Goal: Information Seeking & Learning: Find specific fact

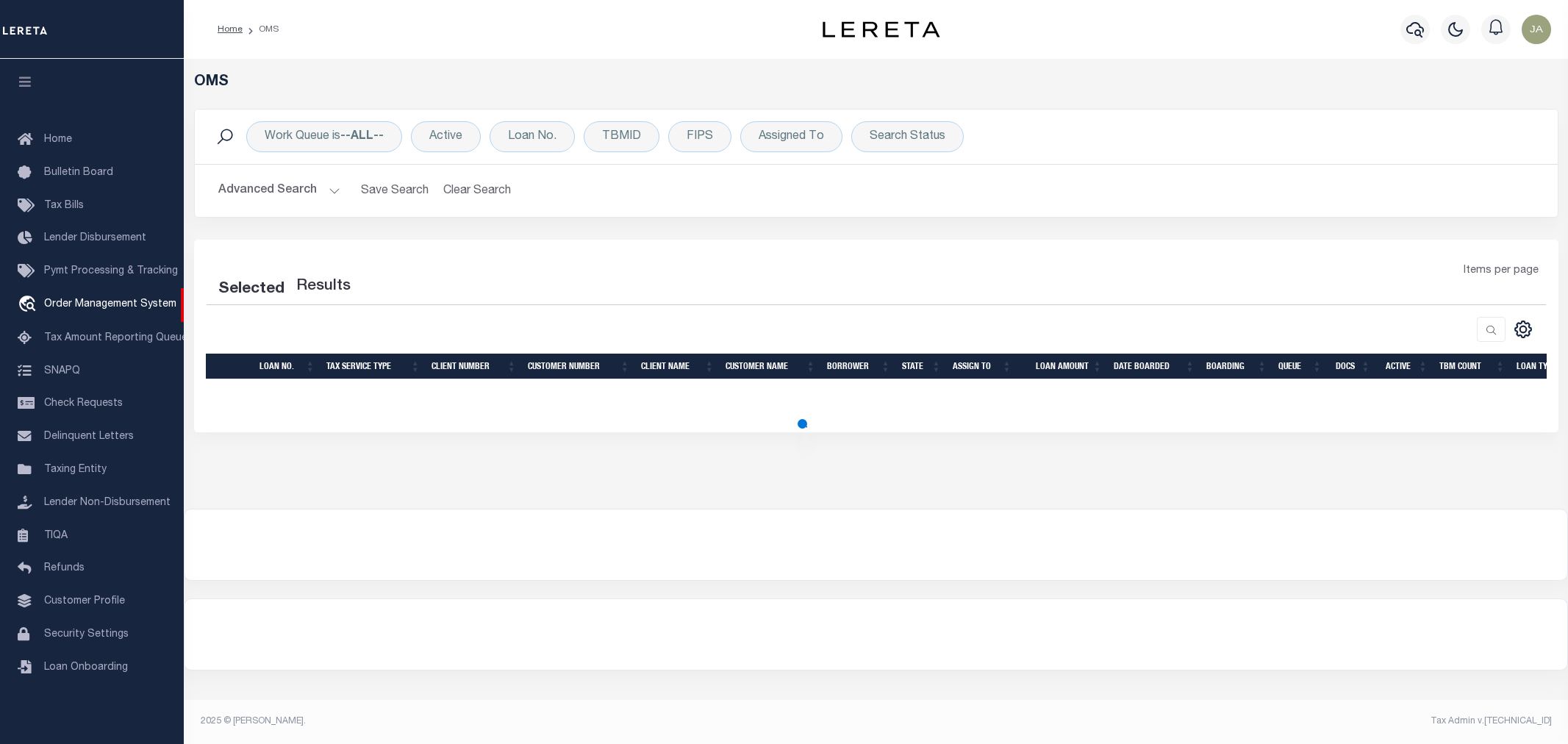
select select "200"
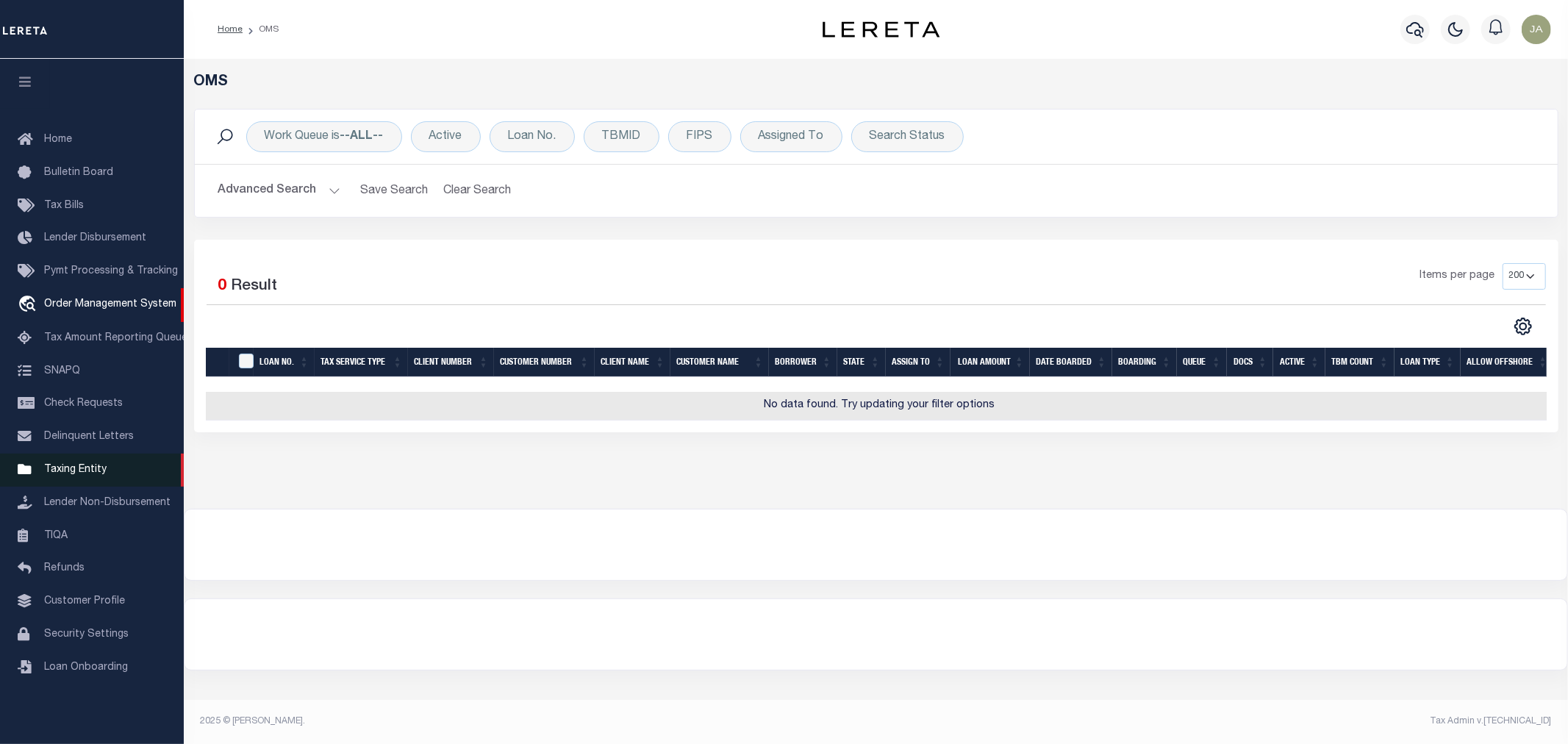
click at [70, 470] on span "Taxing Entity" at bounding box center [75, 470] width 63 height 11
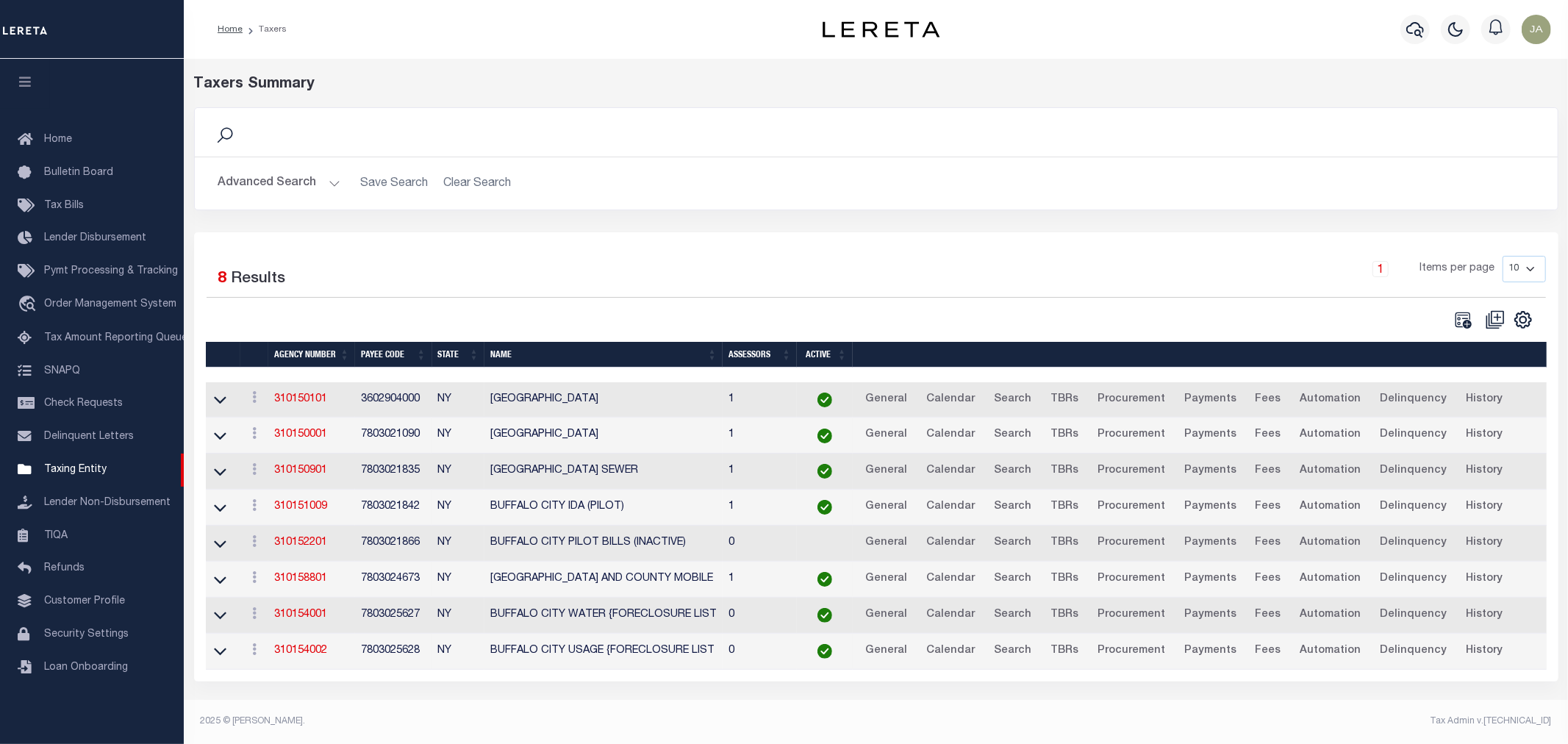
click at [324, 186] on button "Advanced Search" at bounding box center [279, 184] width 122 height 28
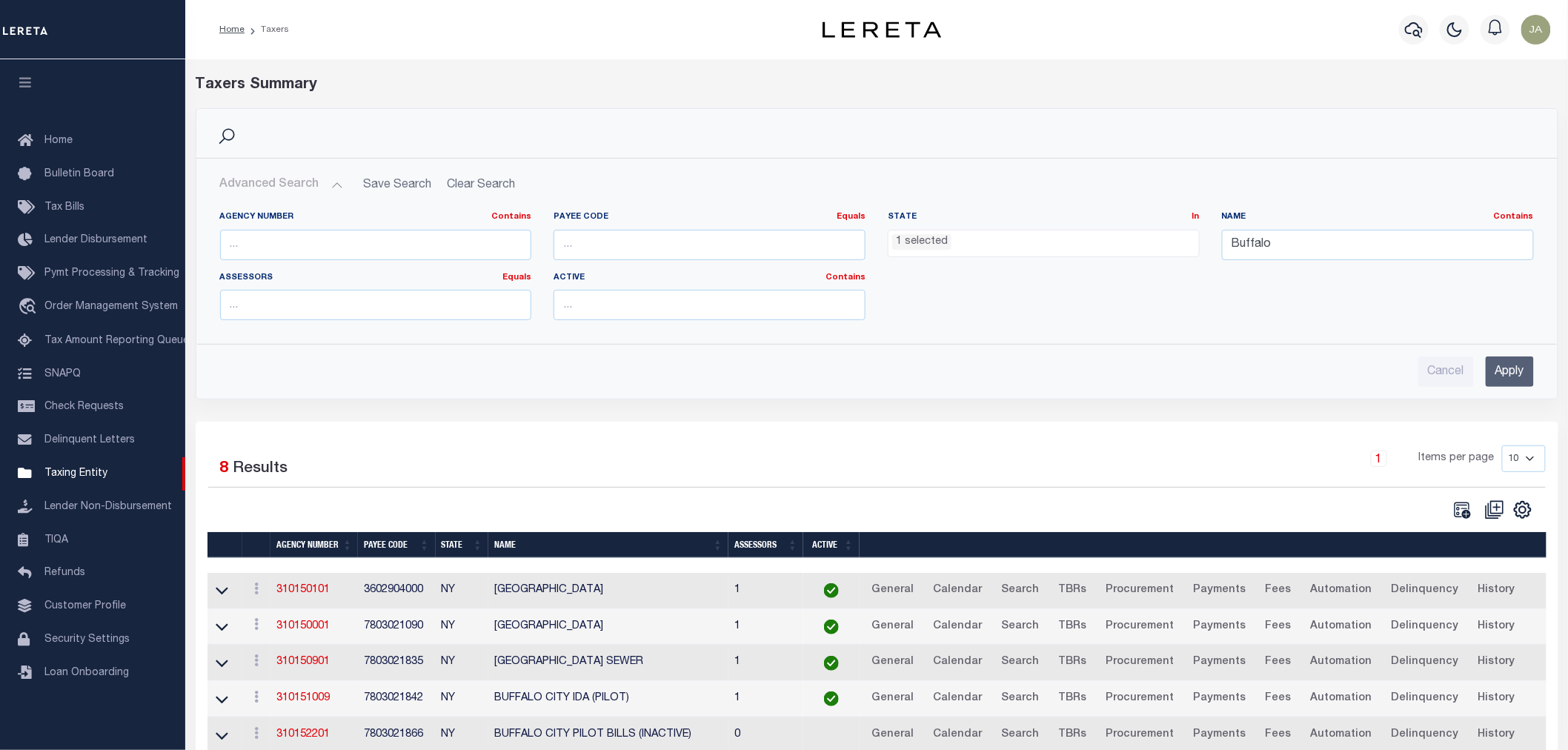
click at [327, 188] on button "Advanced Search" at bounding box center [281, 185] width 123 height 28
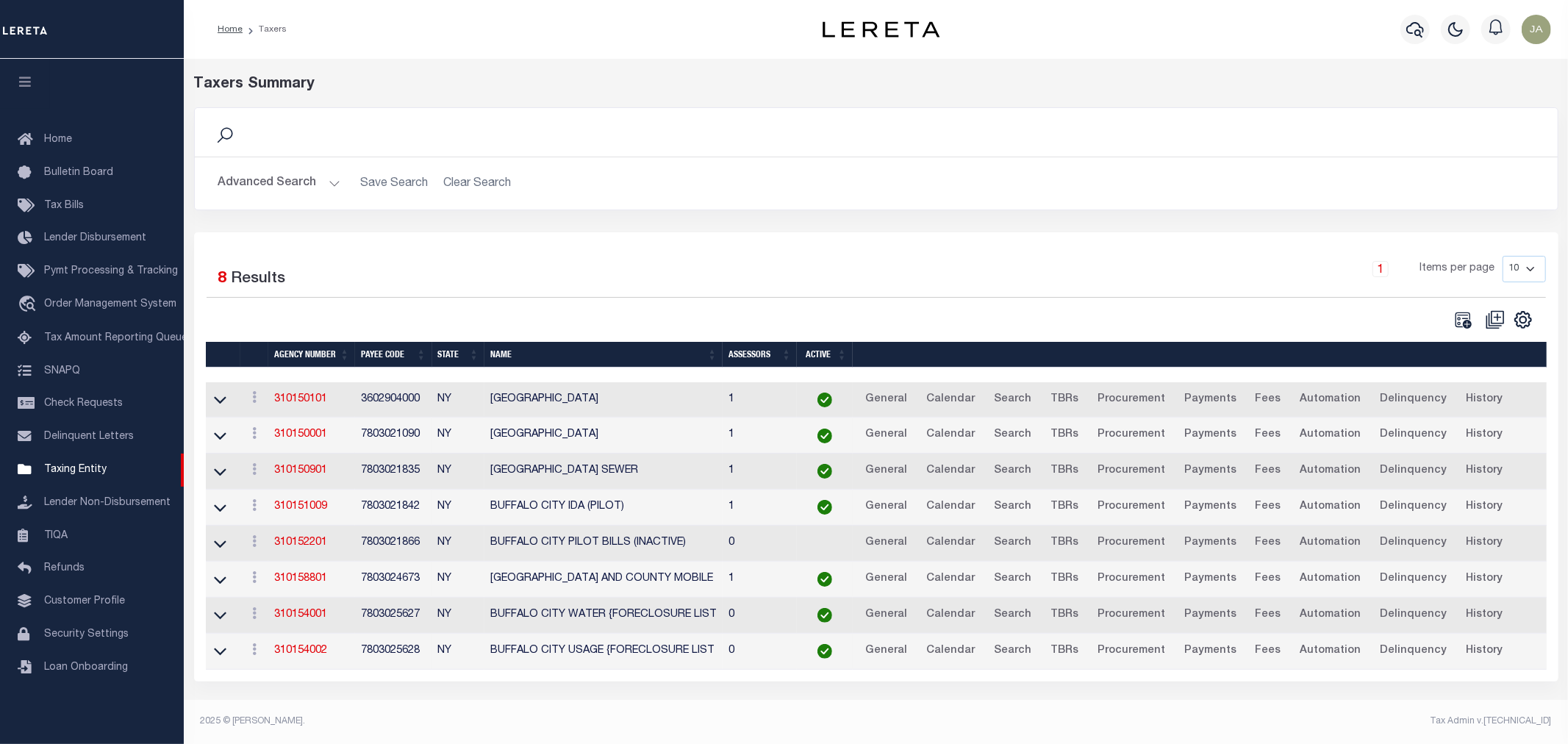
click at [321, 181] on button "Advanced Search" at bounding box center [279, 184] width 122 height 28
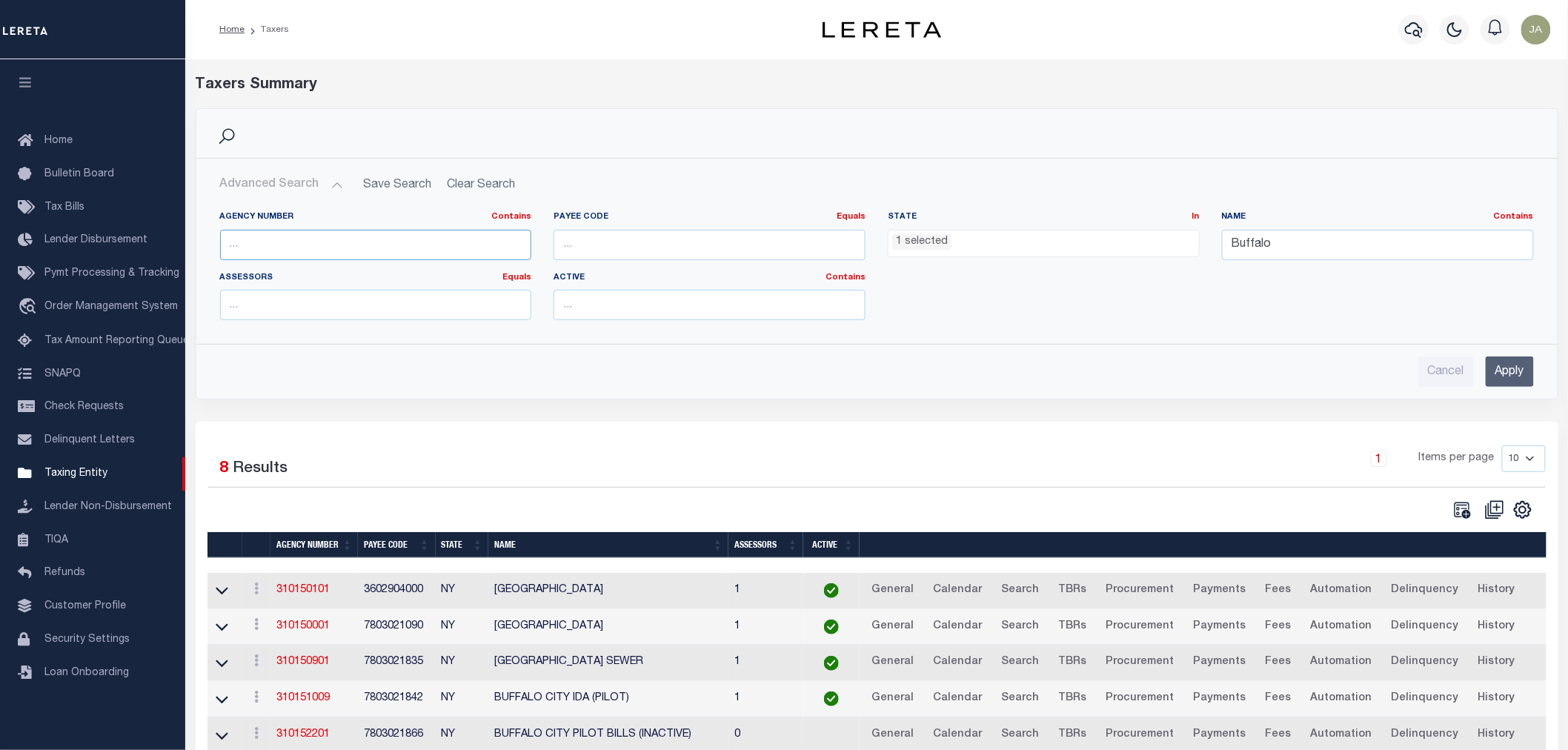
click at [421, 246] on input "text" at bounding box center [376, 245] width 312 height 30
click at [461, 258] on input "text" at bounding box center [376, 245] width 312 height 30
type input "410790000"
click at [1512, 382] on input "Apply" at bounding box center [1510, 372] width 48 height 30
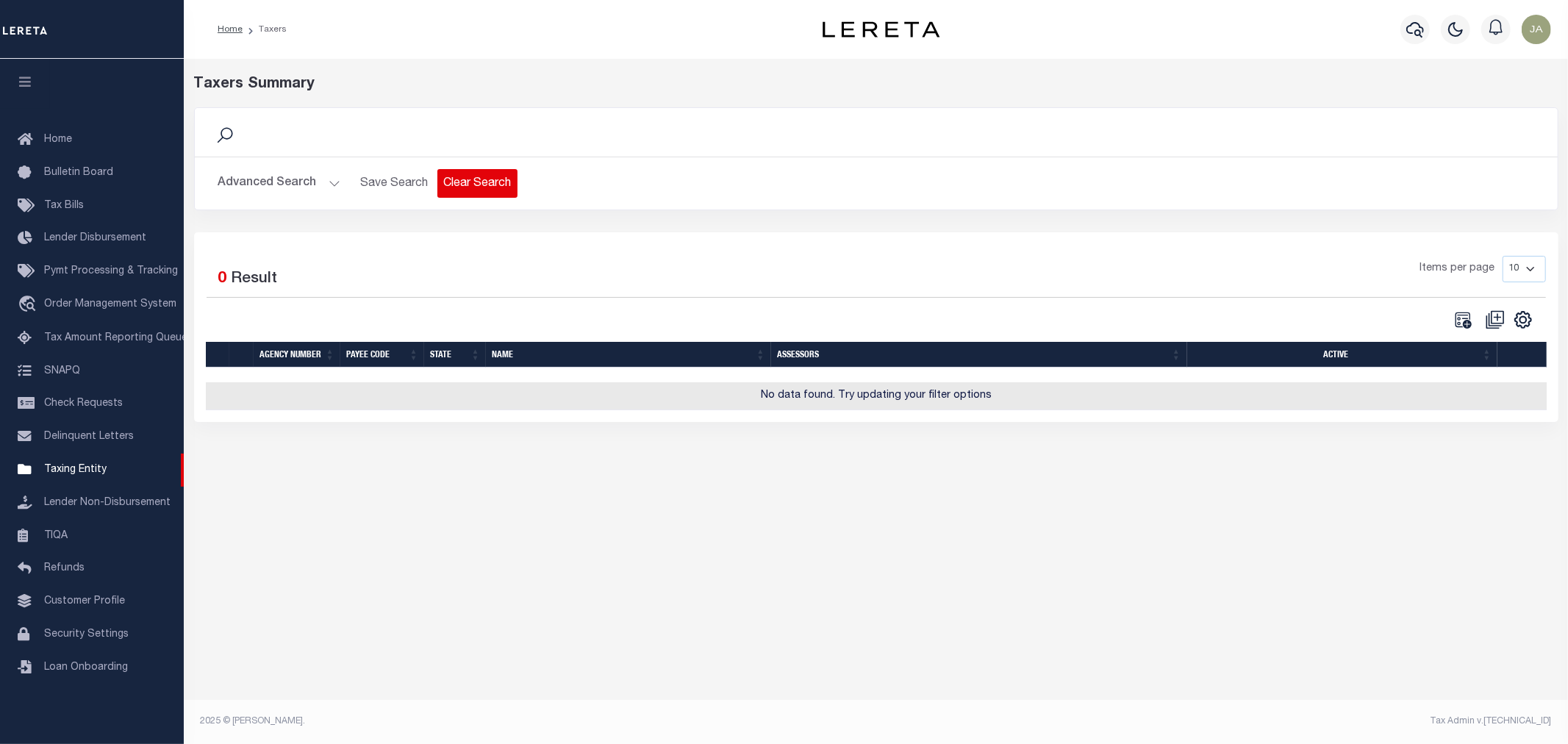
click at [464, 184] on button "Clear Search" at bounding box center [477, 184] width 80 height 28
select select
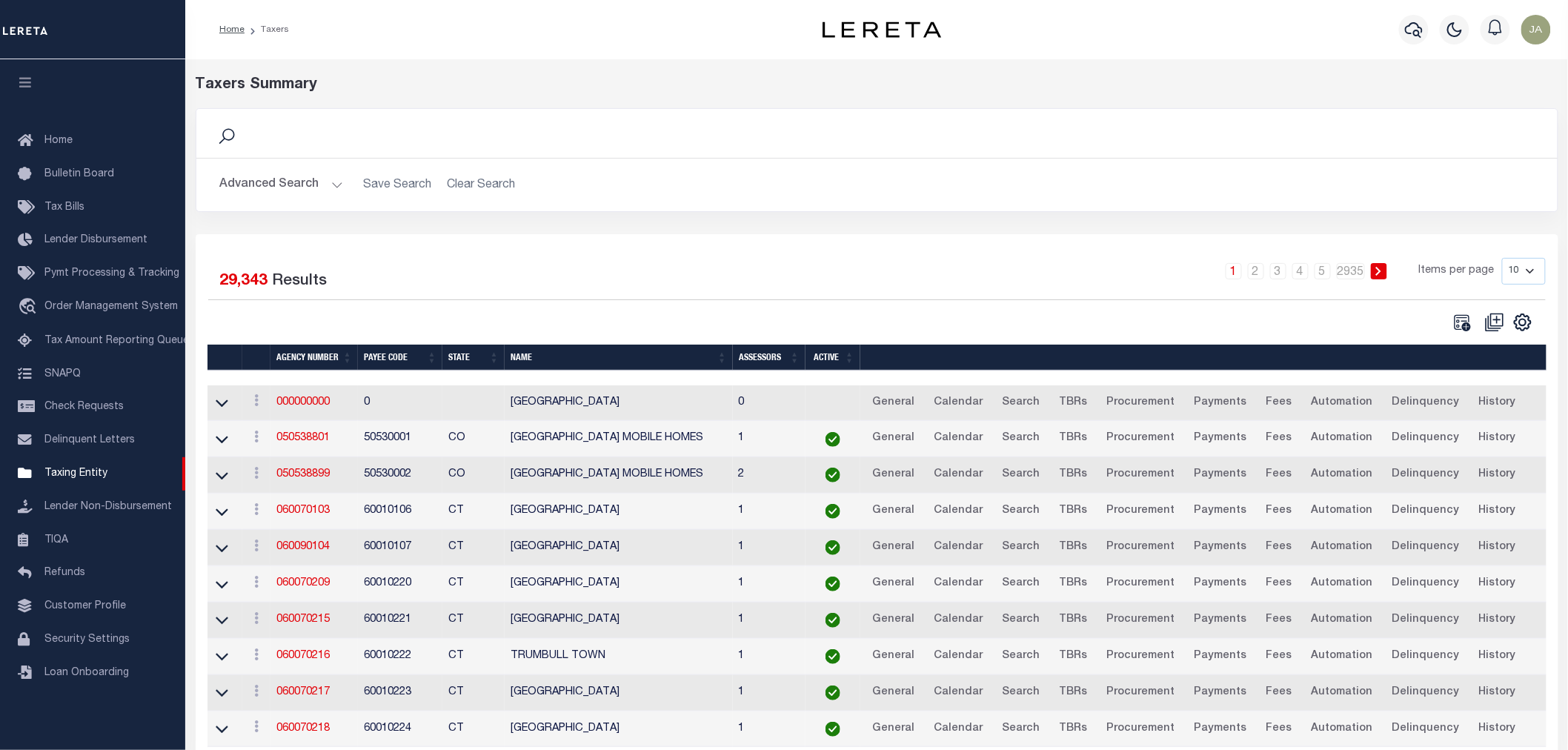
click at [306, 180] on button "Advanced Search" at bounding box center [281, 185] width 123 height 28
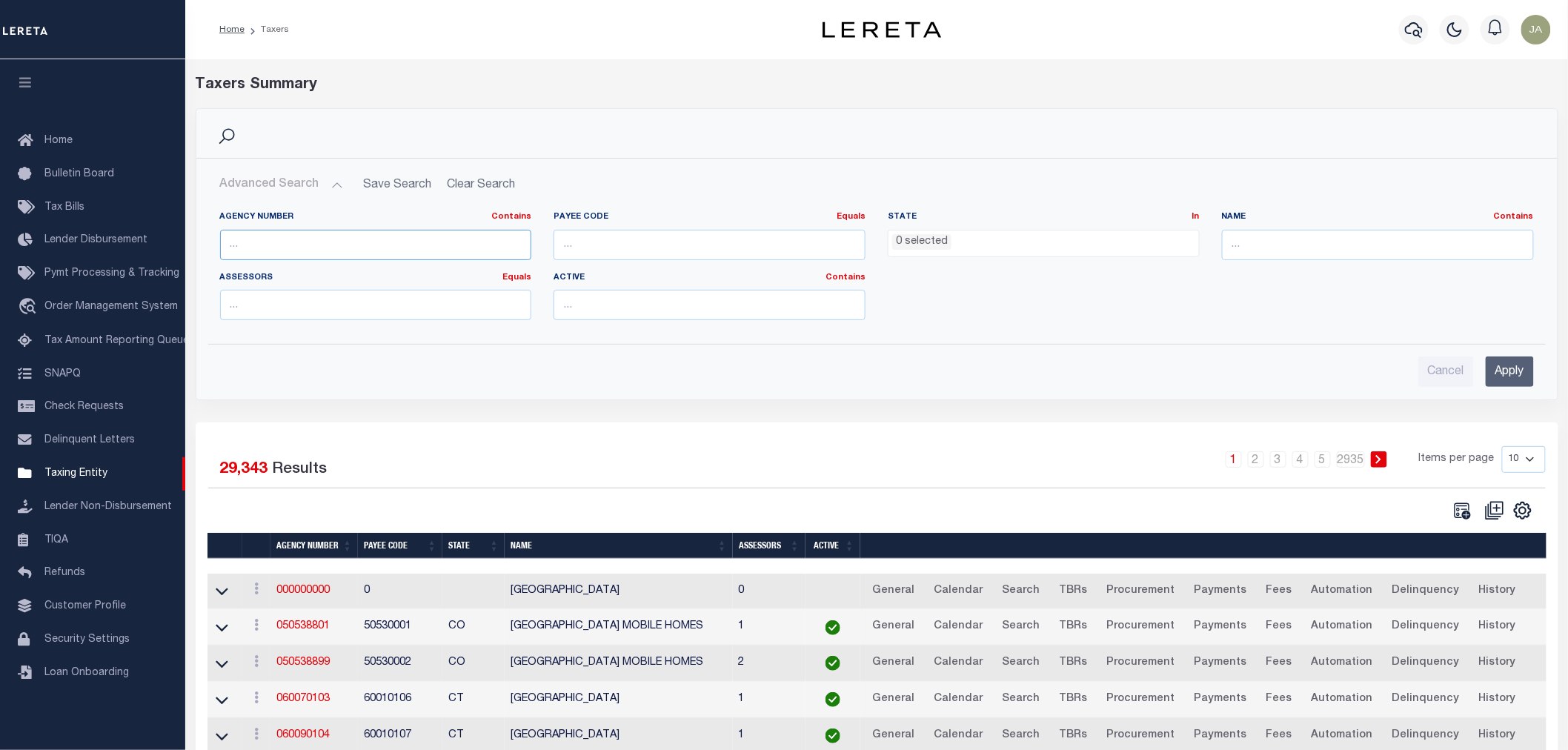
drag, startPoint x: 489, startPoint y: 255, endPoint x: 534, endPoint y: 243, distance: 46.6
click at [490, 254] on input "text" at bounding box center [376, 245] width 312 height 30
type input "410790000"
click at [1491, 375] on input "Apply" at bounding box center [1510, 372] width 48 height 30
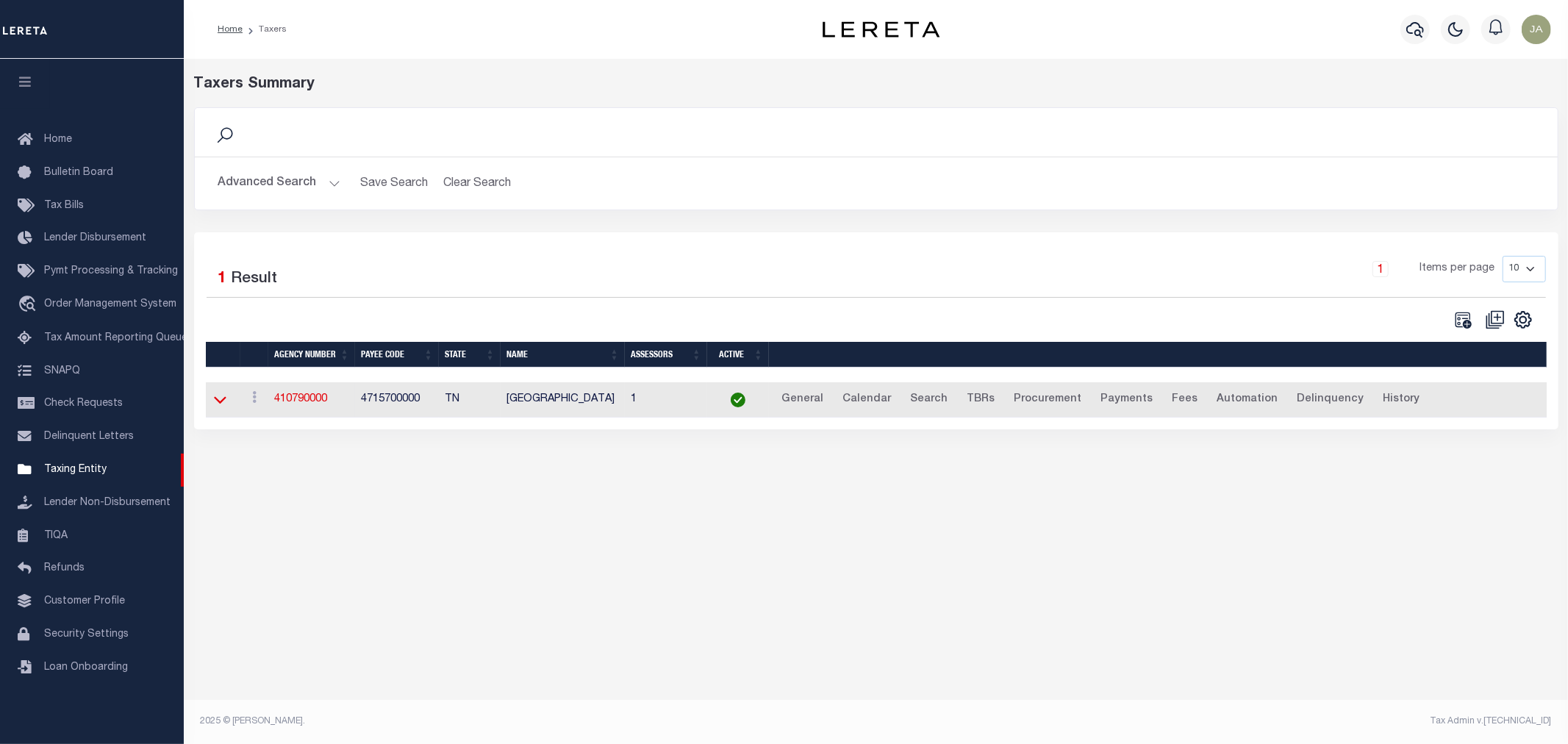
click at [223, 402] on icon at bounding box center [220, 401] width 12 height 7
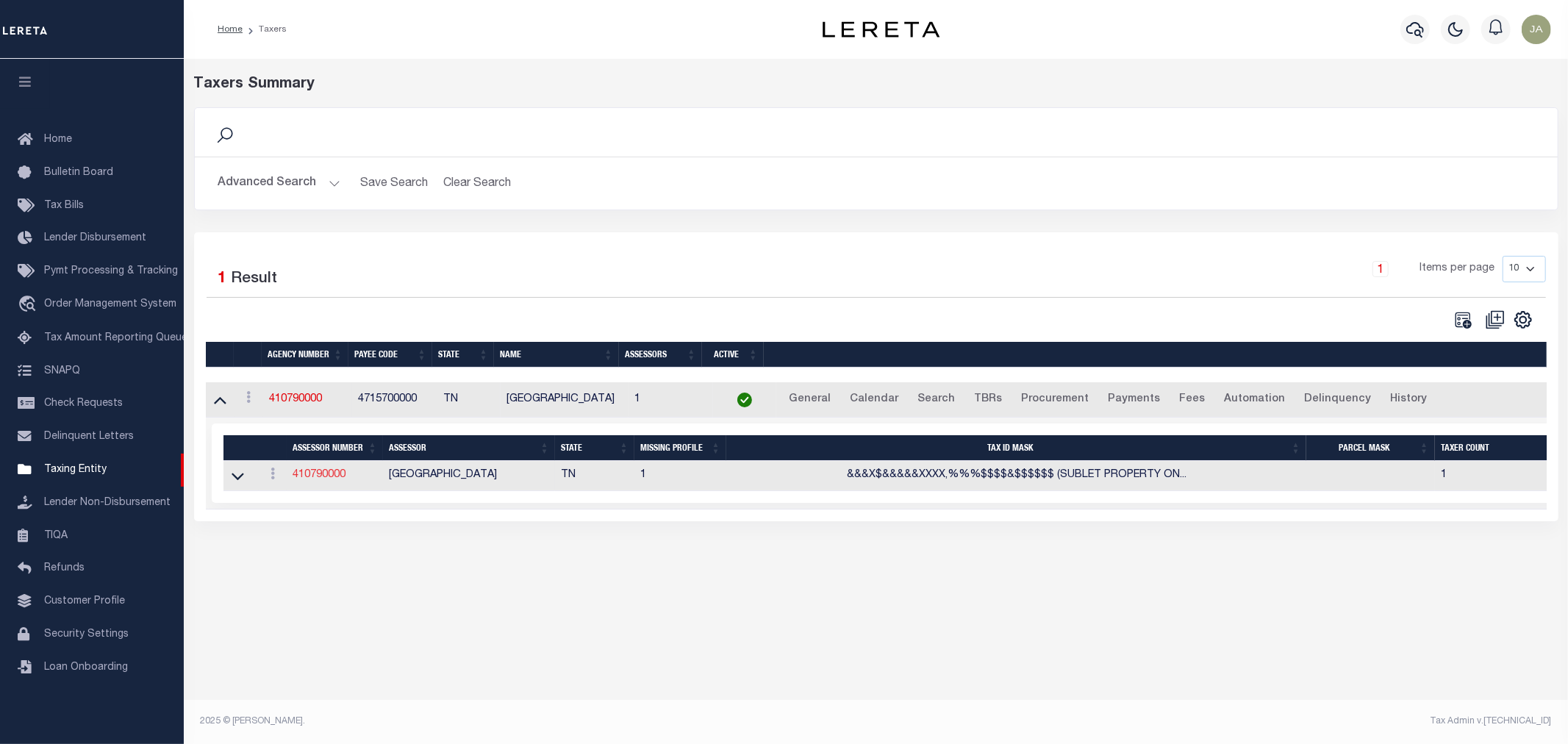
click at [303, 474] on link "410790000" at bounding box center [319, 475] width 53 height 11
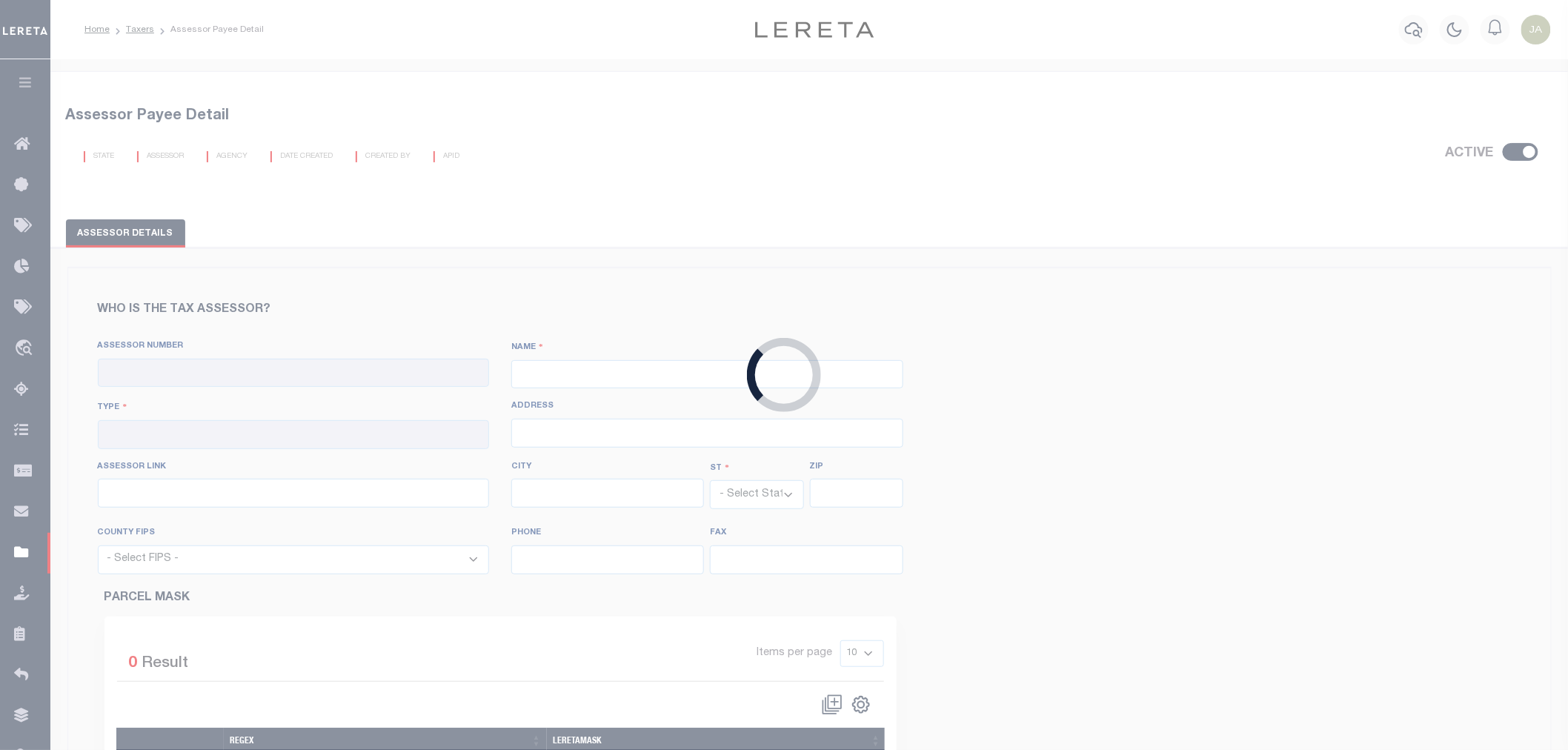
checkbox input "true"
type input "410790000"
type input "[GEOGRAPHIC_DATA]"
type input "00 - County"
type input "[STREET_ADDRESS]"
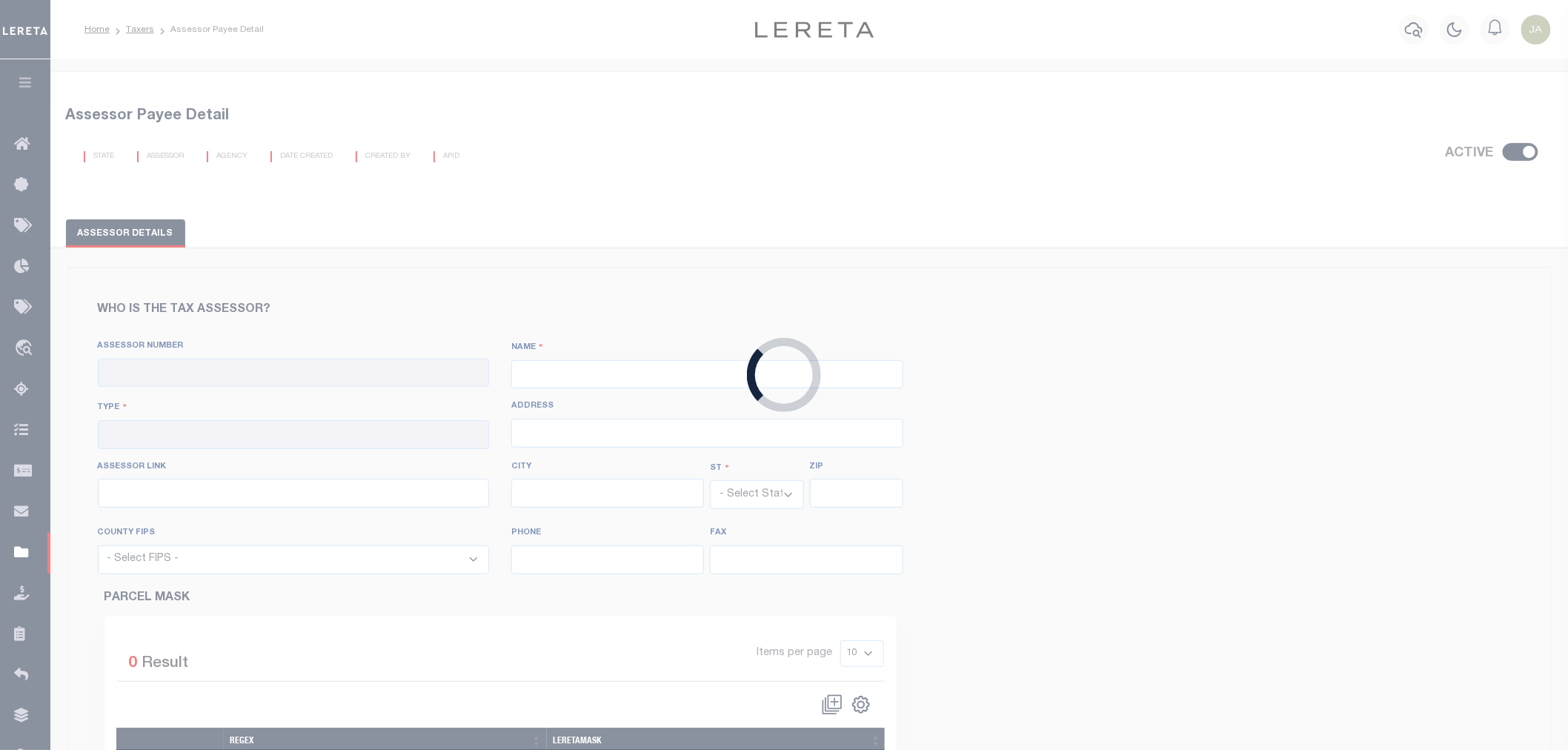
type input "[URL][DOMAIN_NAME]"
type input "[GEOGRAPHIC_DATA]"
select select "TN"
type input "38103"
select select "47157"
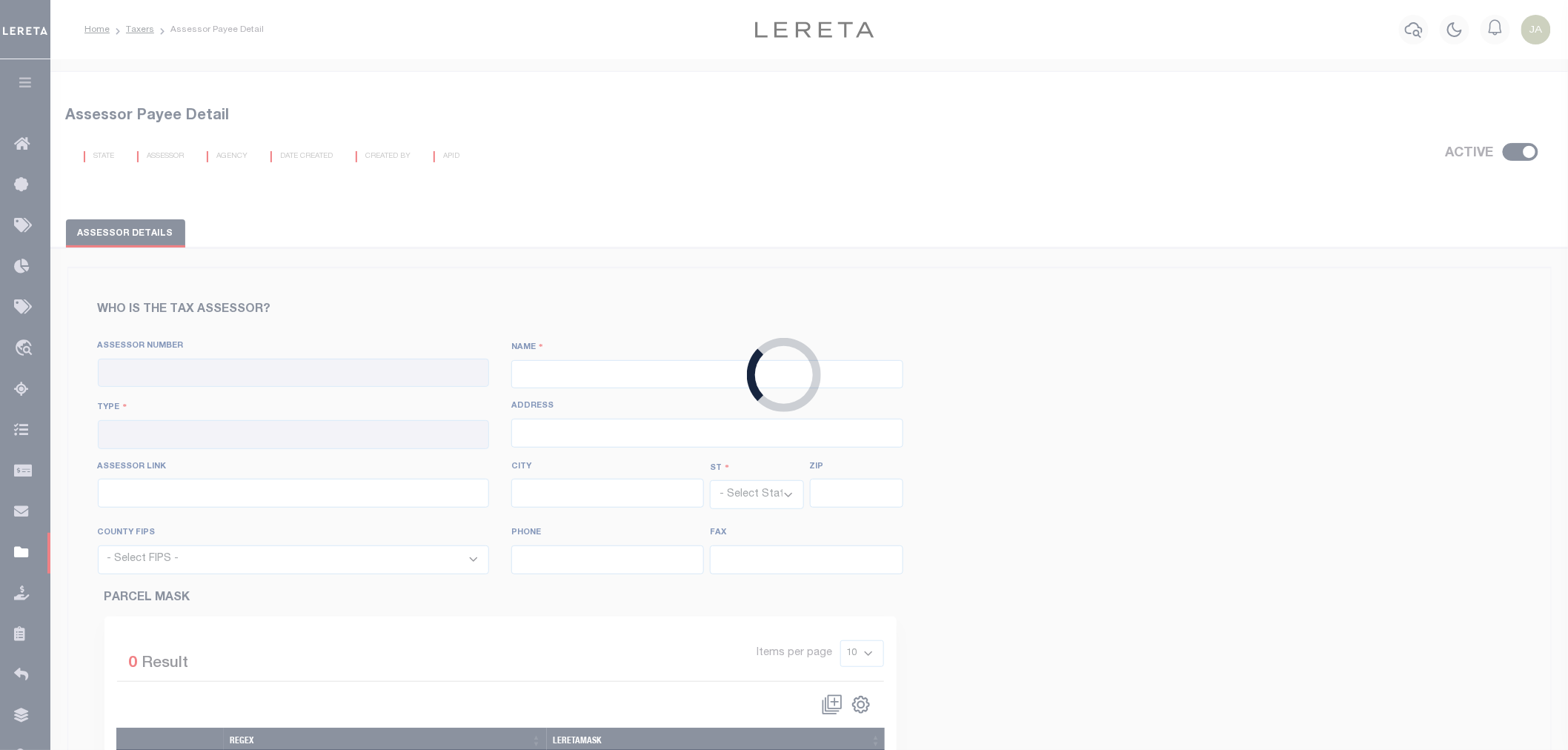
type input "[PHONE_NUMBER]"
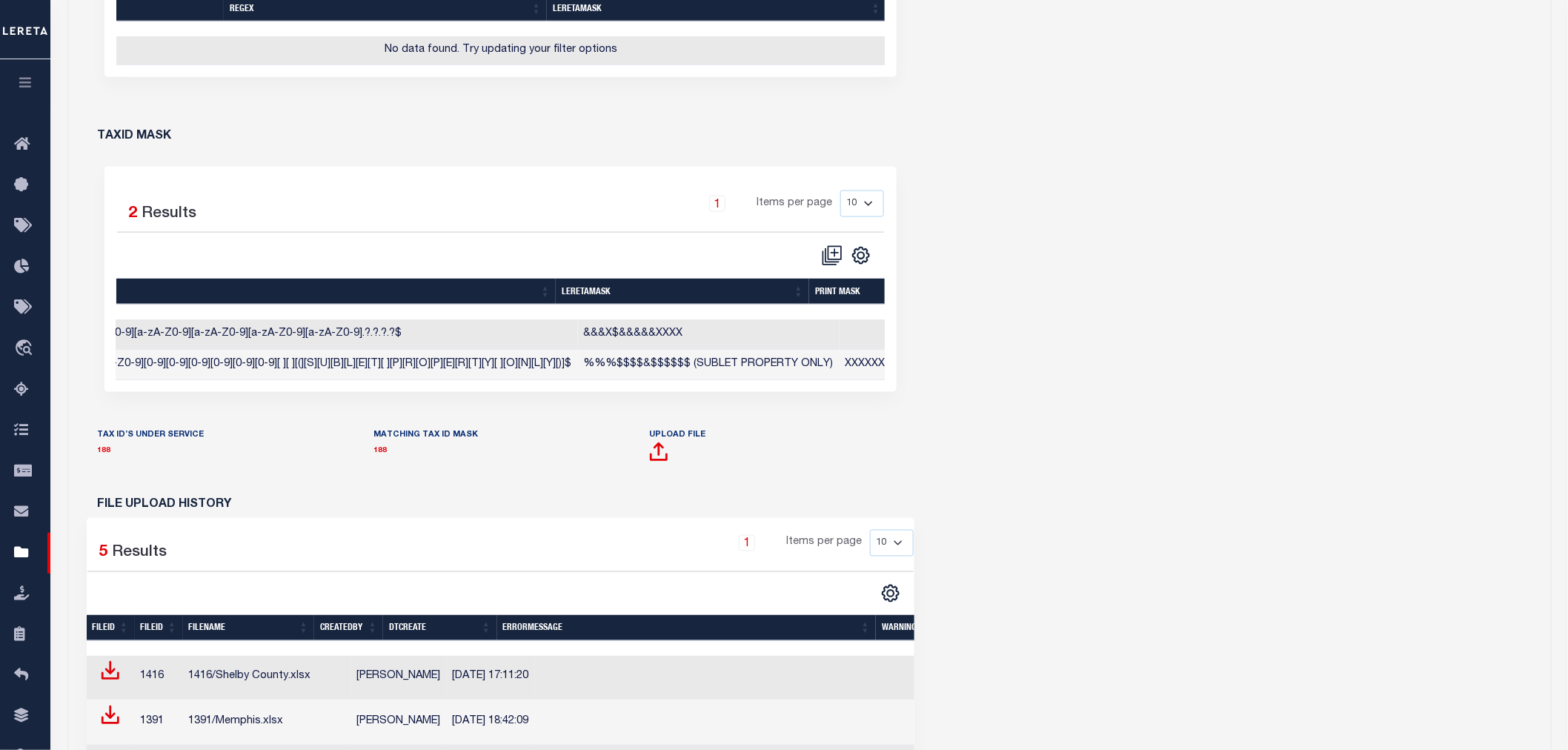
scroll to position [0, 270]
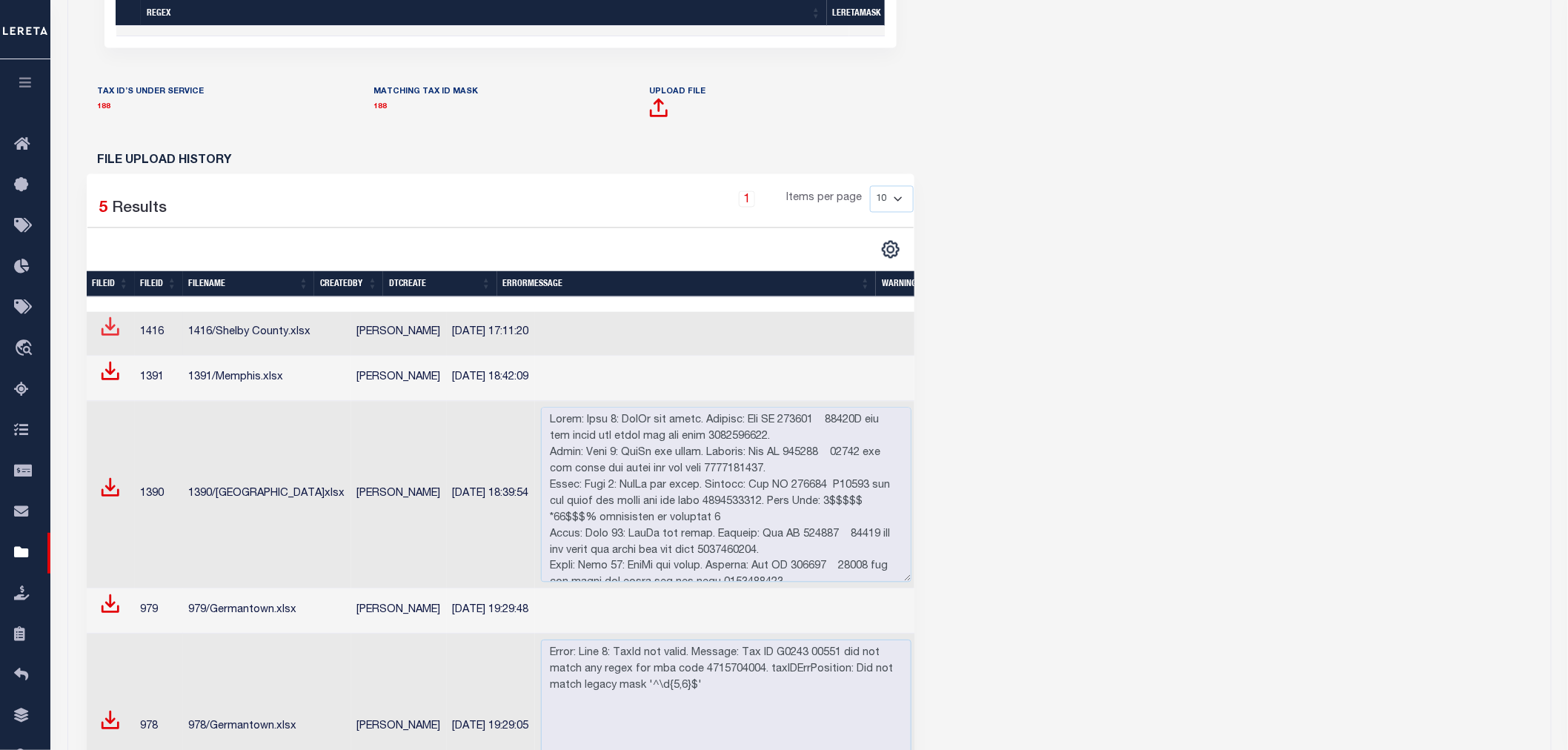
click at [112, 342] on span at bounding box center [110, 332] width 20 height 19
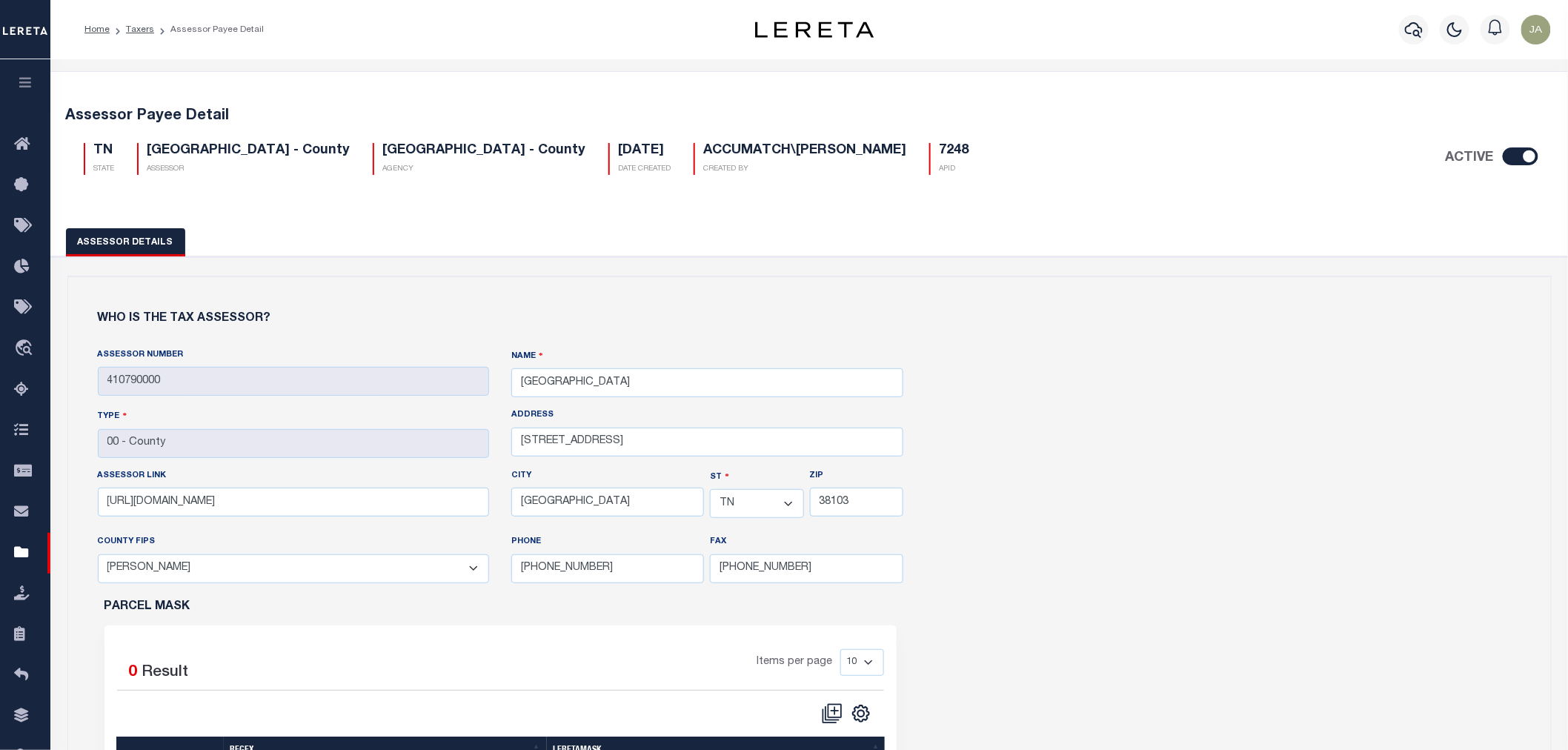
click at [12, 83] on button "button" at bounding box center [25, 85] width 51 height 51
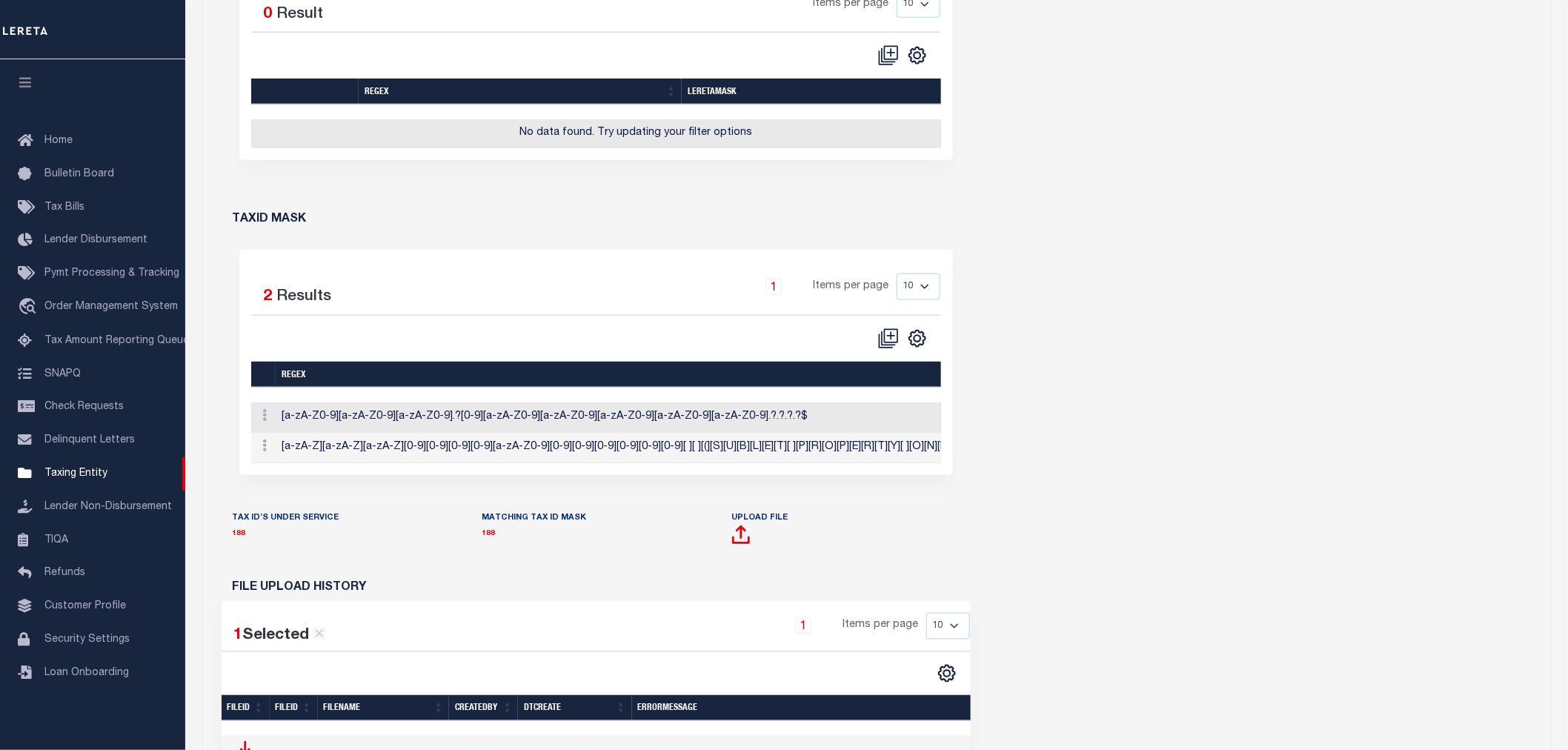
scroll to position [906, 0]
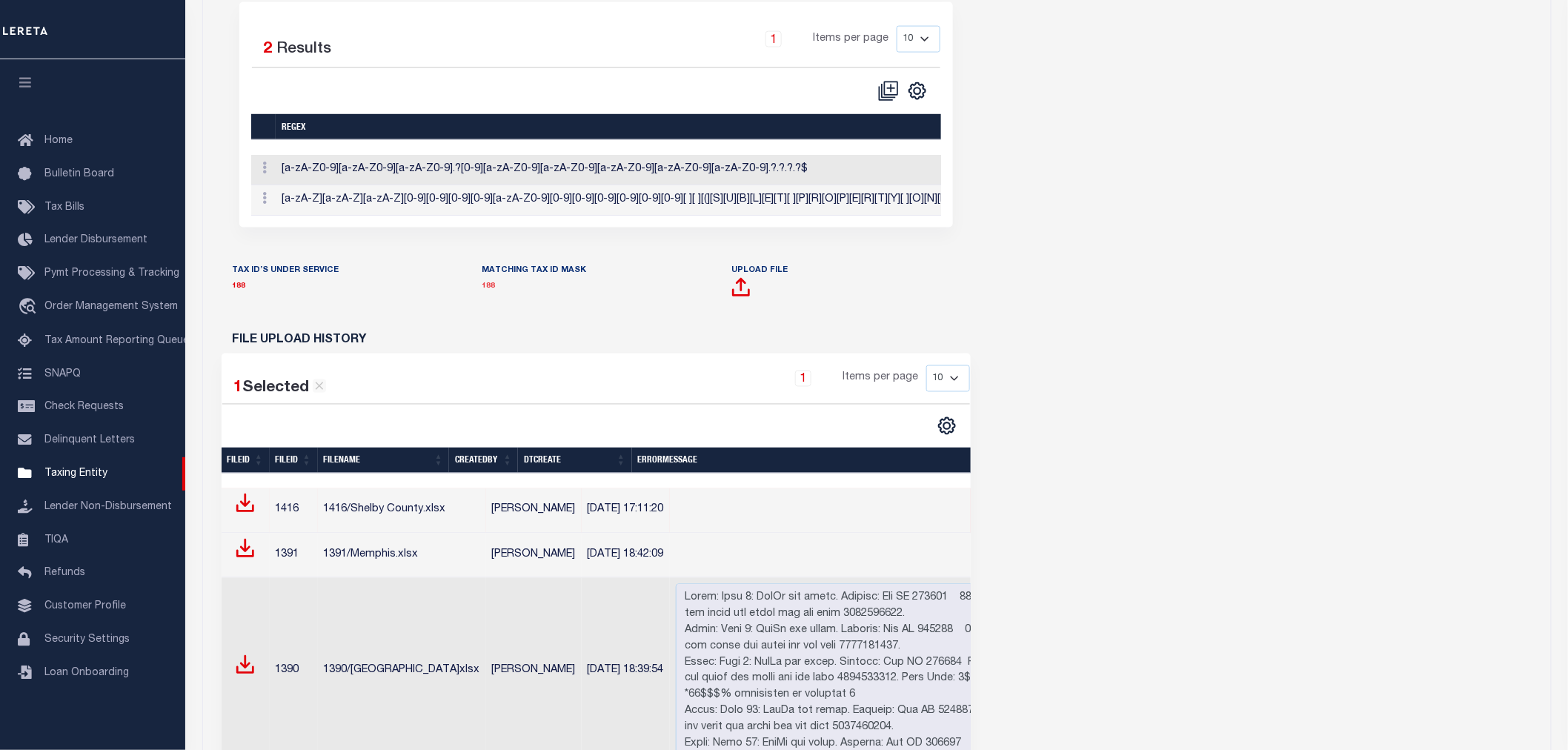
click at [484, 290] on link "188" at bounding box center [489, 286] width 13 height 7
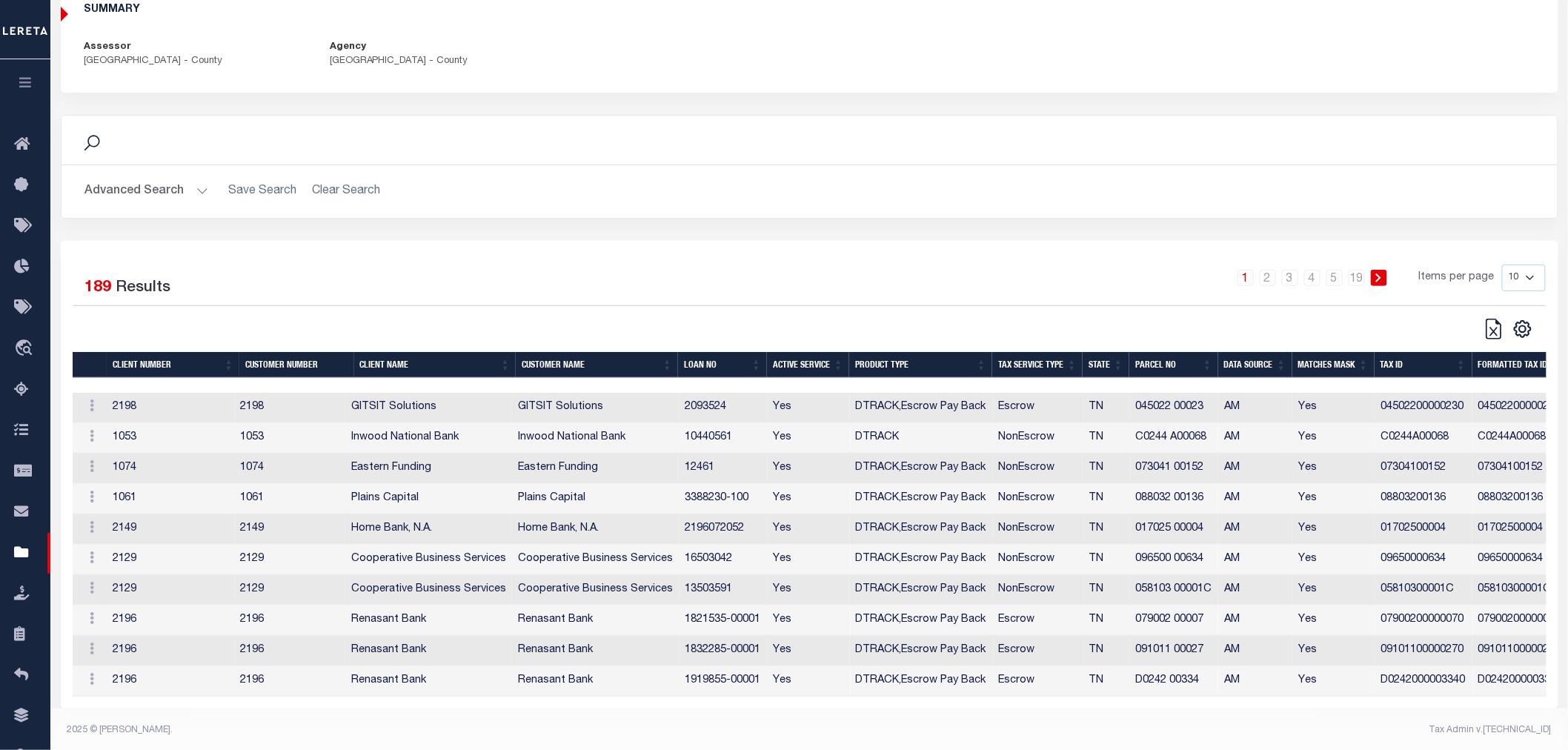
scroll to position [146, 0]
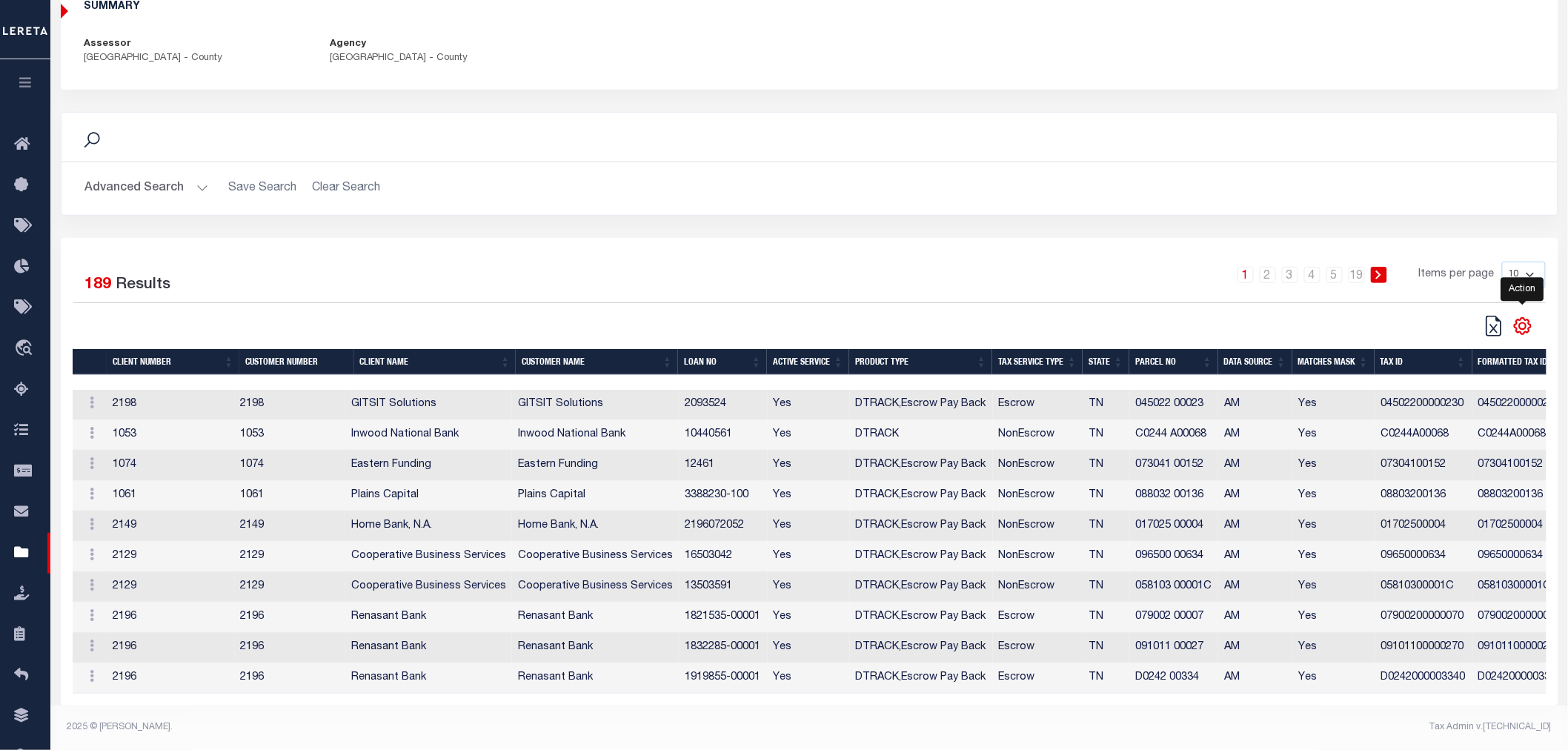
click at [1522, 321] on icon "" at bounding box center [1523, 327] width 20 height 20
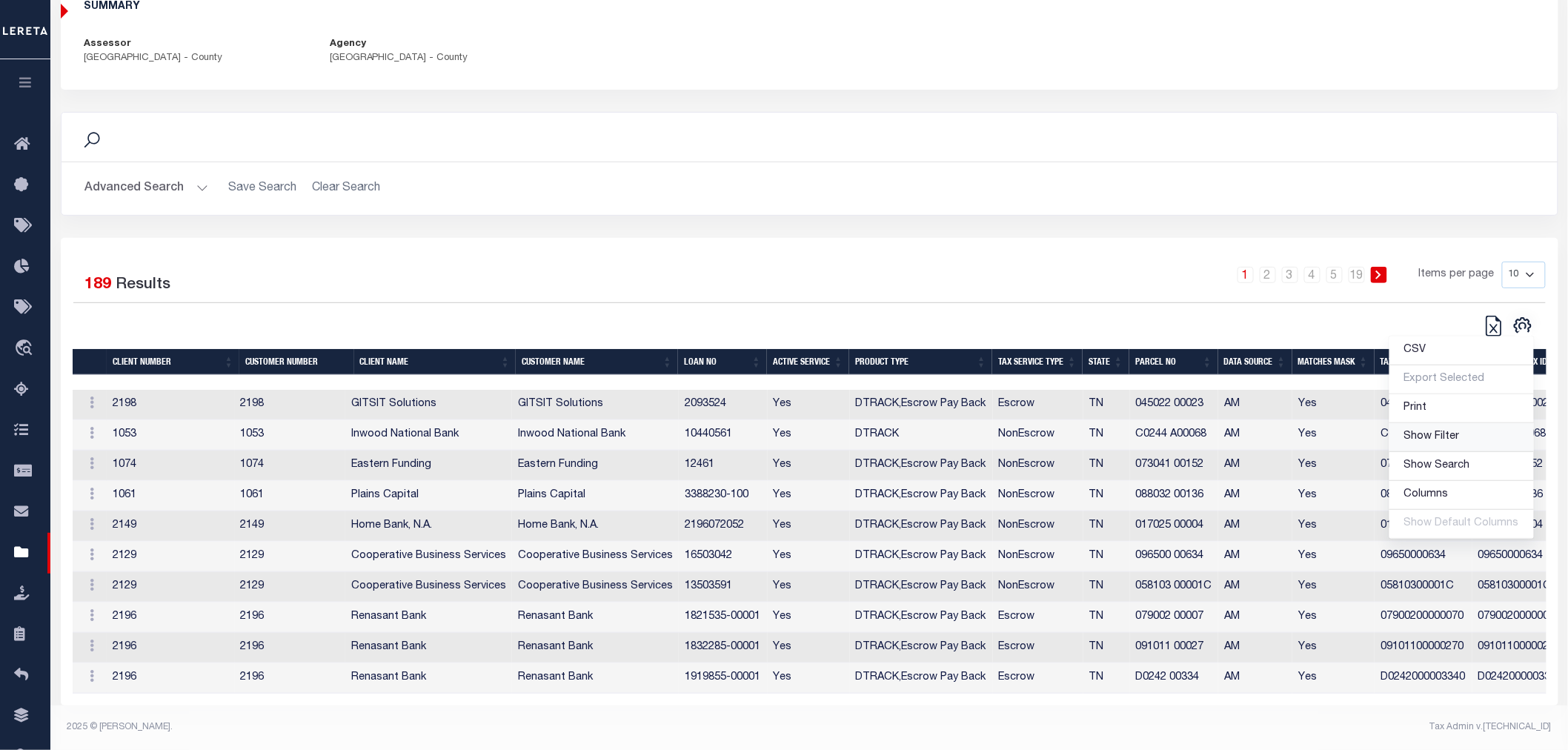
click at [1448, 431] on span "Show Filter" at bounding box center [1432, 437] width 55 height 11
select select
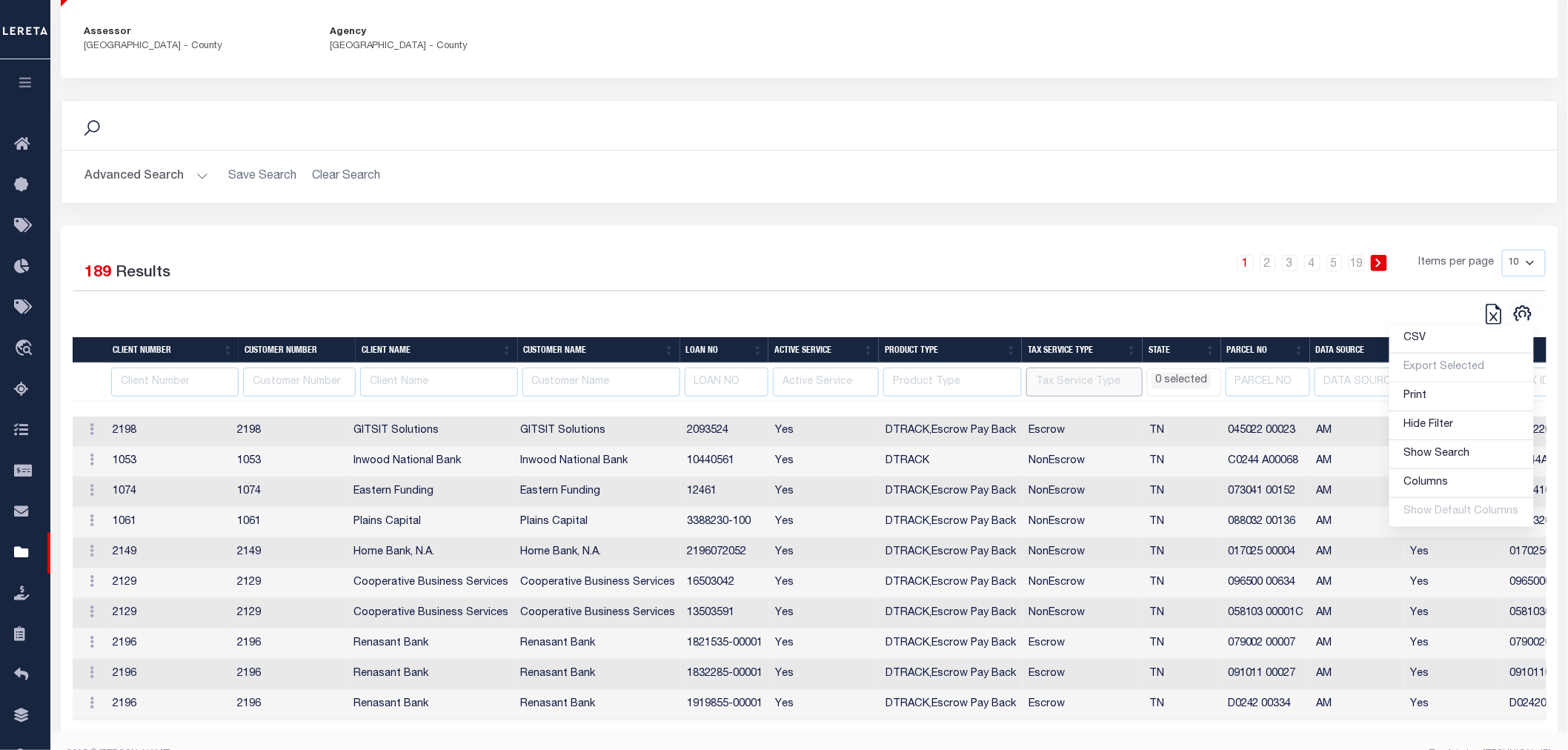
click at [1089, 386] on input "text" at bounding box center [1084, 382] width 117 height 28
click at [1233, 379] on input "text" at bounding box center [1267, 382] width 85 height 28
type input "0780150005"
select select
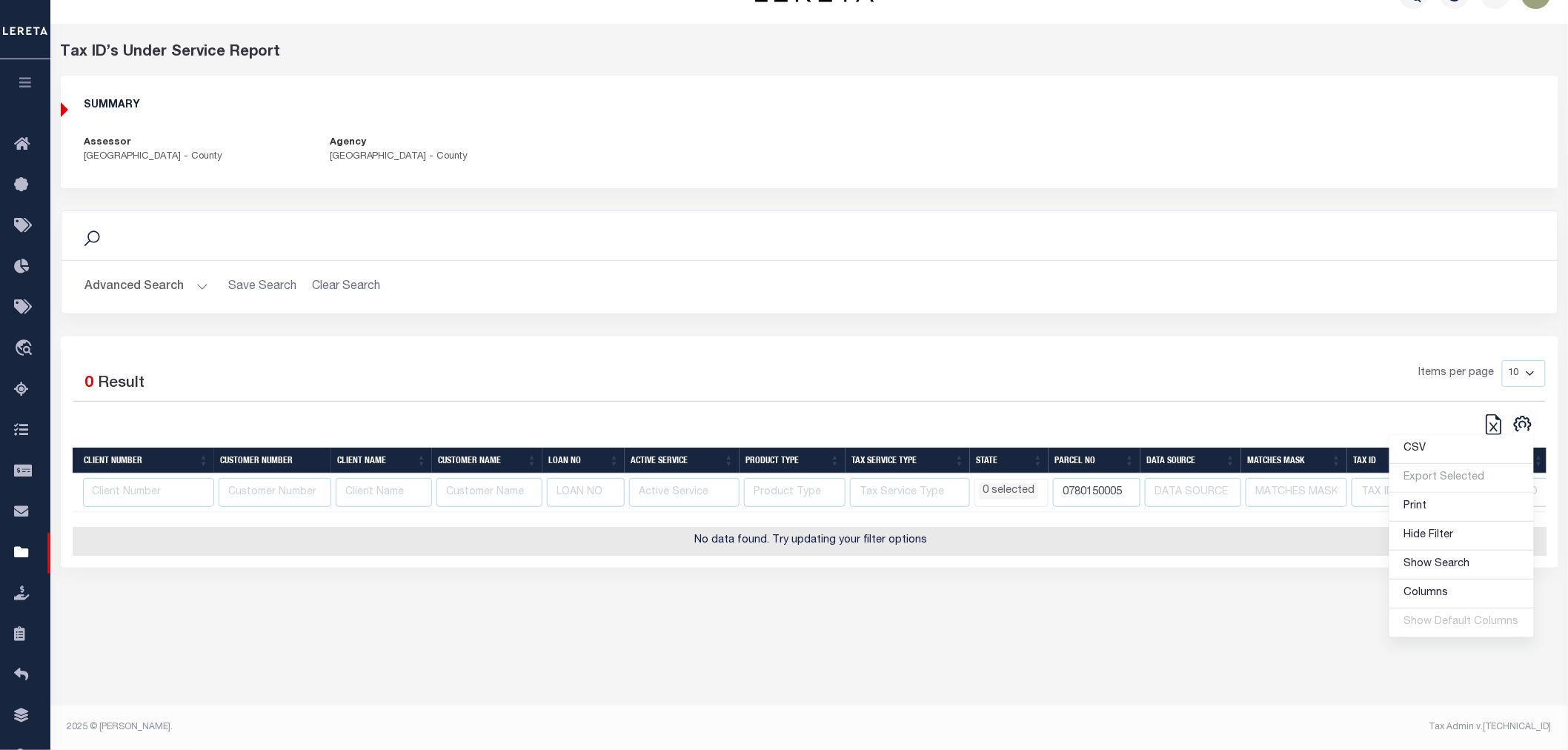
scroll to position [35, 0]
select select
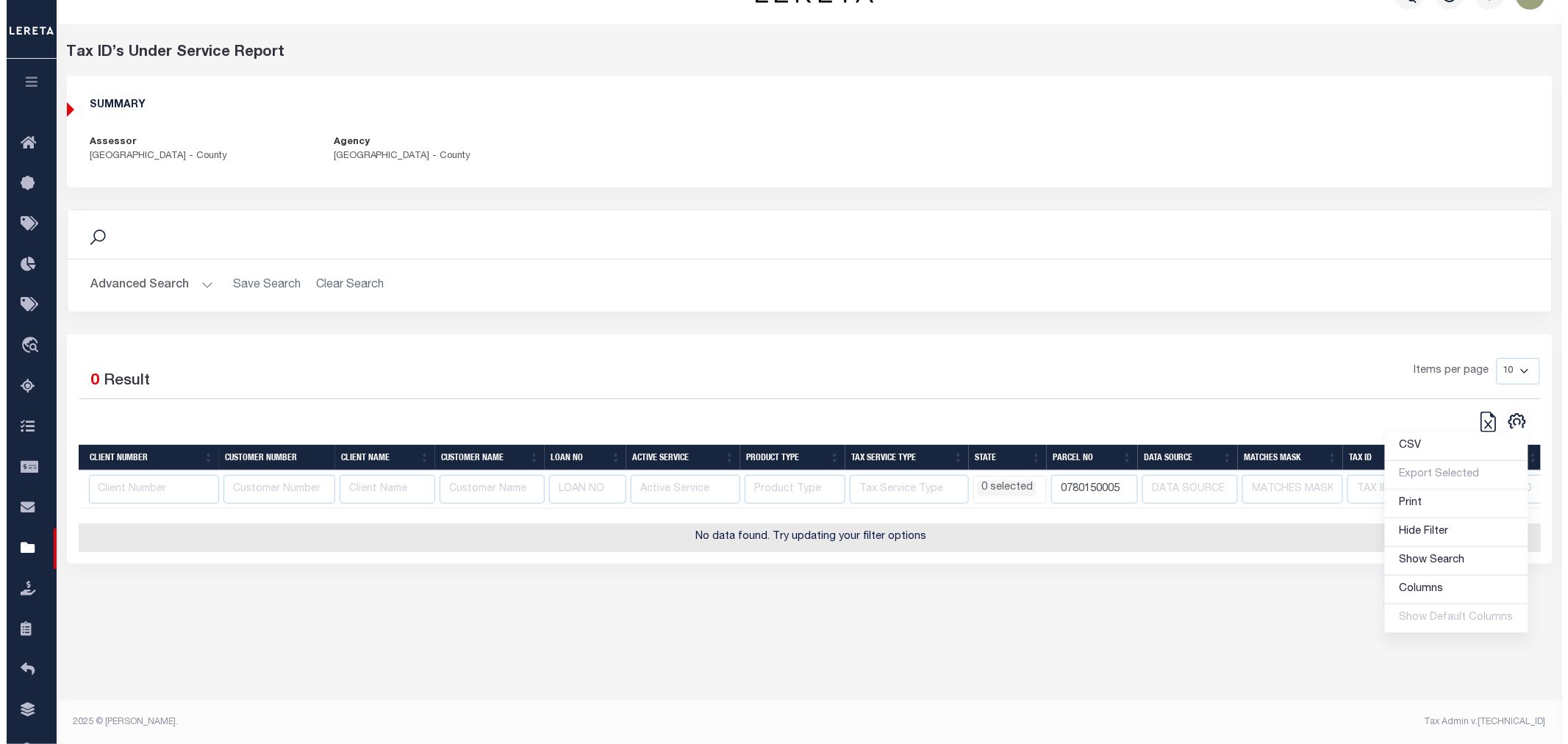
scroll to position [0, 0]
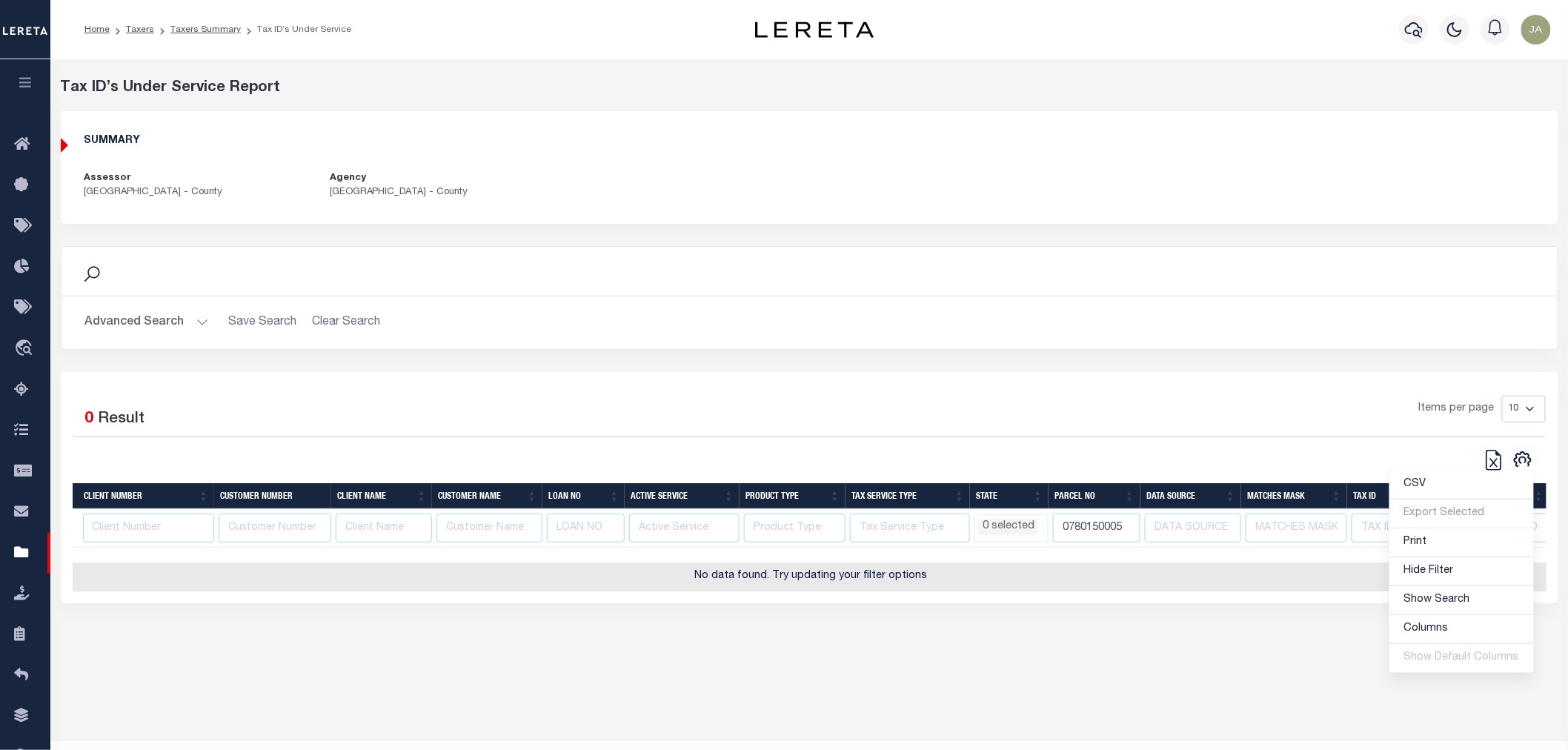
click at [12, 78] on button "button" at bounding box center [25, 85] width 51 height 51
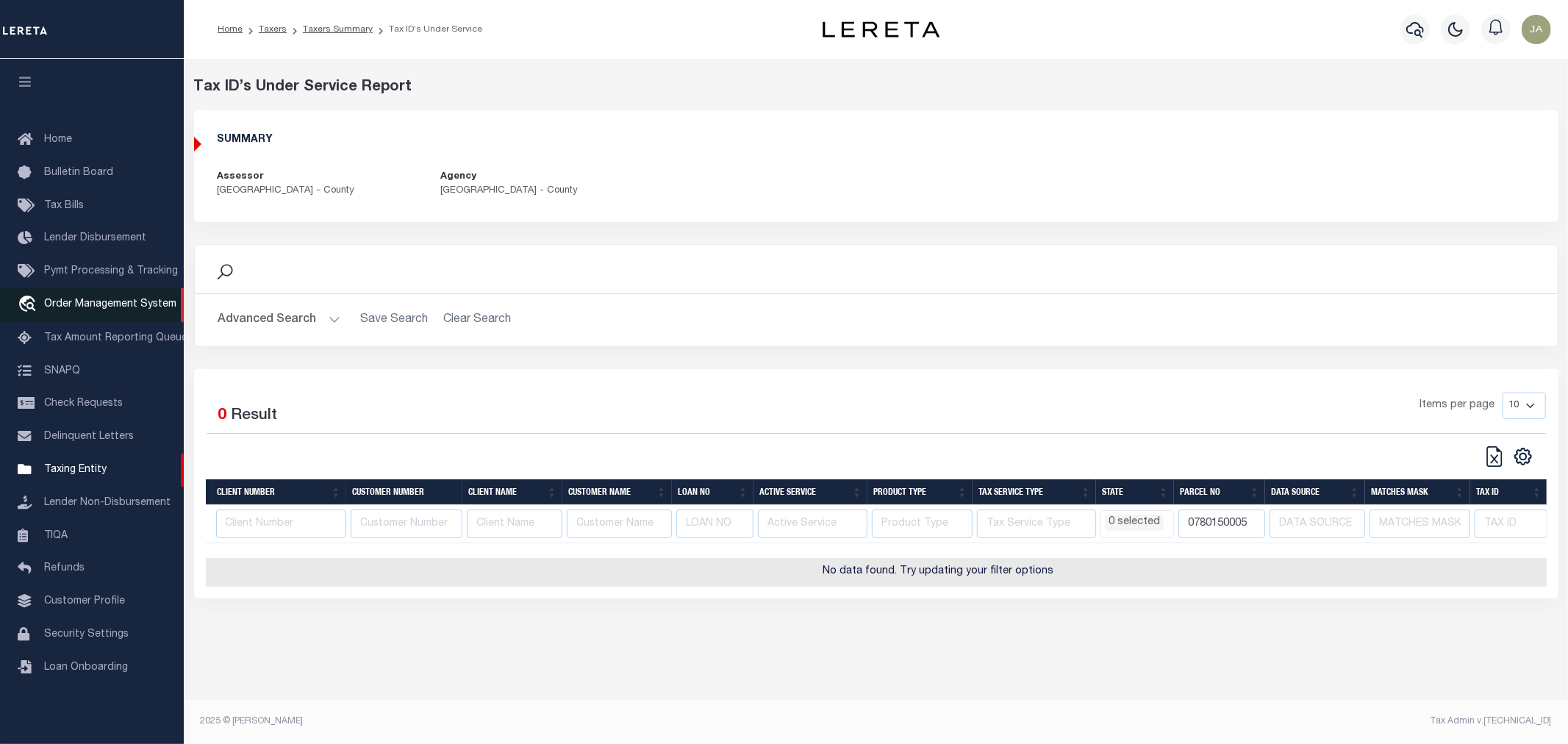
click at [72, 303] on span "Order Management System" at bounding box center [110, 304] width 132 height 11
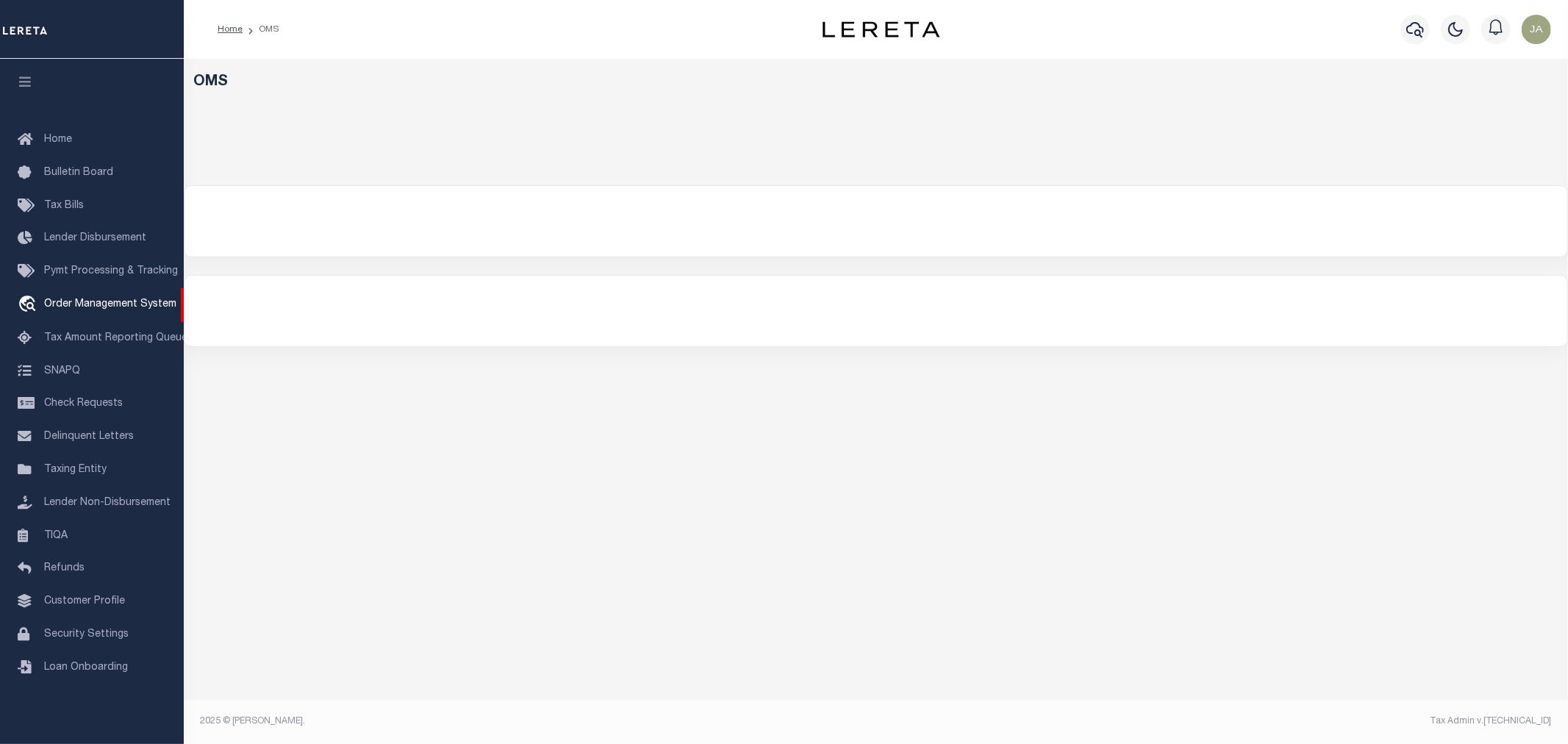
select select "200"
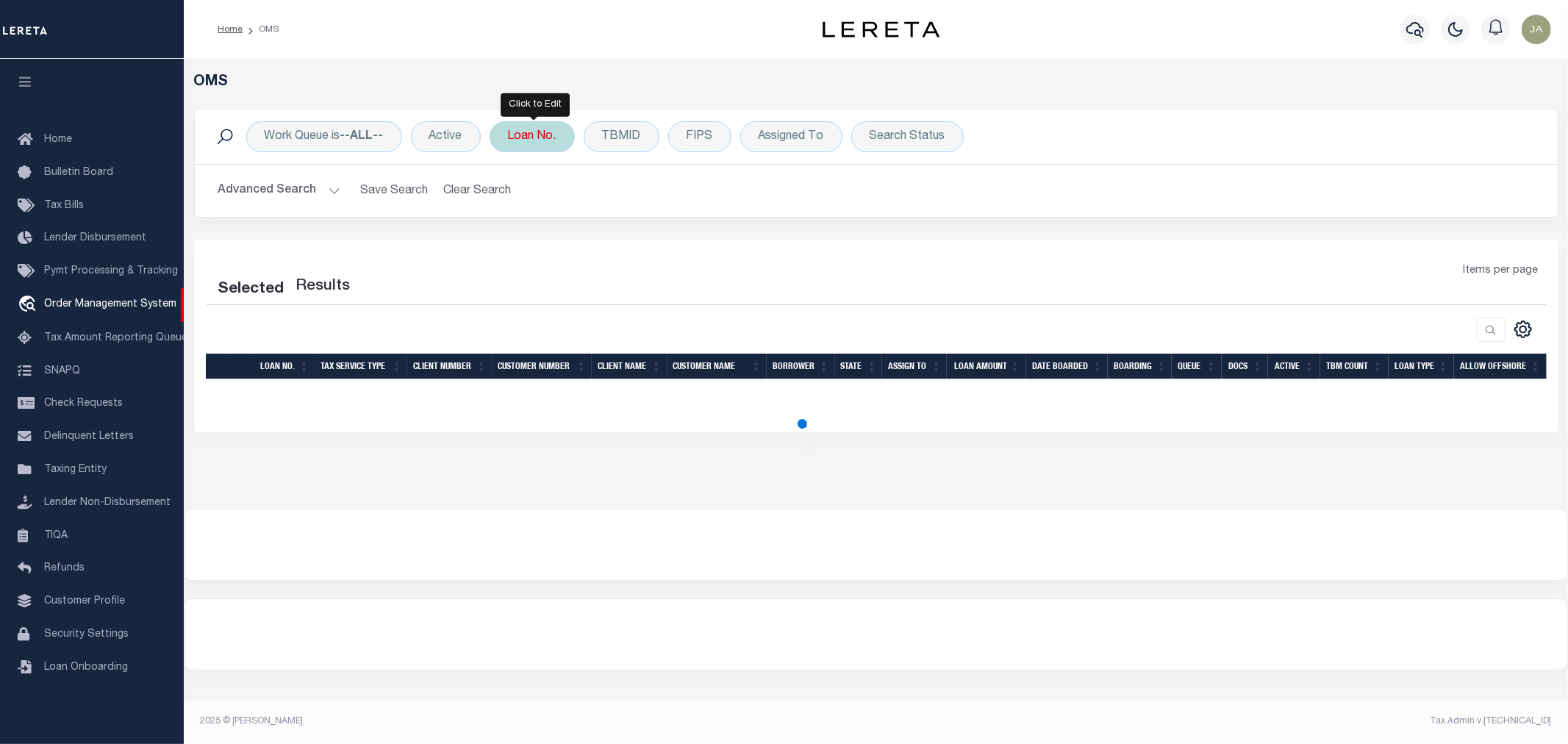
click at [524, 148] on div "Loan No." at bounding box center [532, 136] width 86 height 31
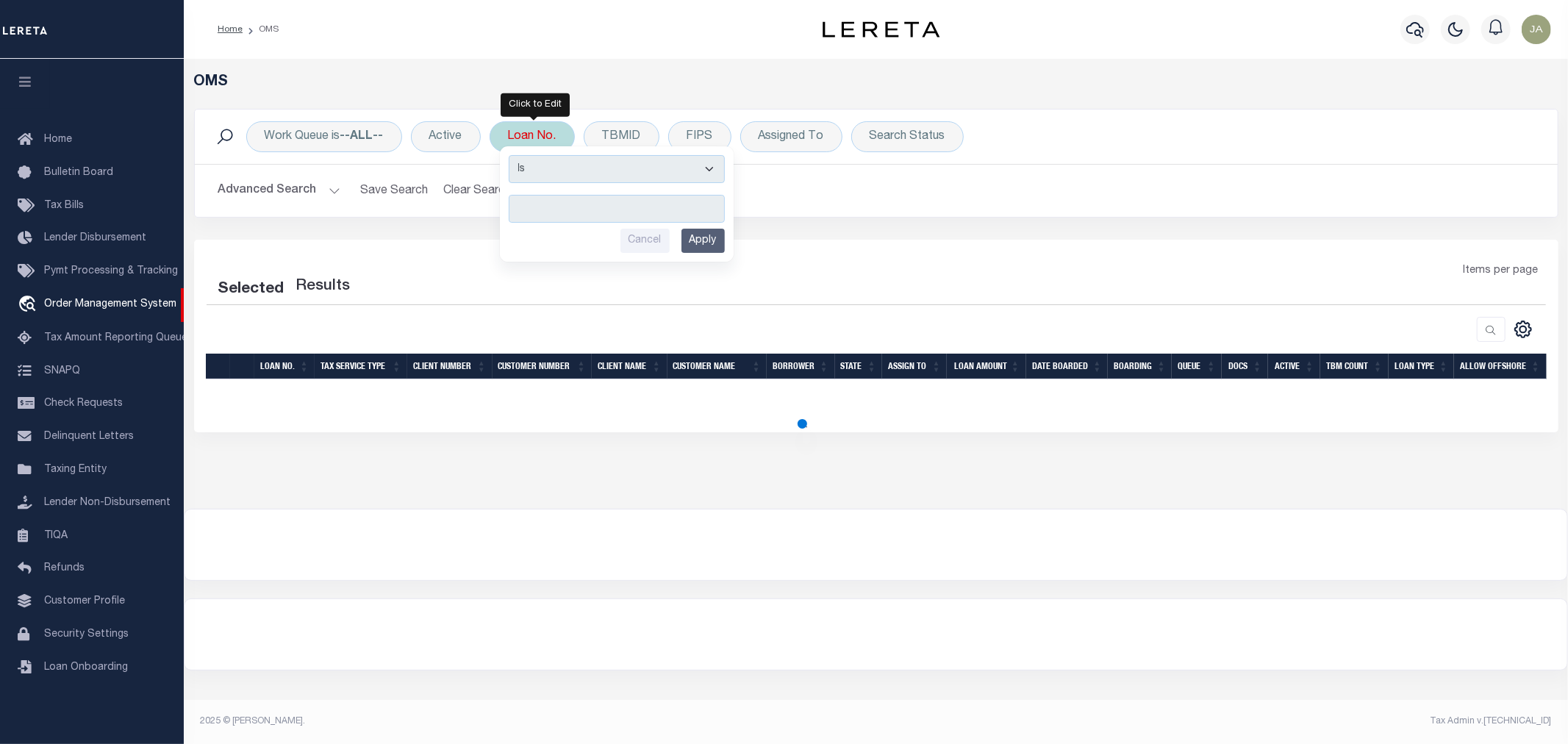
click at [538, 207] on input "text" at bounding box center [616, 209] width 216 height 28
type input "078"
select select "200"
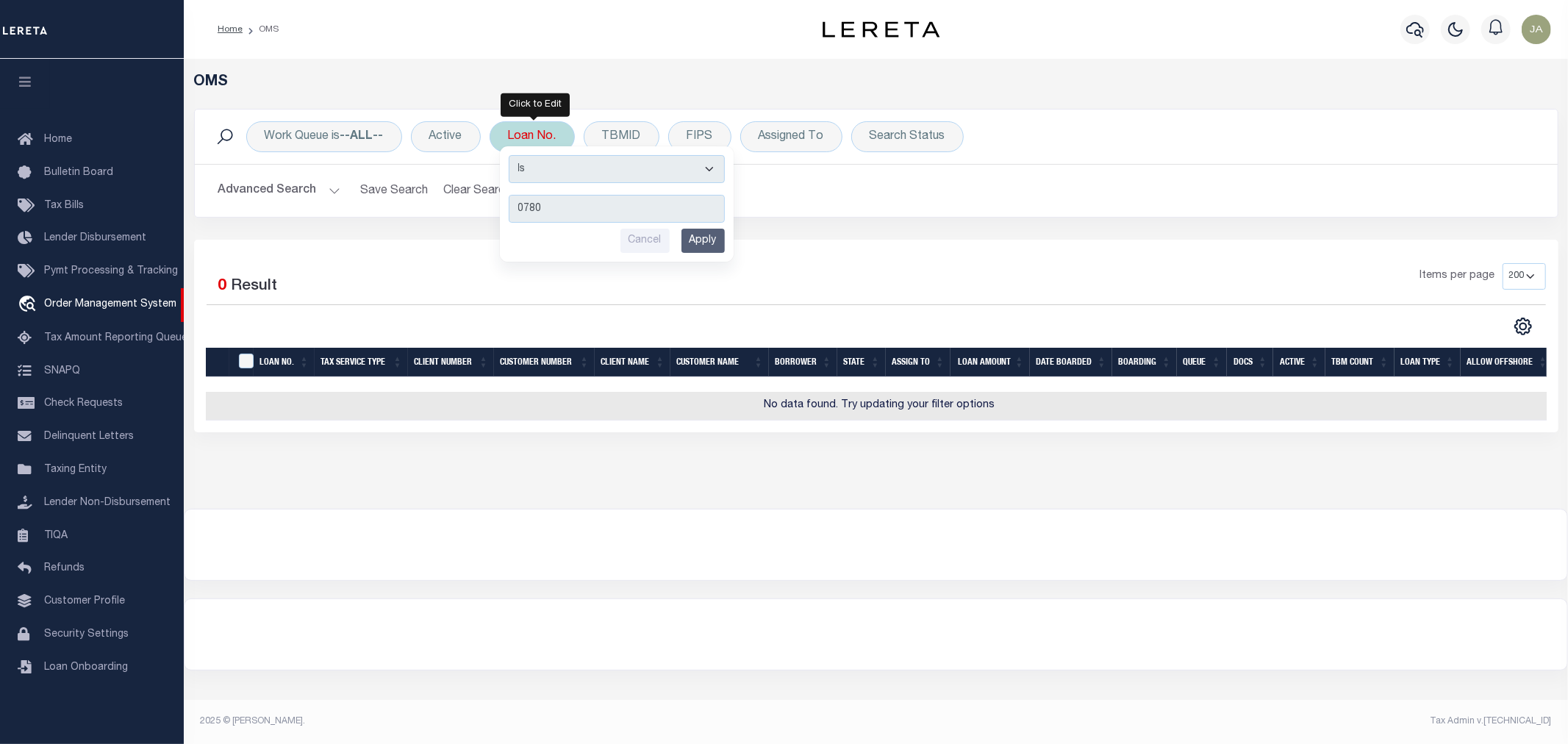
click at [601, 217] on input "0780" at bounding box center [616, 209] width 216 height 28
type input "0780150005"
click at [714, 244] on input "Apply" at bounding box center [703, 240] width 43 height 24
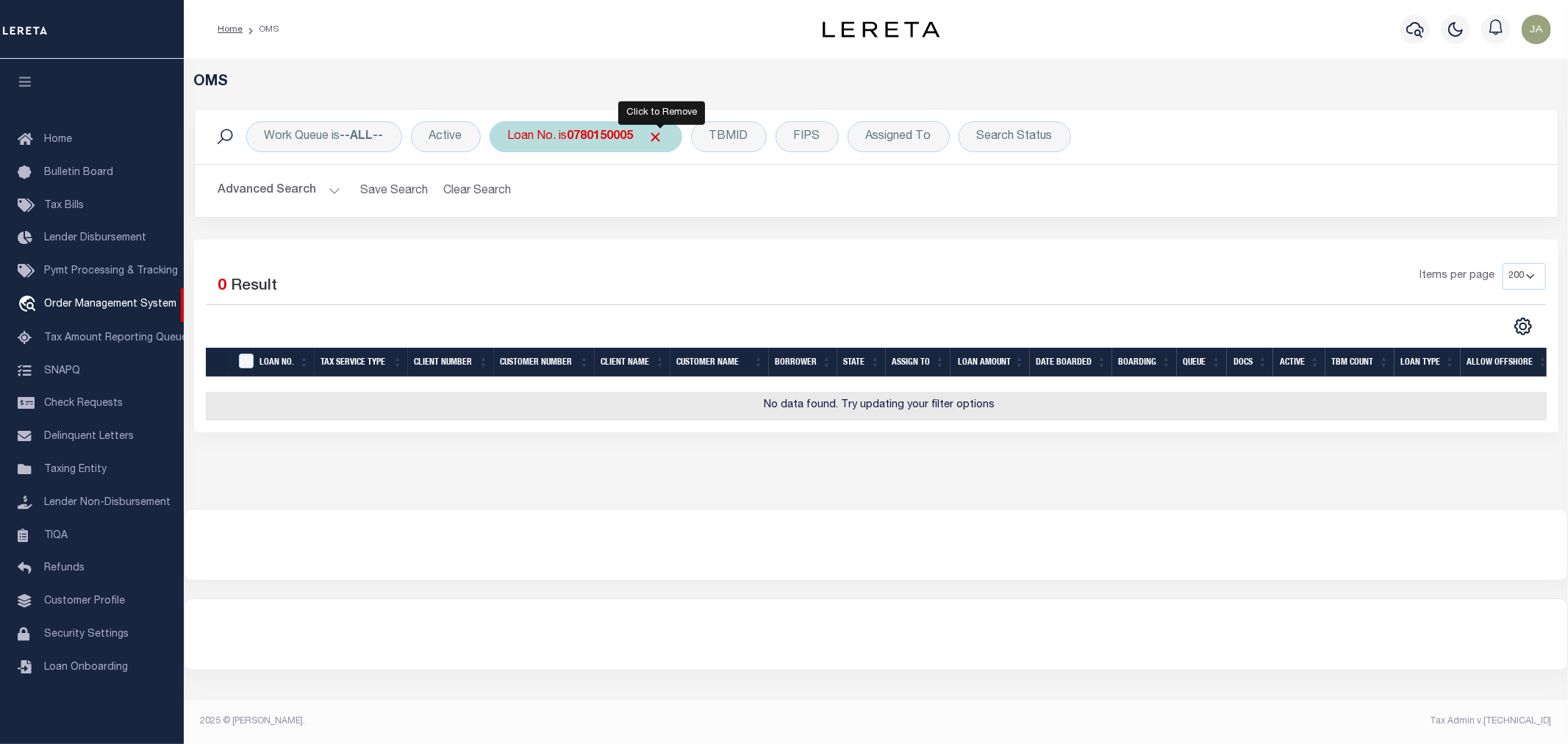
click at [654, 139] on span "Click to Remove" at bounding box center [655, 137] width 15 height 15
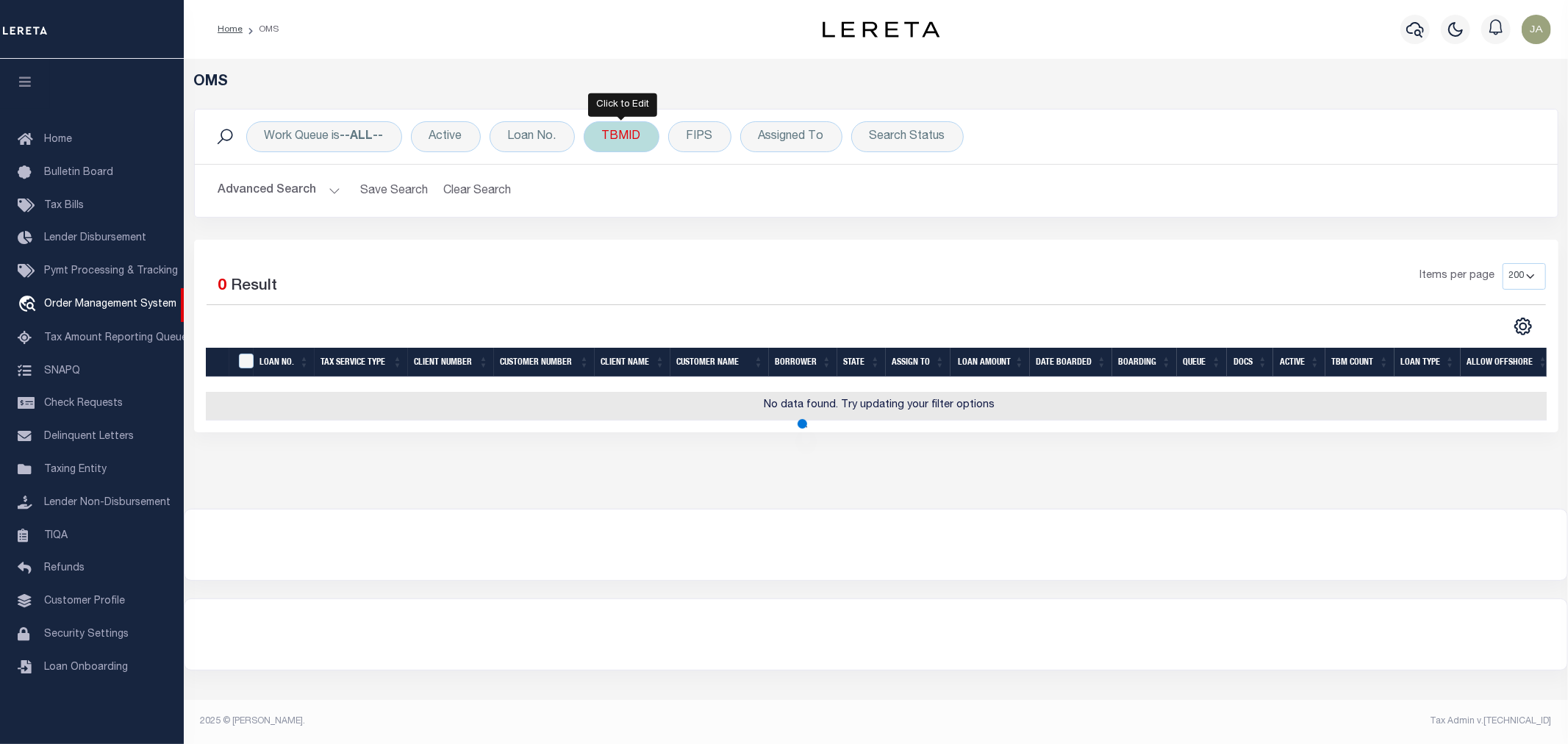
click at [636, 139] on div "TBMID" at bounding box center [622, 136] width 76 height 31
click at [697, 207] on input "number" at bounding box center [711, 203] width 216 height 28
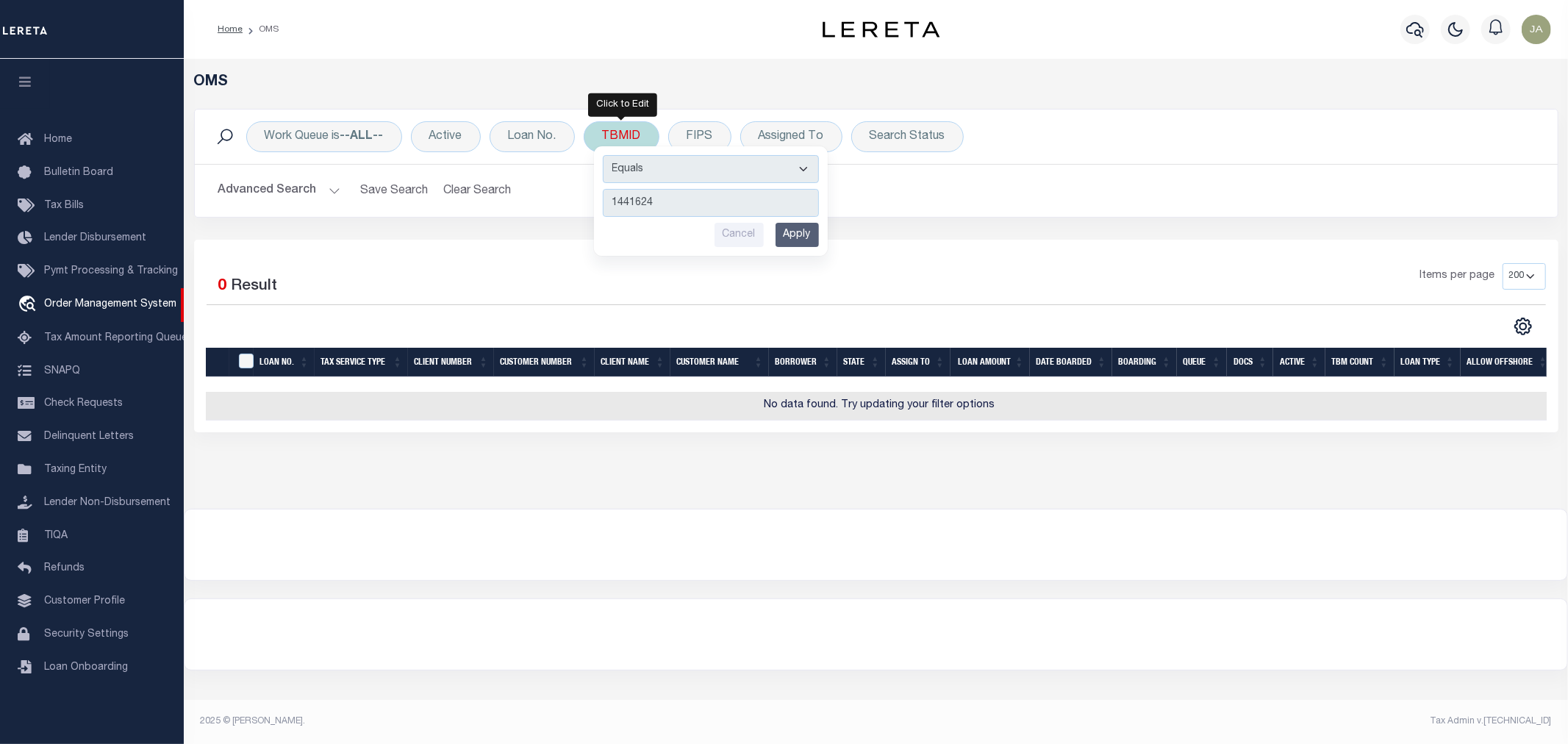
type input "1441624"
click at [803, 239] on input "Apply" at bounding box center [797, 234] width 43 height 24
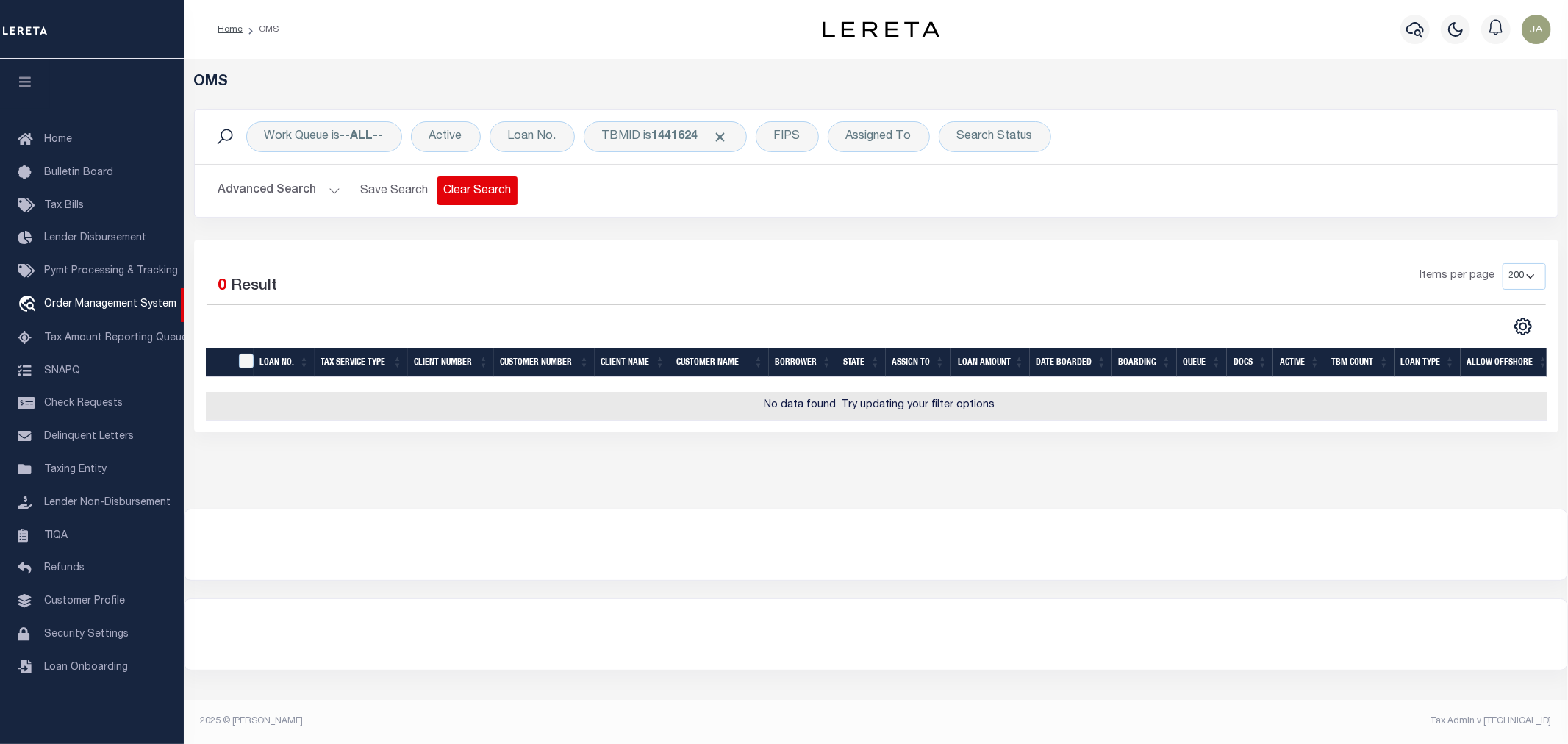
click at [483, 200] on button "Clear Search" at bounding box center [477, 191] width 80 height 28
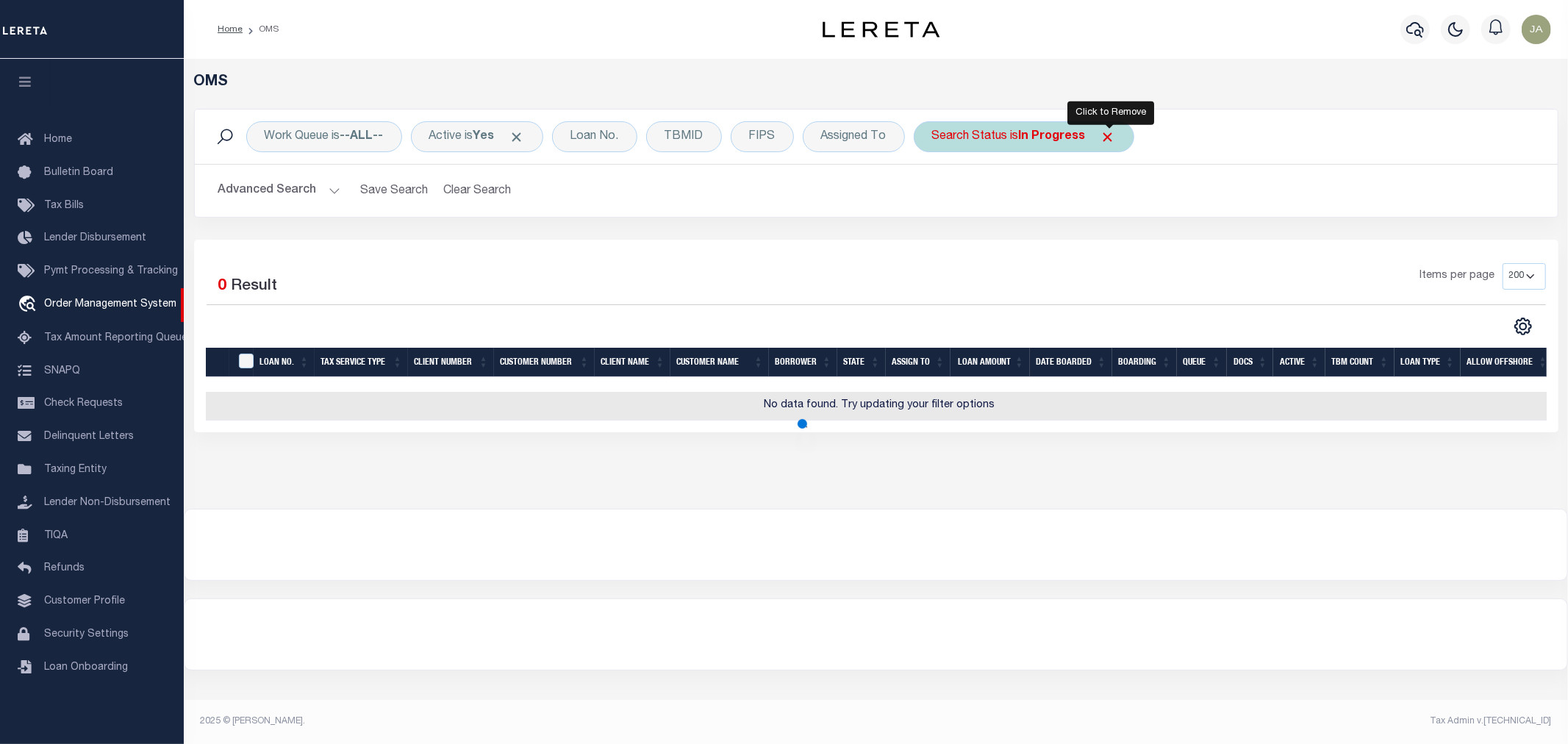
click at [1105, 139] on span "Click to Remove" at bounding box center [1108, 137] width 15 height 15
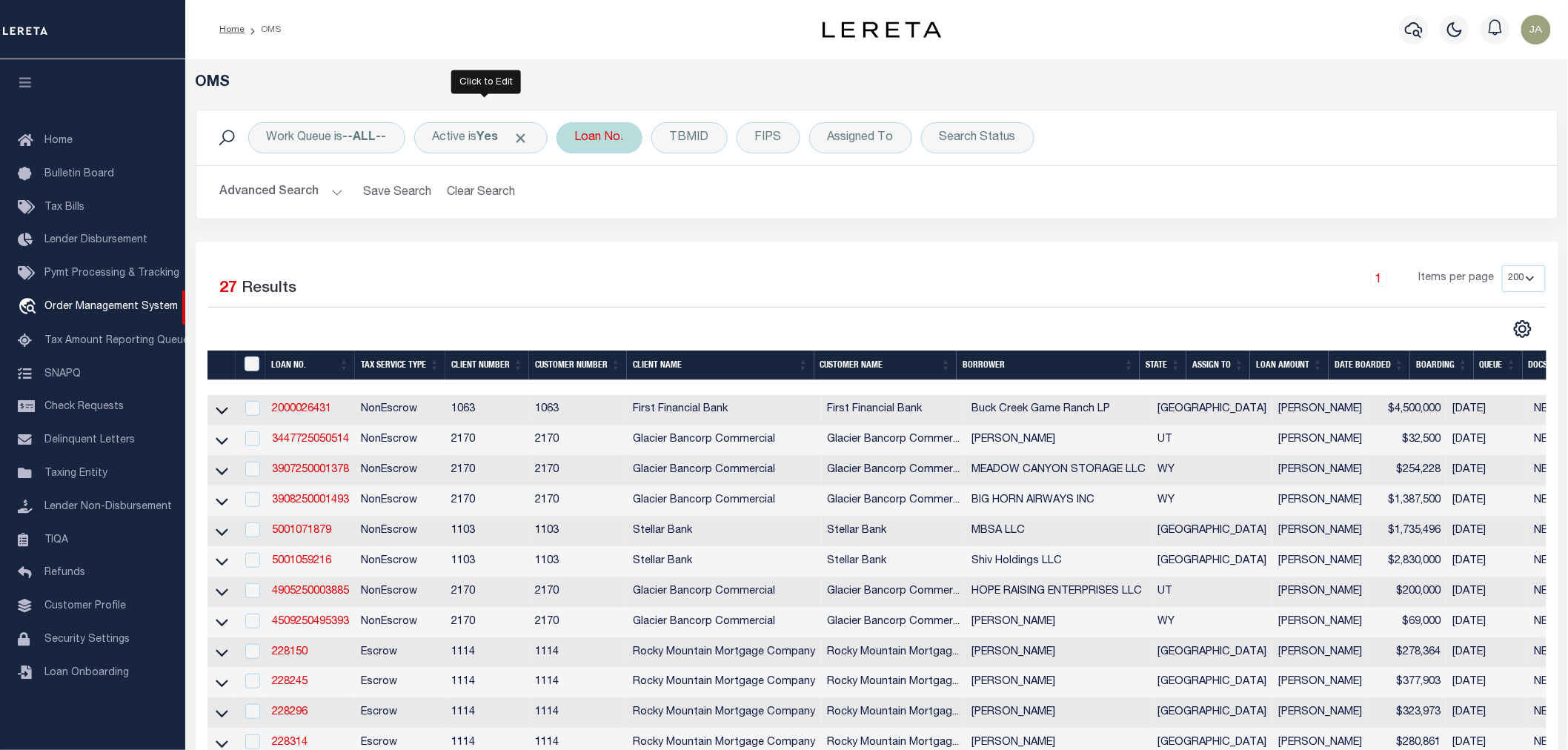
click at [522, 132] on span at bounding box center [521, 138] width 15 height 15
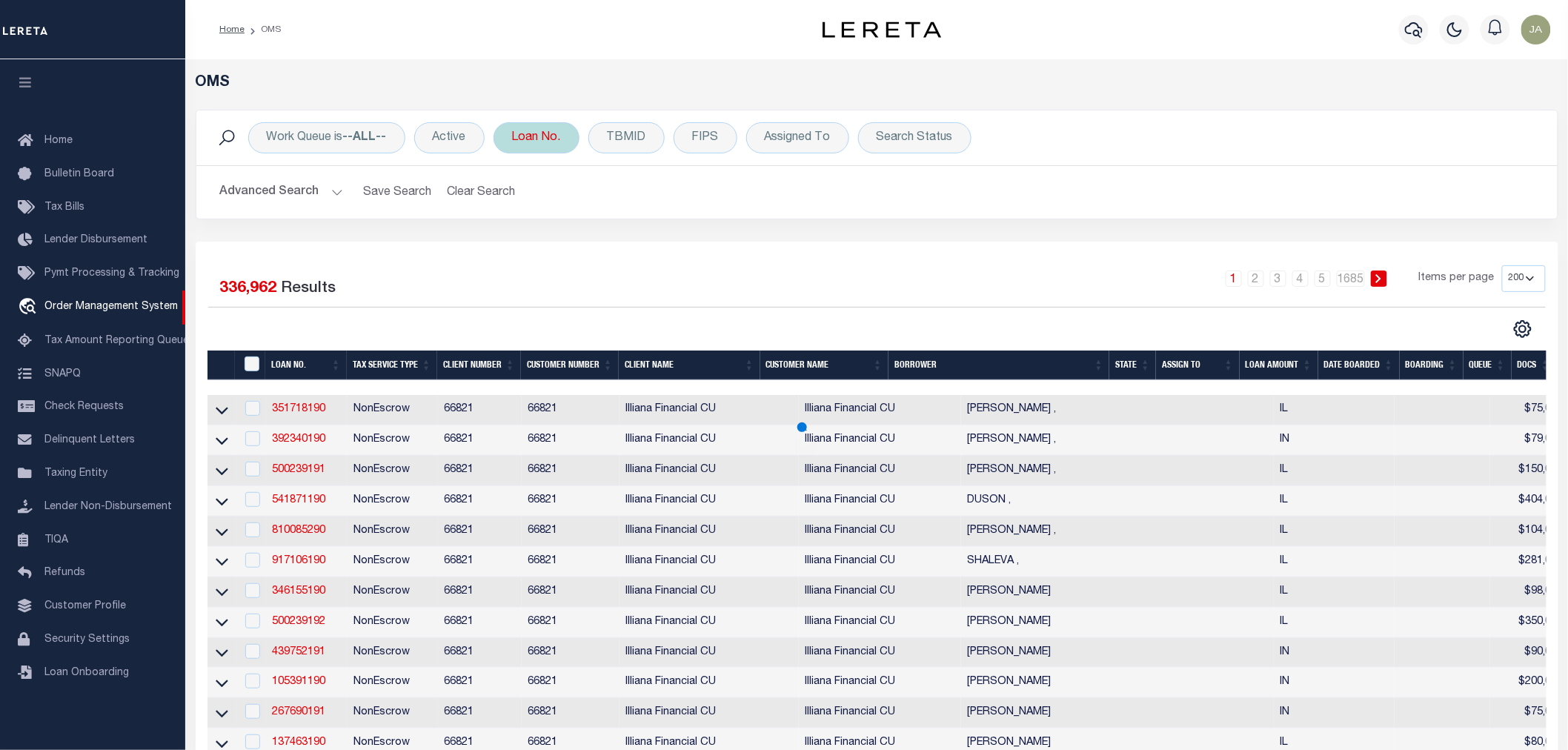
click at [527, 140] on div "Loan No." at bounding box center [537, 137] width 86 height 31
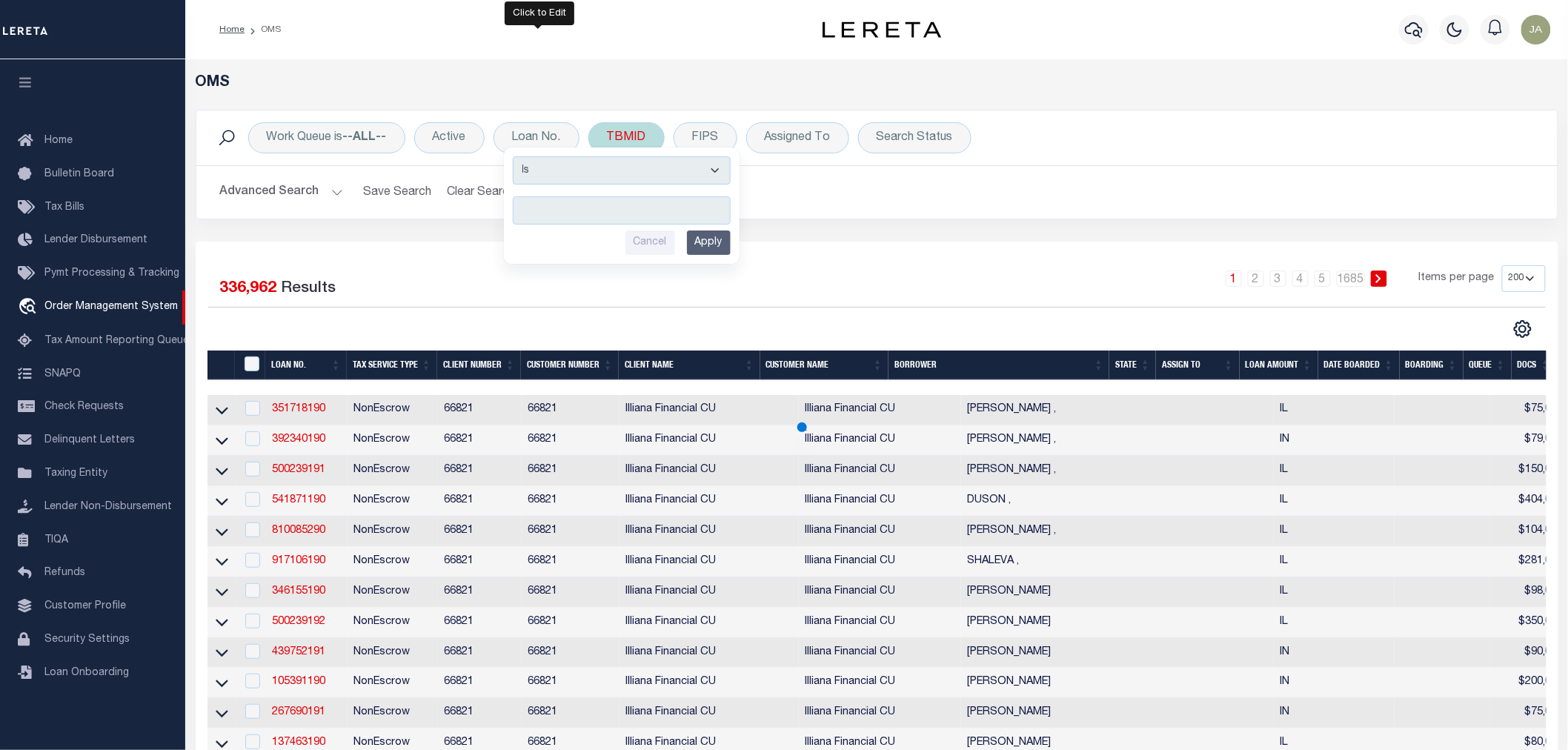
click at [631, 144] on div "TBMID" at bounding box center [626, 137] width 77 height 31
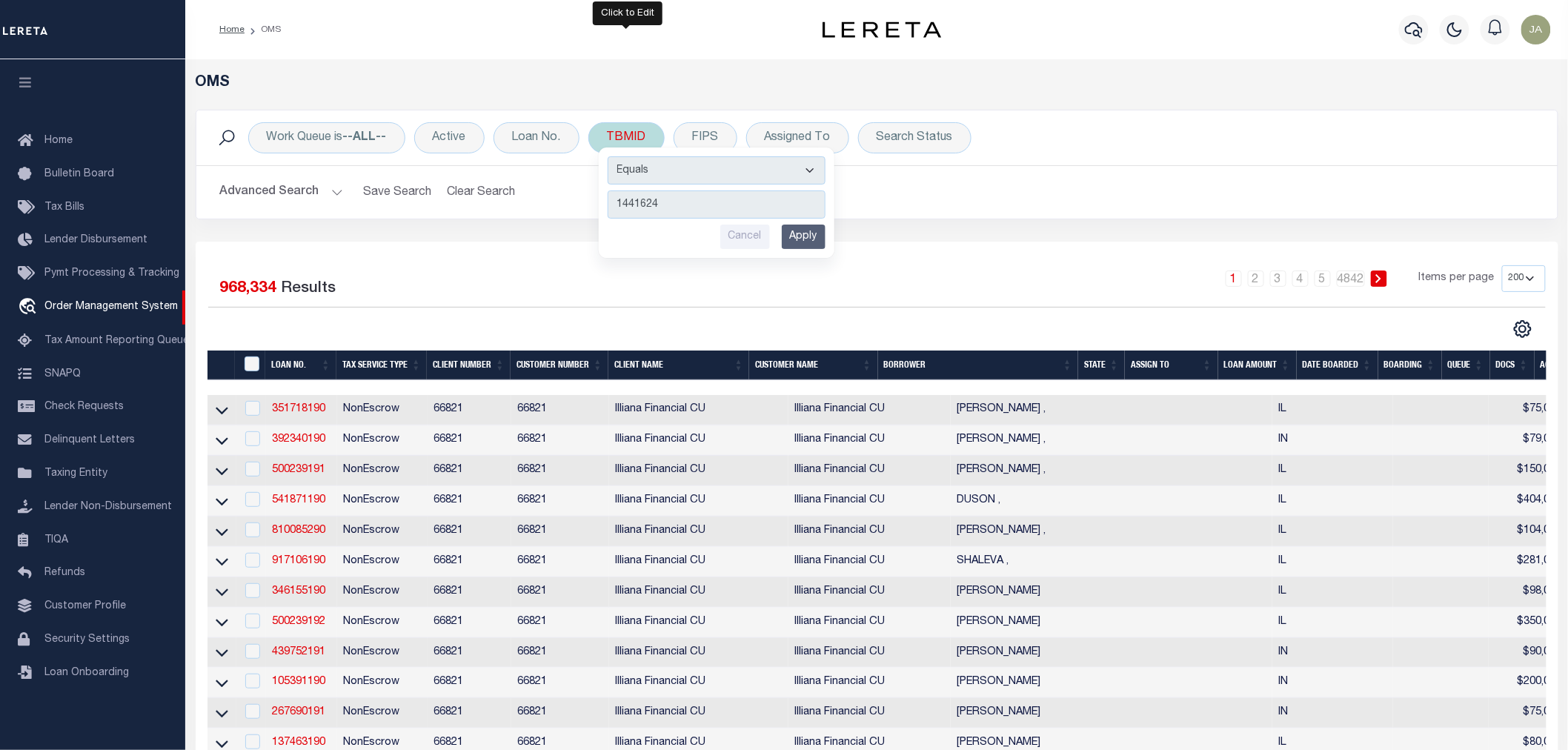
type input "1441624"
click at [793, 246] on input "Apply" at bounding box center [804, 236] width 44 height 24
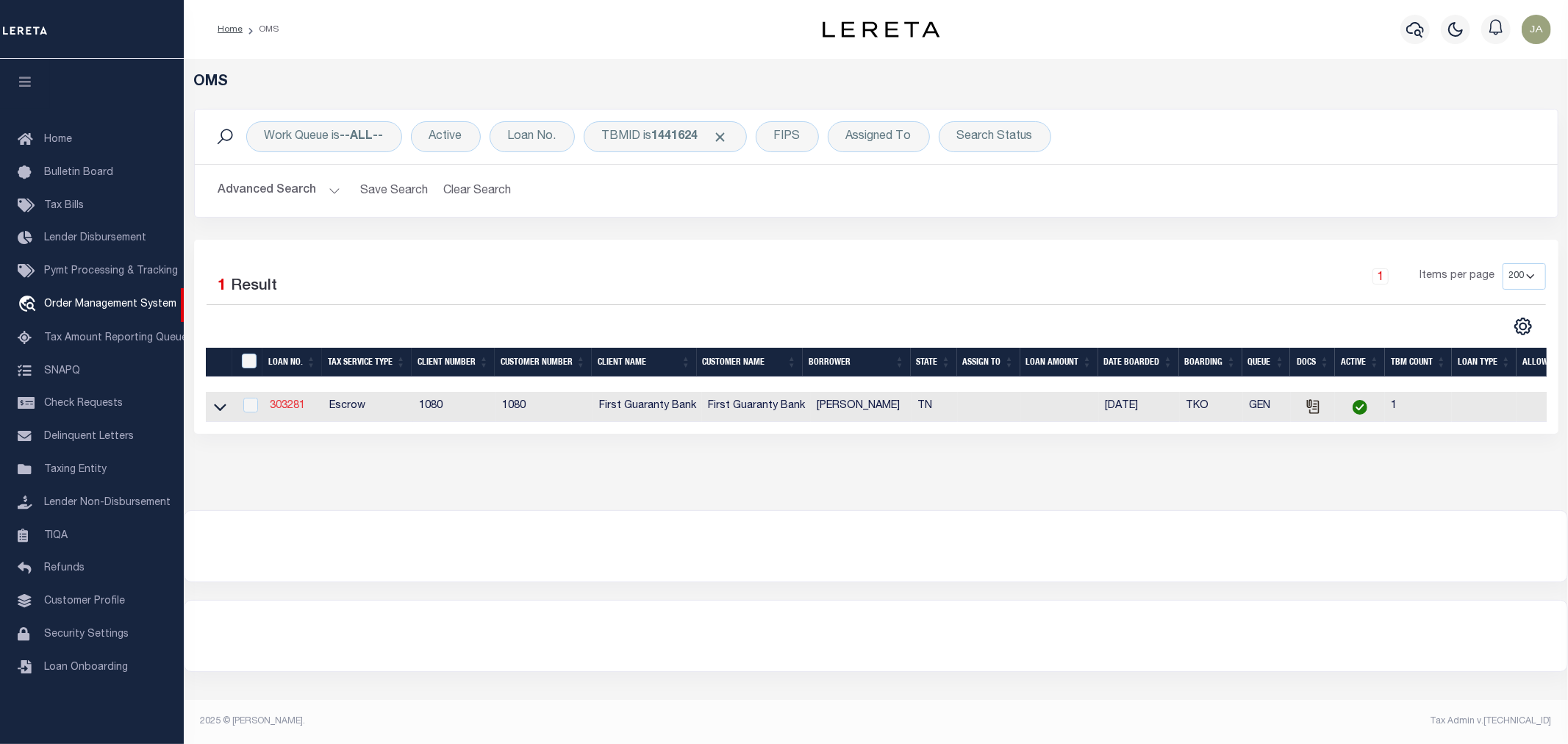
click at [287, 409] on link "303281" at bounding box center [288, 406] width 35 height 11
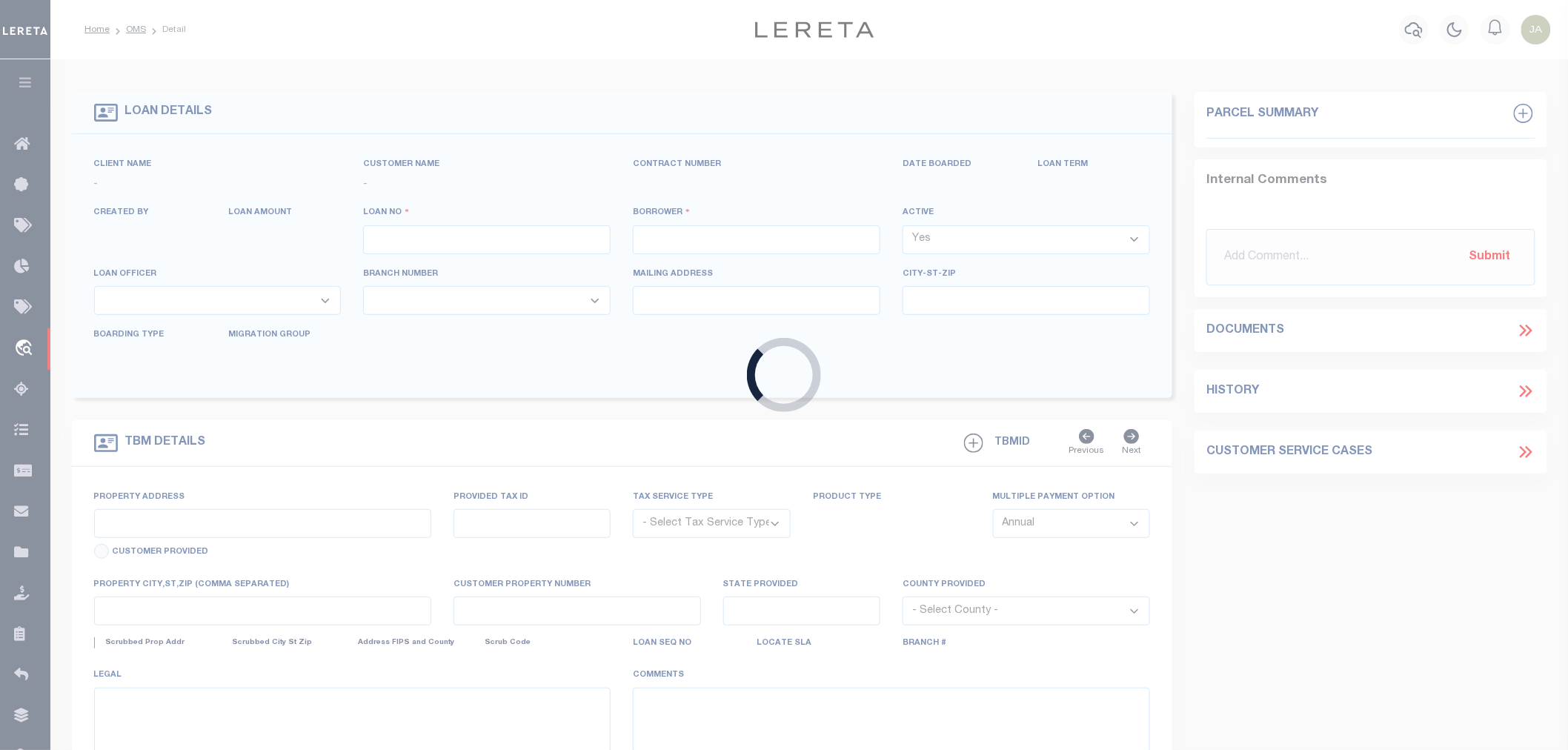
type input "303281"
type input "JAMES BRUMFIELD"
select select
type input "24392 VERNON SCHOOL RD"
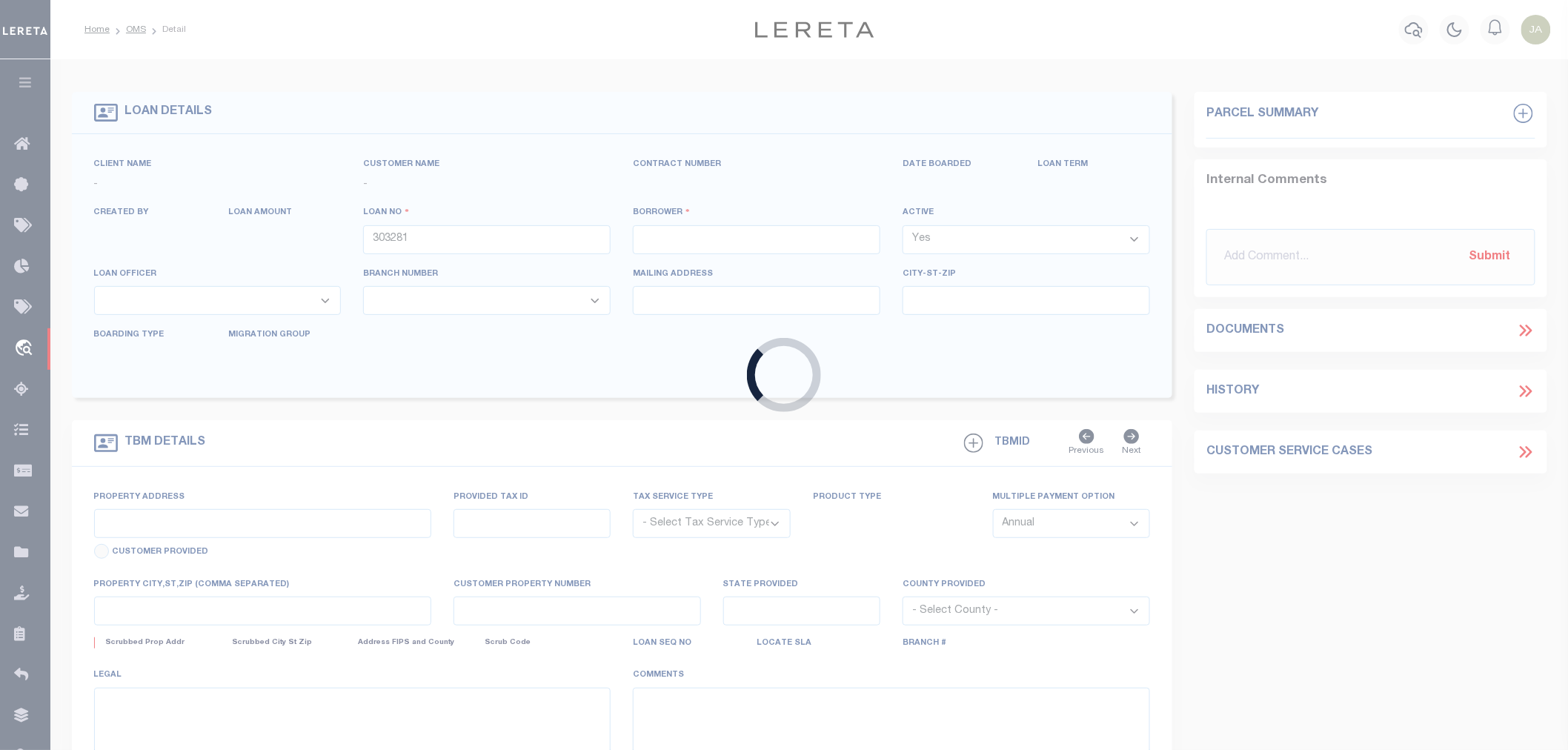
type input "MOUNT HERMON,LA 70450-3134"
select select "1300"
select select "Escrow"
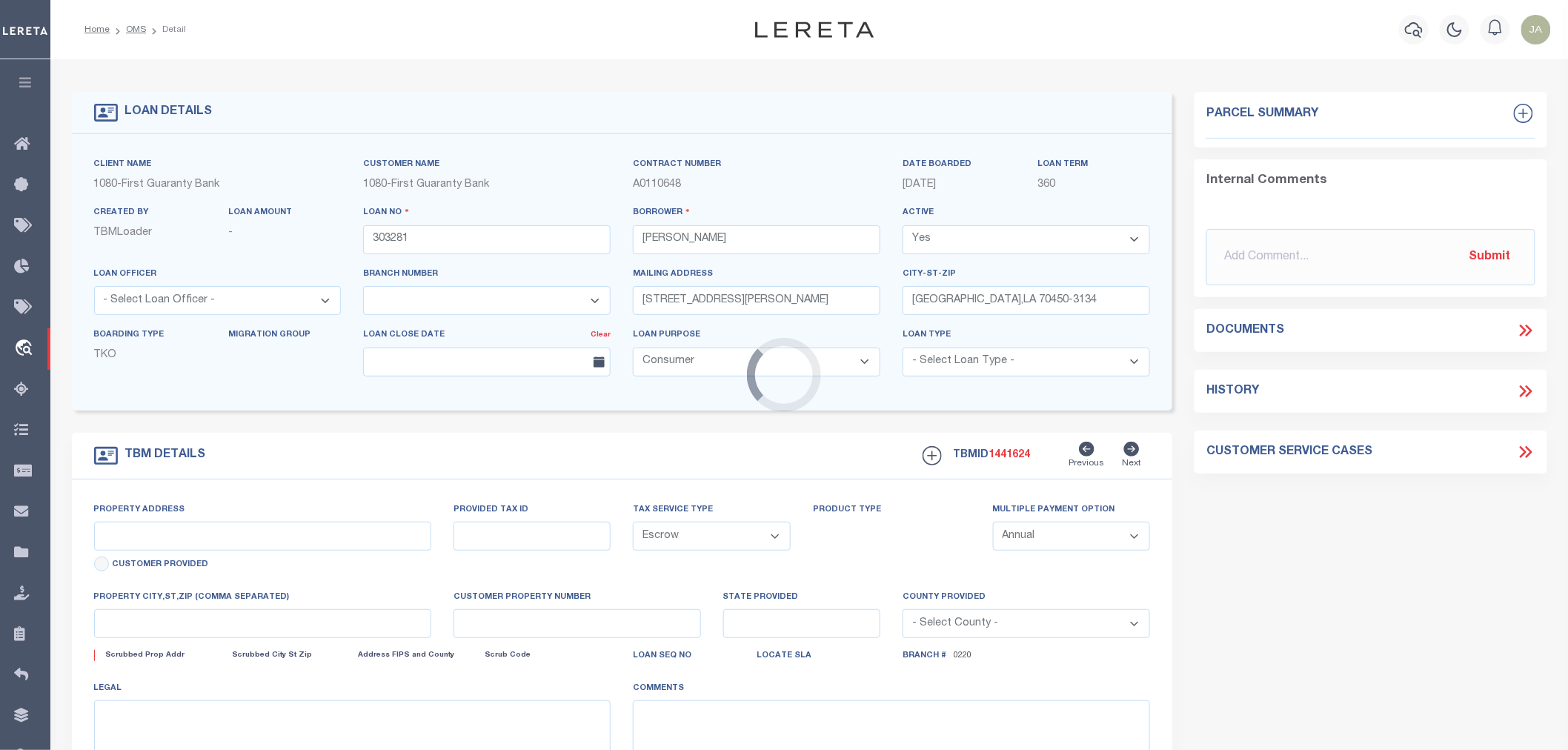
select select "1193"
select select "1385"
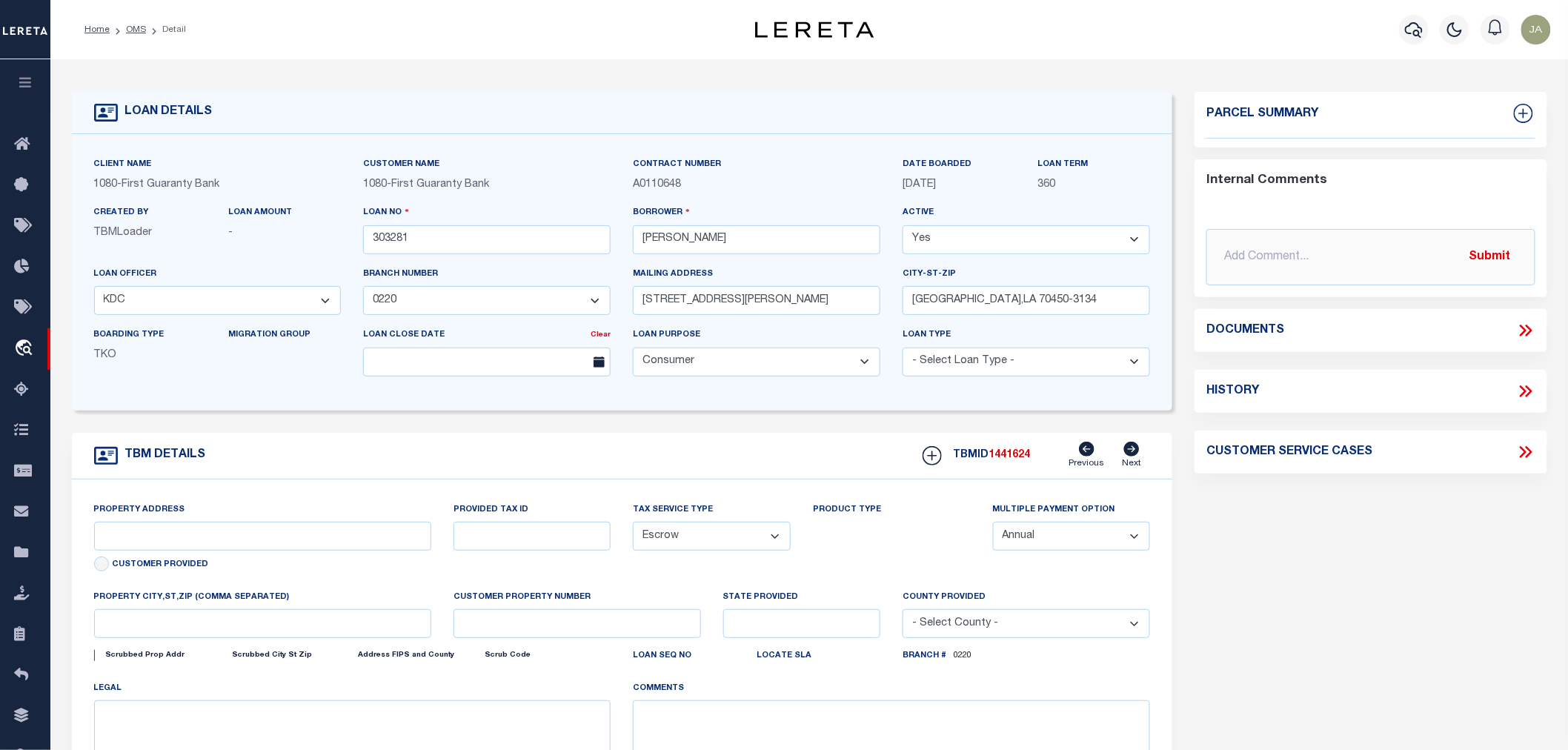
type input "1949 TACOMA AVENUE"
select select
type input "MEMPHIS TN 38116"
type input "ML-25974998 81-1"
type input "TN"
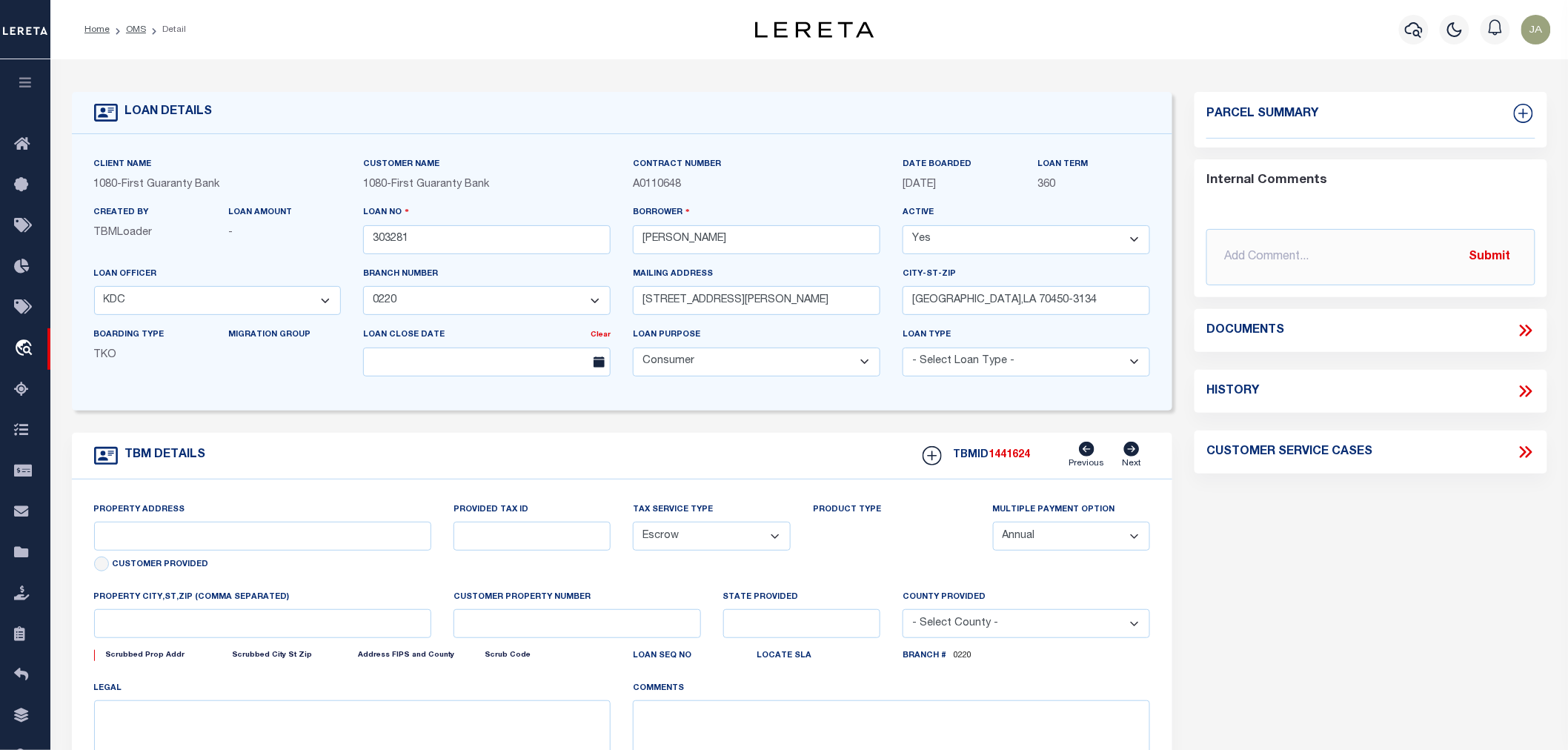
type textarea "1949 TACOMA AVENUE MEMPHIS TN 38116"
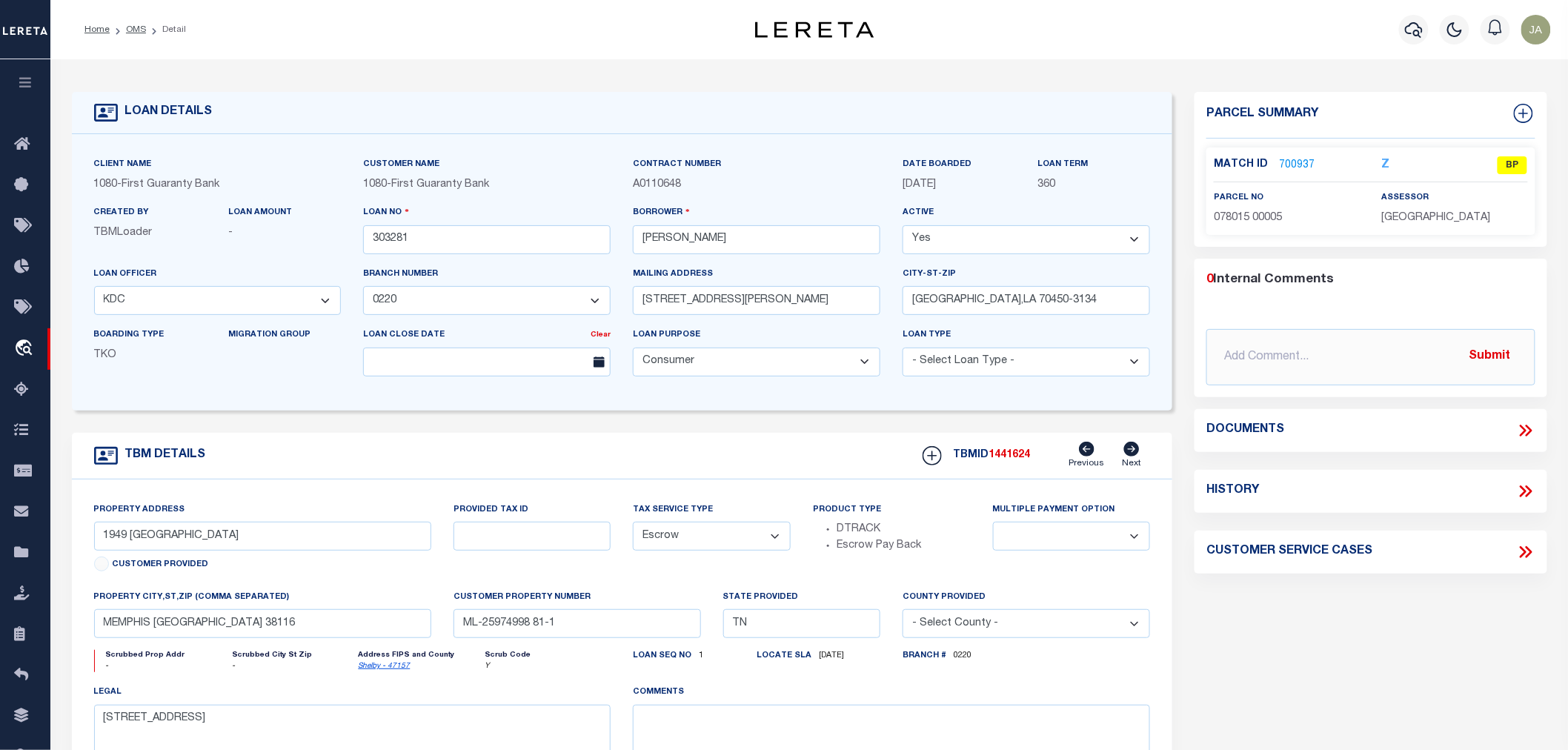
click at [1286, 164] on link "700937" at bounding box center [1297, 165] width 36 height 15
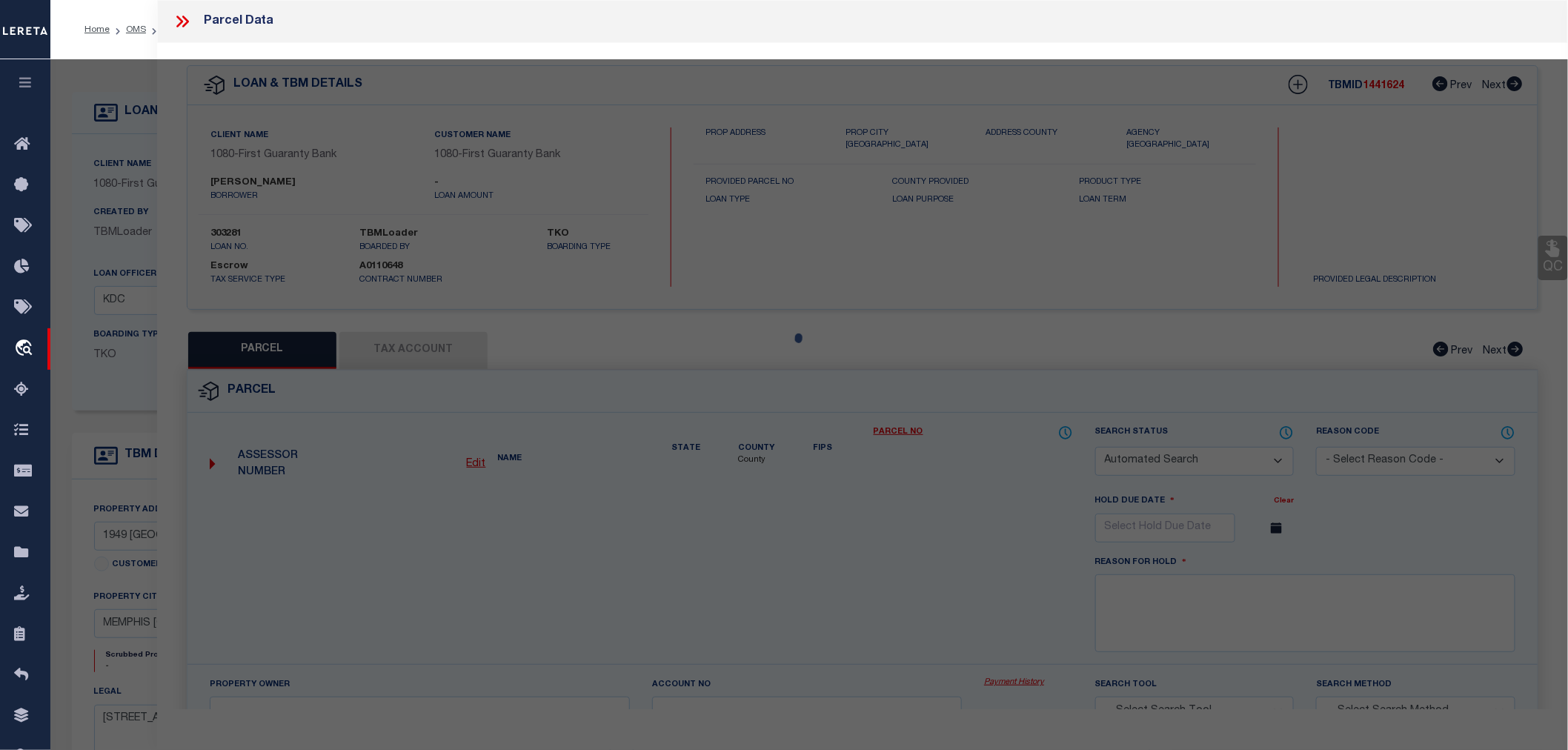
checkbox input "false"
select select "BP"
type input "BRUMFIELD JAMES E SR & CLODEAN"
type input "1949 TACOMA AVE"
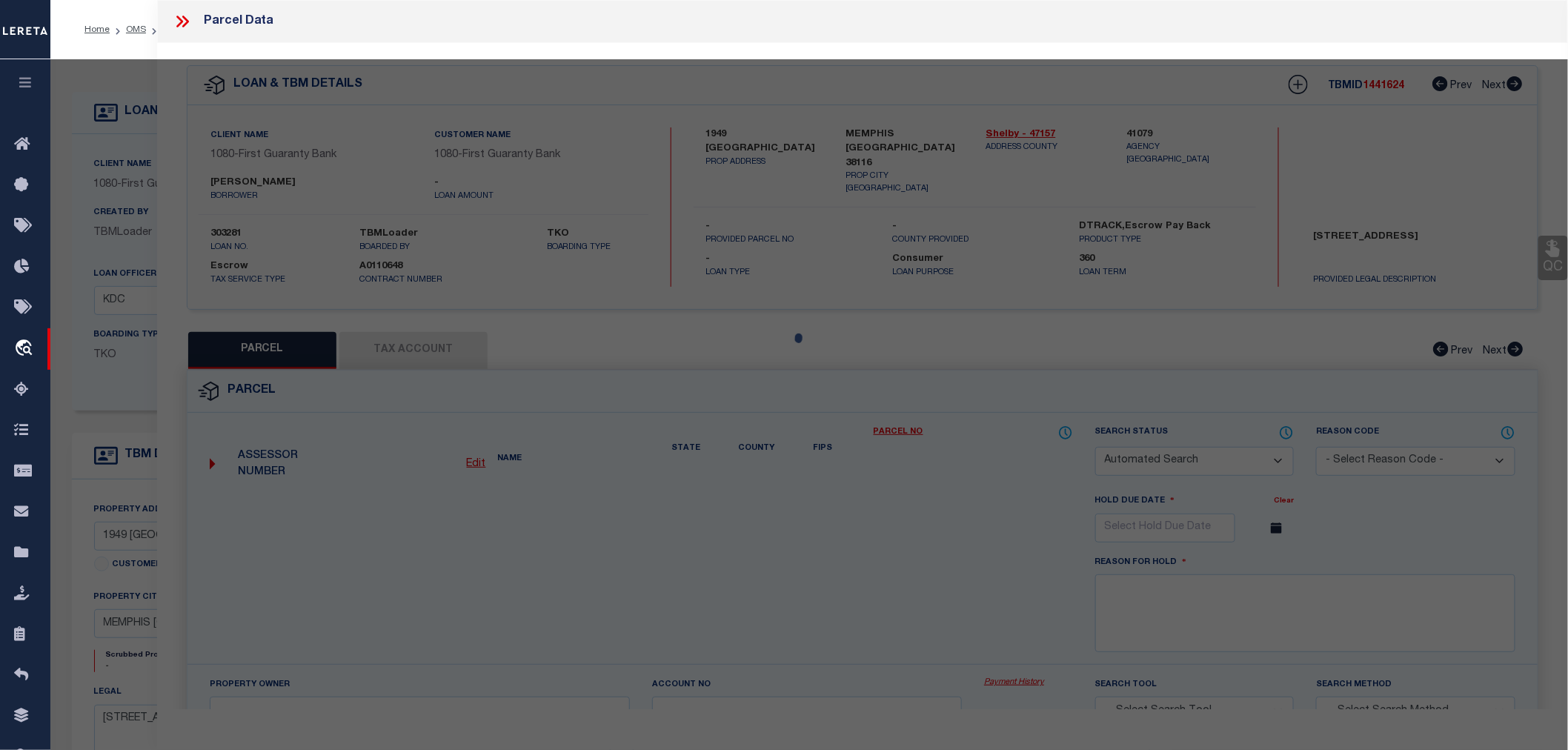
checkbox input "false"
type input "MEMPHIS LA"
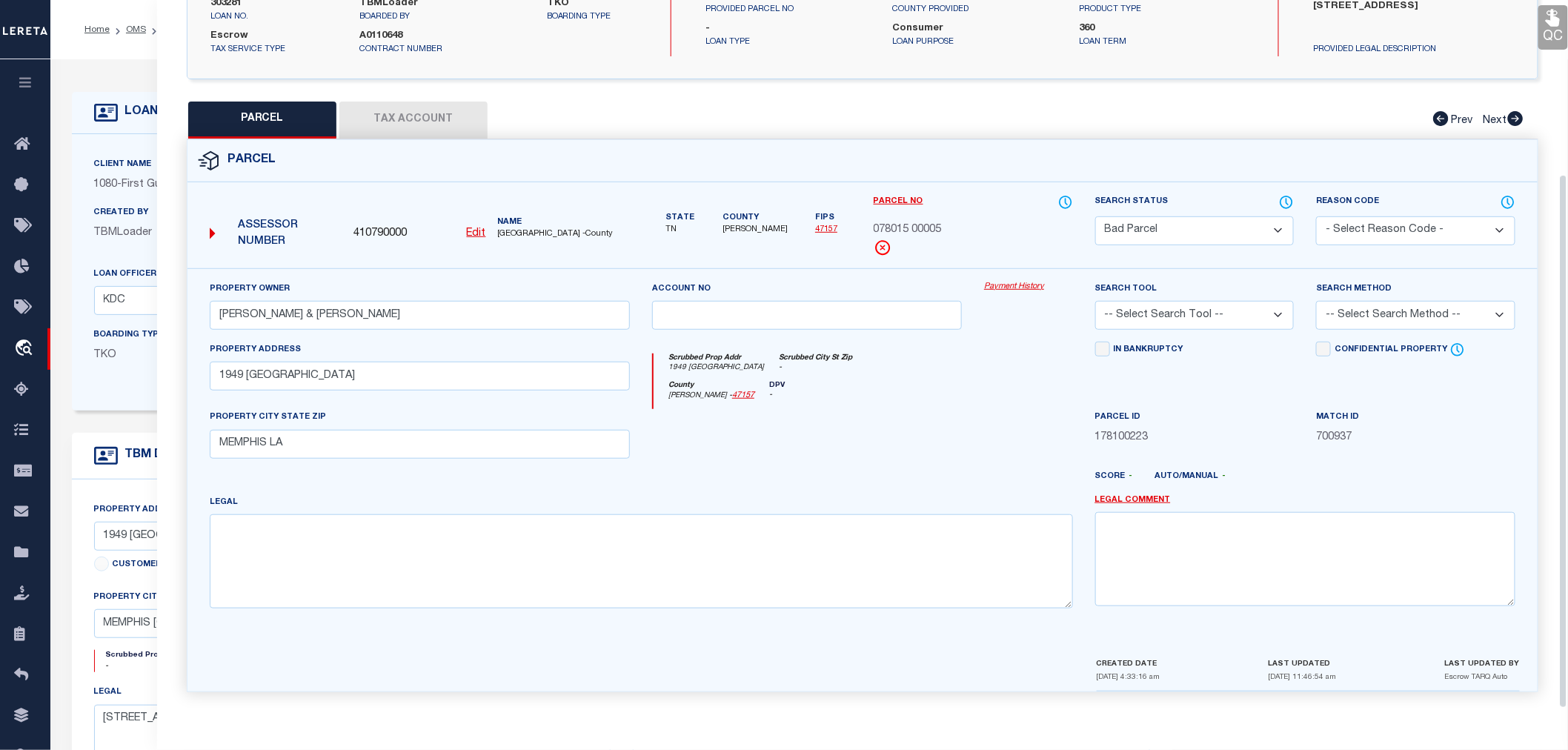
scroll to position [231, 0]
click at [432, 106] on button "Tax Account" at bounding box center [413, 119] width 149 height 37
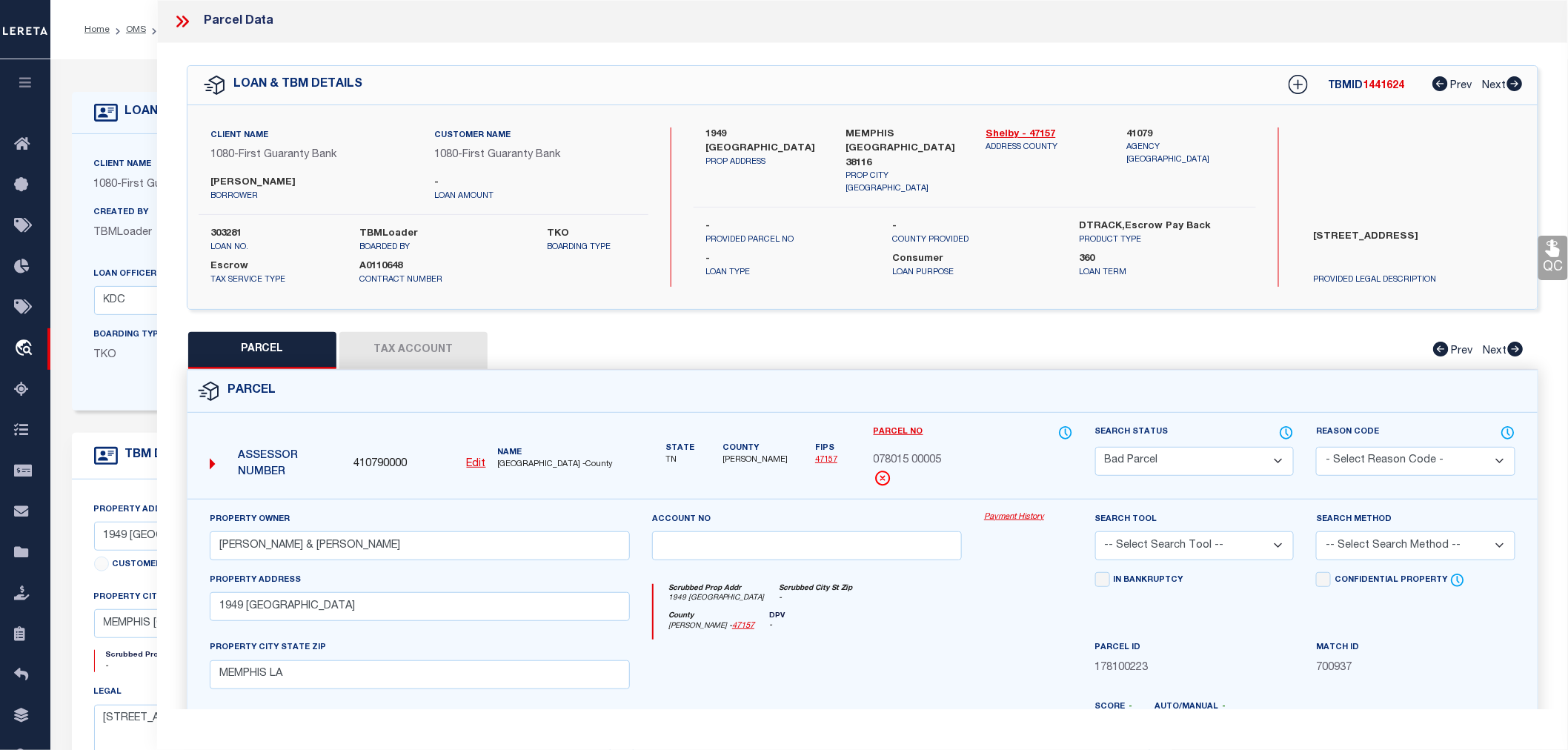
select select "100"
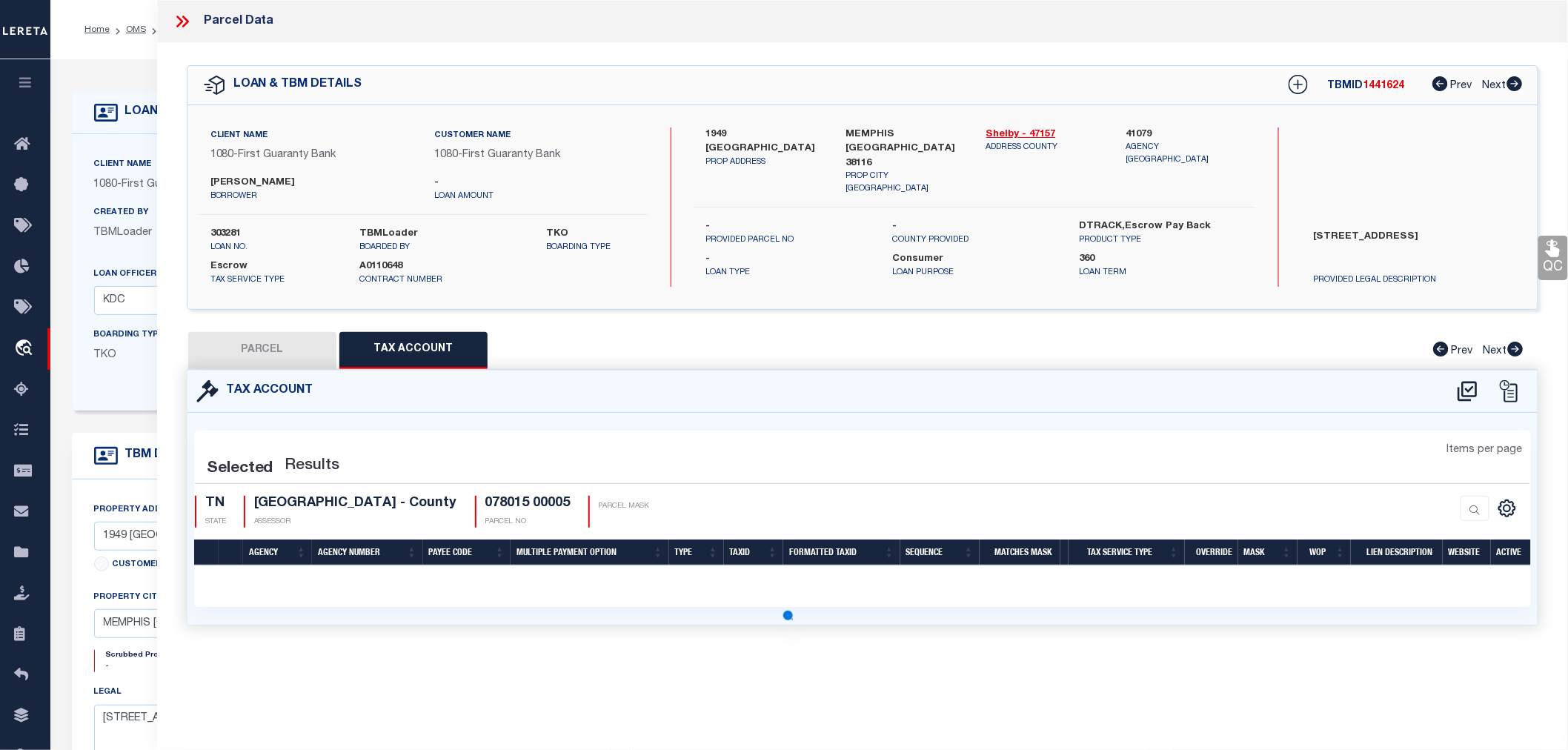
select select "100"
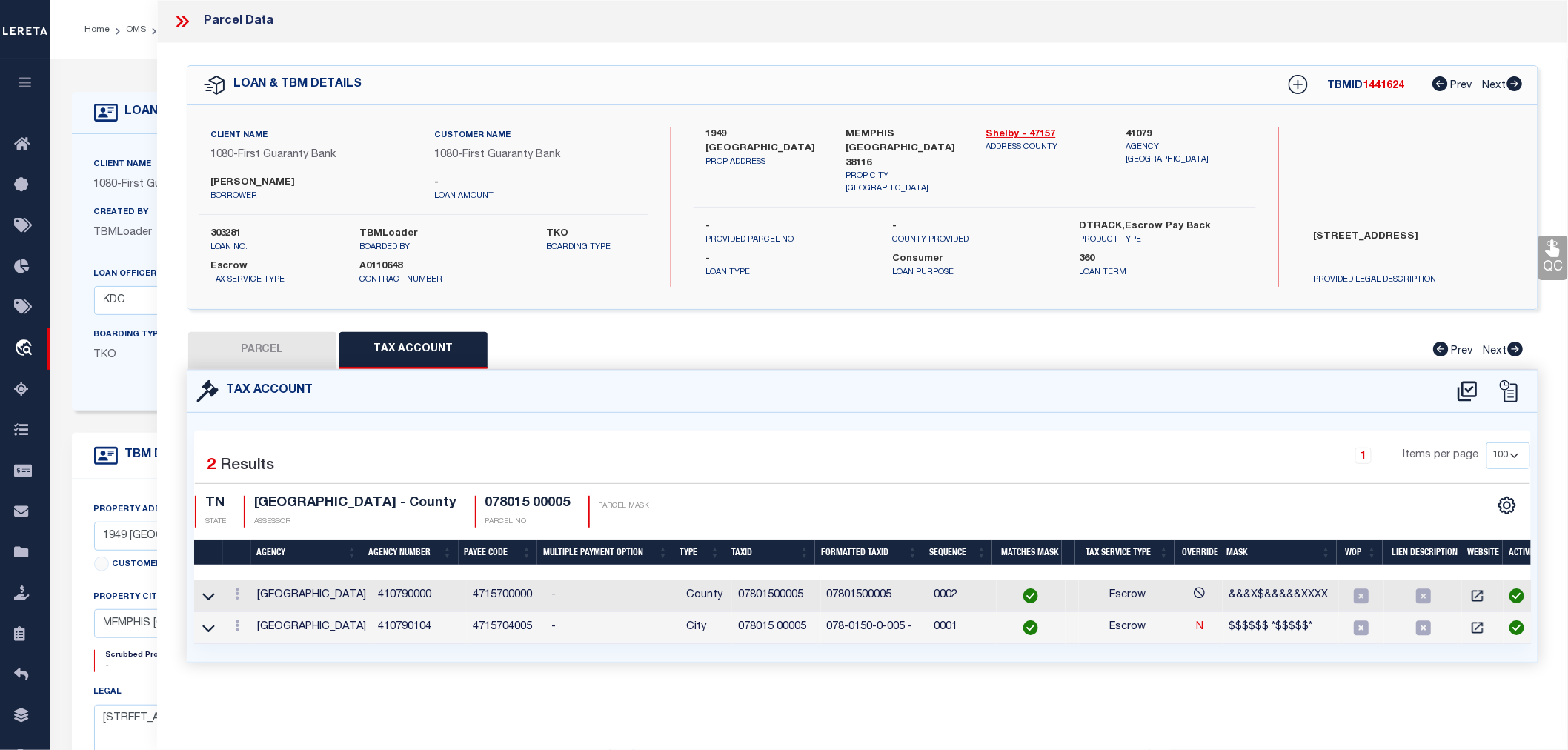
click at [180, 17] on icon at bounding box center [182, 21] width 20 height 20
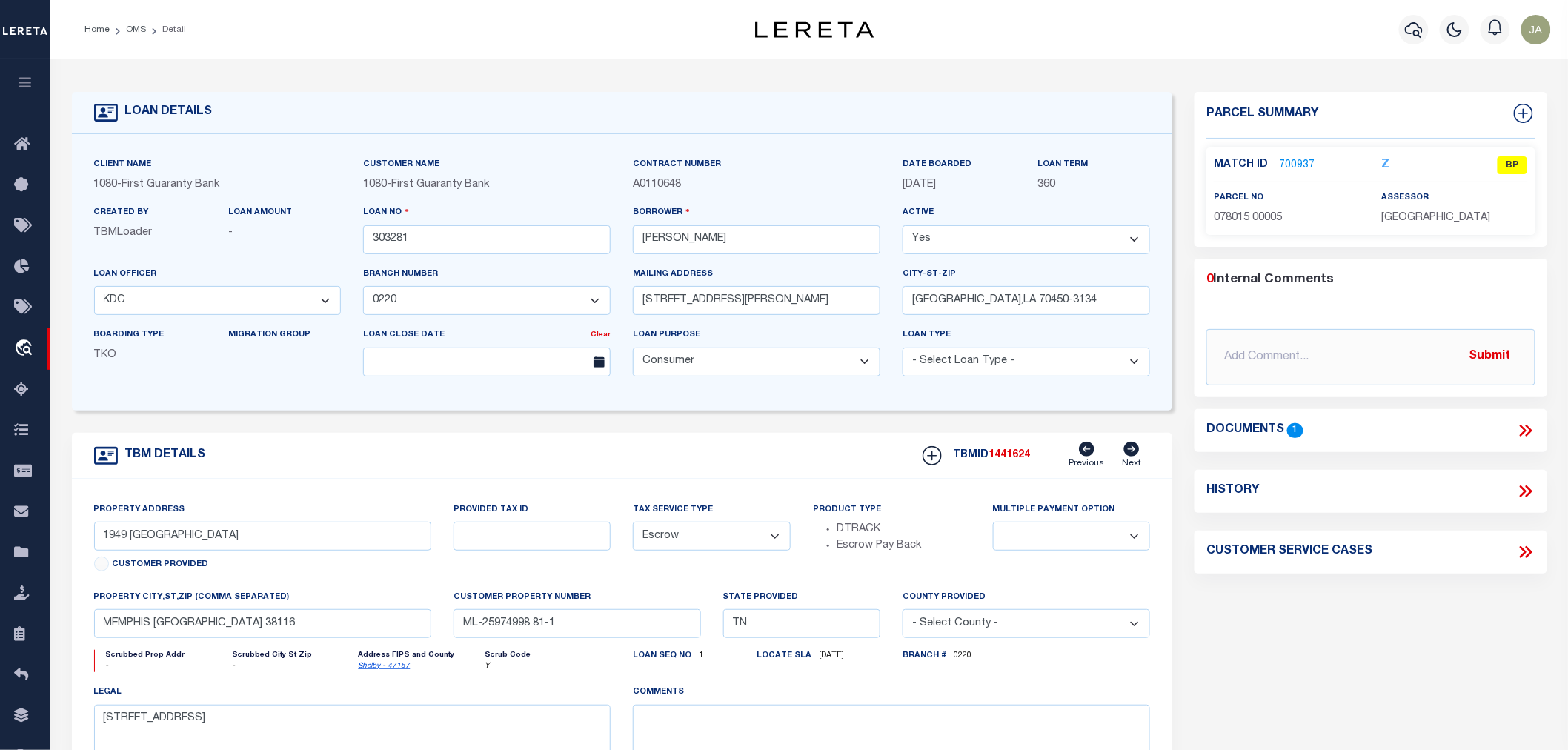
click at [1300, 163] on link "700937" at bounding box center [1297, 165] width 36 height 15
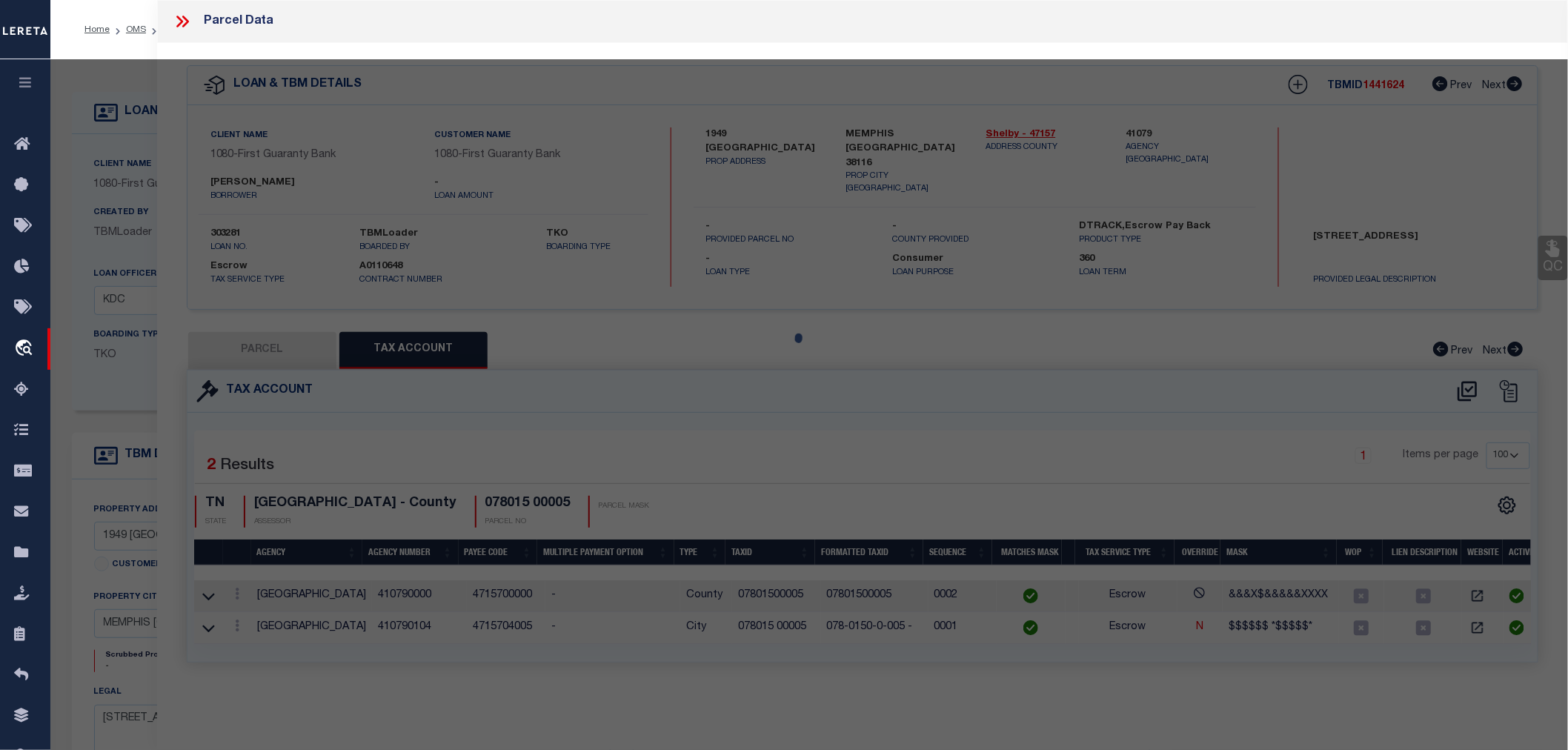
select select "AS"
checkbox input "false"
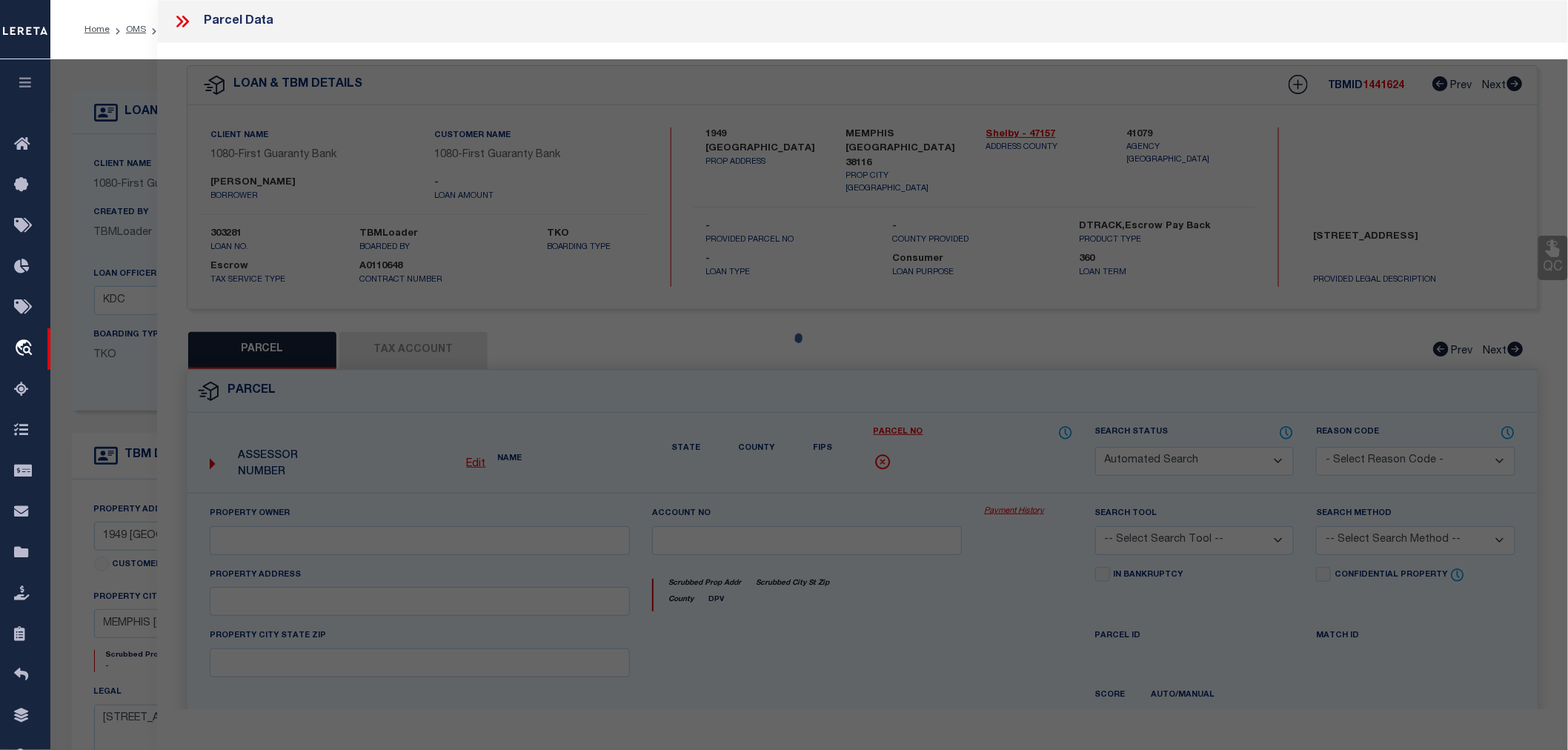
select select "BP"
type input "BRUMFIELD JAMES E SR & CLODEAN"
type input "1949 TACOMA AVE"
checkbox input "false"
type input "MEMPHIS LA"
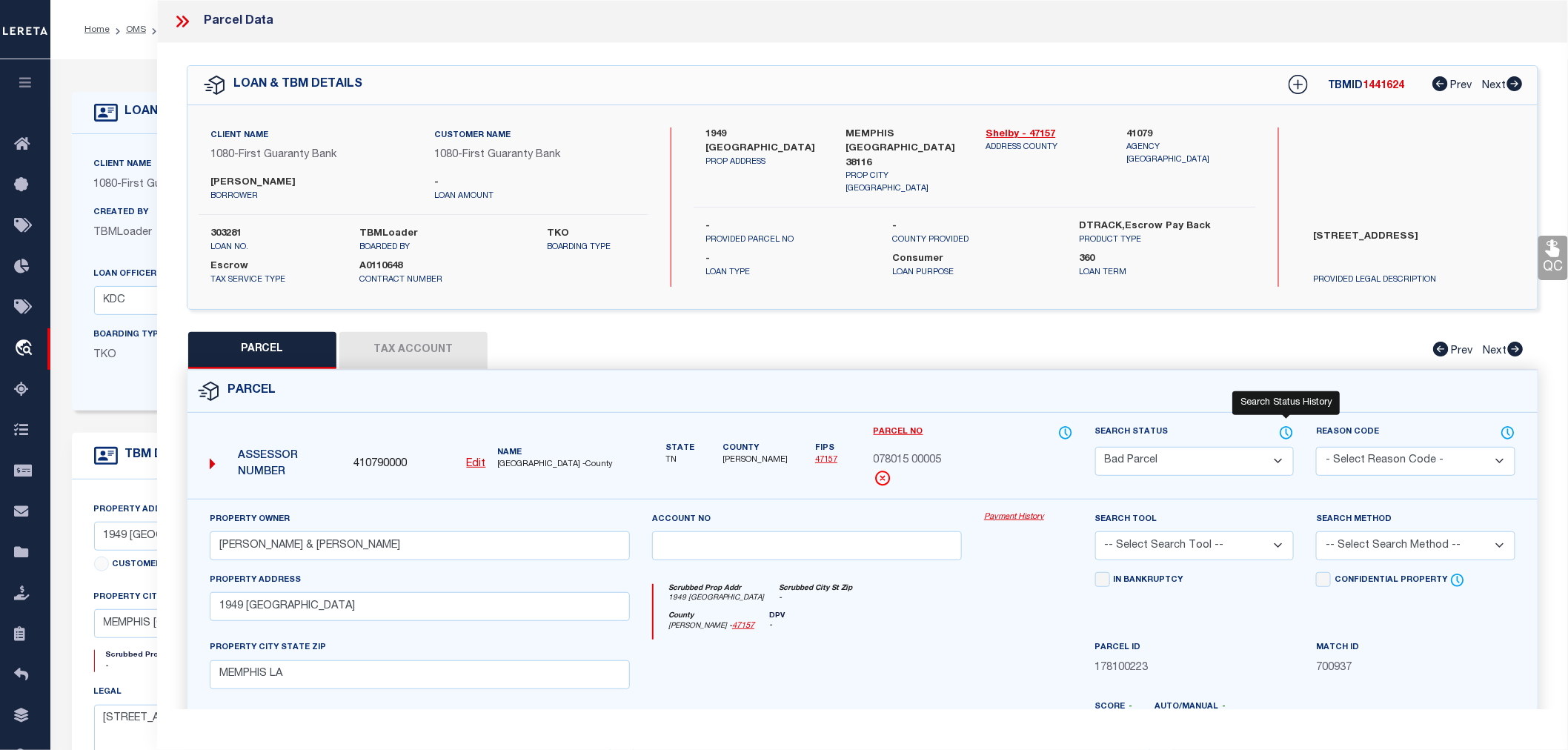
click at [1282, 431] on icon at bounding box center [1286, 432] width 15 height 16
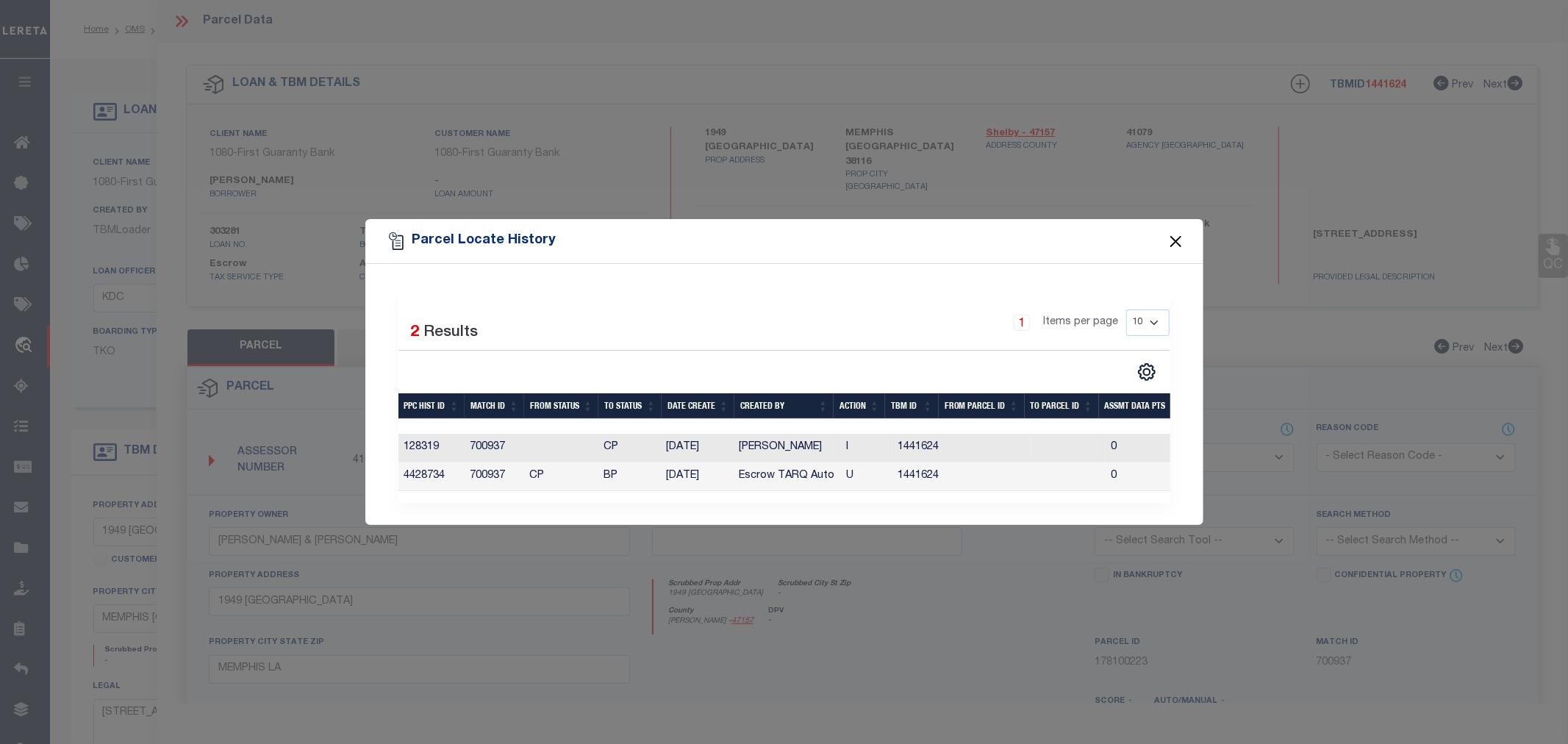
click at [1173, 237] on button "Close" at bounding box center [1176, 241] width 19 height 19
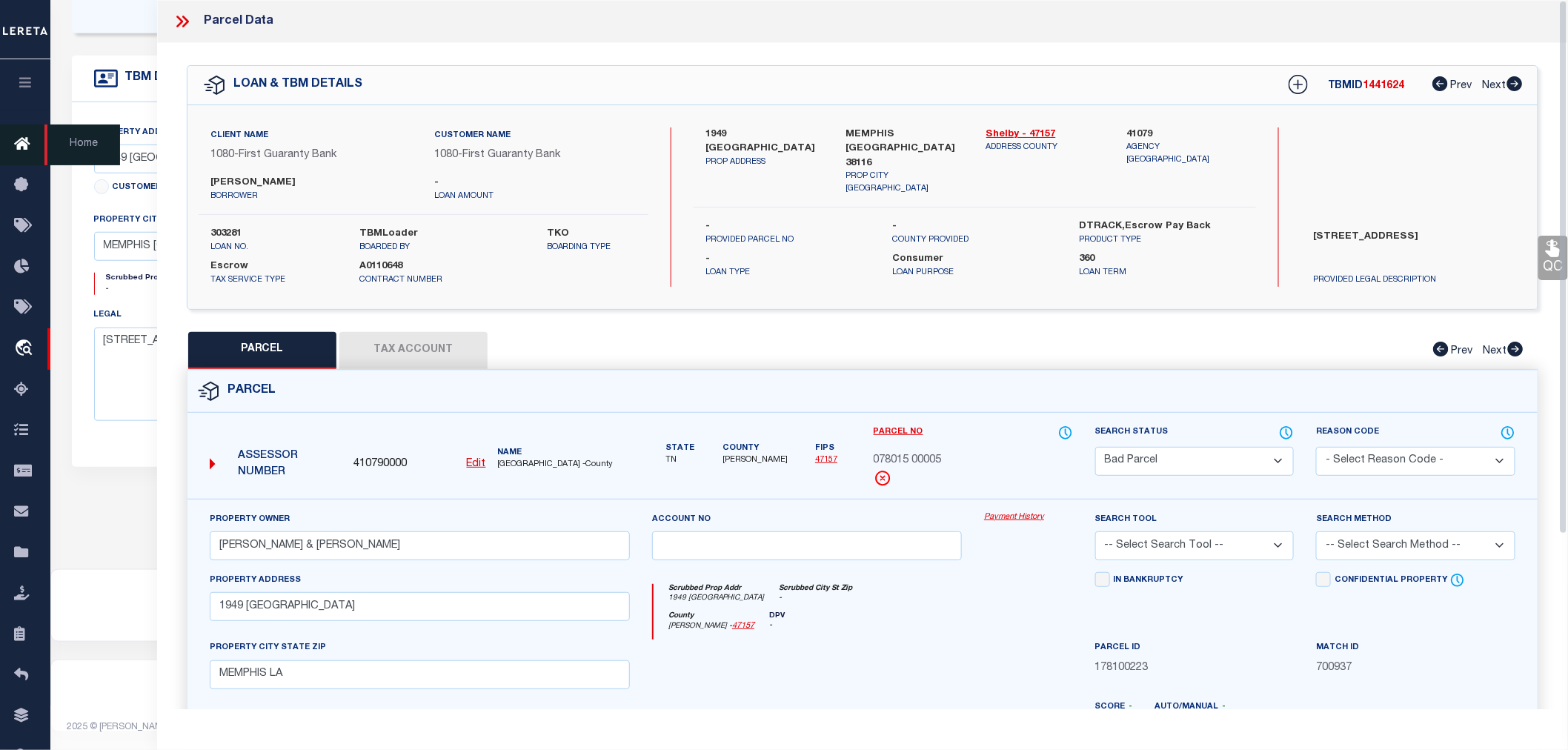
scroll to position [134, 0]
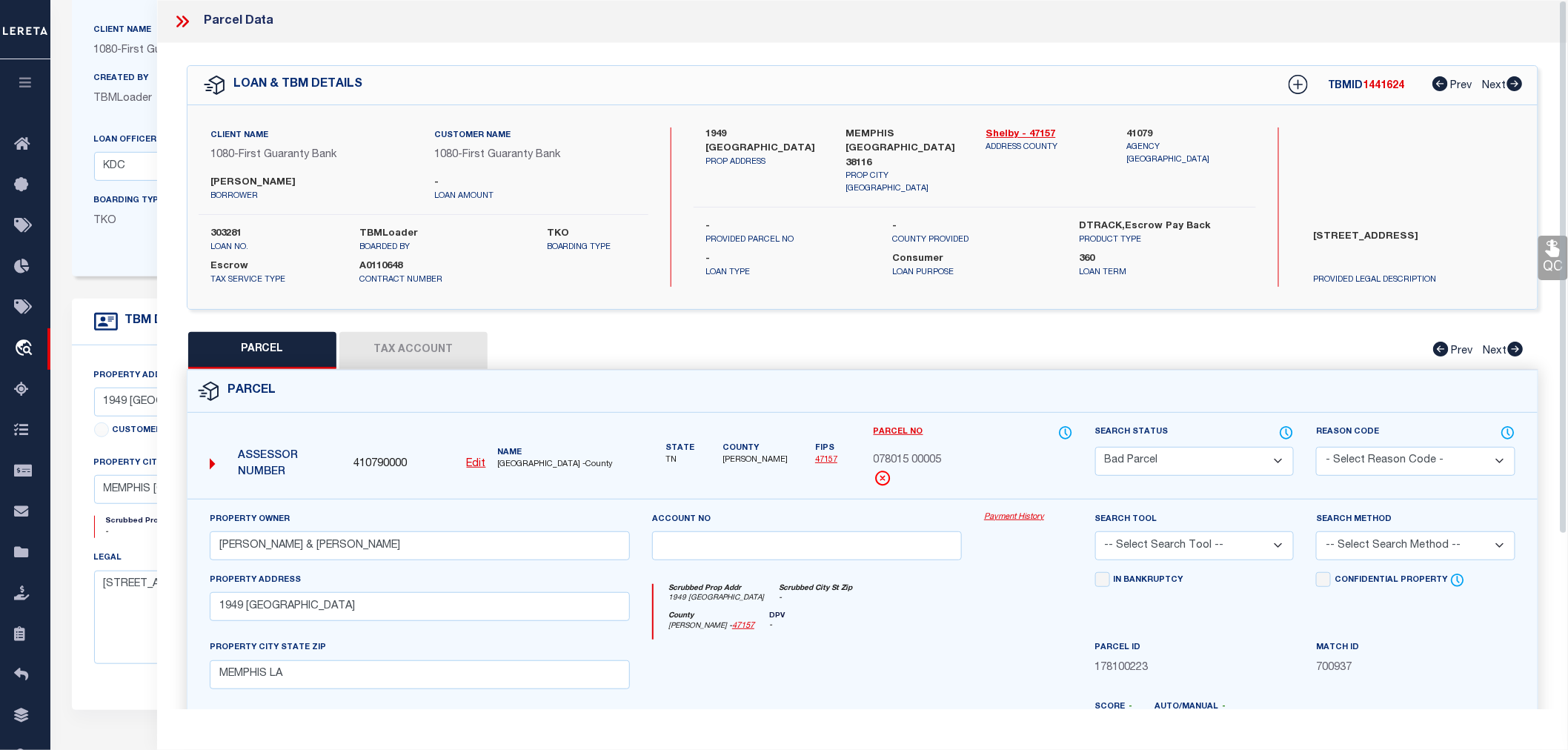
click at [183, 24] on icon at bounding box center [182, 21] width 20 height 20
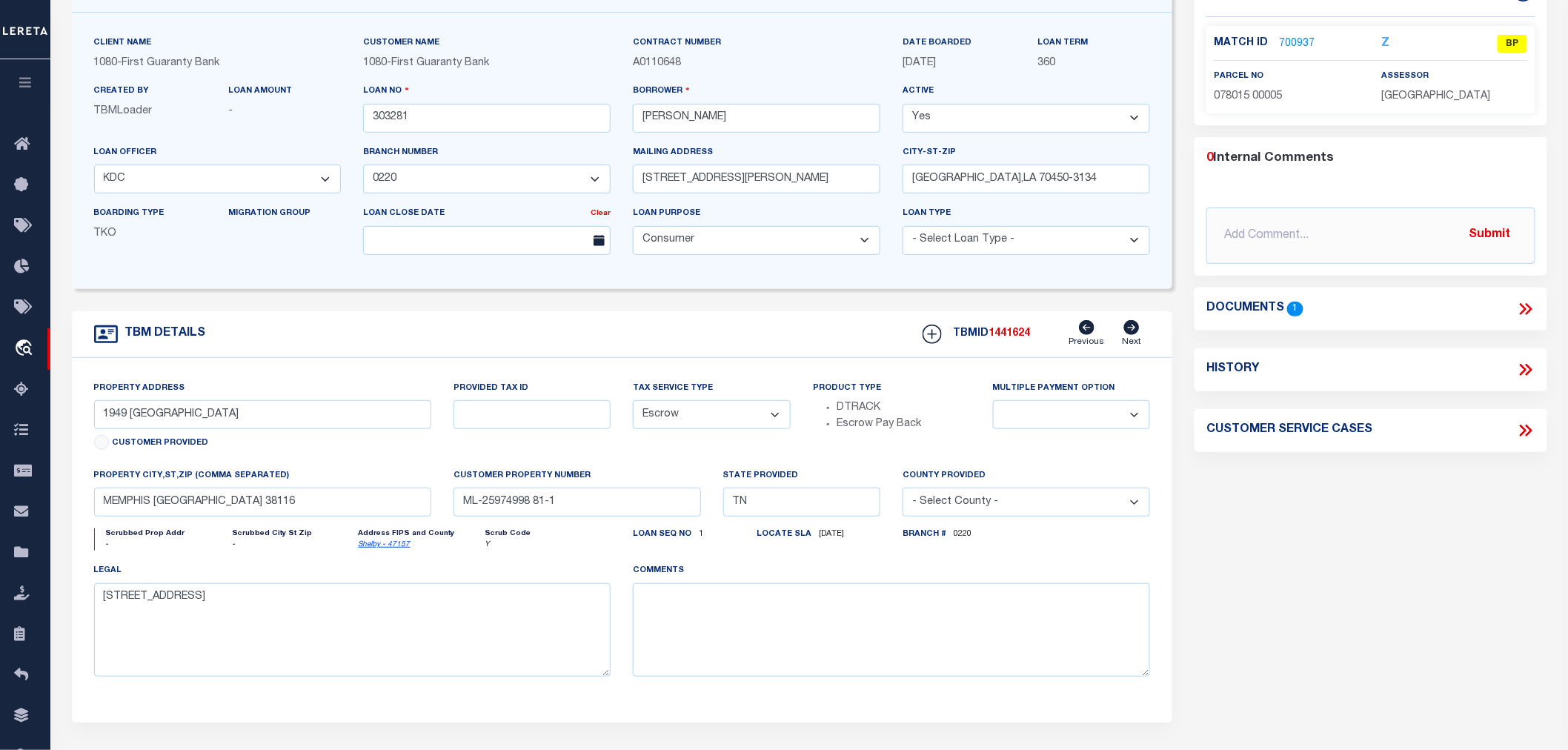
scroll to position [82, 0]
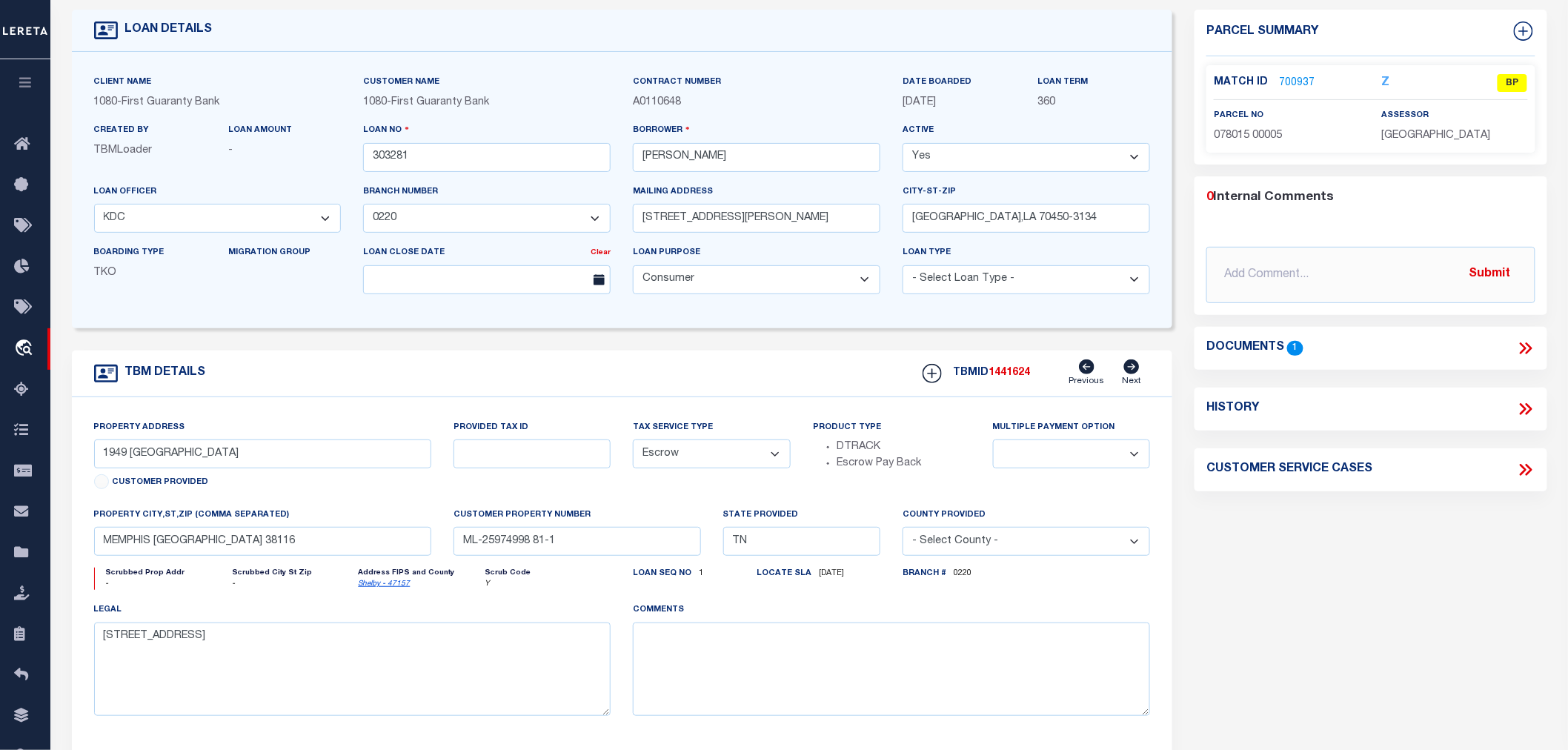
click at [1294, 82] on link "700937" at bounding box center [1297, 83] width 36 height 15
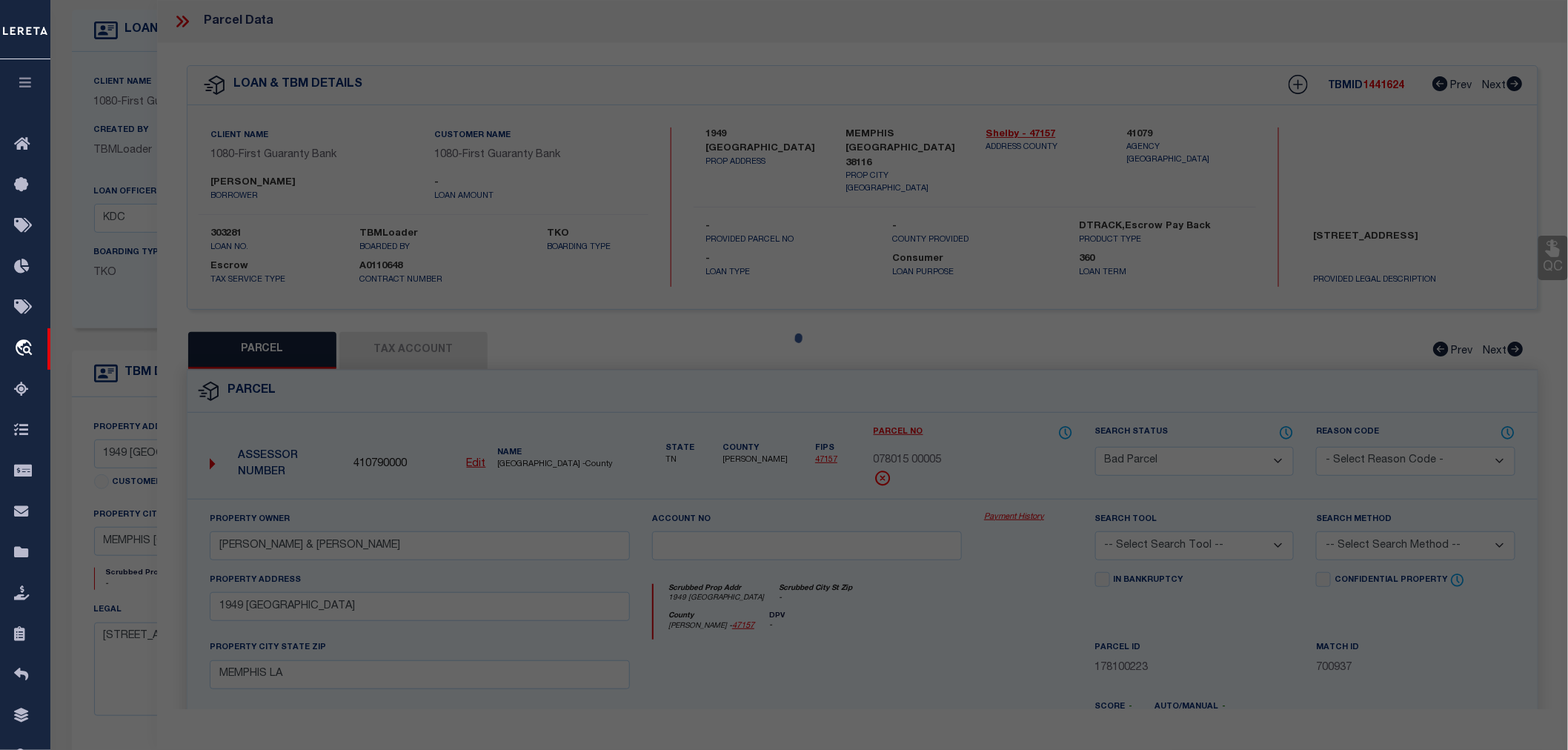
select select "AS"
checkbox input "false"
select select "BP"
type input "BRUMFIELD JAMES E SR & CLODEAN"
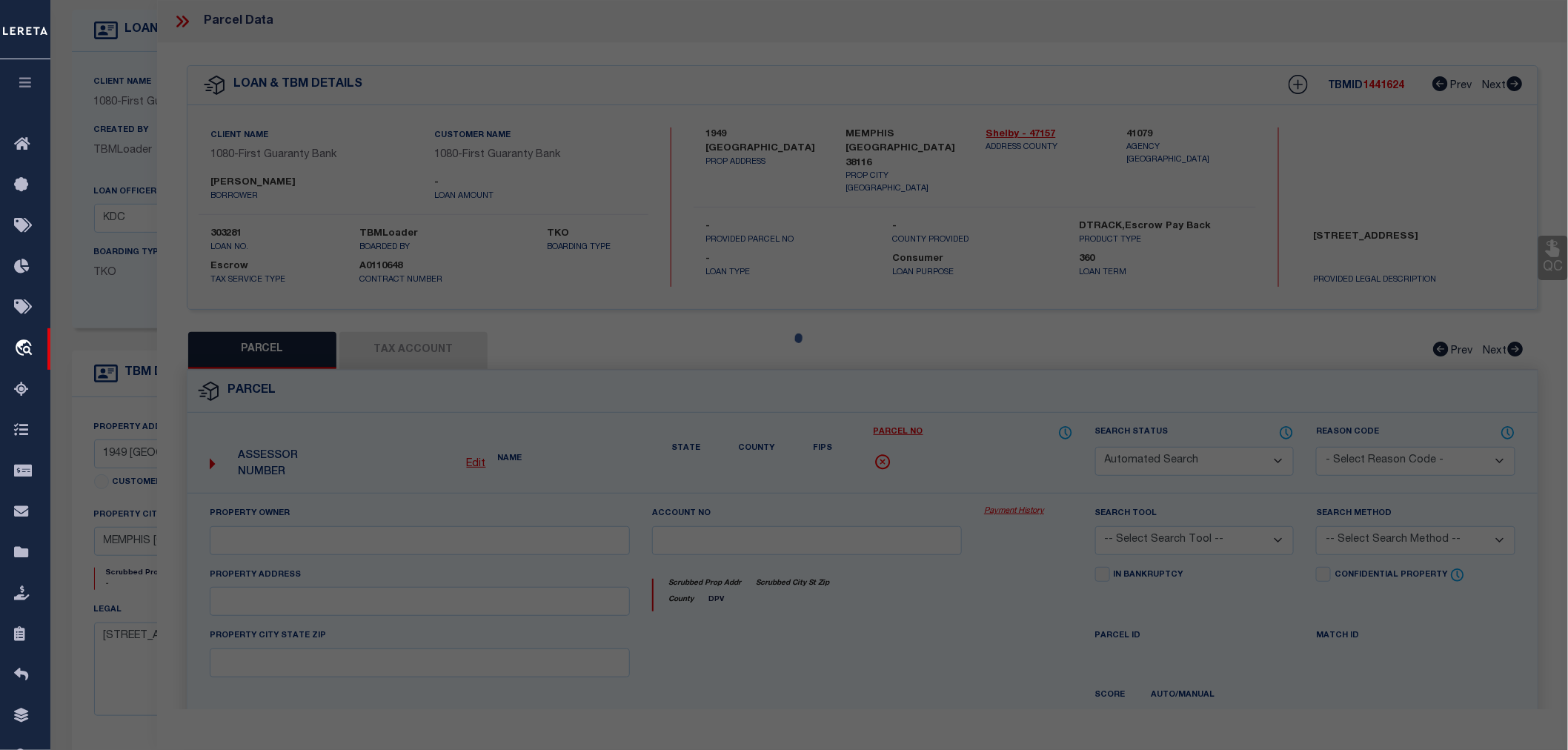
type input "1949 TACOMA AVE"
checkbox input "false"
type input "MEMPHIS LA"
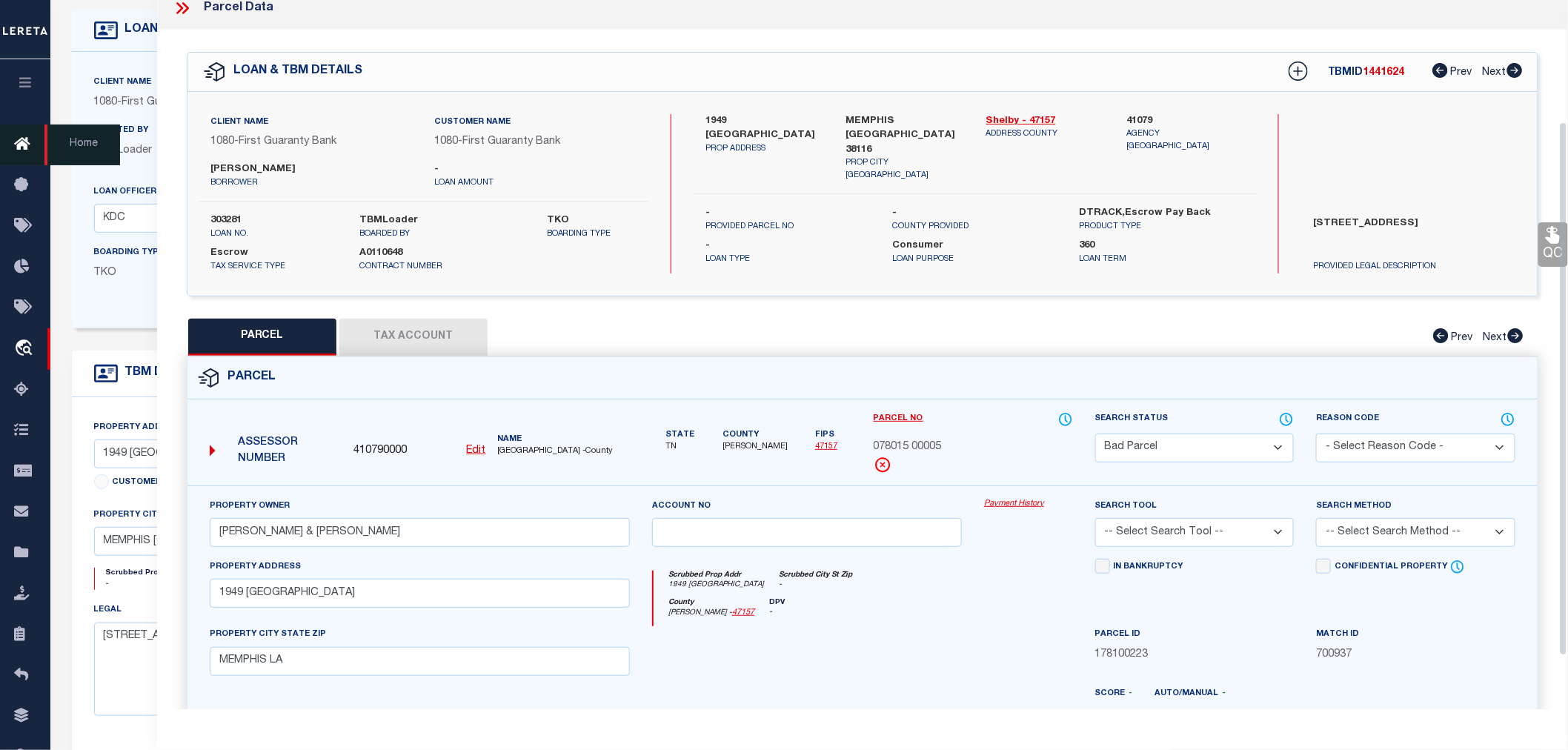
scroll to position [0, 0]
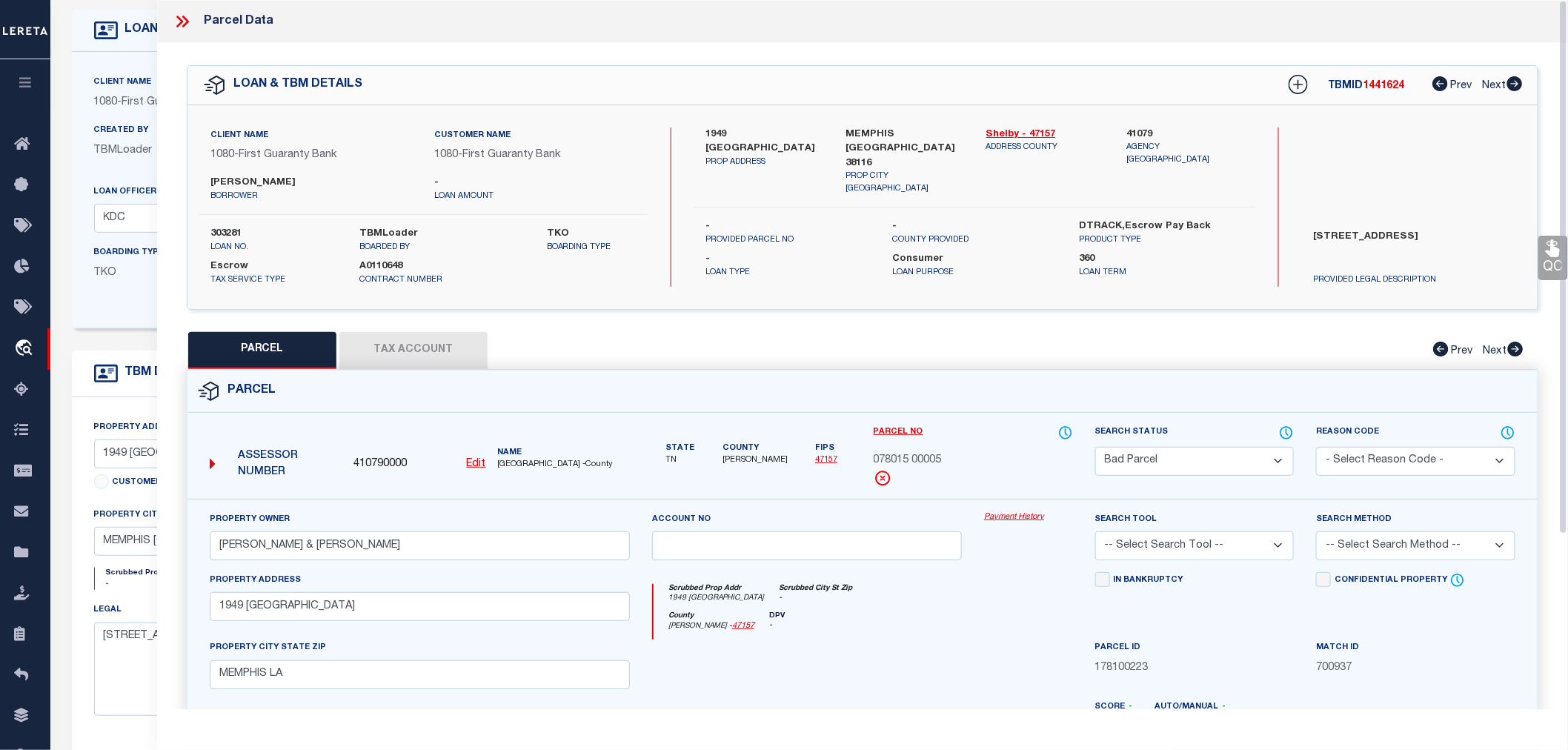
click at [180, 22] on icon at bounding box center [182, 21] width 20 height 20
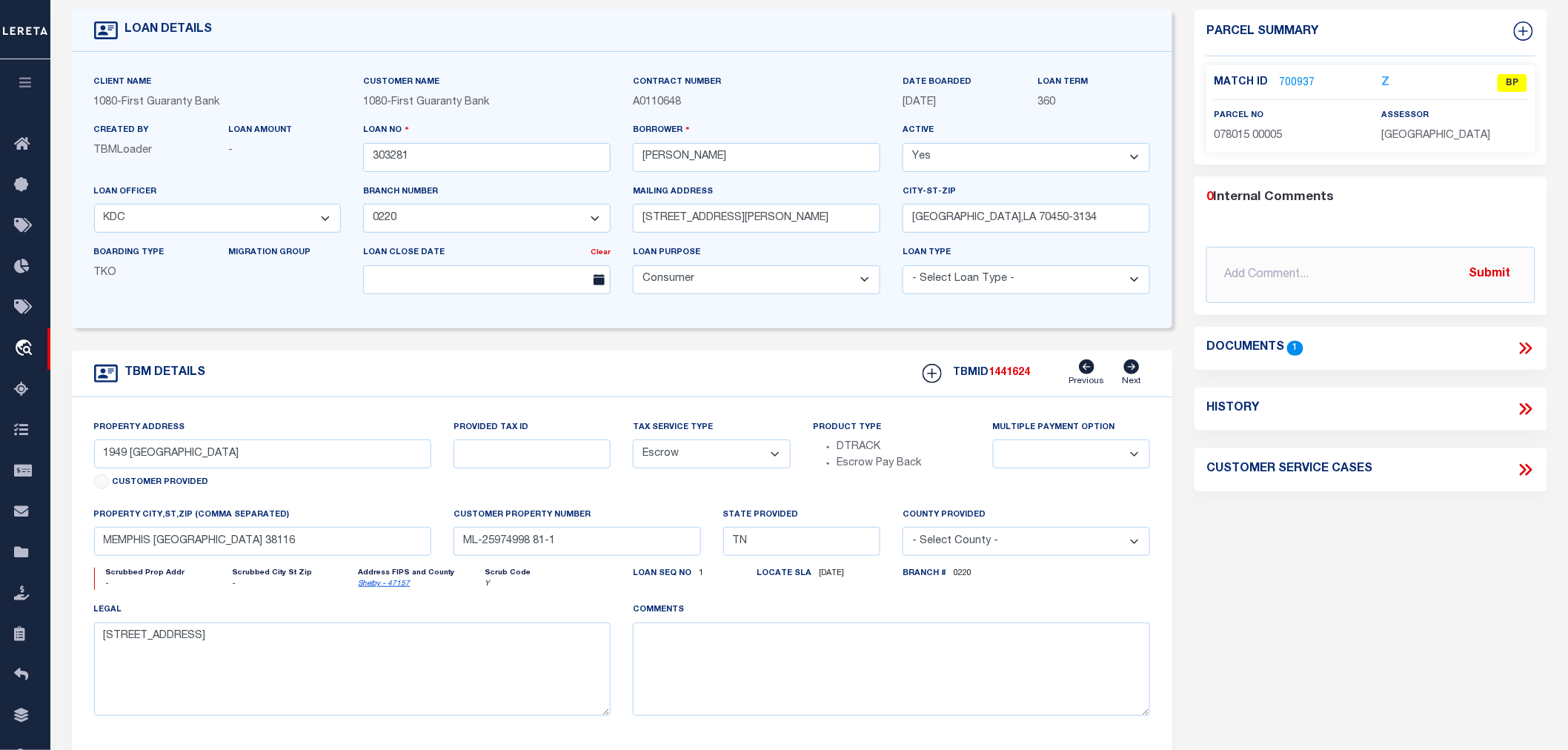
click at [1532, 415] on icon at bounding box center [1526, 409] width 20 height 20
select select "100"
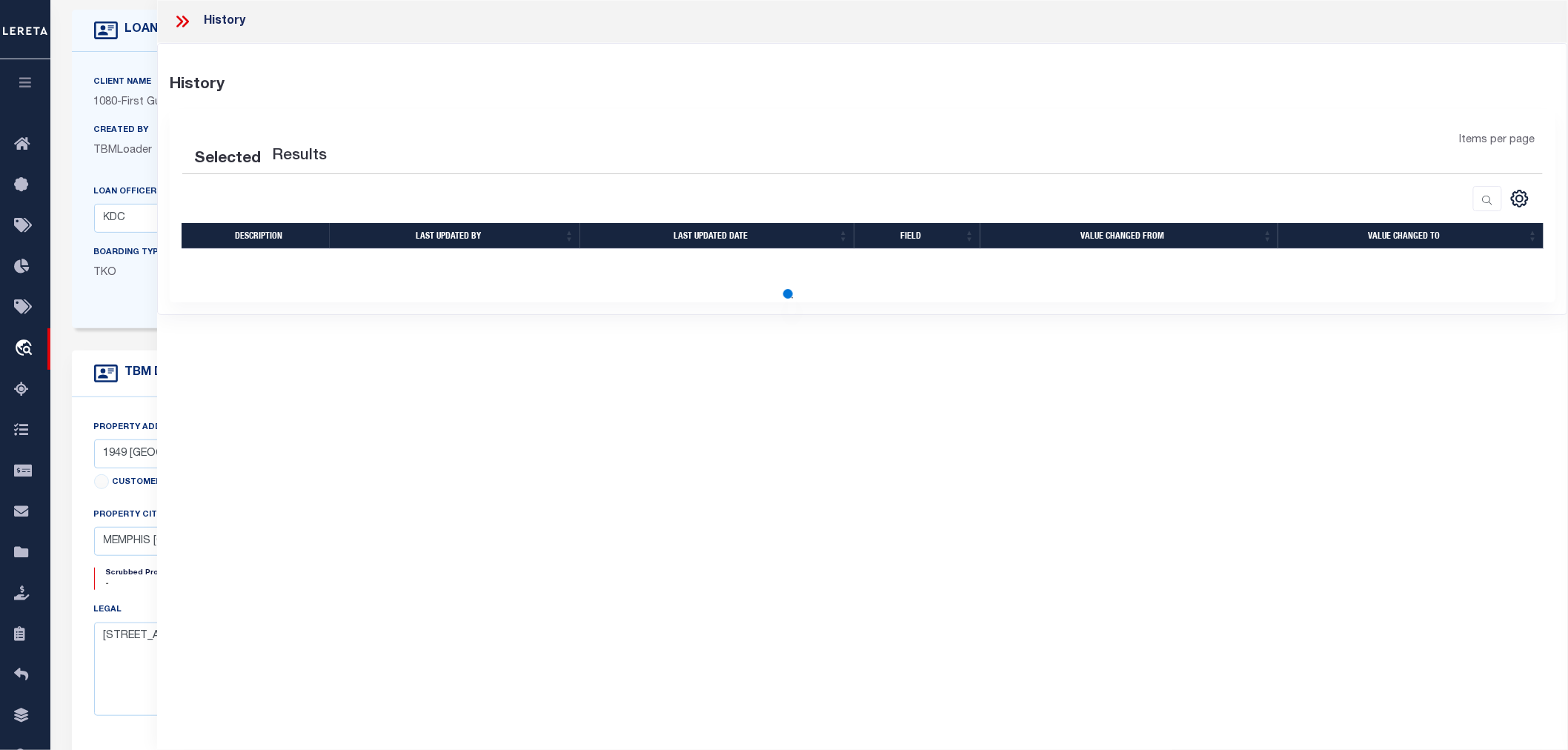
select select "100"
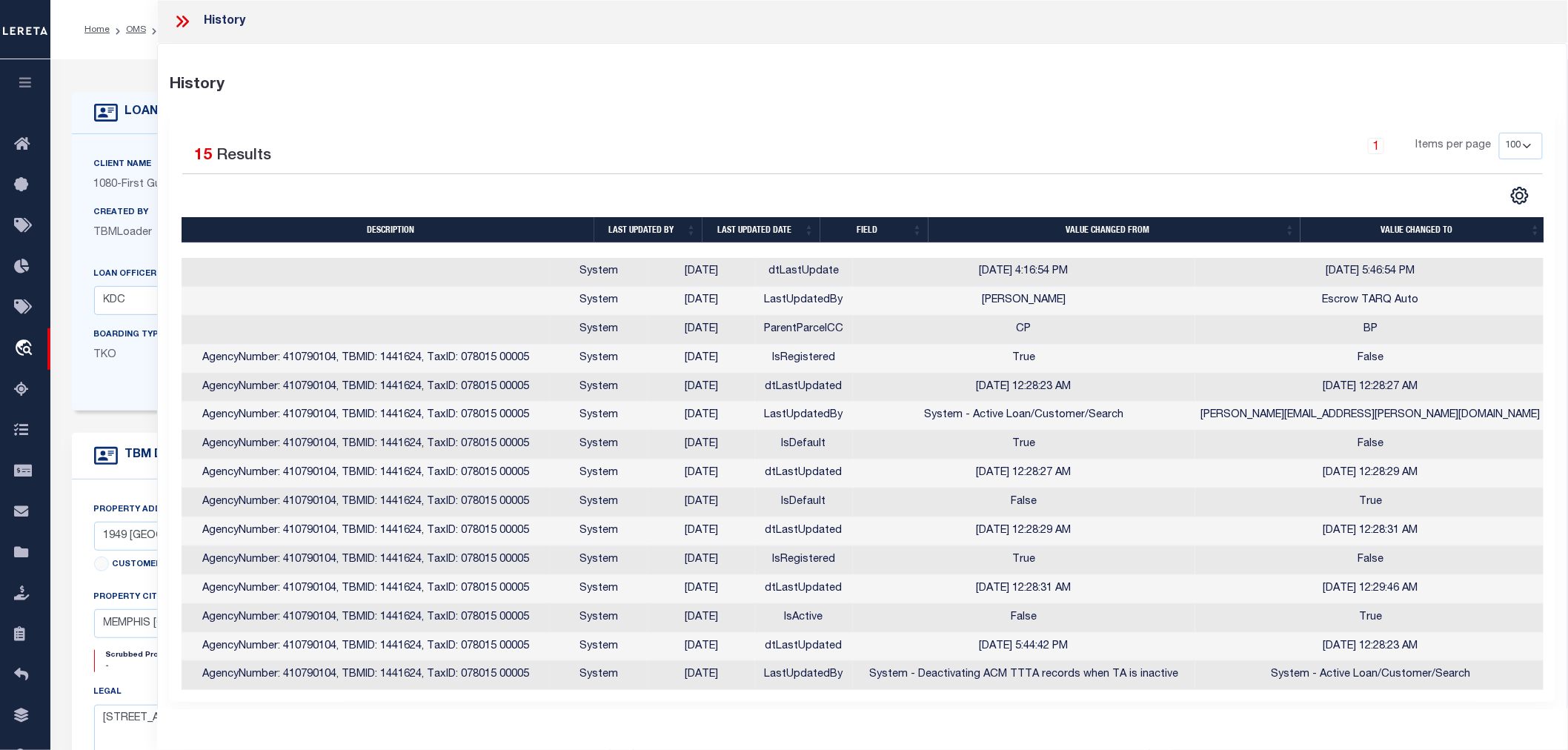
click at [183, 20] on icon at bounding box center [182, 21] width 20 height 20
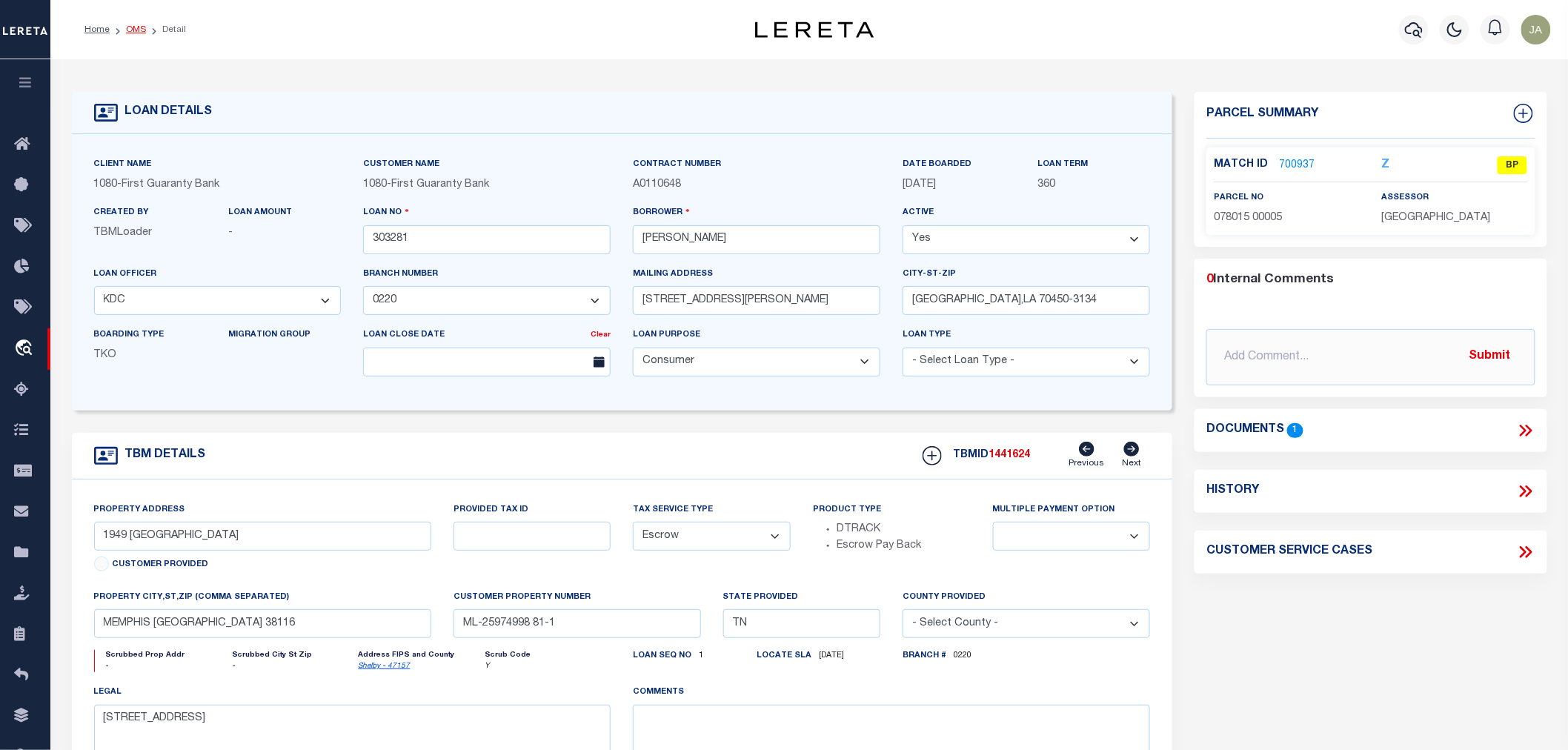
click at [131, 30] on link "OMS" at bounding box center [136, 29] width 20 height 9
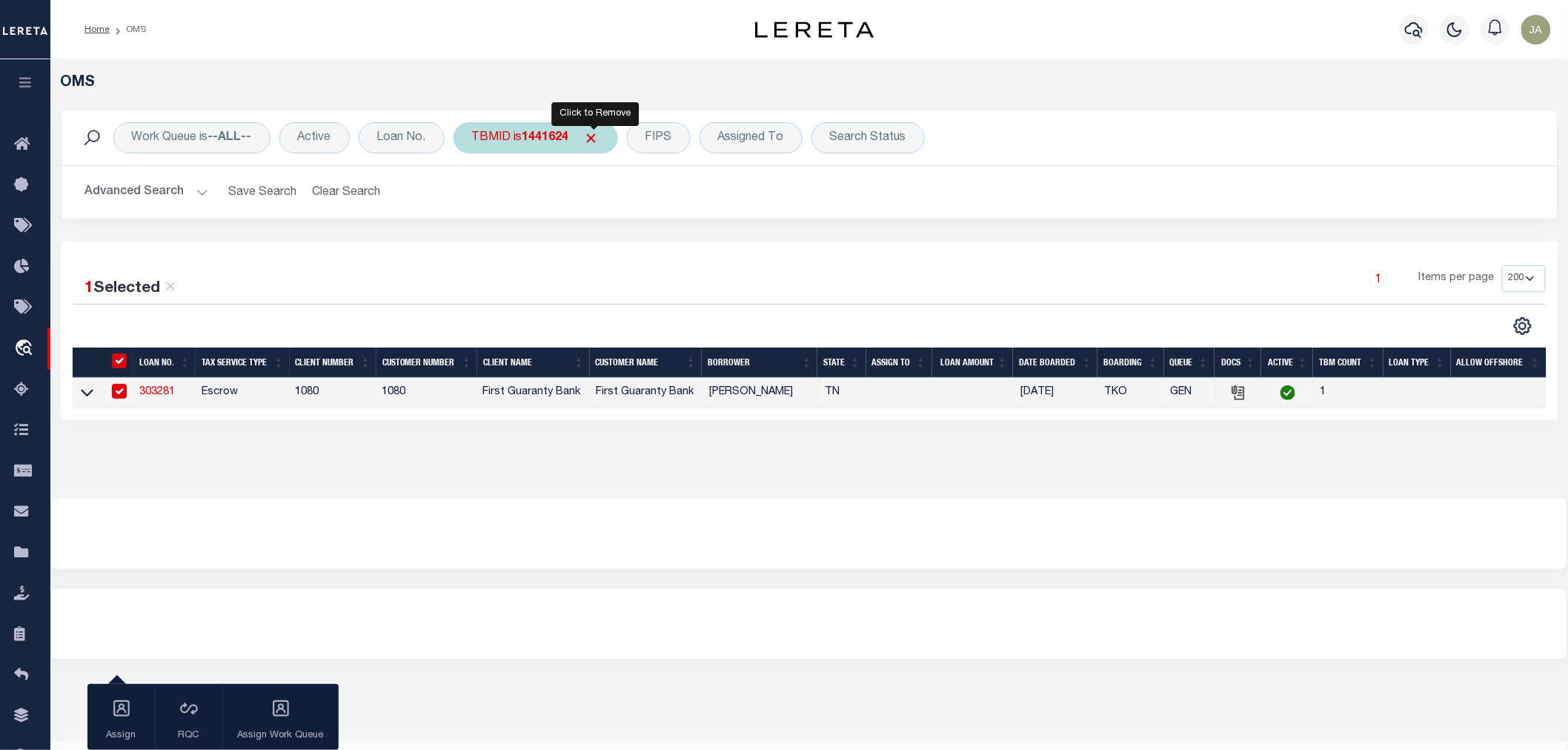
click at [594, 140] on span "Click to Remove" at bounding box center [591, 138] width 15 height 15
click at [26, 82] on icon "button" at bounding box center [25, 82] width 17 height 13
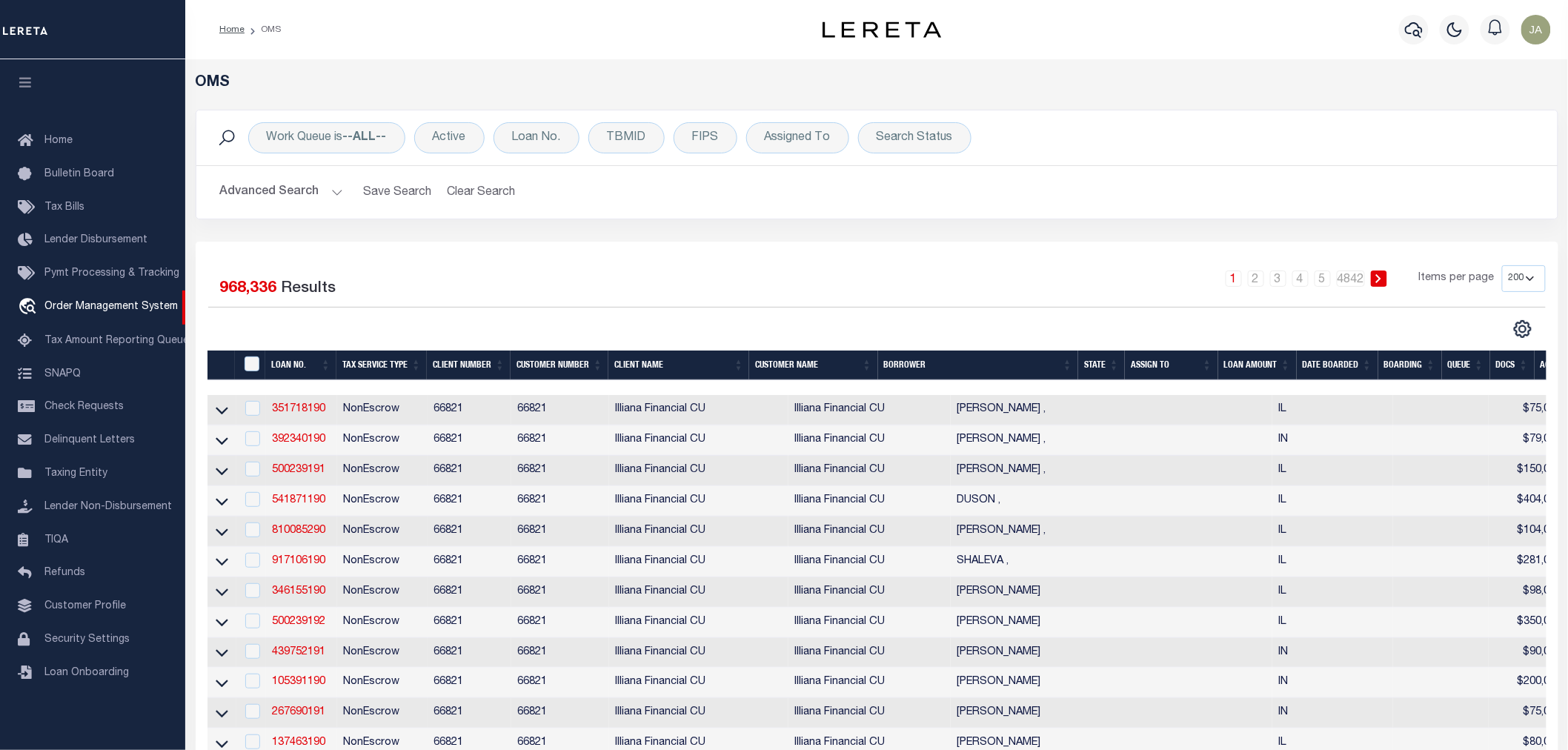
click at [331, 188] on button "Advanced Search" at bounding box center [281, 192] width 123 height 28
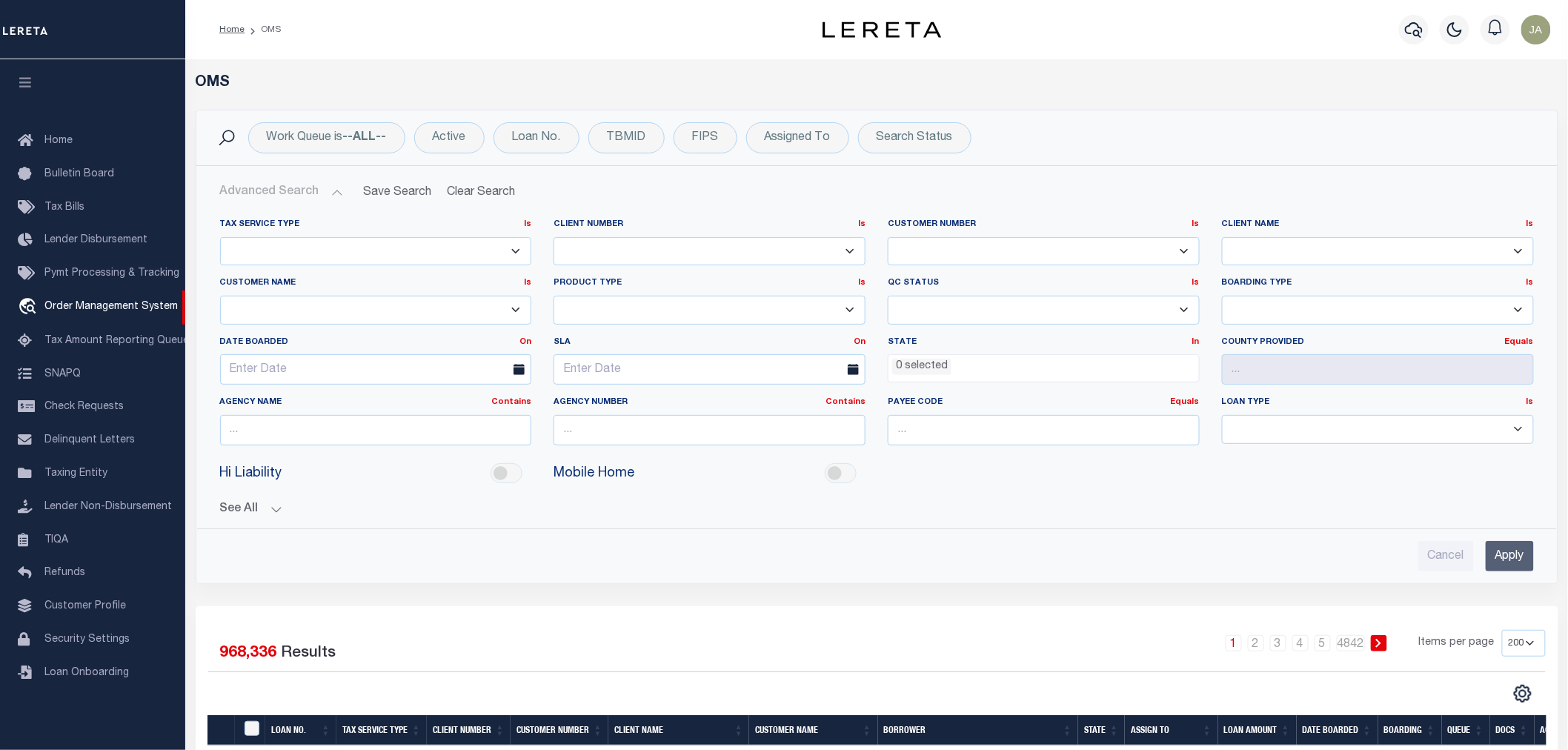
click at [349, 245] on select "Escrow NonEscrow" at bounding box center [376, 251] width 312 height 28
click at [660, 275] on div "Client Number Is Is Contains 1011 1012 1013 1014 1019 1042 1049 1052 1053 1055 …" at bounding box center [710, 248] width 335 height 59
click at [671, 247] on select "1011 1012 1013 1014 1019 1042 1049 1052 1053 1055 1058 1061 1063 1064 1065 1069…" at bounding box center [709, 251] width 312 height 28
click at [91, 474] on span "Taxing Entity" at bounding box center [76, 473] width 63 height 11
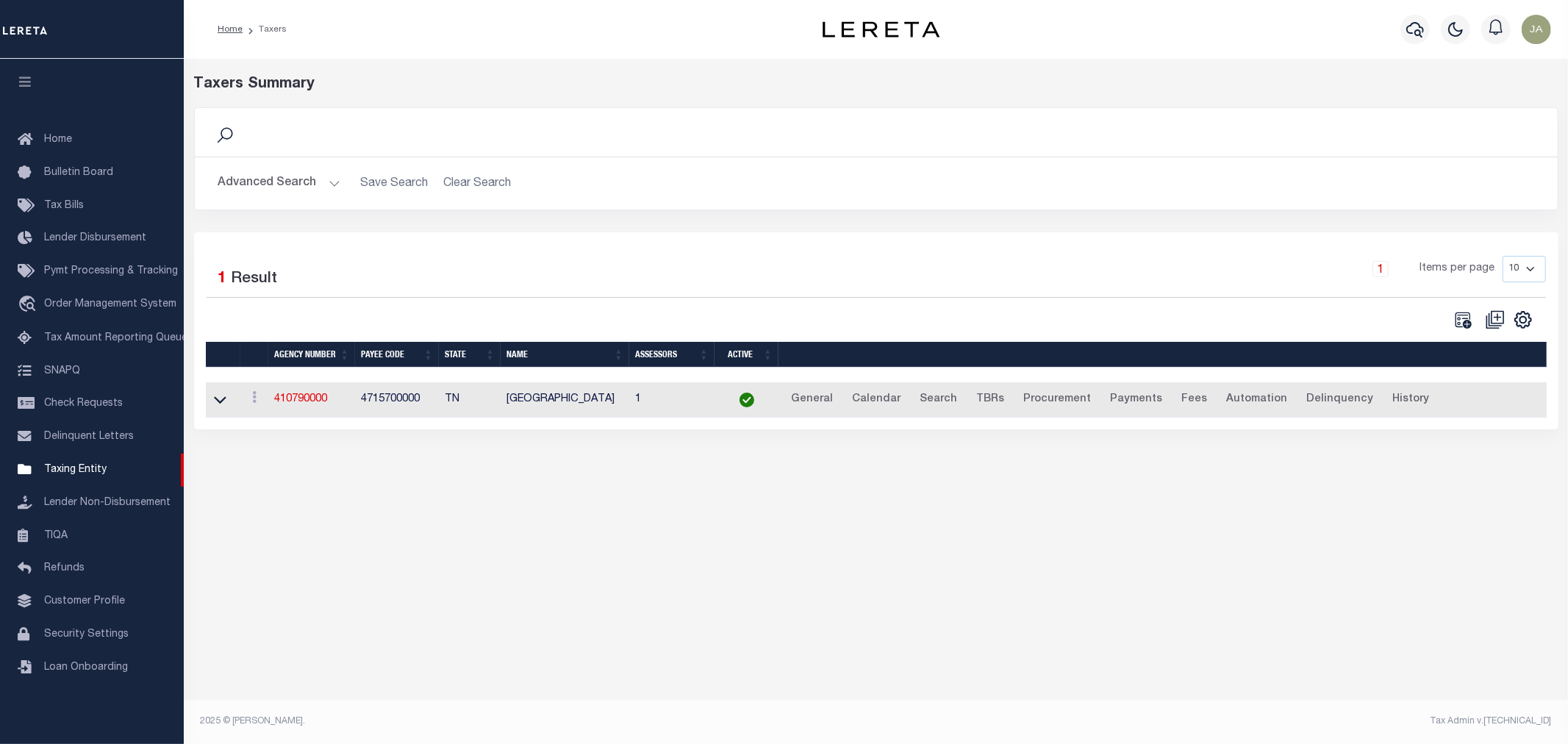
click at [331, 181] on button "Advanced Search" at bounding box center [279, 184] width 122 height 28
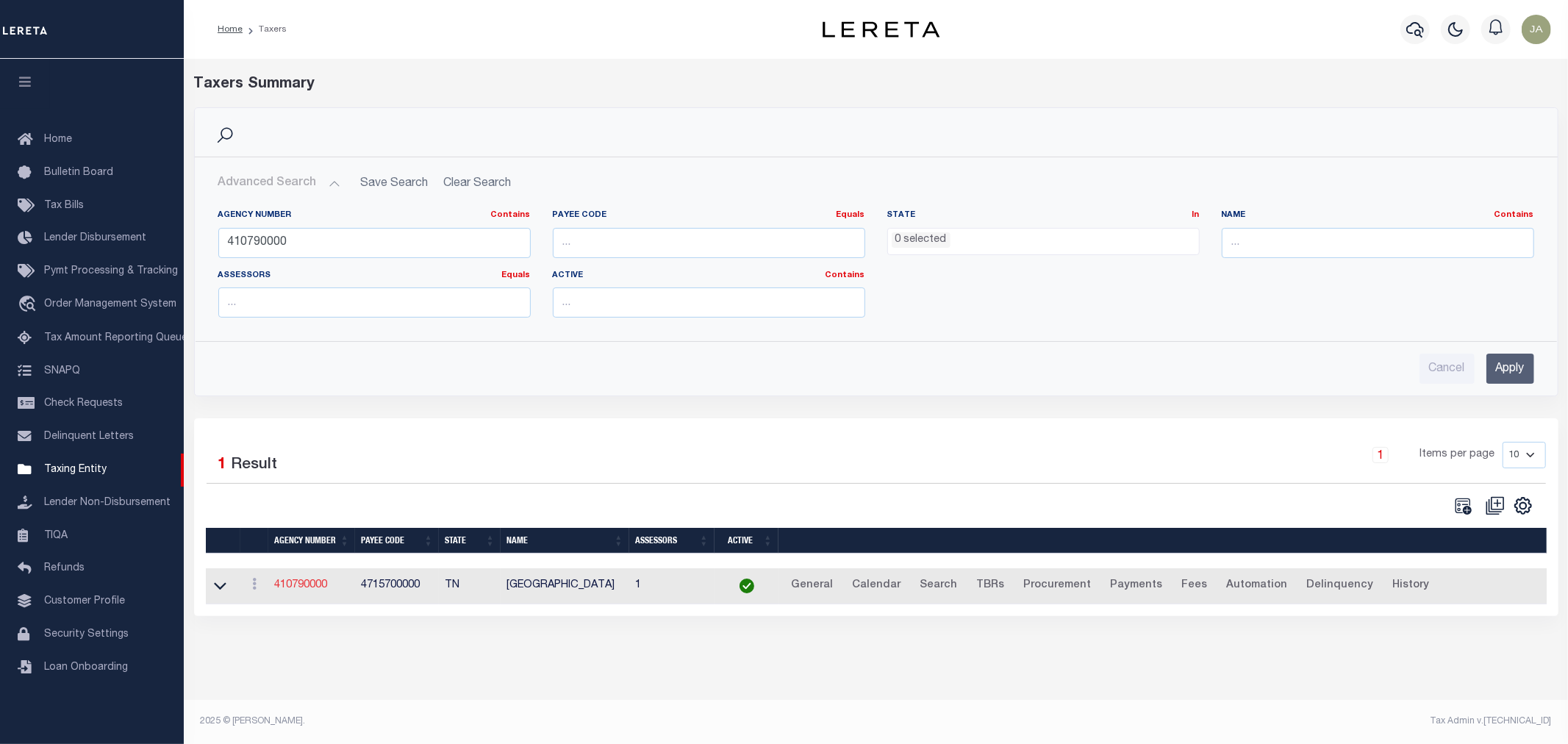
click at [314, 589] on link "410790000" at bounding box center [301, 585] width 53 height 11
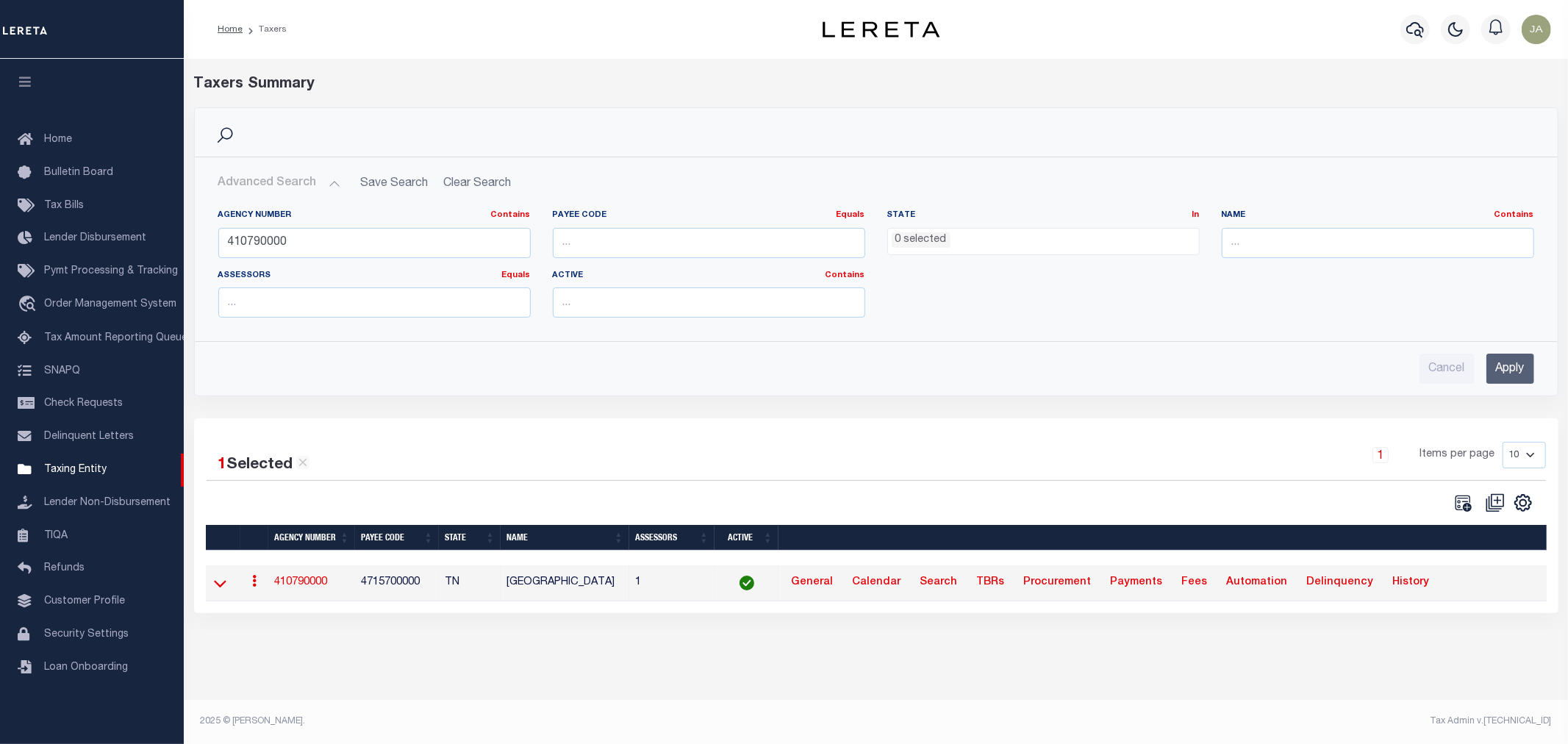
click at [217, 586] on icon at bounding box center [220, 582] width 12 height 15
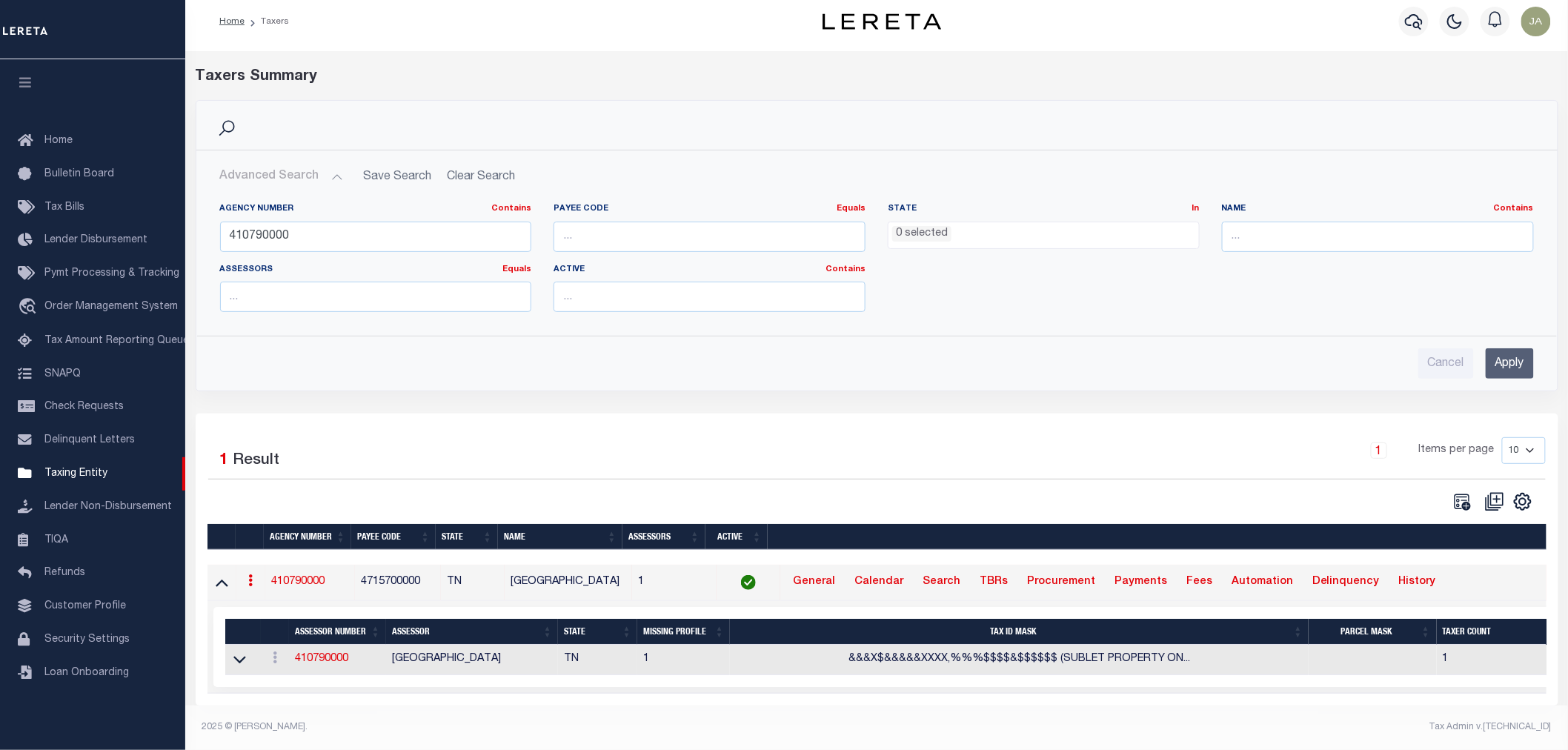
scroll to position [20, 0]
click at [327, 653] on link "410790000" at bounding box center [321, 658] width 53 height 11
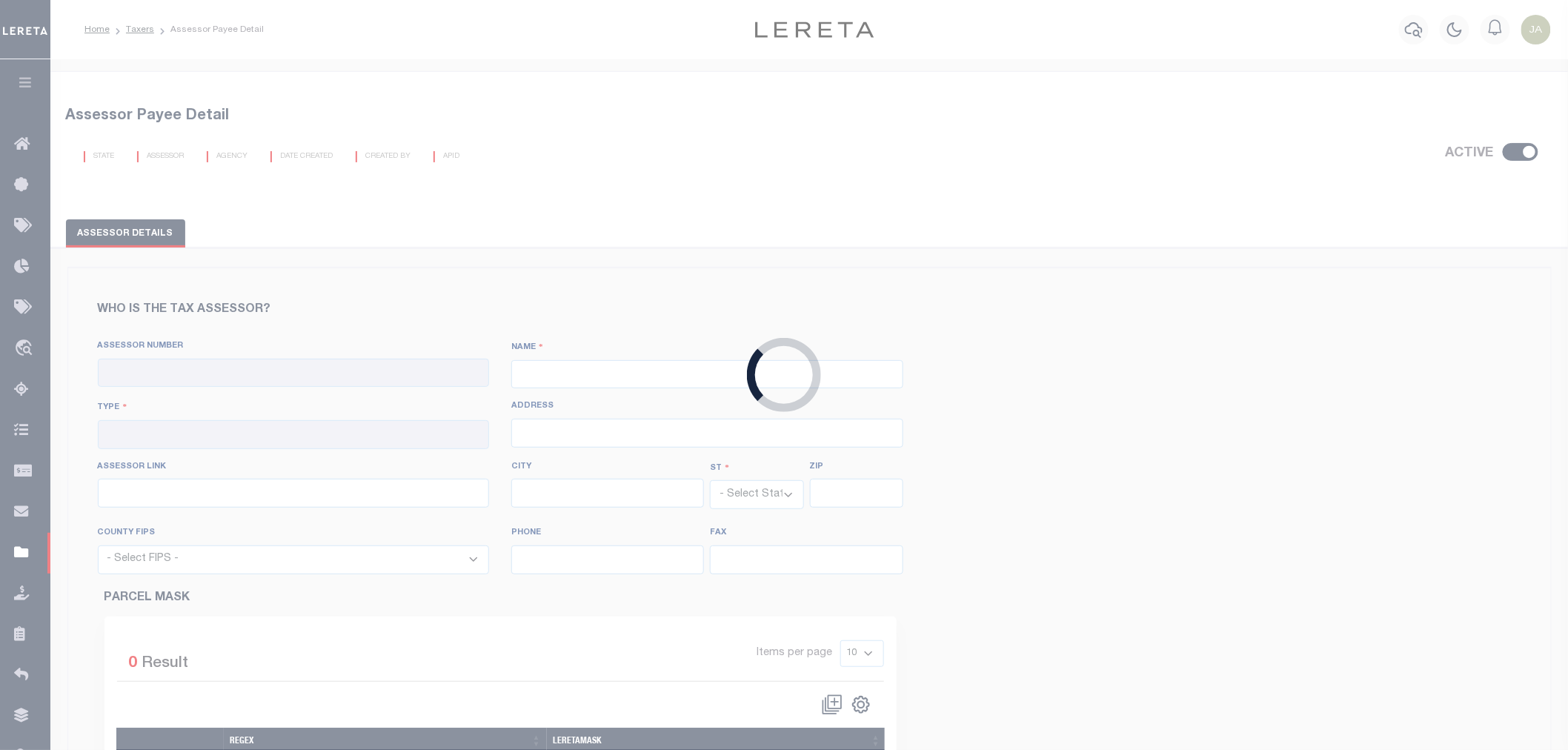
checkbox input "true"
type input "410790000"
type input "[GEOGRAPHIC_DATA]"
type input "00 - County"
type input "157 Poplar Avenue, 2nd Floor"
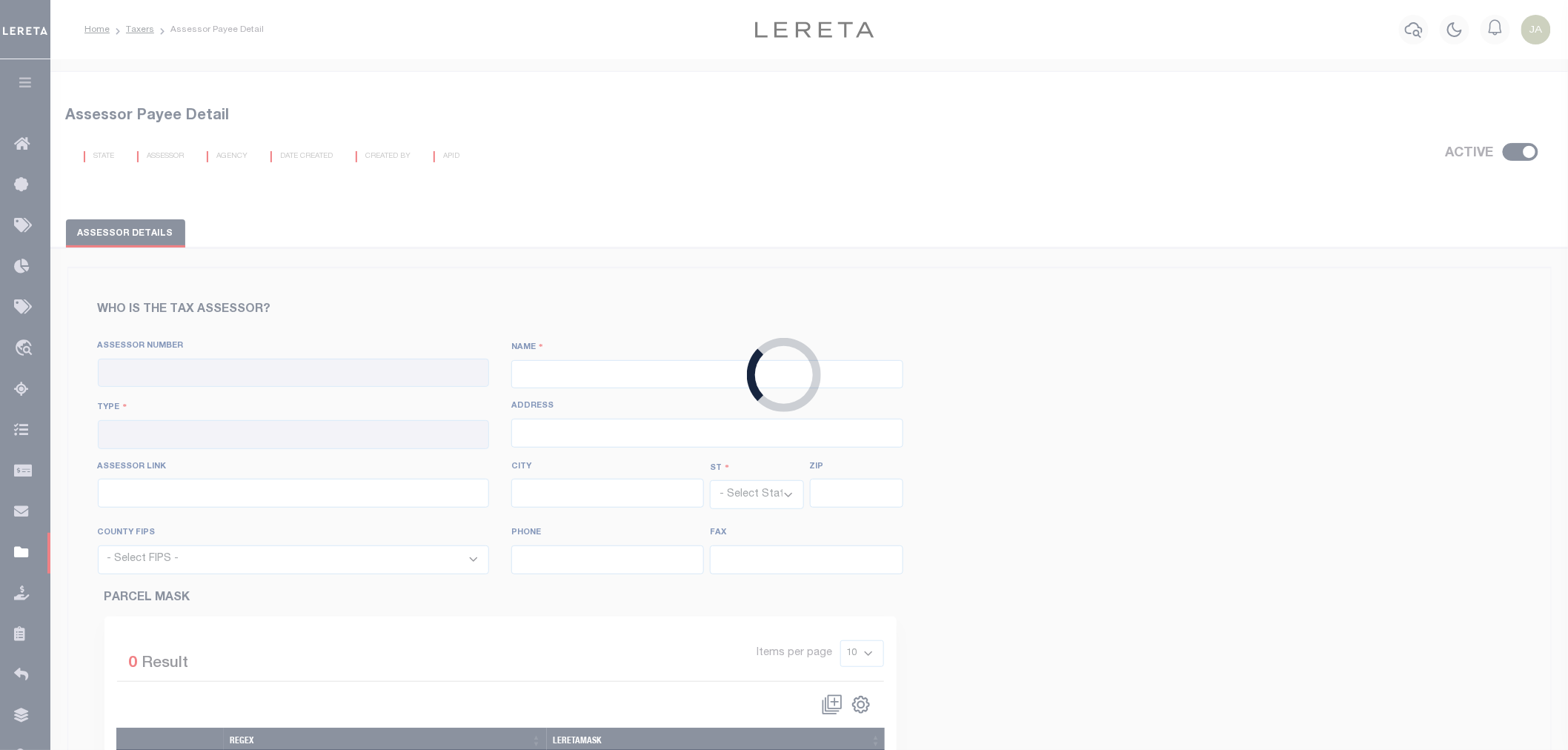
type input "http://www.assessor.shelby.tn.us/content.aspx?key=PropertySearch"
type input "Memphis"
select select "TN"
type input "38103"
select select "47157"
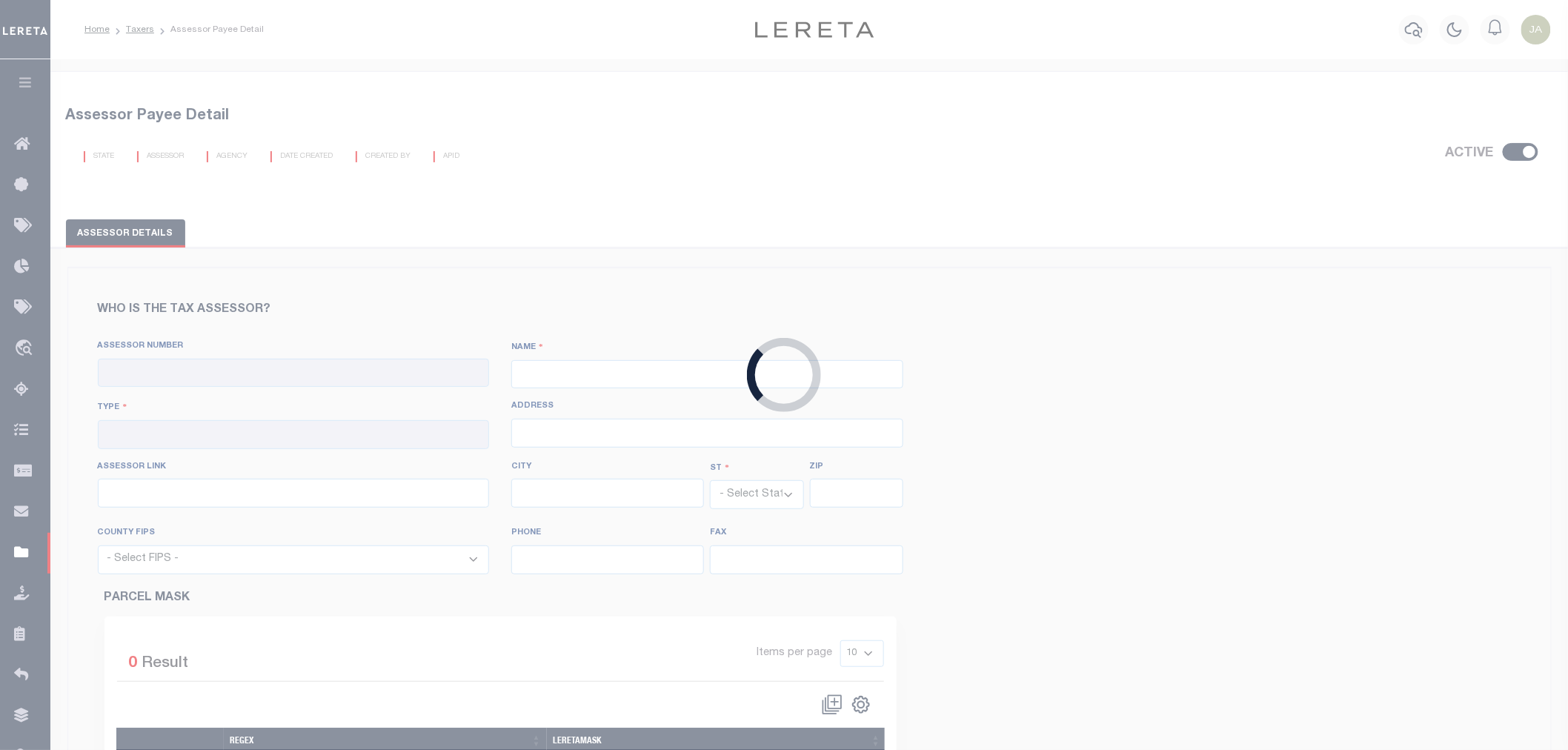
type input "901-222-0200"
type input "901-432-4785"
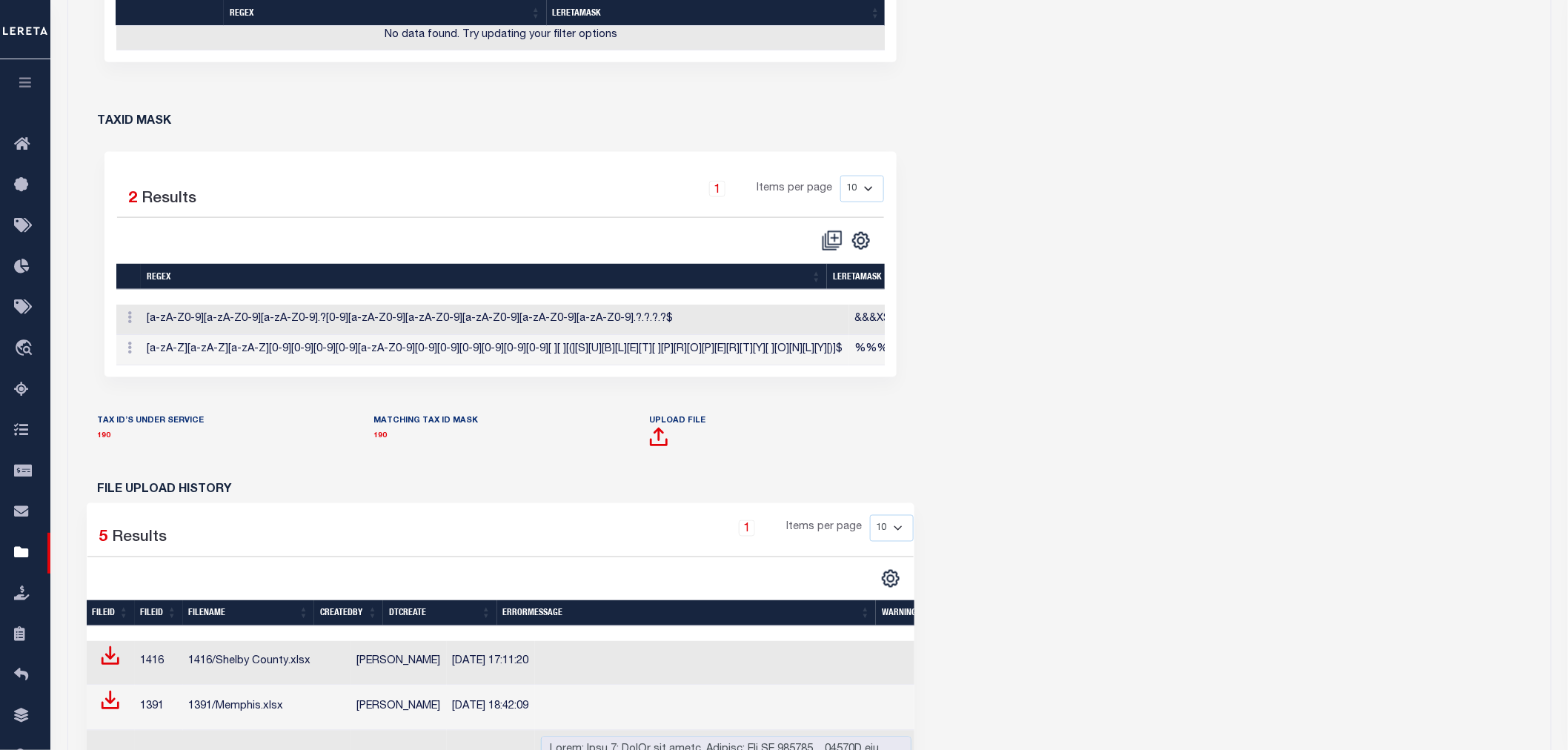
scroll to position [906, 0]
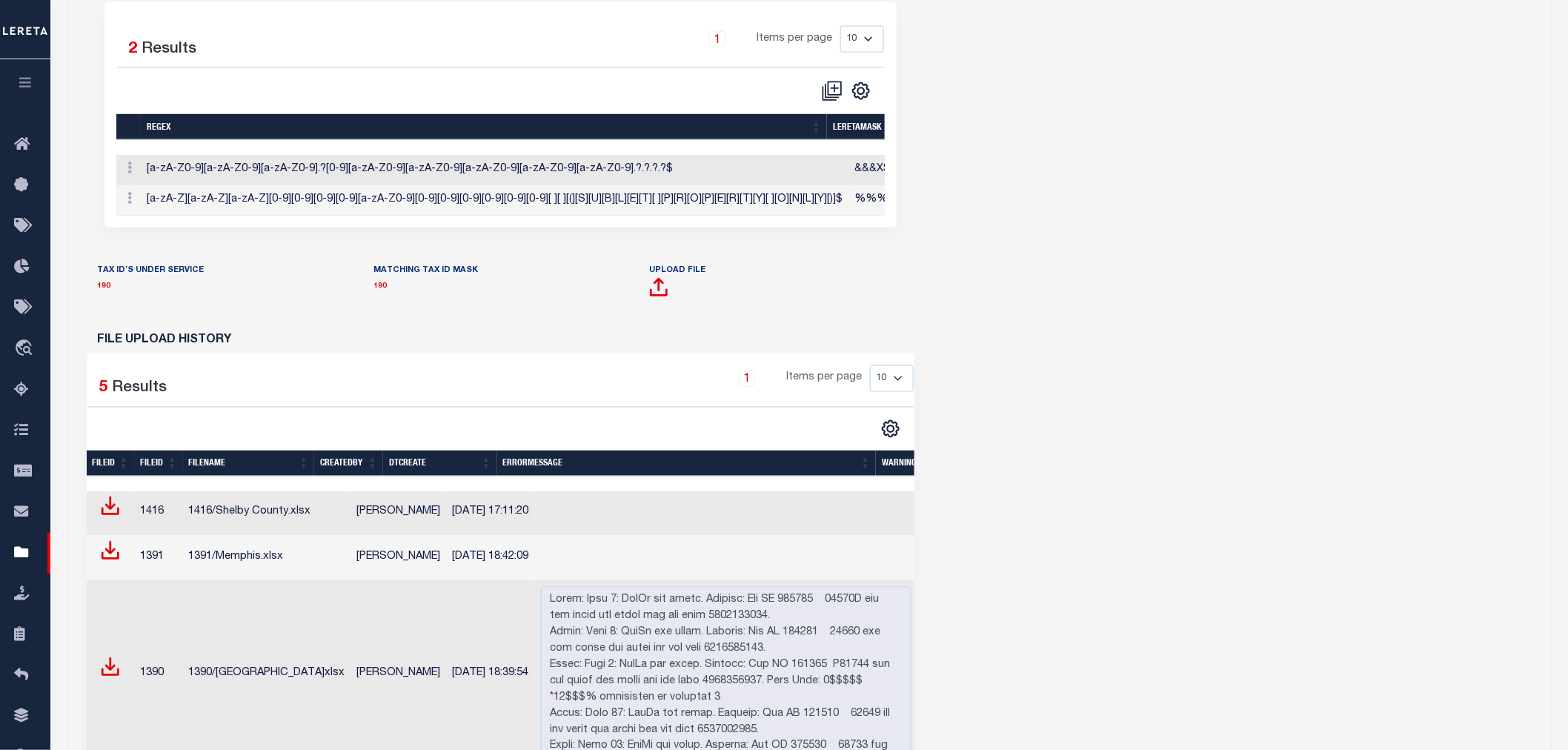
click at [374, 312] on div "MATCHING TAX ID MASK 190" at bounding box center [500, 291] width 276 height 55
click at [388, 294] on p "190" at bounding box center [500, 286] width 254 height 16
click at [376, 290] on link "190" at bounding box center [380, 286] width 13 height 7
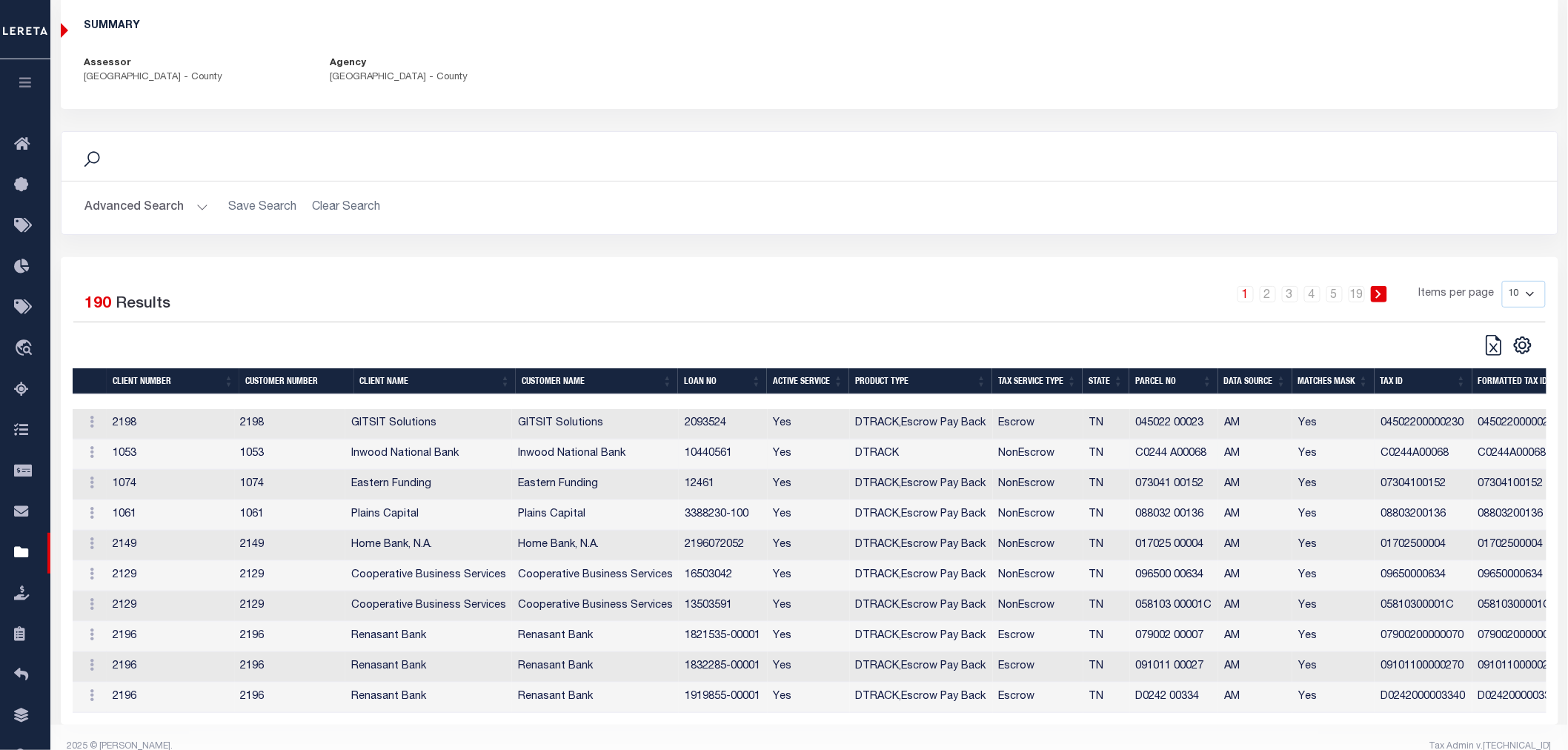
scroll to position [146, 0]
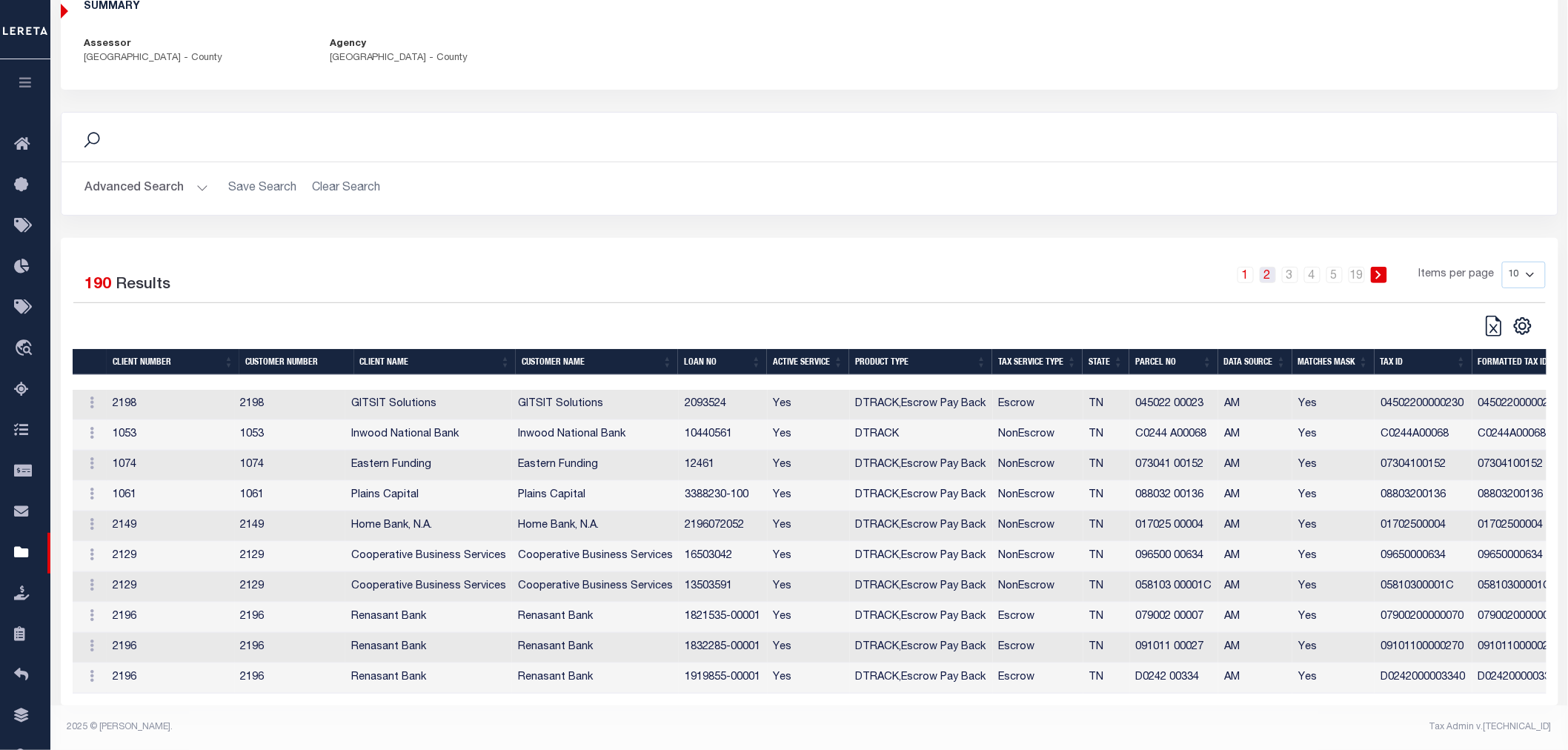
click at [1271, 267] on link "2" at bounding box center [1268, 275] width 16 height 16
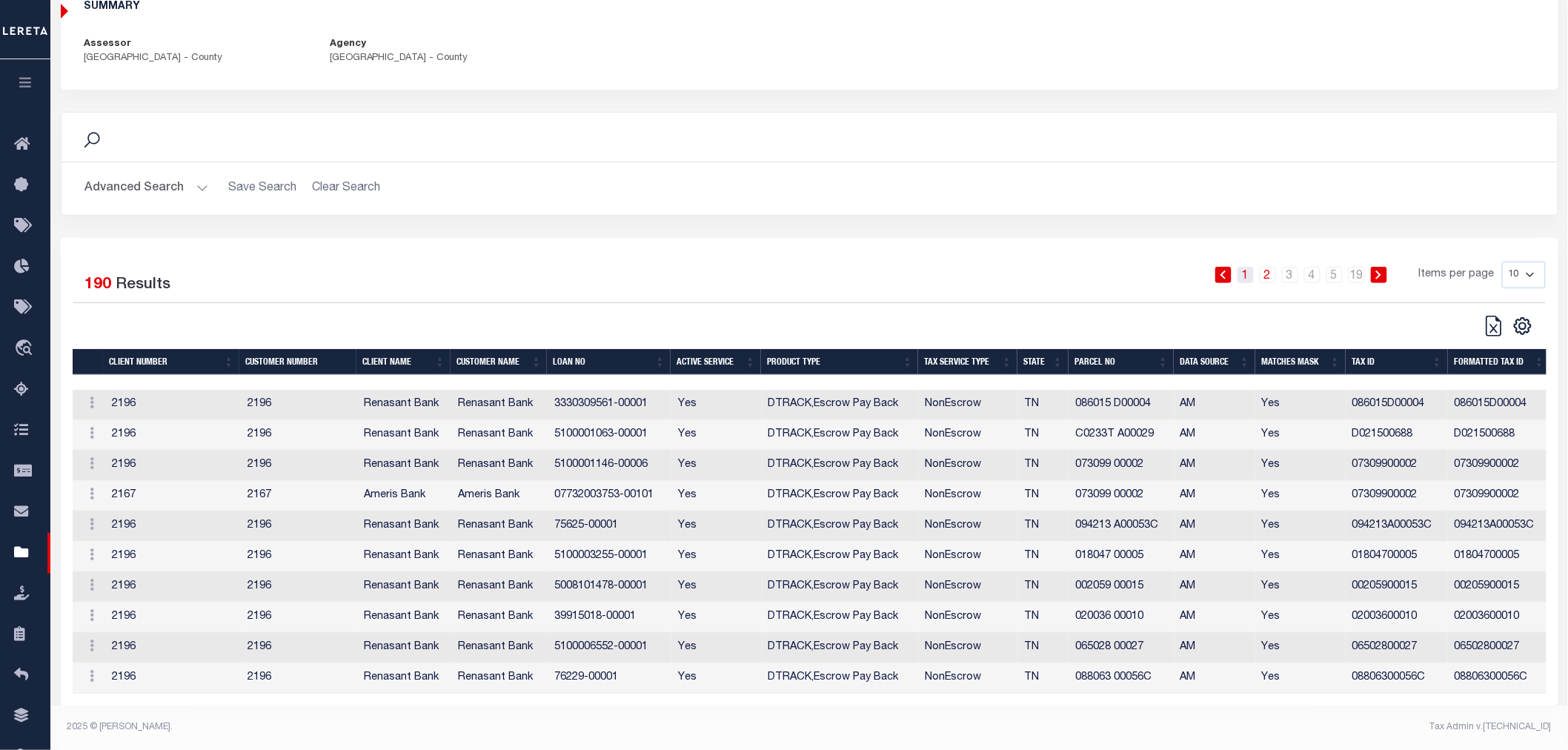
click at [1248, 269] on link "1" at bounding box center [1246, 275] width 16 height 16
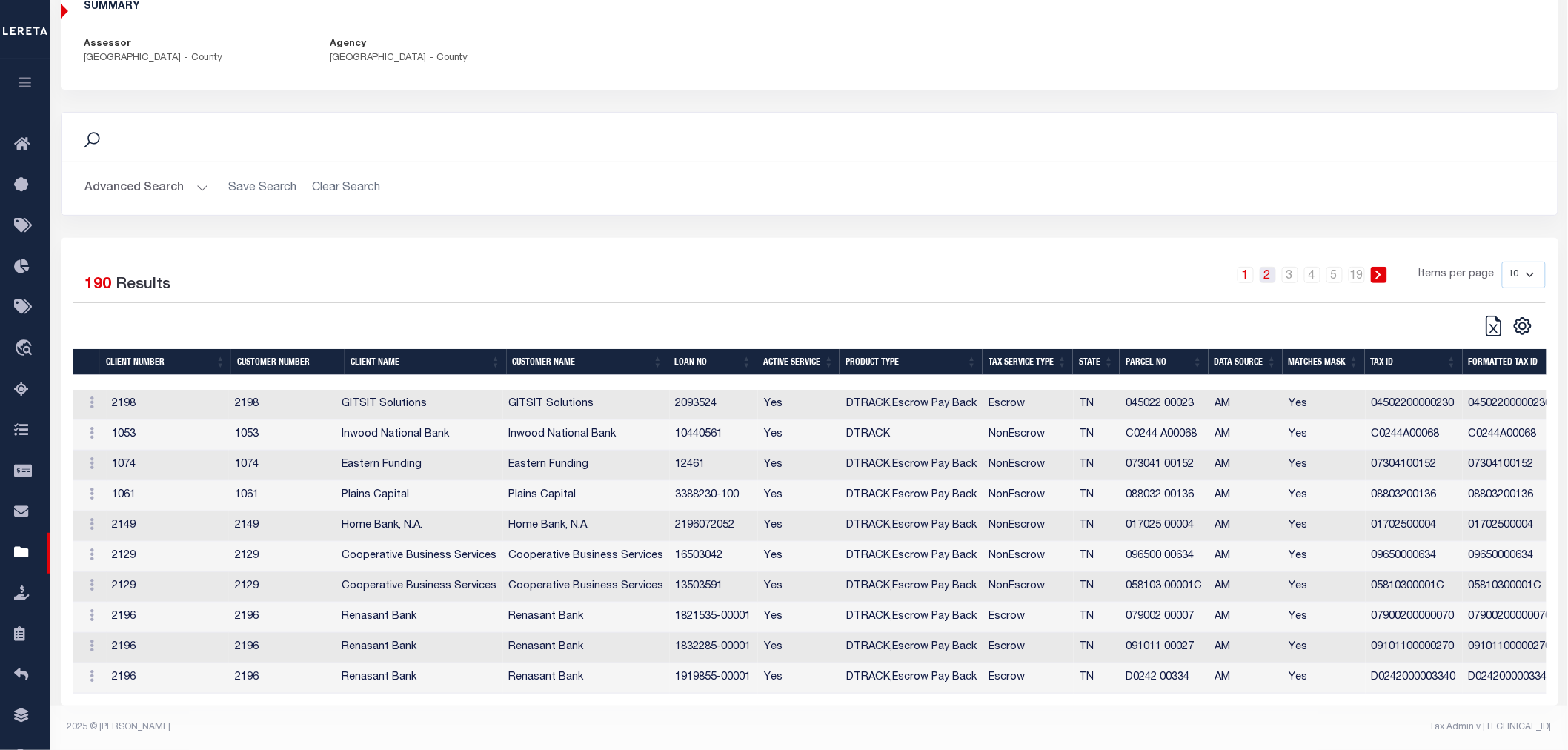
click at [1270, 270] on link "2" at bounding box center [1268, 275] width 16 height 16
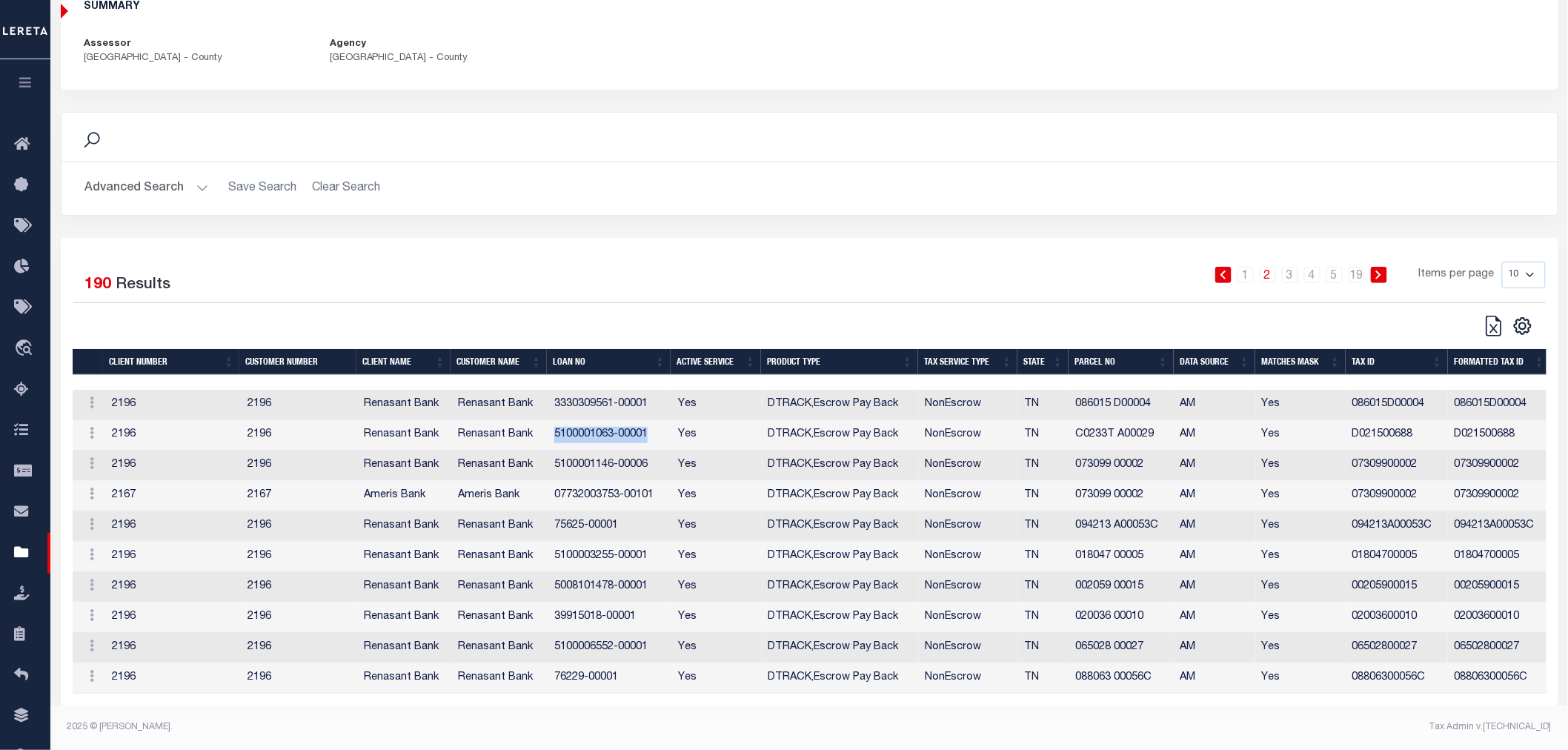
drag, startPoint x: 552, startPoint y: 423, endPoint x: 647, endPoint y: 433, distance: 95.5
click at [647, 433] on td "5100001063-00001" at bounding box center [610, 435] width 124 height 30
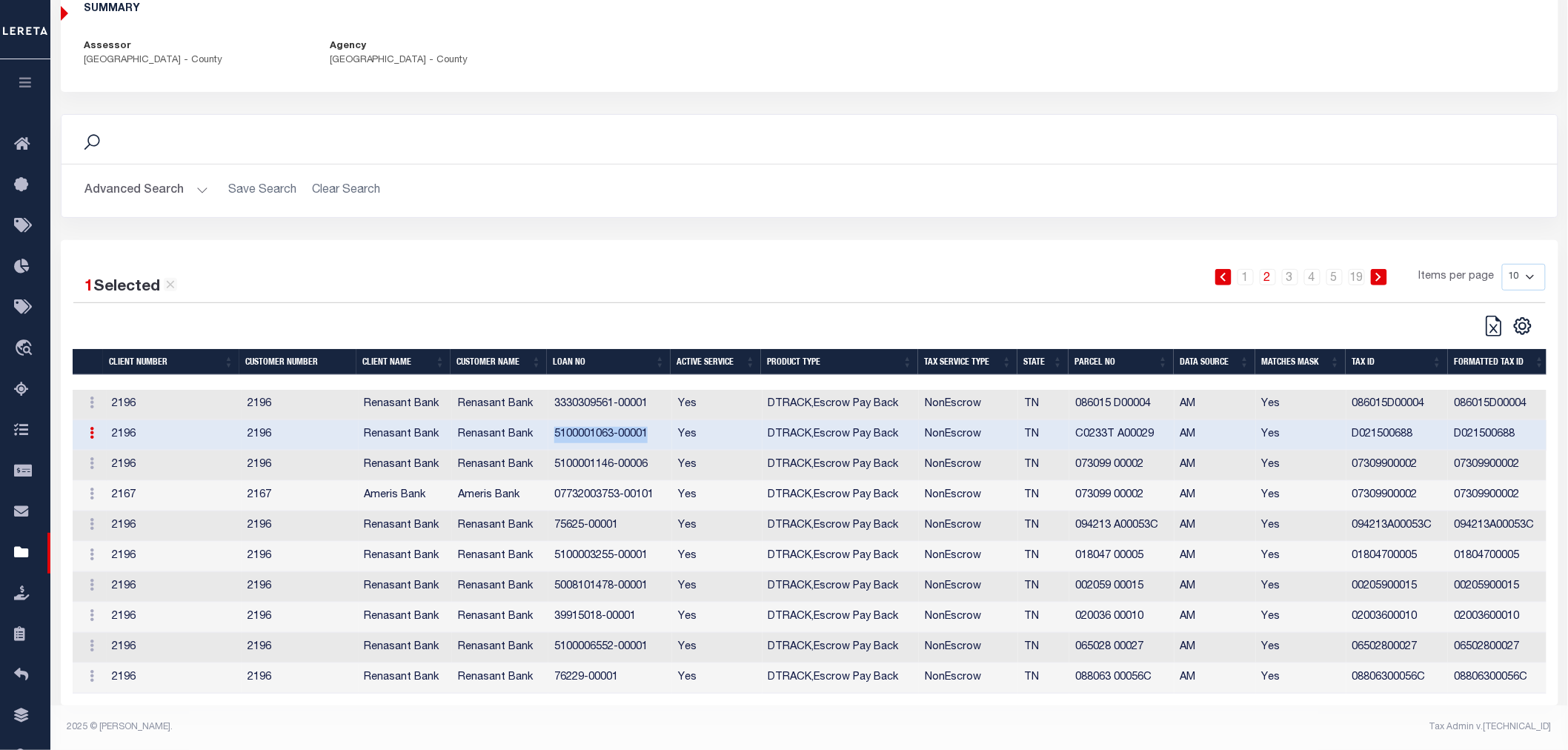
scroll to position [144, 0]
copy td "5100001063-00001"
click at [42, 91] on button "button" at bounding box center [25, 85] width 51 height 51
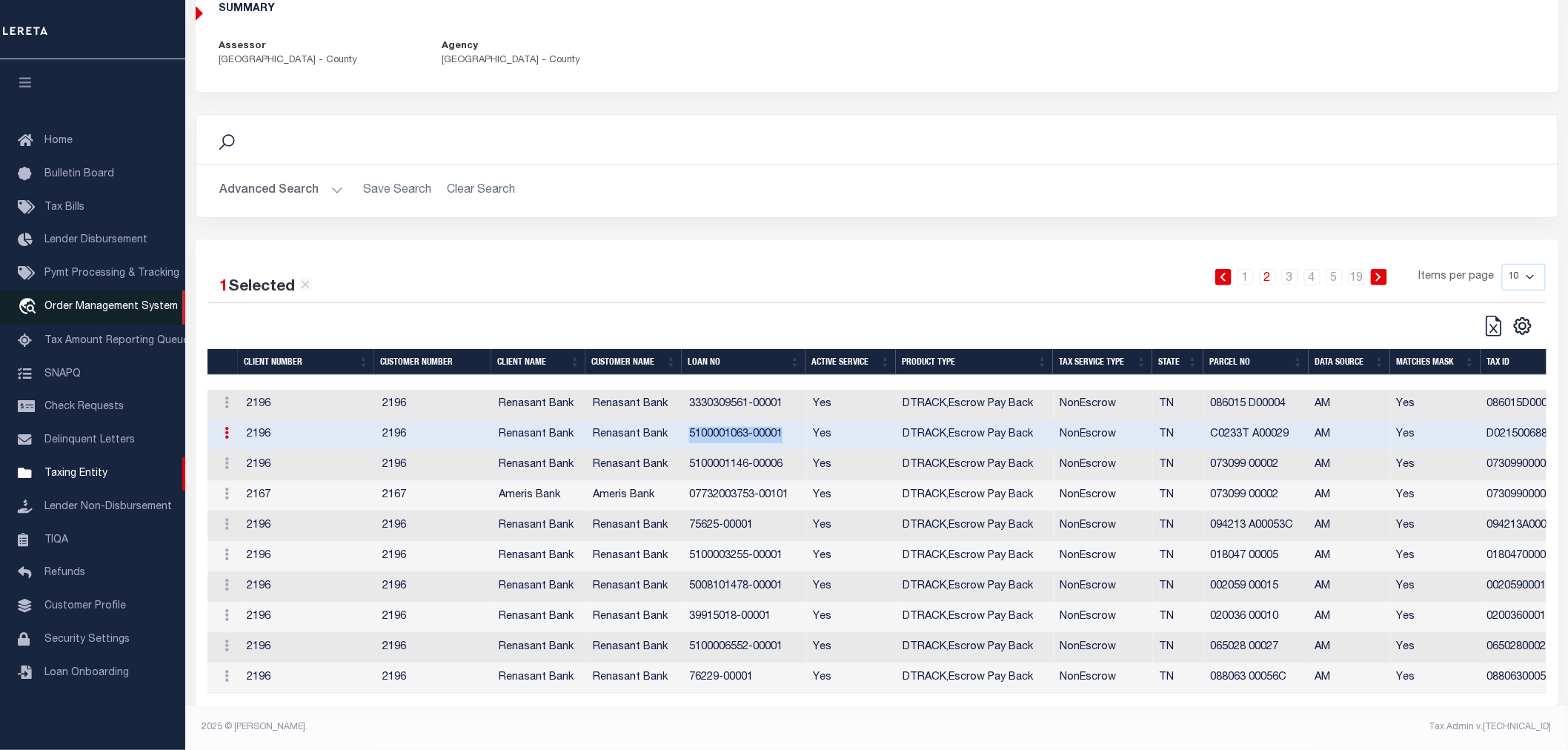
click at [104, 311] on span "Order Management System" at bounding box center [111, 307] width 133 height 11
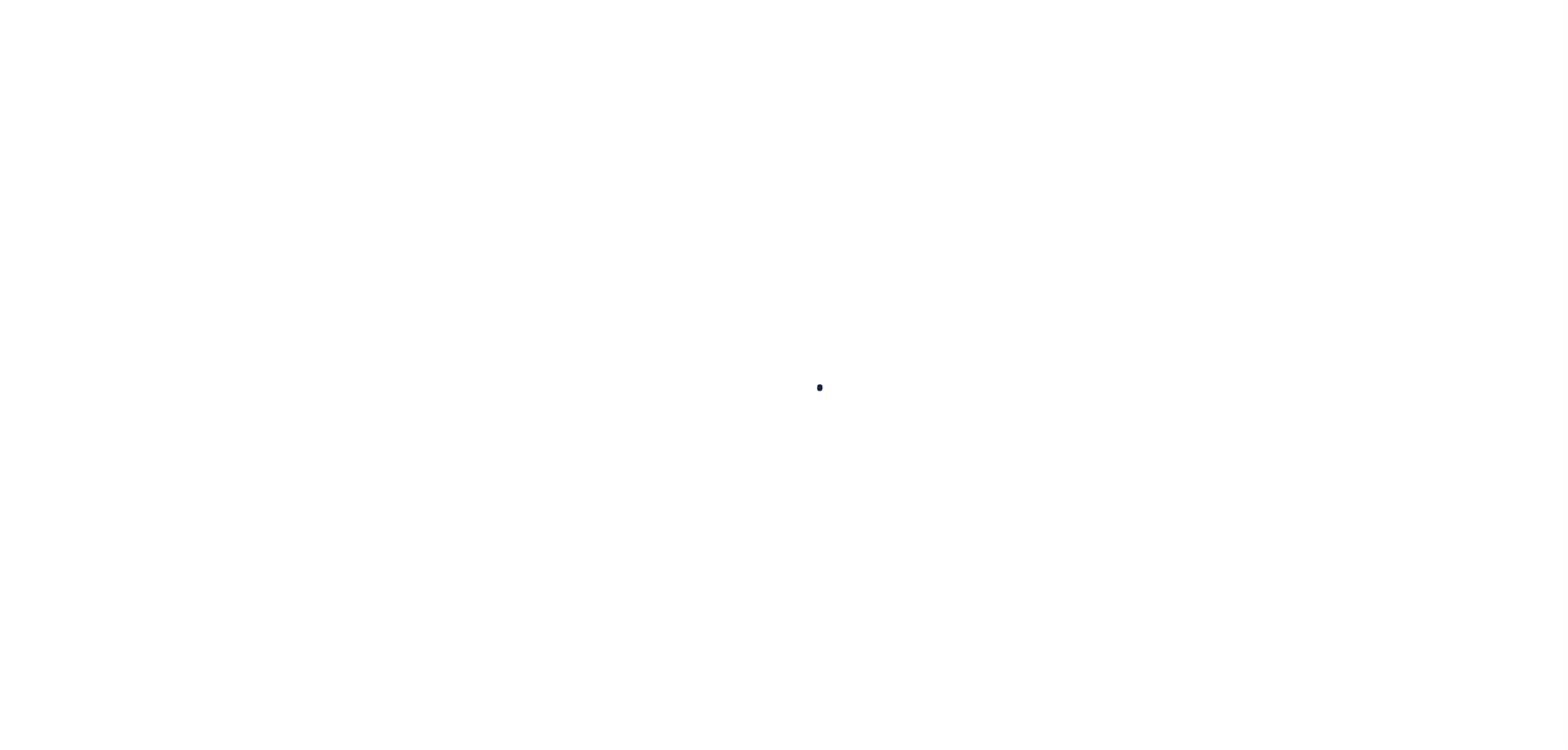
select select
checkbox input "false"
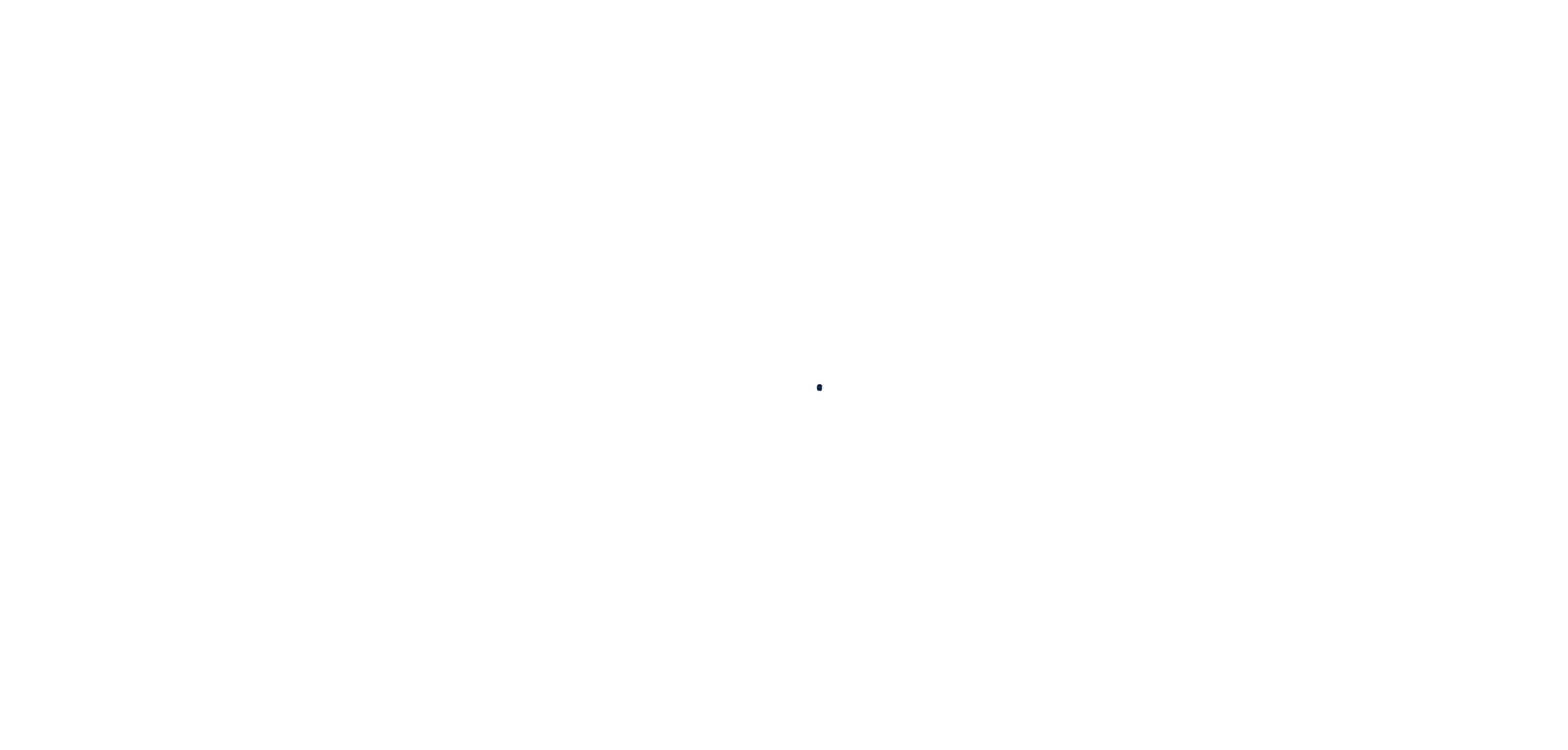
checkbox input "false"
type input "4715700000"
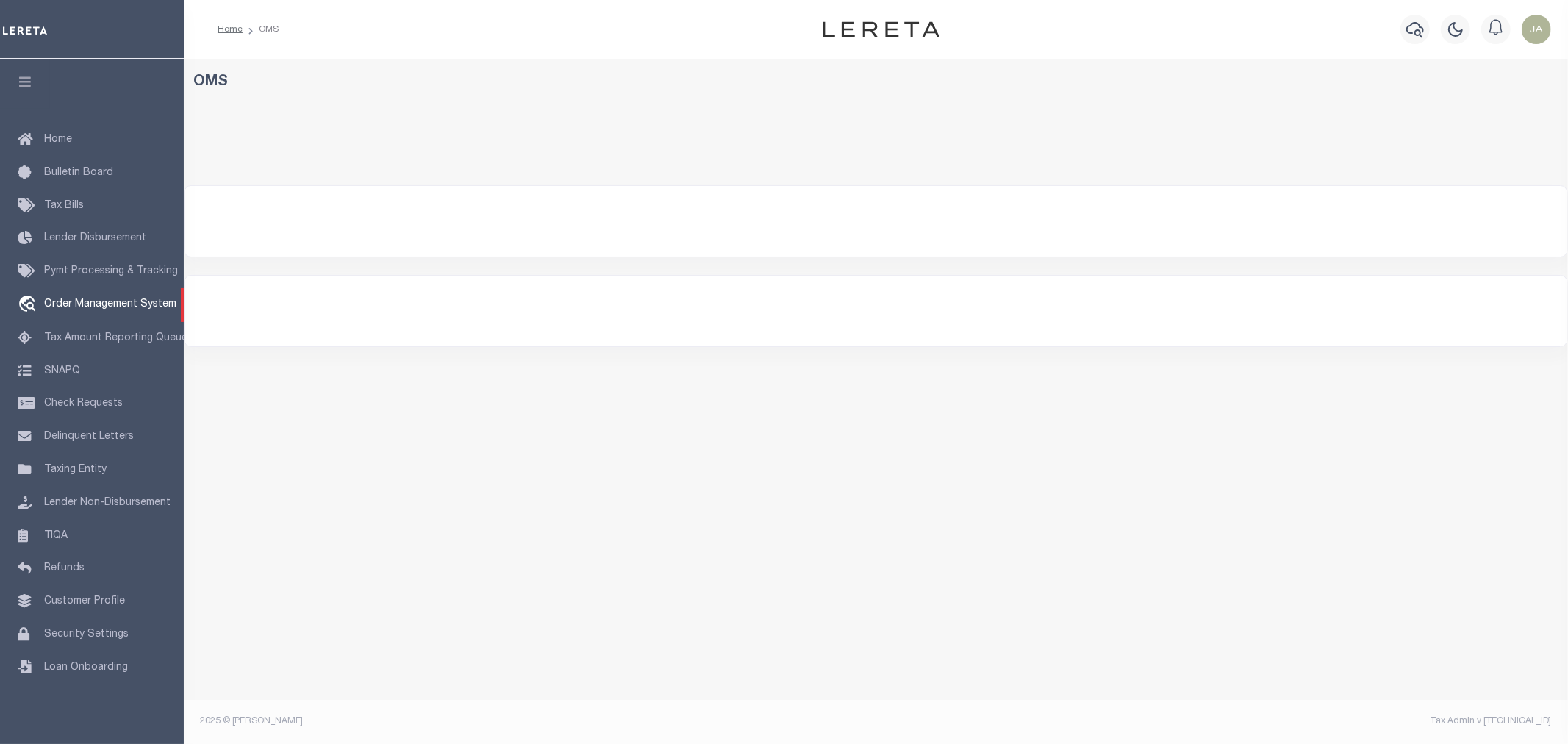
select select "200"
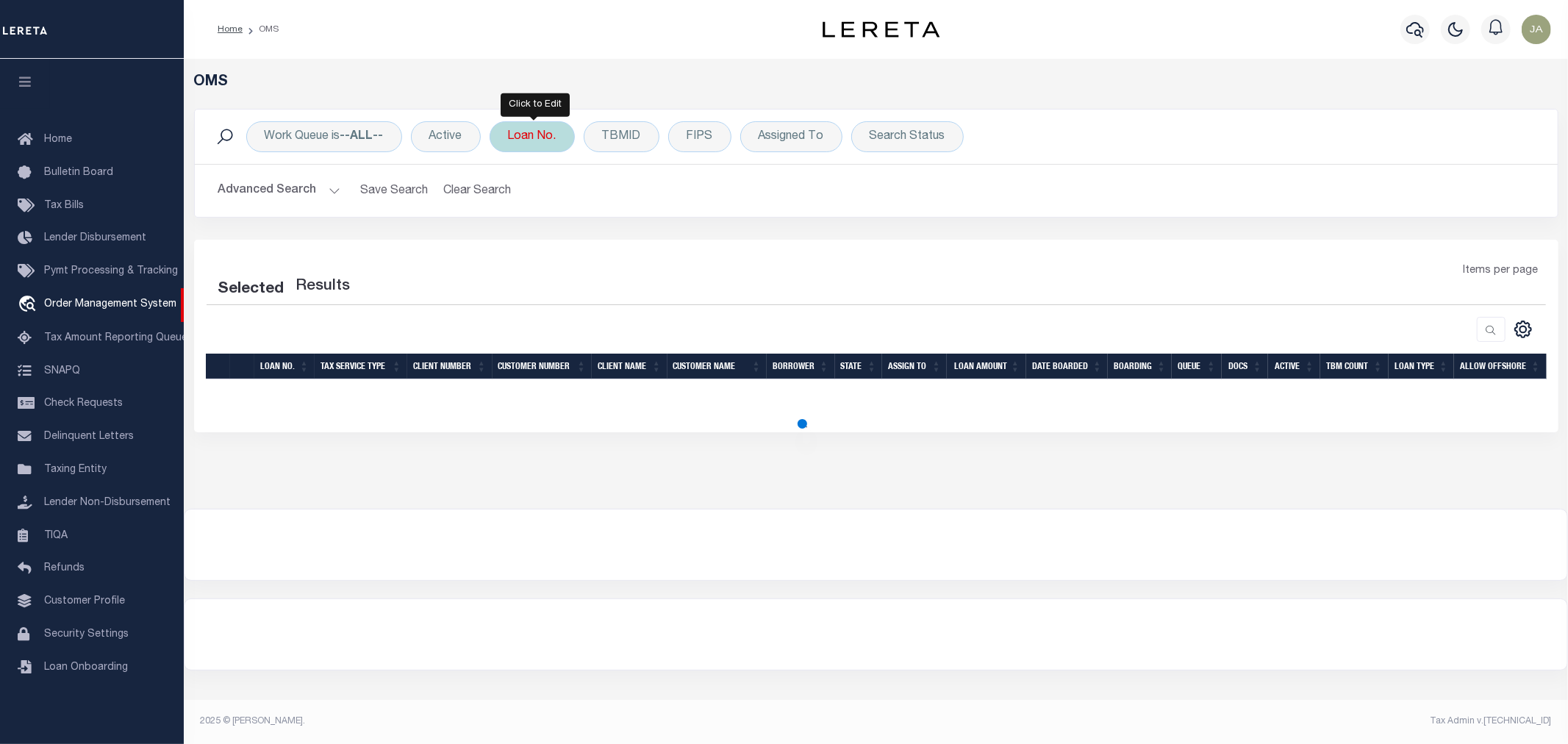
click at [532, 152] on div "Loan No." at bounding box center [532, 136] width 86 height 31
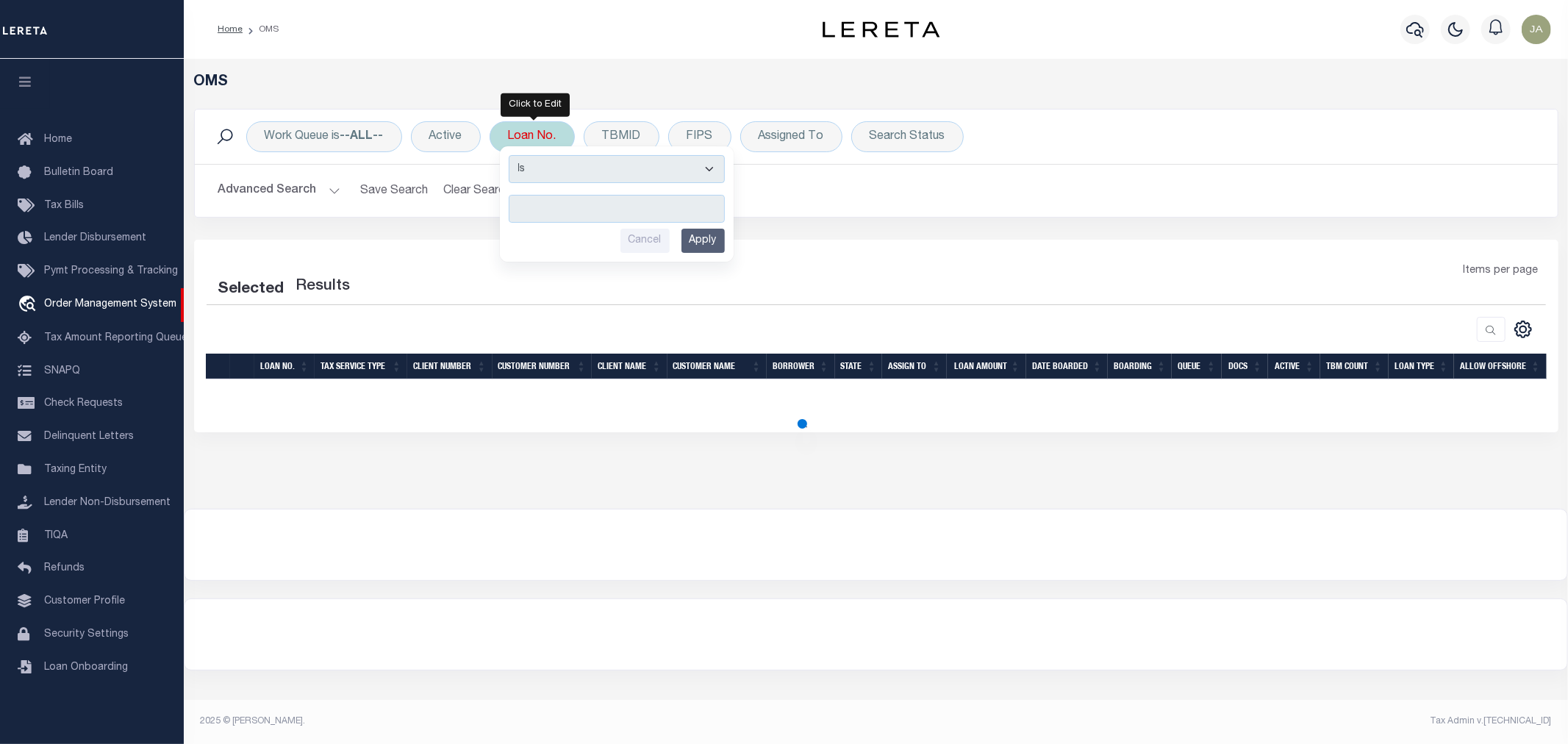
type input "5100001063-00001"
select select "200"
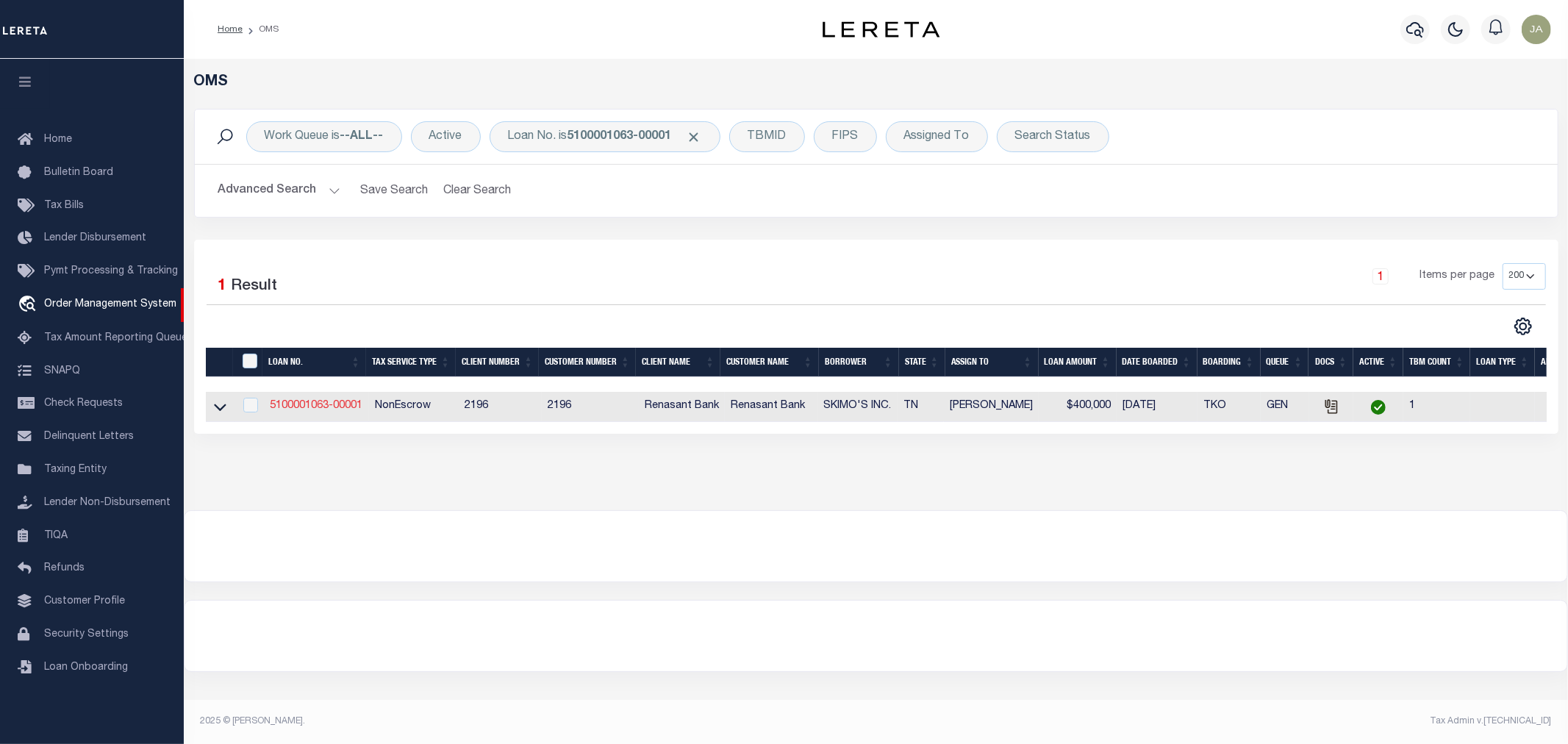
click at [275, 406] on link "5100001063-00001" at bounding box center [316, 406] width 93 height 11
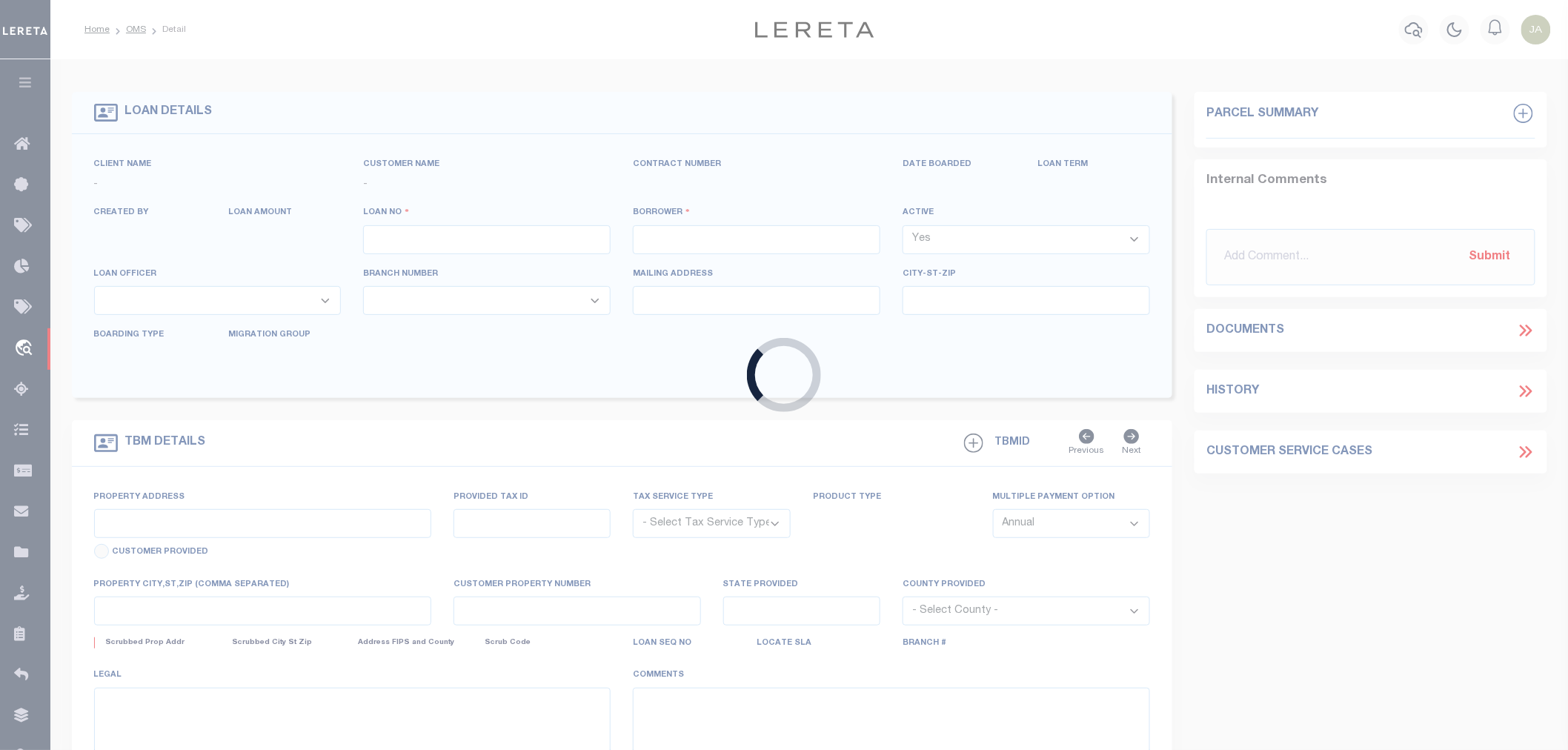
type input "5100001063-00001"
type input "SKIMO'S INC."
select select
select select "NonEscrow"
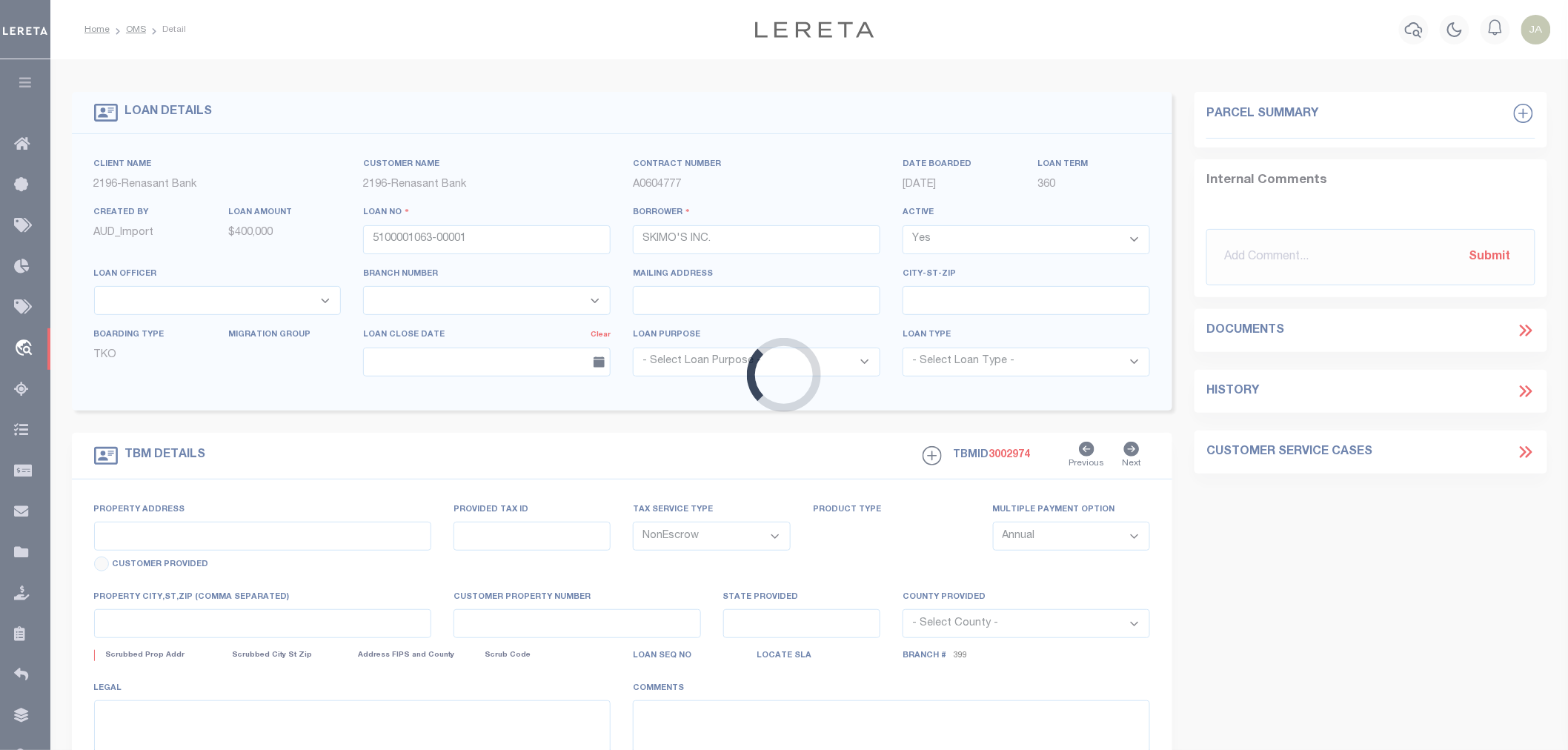
select select "5150"
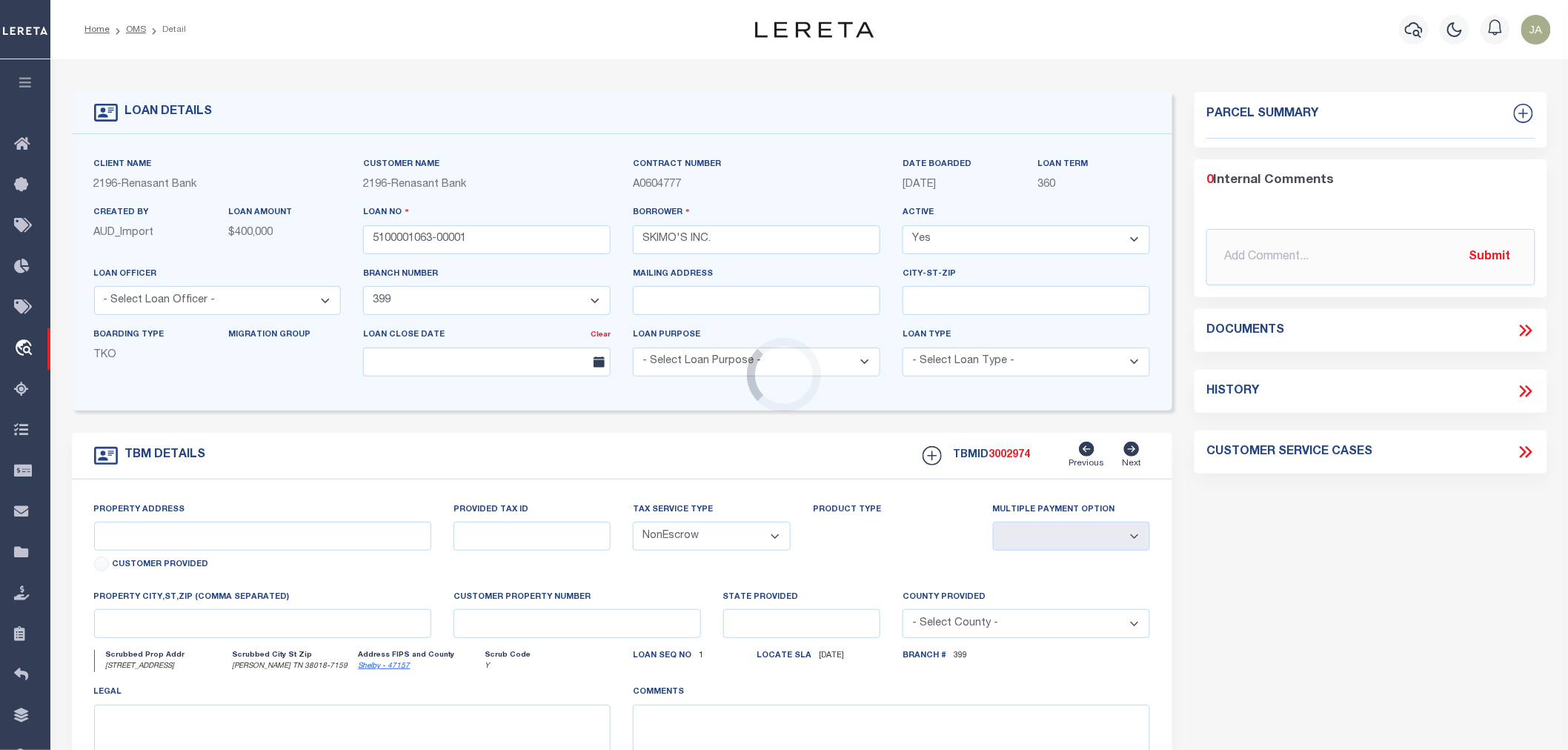
type input "[STREET_ADDRESS]"
select select
type input "[PERSON_NAME] TN 38018-7159"
type input "TN"
select select
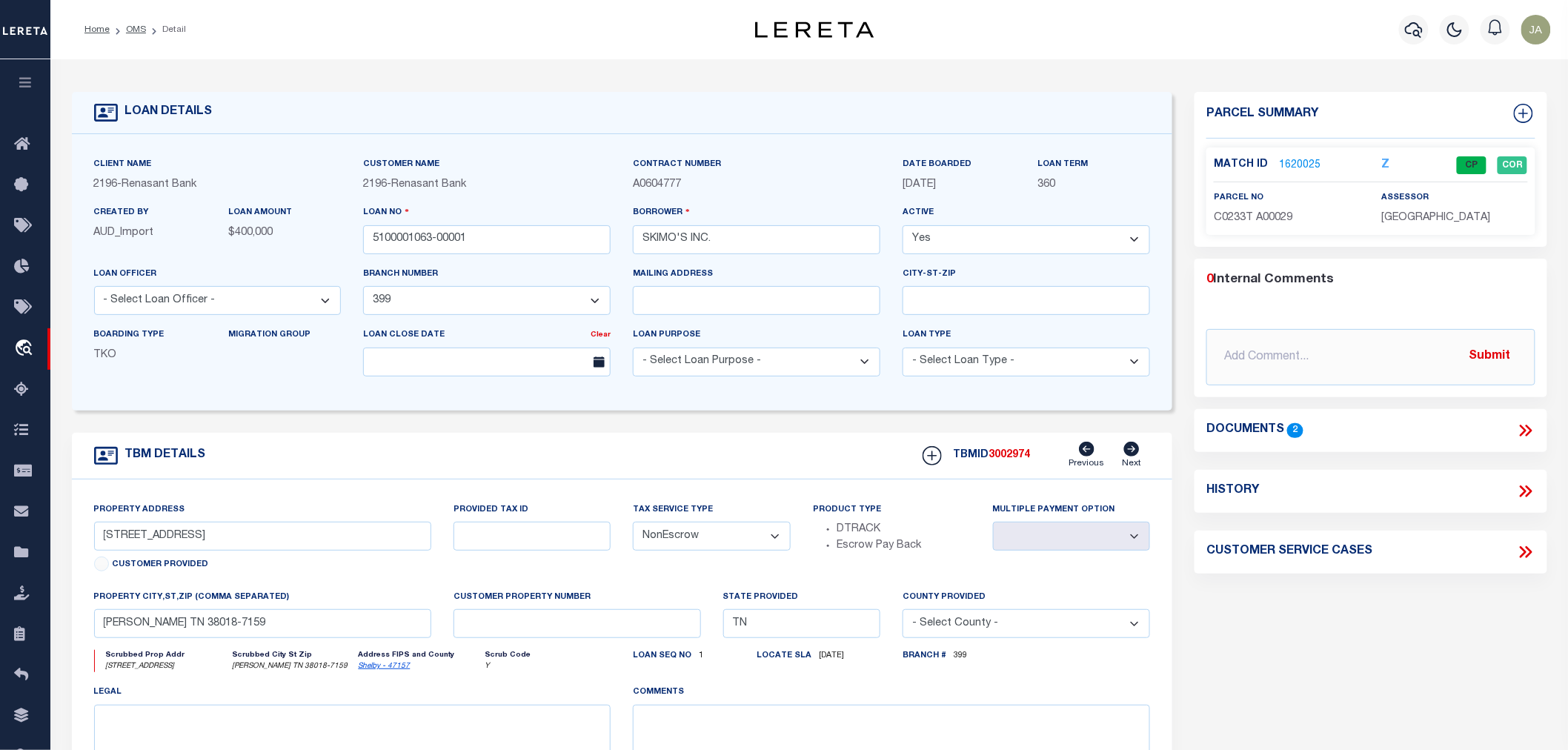
click at [1313, 160] on link "1620025" at bounding box center [1299, 165] width 42 height 15
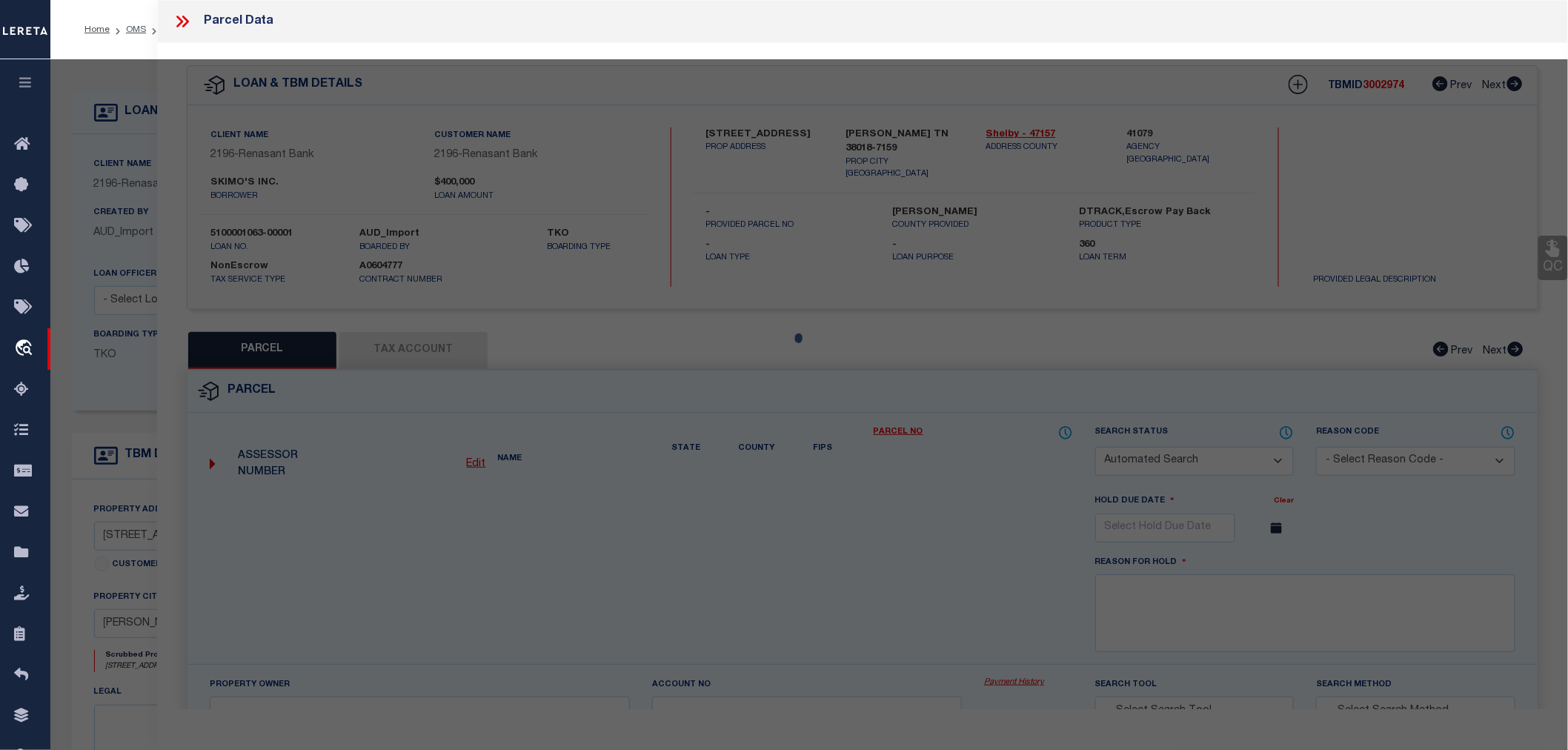
checkbox input "false"
select select "CP"
type input "[PERSON_NAME] & [PERSON_NAME]"
select select
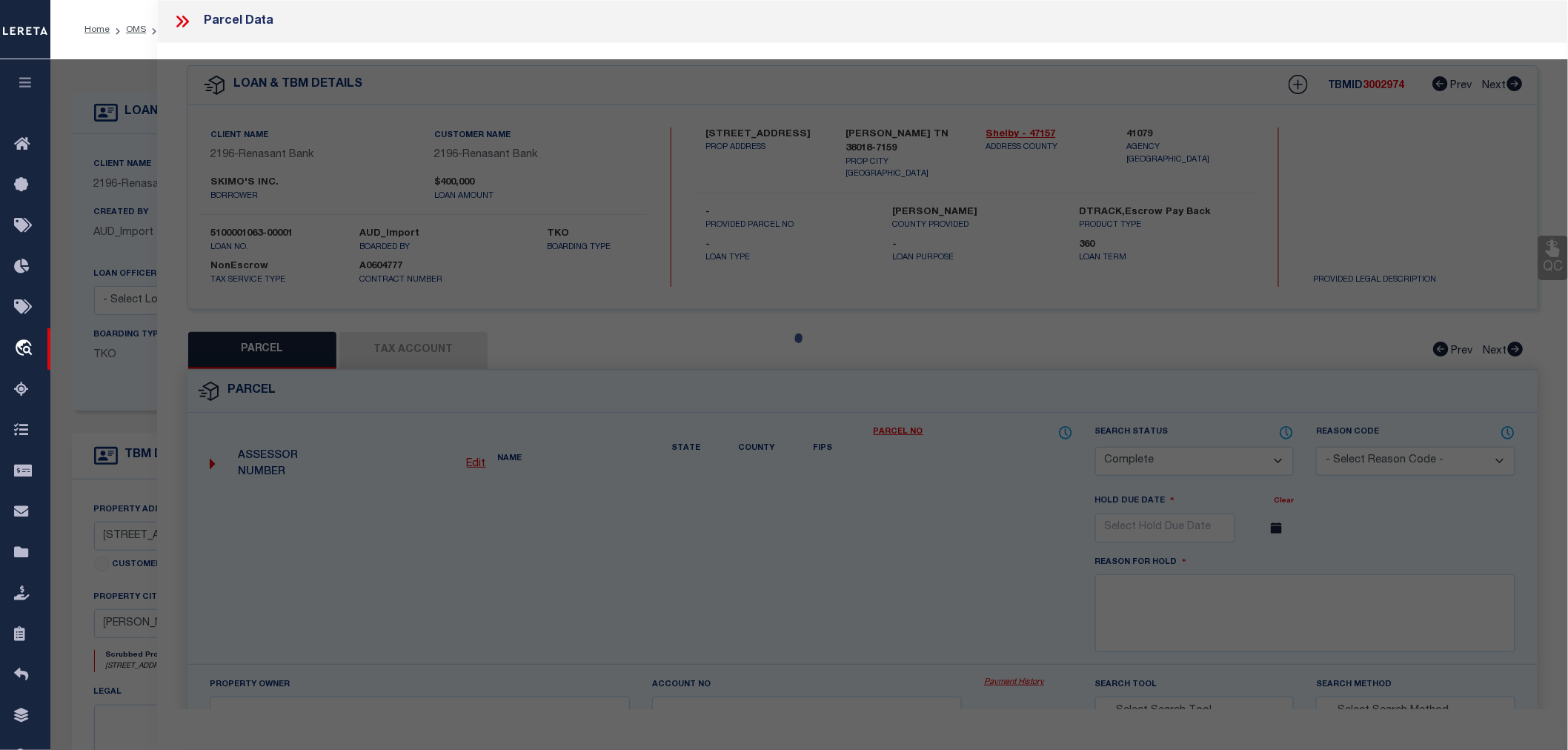
type input "1831 ELK RIVER CV"
checkbox input "false"
type input "[GEOGRAPHIC_DATA]"
type textarea "lot 29 , [GEOGRAPHIC_DATA] PHASE 1"
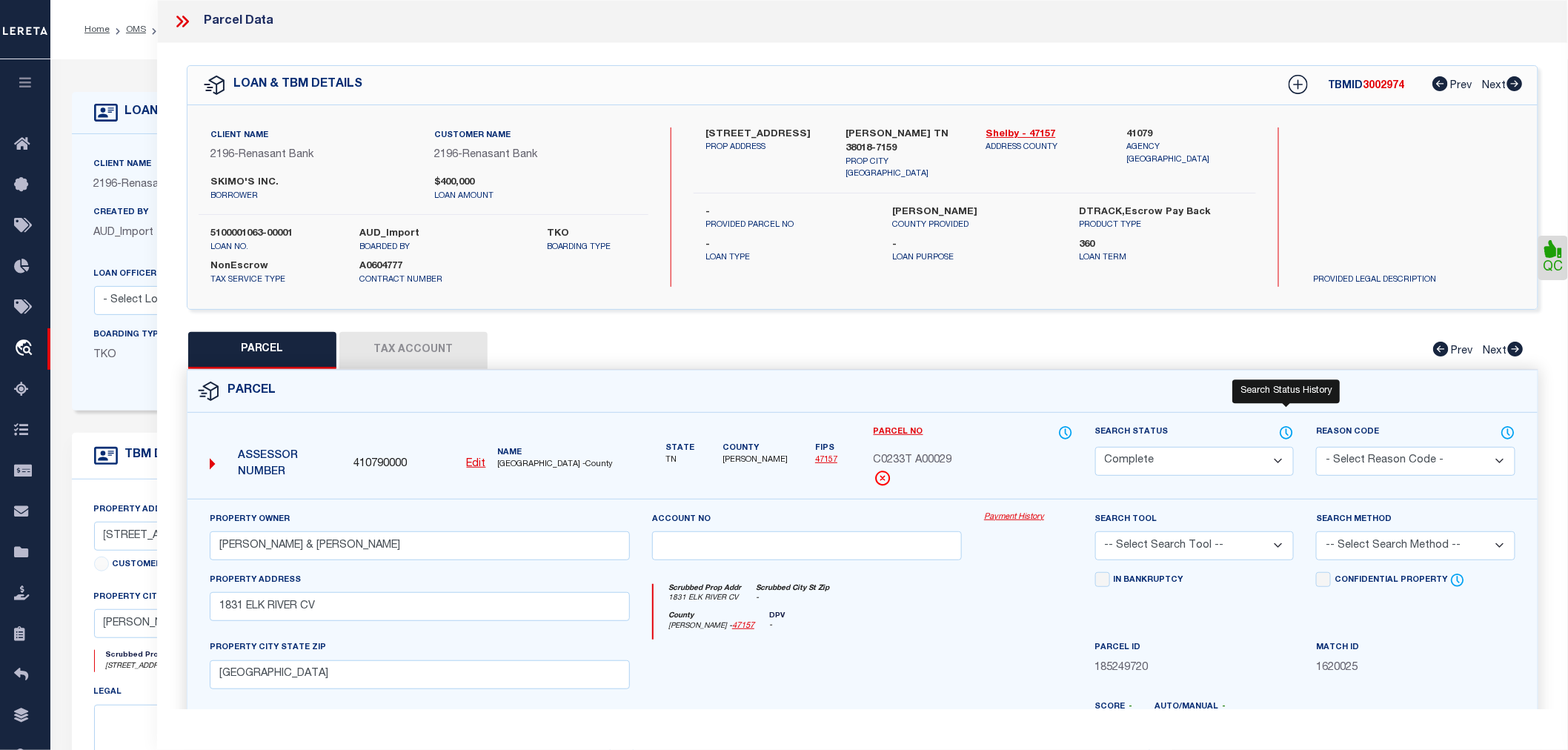
click at [1290, 431] on icon at bounding box center [1286, 432] width 15 height 16
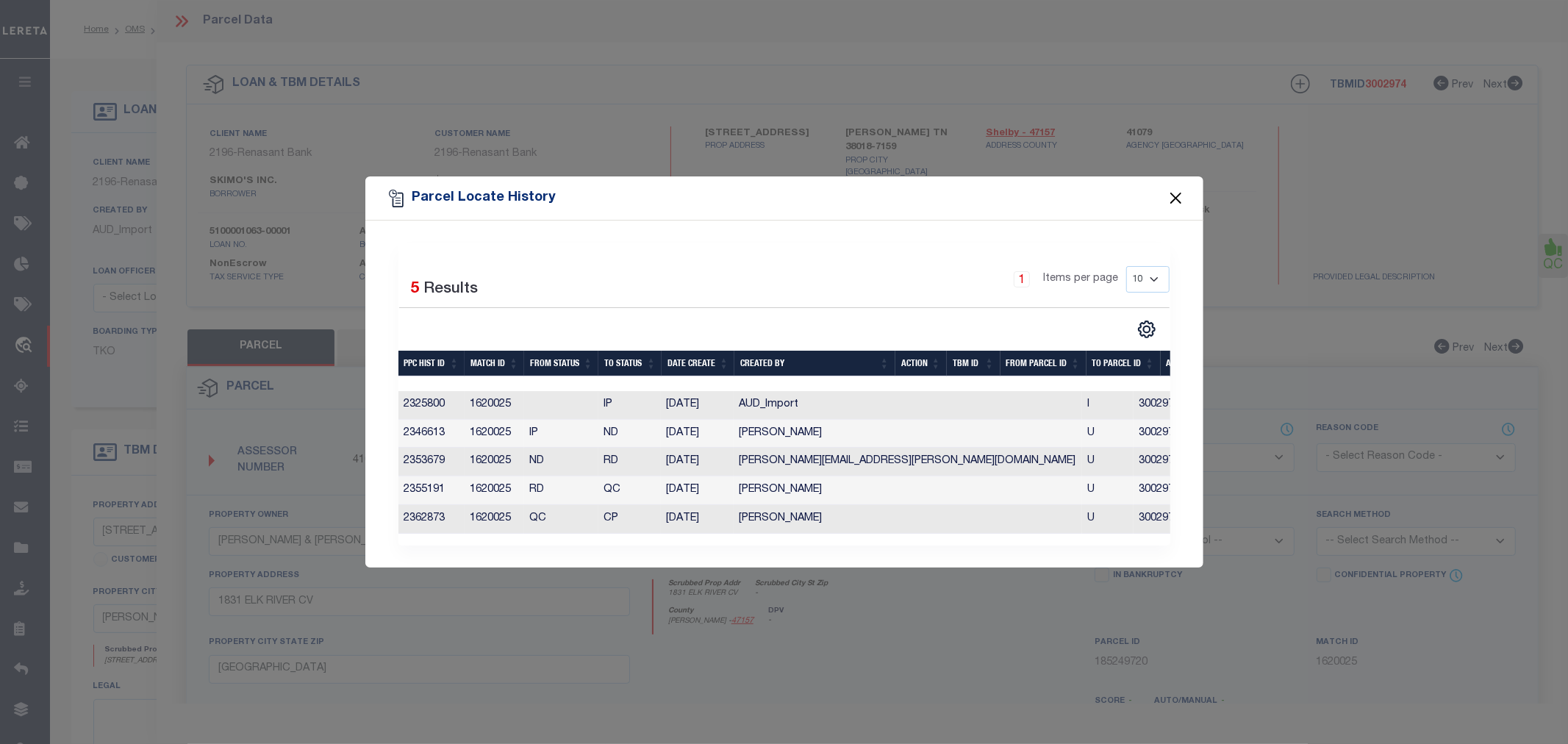
click at [1180, 199] on button "Close" at bounding box center [1176, 199] width 19 height 19
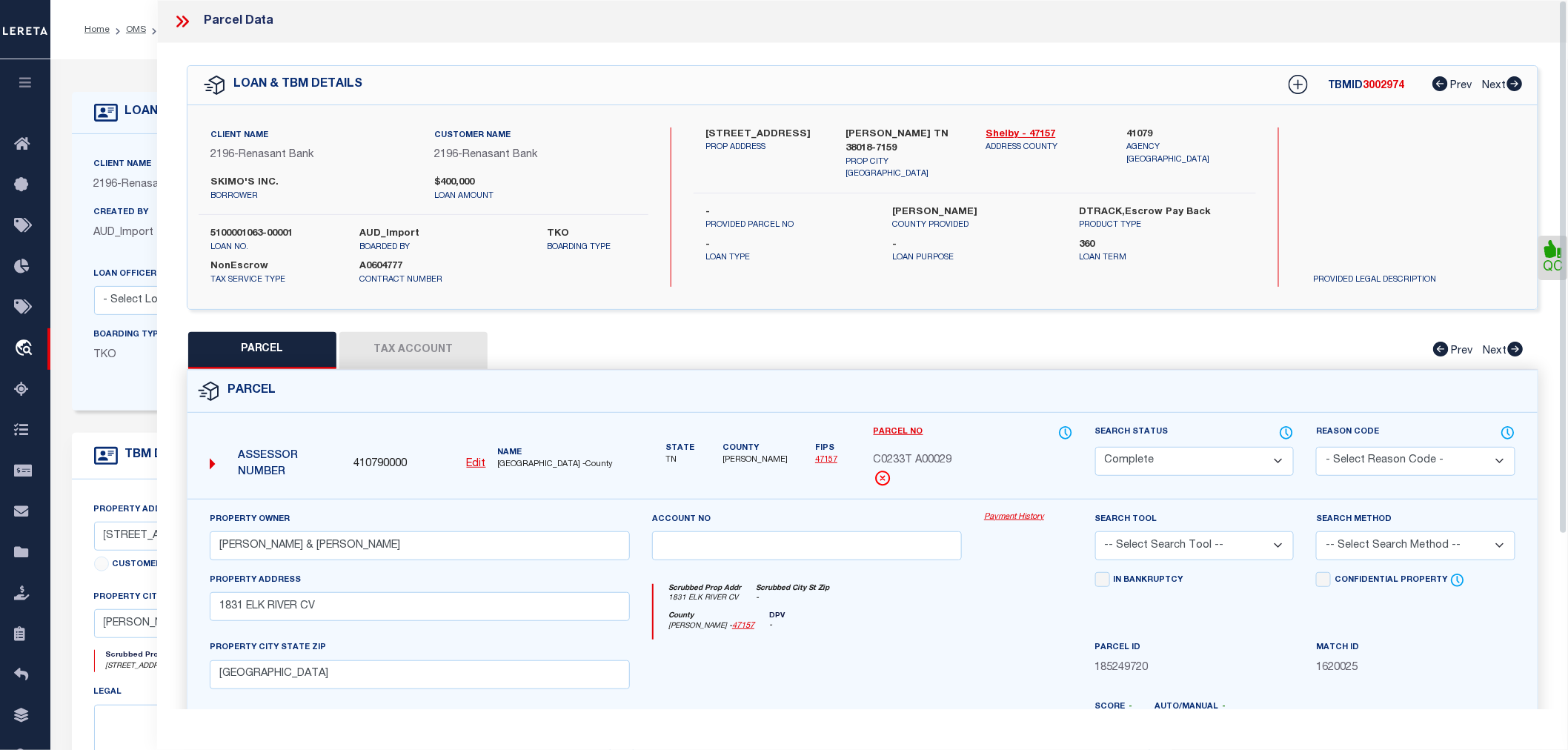
click at [173, 19] on icon at bounding box center [182, 21] width 20 height 20
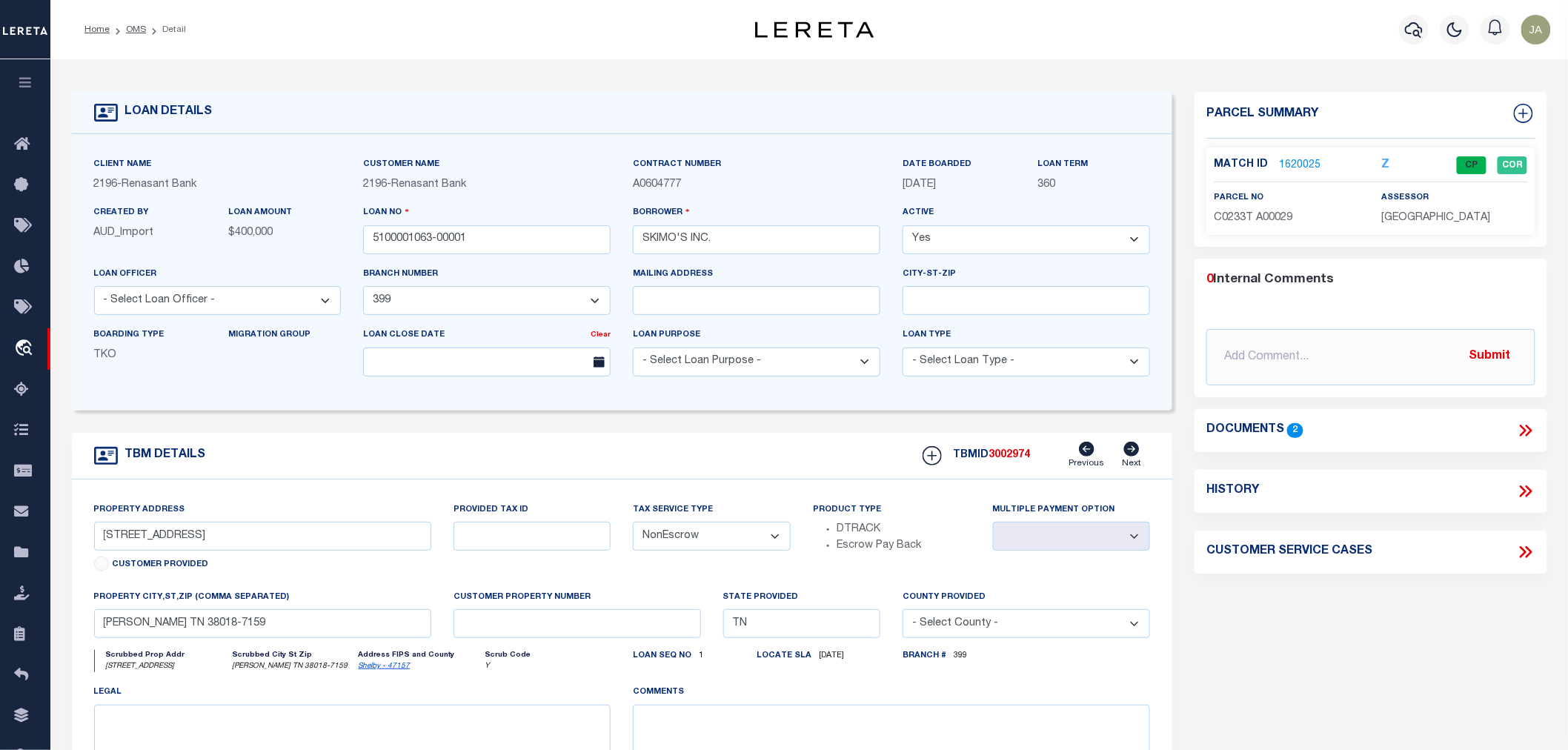
click at [1132, 454] on icon at bounding box center [1131, 448] width 15 height 15
click at [1089, 458] on link "Previous" at bounding box center [1087, 456] width 36 height 28
click at [1305, 165] on link "1620025" at bounding box center [1299, 165] width 42 height 15
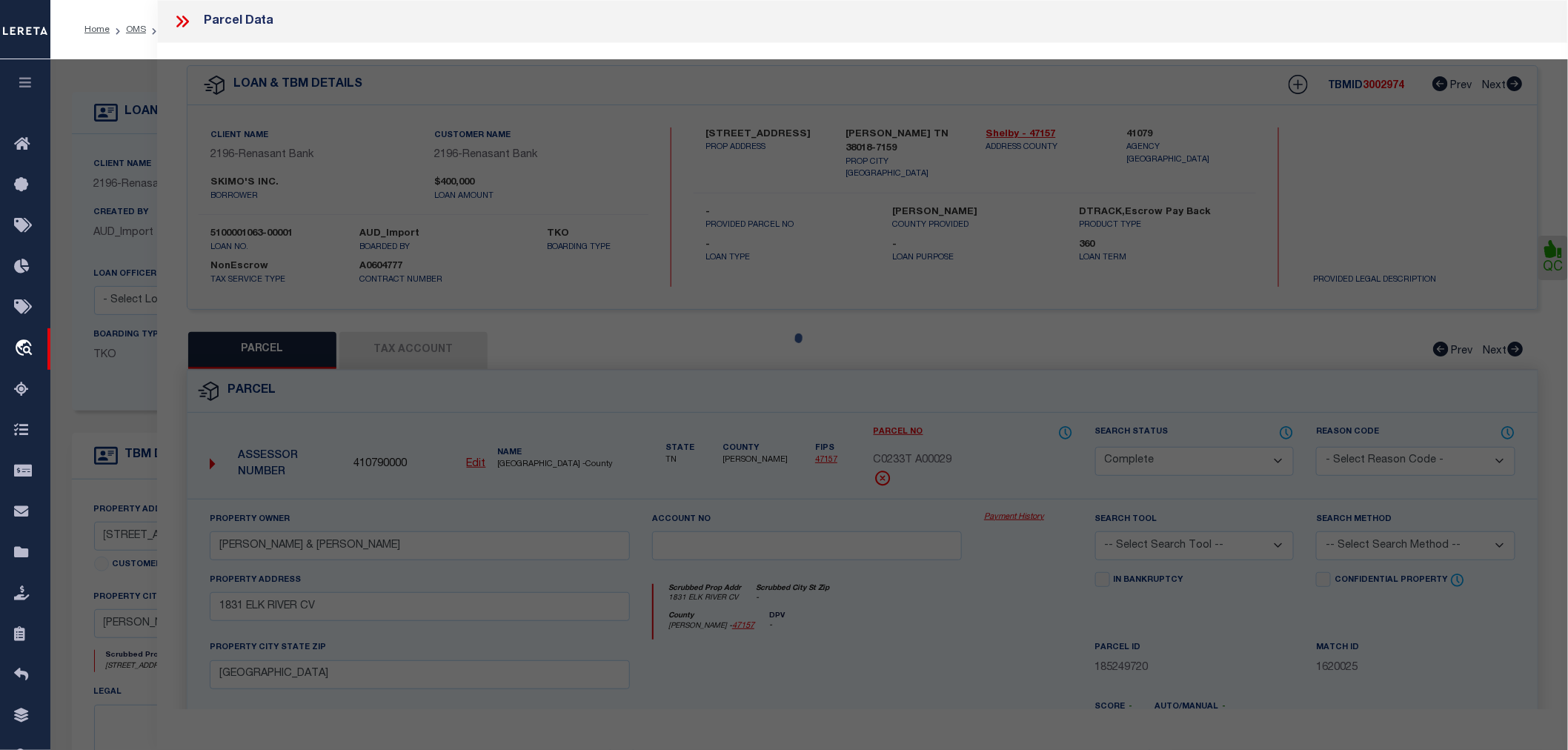
select select "AS"
checkbox input "false"
select select "CP"
type input "HESTER MICHAEL D & AMY D"
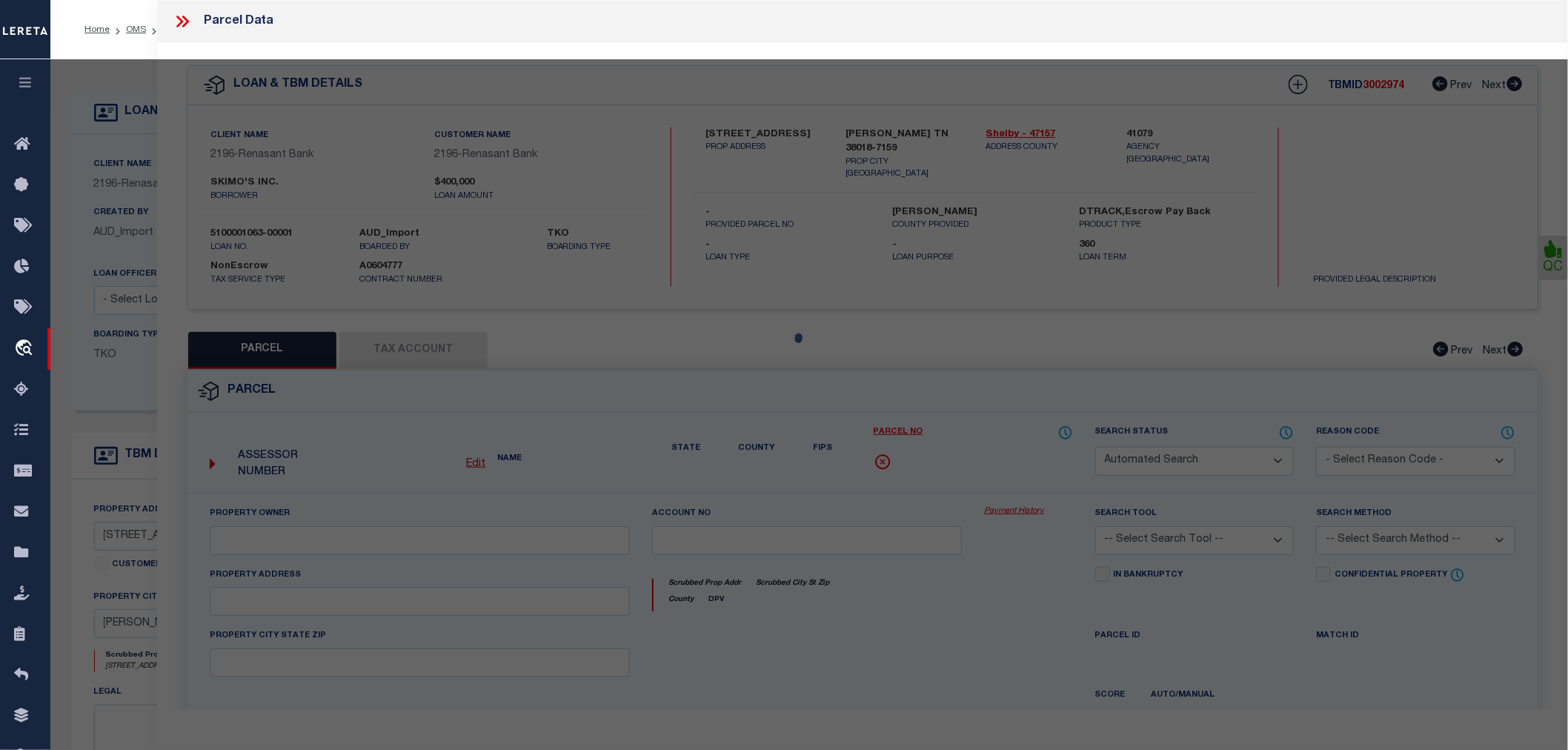
select select
type input "1831 ELK RIVER CV"
checkbox input "false"
type input "COLLIERVILLE TN 38017"
type textarea "lot 29 , WELLINGTON RIDGE PHASE 1"
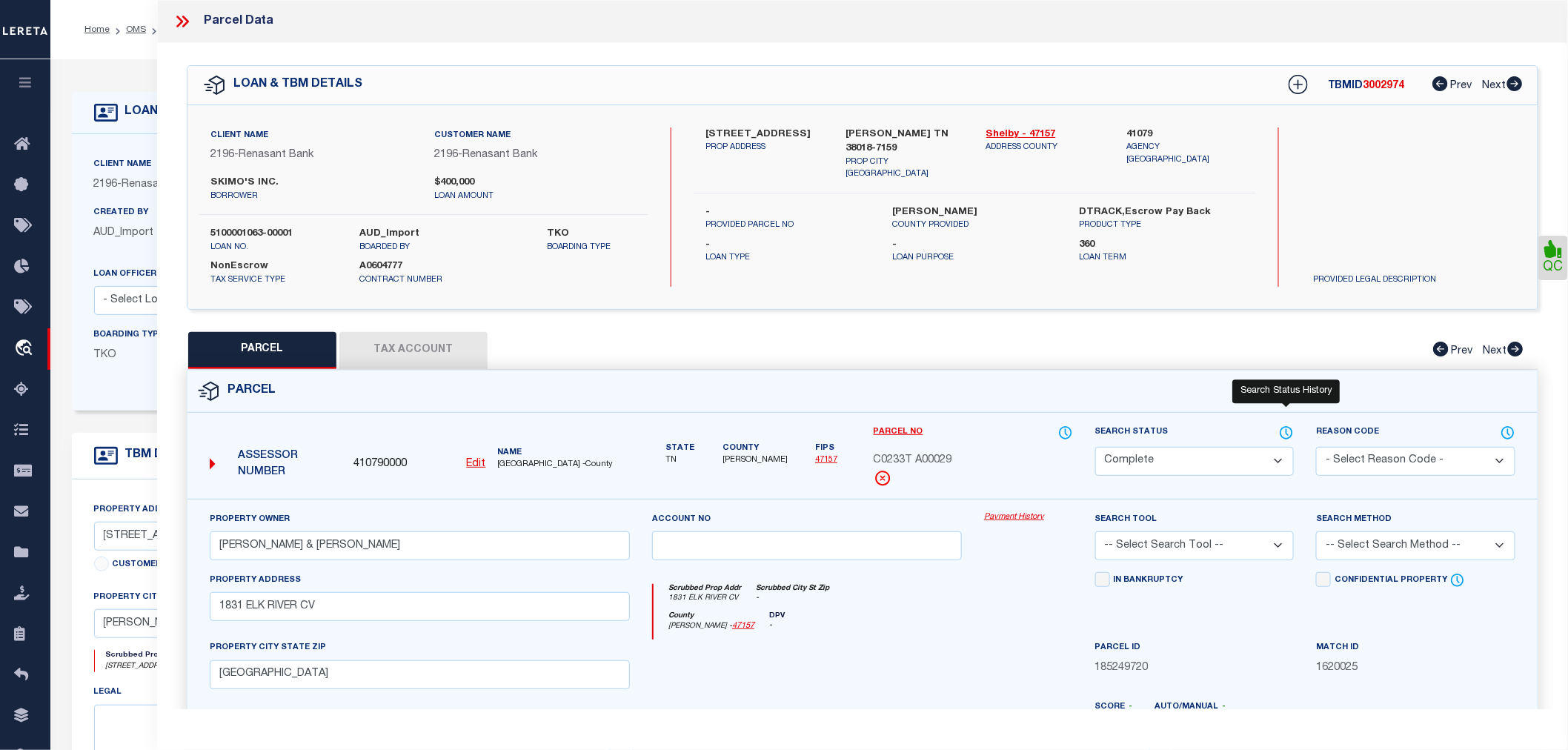
click at [1287, 433] on icon at bounding box center [1286, 432] width 15 height 16
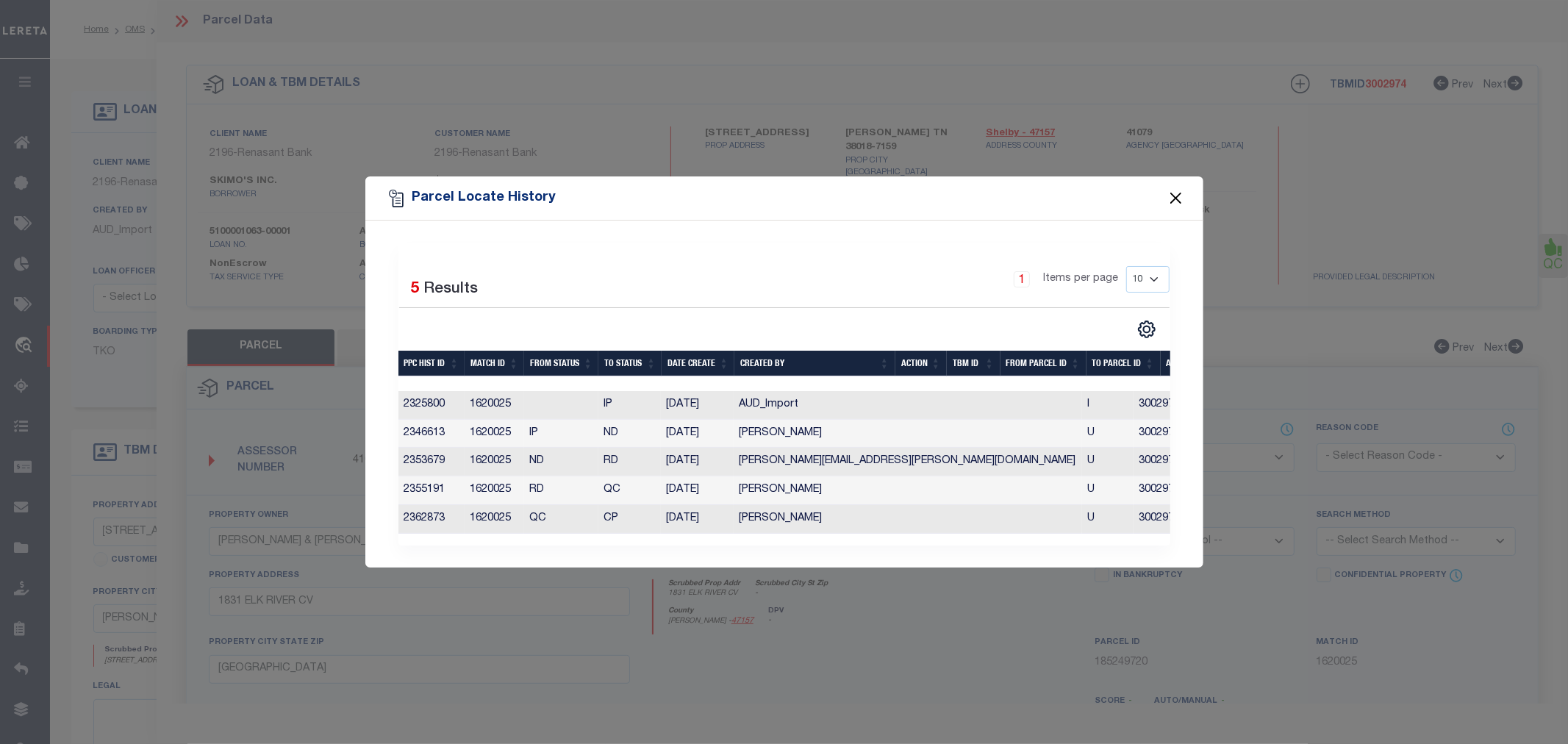
click at [1177, 196] on button "Close" at bounding box center [1176, 199] width 19 height 19
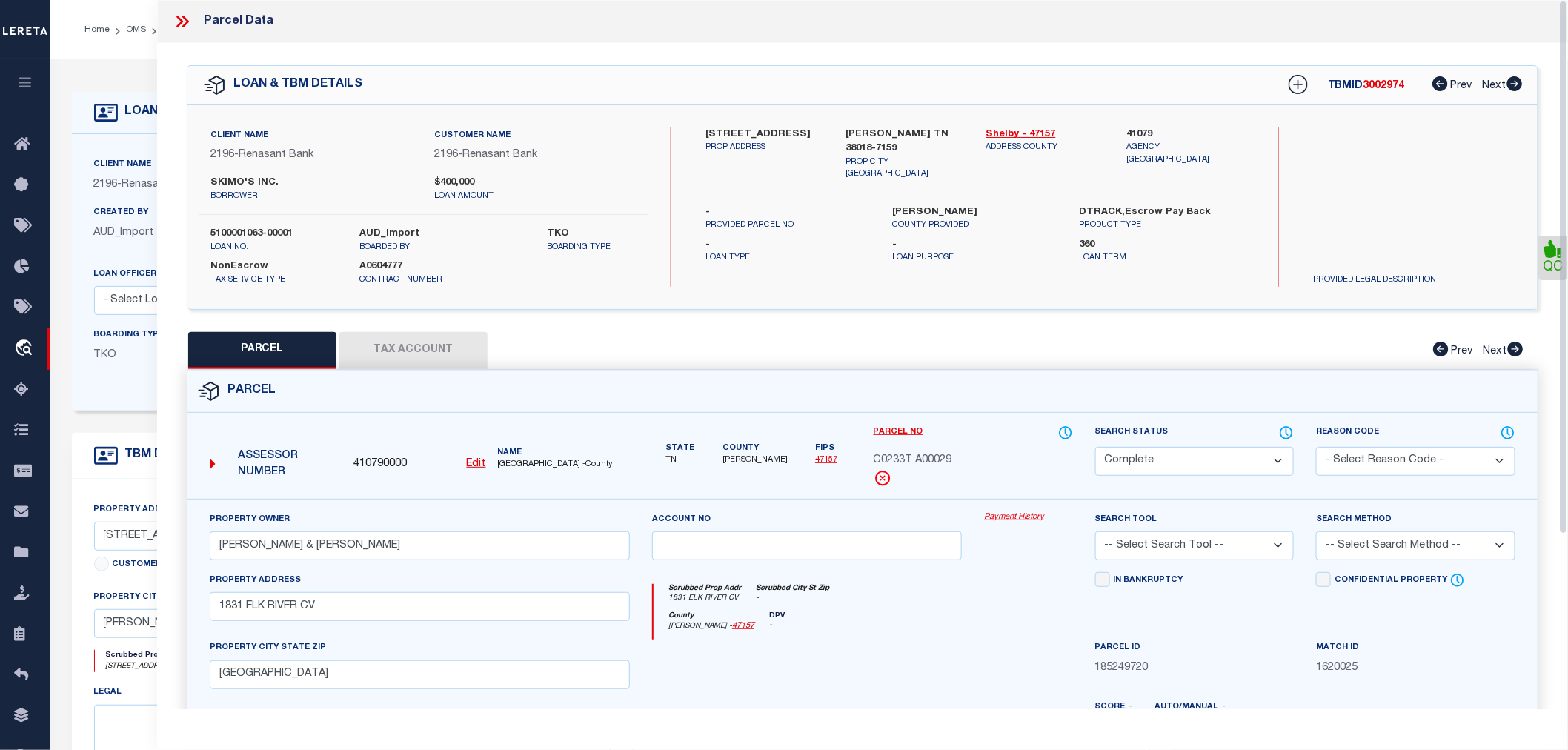
click at [195, 20] on div at bounding box center [188, 21] width 31 height 20
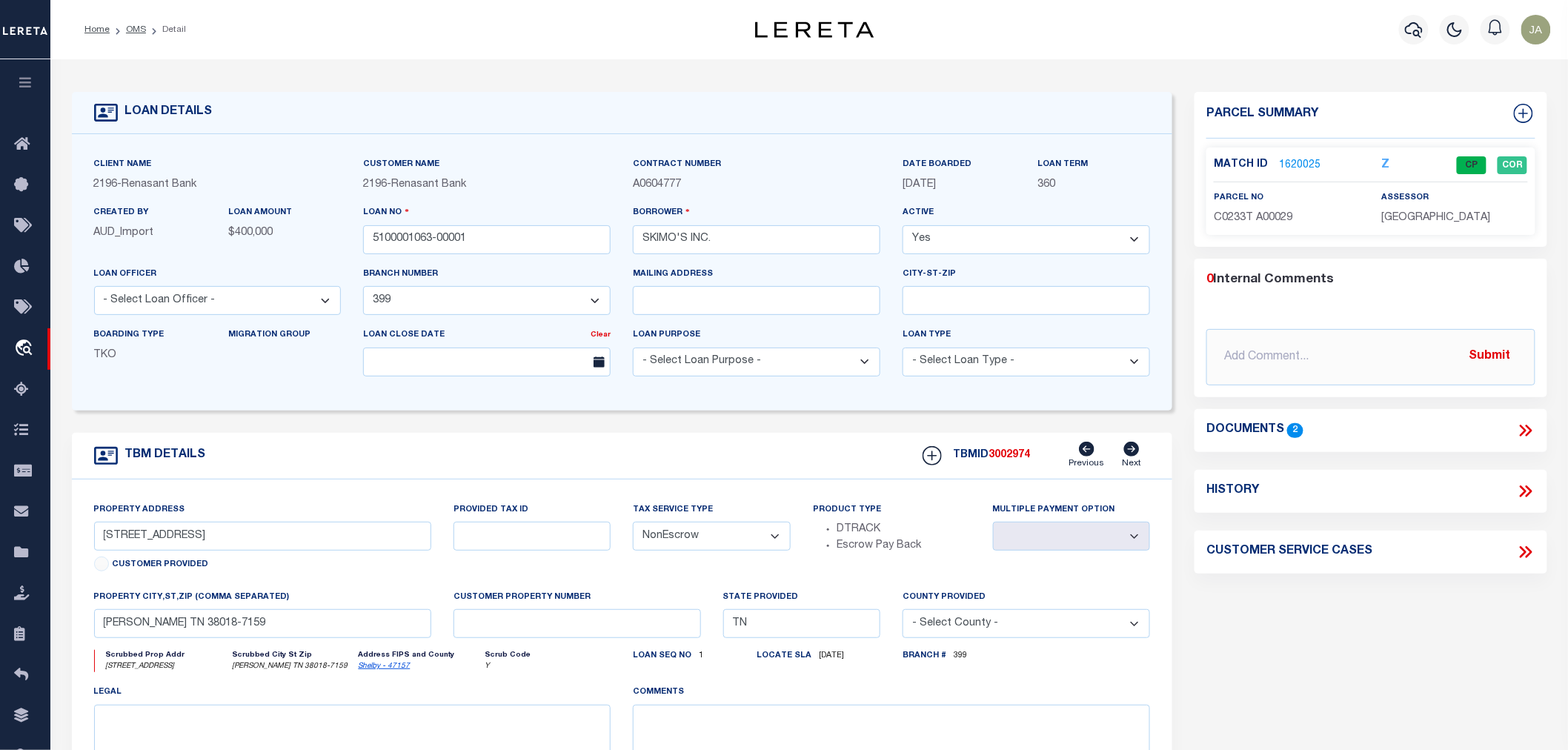
click at [1279, 162] on link "1620025" at bounding box center [1299, 165] width 42 height 15
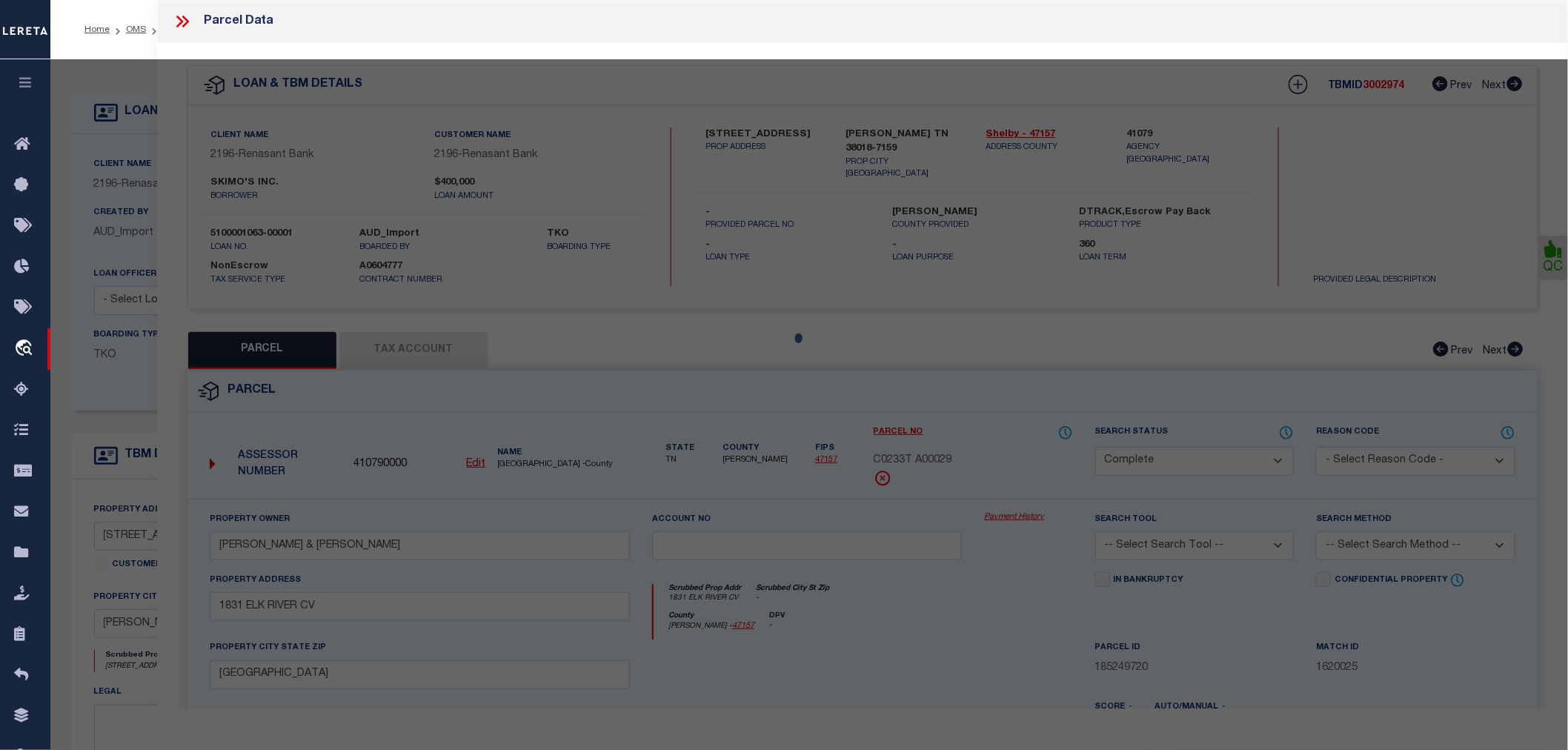
select select "AS"
checkbox input "false"
select select "CP"
type input "HESTER MICHAEL D & AMY D"
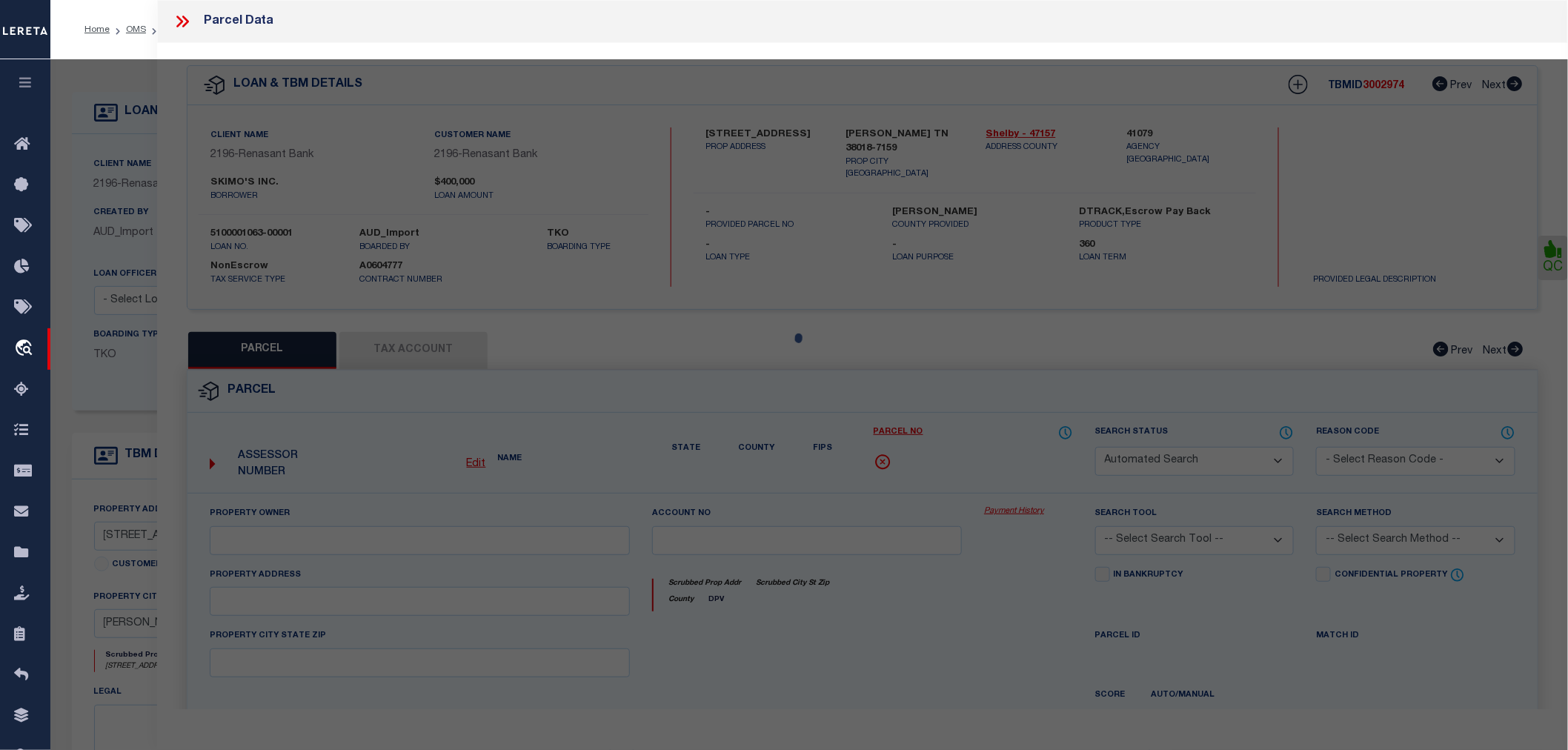
select select
type input "1831 ELK RIVER CV"
checkbox input "false"
type input "COLLIERVILLE TN 38017"
type textarea "lot 29 , WELLINGTON RIDGE PHASE 1"
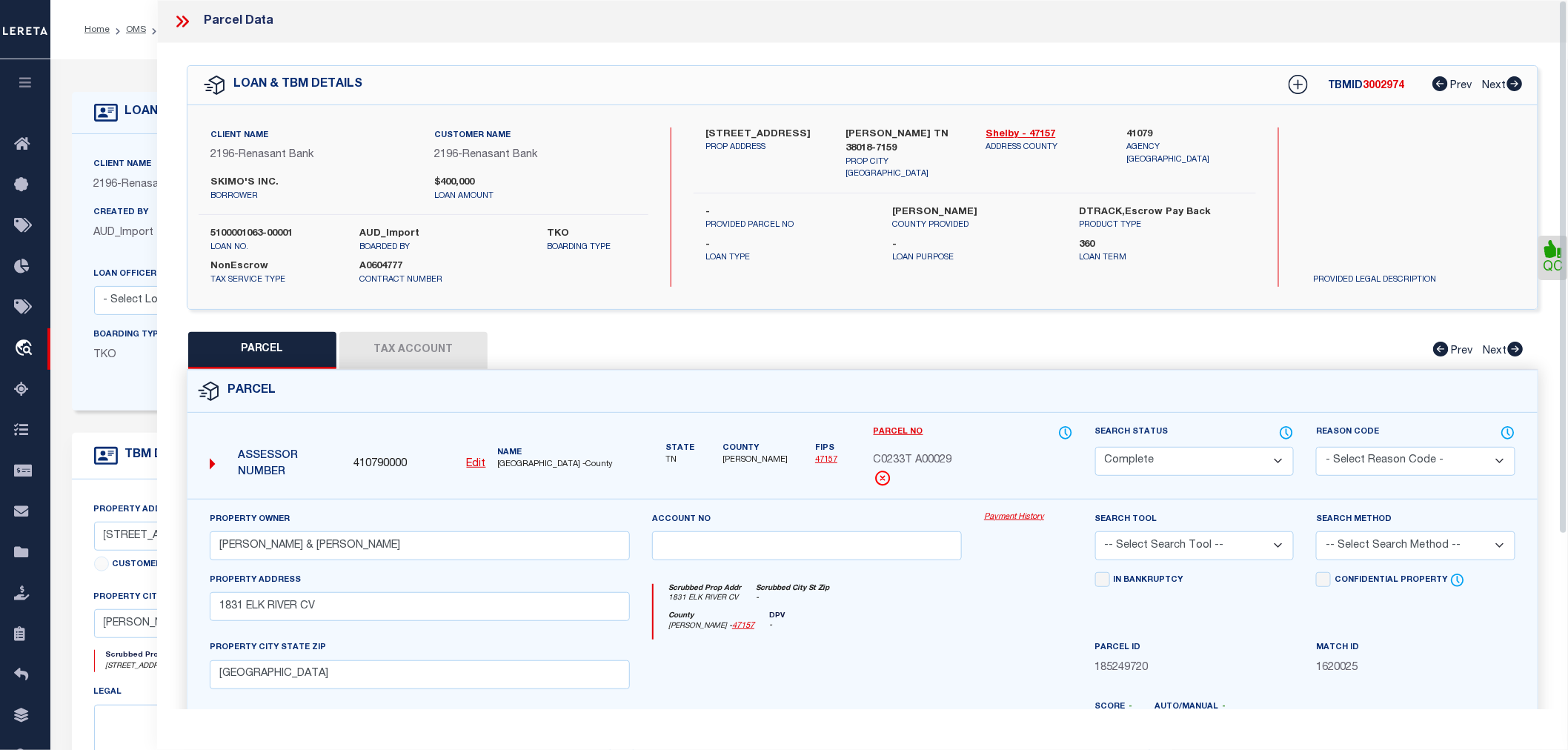
click at [401, 350] on button "Tax Account" at bounding box center [413, 351] width 149 height 37
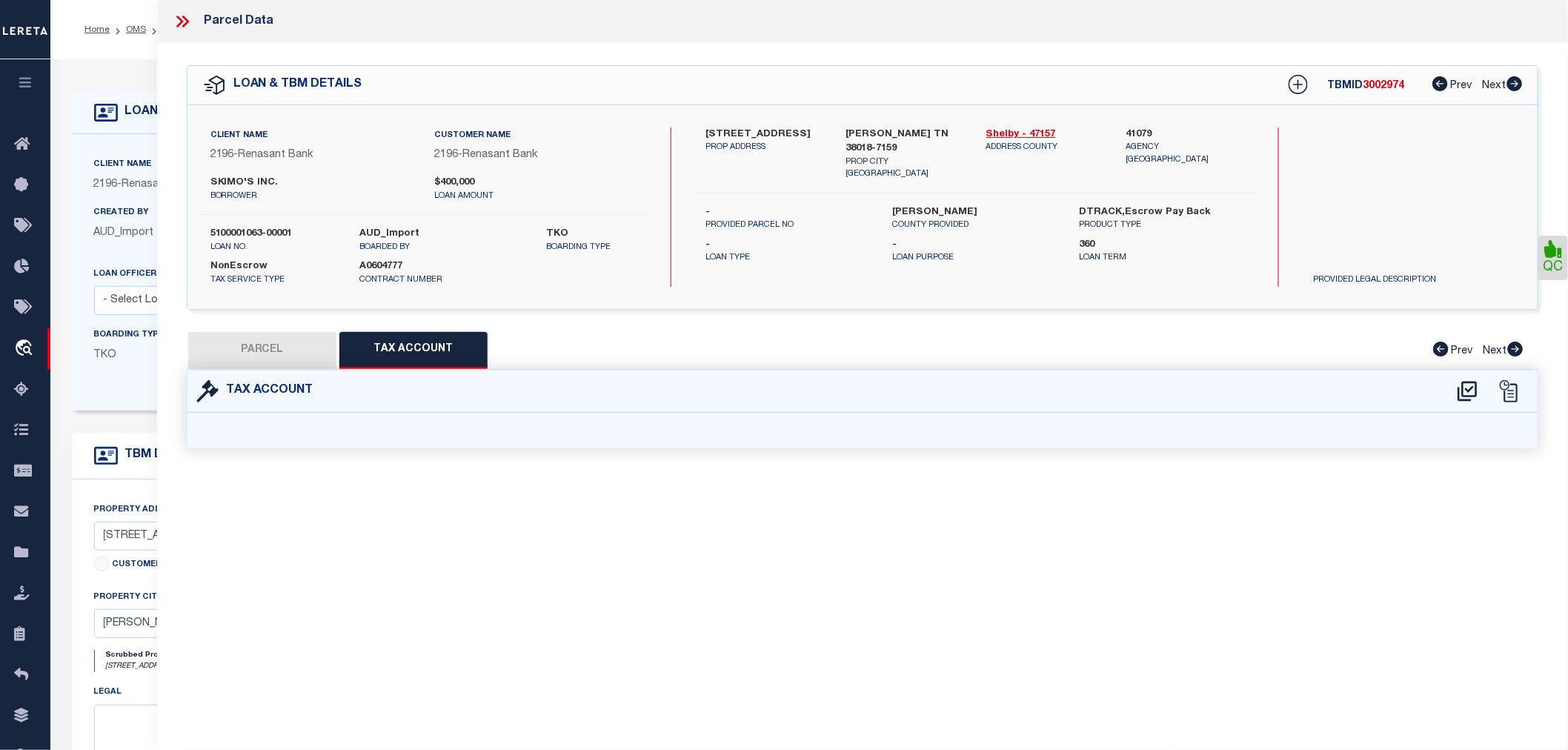
select select "100"
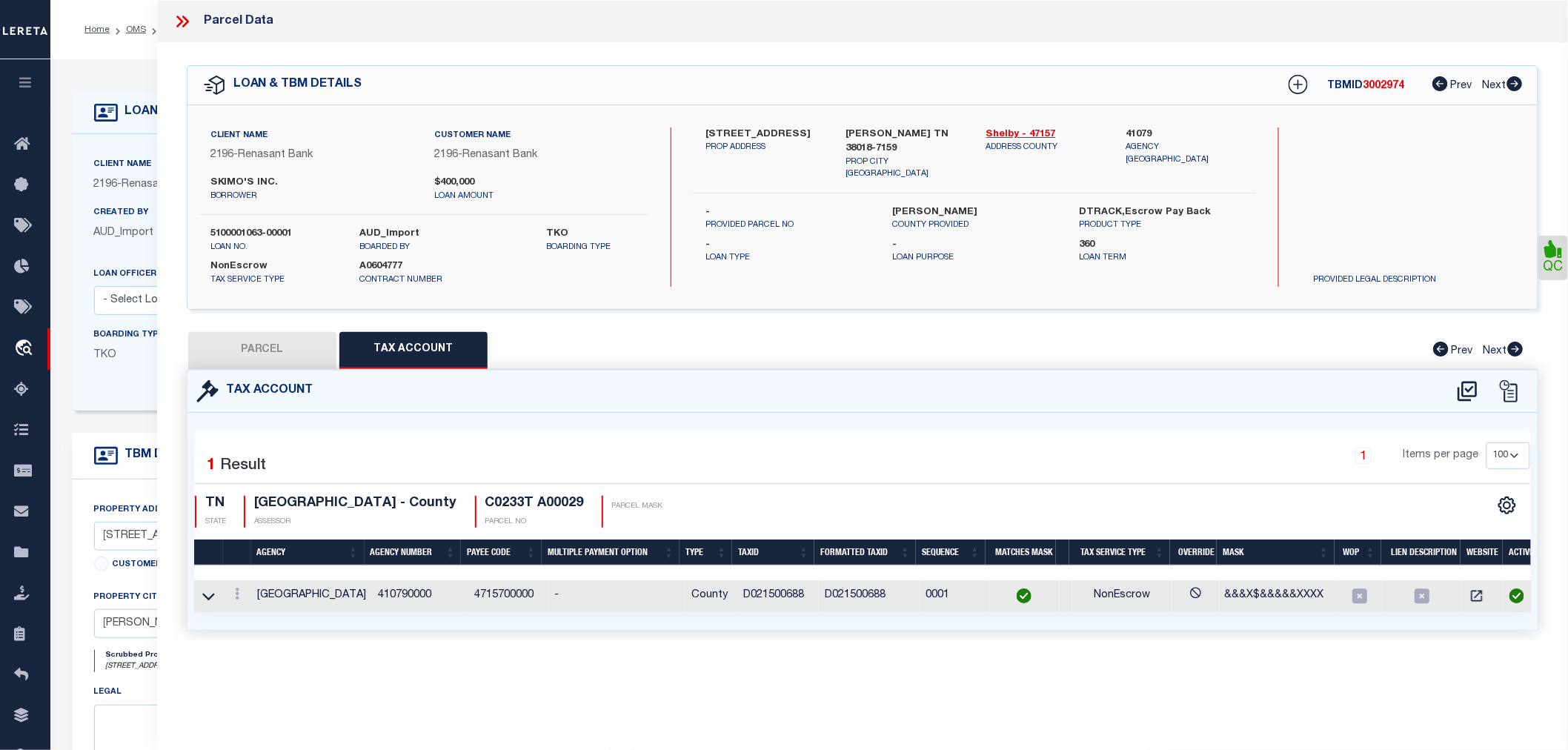
click at [183, 20] on icon at bounding box center [182, 21] width 20 height 20
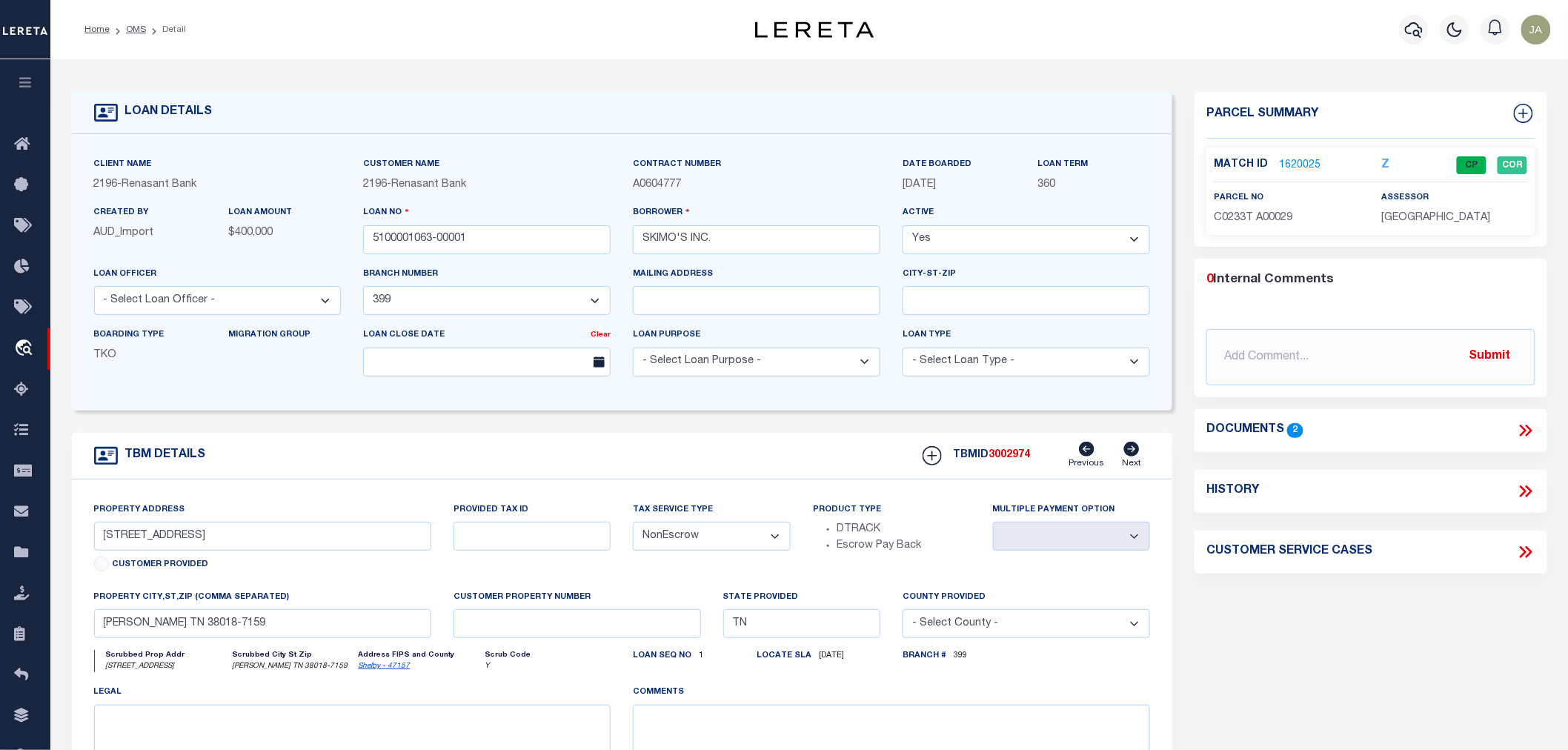
click at [20, 73] on button "button" at bounding box center [25, 85] width 51 height 51
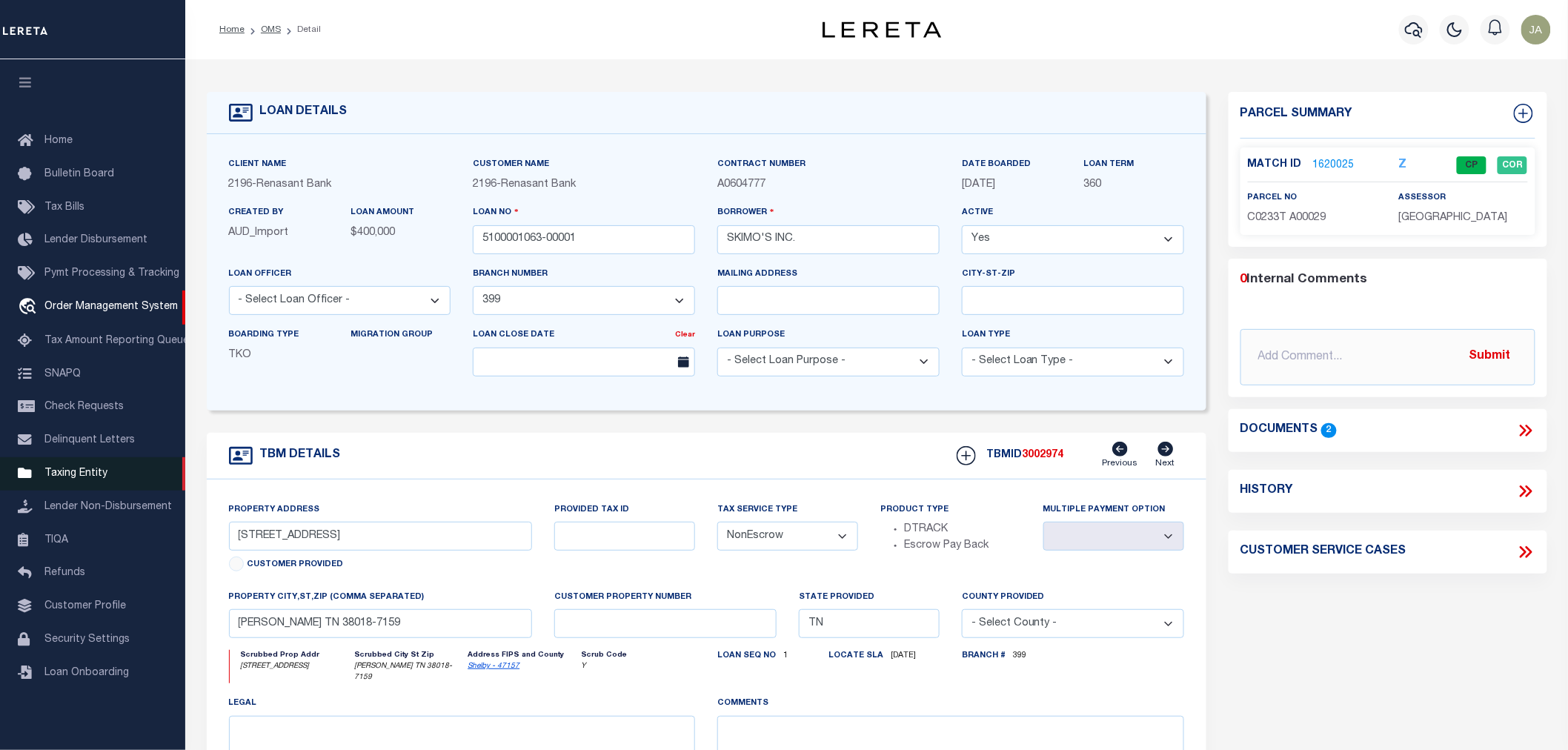
click at [71, 472] on span "Taxing Entity" at bounding box center [76, 473] width 63 height 11
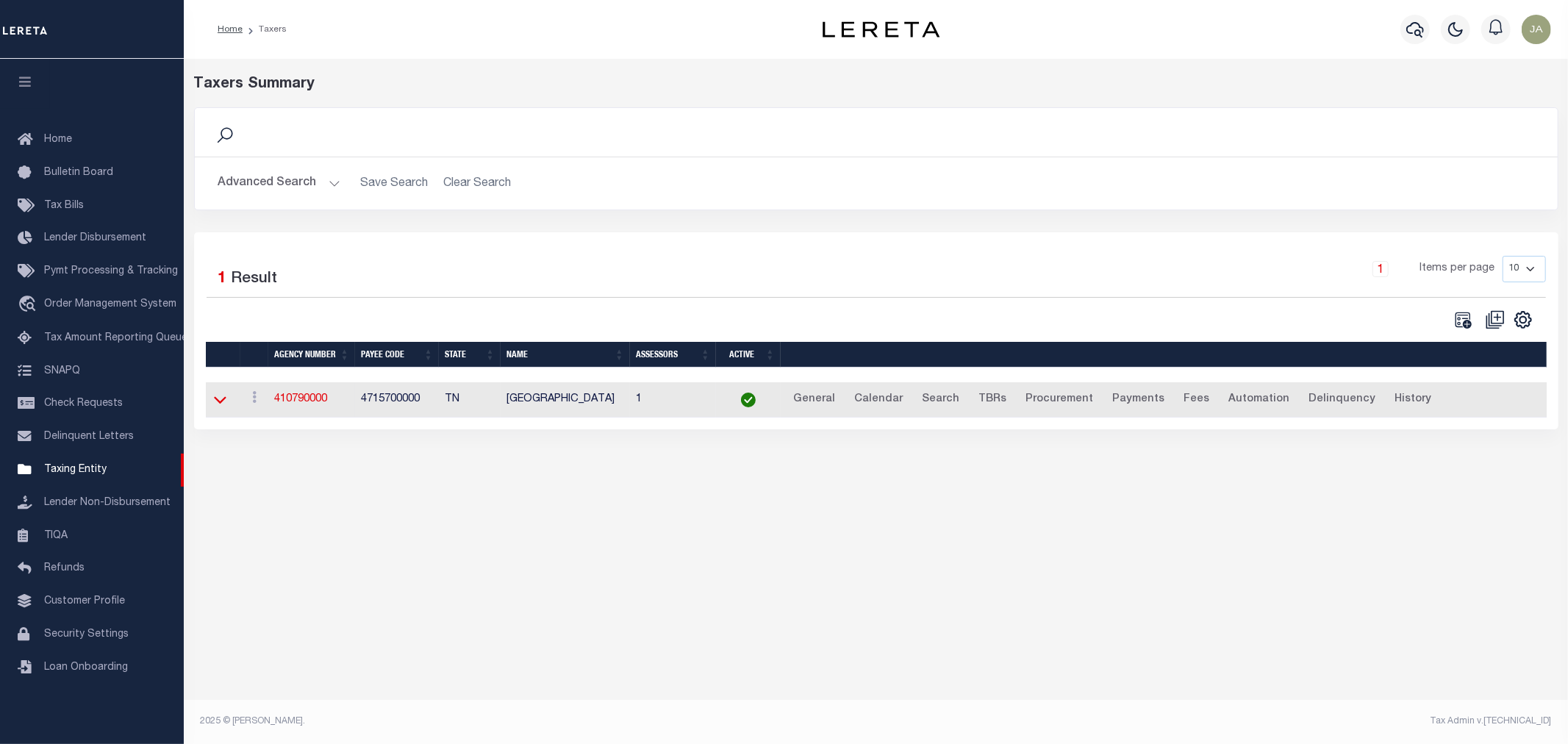
click at [222, 402] on icon at bounding box center [220, 401] width 12 height 7
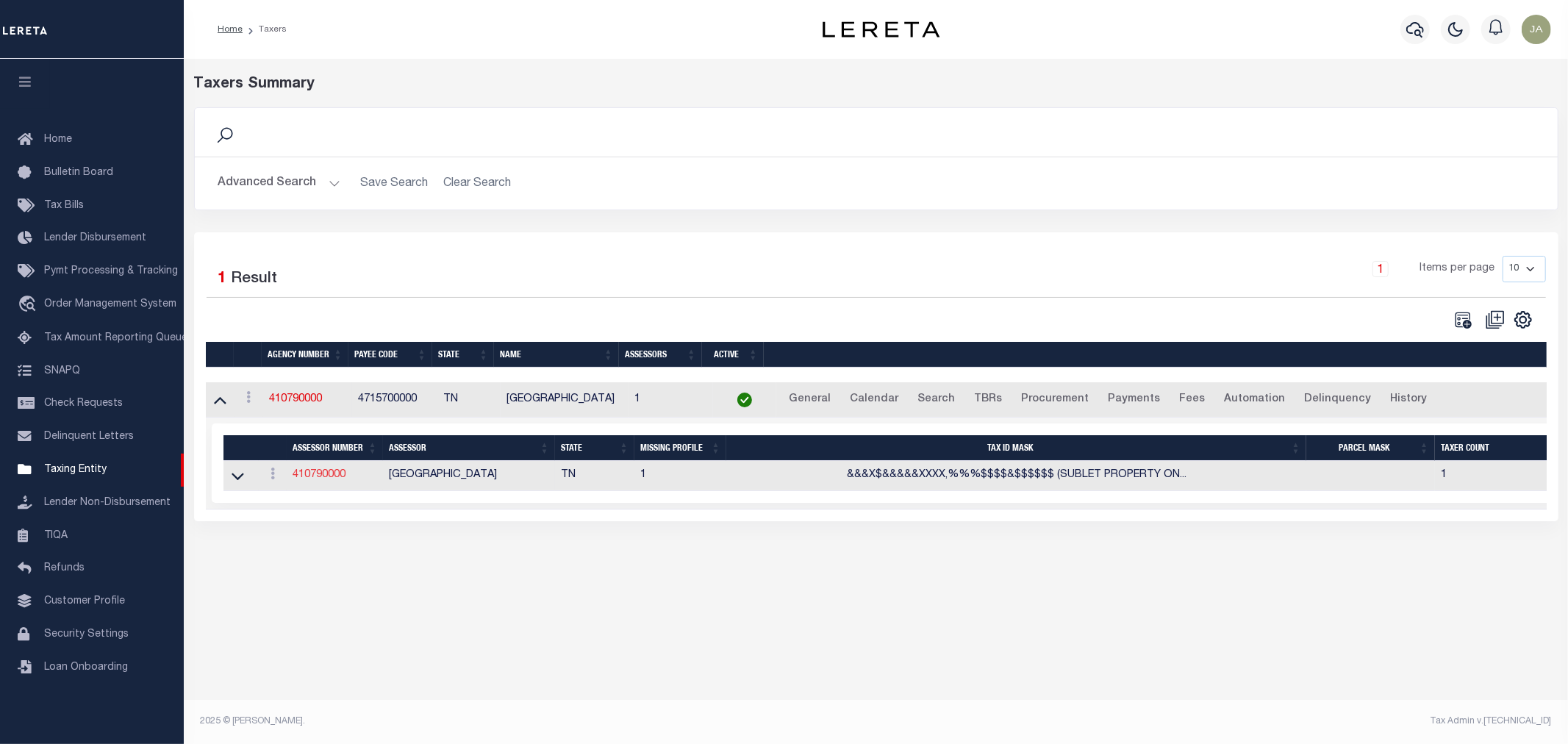
click at [305, 472] on link "410790000" at bounding box center [319, 475] width 53 height 11
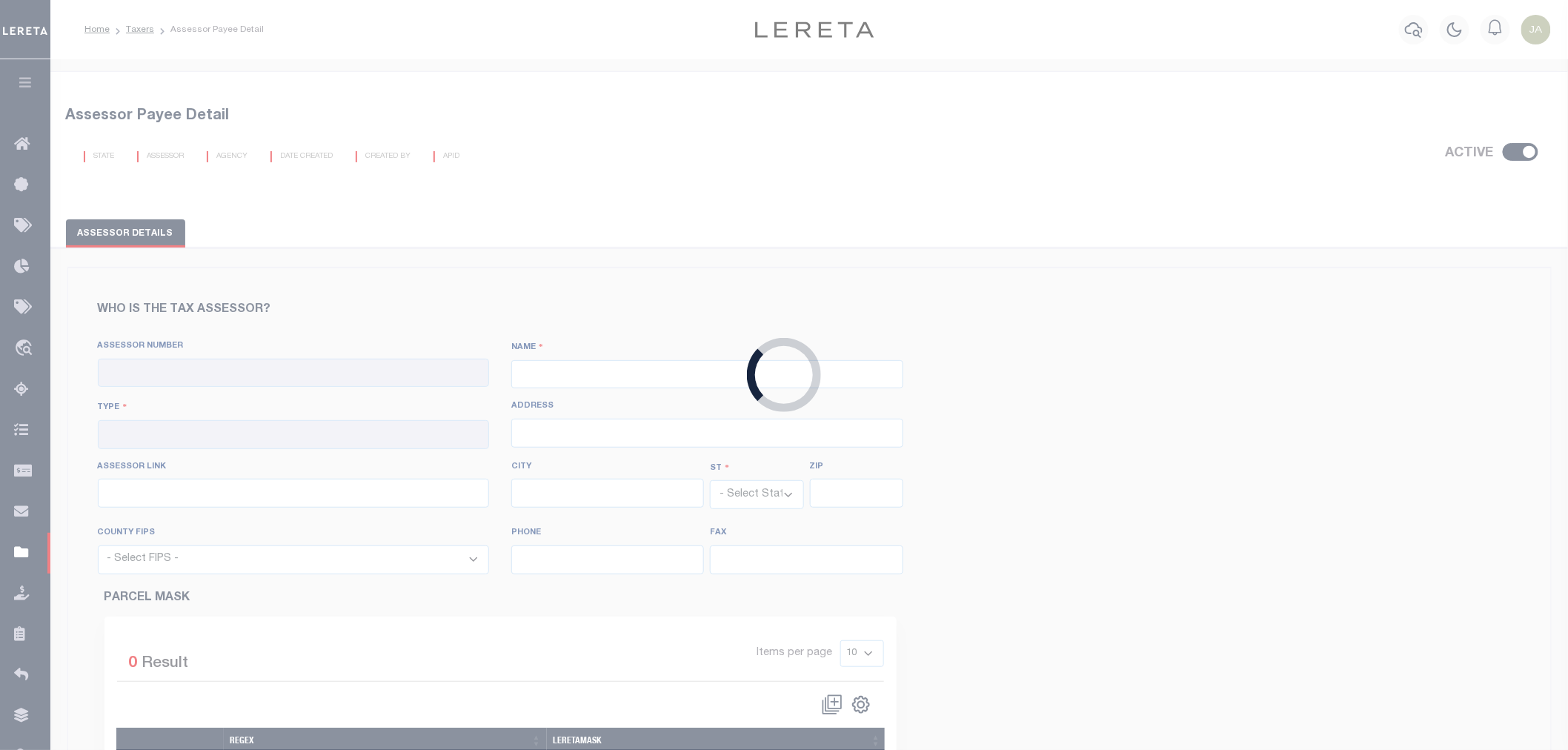
checkbox input "true"
type input "410790000"
type input "[GEOGRAPHIC_DATA]"
type input "00 - County"
type input "[STREET_ADDRESS]"
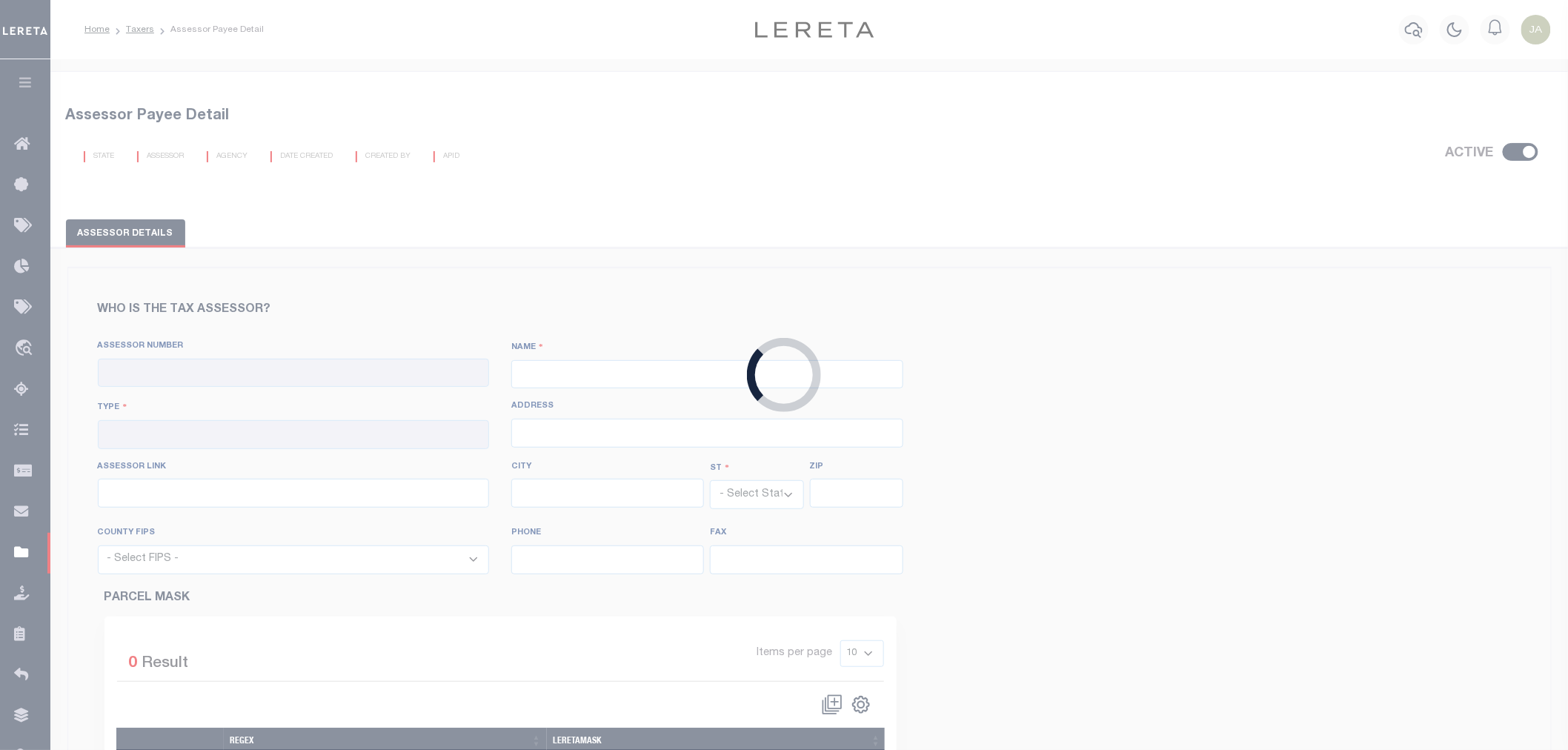
type input "[URL][DOMAIN_NAME]"
type input "[GEOGRAPHIC_DATA]"
select select "TN"
type input "38103"
select select "47157"
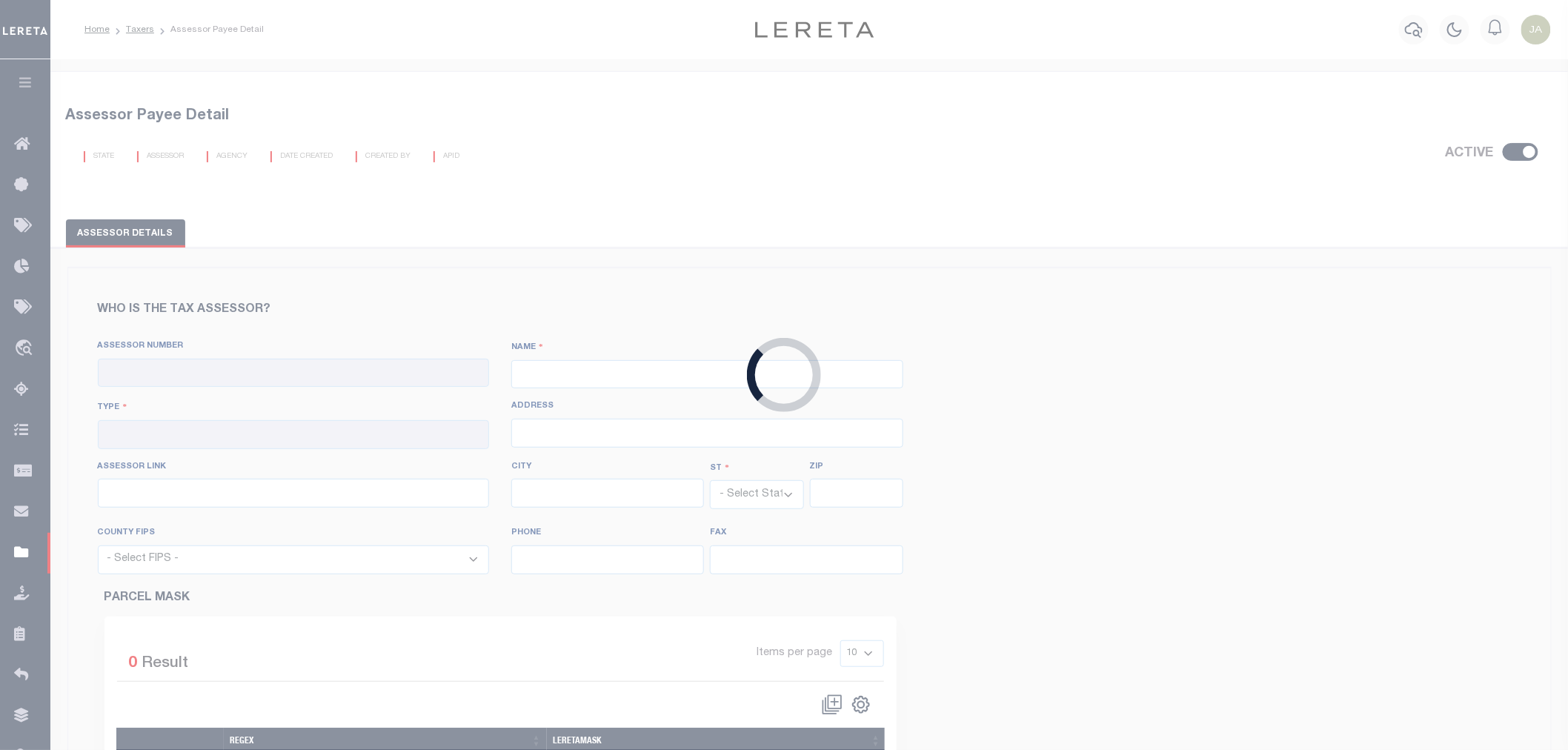
type input "[PHONE_NUMBER]"
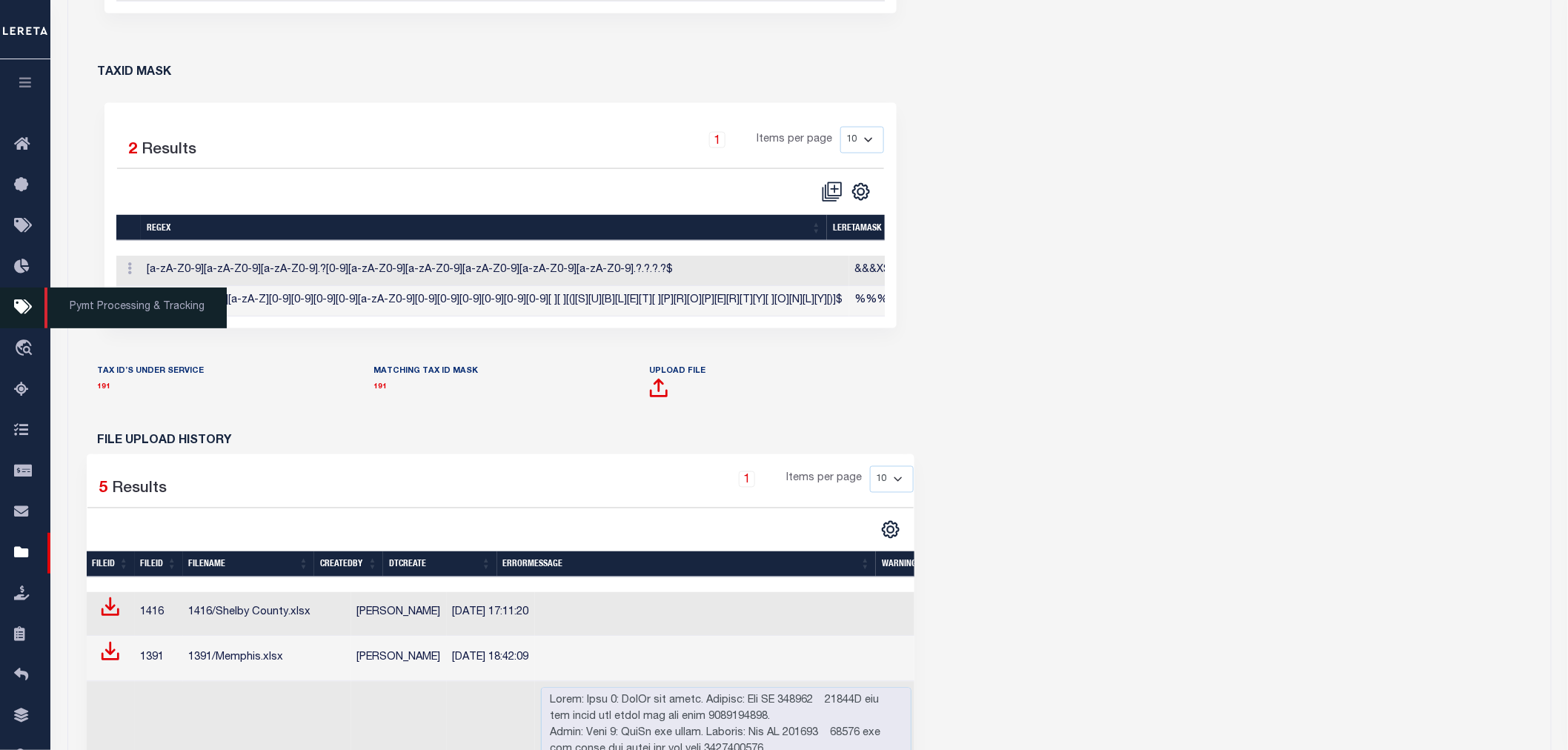
scroll to position [823, 0]
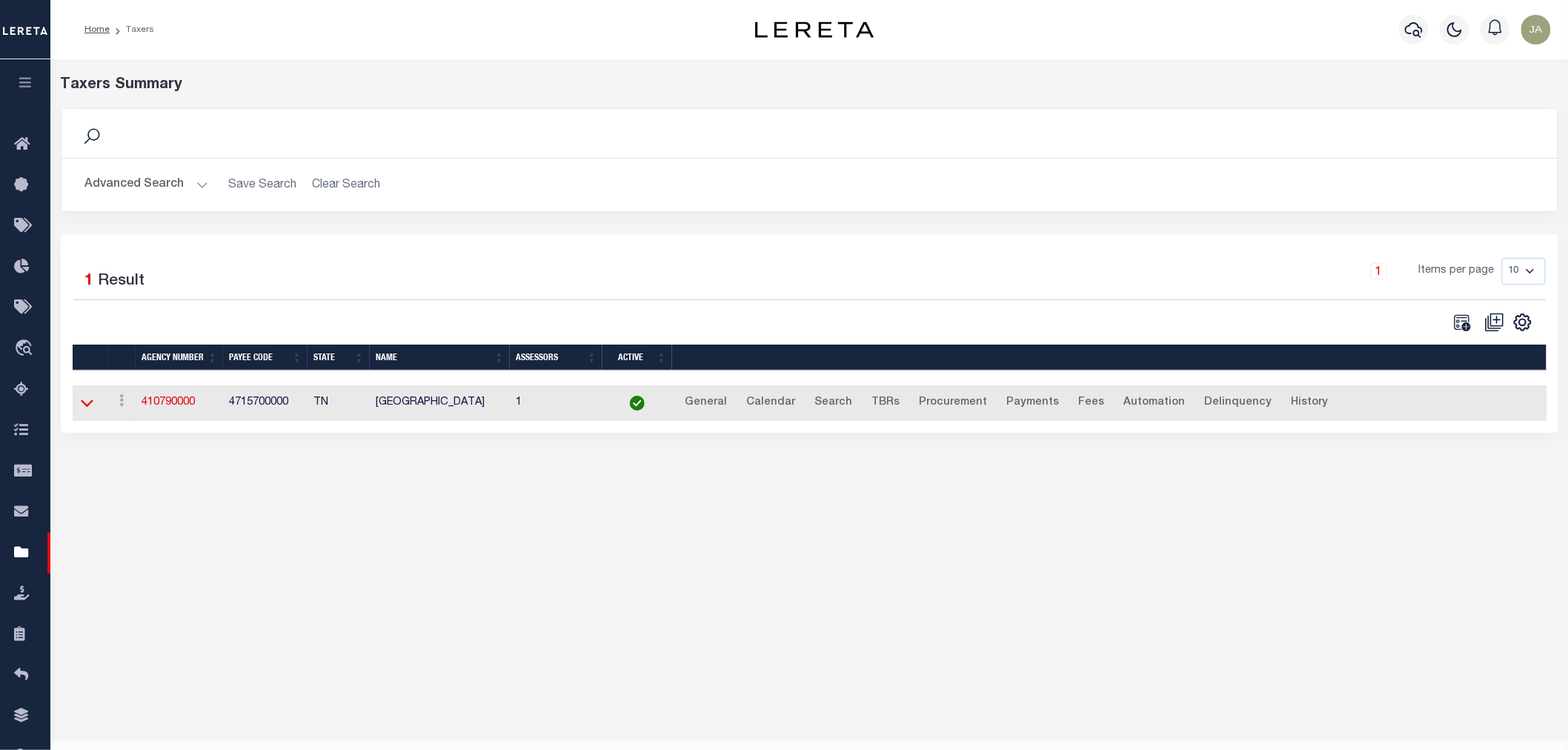
click at [86, 403] on icon at bounding box center [87, 402] width 12 height 15
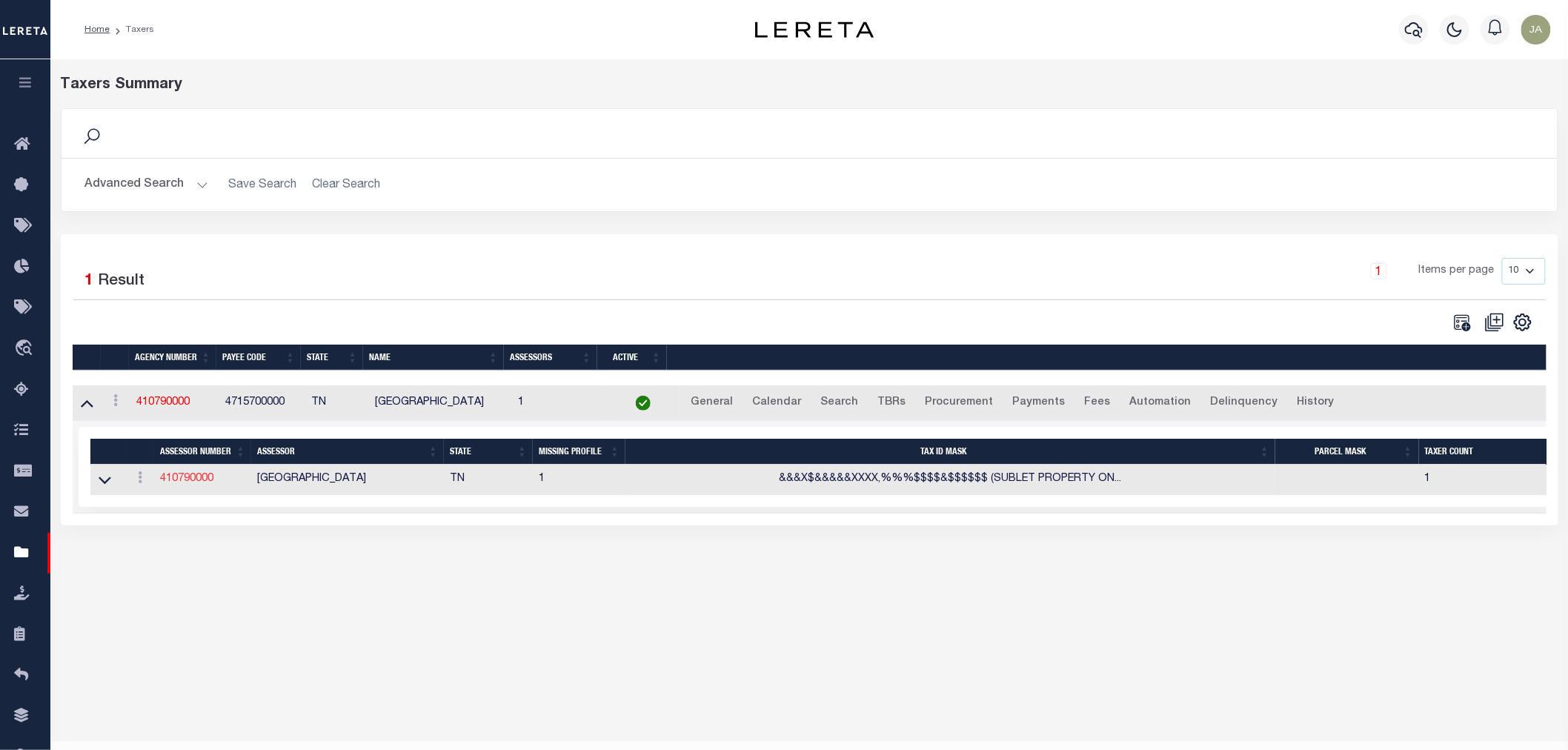
click at [194, 478] on link "410790000" at bounding box center [187, 479] width 53 height 11
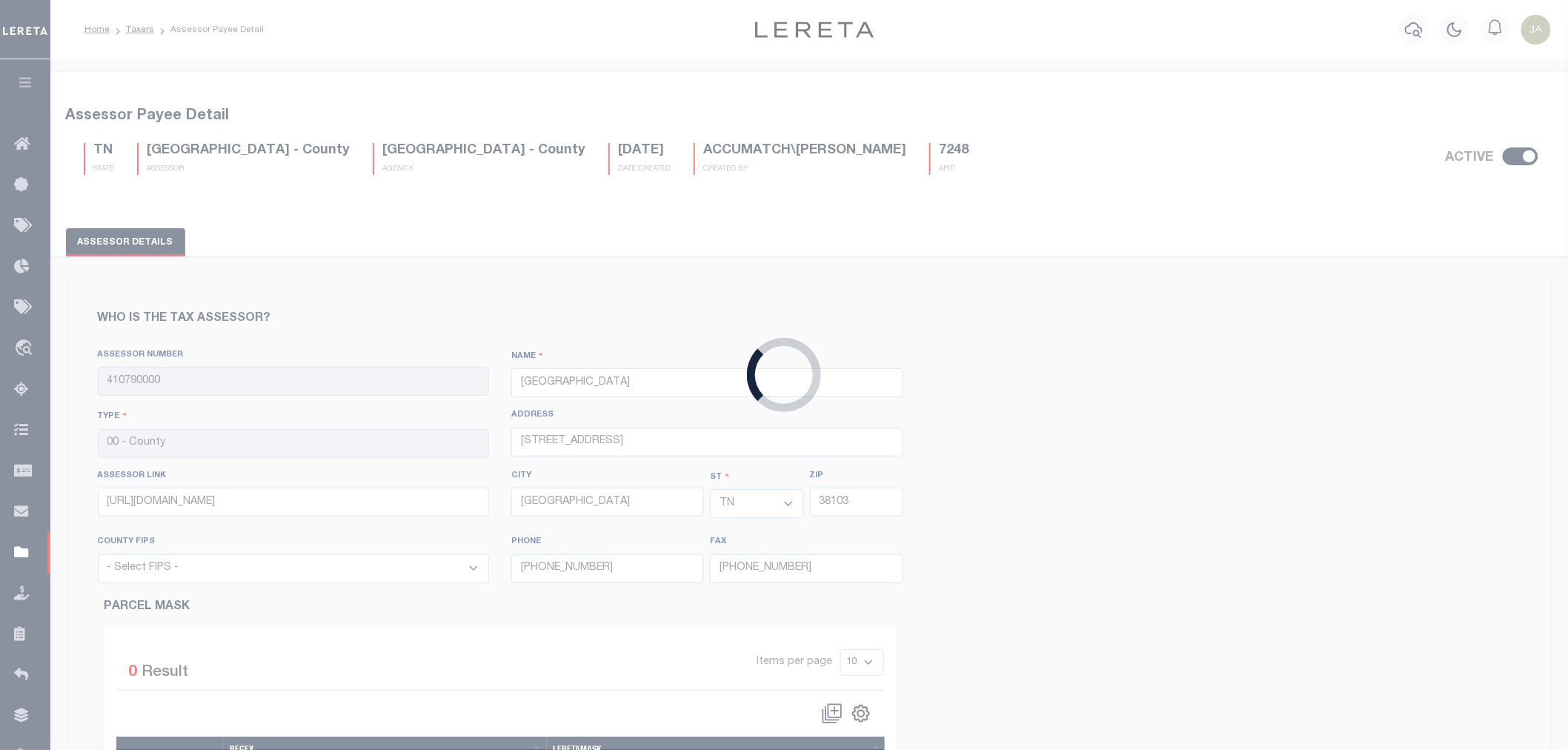
select select "47157"
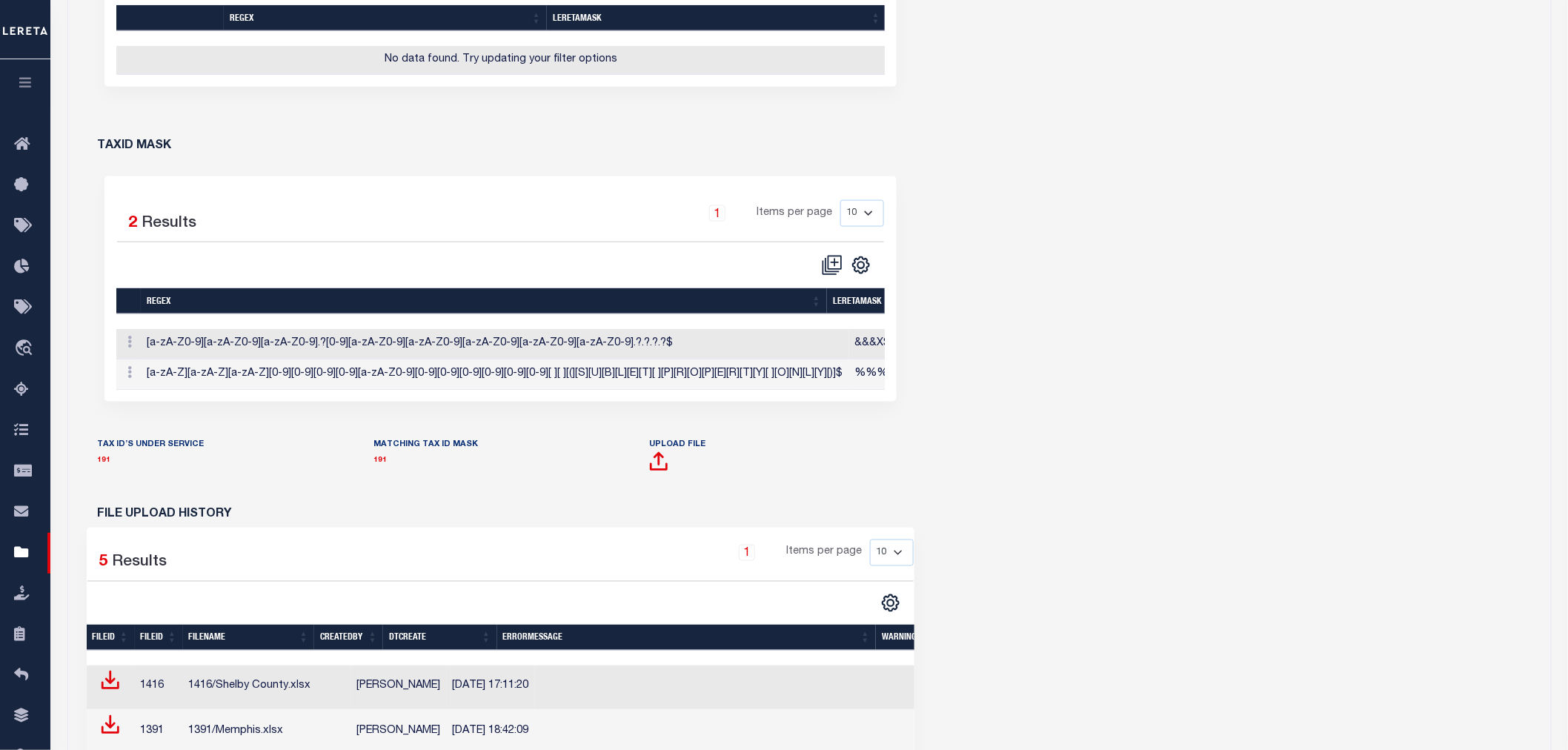
scroll to position [741, 0]
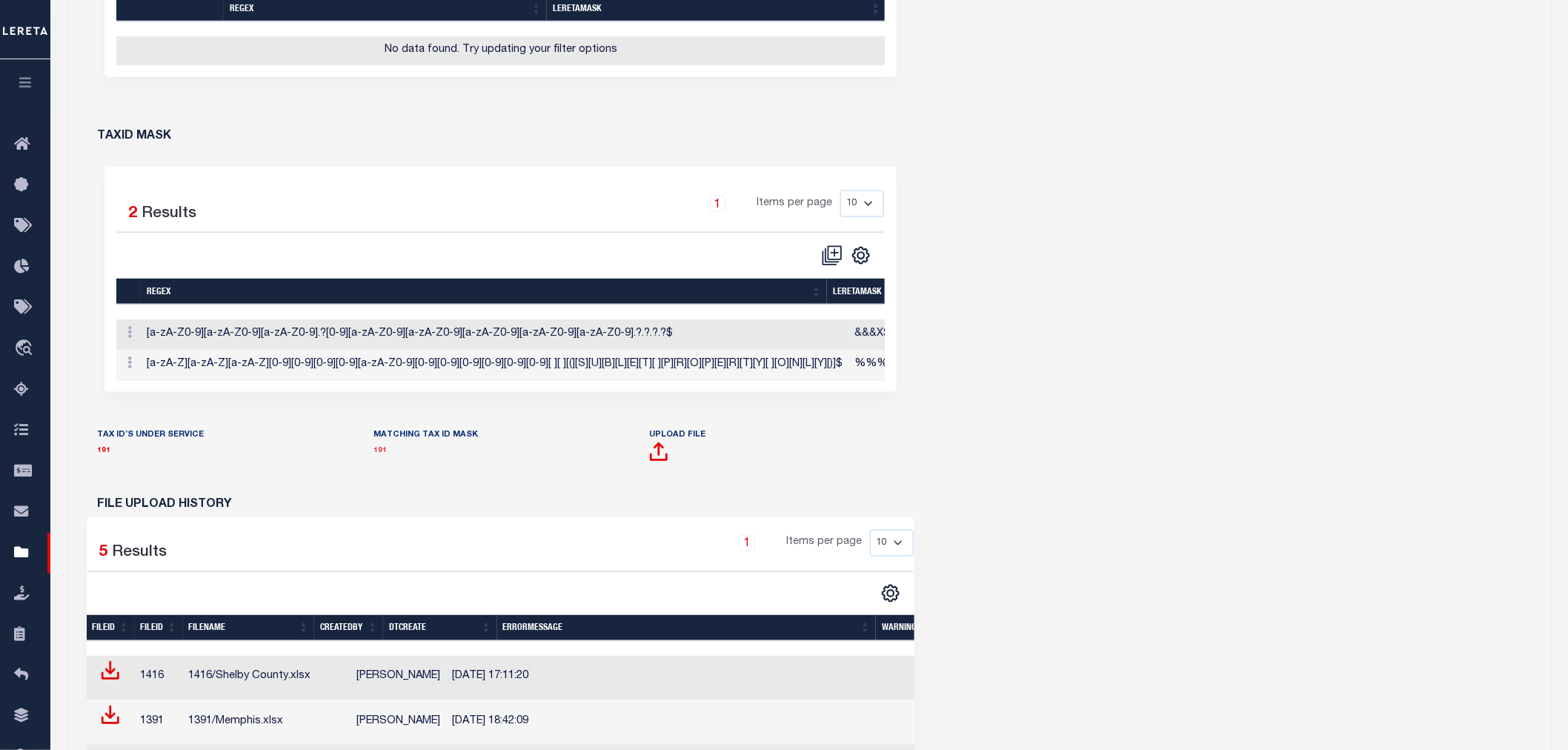
click at [379, 455] on link "191" at bounding box center [380, 451] width 13 height 7
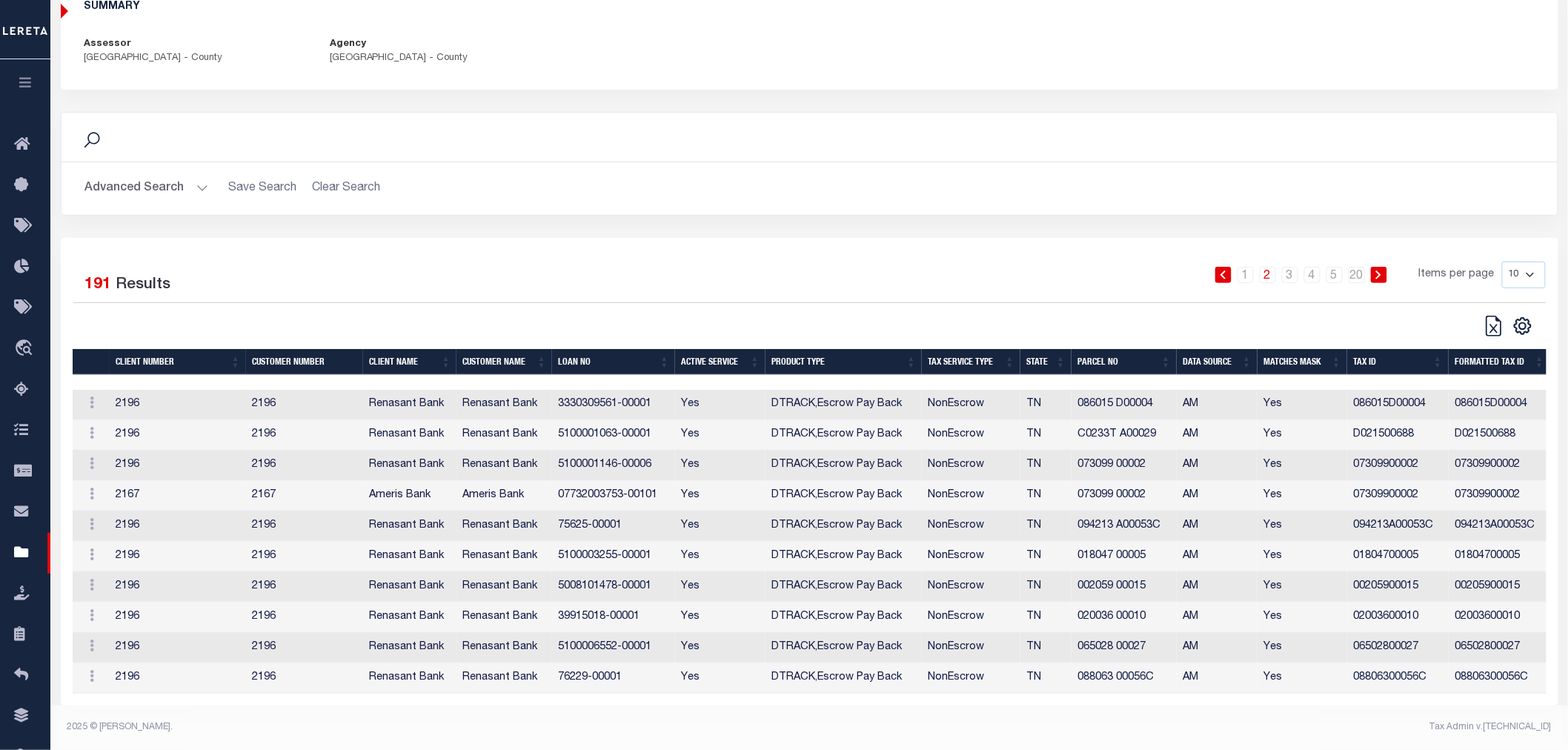
scroll to position [146, 0]
click at [1529, 317] on icon "" at bounding box center [1523, 327] width 20 height 20
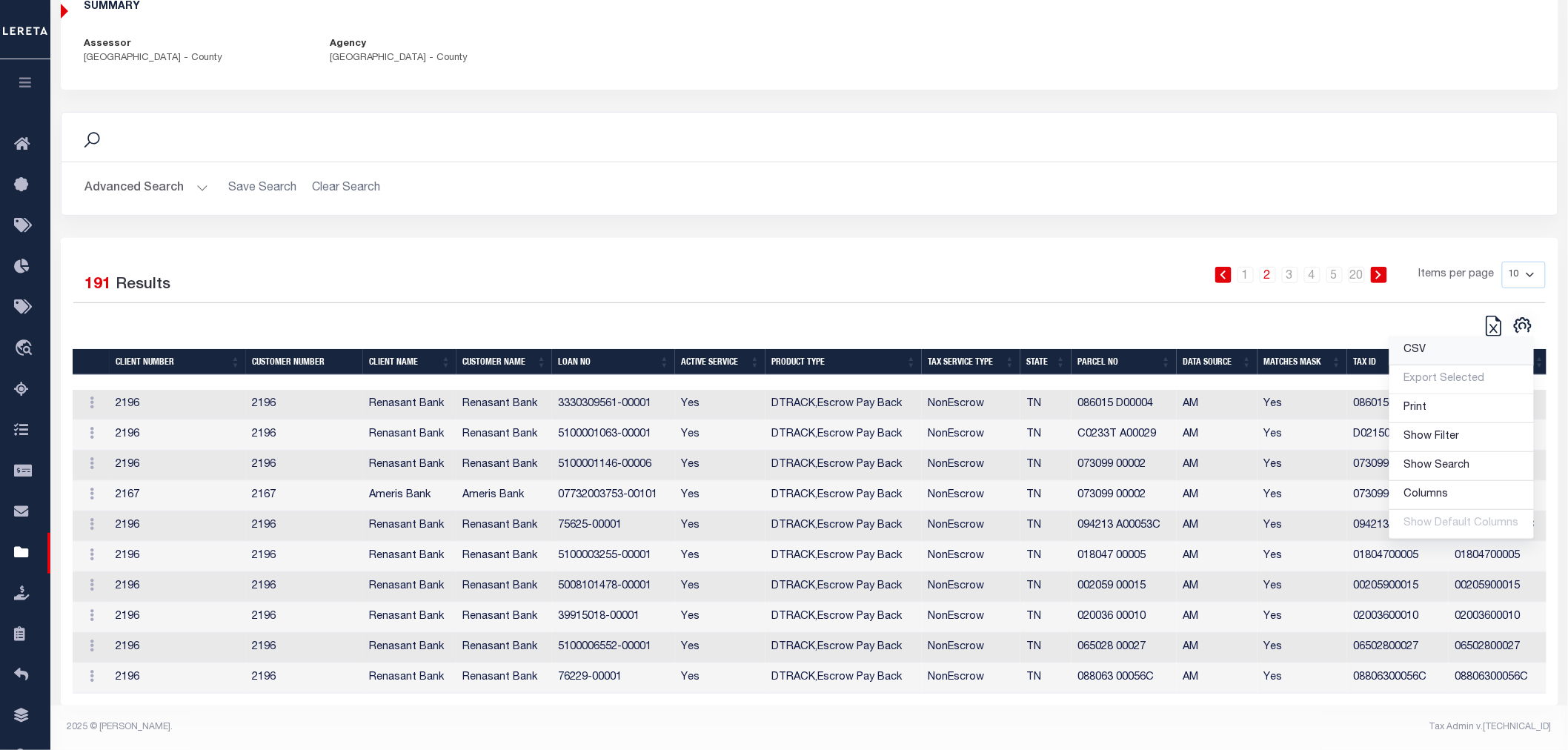
click at [1463, 336] on link "CSV" at bounding box center [1461, 351] width 144 height 28
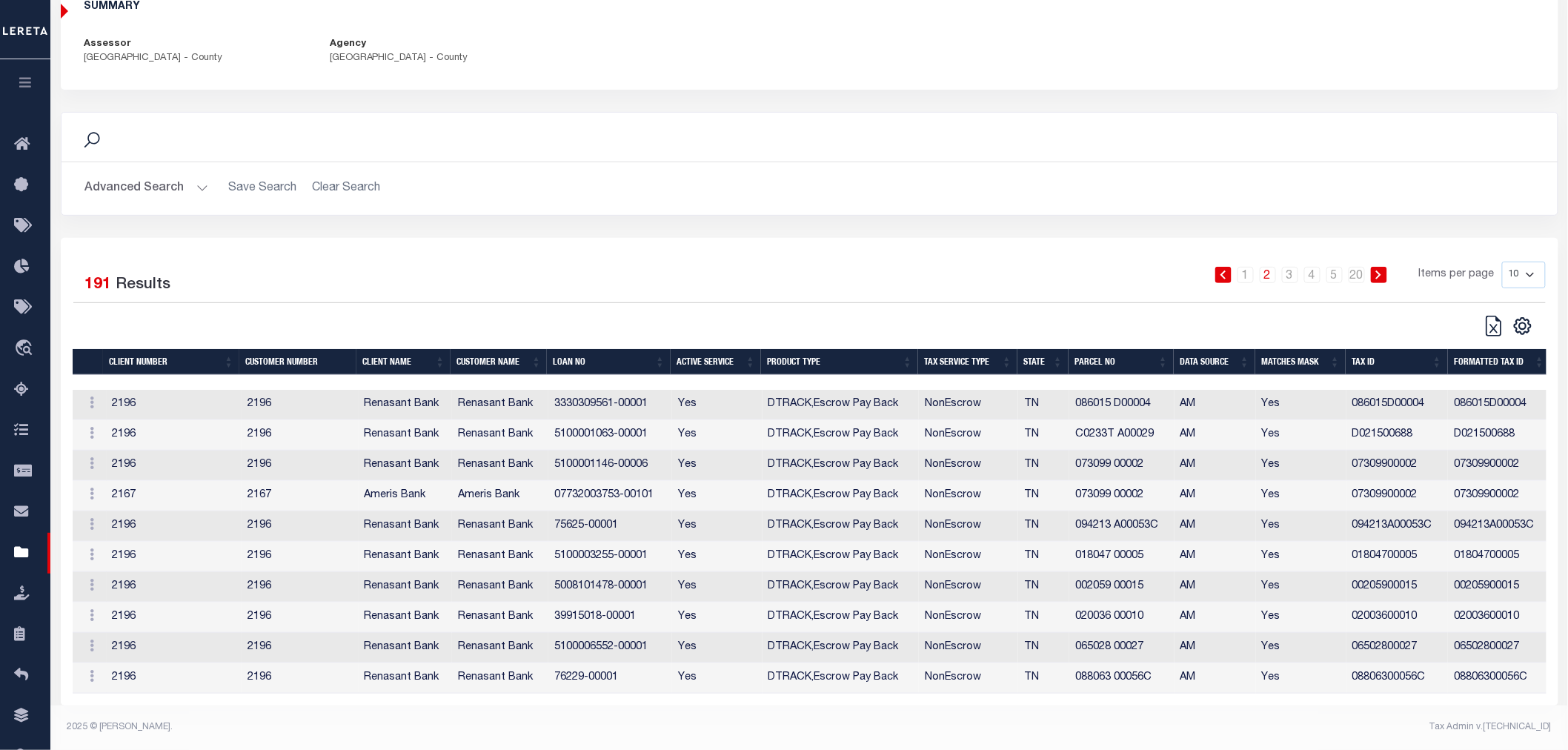
click at [34, 83] on button "button" at bounding box center [25, 85] width 51 height 51
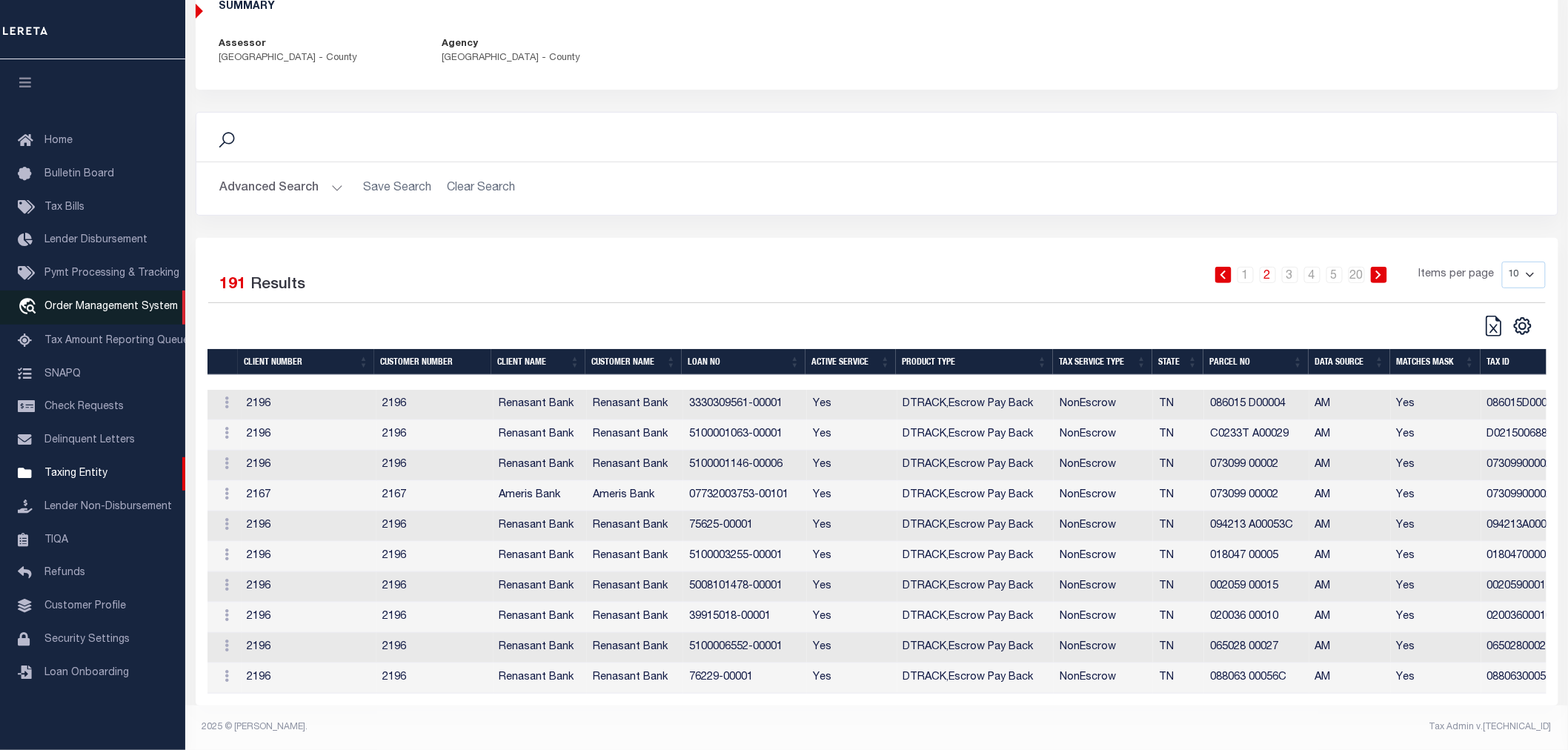
click at [72, 303] on span "Order Management System" at bounding box center [111, 307] width 133 height 11
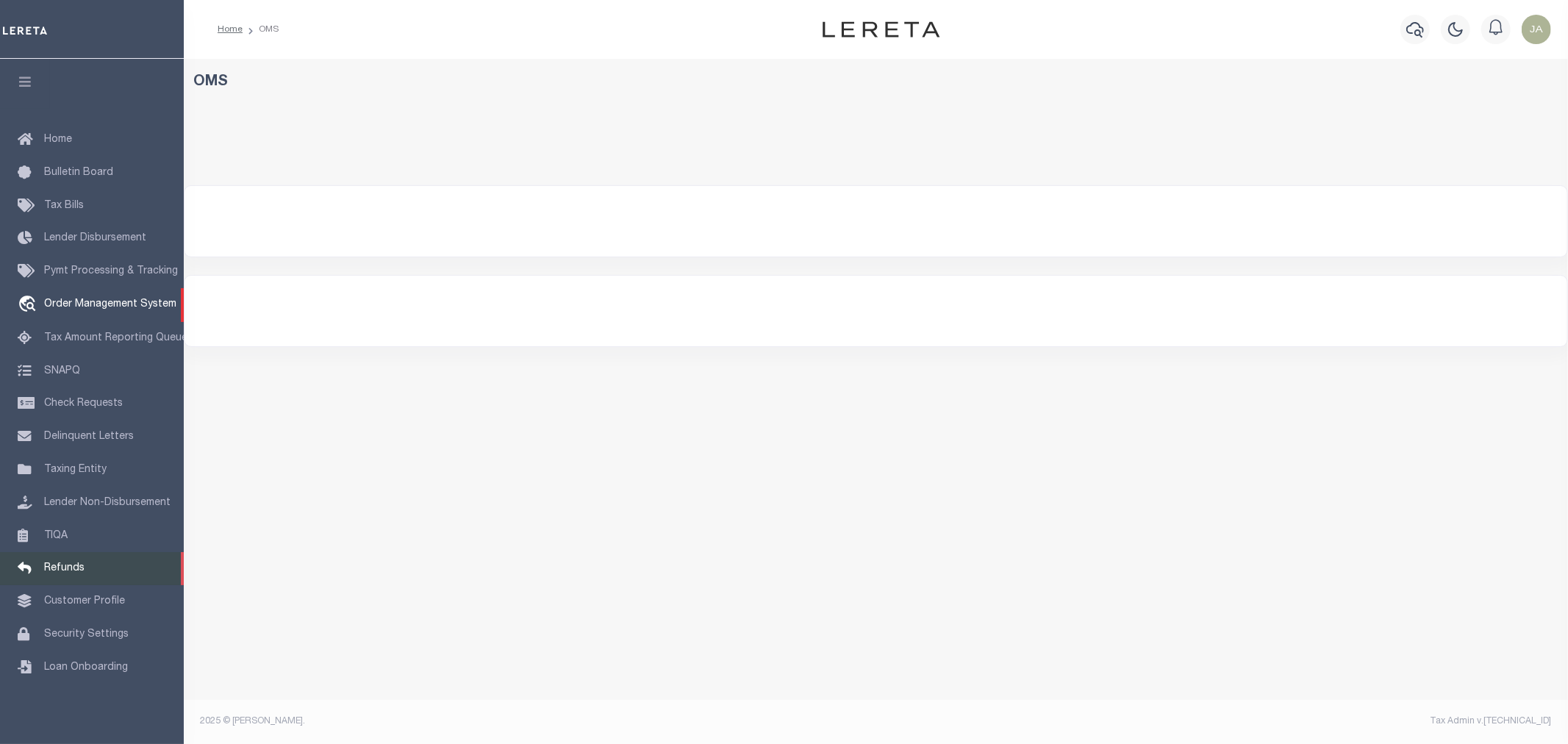
select select "200"
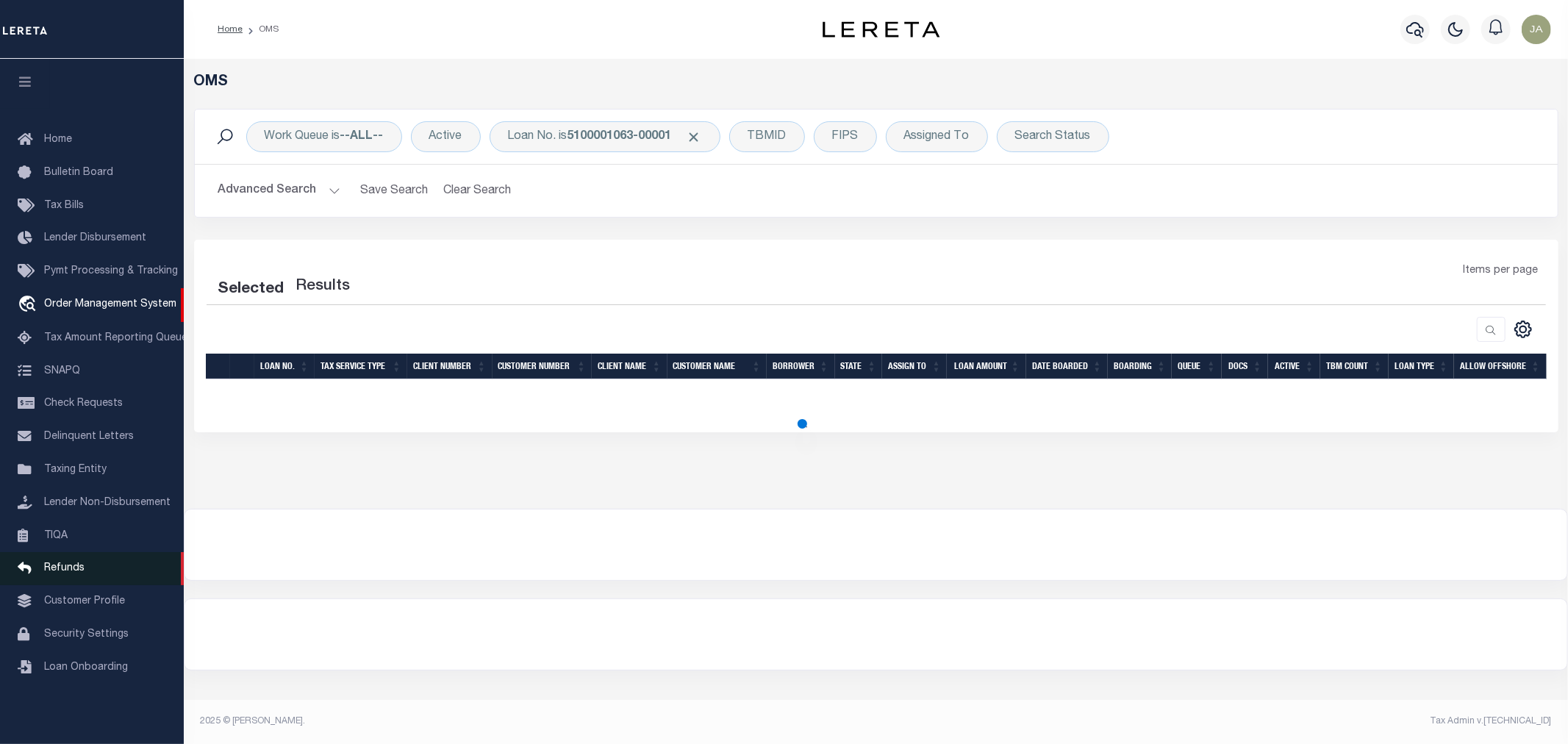
select select "200"
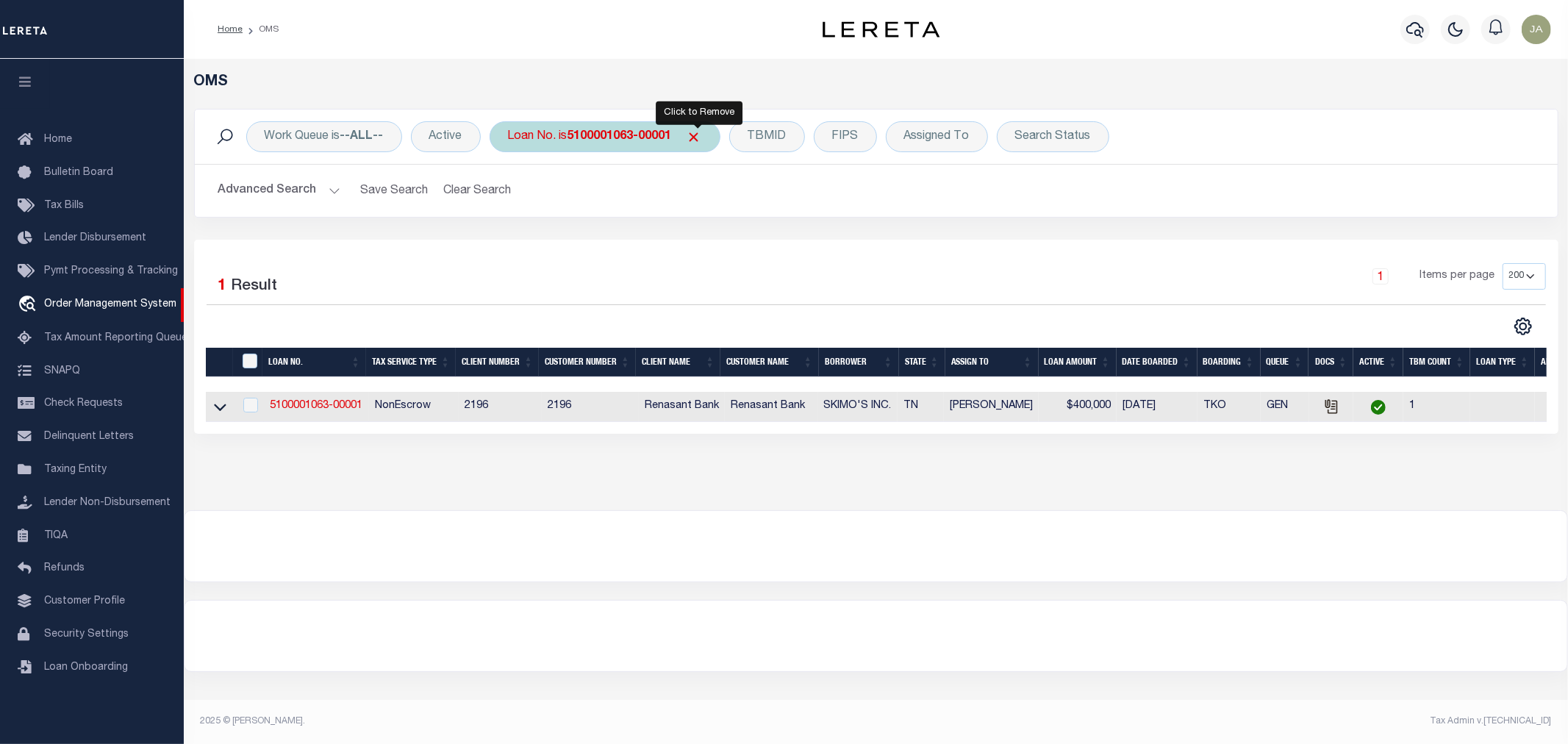
click at [697, 135] on span "Click to Remove" at bounding box center [694, 137] width 15 height 15
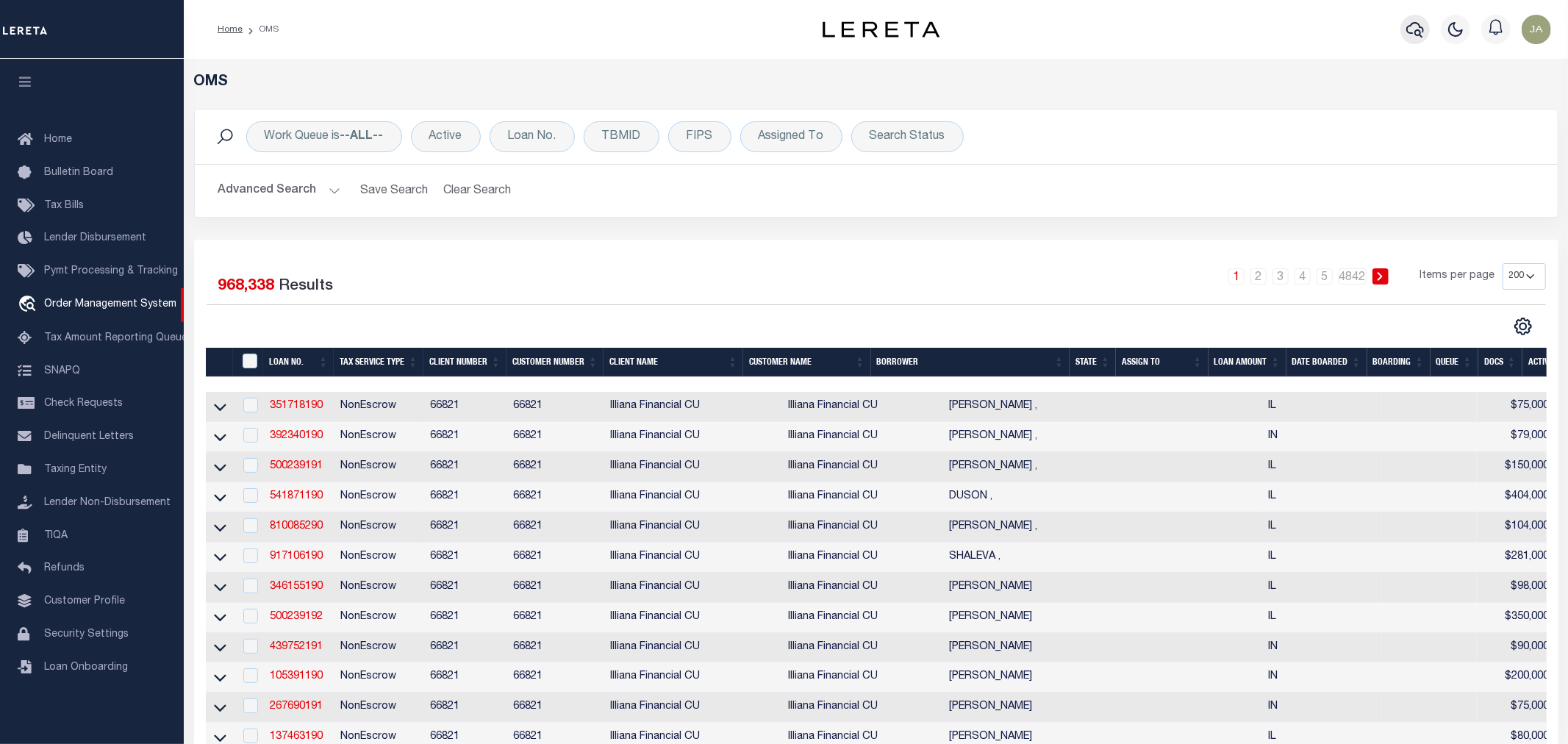
click at [1412, 33] on icon "button" at bounding box center [1415, 29] width 18 height 18
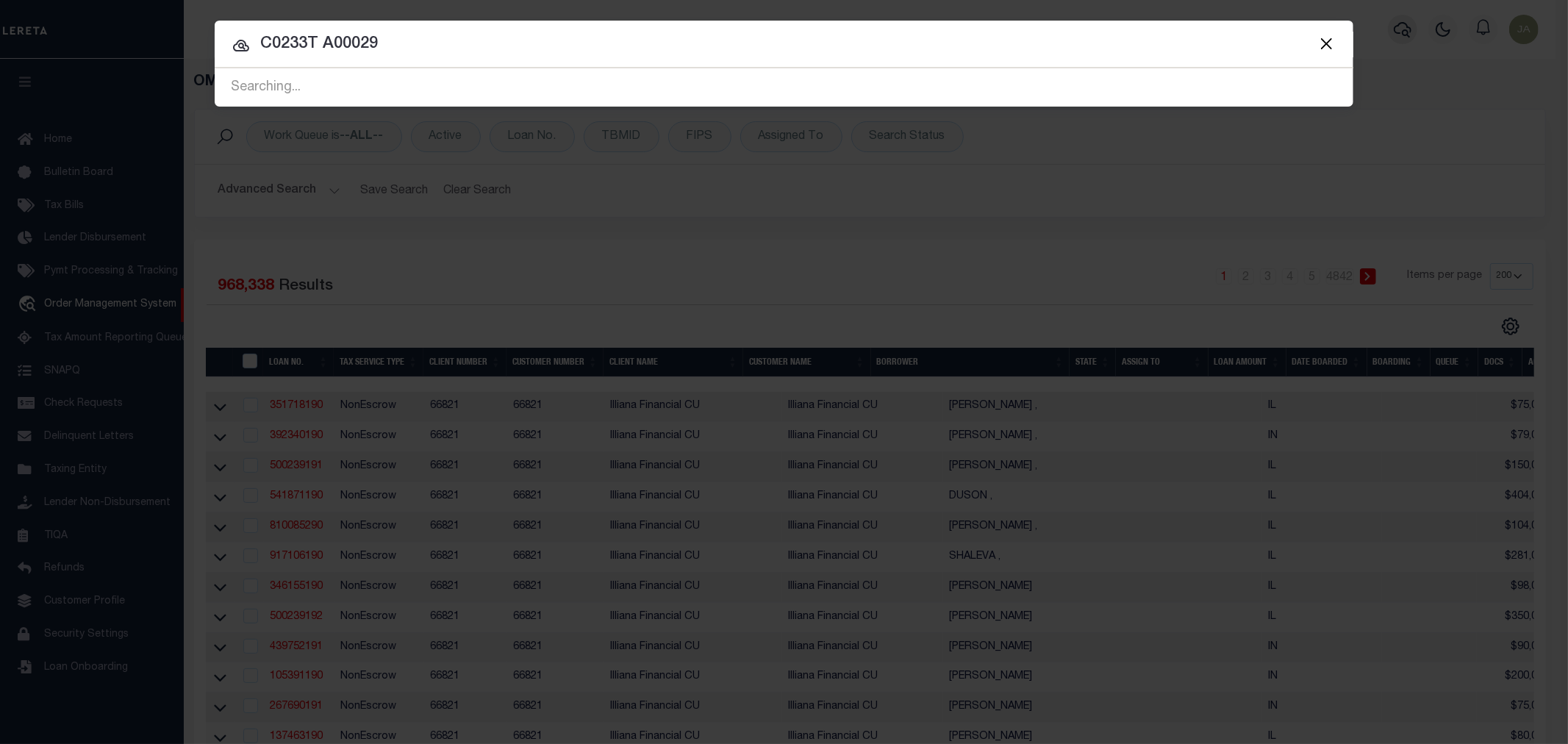
type input "C0233T A00029"
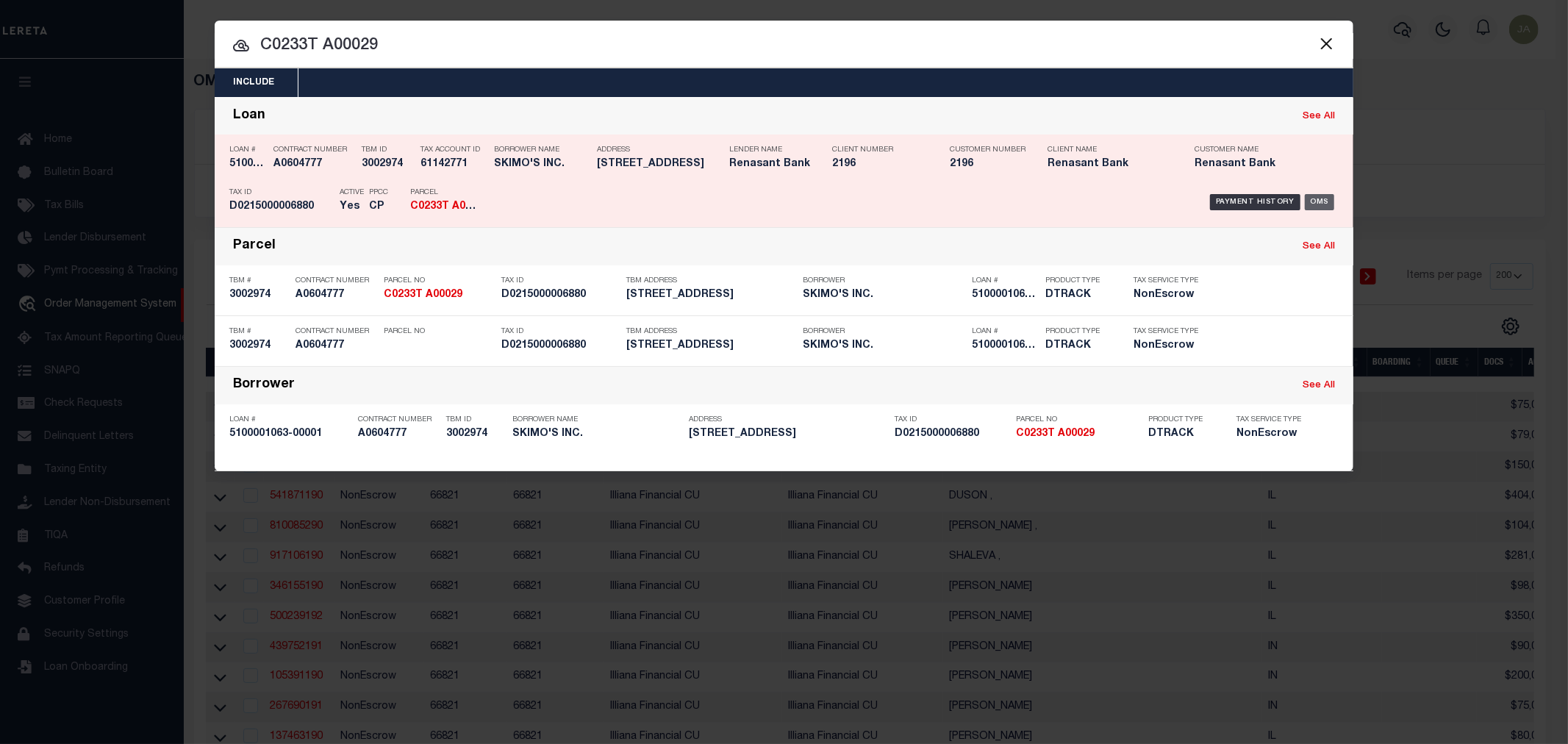
click at [1326, 201] on div "OMS" at bounding box center [1320, 202] width 30 height 16
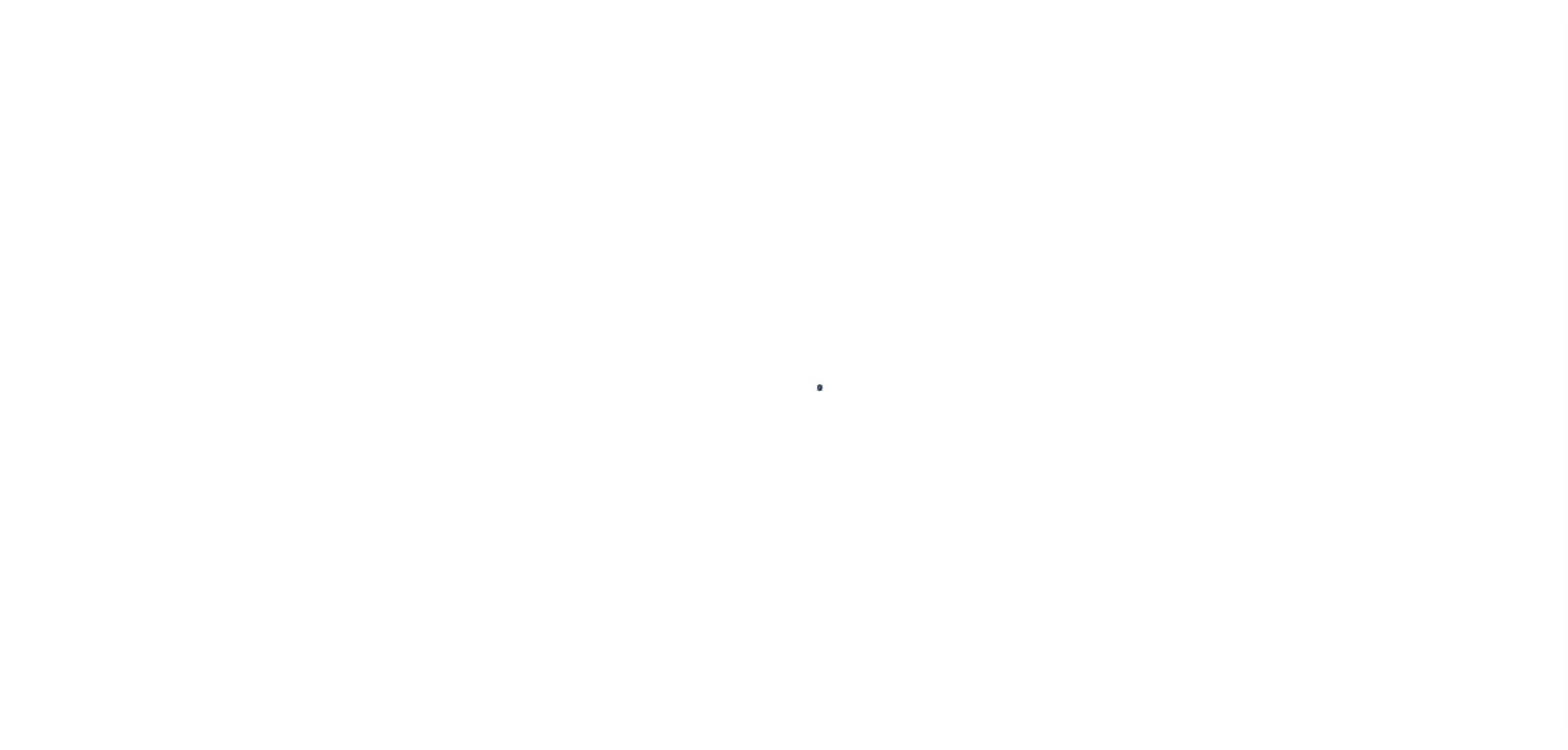
type input "5100001063-00001"
type input "SKIMO'S INC."
select select
select select "NonEscrow"
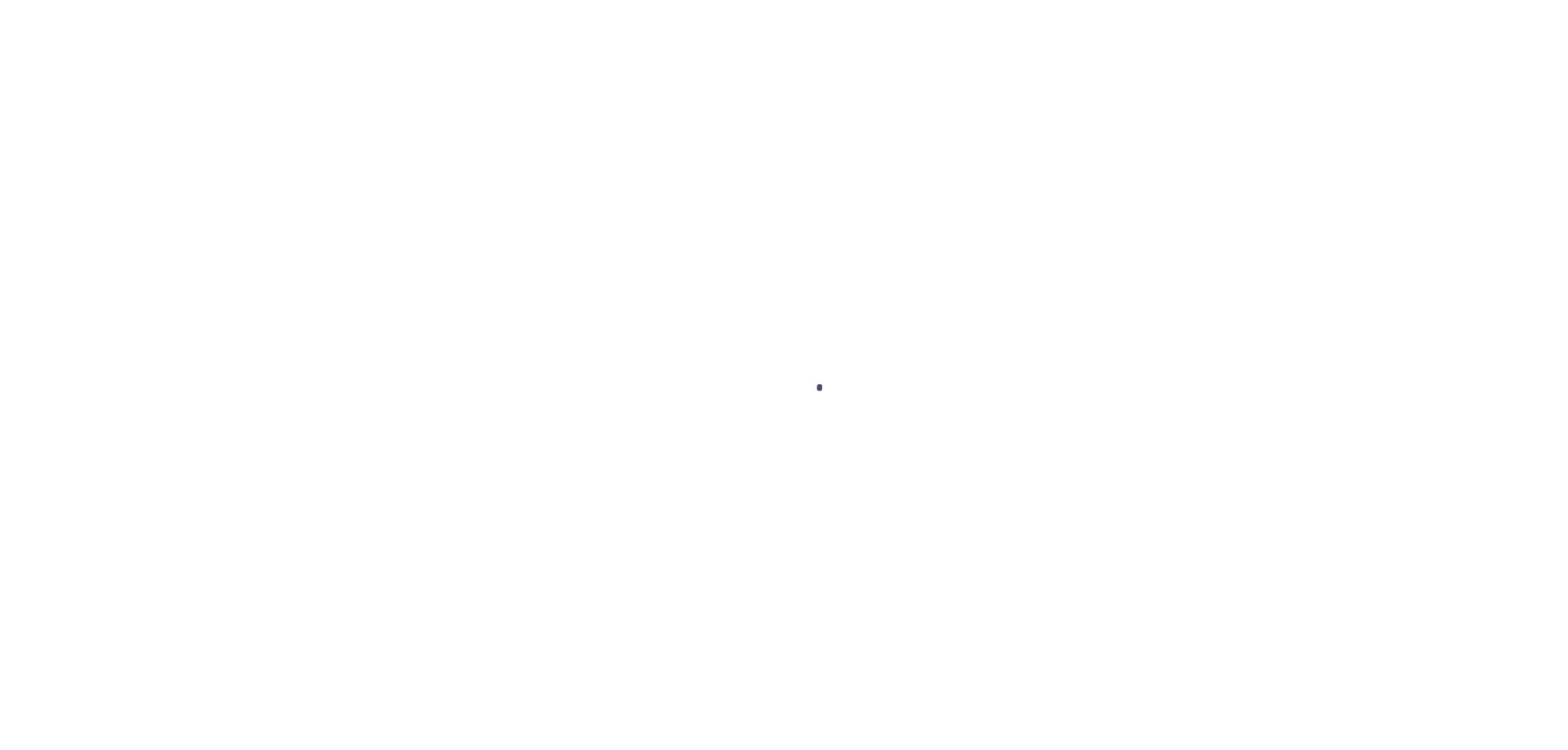
select select "5150"
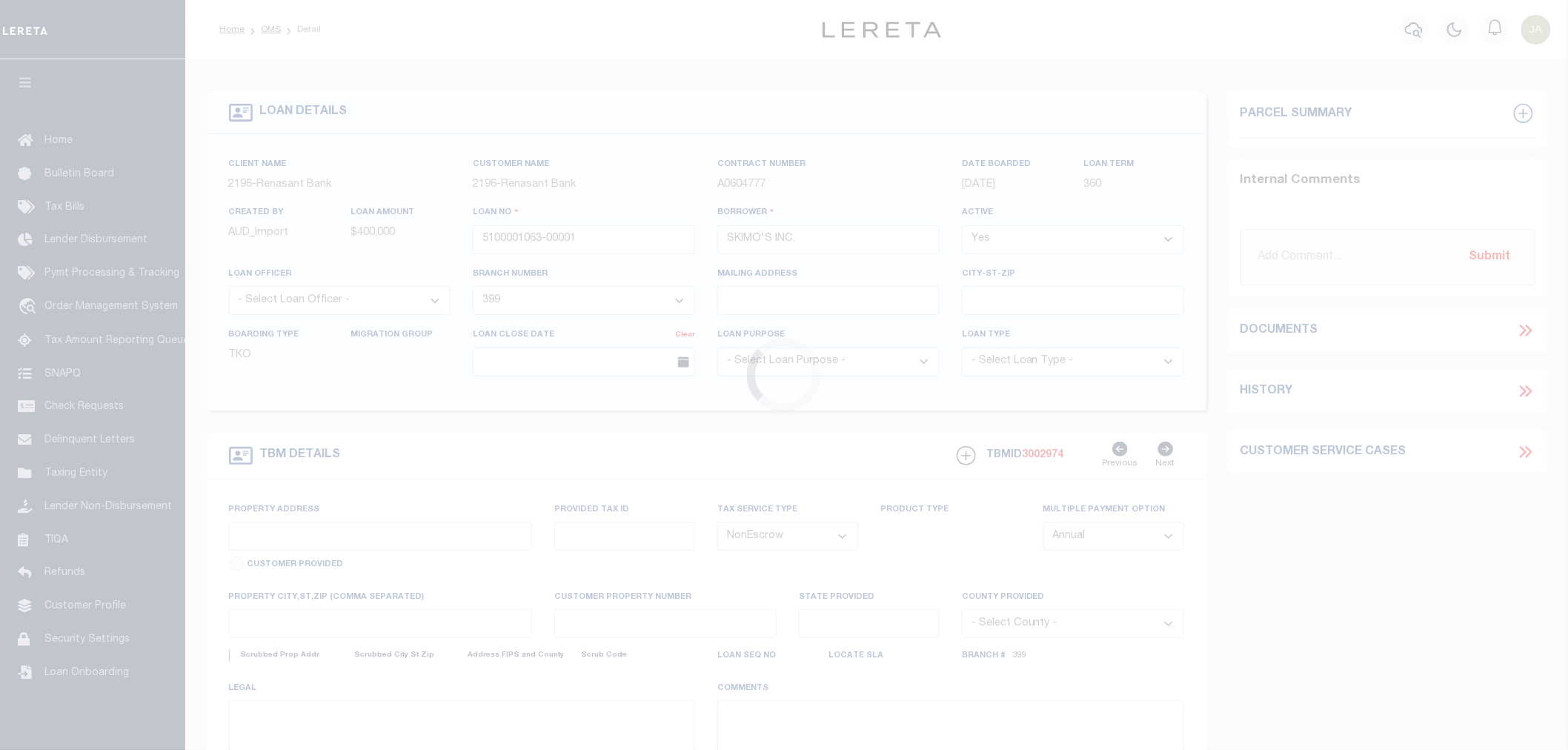
type input "[STREET_ADDRESS]"
select select
type input "[PERSON_NAME] TN 38018-7159"
type input "TN"
select select
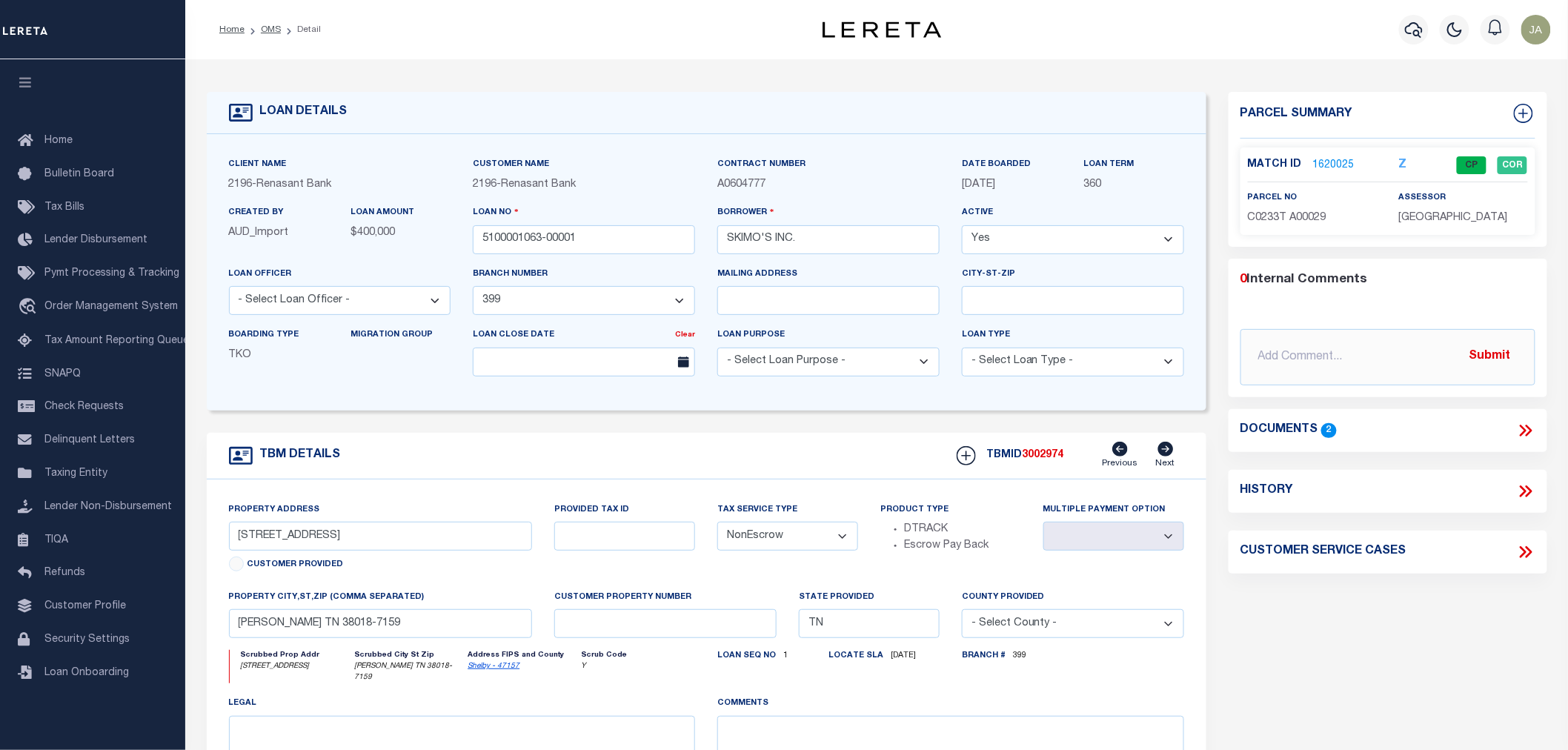
click at [1317, 160] on link "1620025" at bounding box center [1334, 165] width 42 height 15
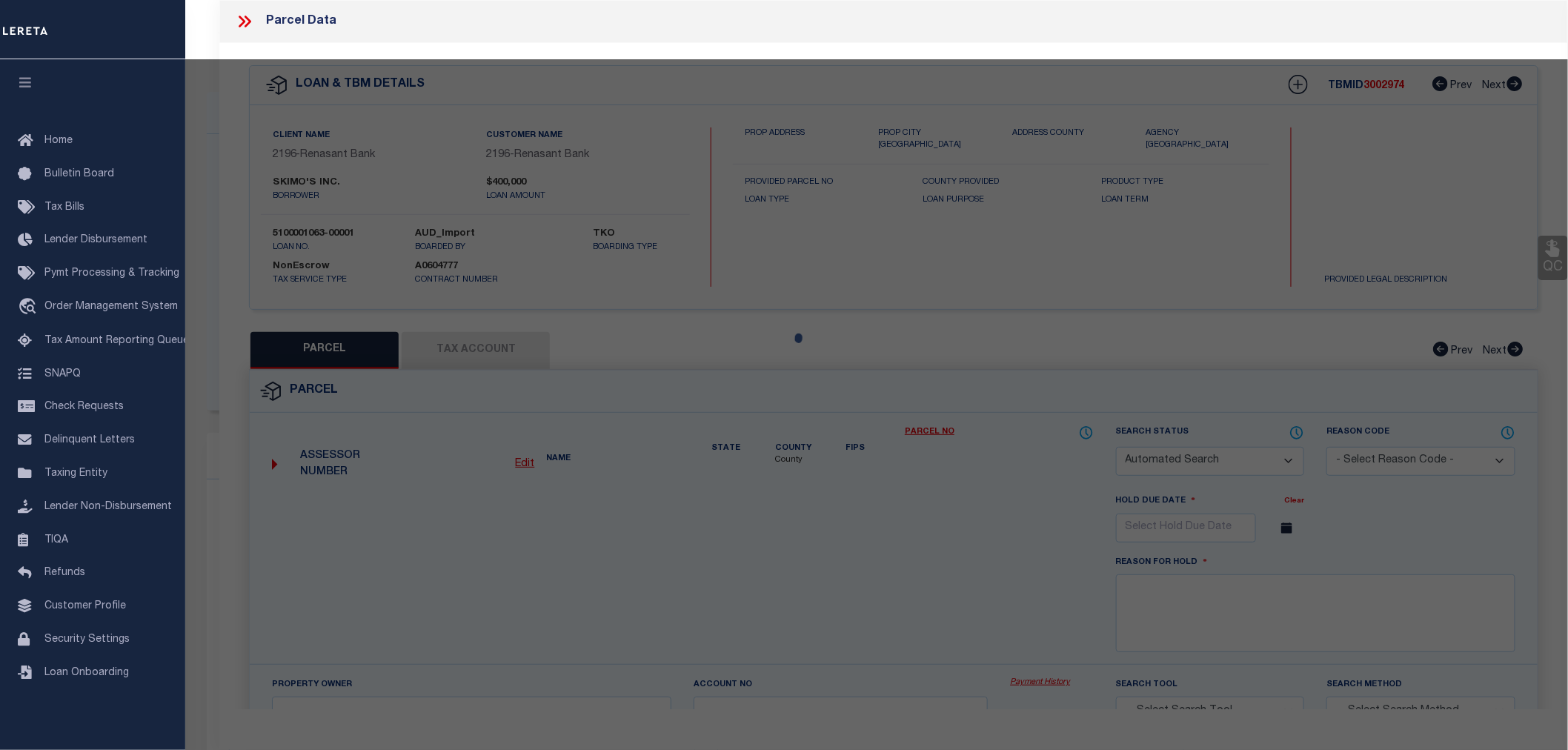
checkbox input "false"
select select "CP"
type input "[PERSON_NAME] & [PERSON_NAME]"
select select
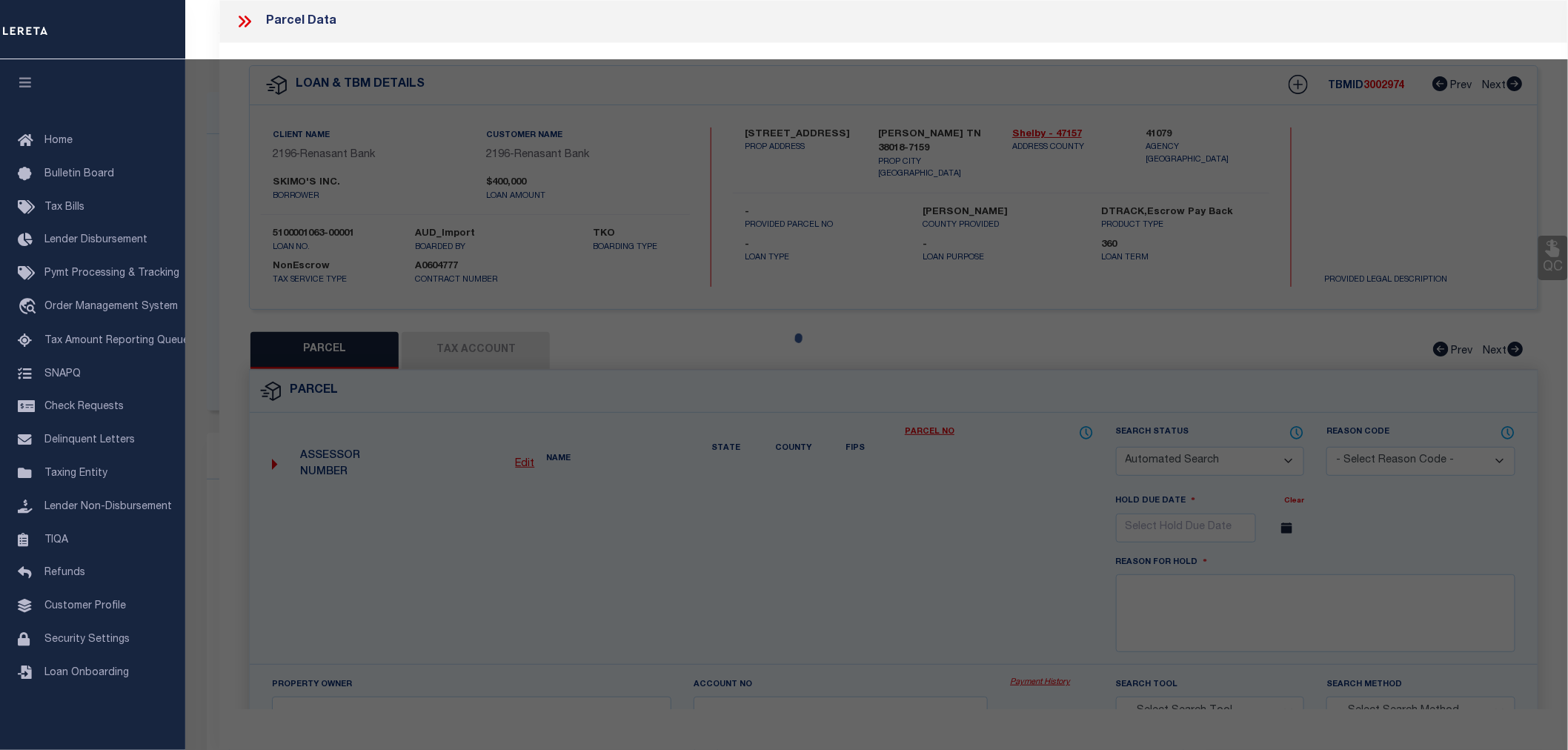
type input "1831 ELK RIVER CV"
checkbox input "false"
type input "[GEOGRAPHIC_DATA]"
type textarea "lot 29 , [GEOGRAPHIC_DATA] PHASE 1"
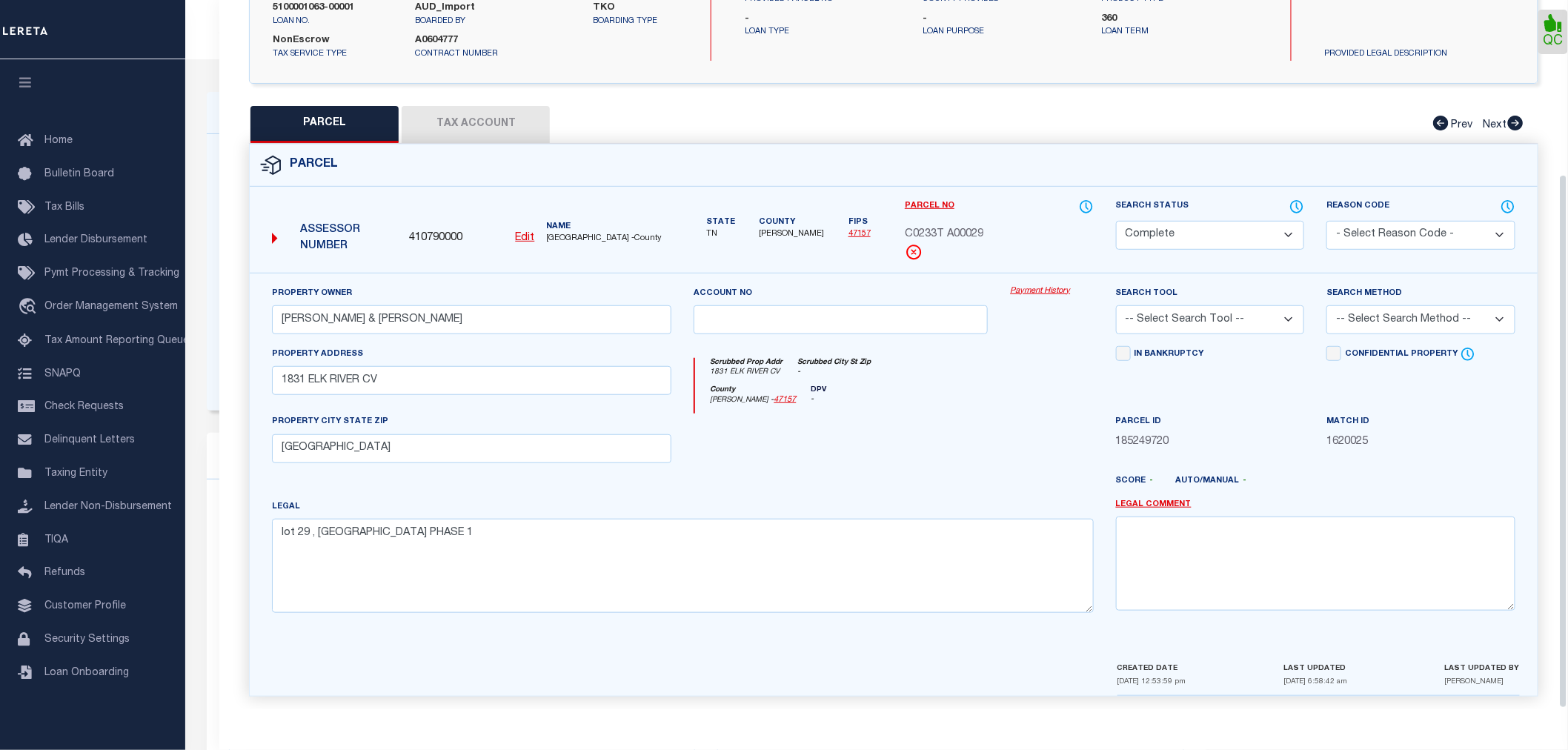
scroll to position [231, 0]
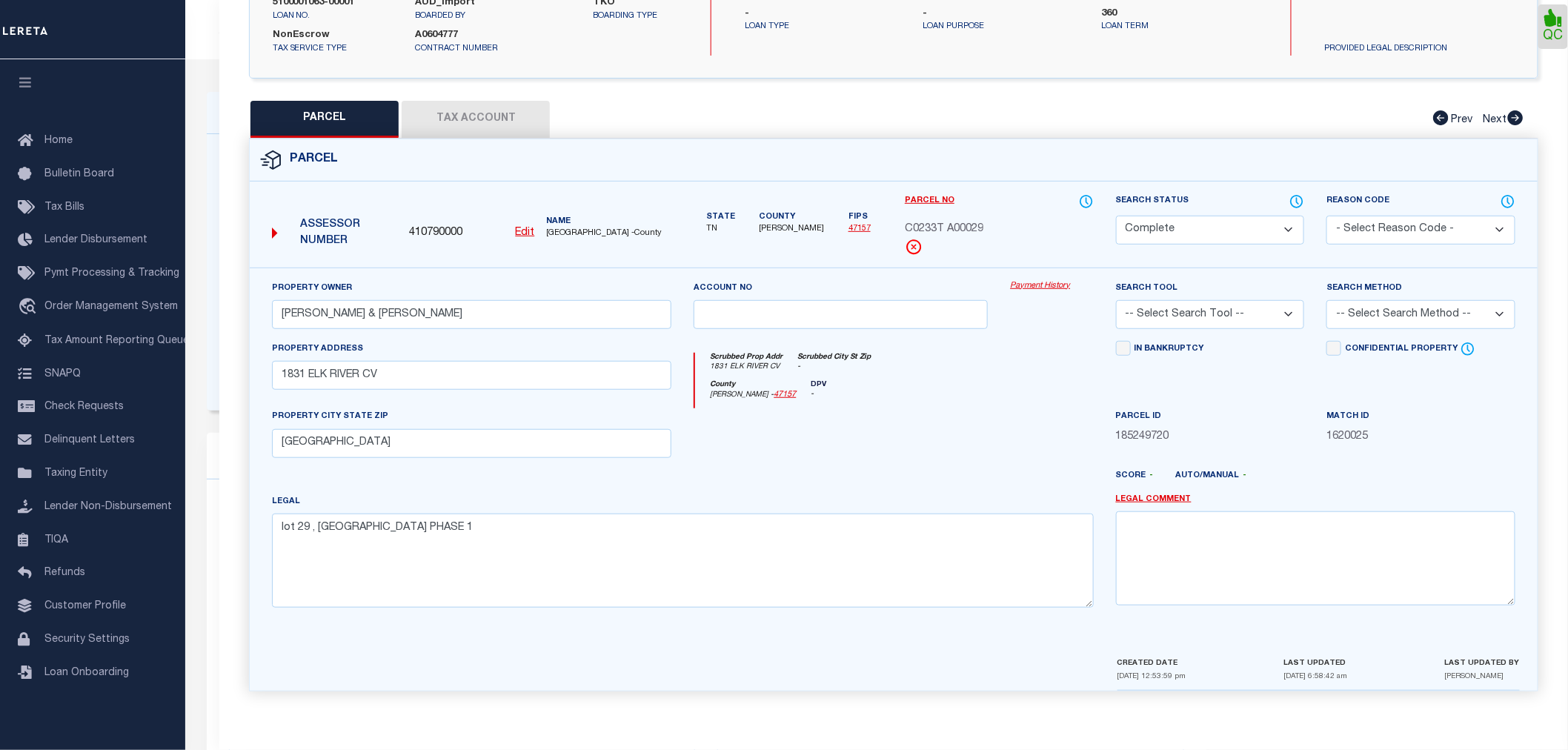
click at [481, 128] on button "Tax Account" at bounding box center [475, 119] width 149 height 37
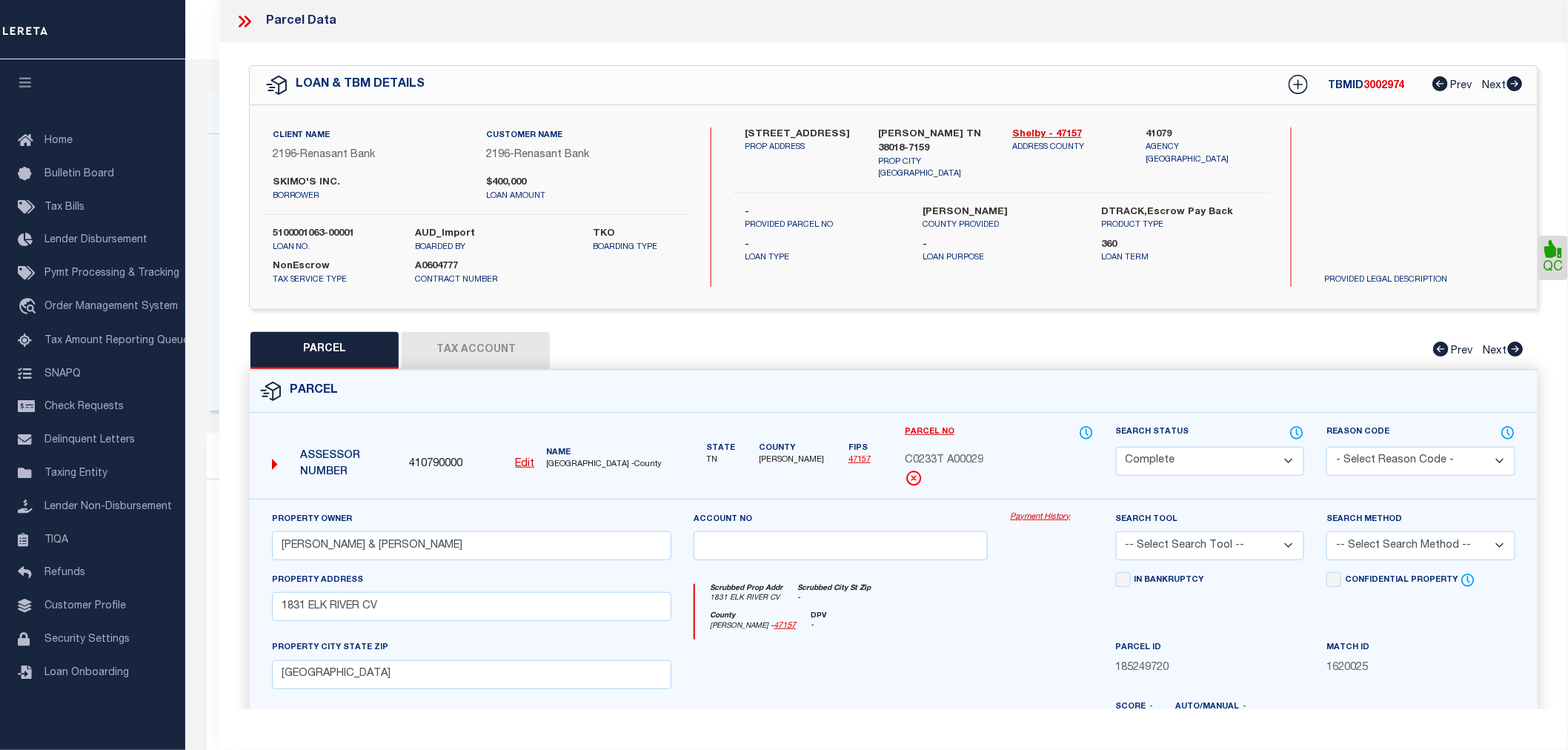
select select "100"
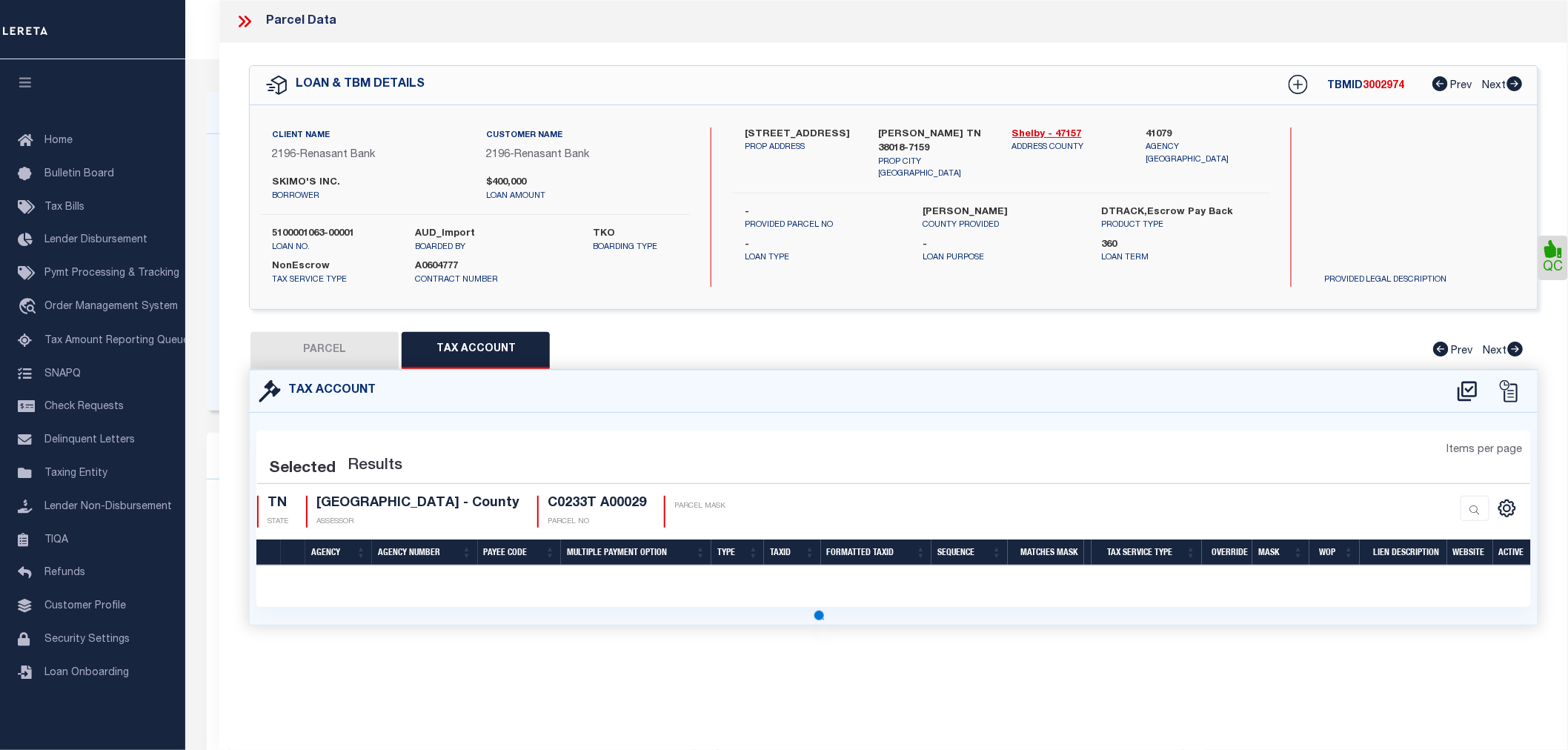
select select "100"
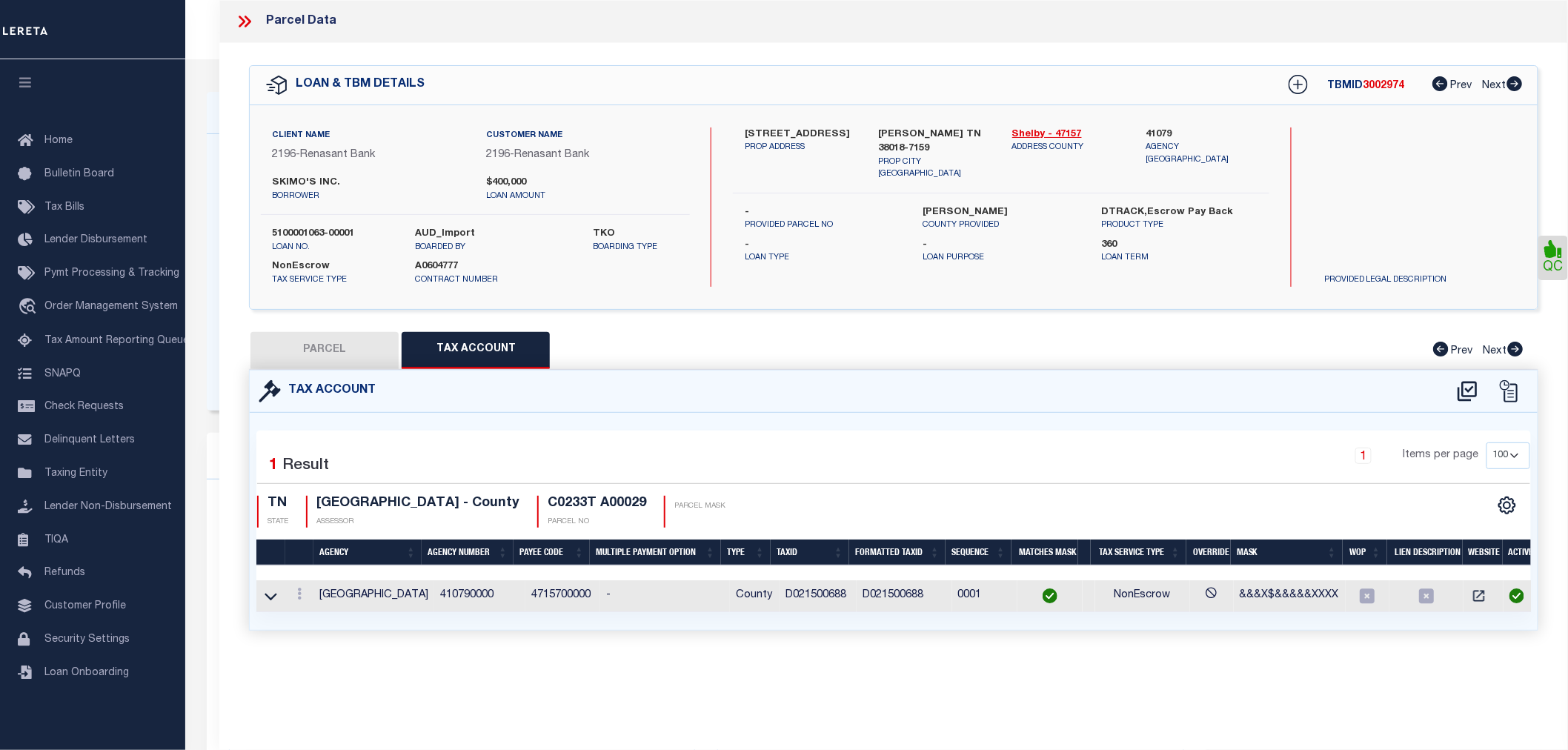
click at [247, 20] on icon at bounding box center [245, 21] width 20 height 20
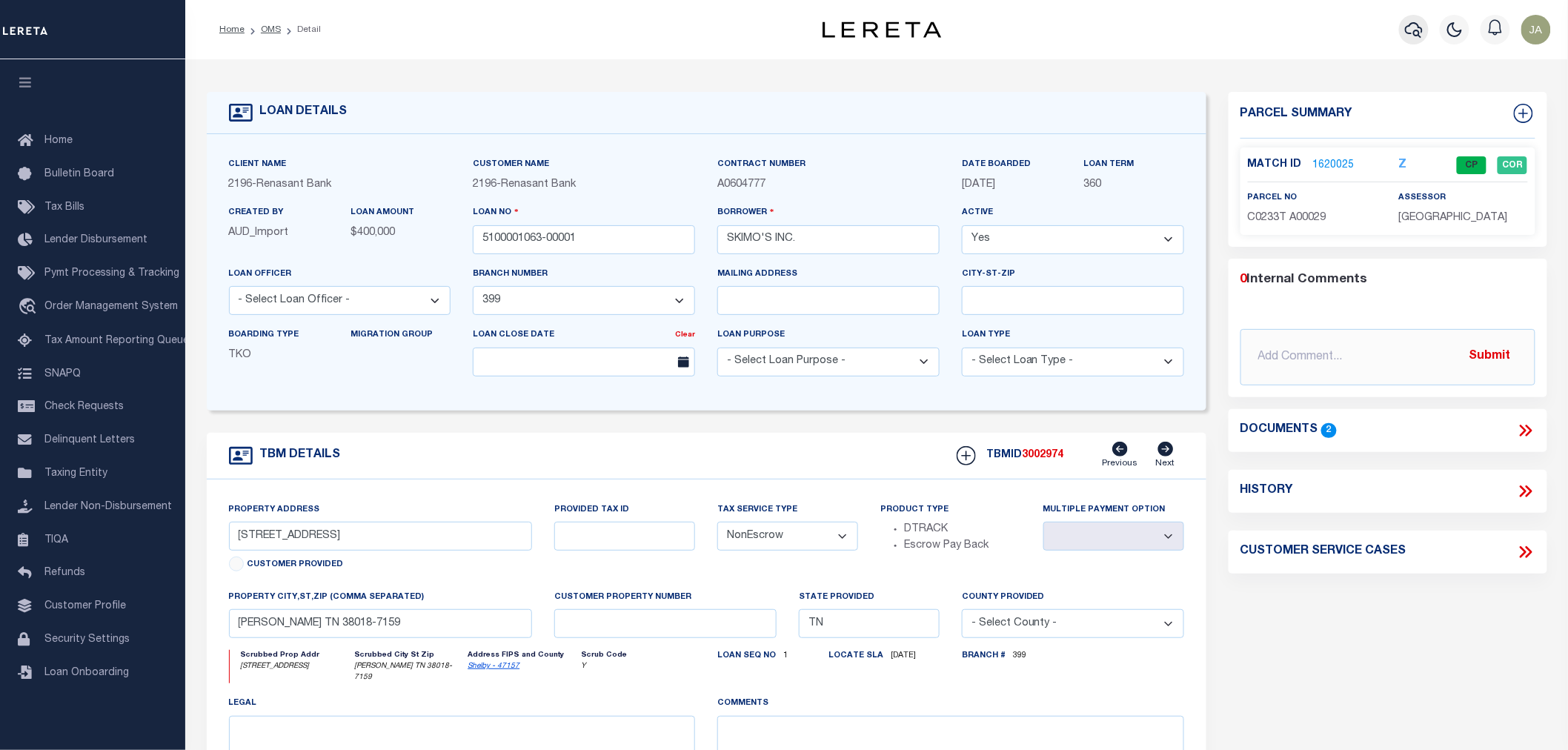
click at [1421, 28] on icon "button" at bounding box center [1414, 29] width 18 height 18
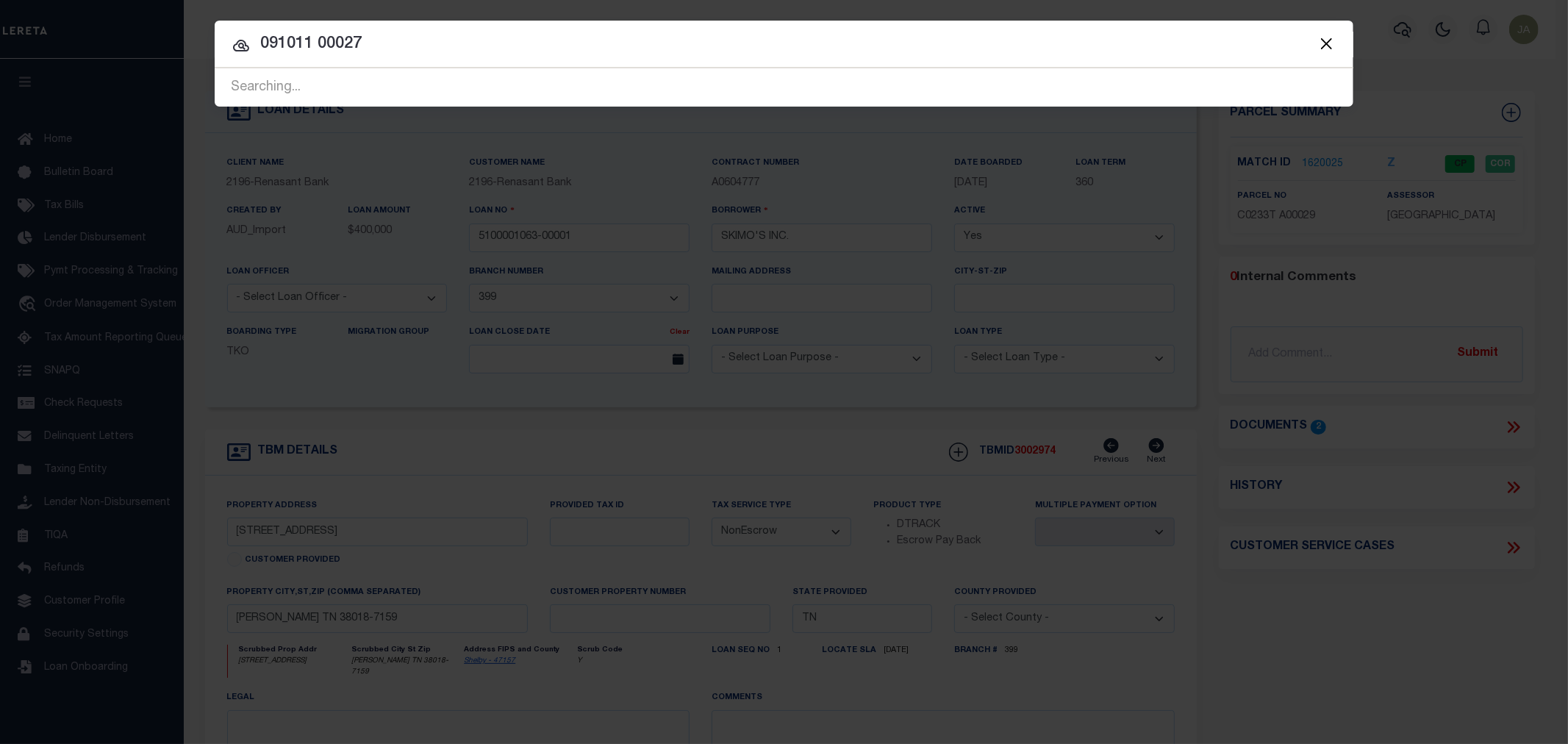
click at [464, 25] on div at bounding box center [784, 43] width 1139 height 47
click at [449, 29] on div at bounding box center [784, 43] width 1139 height 47
drag, startPoint x: 405, startPoint y: 37, endPoint x: 373, endPoint y: 38, distance: 32.0
click at [398, 37] on input "091011 00027" at bounding box center [784, 44] width 1139 height 26
type input "0"
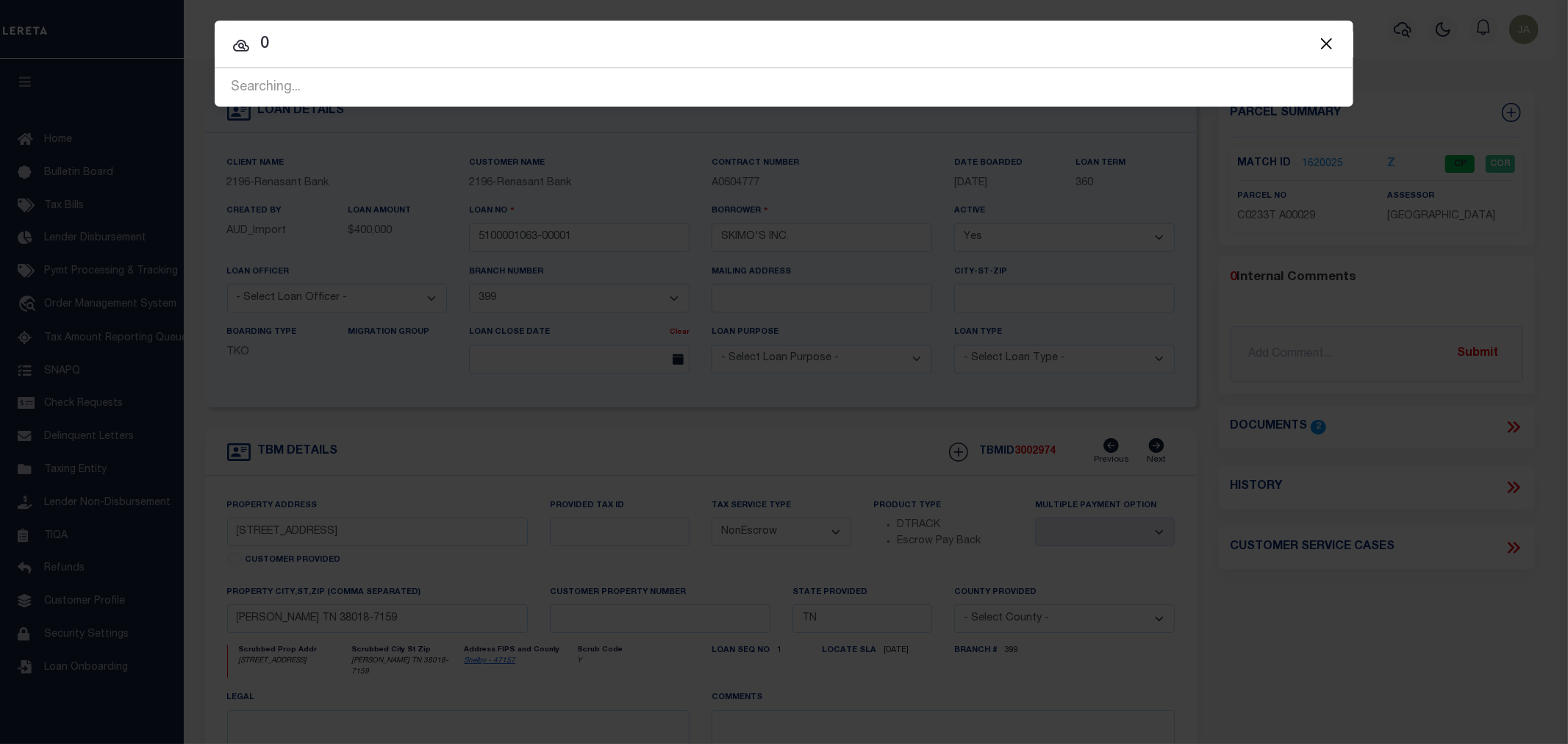
click at [608, 224] on div "Include Loans TBM Customers Borrowers Payments (Lender Non-Disb) Payments (Lend…" at bounding box center [784, 372] width 1568 height 744
drag, startPoint x: 412, startPoint y: 46, endPoint x: 459, endPoint y: 46, distance: 47.0
click at [441, 46] on input "0" at bounding box center [784, 44] width 1139 height 26
click at [413, 39] on input "093507M00059" at bounding box center [784, 44] width 1139 height 26
type input "0"
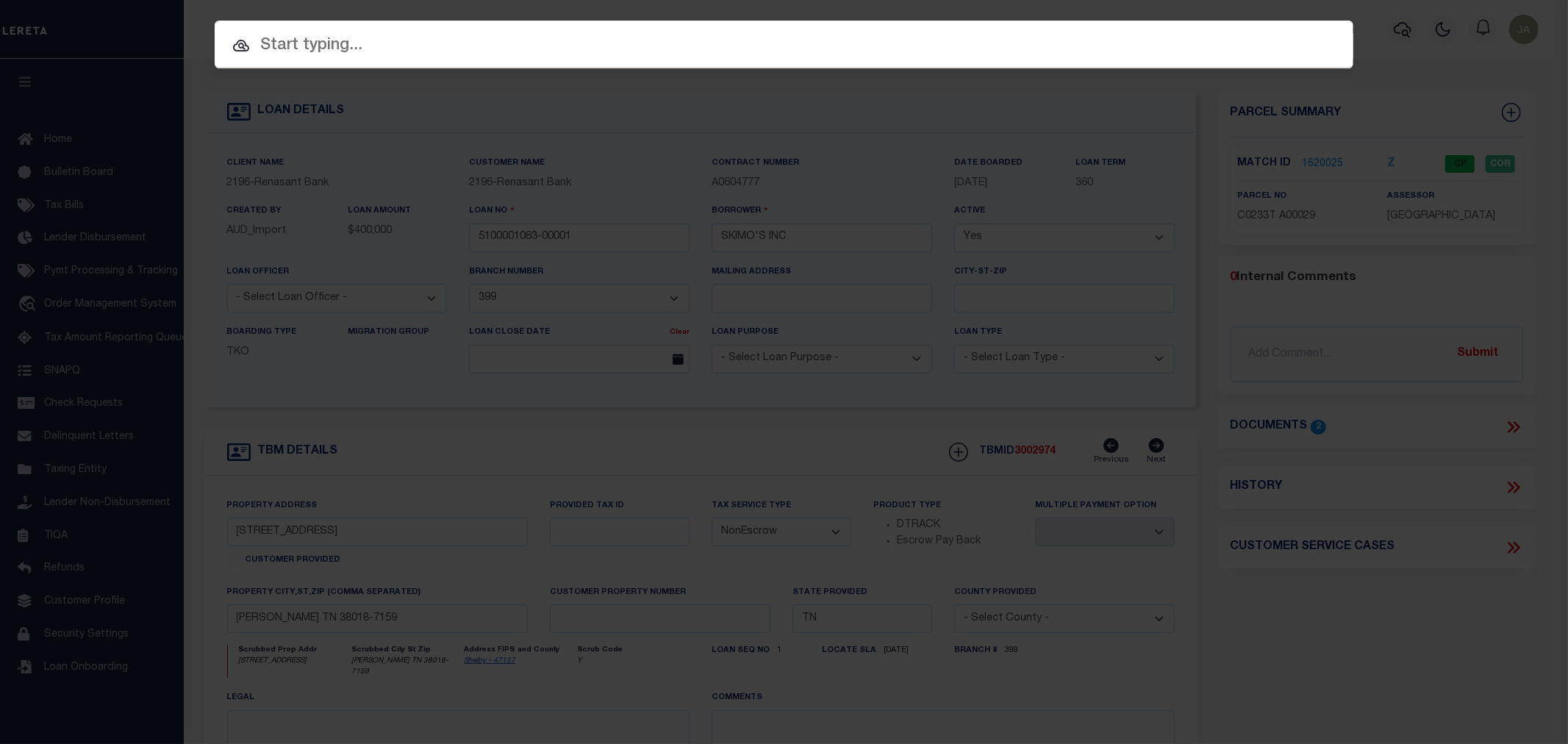
click at [865, 126] on div "Include Loans TBM Customers Borrowers Payments (Lender Non-Disb) Payments (Lend…" at bounding box center [784, 372] width 1568 height 744
click at [1010, 49] on input "text" at bounding box center [784, 45] width 1139 height 26
type input "m"
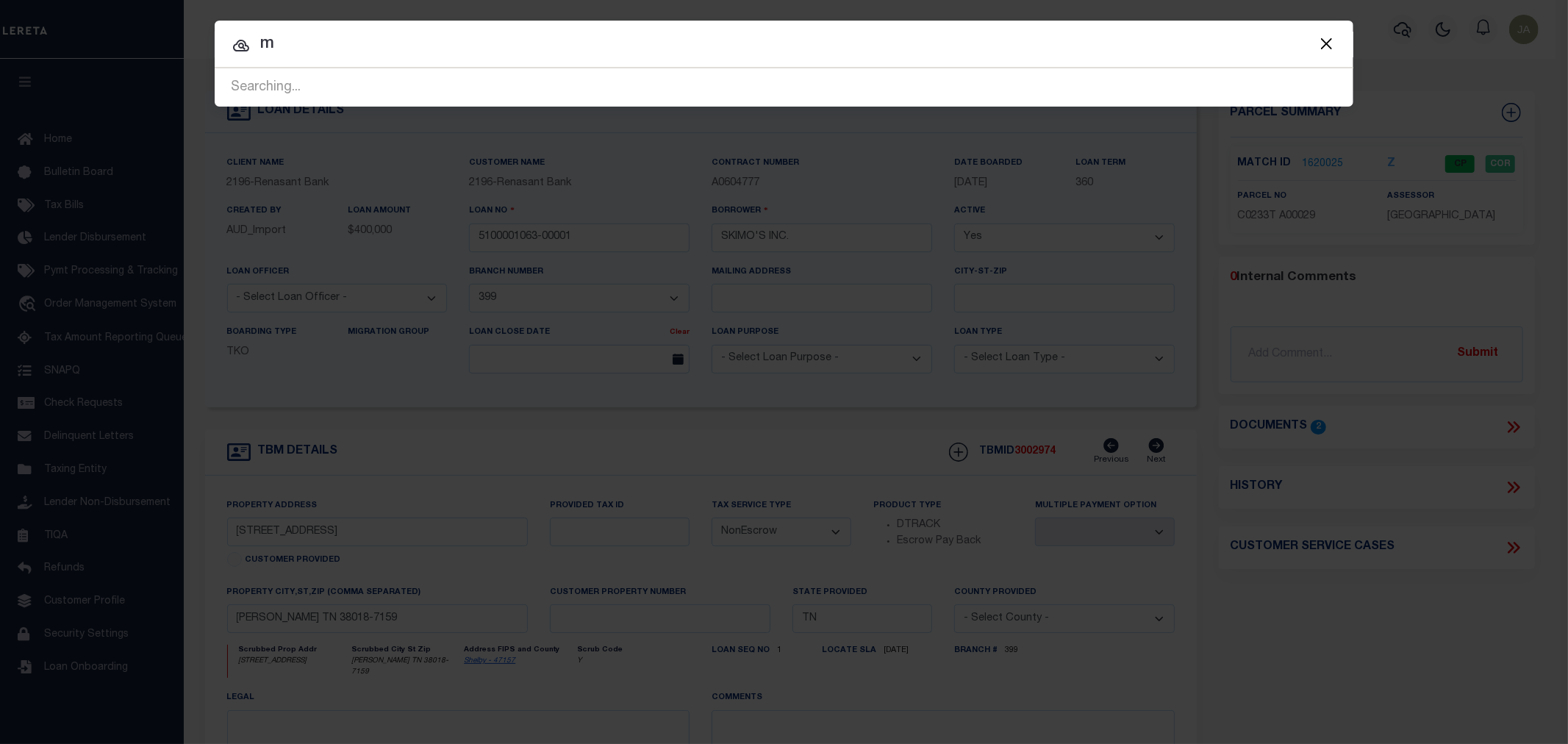
click at [916, 81] on div "Searching..." at bounding box center [784, 87] width 1139 height 37
click at [1328, 40] on button "Close" at bounding box center [1326, 43] width 19 height 19
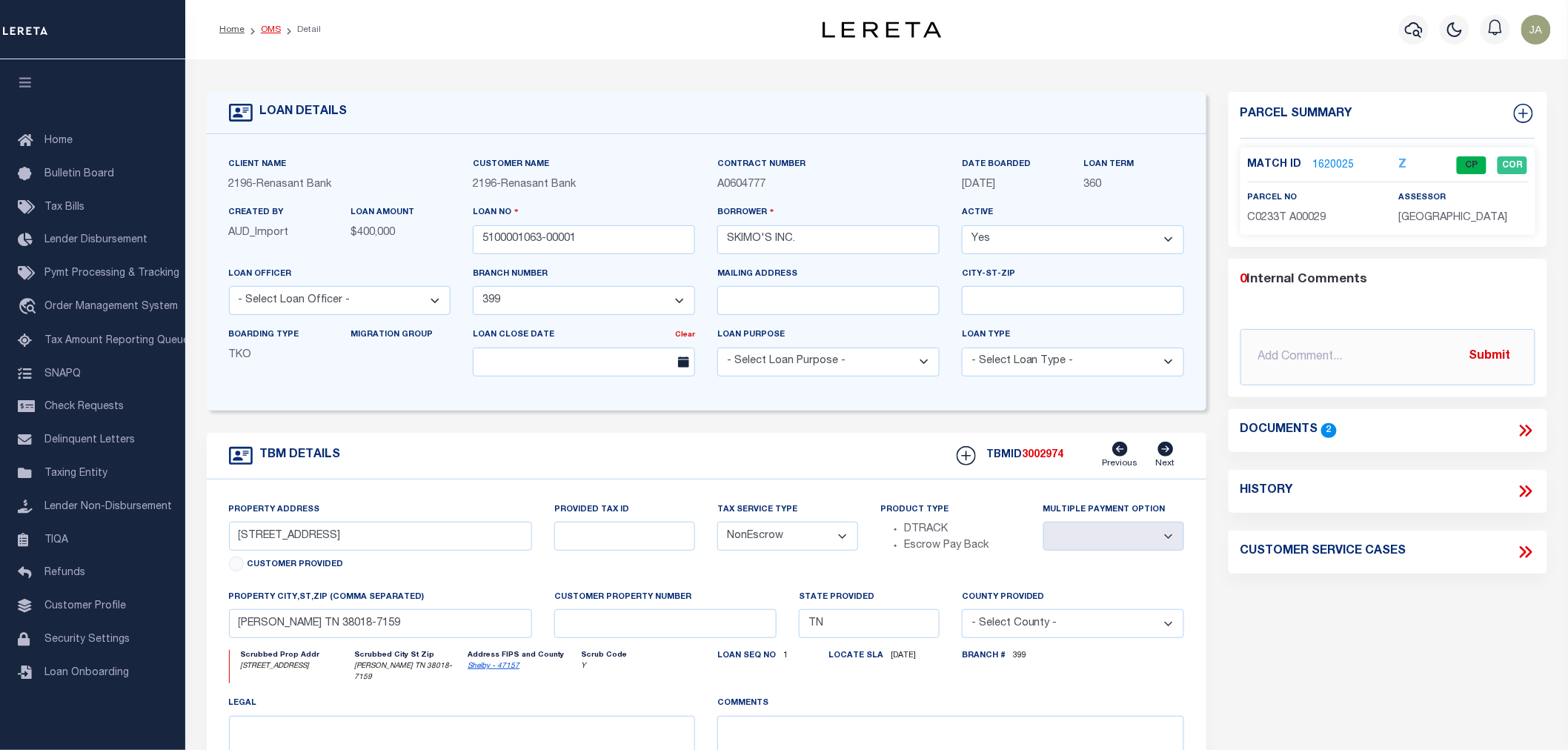
click at [263, 31] on link "OMS" at bounding box center [271, 29] width 20 height 9
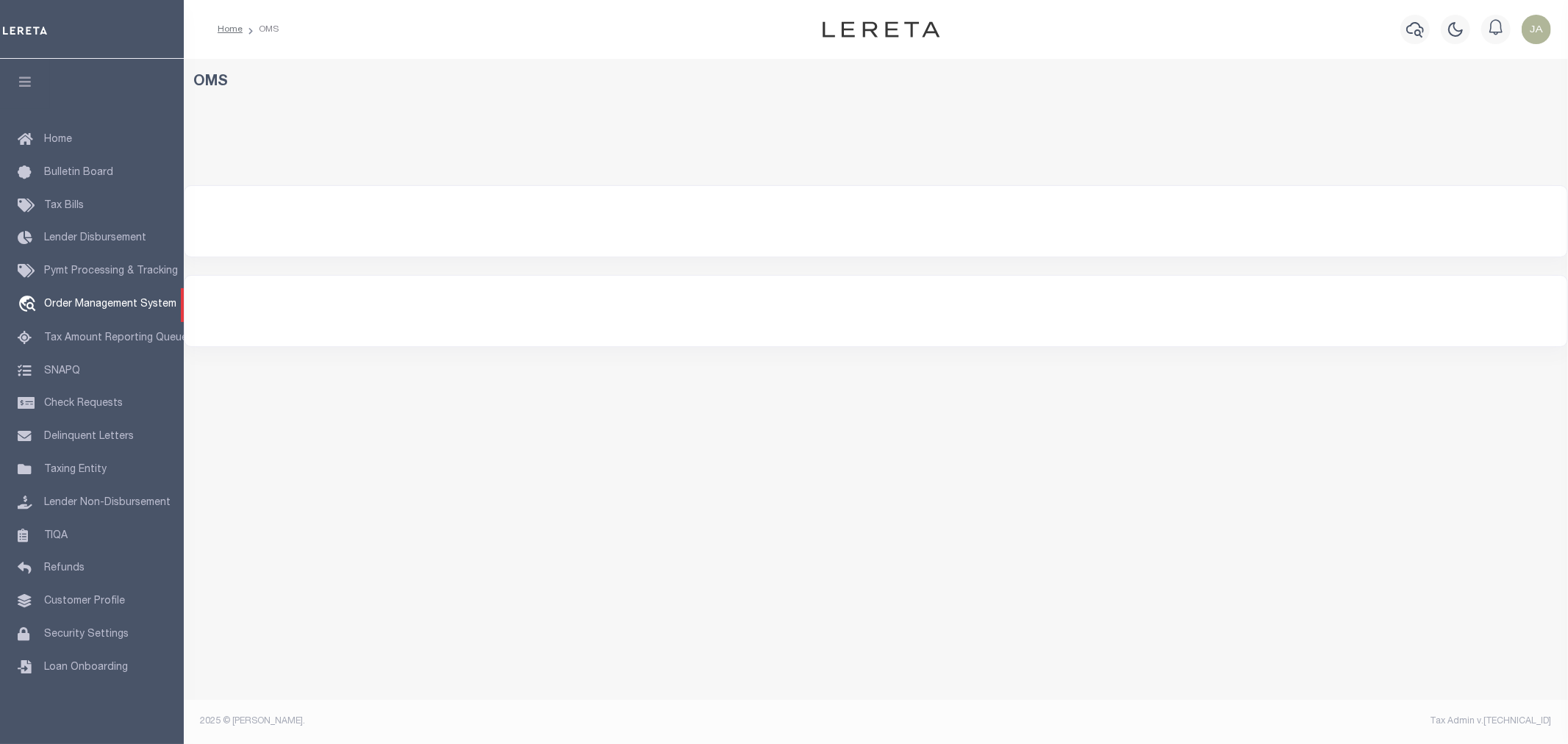
select select "200"
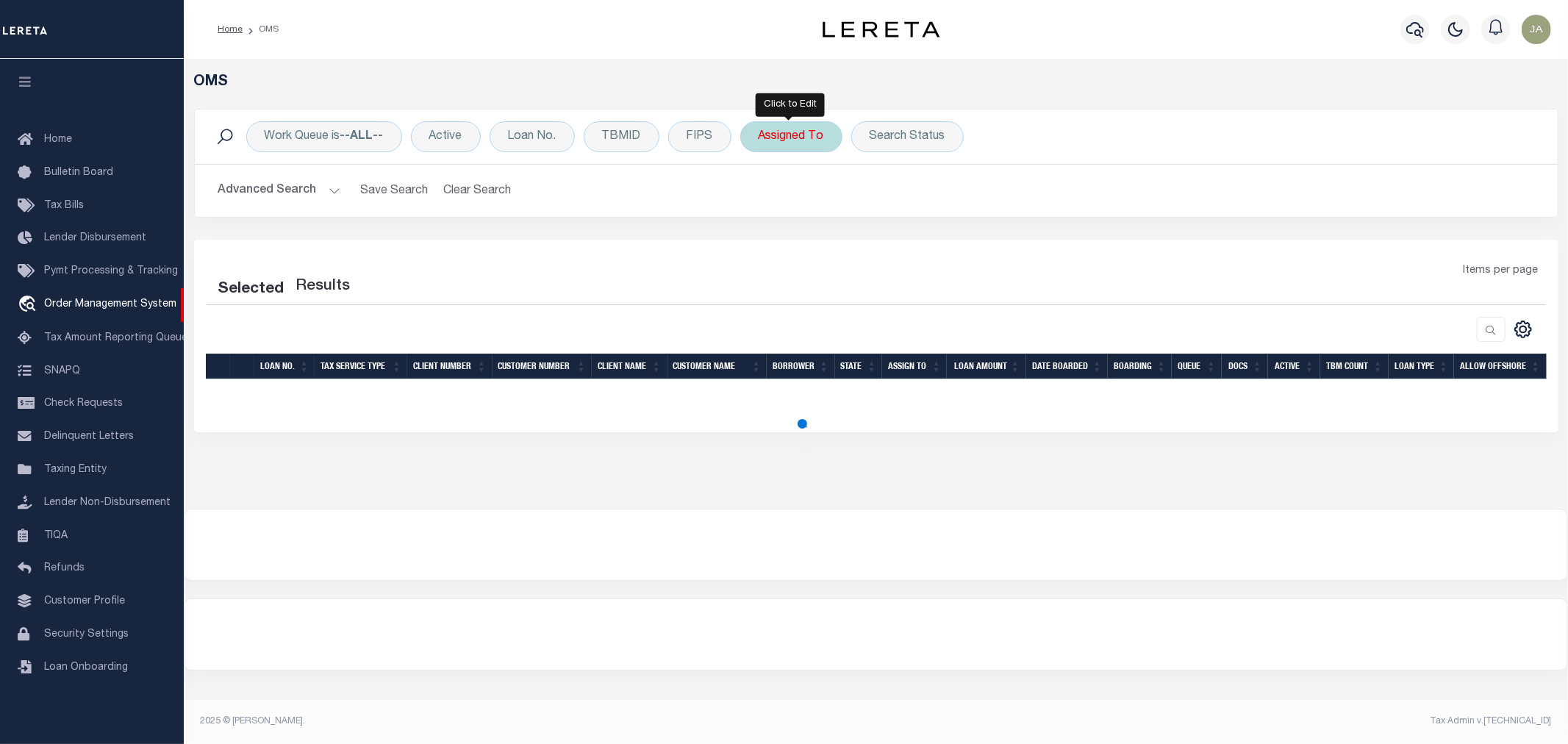
select select "200"
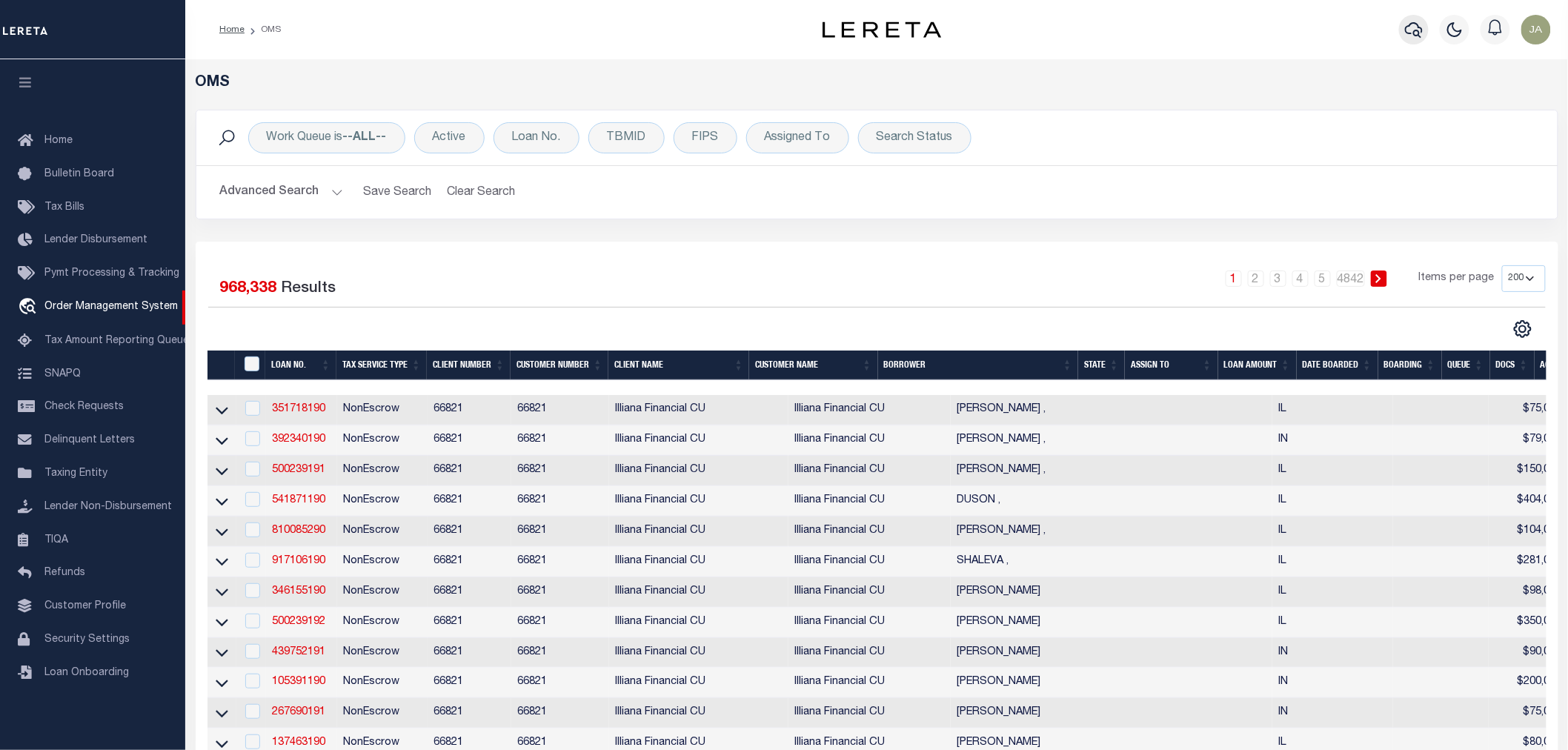
click at [1417, 33] on icon "button" at bounding box center [1414, 29] width 18 height 18
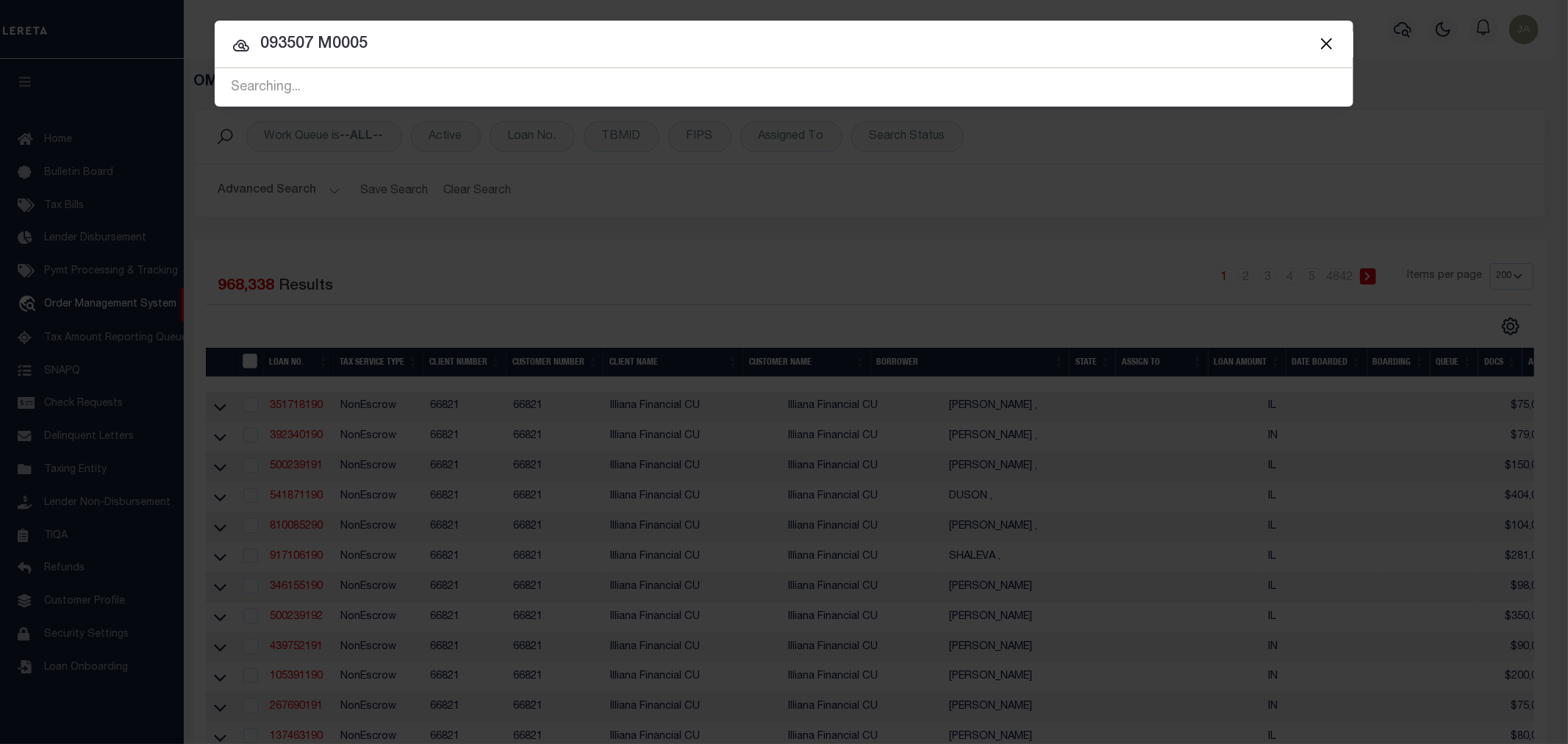
type input "093507 M00059"
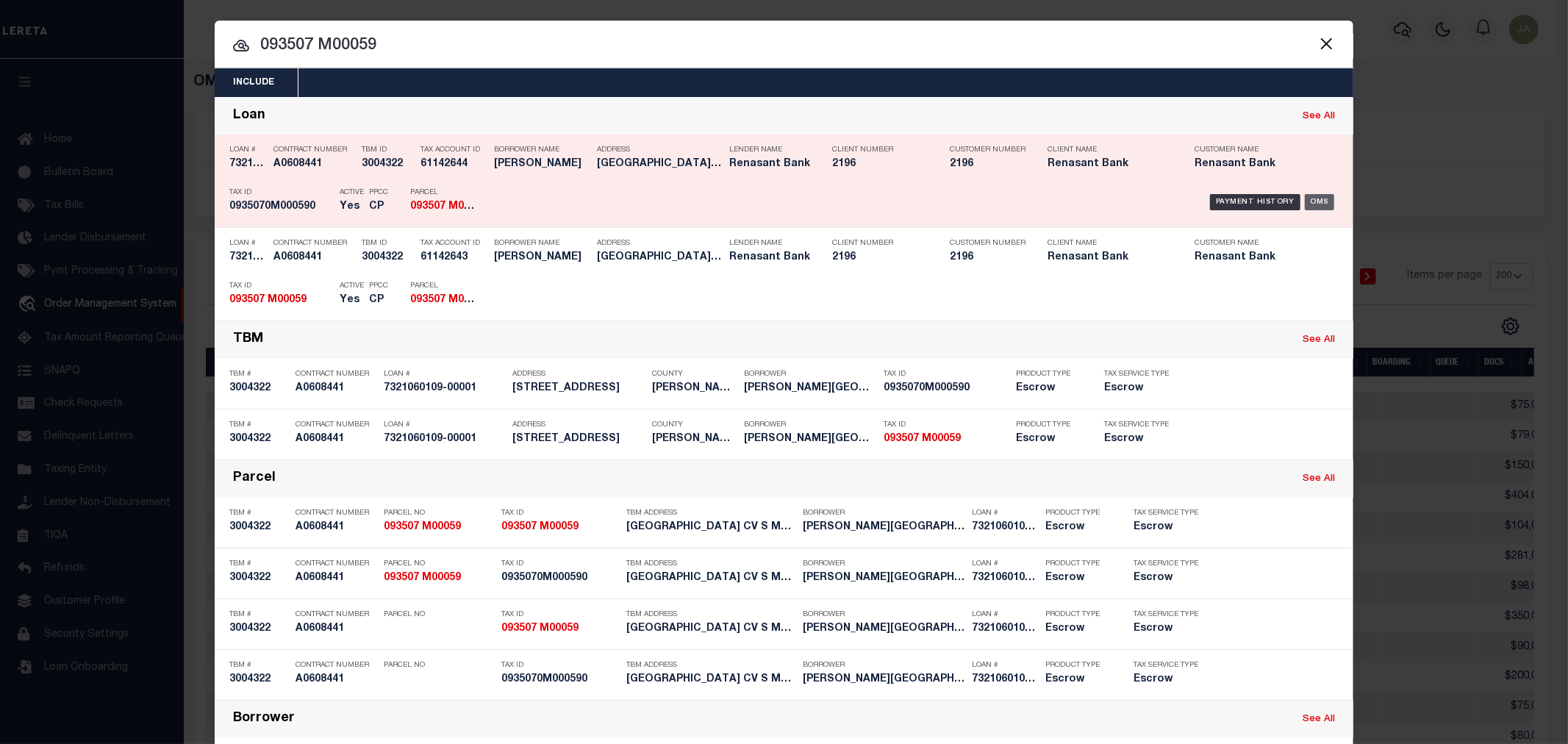
click at [1317, 199] on div "OMS" at bounding box center [1320, 202] width 30 height 16
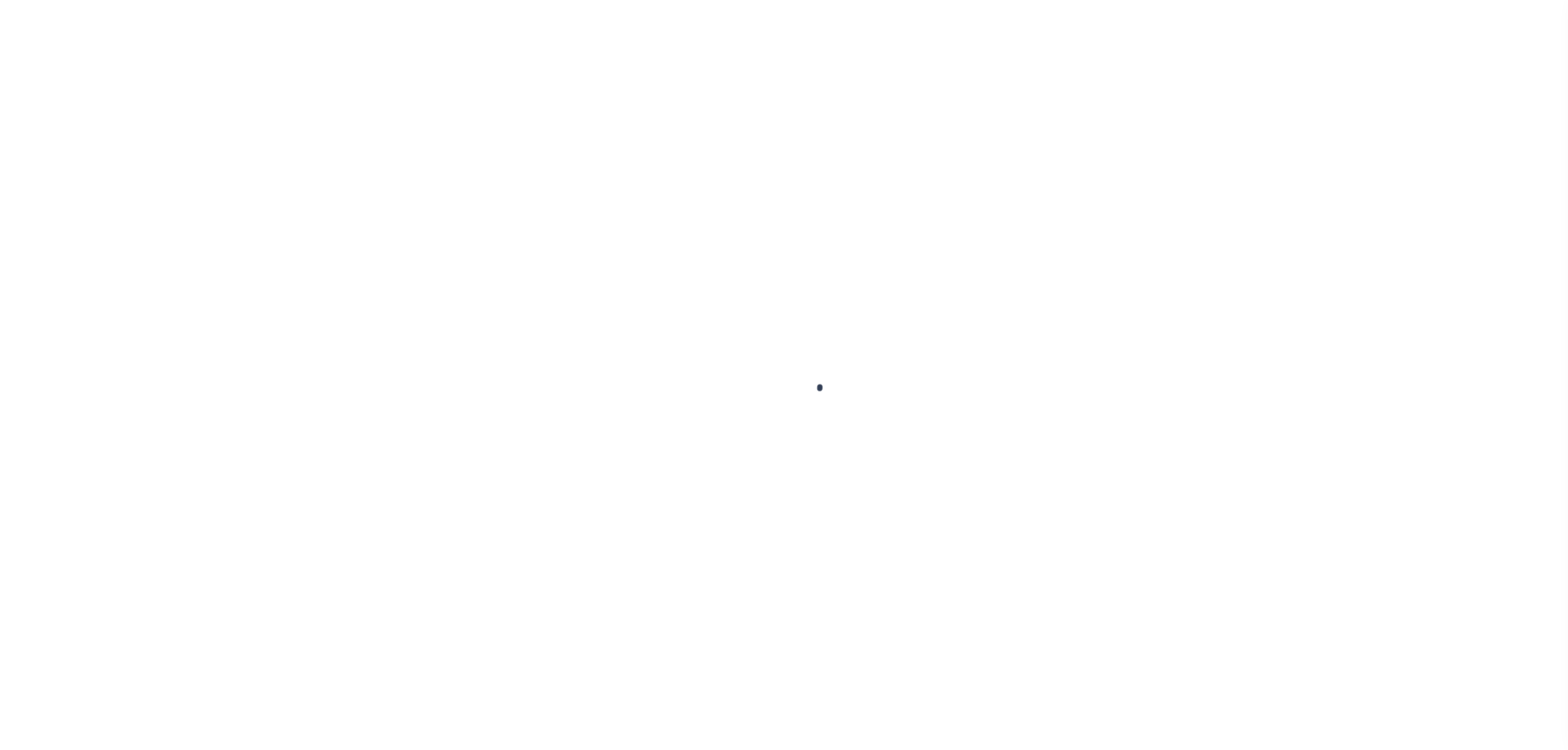
type input "7321060109-00001"
type input "[PERSON_NAME][GEOGRAPHIC_DATA]"
select select
select select "Escrow"
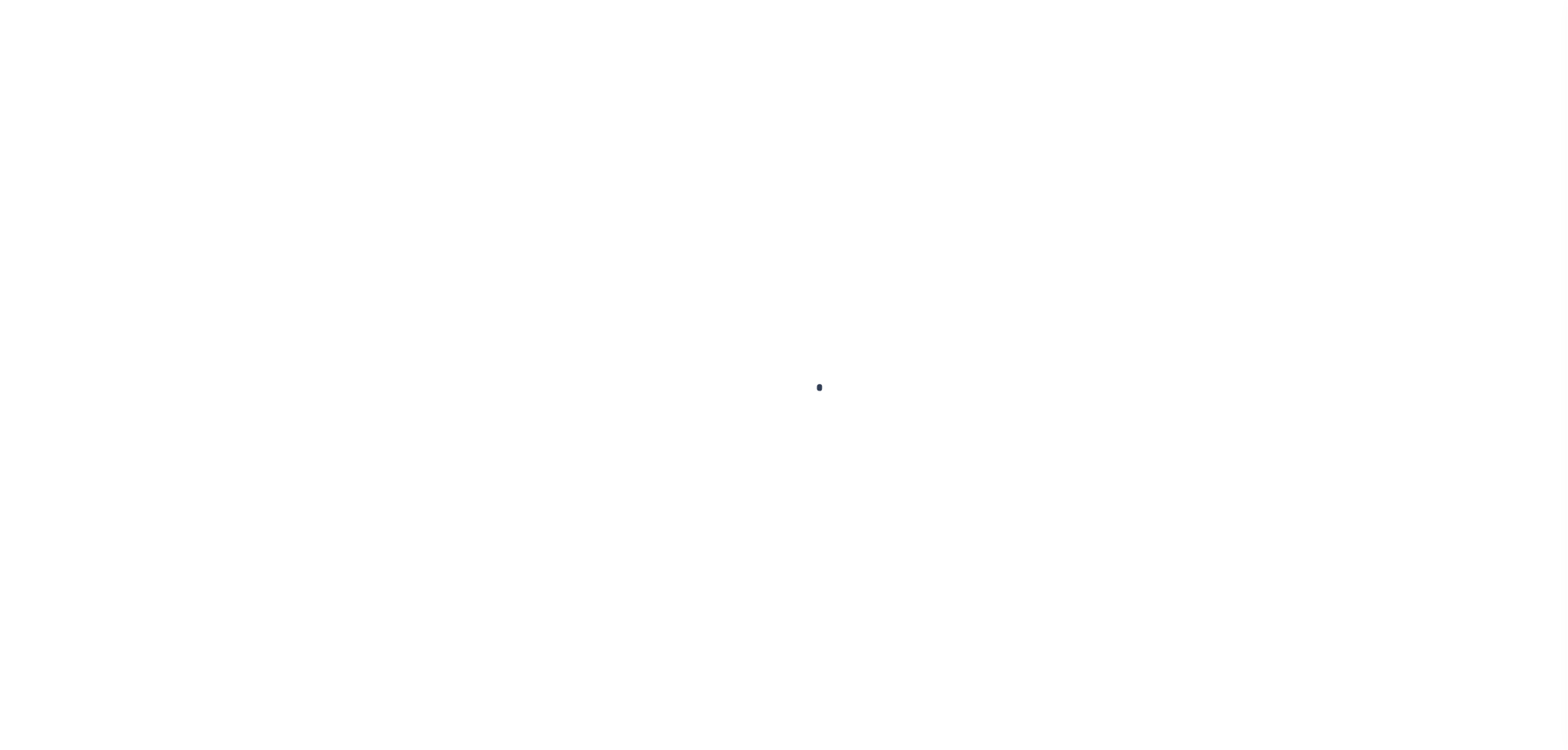
type input "[STREET_ADDRESS]"
select select
type input "MEMPHIS [GEOGRAPHIC_DATA] 38125"
type input "TN"
select select
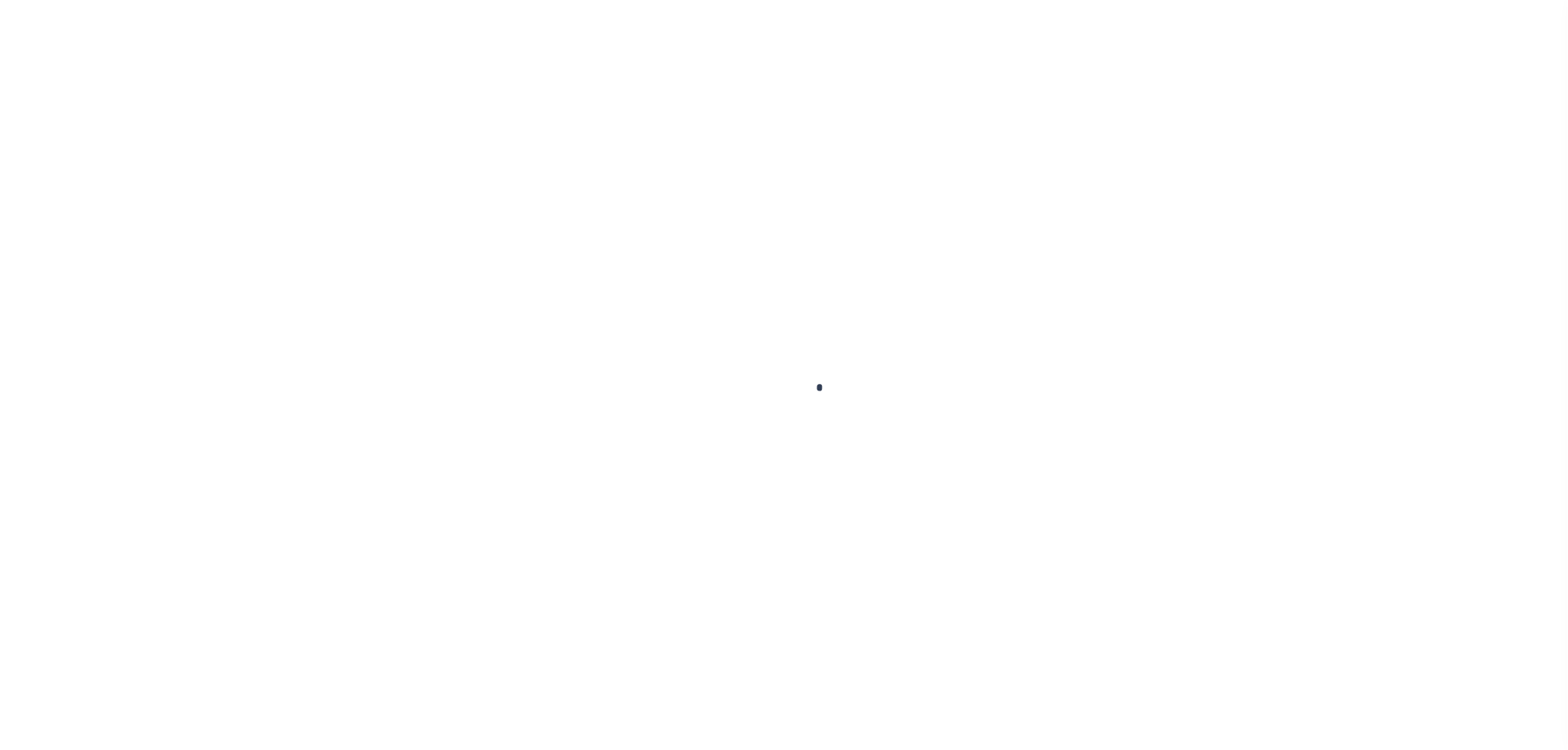
select select "5193"
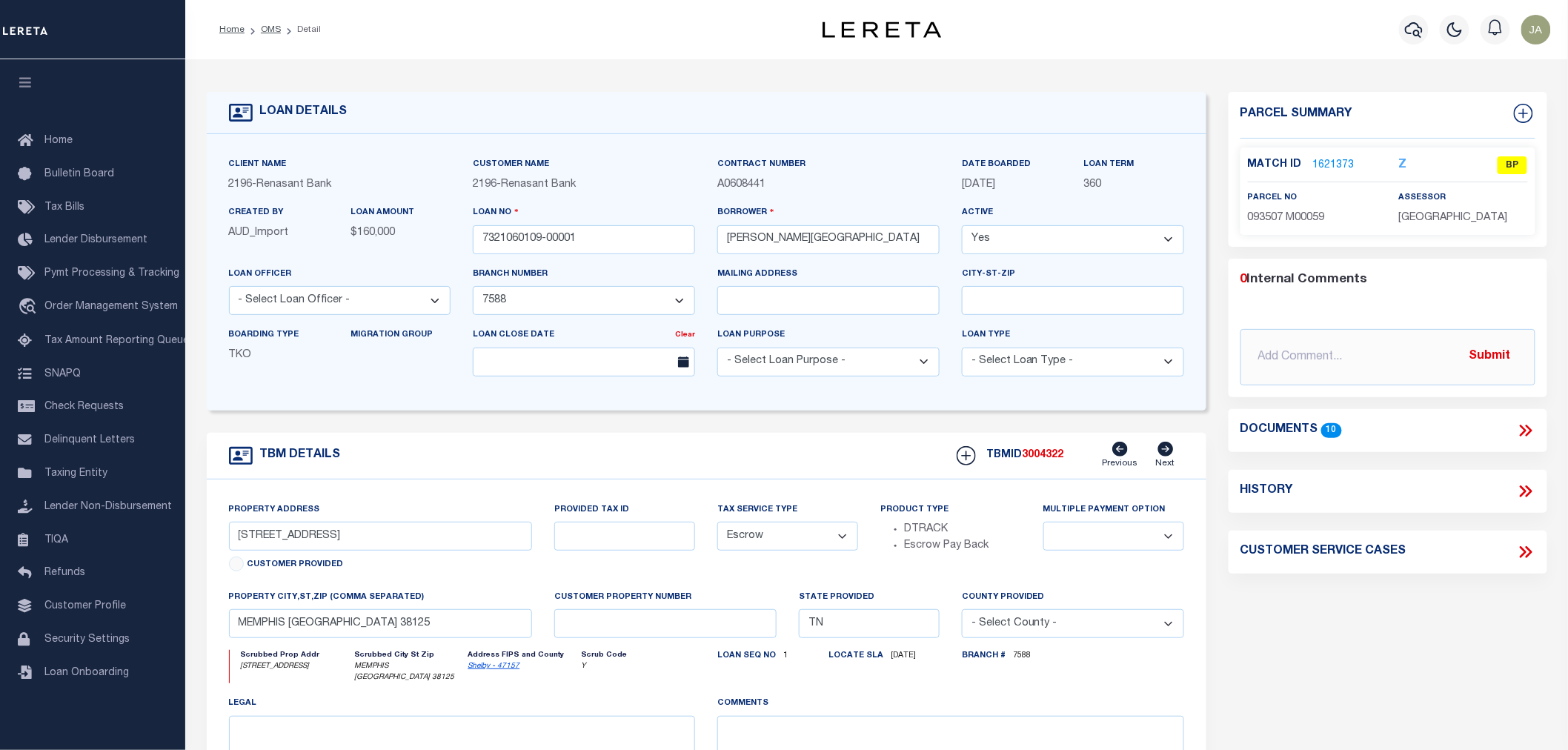
click at [1327, 159] on link "1621373" at bounding box center [1334, 165] width 42 height 15
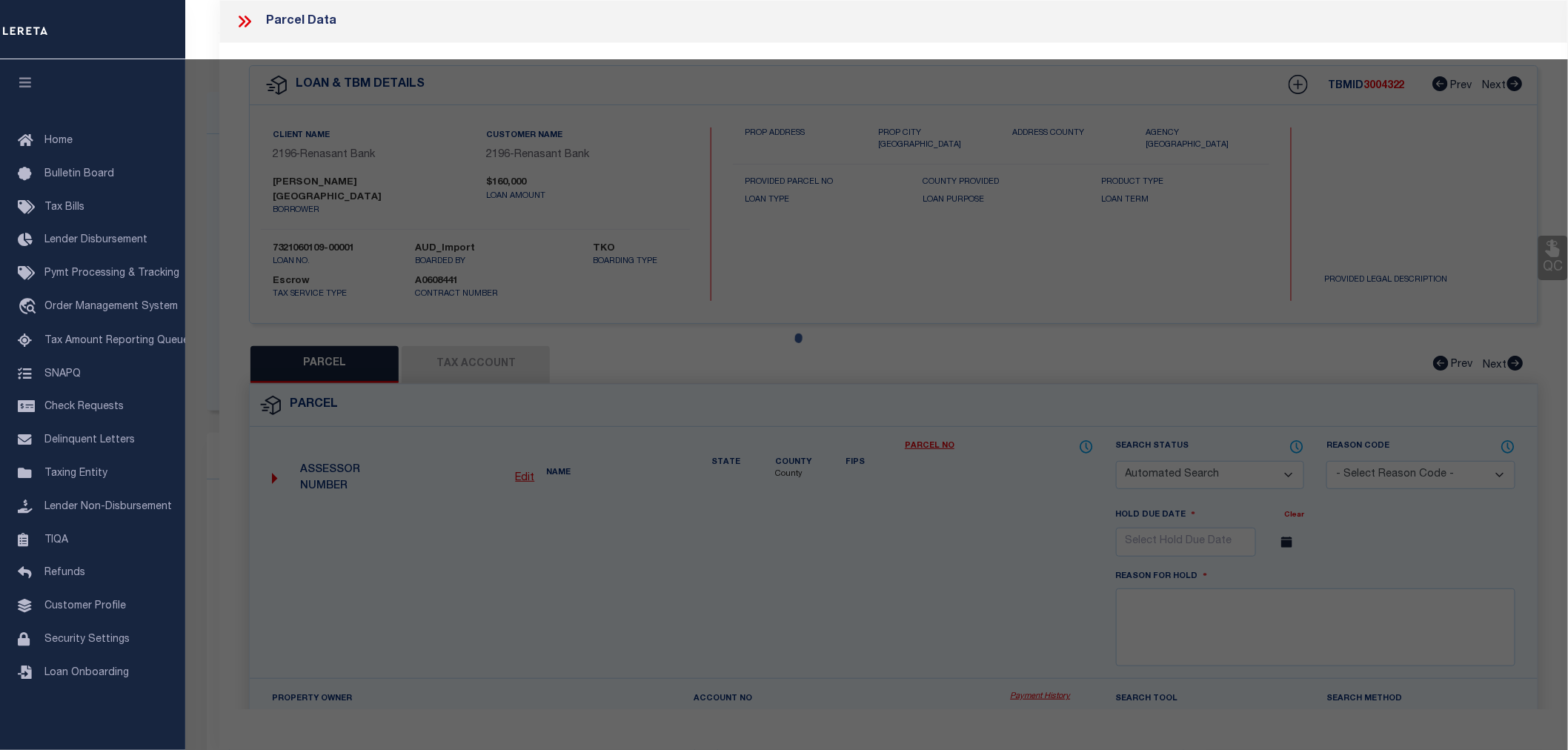
checkbox input "false"
select select "BP"
type input "[PERSON_NAME]"
type input "Jurisdiction: [GEOGRAPHIC_DATA]"
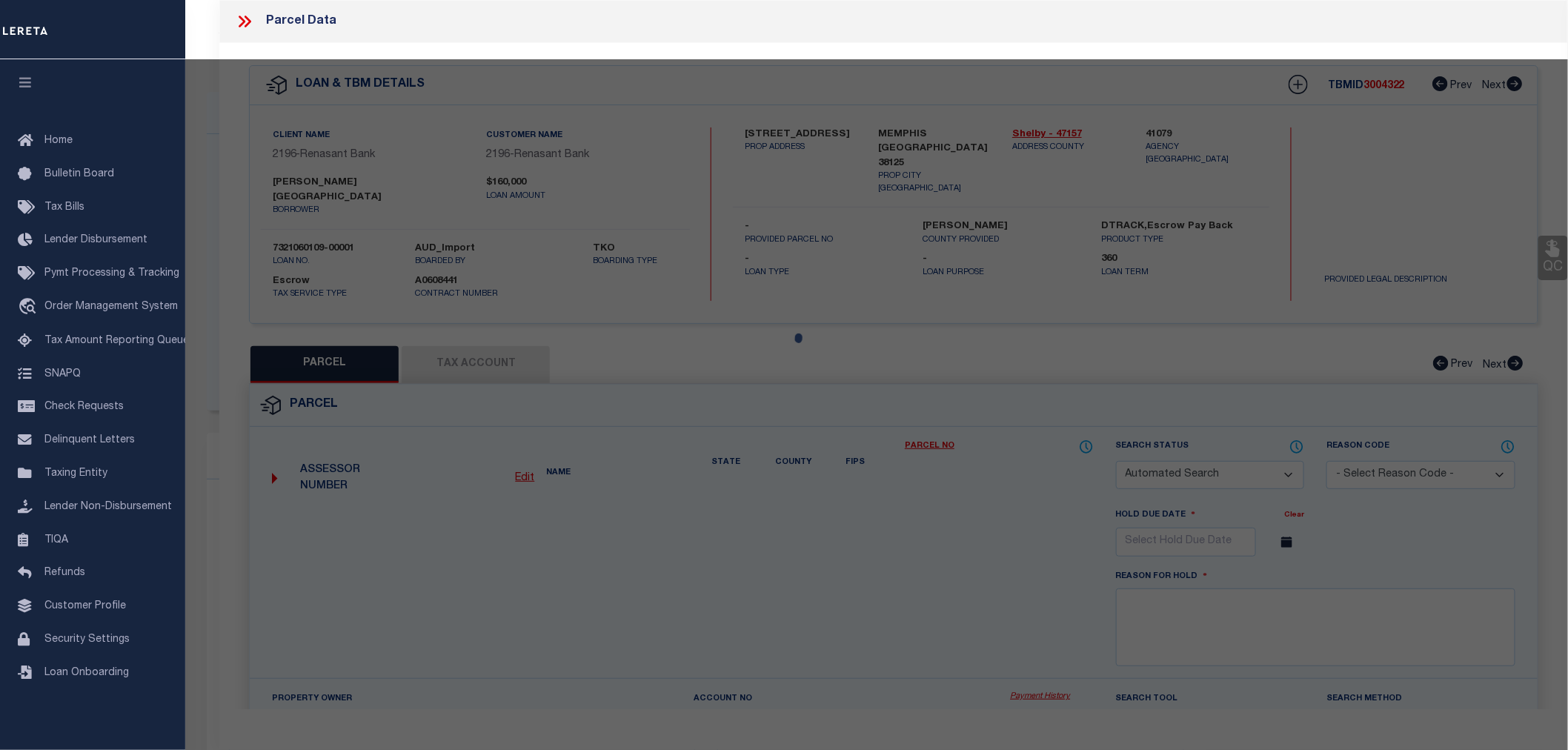
select select
type input "[STREET_ADDRESS][GEOGRAPHIC_DATA]"
checkbox input "false"
type input "MEMPHIS [GEOGRAPHIC_DATA] 38125"
type textarea "AUTUMN RIDGE SEC B Subdivision Lot Number : 148"
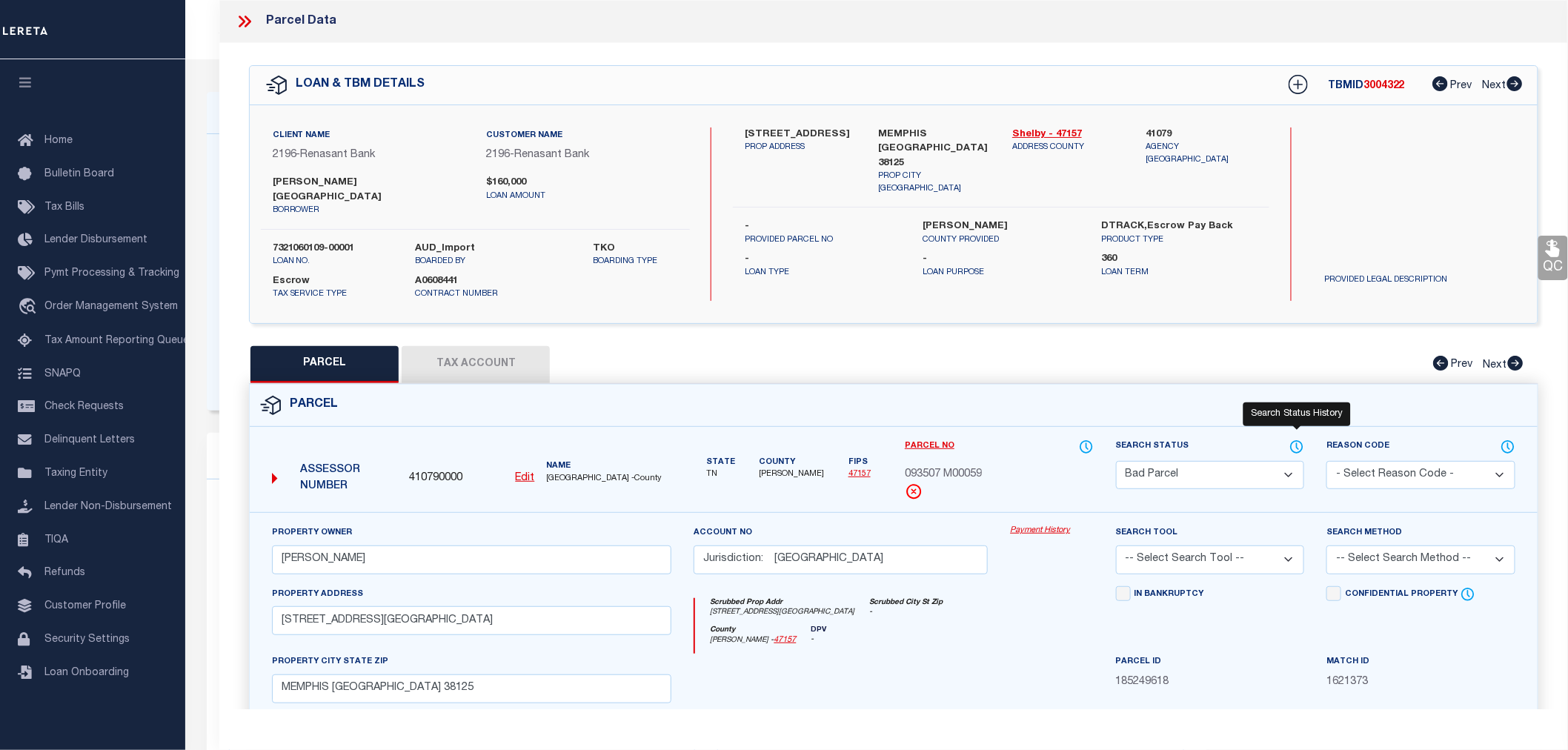
click at [1291, 440] on icon at bounding box center [1297, 446] width 12 height 12
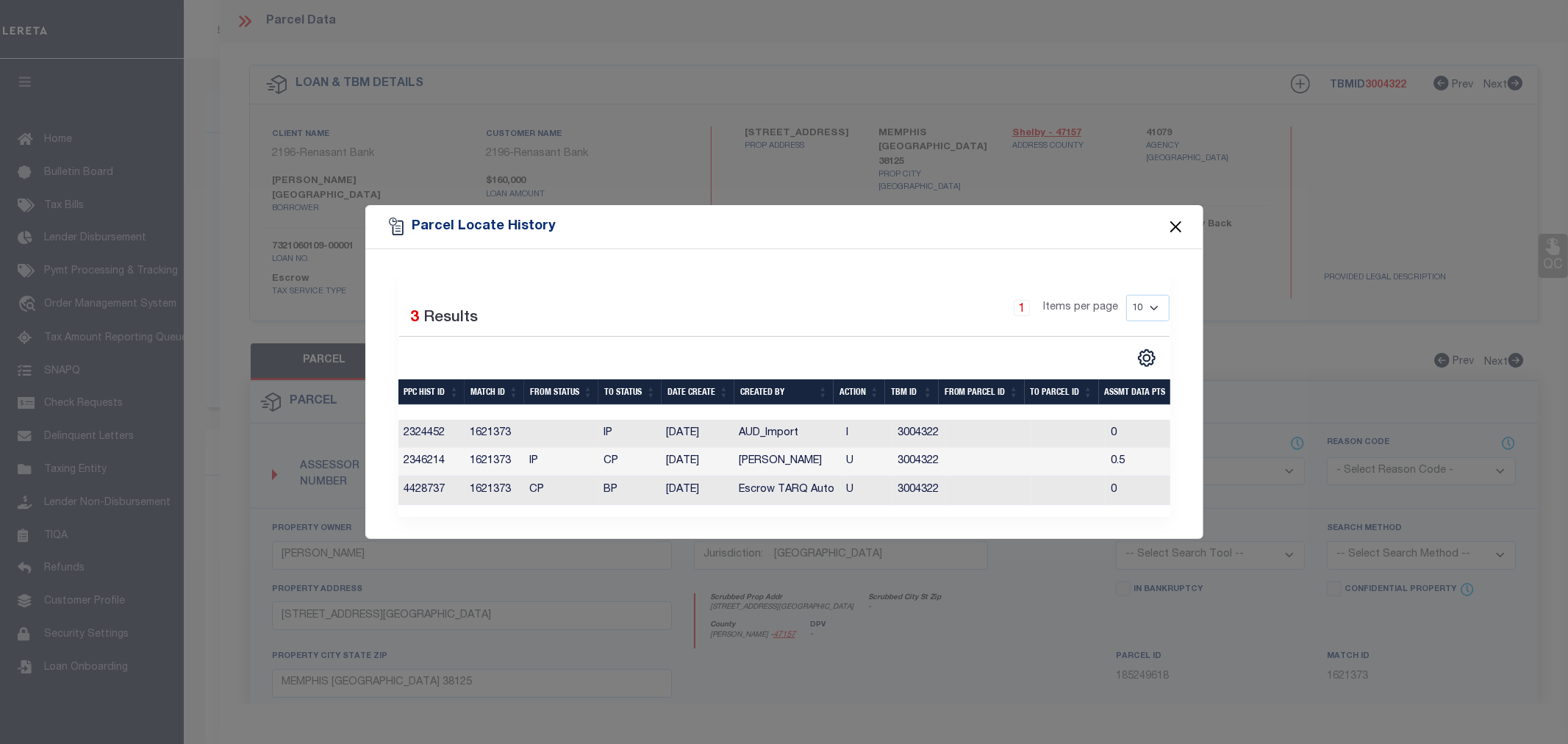
click at [1176, 217] on button "Close" at bounding box center [1176, 227] width 19 height 19
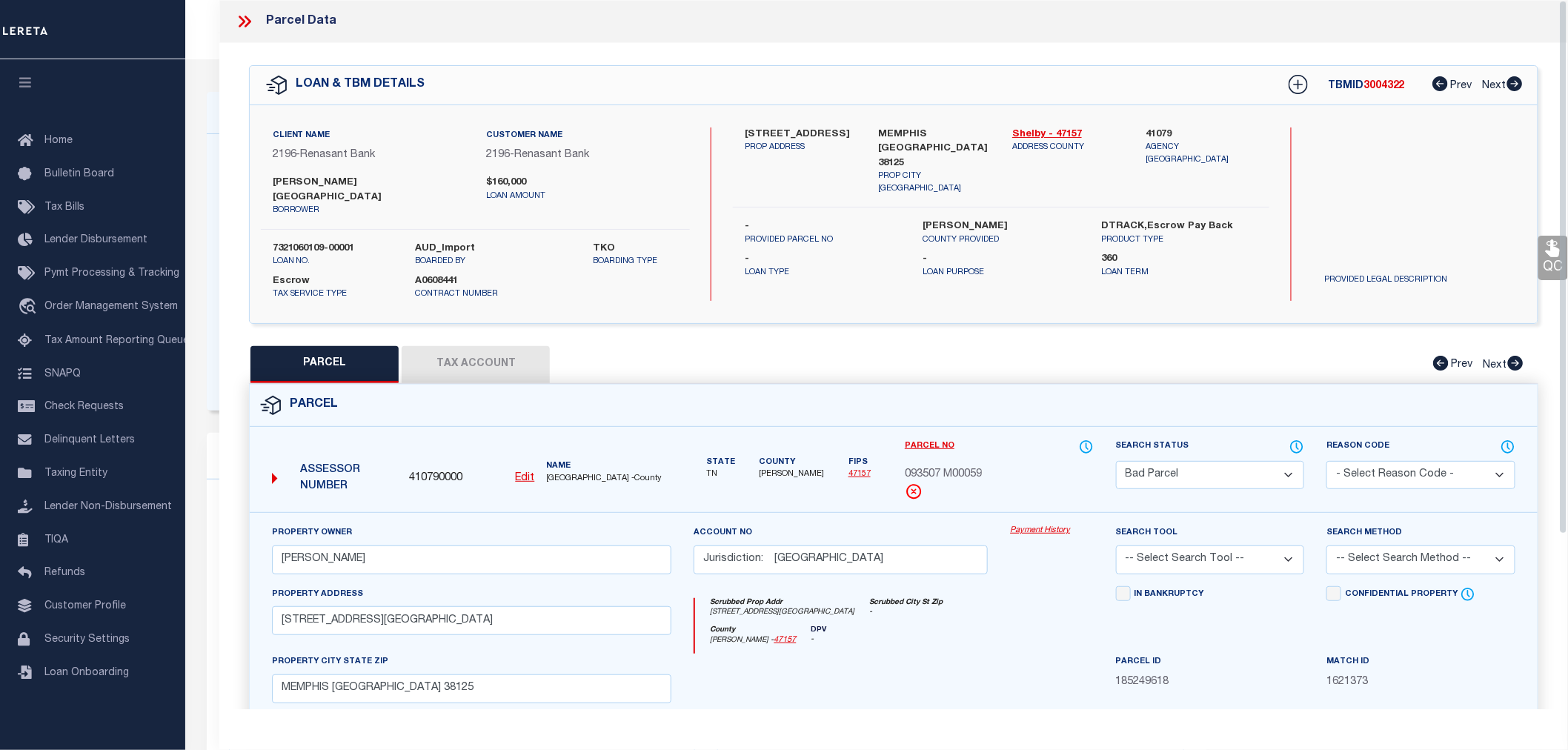
click at [249, 28] on icon at bounding box center [245, 21] width 20 height 20
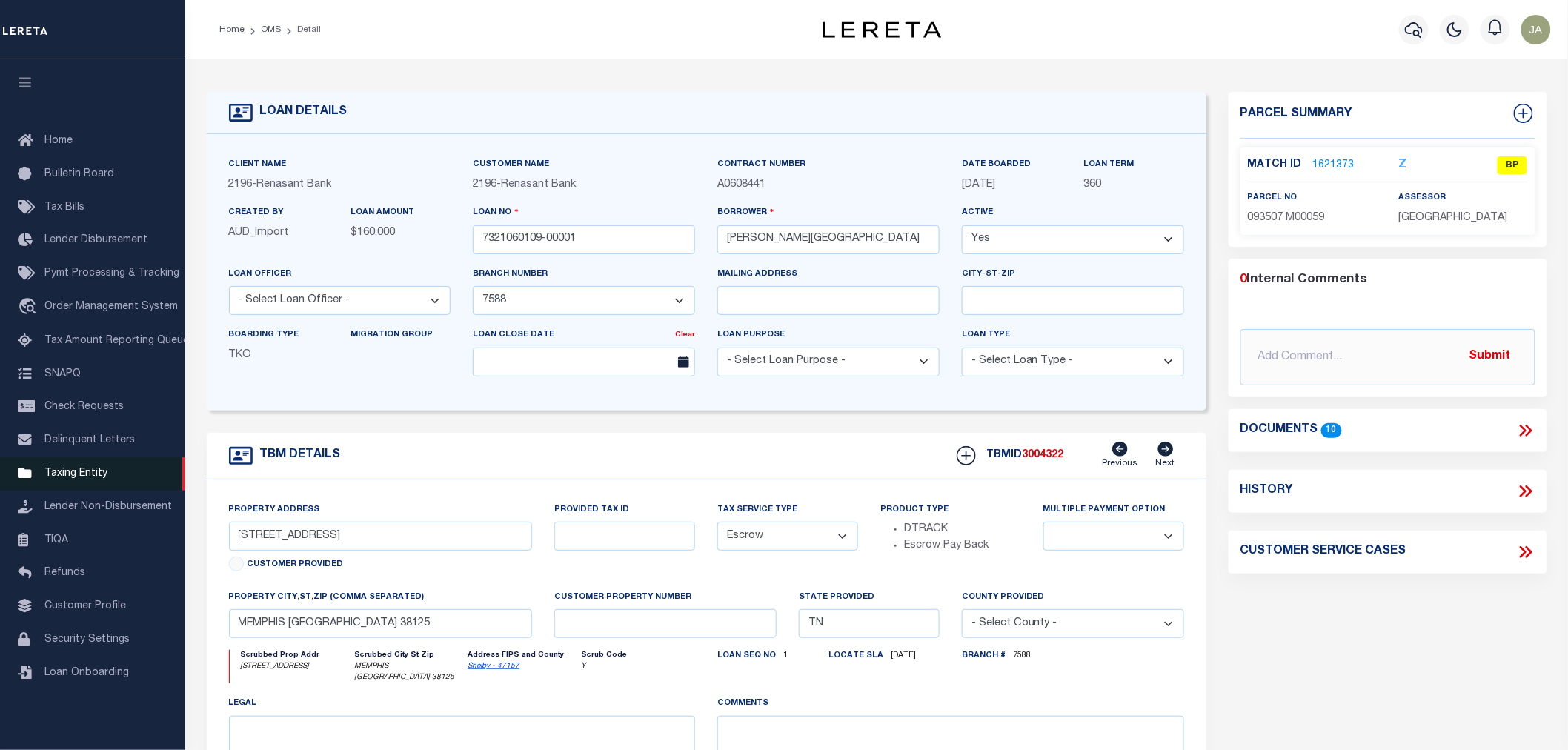
click at [87, 470] on span "Taxing Entity" at bounding box center [76, 473] width 63 height 11
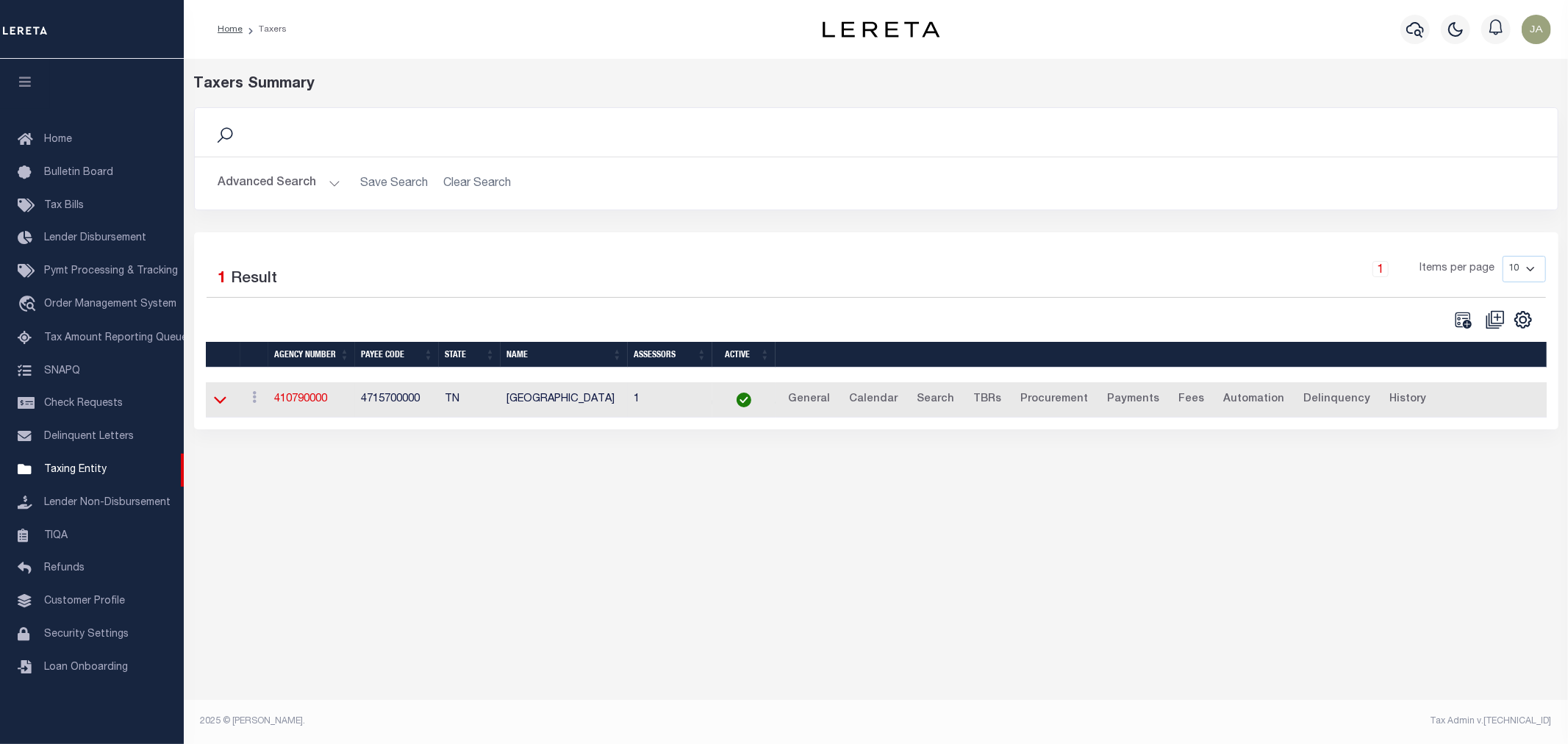
click at [215, 404] on icon at bounding box center [220, 399] width 12 height 15
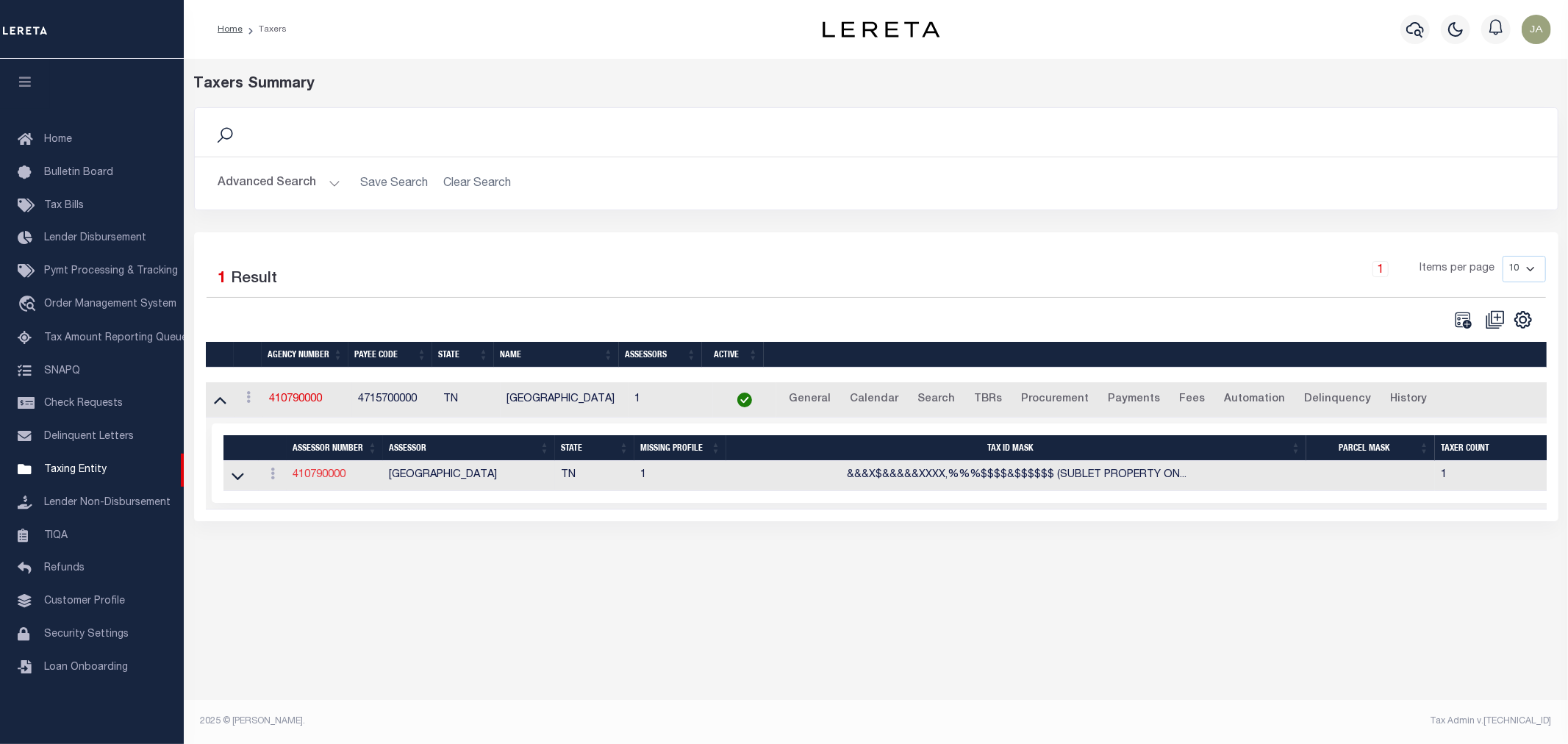
click at [320, 478] on link "410790000" at bounding box center [319, 475] width 53 height 11
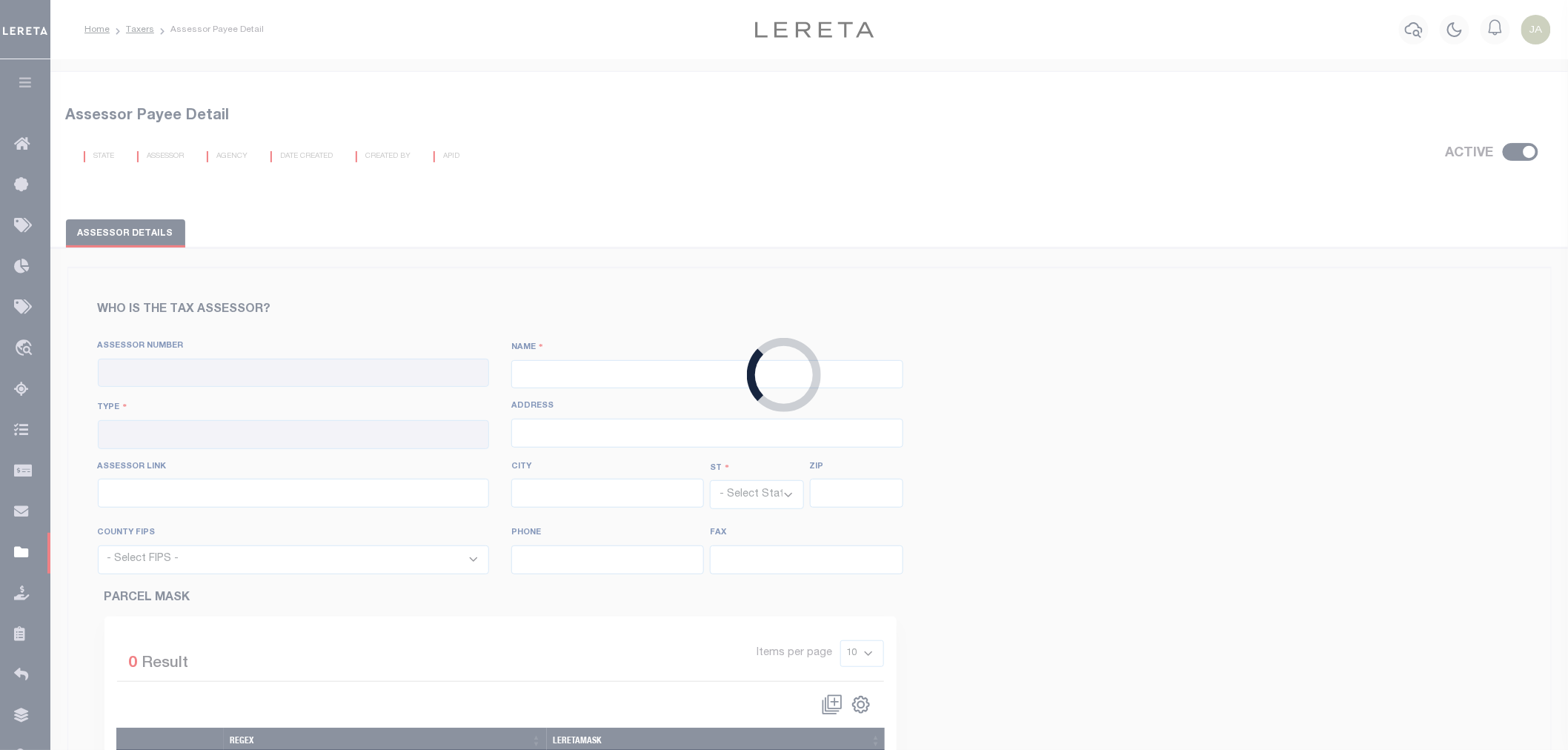
checkbox input "true"
type input "410790000"
type input "[GEOGRAPHIC_DATA]"
type input "00 - County"
type input "157 Poplar Avenue, 2nd Floor"
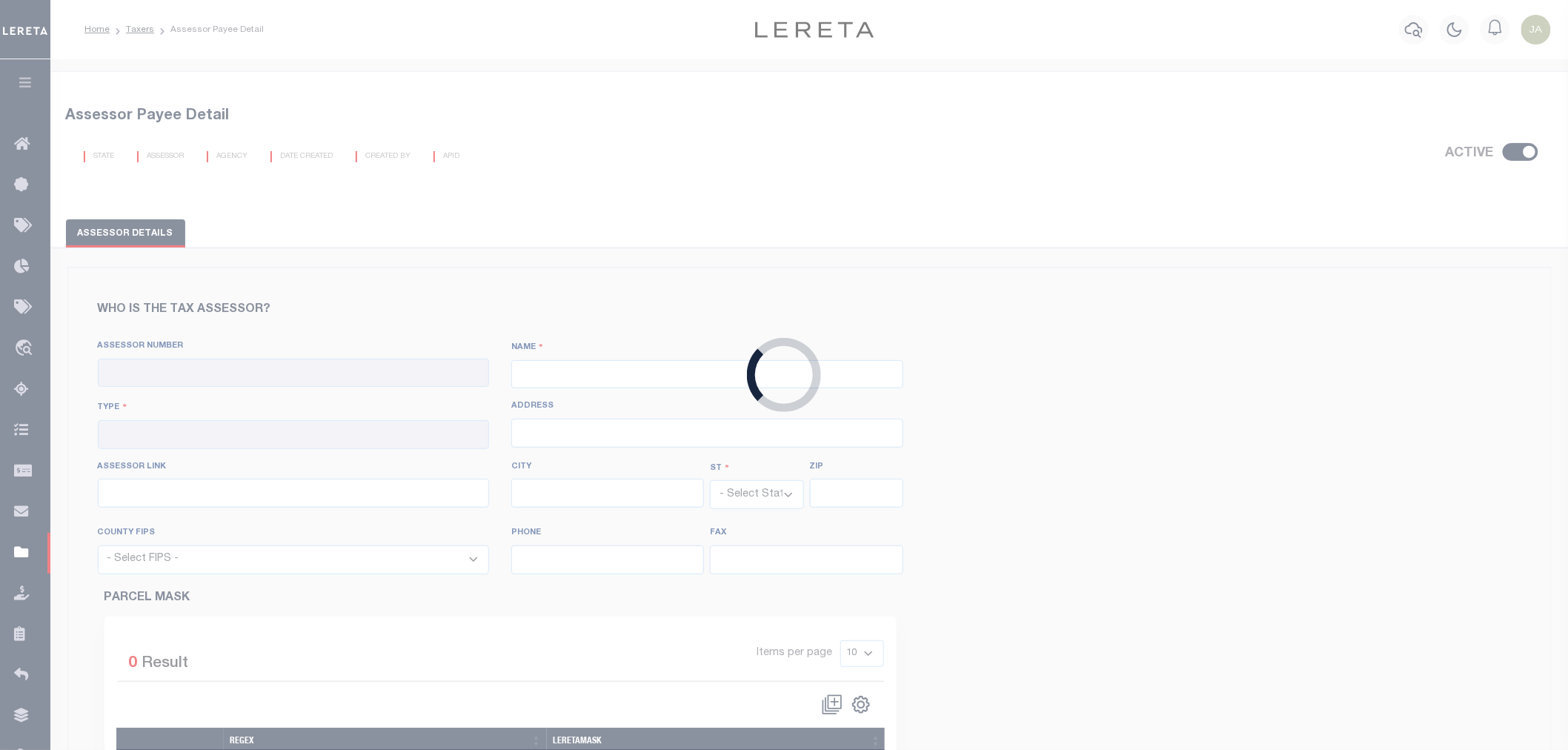
type input "http://www.assessor.shelby.tn.us/content.aspx?key=PropertySearch"
type input "Memphis"
select select "TN"
type input "38103"
select select "47157"
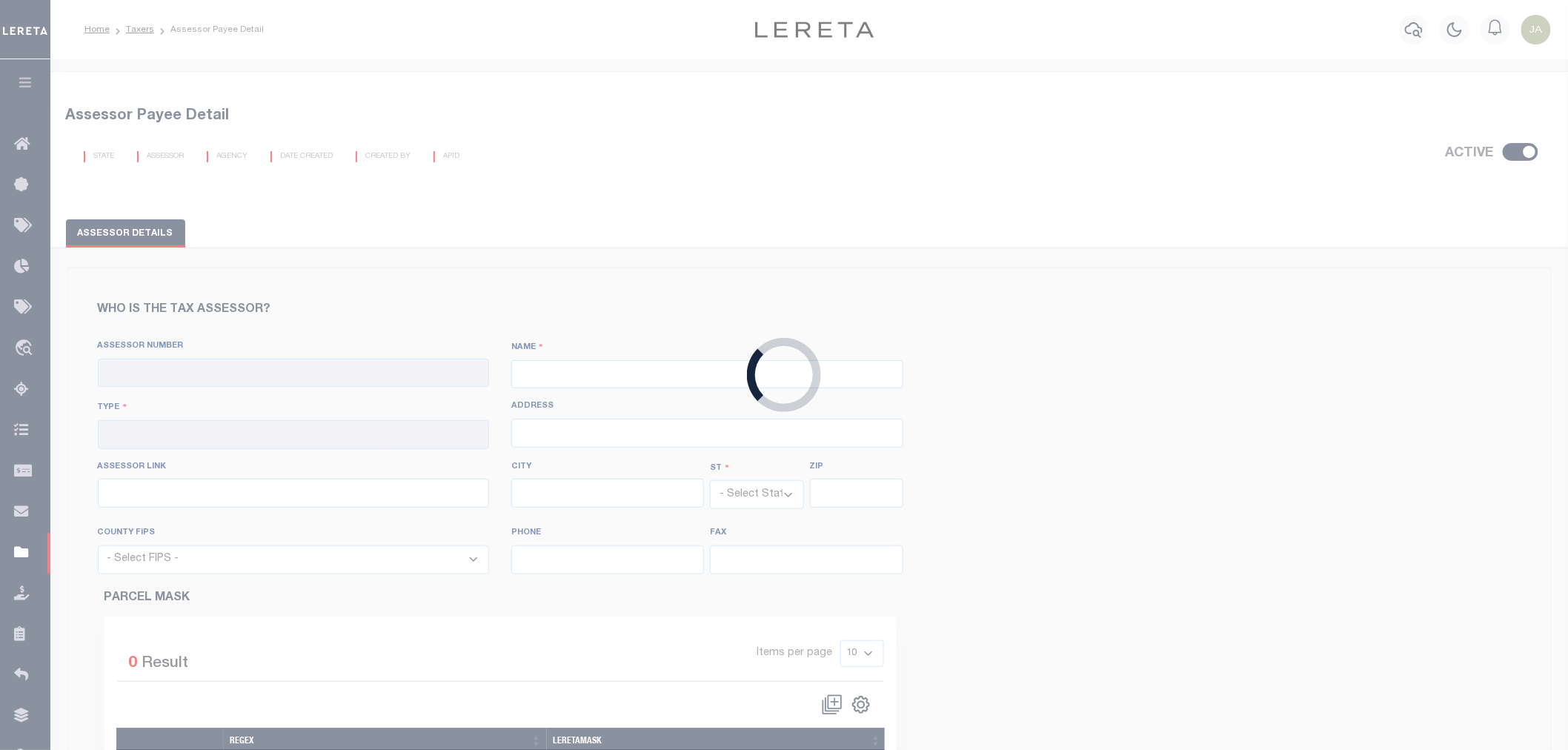
type input "901-222-0200"
type input "901-432-4785"
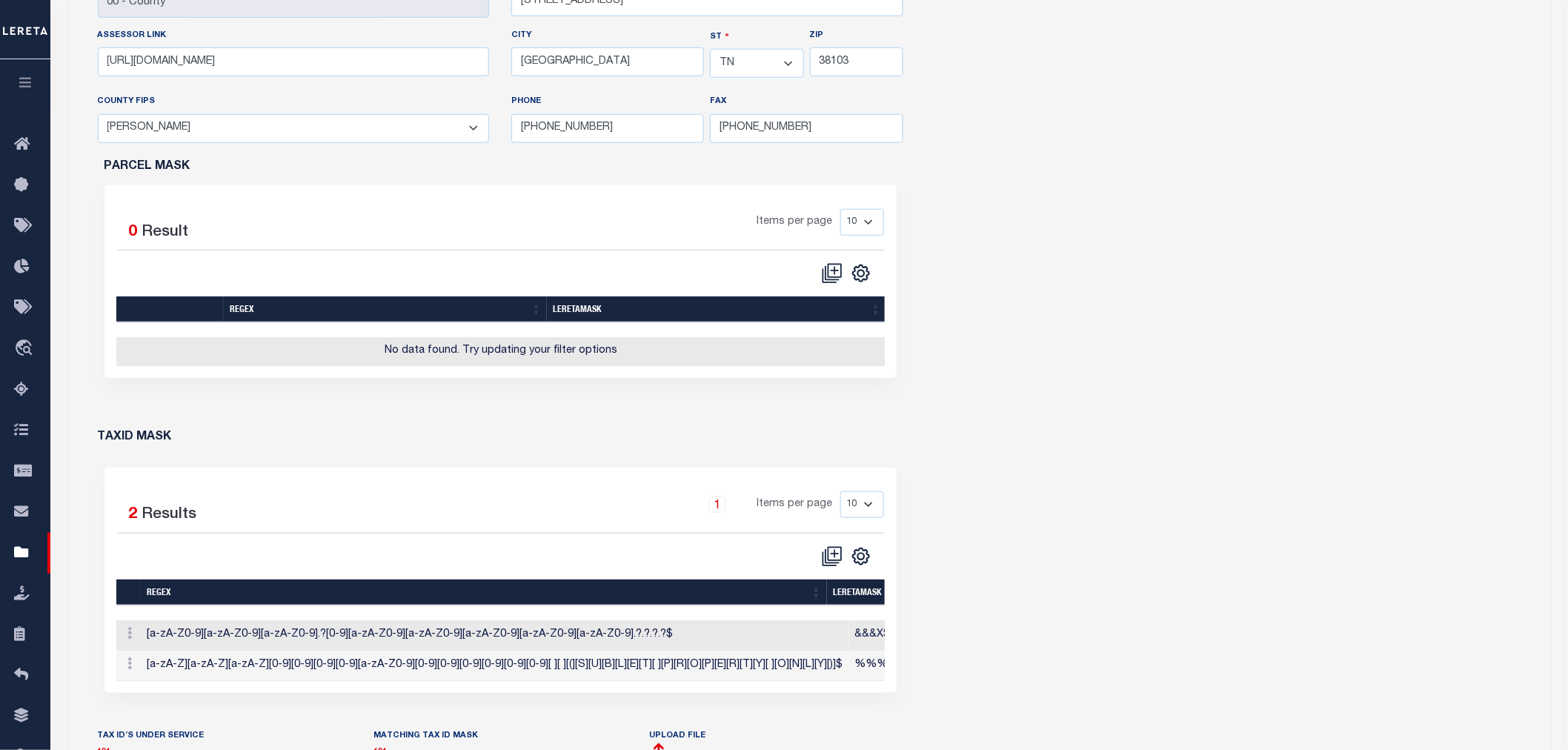
scroll to position [411, 0]
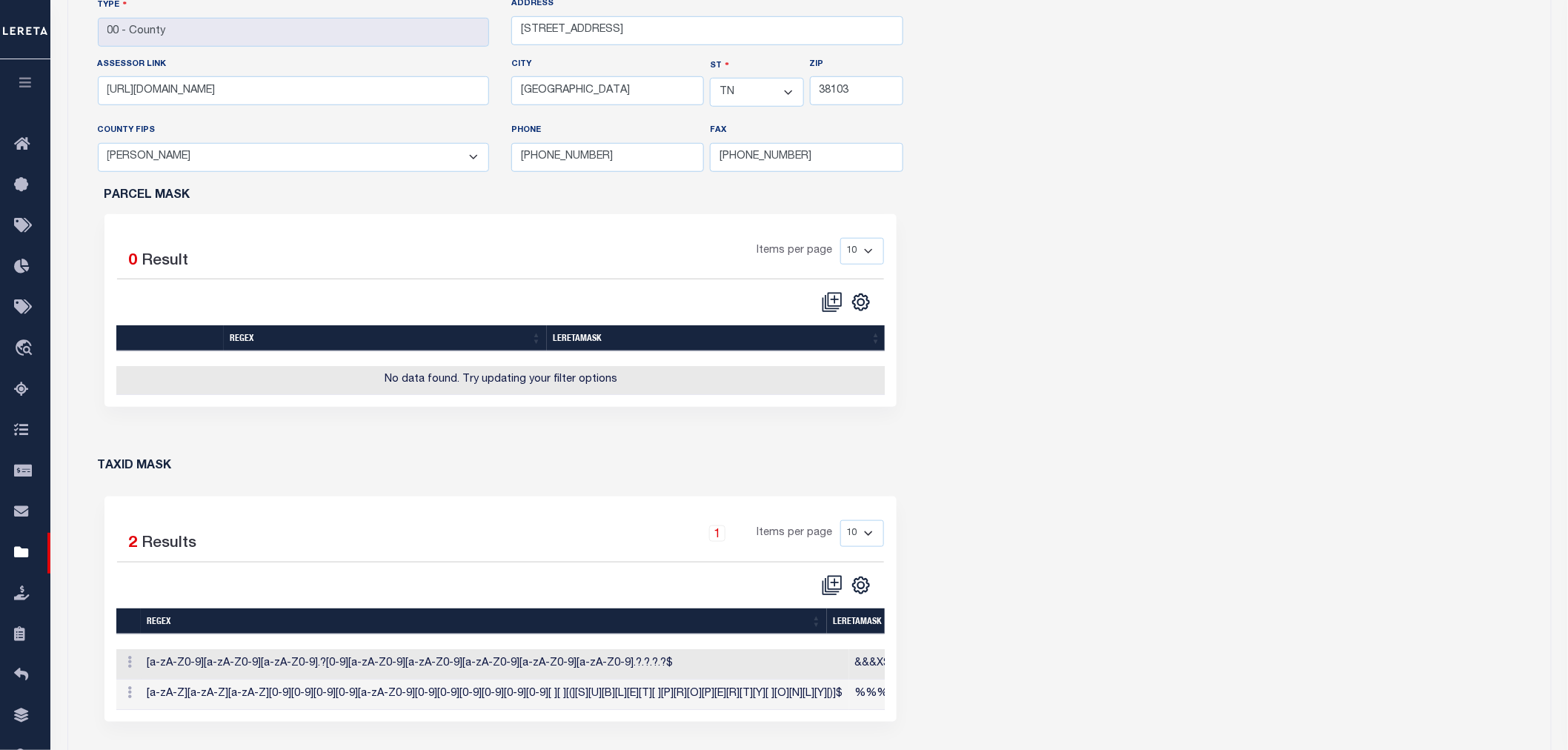
click at [31, 86] on icon "button" at bounding box center [25, 82] width 17 height 13
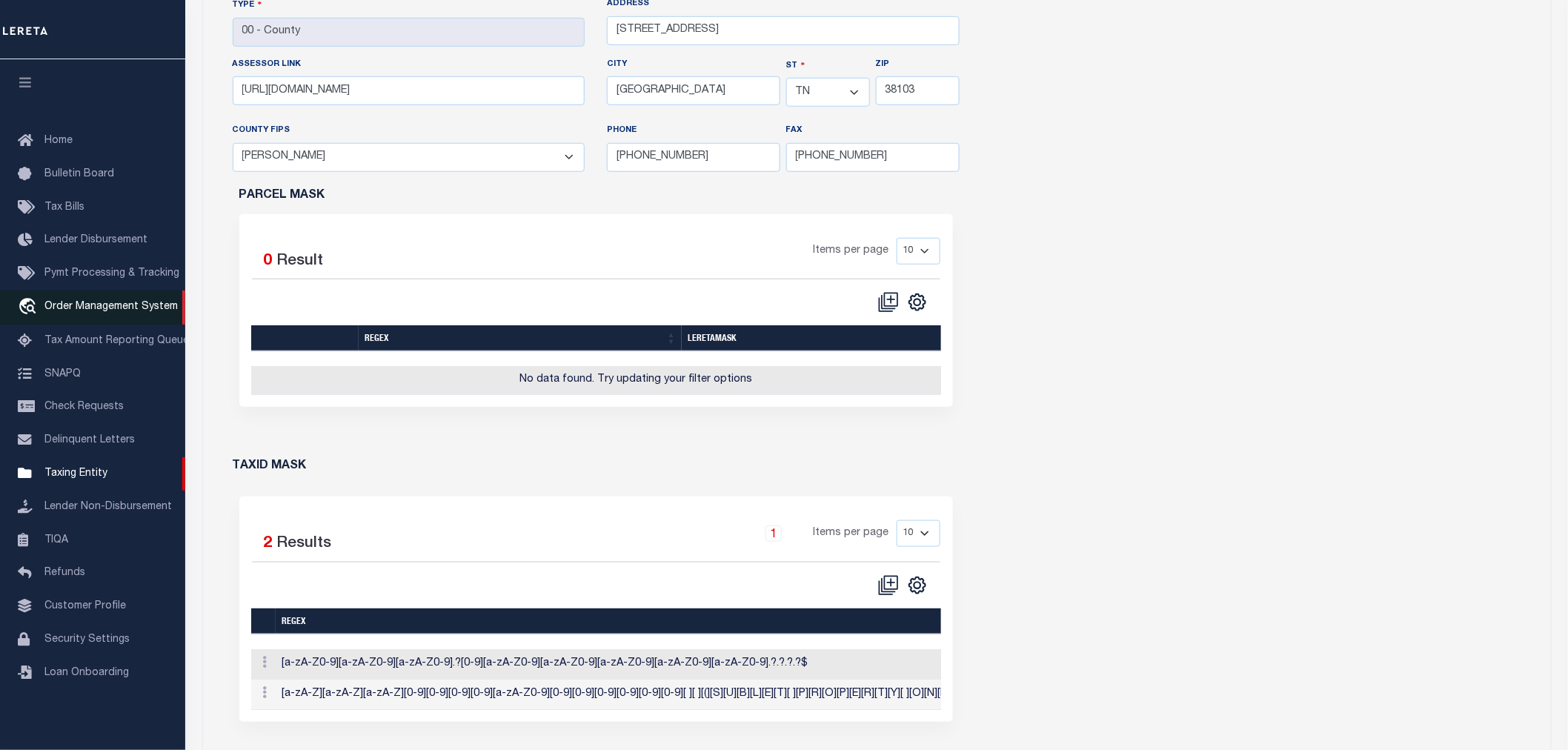
click at [86, 299] on link "travel_explore Order Management System" at bounding box center [93, 307] width 185 height 34
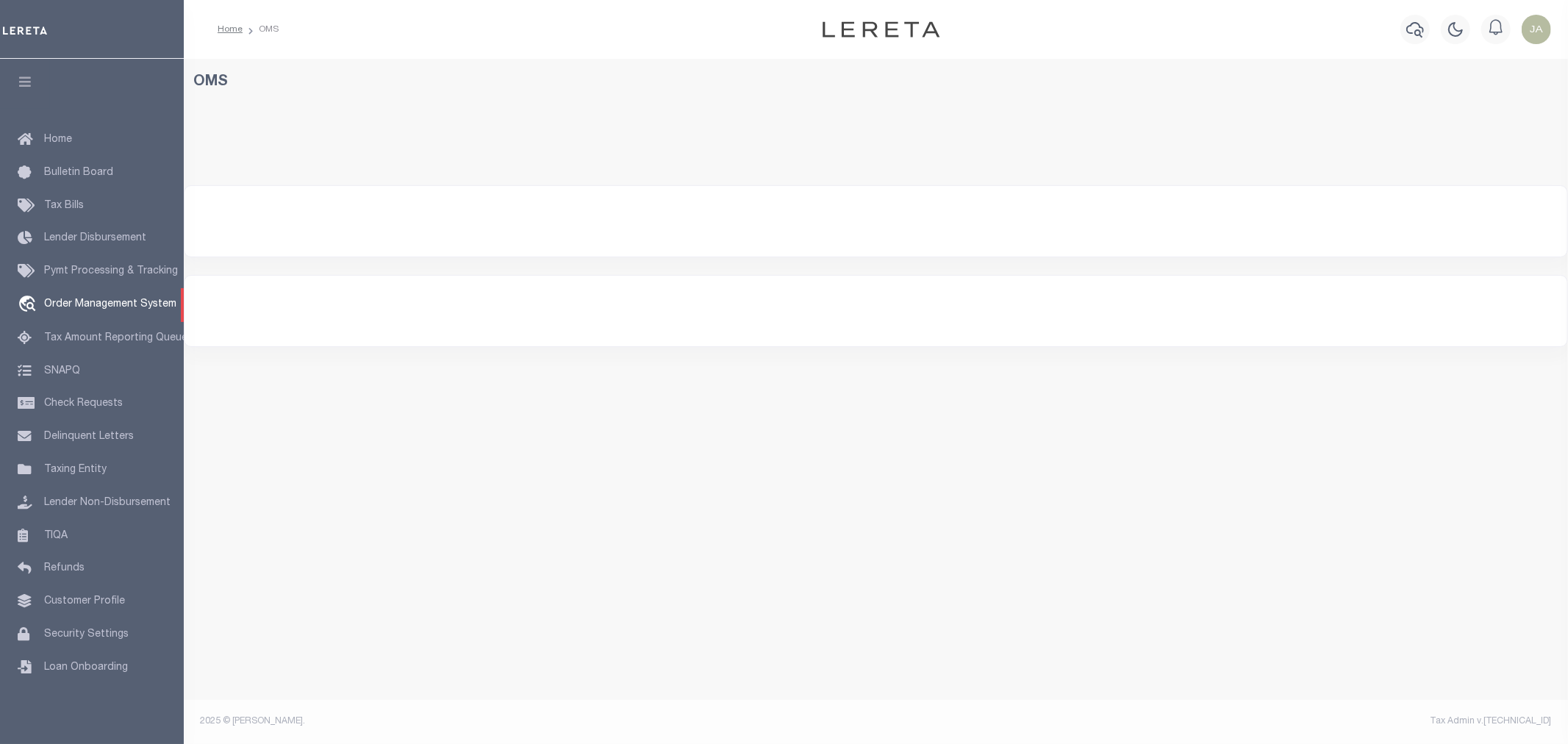
select select "200"
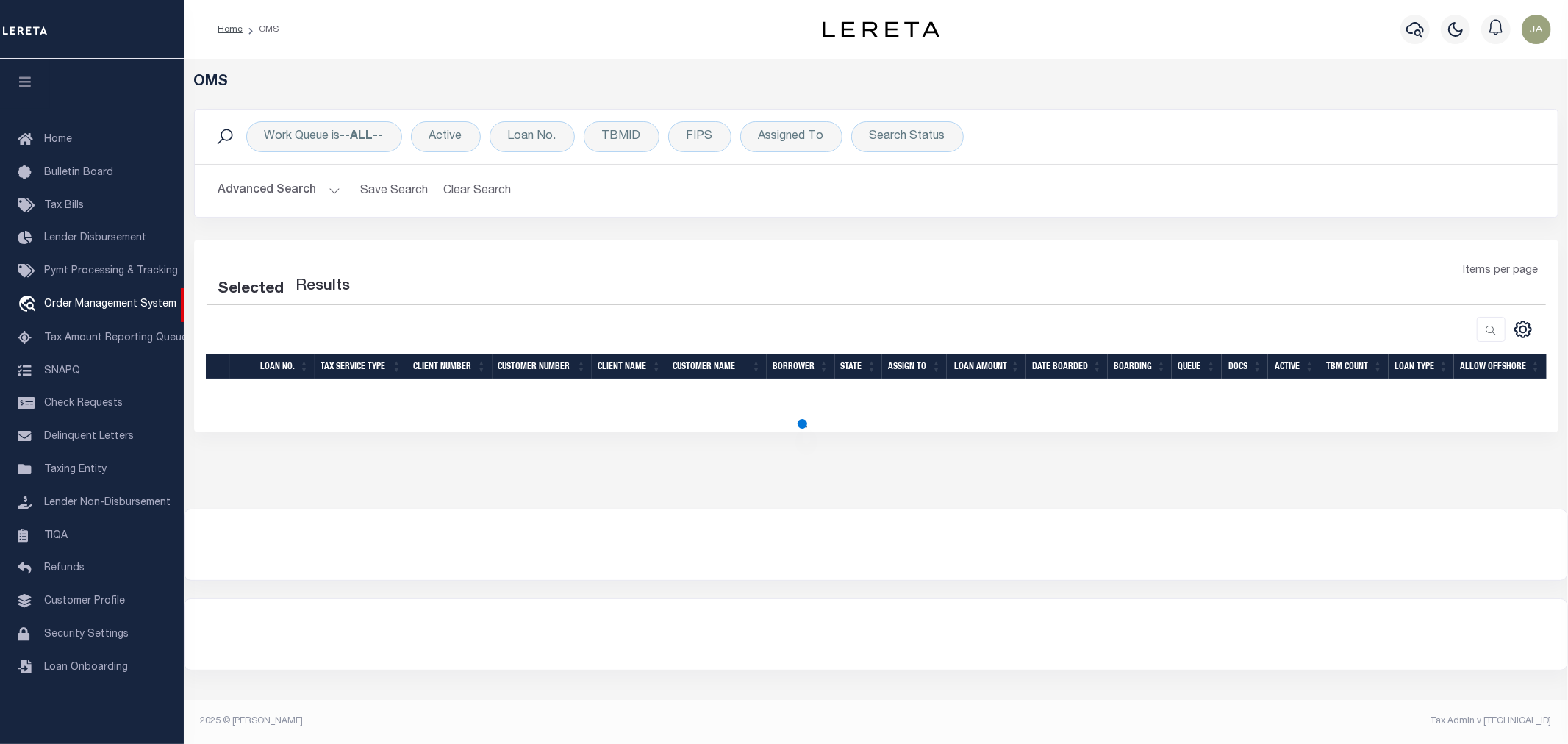
select select "200"
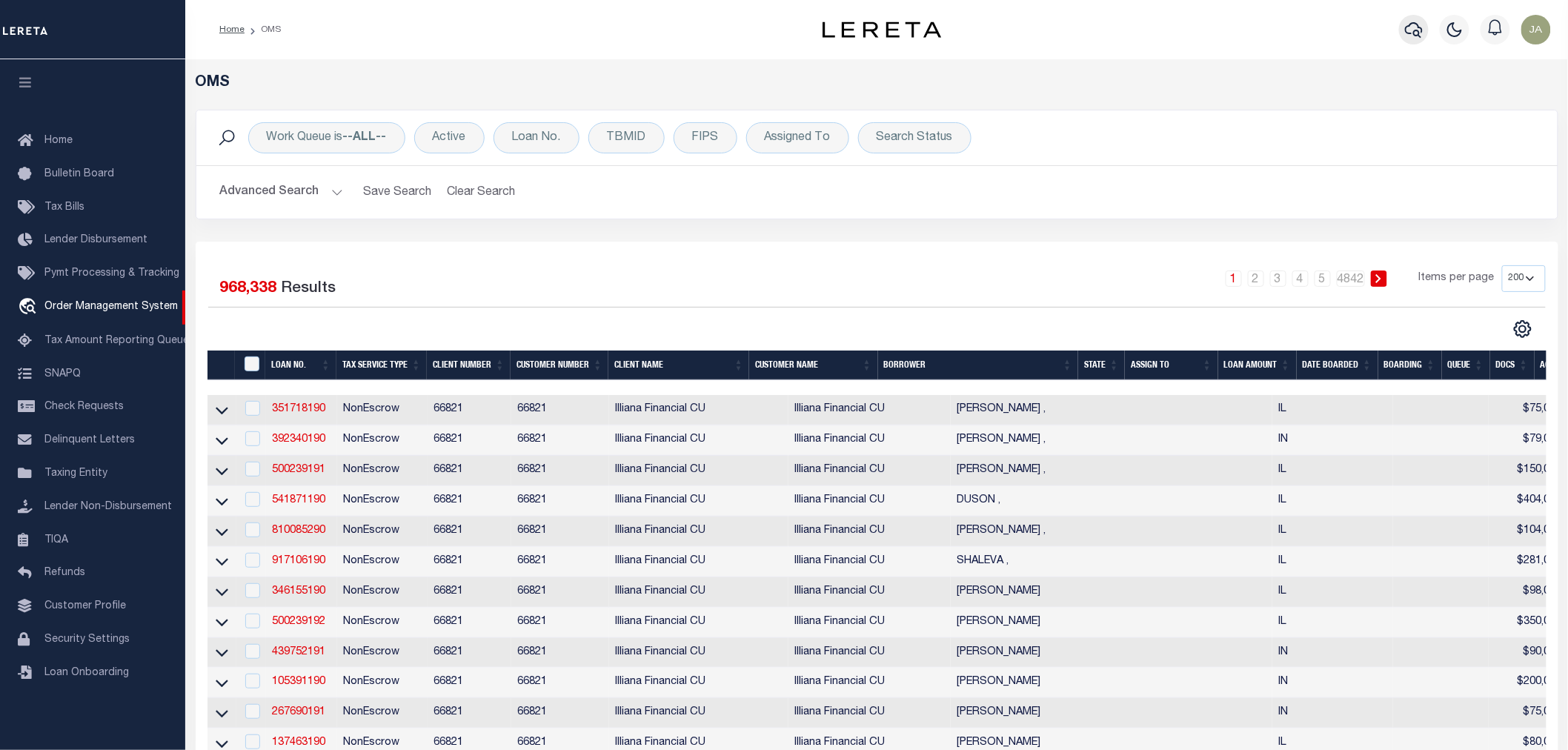
click at [1424, 34] on button "button" at bounding box center [1413, 29] width 29 height 29
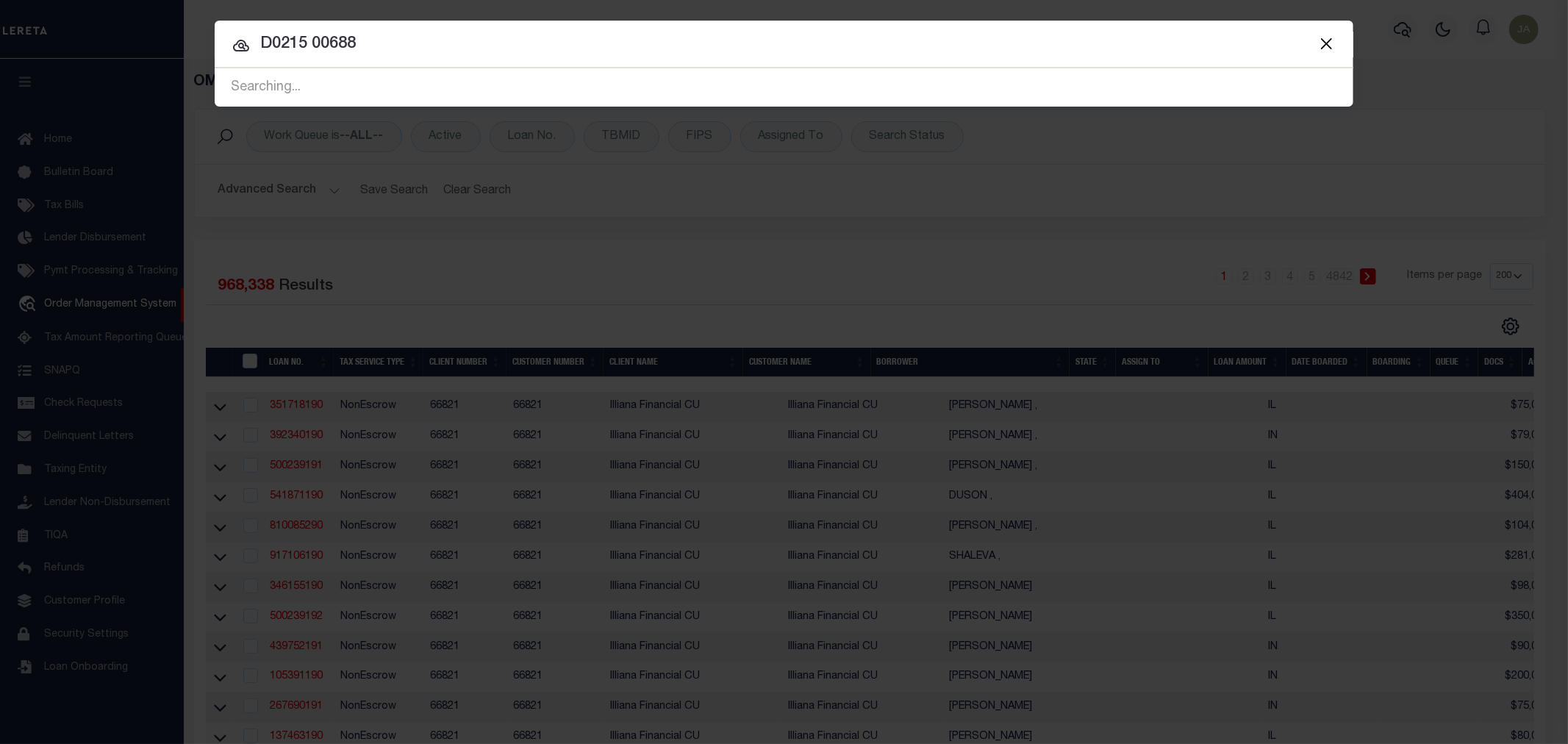
type input "D0215 00688"
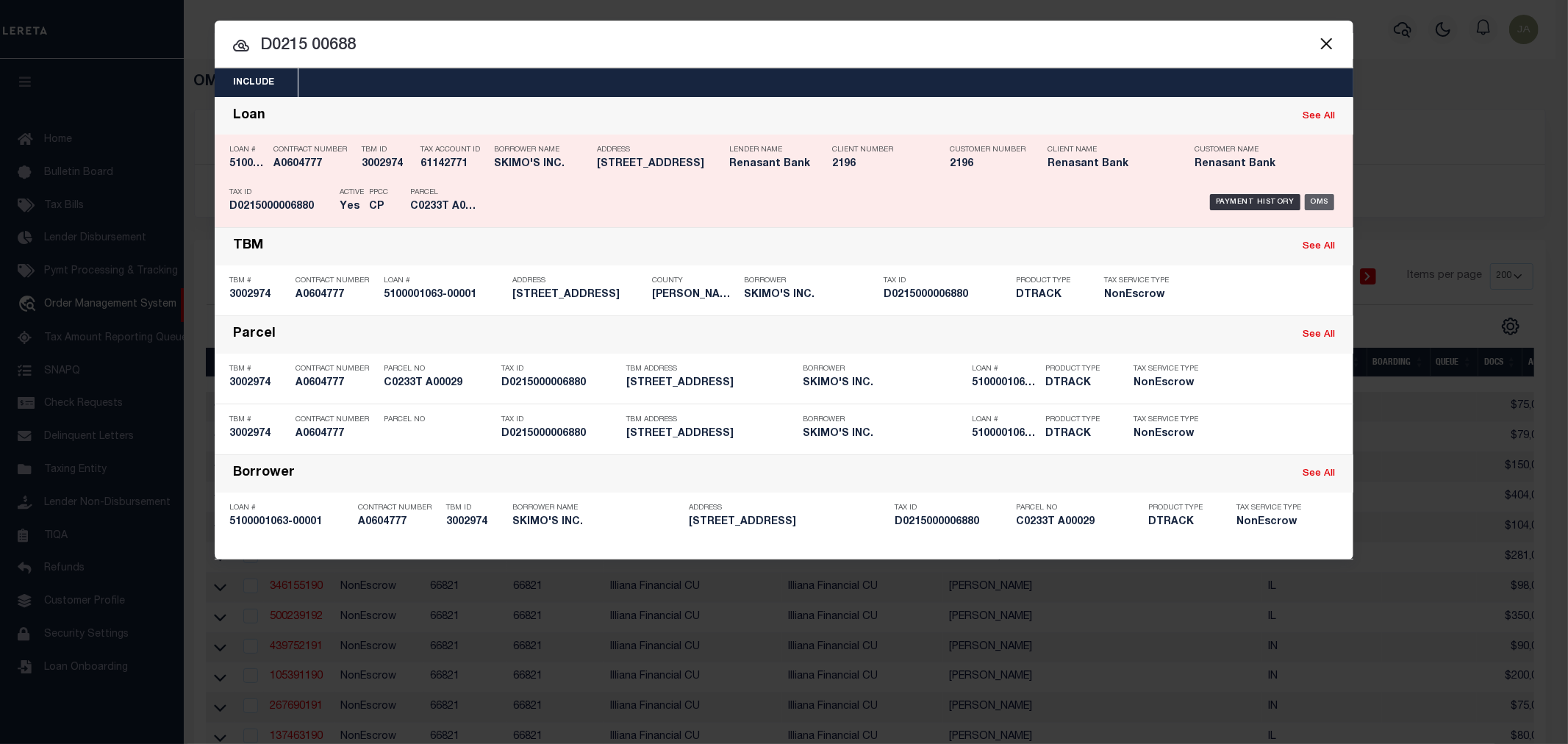
click at [1317, 199] on div "OMS" at bounding box center [1320, 202] width 30 height 16
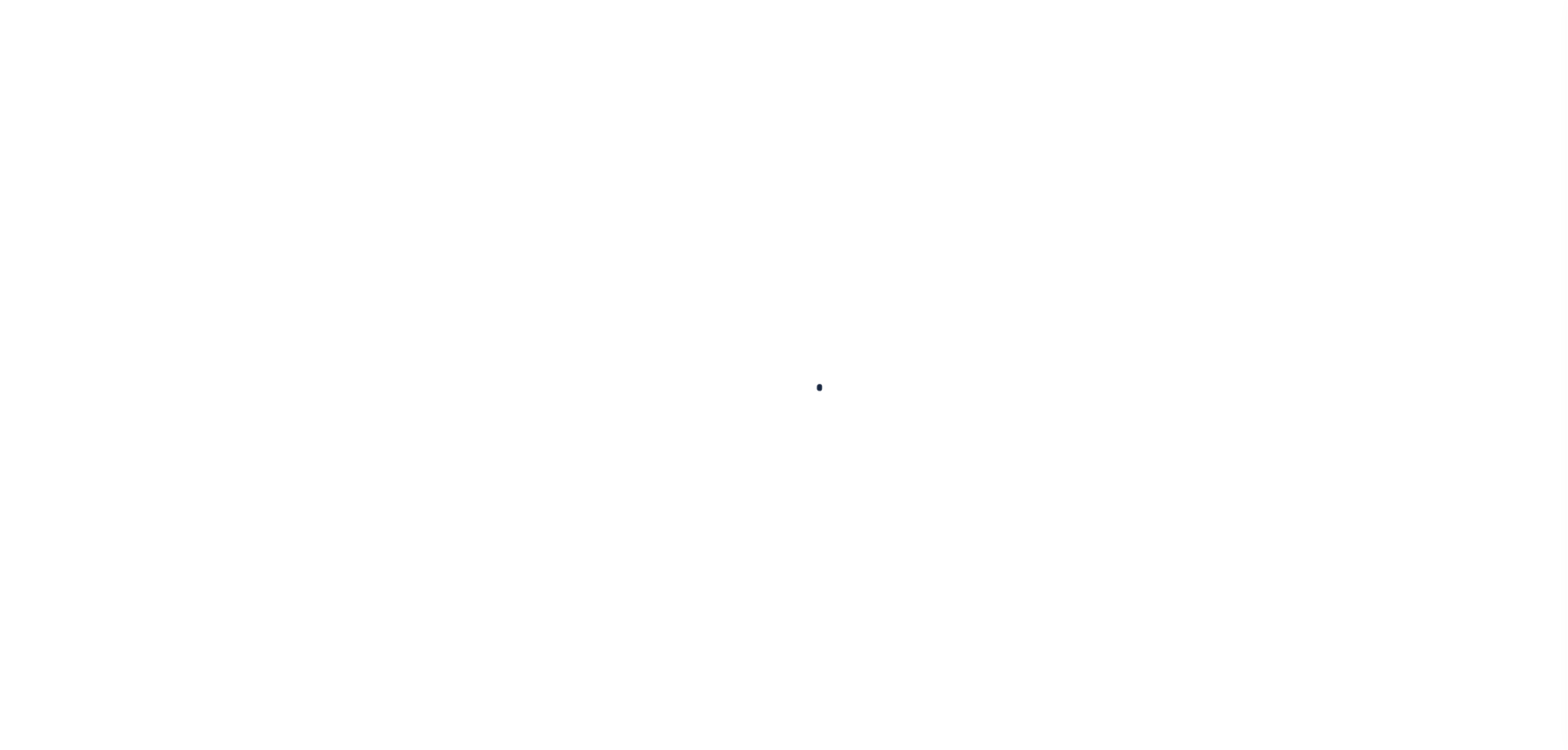
type input "5100001063-00001"
type input "SKIMO'S INC."
select select
select select "NonEscrow"
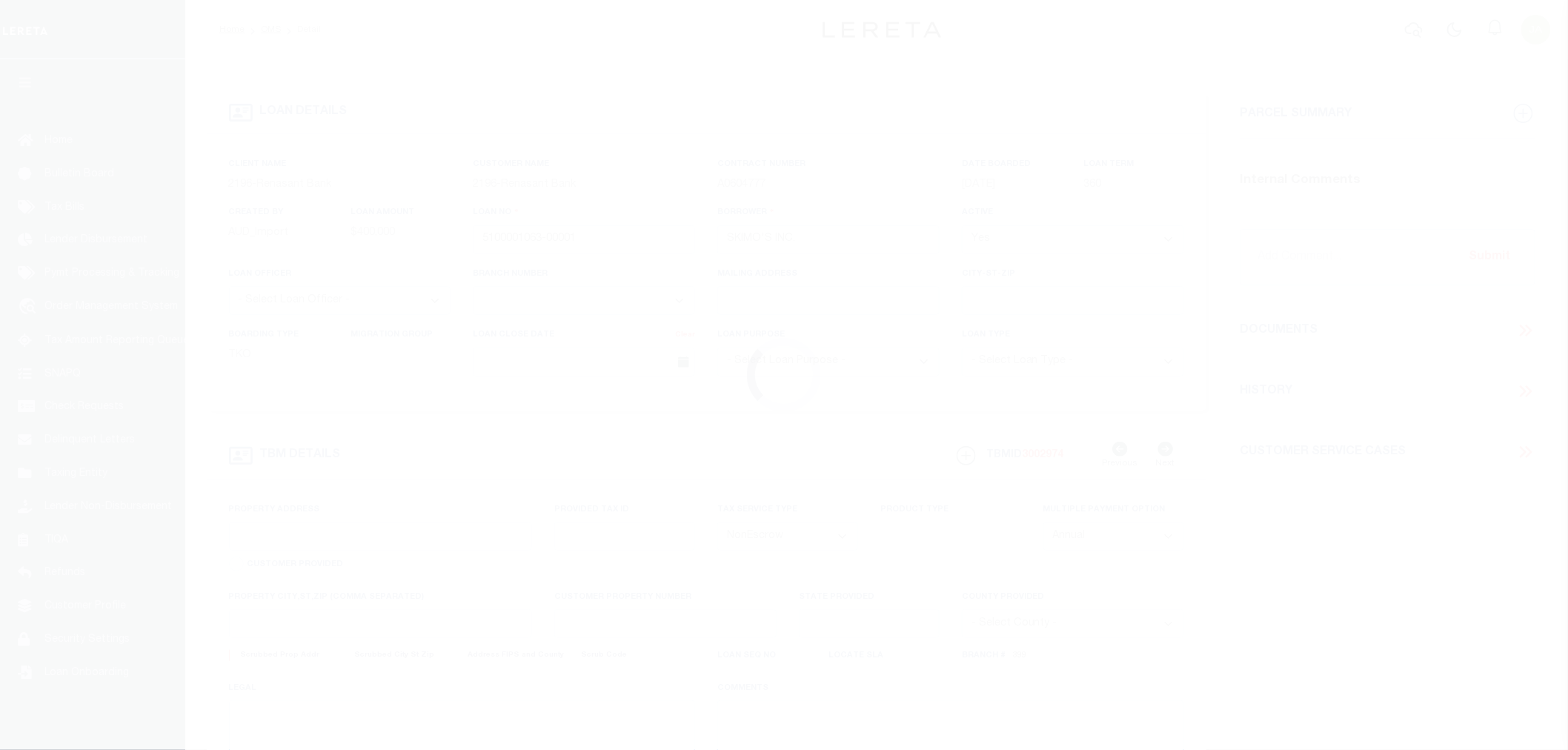
select select "5150"
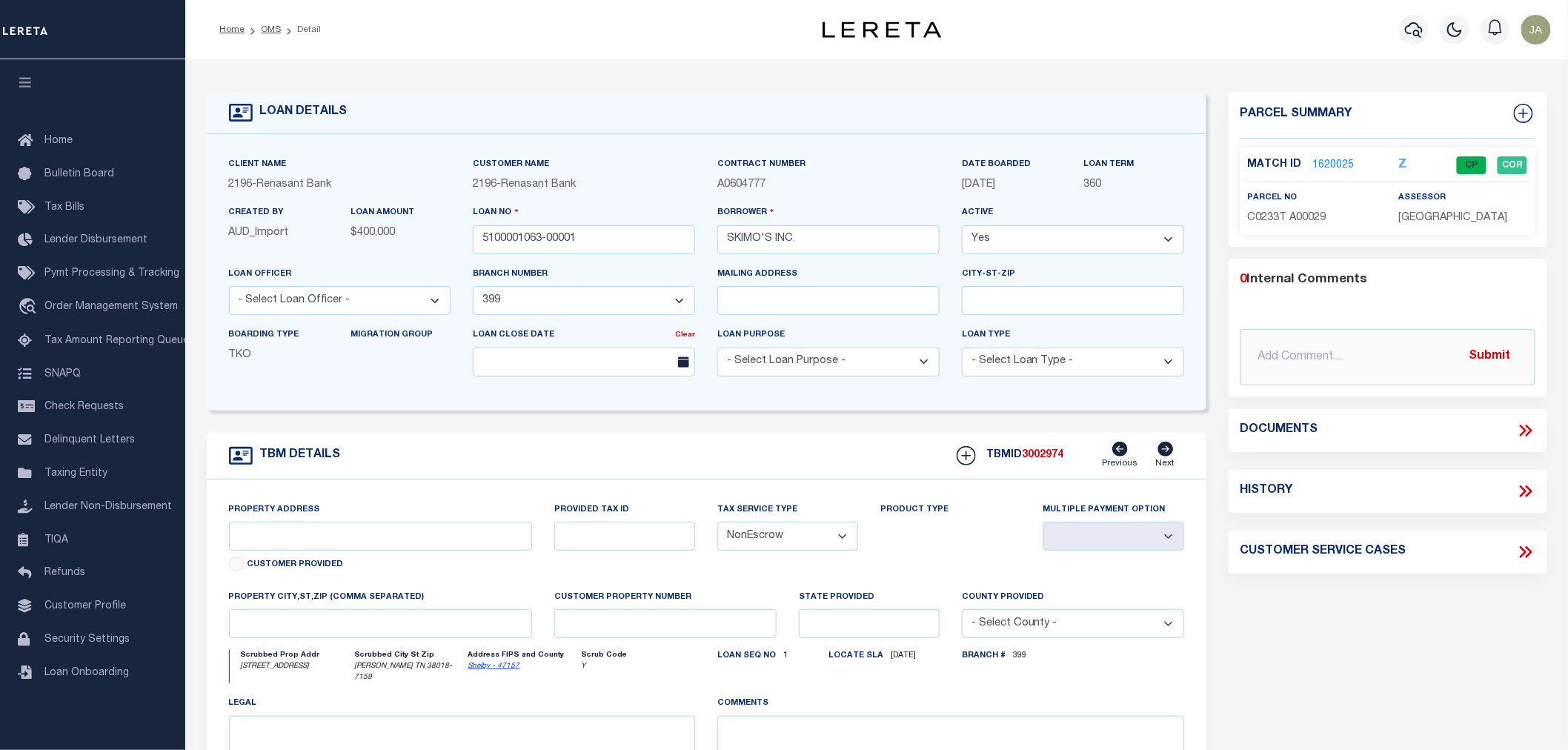
type input "[STREET_ADDRESS]"
select select
type input "[PERSON_NAME] TN 38018-7159"
type input "TN"
select select
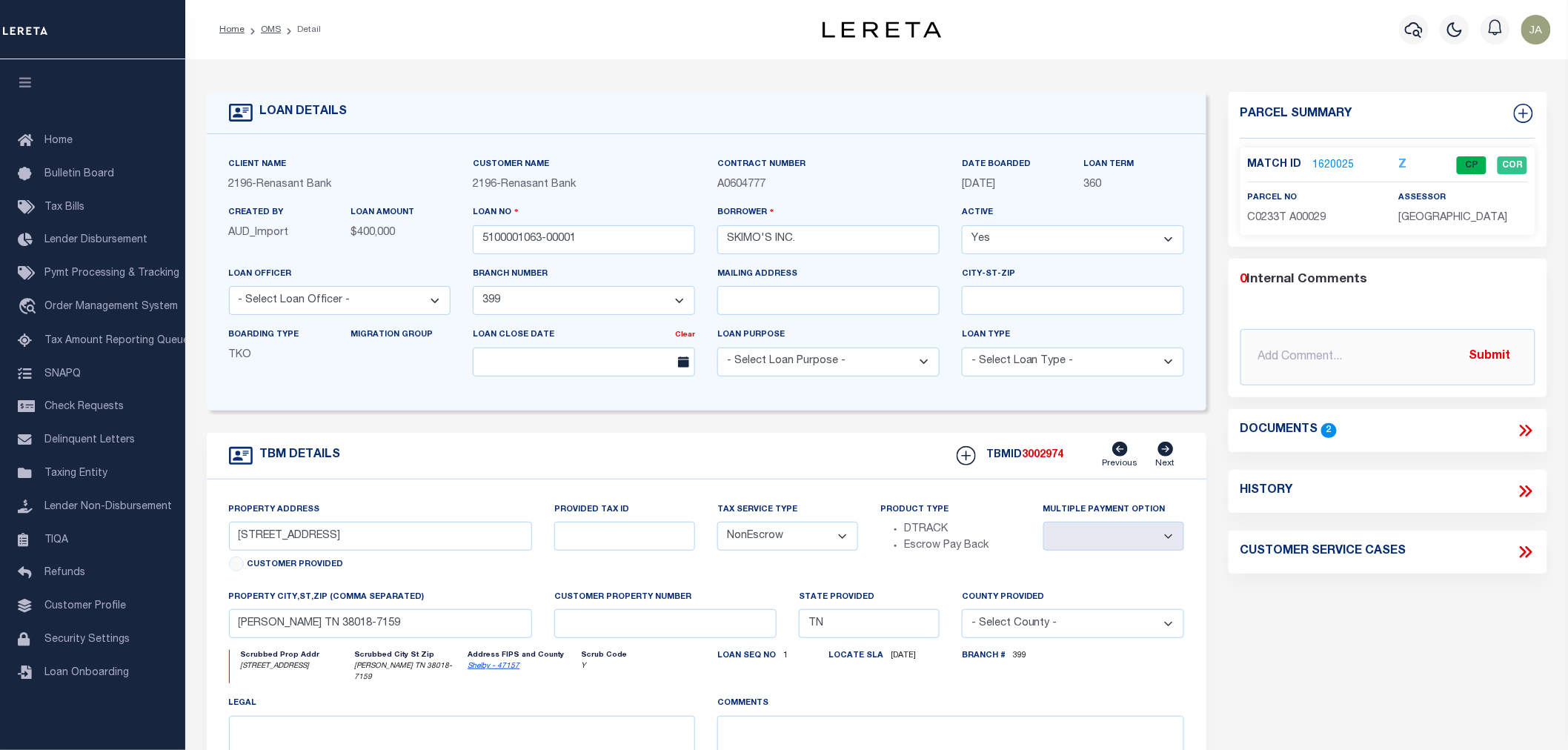
click at [1321, 160] on link "1620025" at bounding box center [1334, 165] width 42 height 15
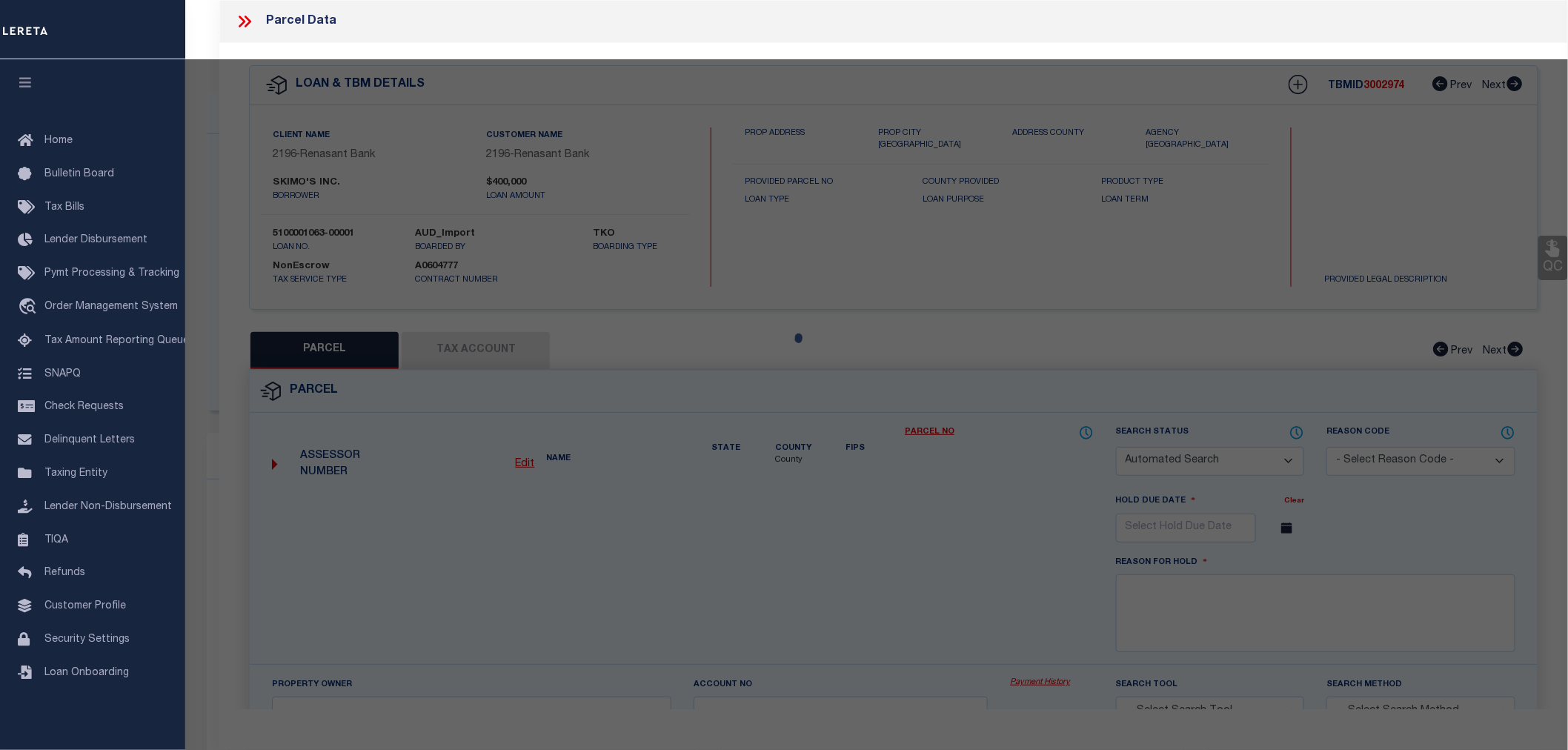
checkbox input "false"
select select "CP"
type input "HESTER MICHAEL D & AMY D"
select select
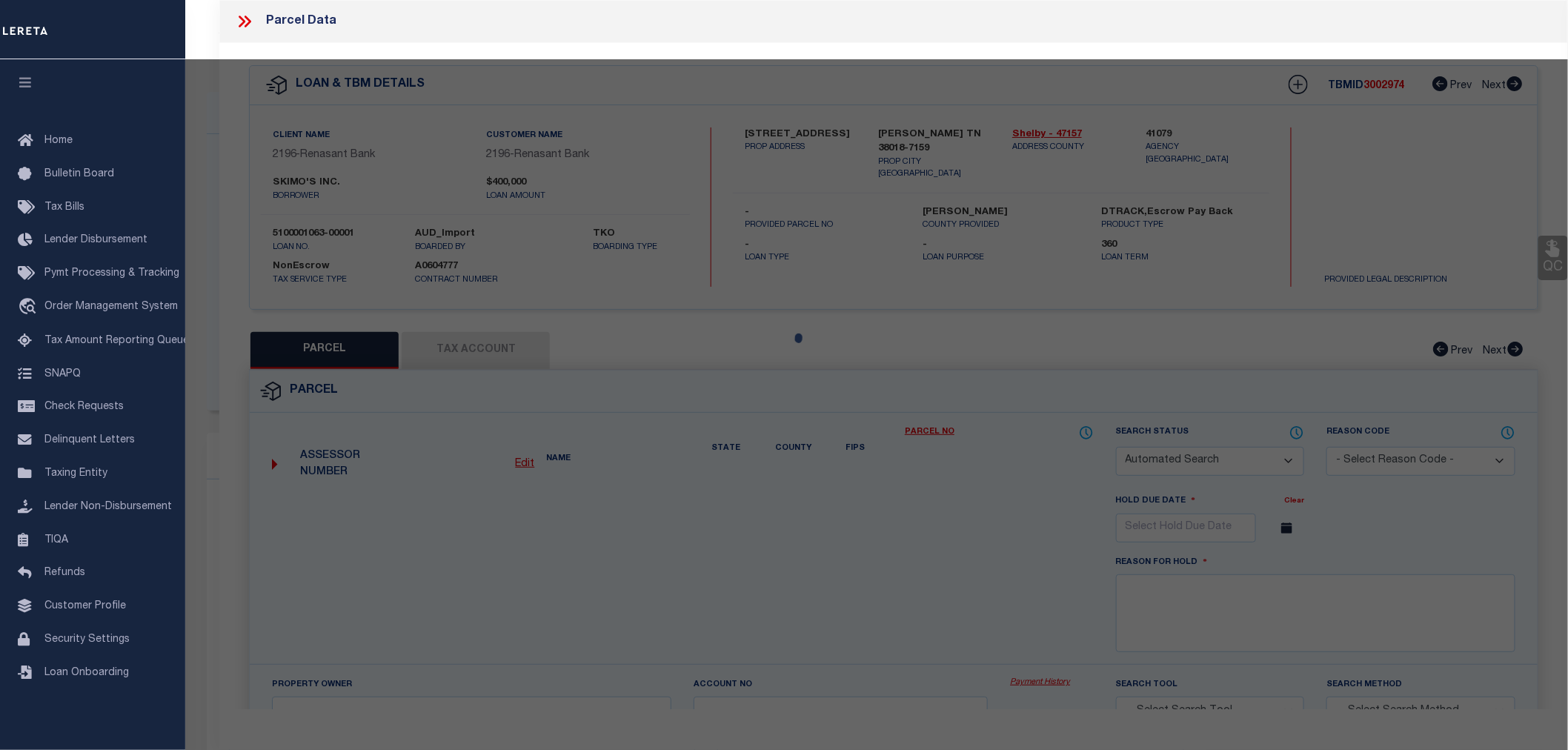
type input "1831 ELK RIVER CV"
checkbox input "false"
type input "[GEOGRAPHIC_DATA]"
type textarea "lot 29 , [GEOGRAPHIC_DATA] PHASE 1"
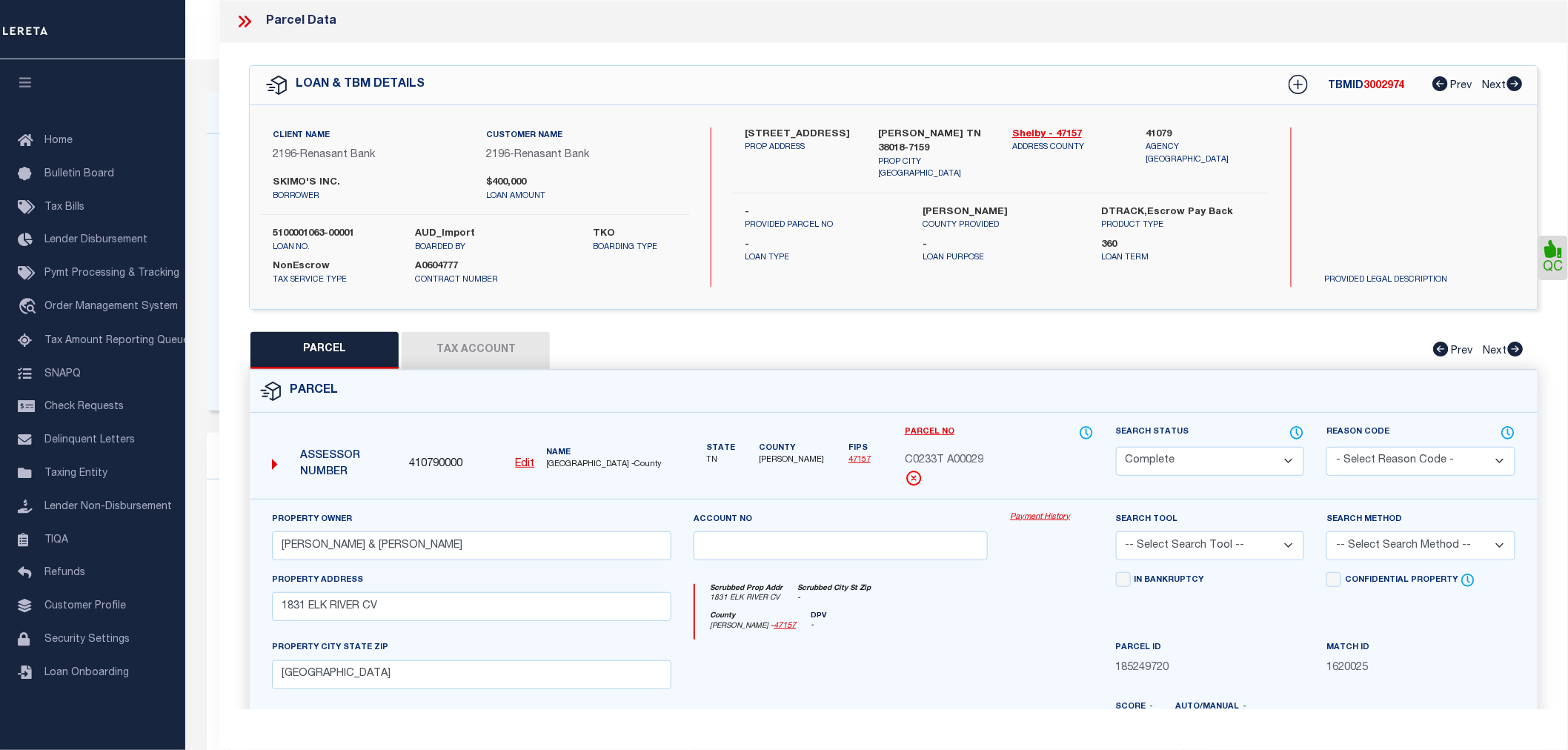
click at [463, 337] on button "Tax Account" at bounding box center [475, 351] width 149 height 37
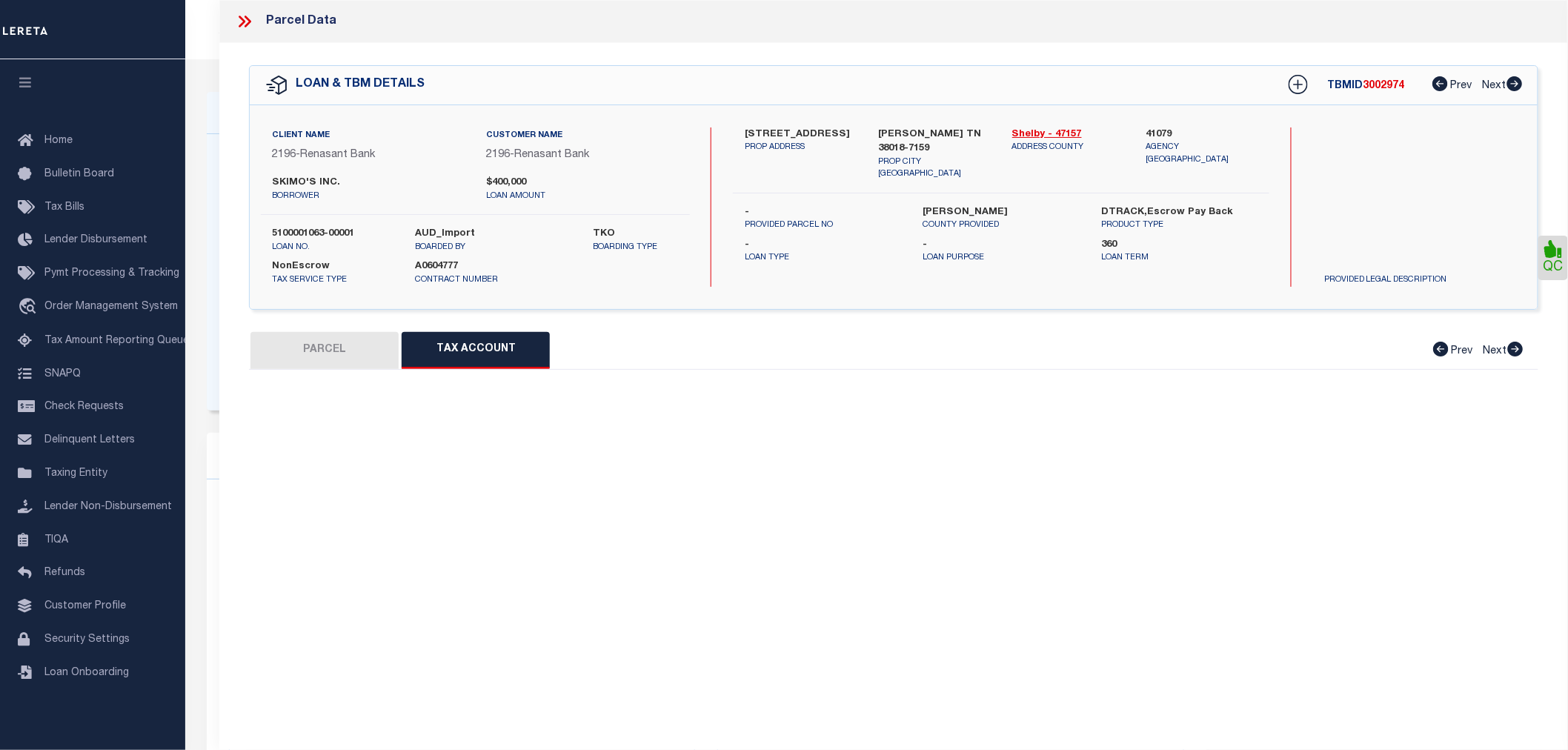
select select "100"
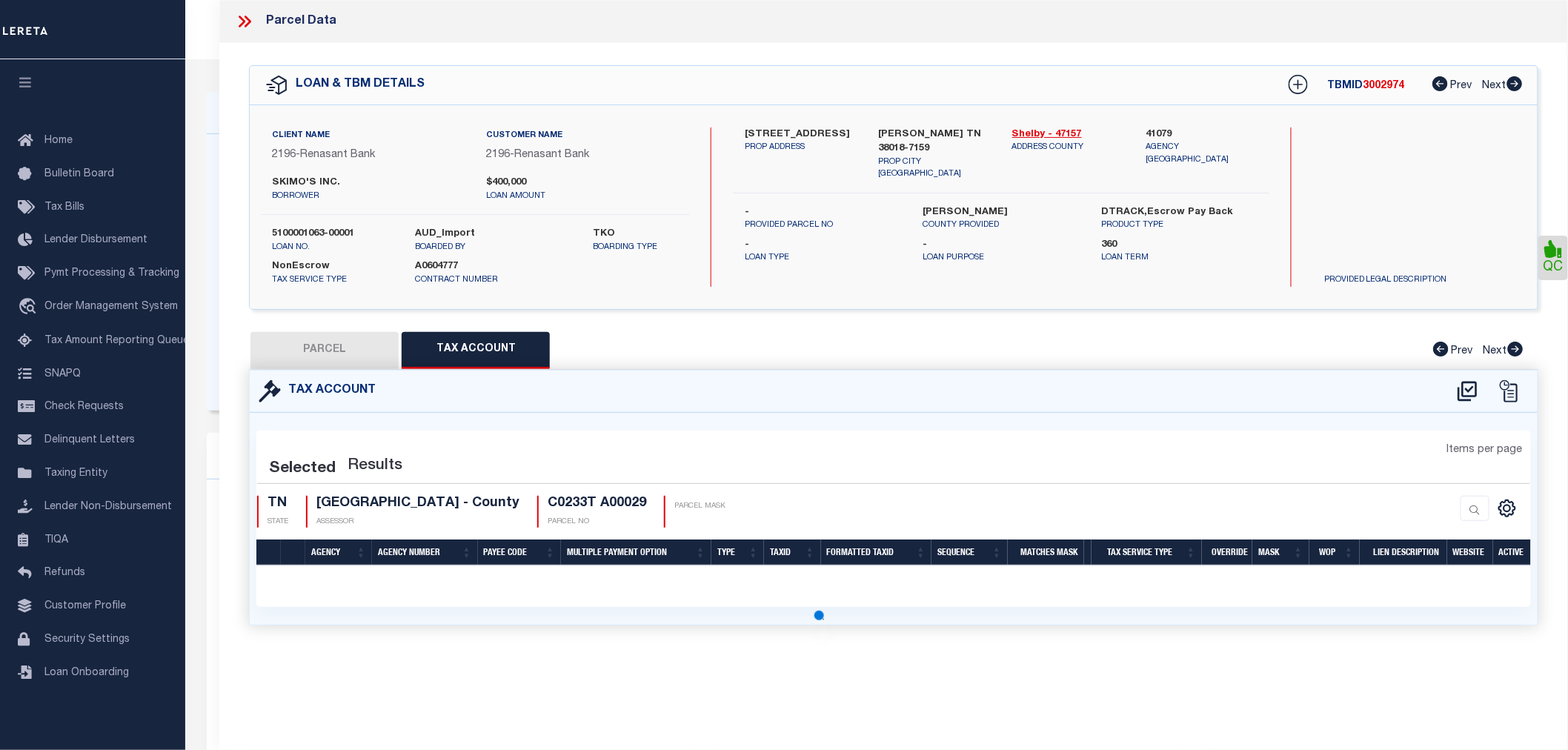
select select "100"
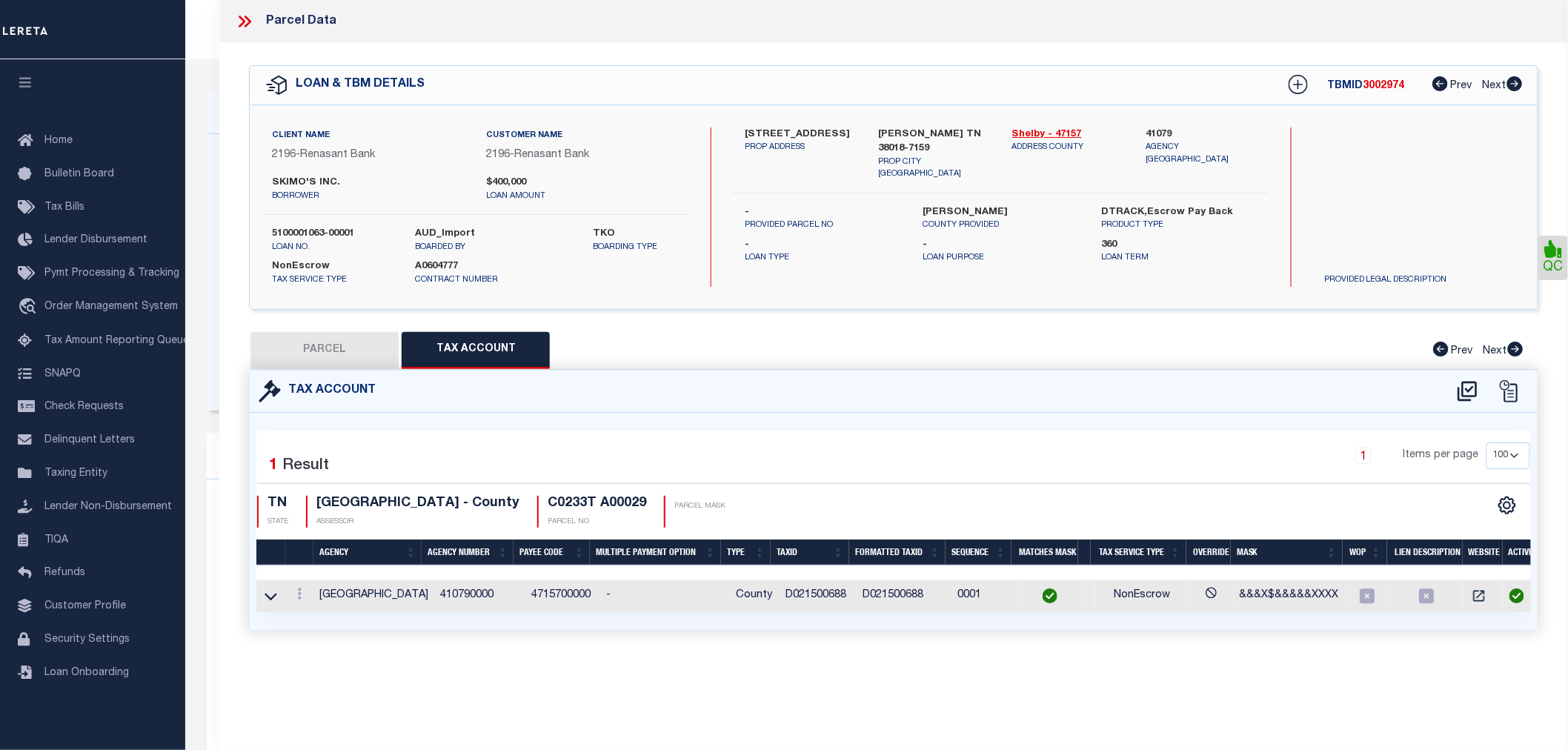
click at [238, 28] on icon at bounding box center [245, 21] width 20 height 20
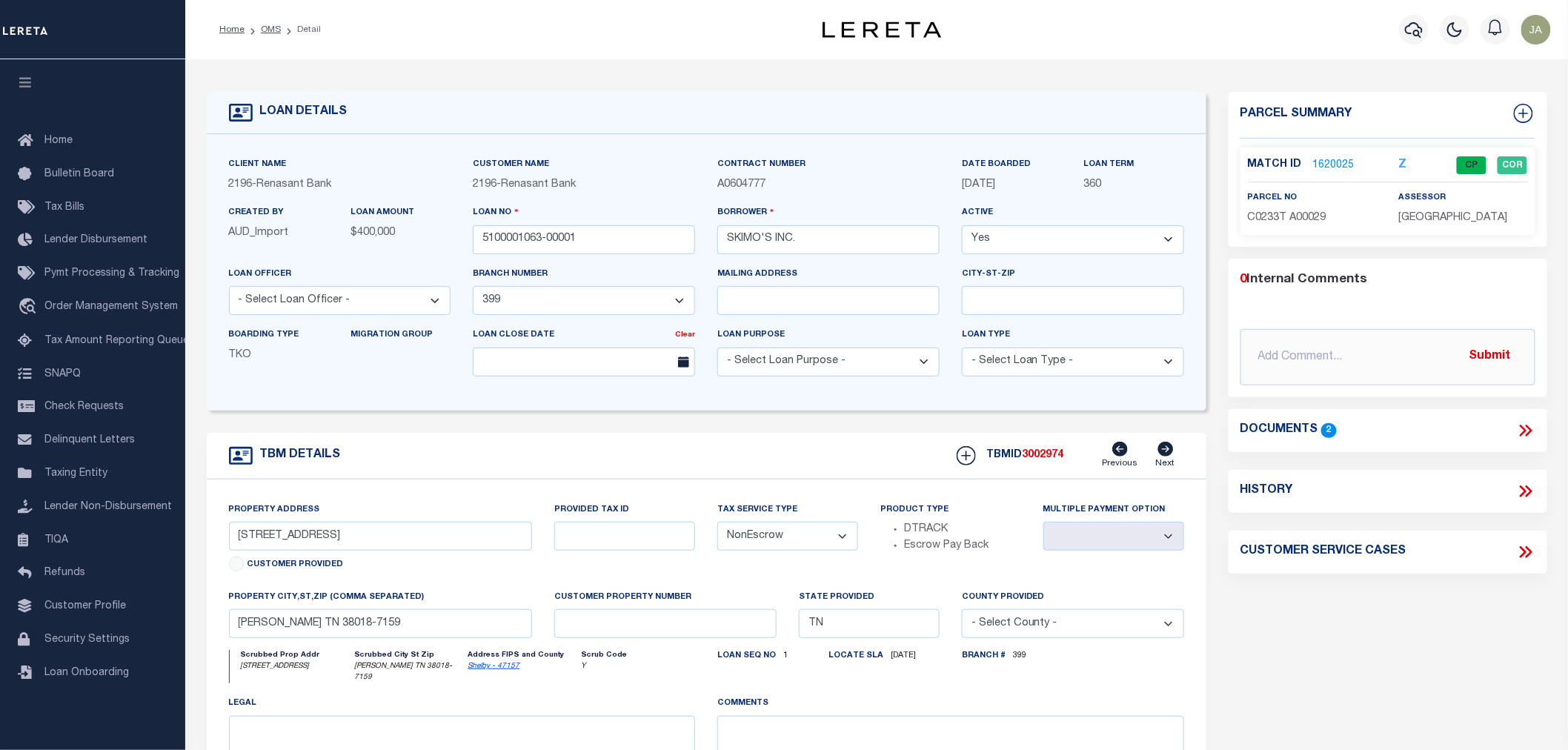
click at [1162, 458] on link "Next" at bounding box center [1166, 456] width 20 height 28
click at [1321, 173] on div "Match ID 1620025 Z CP COR" at bounding box center [1387, 169] width 280 height 26
click at [1331, 166] on link "1620025" at bounding box center [1334, 165] width 42 height 15
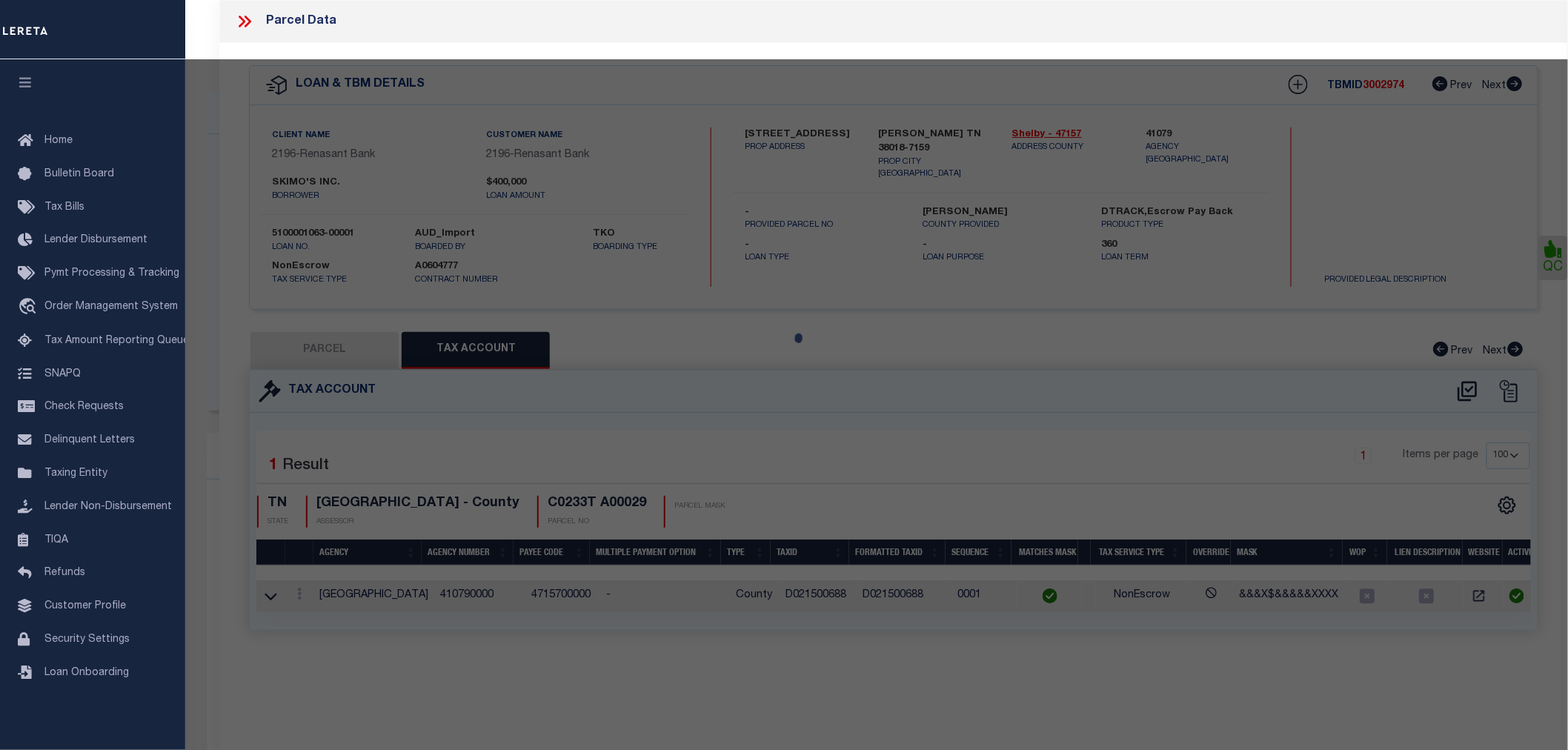
select select "AS"
checkbox input "false"
select select "CP"
type input "HESTER MICHAEL D & AMY D"
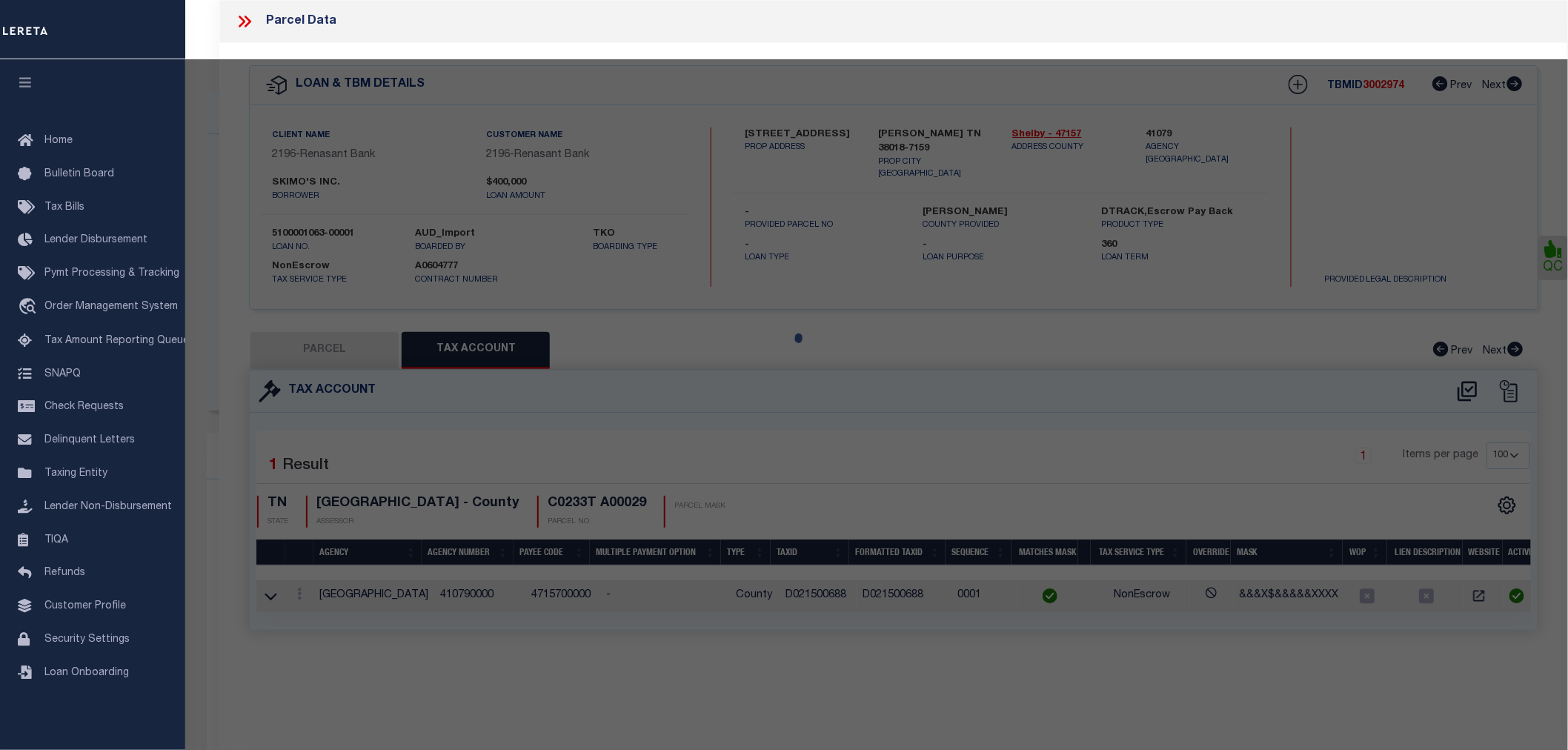
select select
type input "1831 ELK RIVER CV"
checkbox input "false"
type input "COLLIERVILLE TN 38017"
type textarea "lot 29 , WELLINGTON RIDGE PHASE 1"
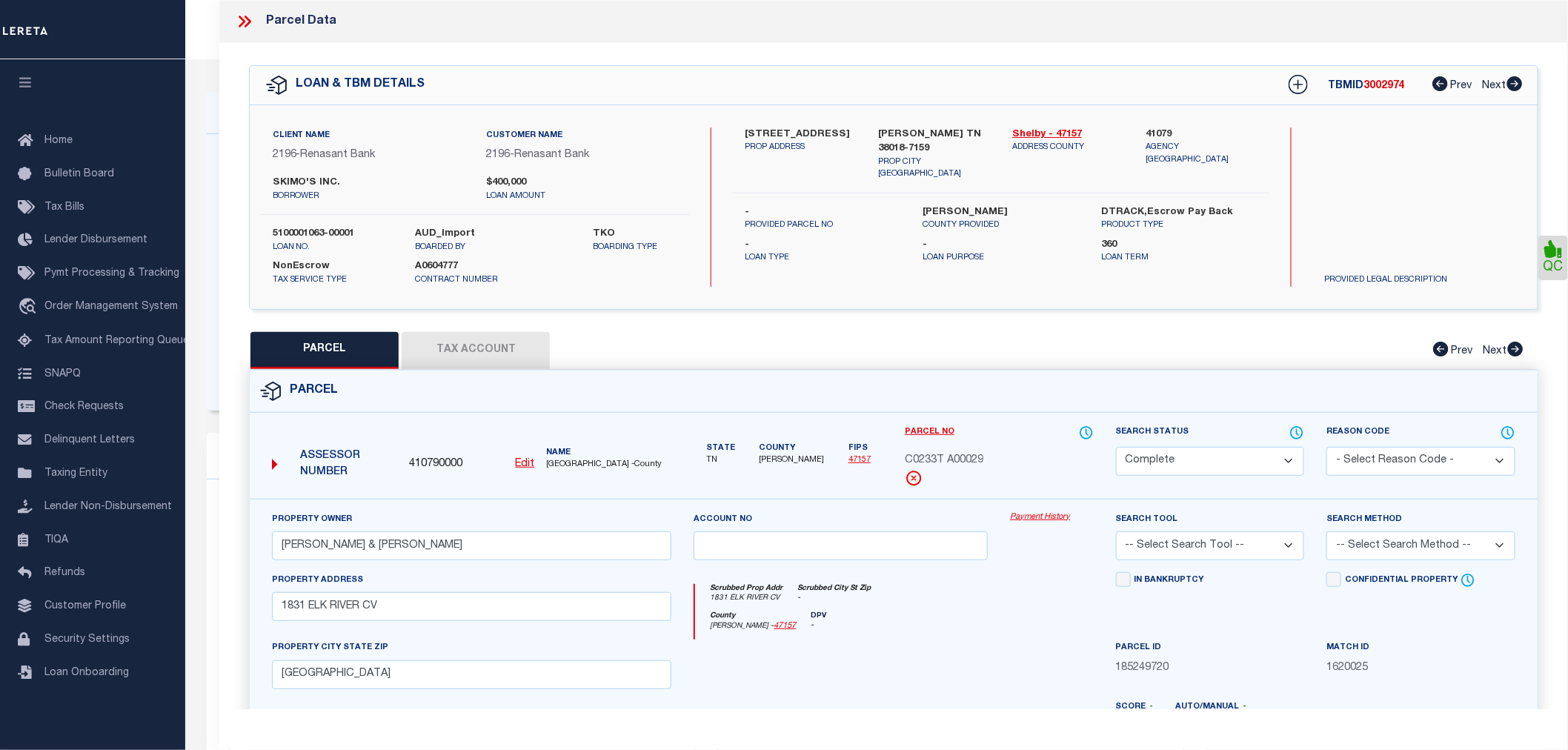
click at [454, 348] on button "Tax Account" at bounding box center [475, 351] width 149 height 37
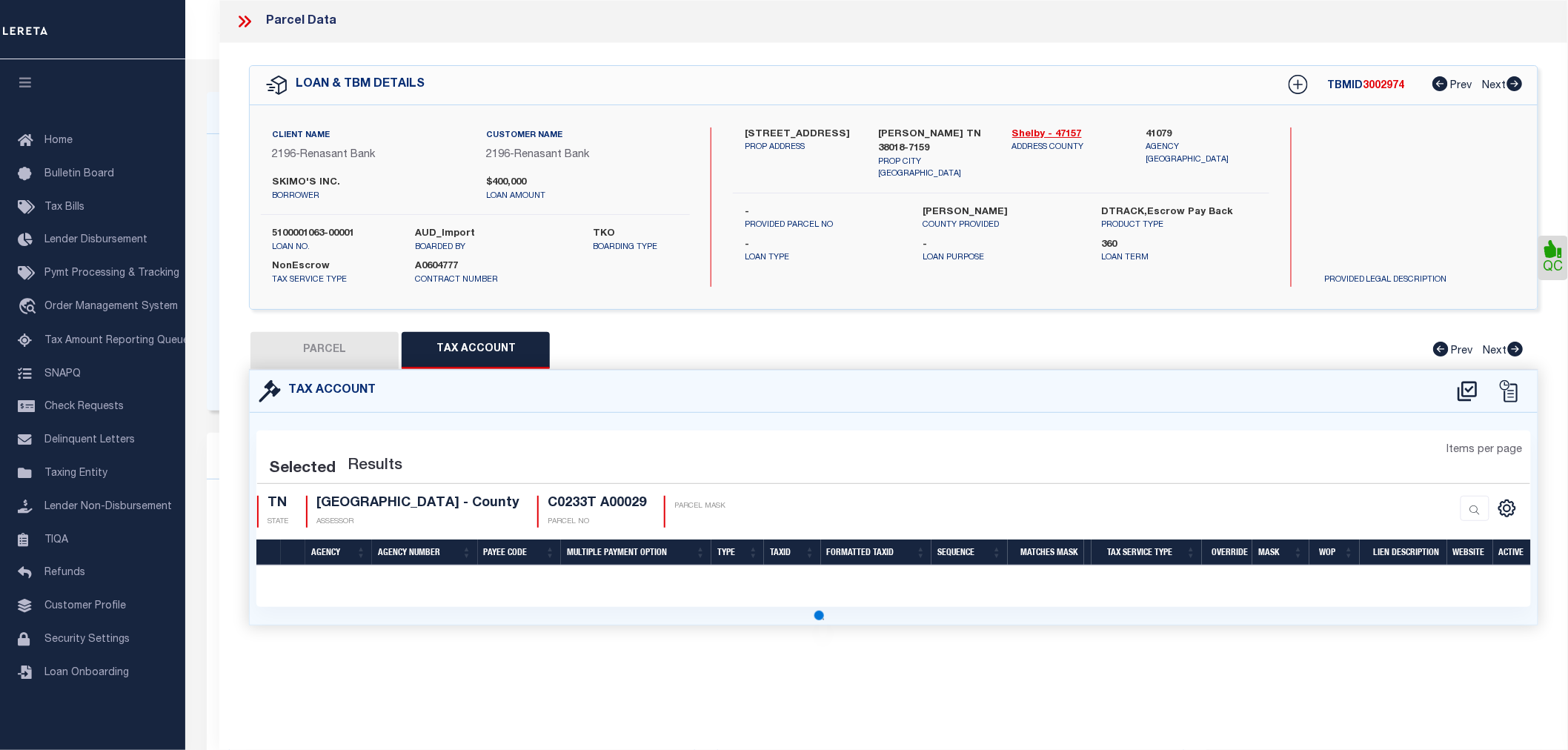
select select "100"
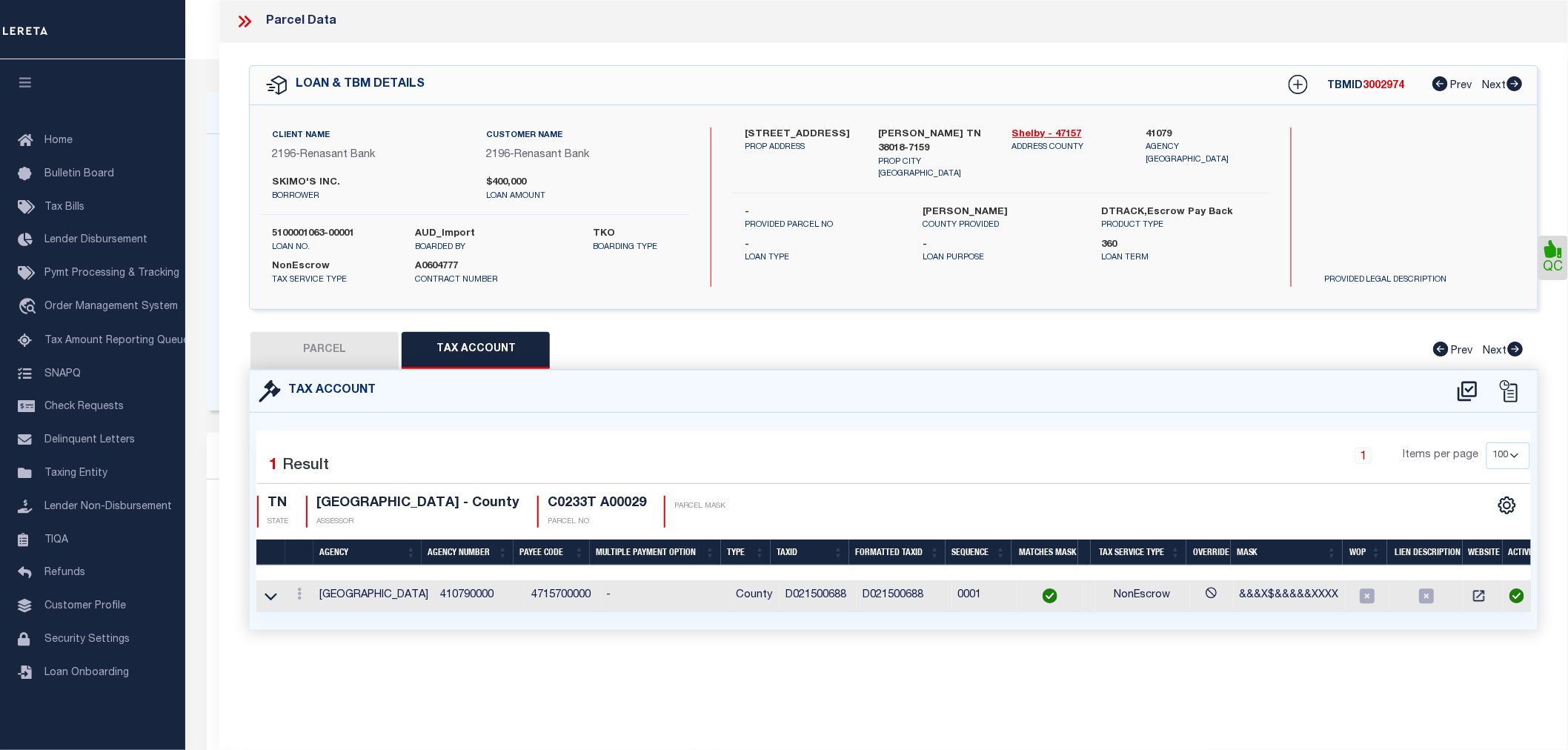
click at [347, 343] on button "PARCEL" at bounding box center [324, 351] width 149 height 37
select select "AS"
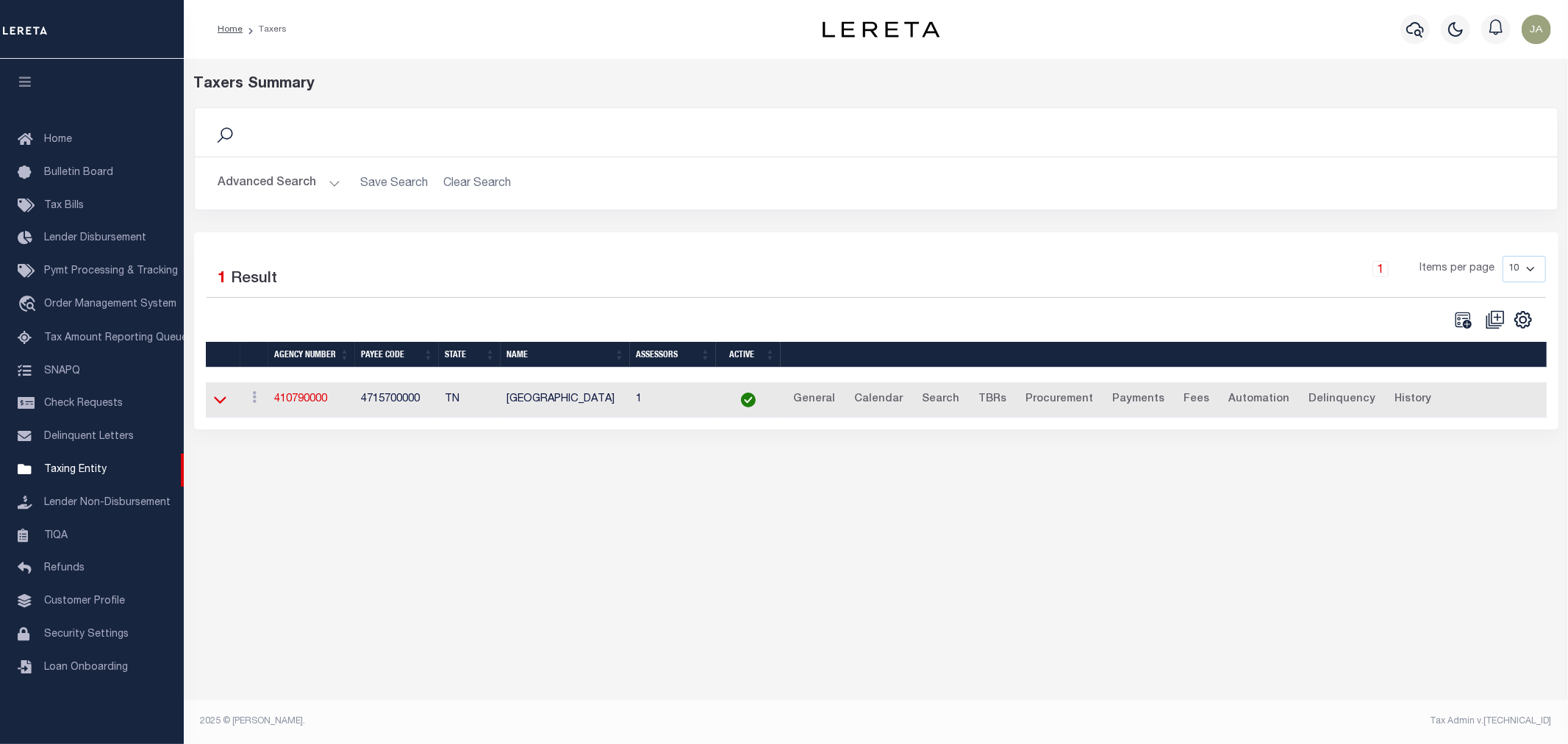
click at [216, 402] on icon at bounding box center [220, 401] width 12 height 7
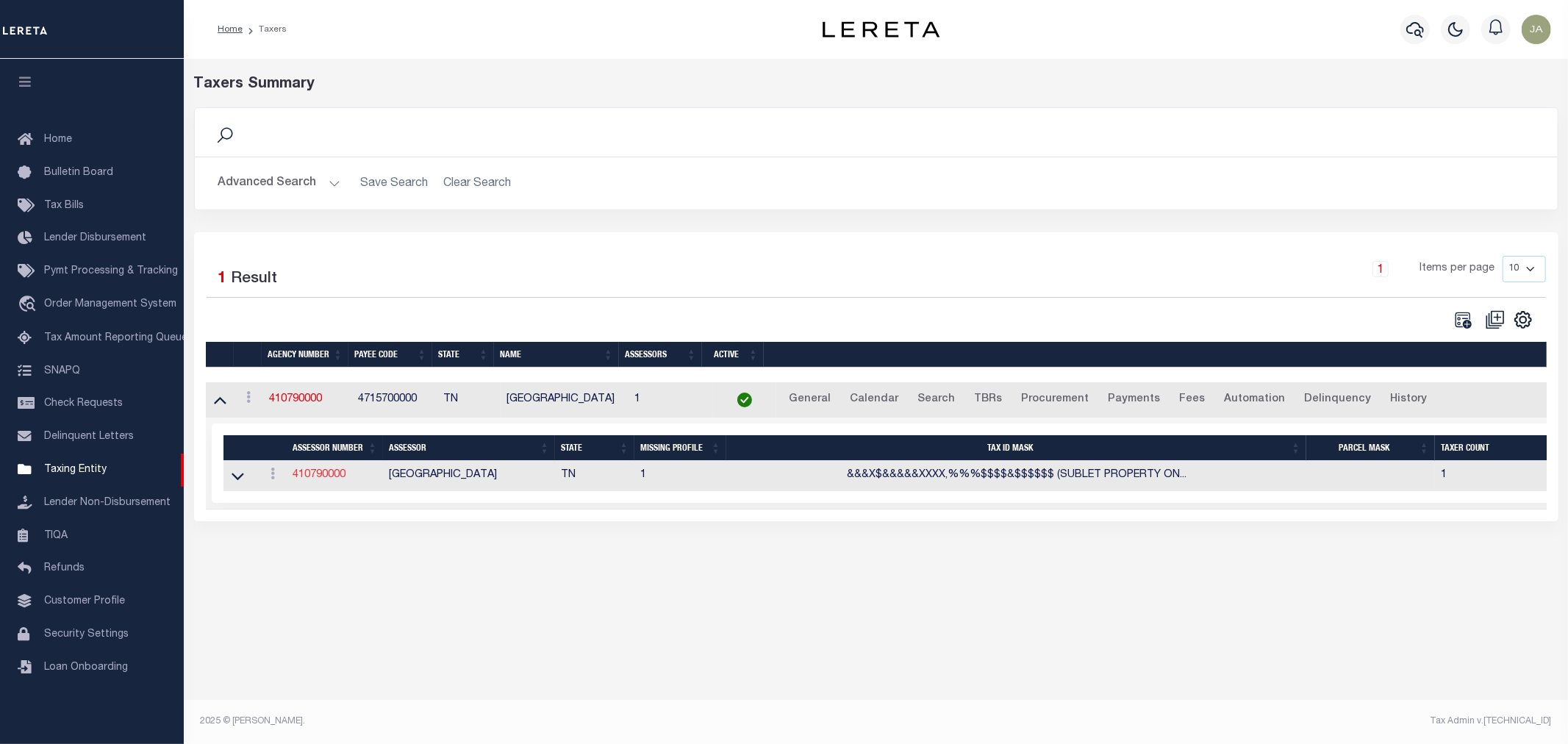
click at [313, 480] on link "410790000" at bounding box center [319, 475] width 53 height 11
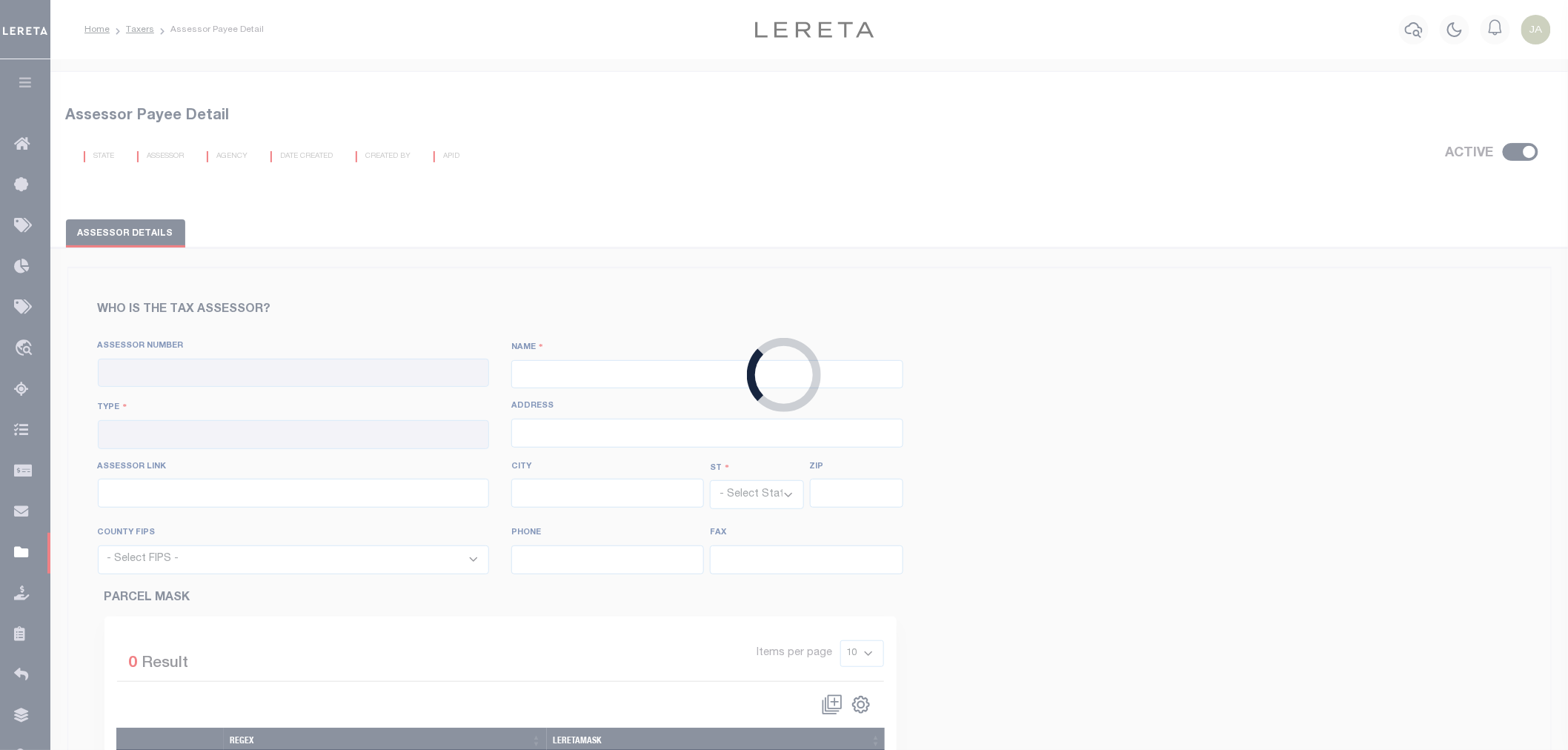
checkbox input "true"
type input "410790000"
type input "[GEOGRAPHIC_DATA]"
type input "00 - County"
type input "157 Poplar Avenue, 2nd Floor"
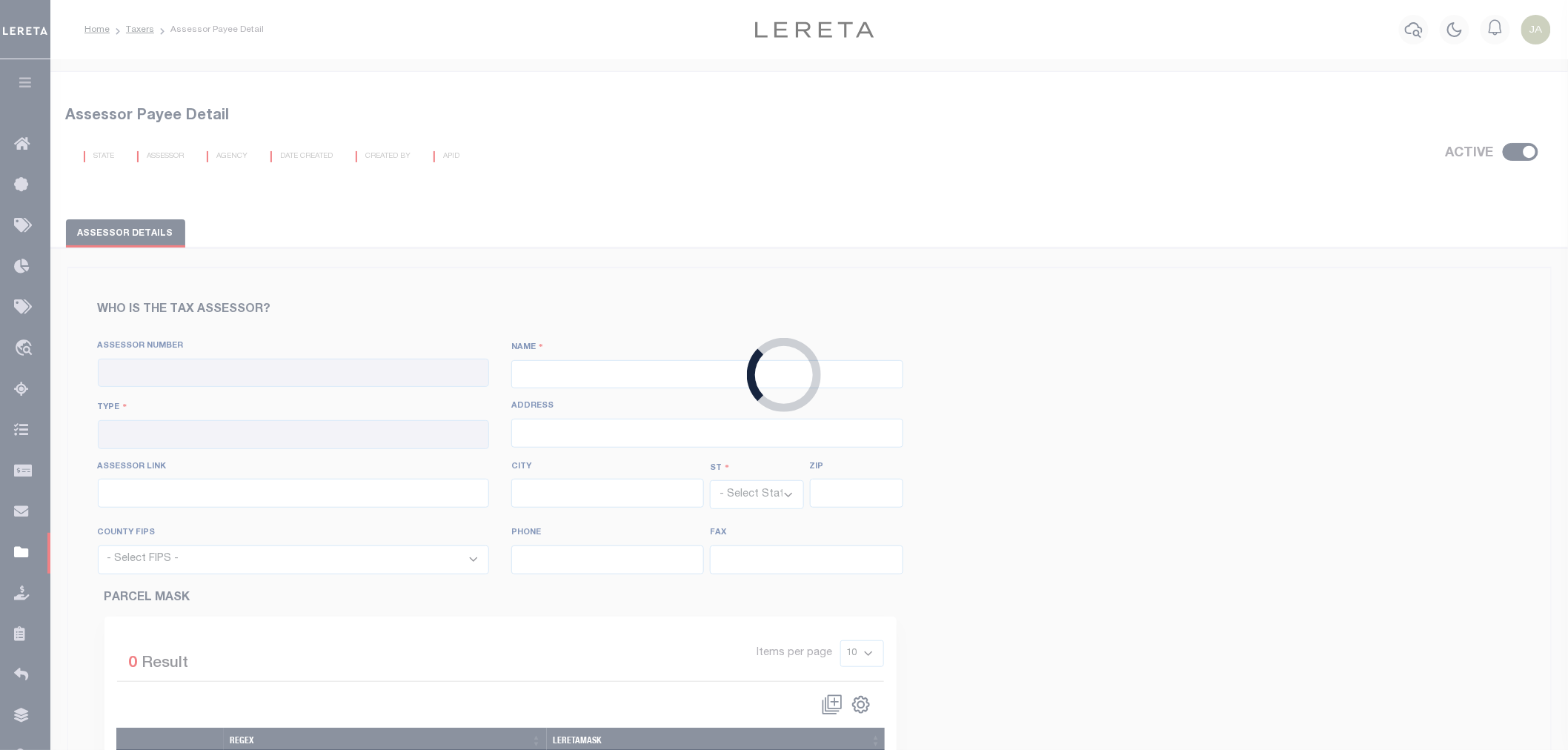
type input "http://www.assessor.shelby.tn.us/content.aspx?key=PropertySearch"
type input "Memphis"
select select "TN"
type input "38103"
select select "47157"
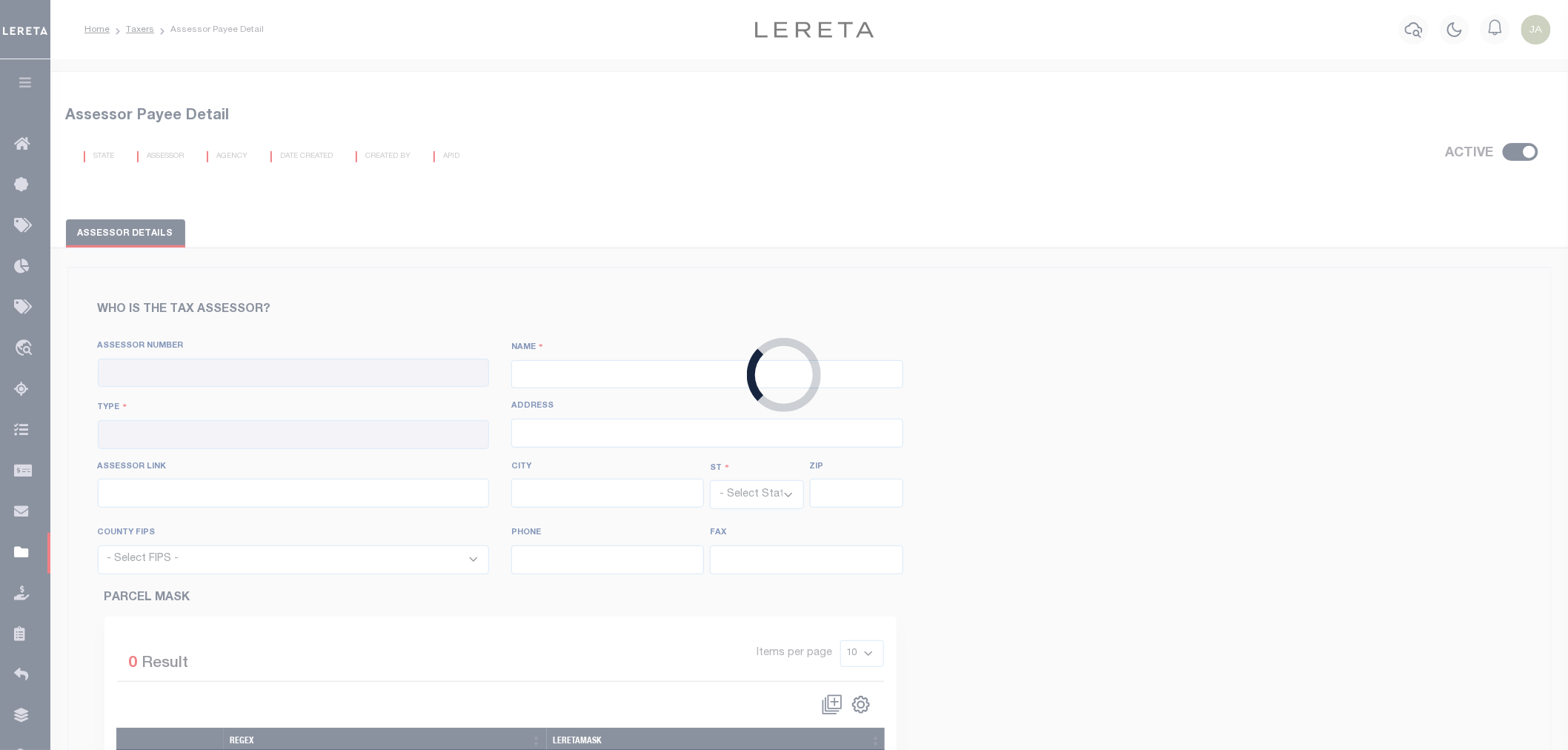
type input "901-222-0200"
type input "901-432-4785"
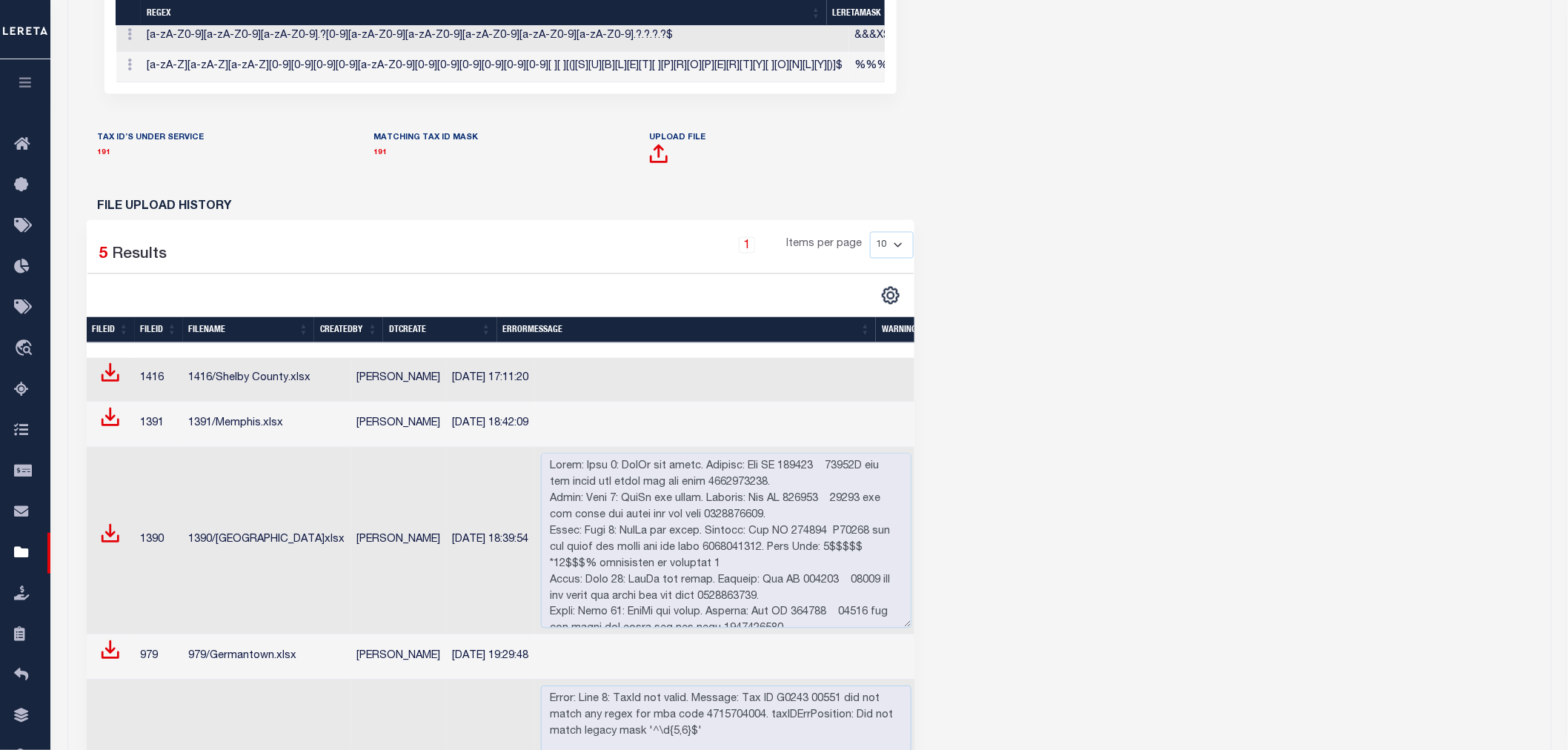
scroll to position [823, 0]
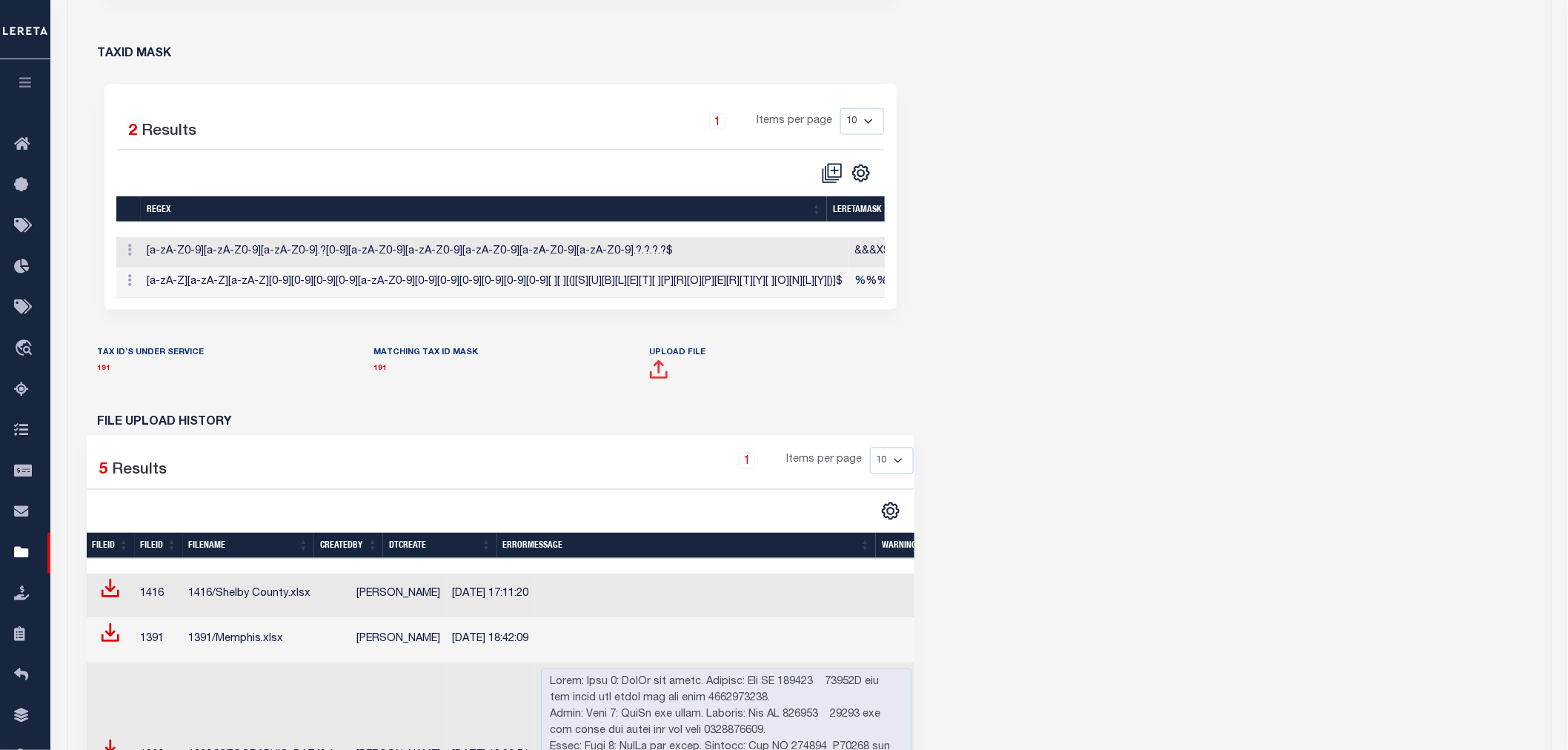
click at [661, 384] on span at bounding box center [659, 375] width 20 height 19
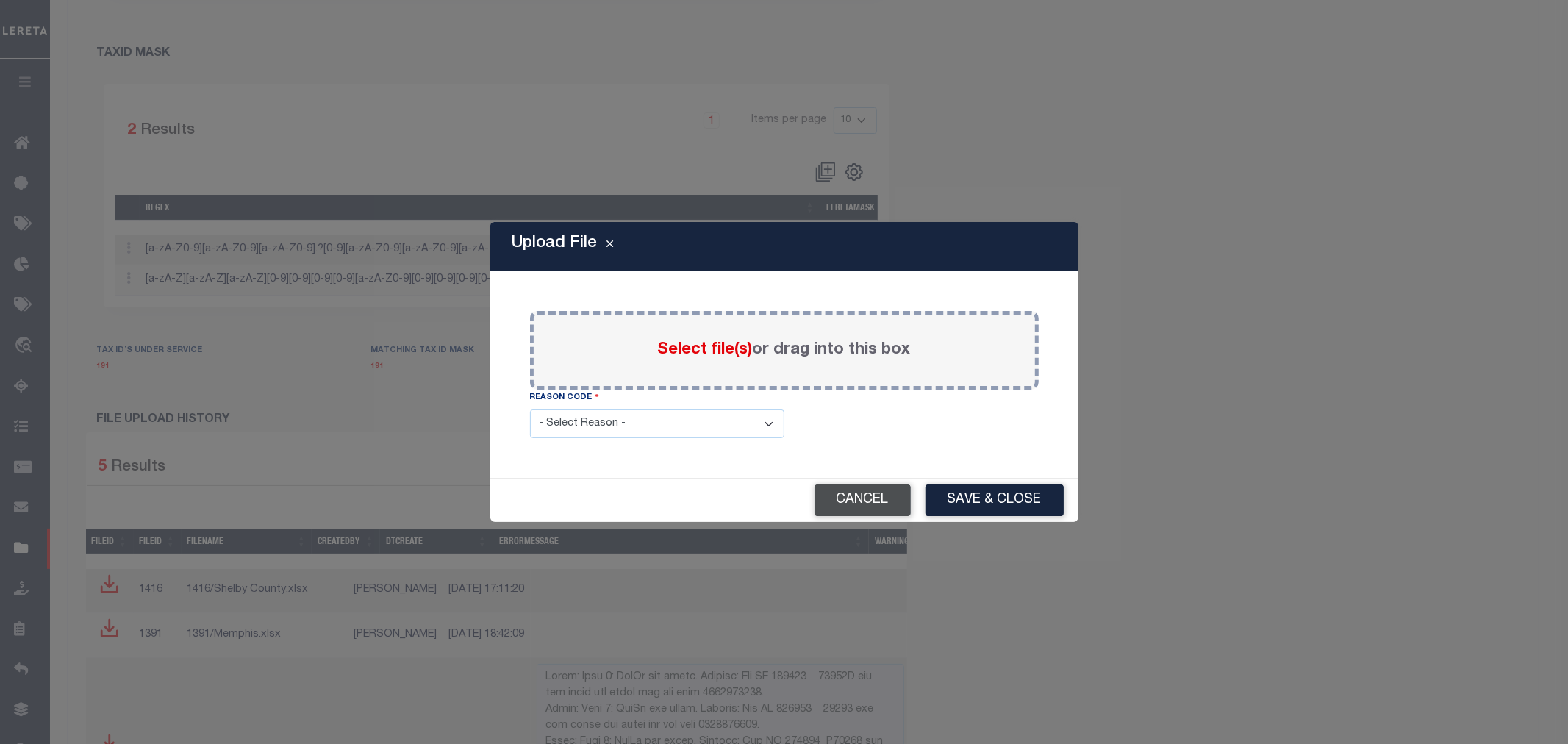
click at [887, 505] on button "Cancel" at bounding box center [863, 500] width 96 height 32
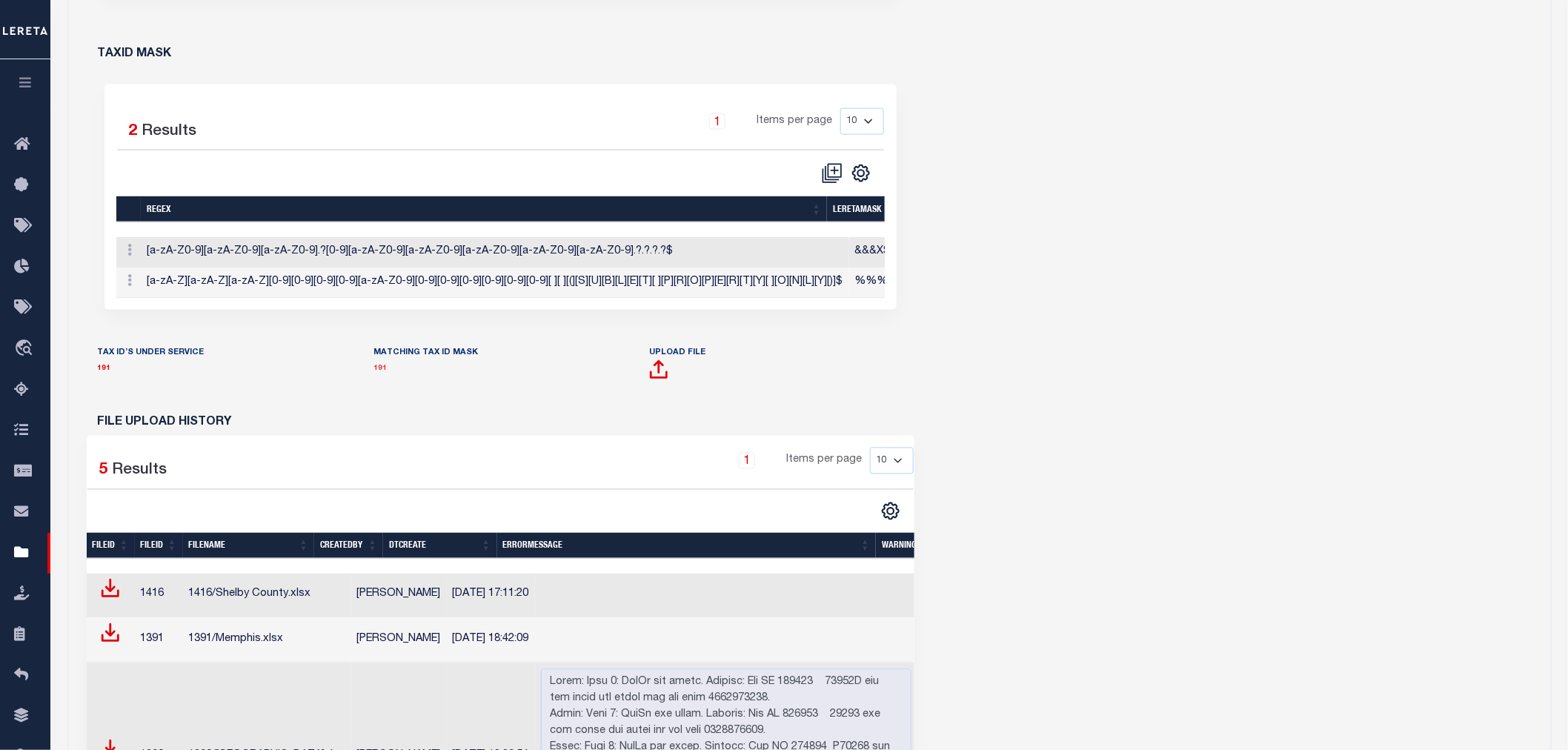
click at [374, 373] on link "191" at bounding box center [380, 369] width 13 height 7
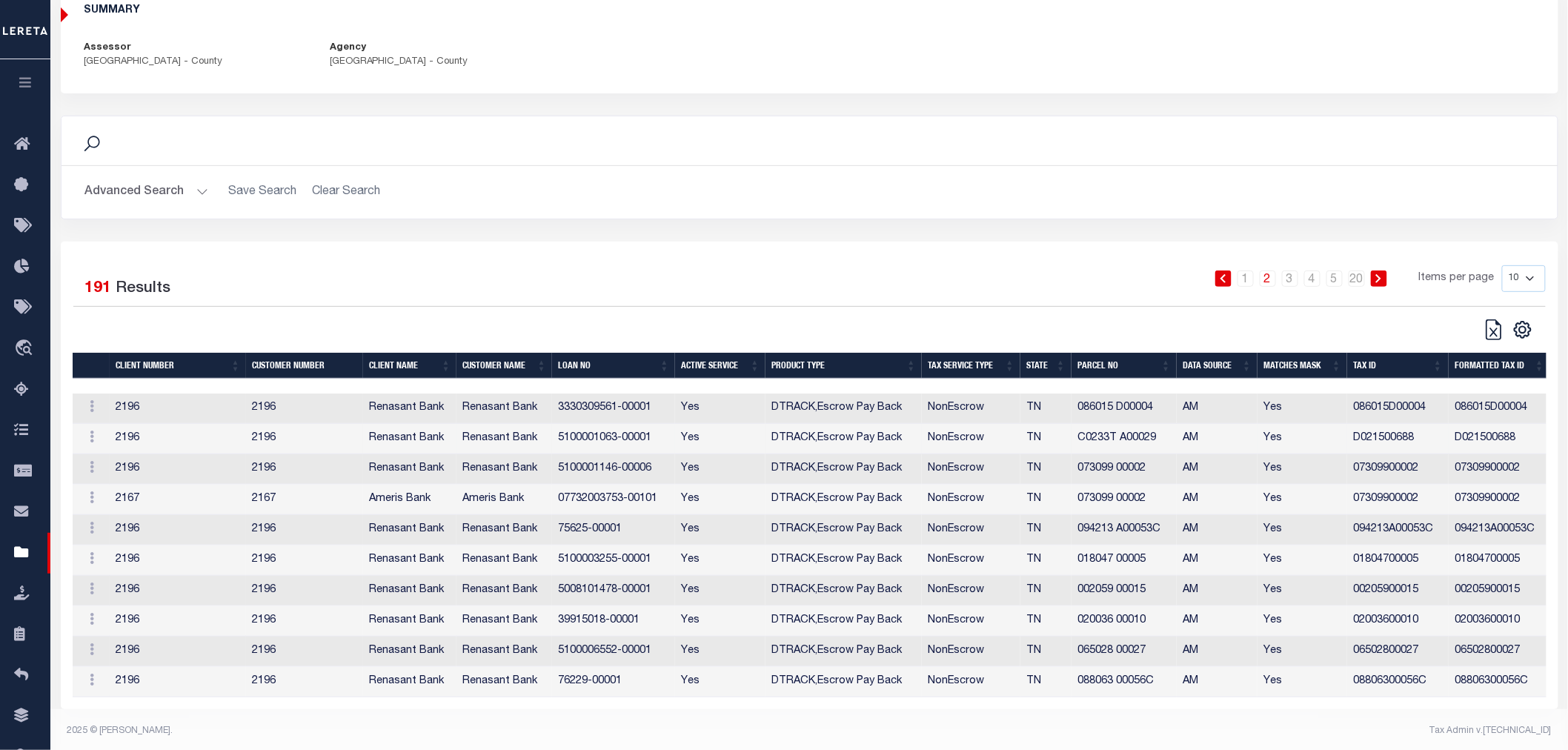
scroll to position [146, 0]
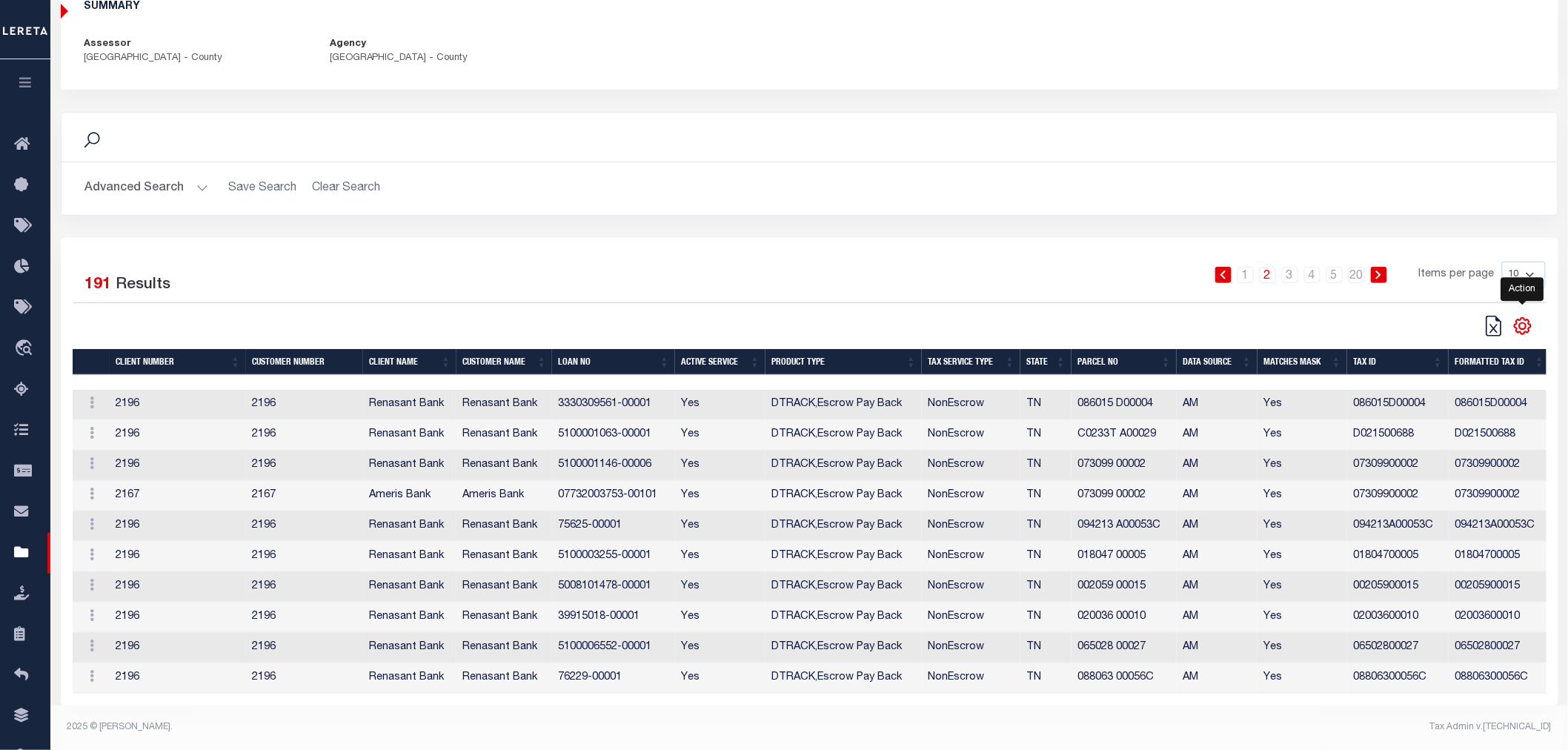
click at [1528, 317] on icon "" at bounding box center [1523, 327] width 20 height 20
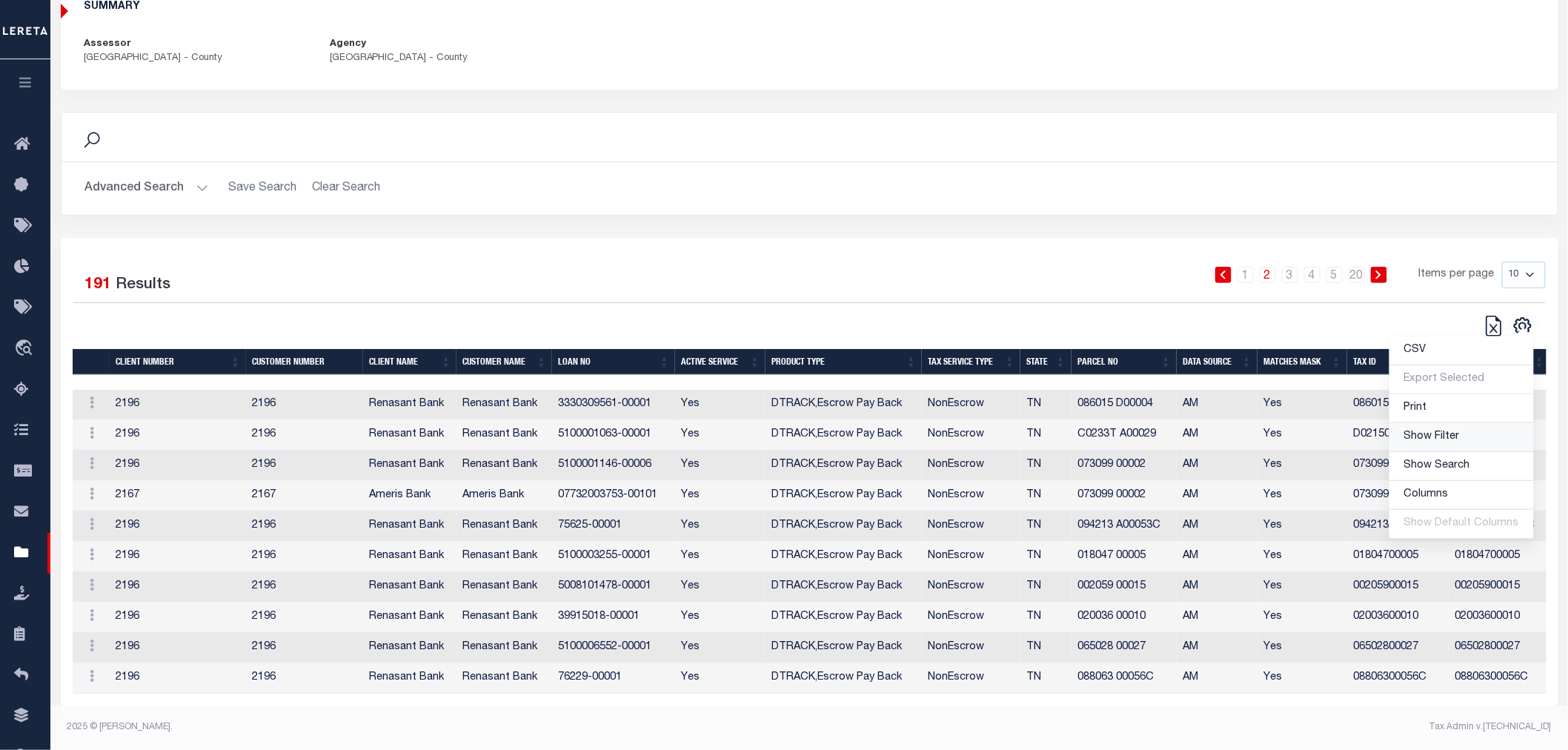
click at [1421, 431] on span "Show Filter" at bounding box center [1432, 437] width 55 height 11
select select
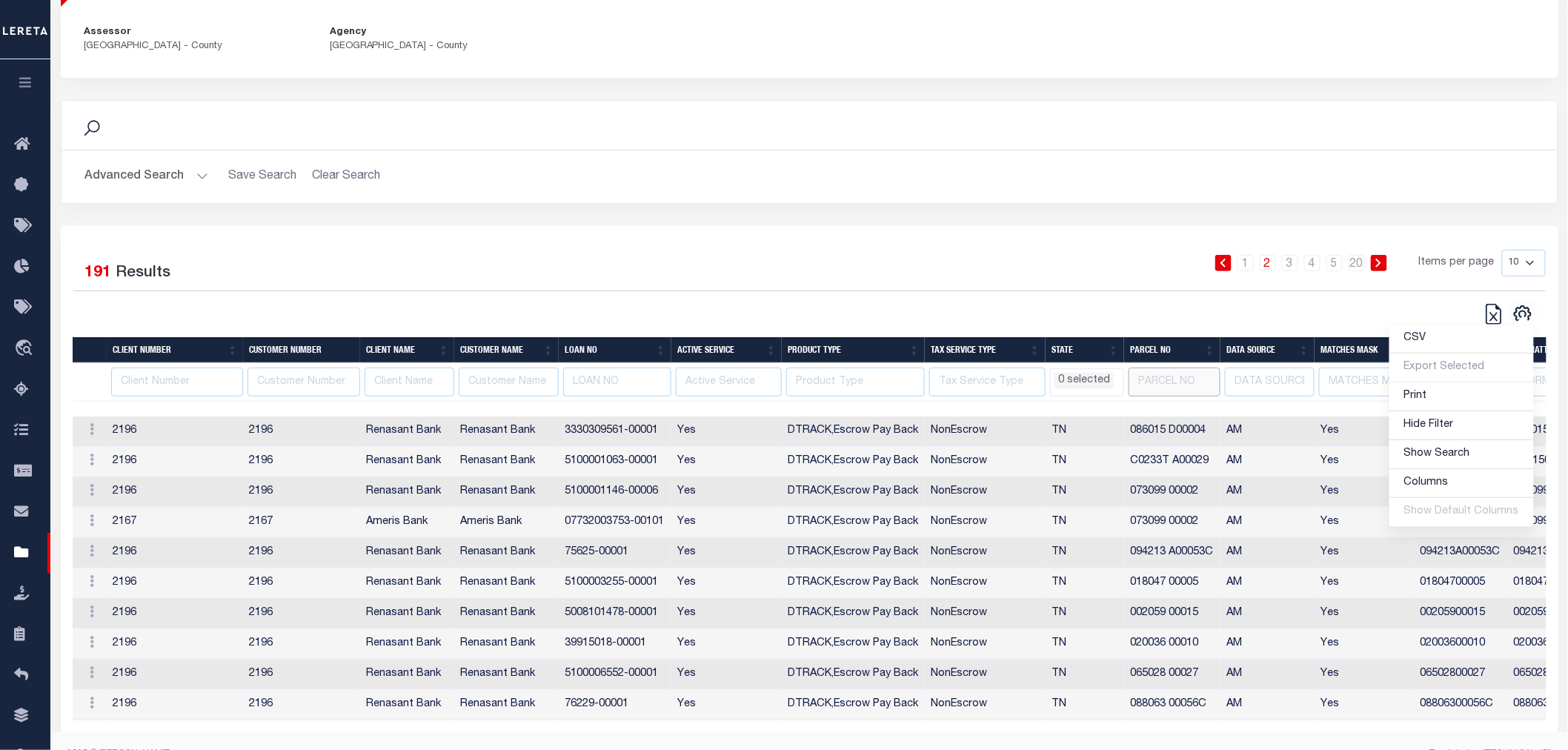
click at [1172, 383] on input "text" at bounding box center [1174, 382] width 92 height 28
type input "D0"
select select
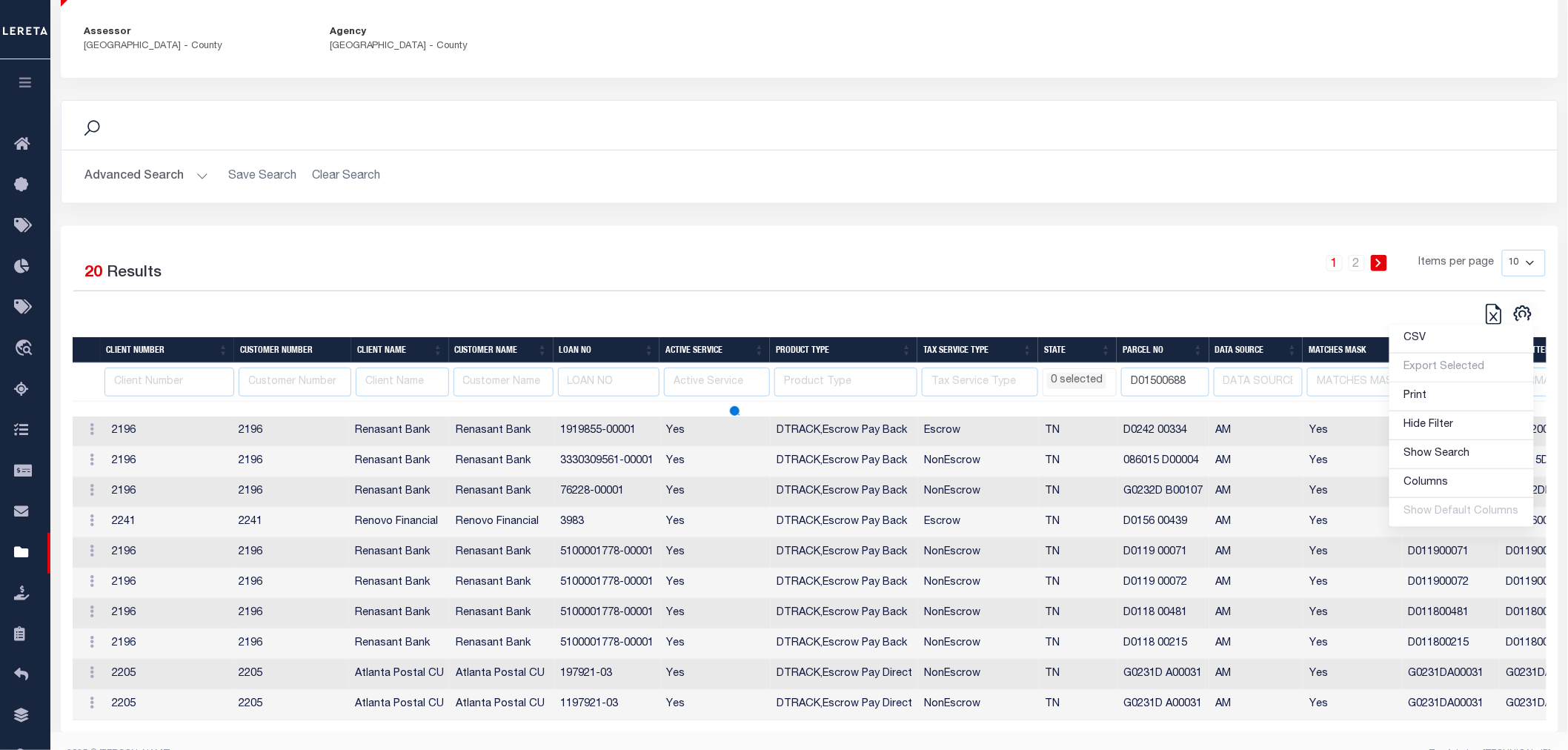
type input "D01500688"
select select
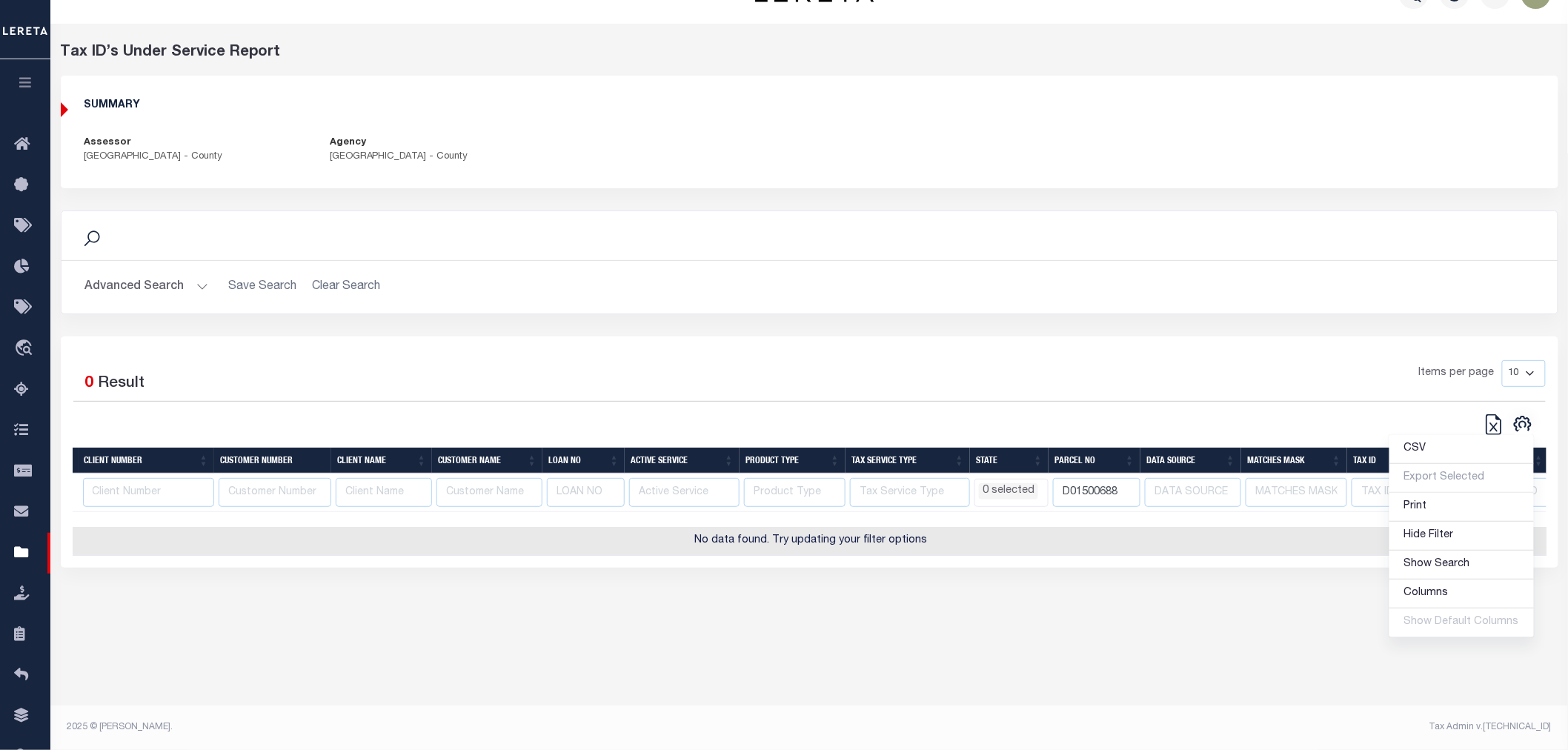
scroll to position [35, 0]
select select
click at [1084, 492] on input "D01500688" at bounding box center [1096, 493] width 87 height 28
select select
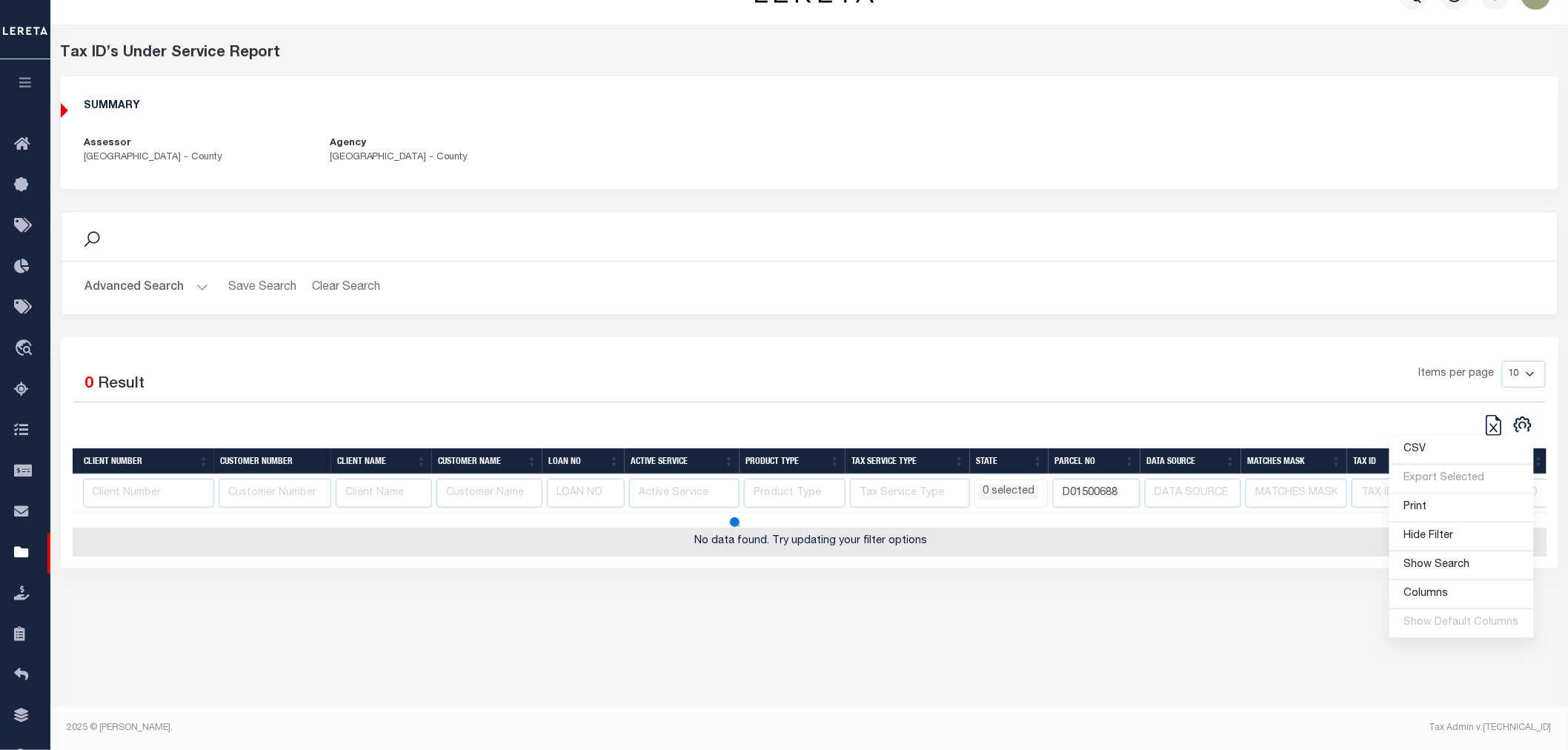
select select
type input "D021500688"
click at [1138, 593] on div "Tax ID’s Under Service Report SUMMARY Assessor SHELBY COUNTY - County Agency SH…" at bounding box center [809, 318] width 1517 height 588
select select
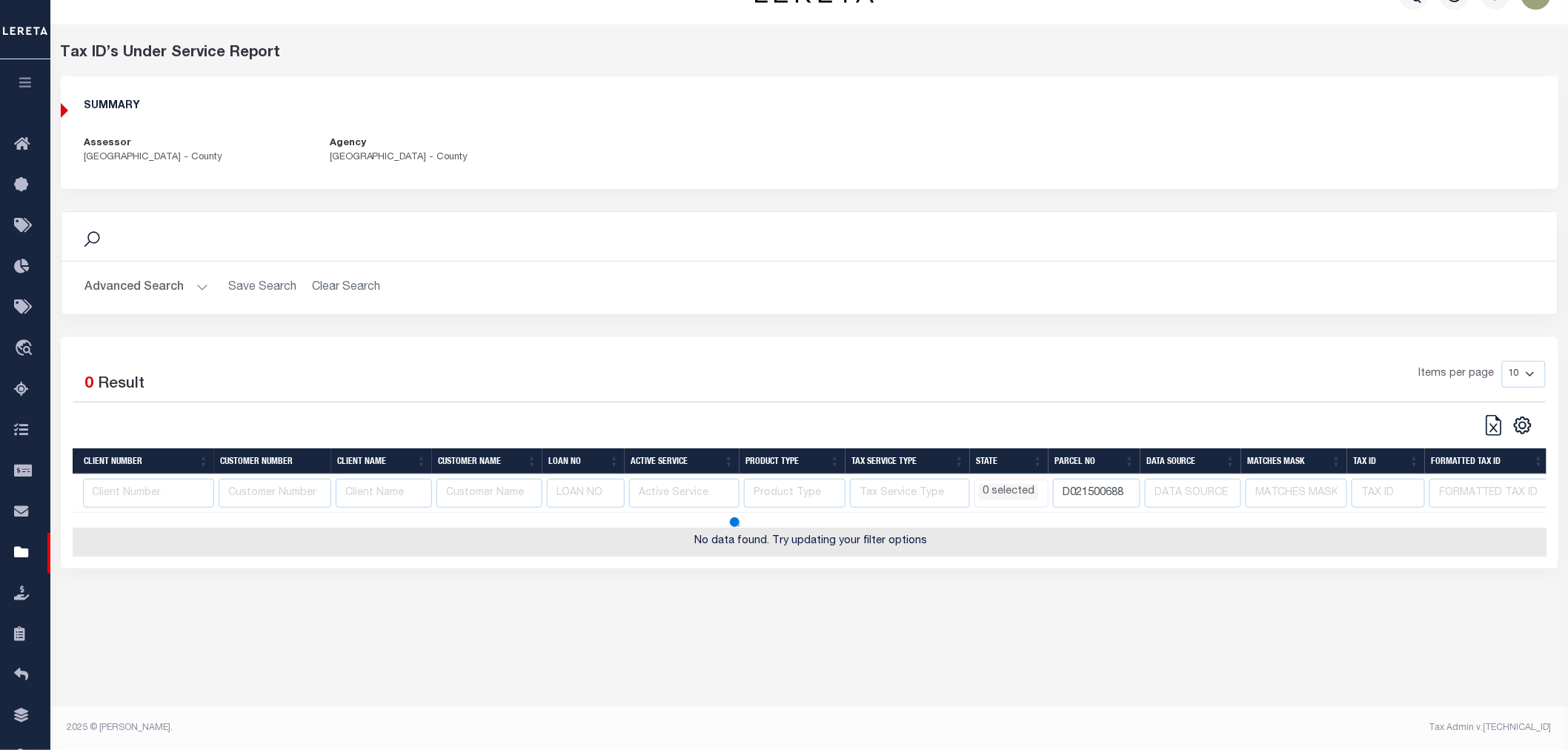
select select
click at [1092, 494] on input "D021500688" at bounding box center [1096, 493] width 87 height 28
type input "D0215 00688"
click at [1108, 613] on div "Tax ID’s Under Service Report SUMMARY Assessor SHELBY COUNTY - County Agency SH…" at bounding box center [809, 318] width 1517 height 588
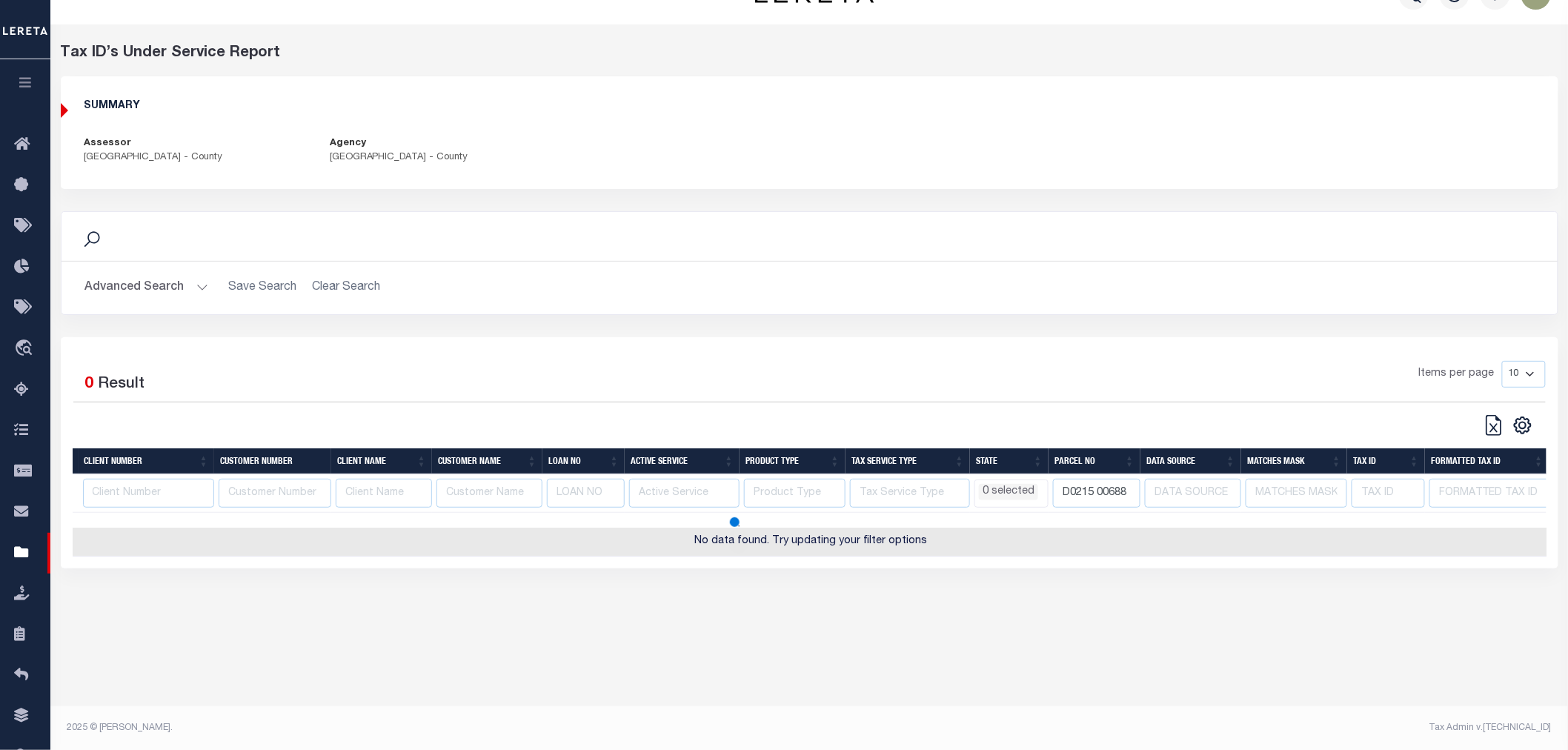
select select
click at [1515, 427] on icon "" at bounding box center [1523, 425] width 16 height 16
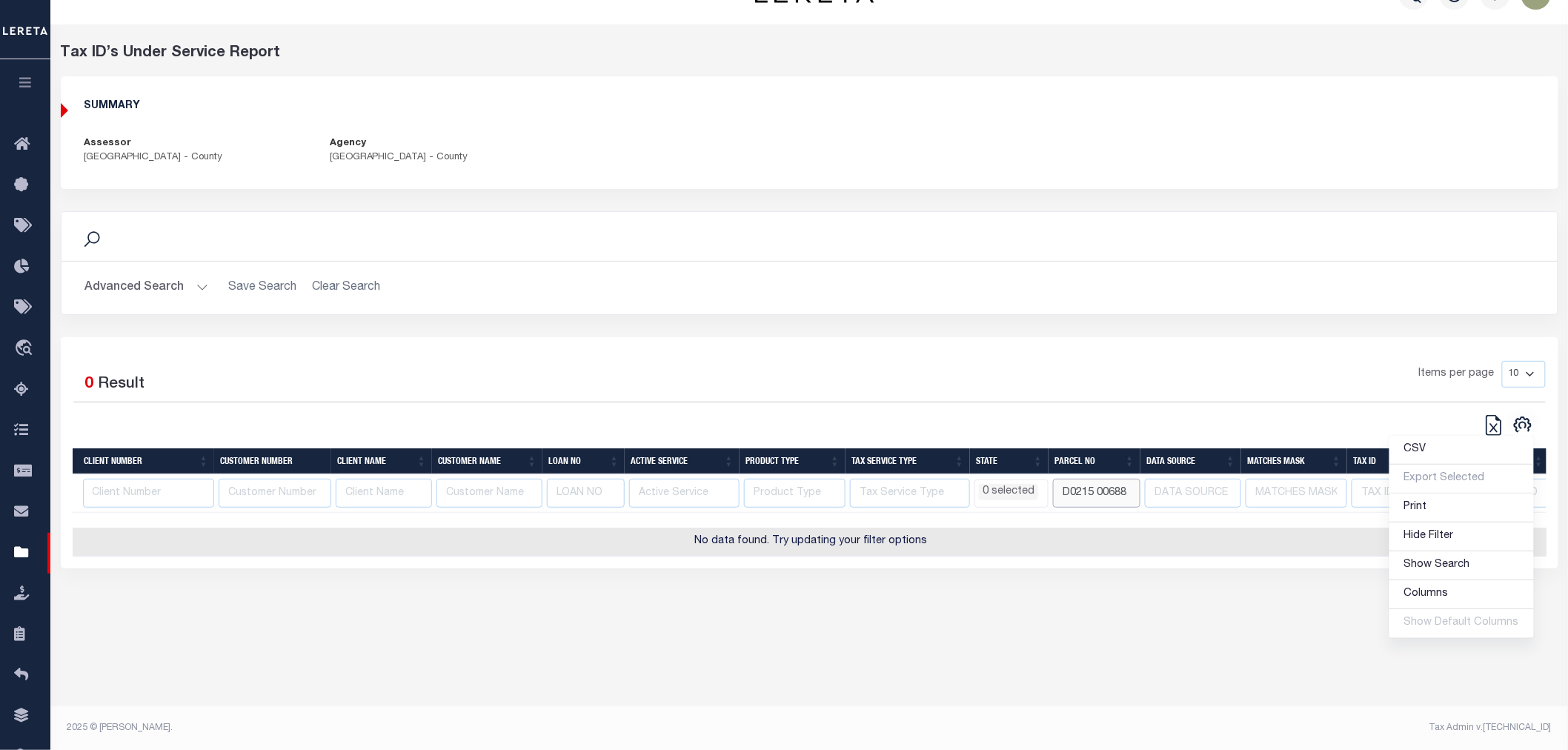
click at [1111, 482] on input "D0215 00688" at bounding box center [1096, 493] width 87 height 28
drag, startPoint x: 1129, startPoint y: 489, endPoint x: 1069, endPoint y: 502, distance: 61.4
click at [1056, 503] on input "D0215 00688" at bounding box center [1096, 493] width 87 height 28
select select
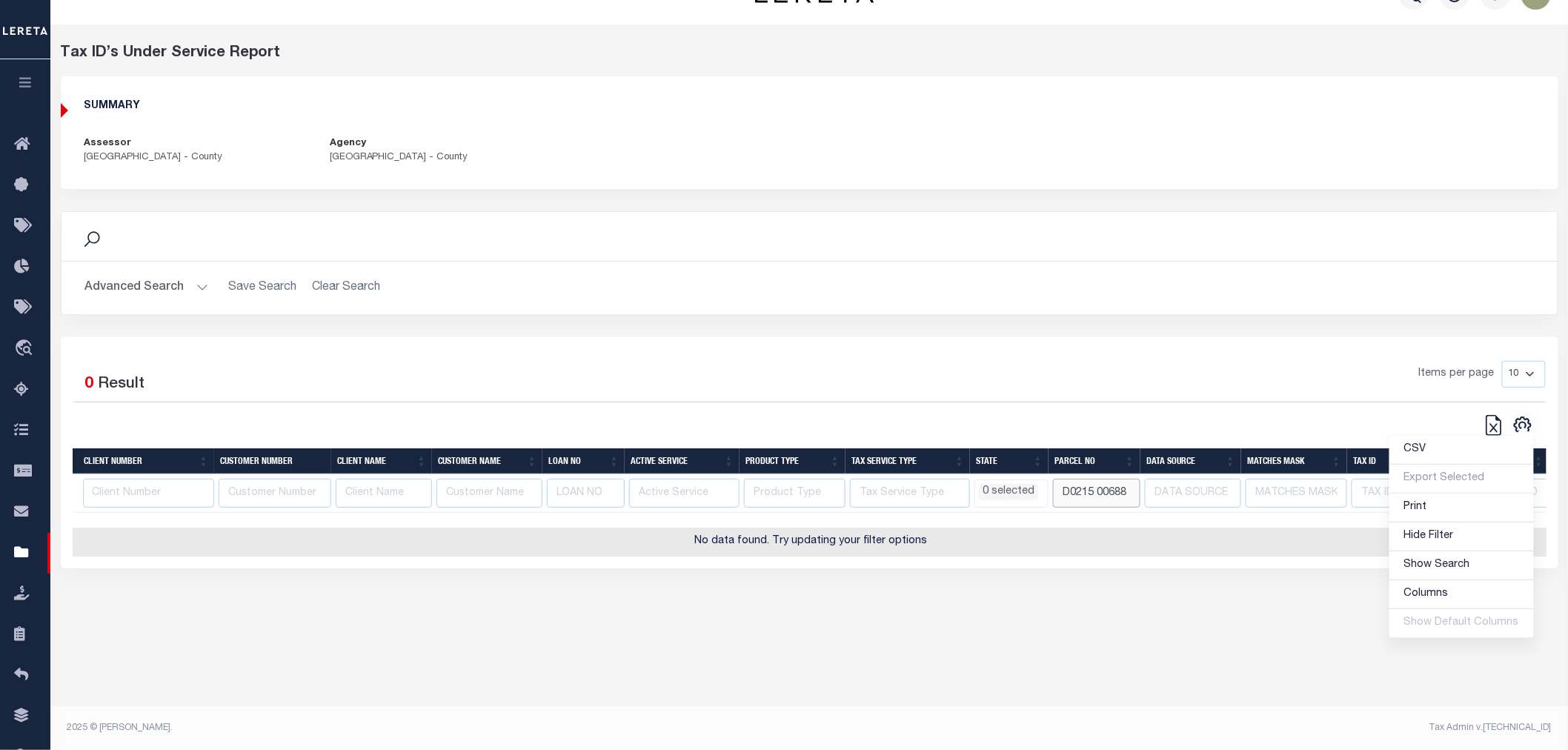
click at [1123, 498] on input "D0215 00688" at bounding box center [1096, 493] width 87 height 28
click at [1129, 492] on input "D0215 00688" at bounding box center [1096, 493] width 87 height 28
type input "D"
select select
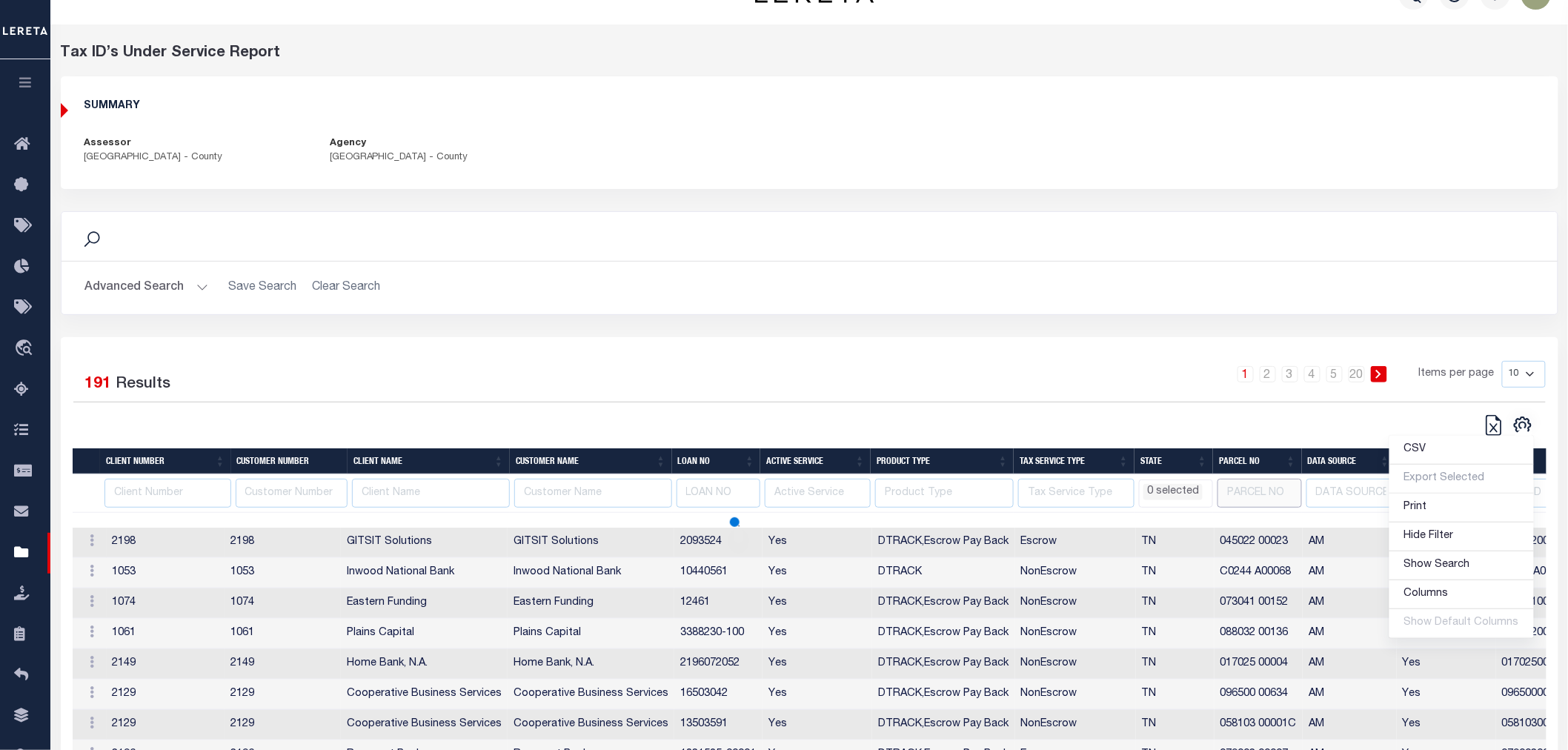
select select
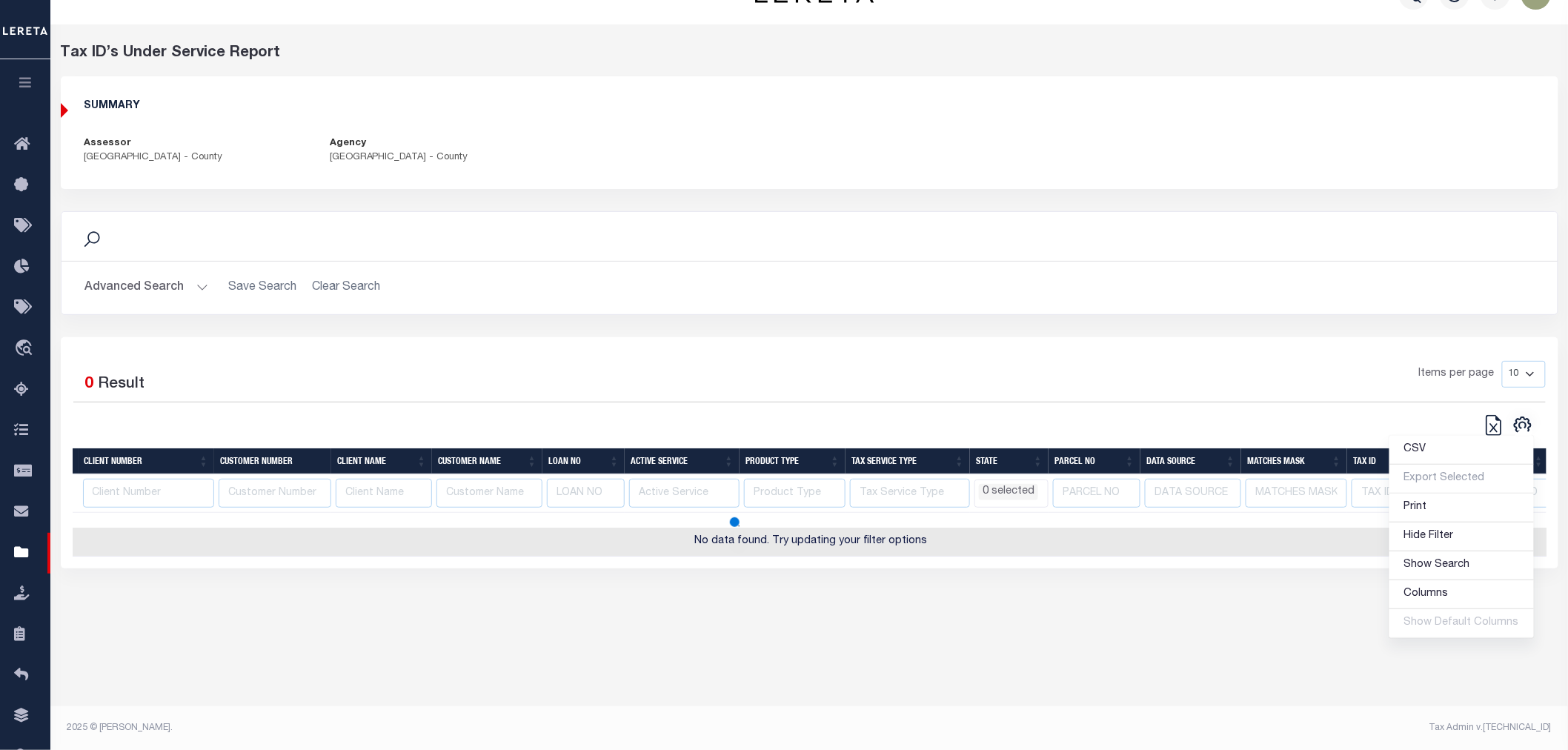
select select
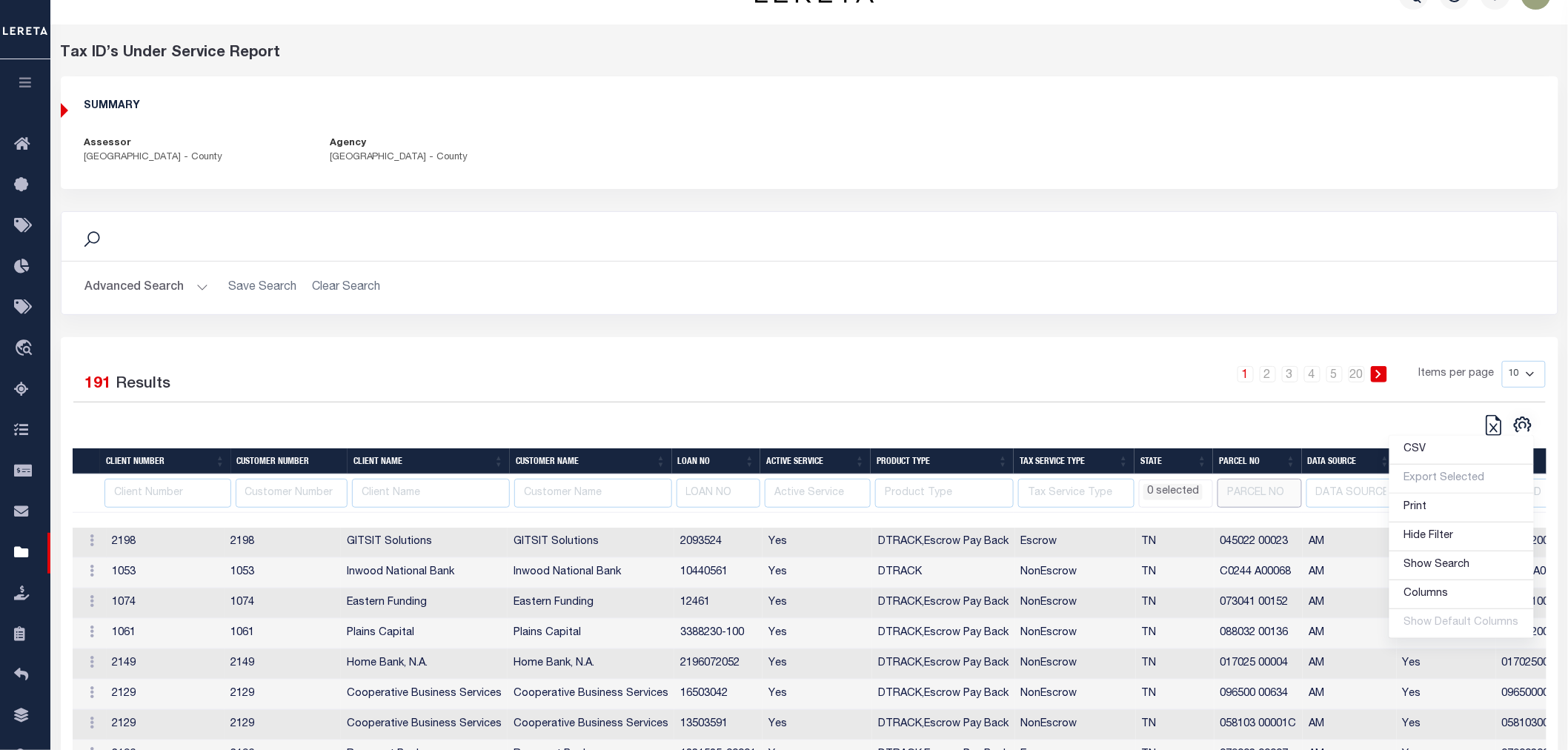
click at [1236, 489] on input "text" at bounding box center [1259, 493] width 85 height 28
type input "D"
select select
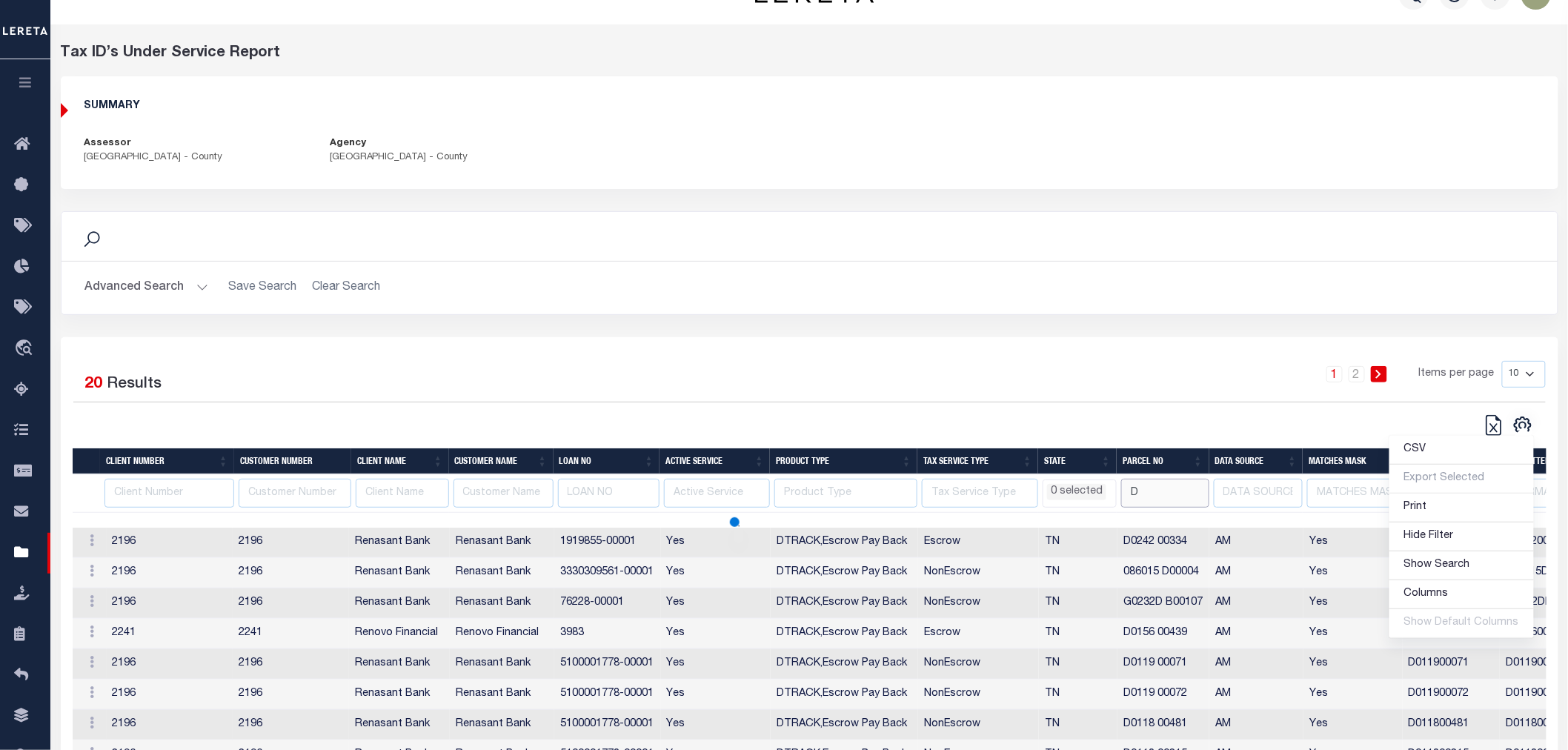
select select
type input "D0215"
select select
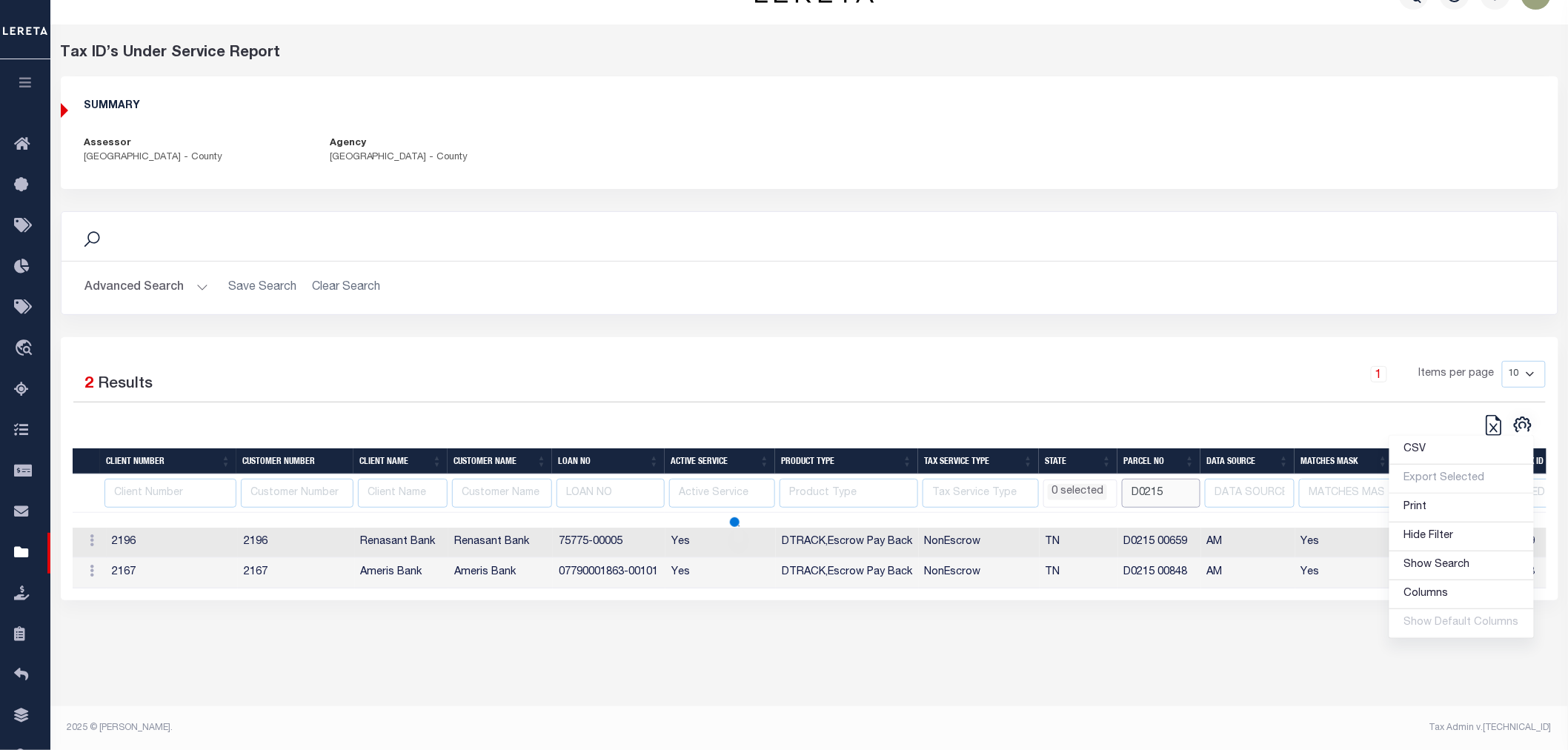
select select
click at [759, 277] on h2 "Advanced Search Save Search Clear Search" at bounding box center [809, 287] width 1473 height 28
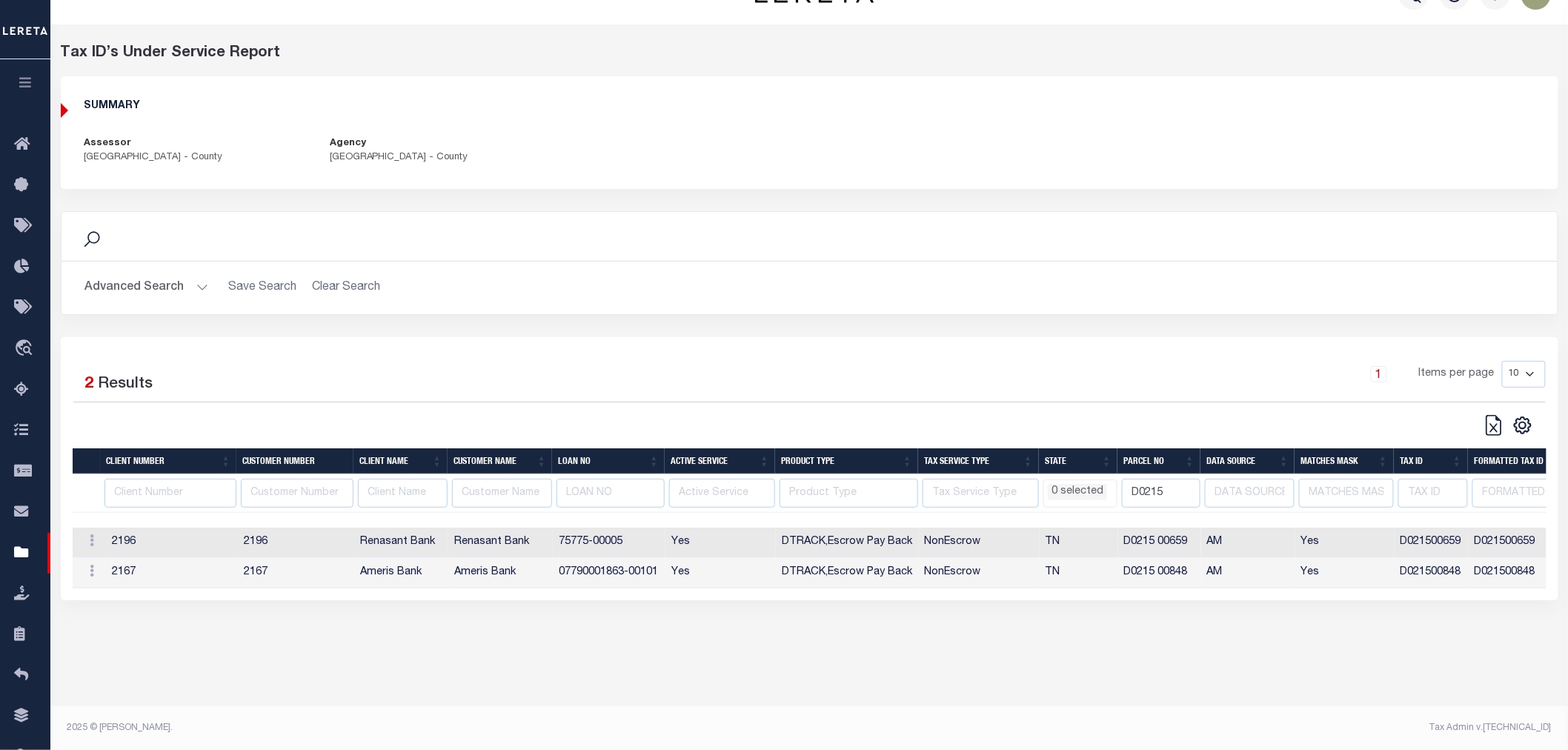
click at [22, 82] on icon "button" at bounding box center [25, 82] width 17 height 13
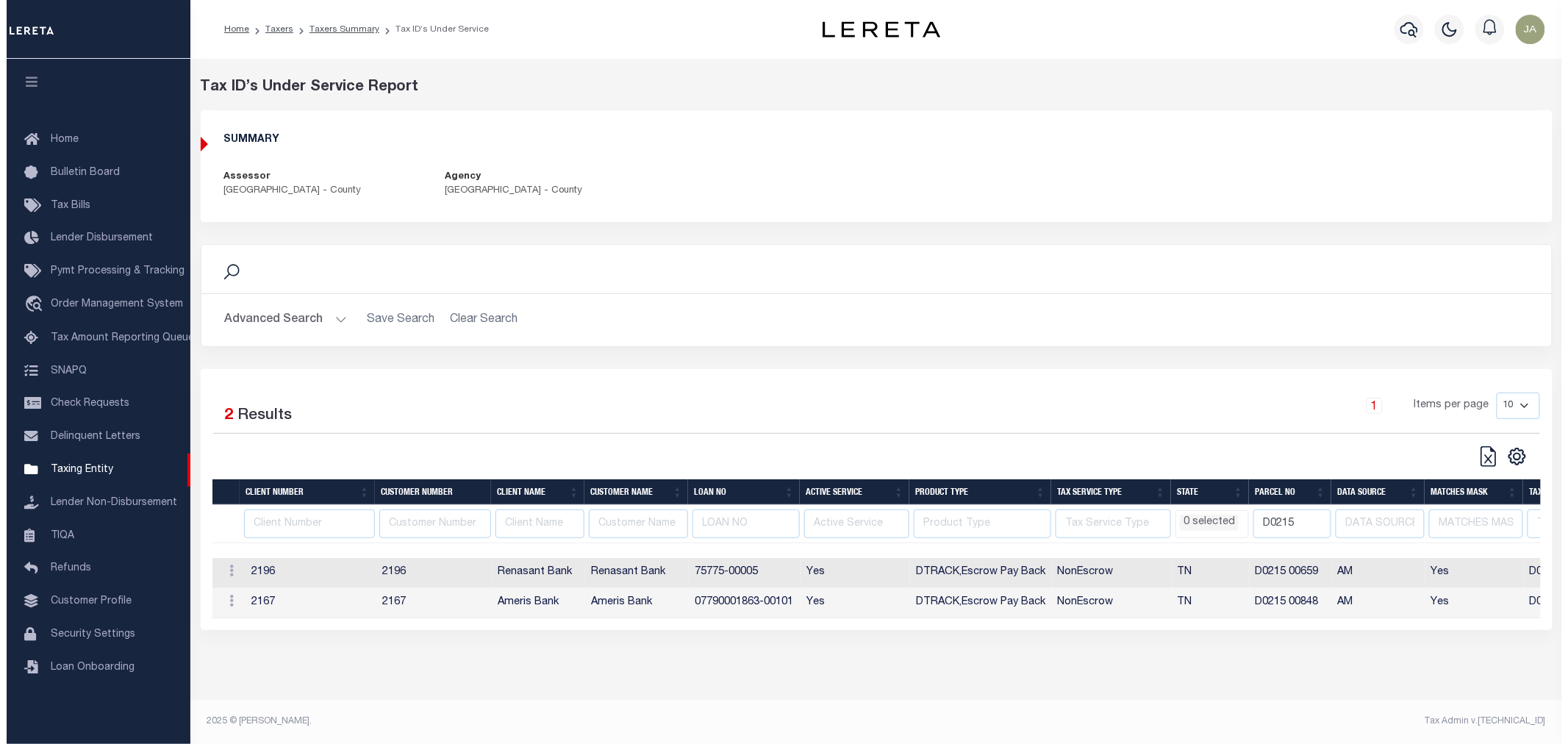
scroll to position [0, 0]
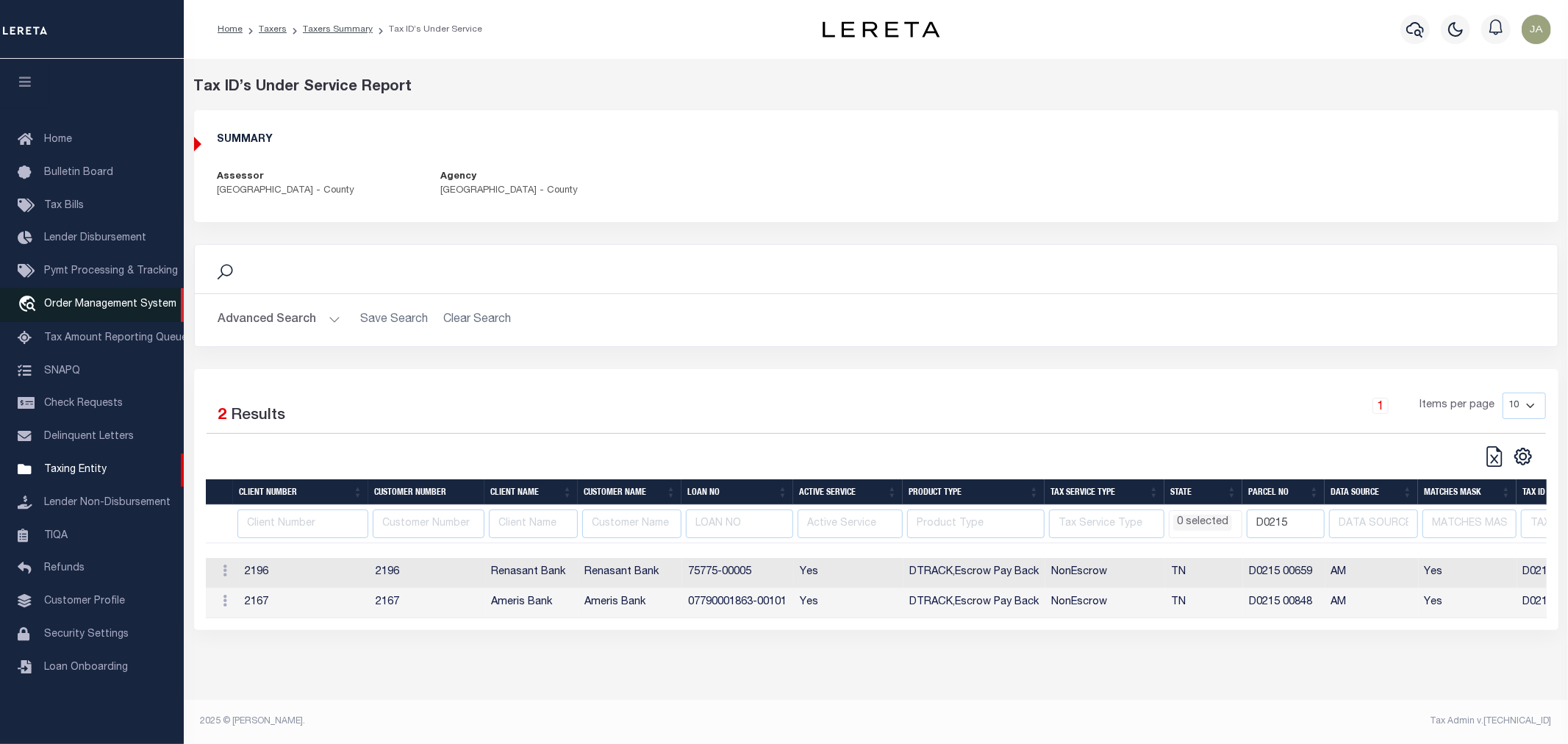
click at [70, 310] on span "Order Management System" at bounding box center [110, 304] width 132 height 11
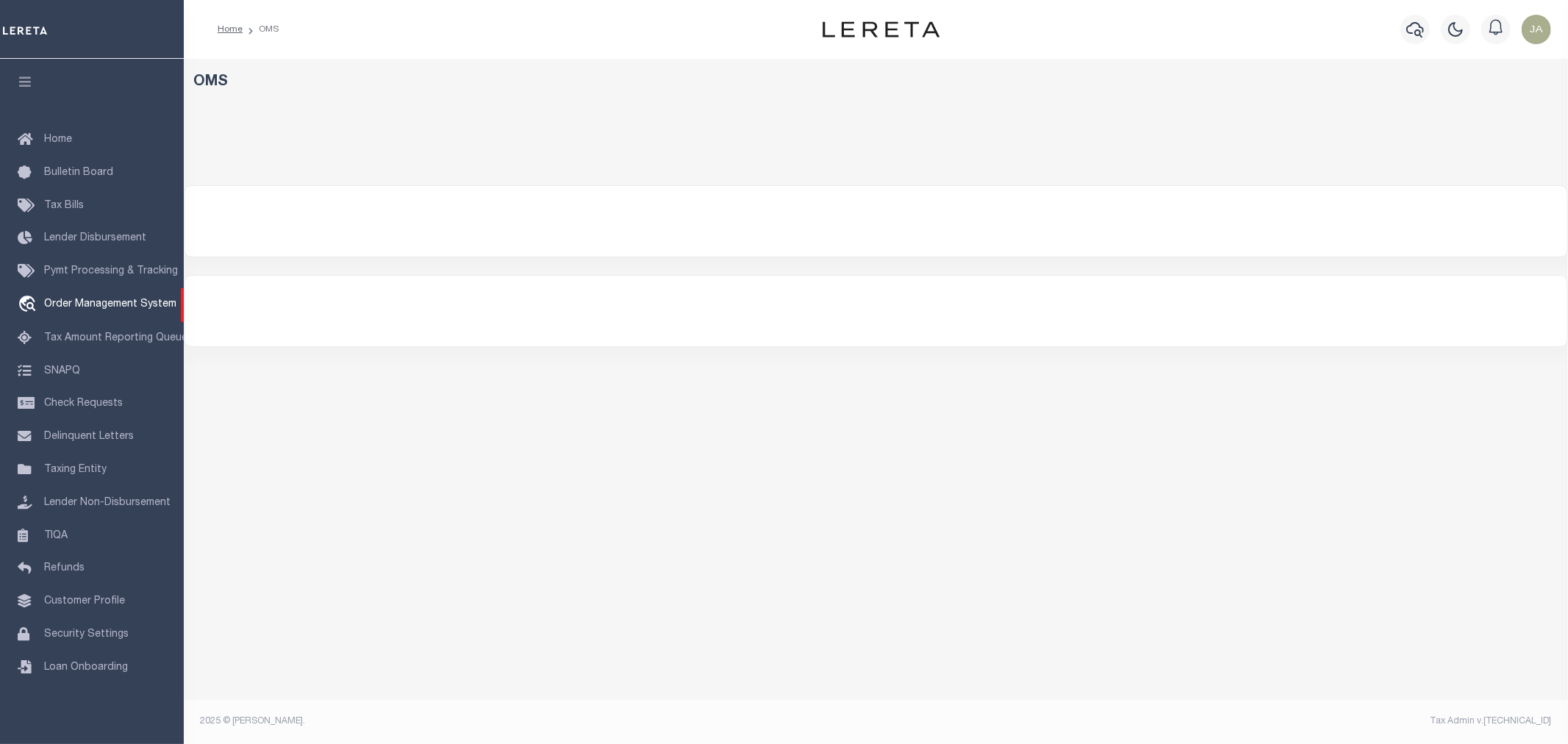
select select "200"
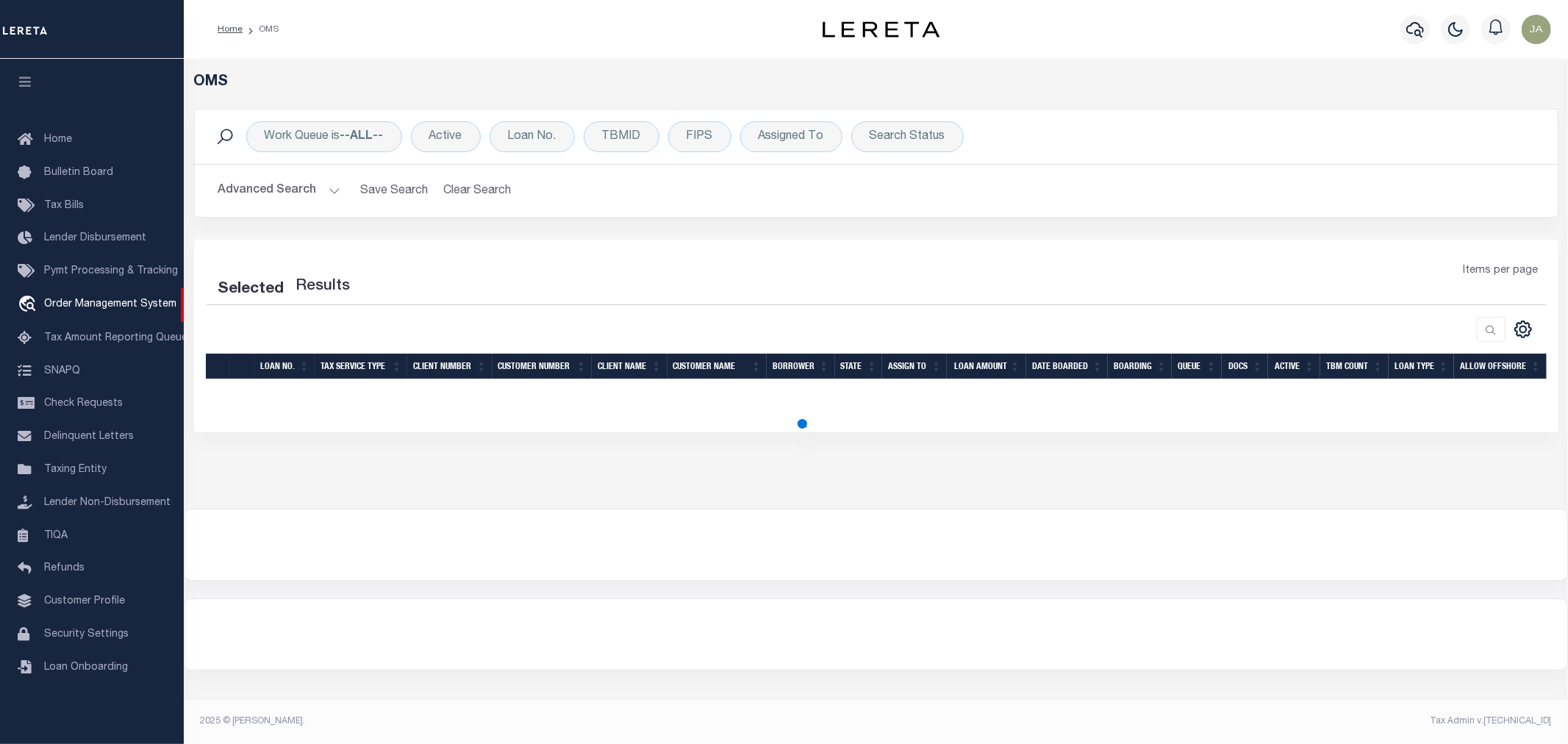
select select "200"
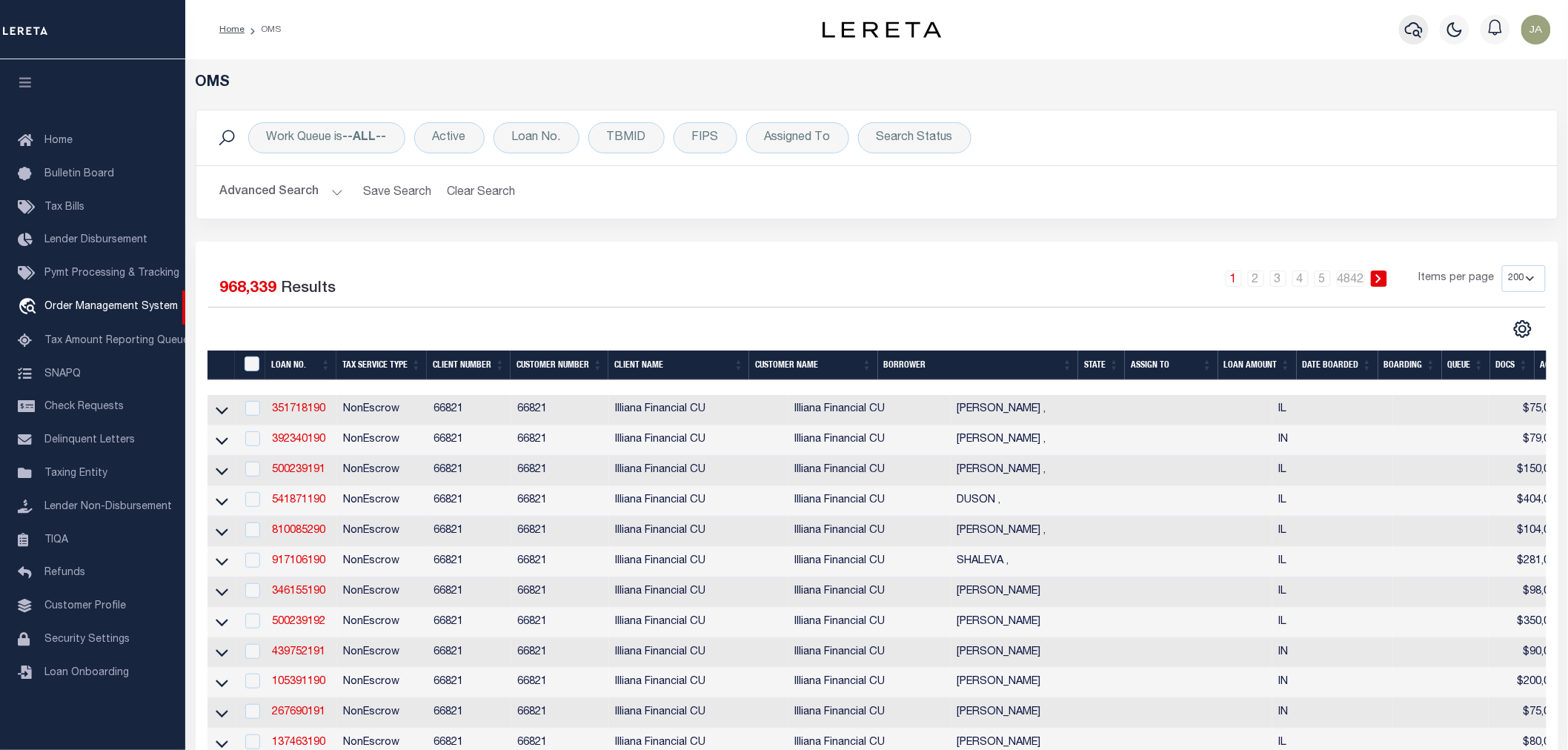
click at [1410, 36] on icon "button" at bounding box center [1414, 29] width 18 height 18
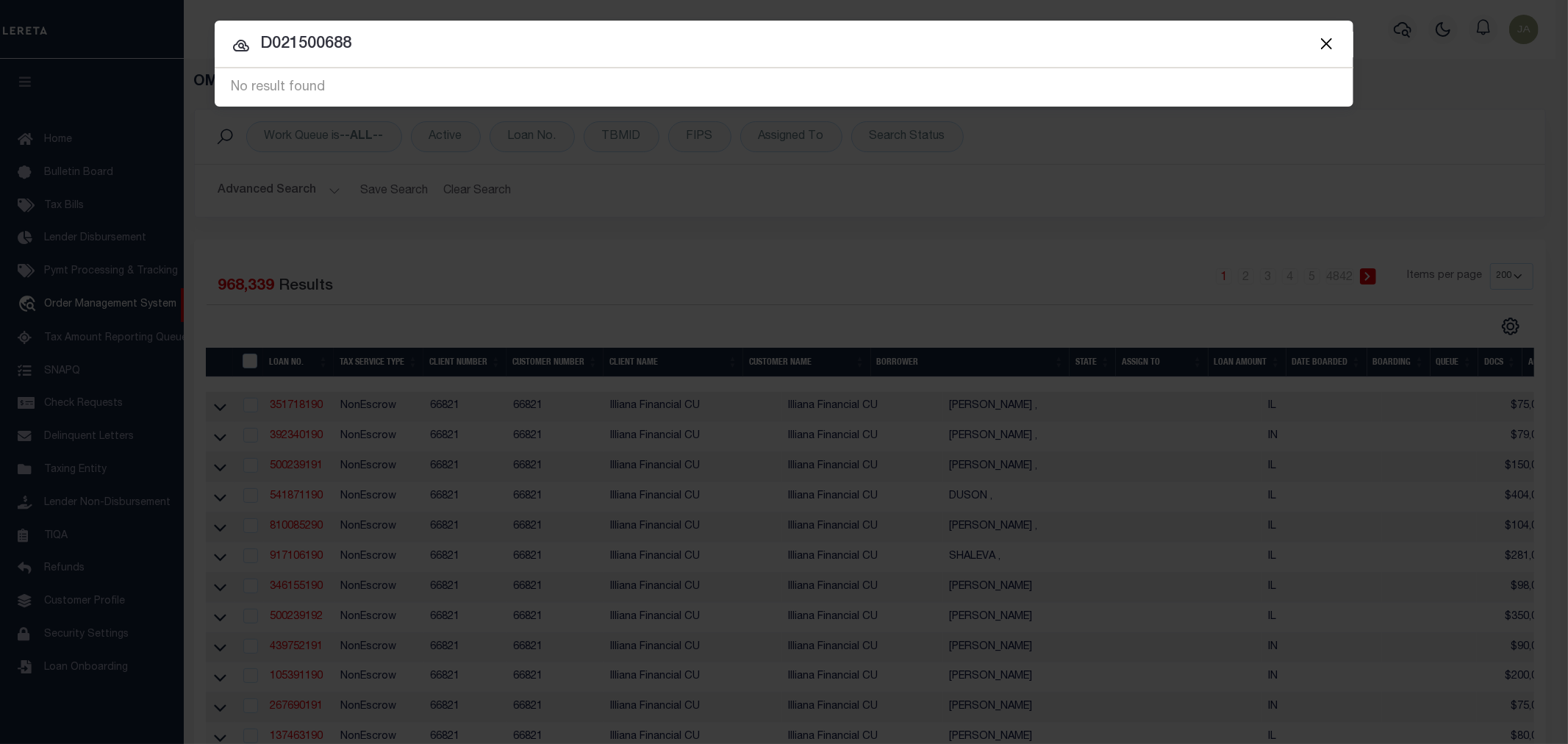
click at [687, 32] on input "D021500688" at bounding box center [784, 44] width 1139 height 26
click at [309, 39] on input "D021500688" at bounding box center [784, 44] width 1139 height 26
type input "D0215 00688"
click at [416, 145] on div "Include Loans TBM Customers Borrowers Payments (Lender Non-Disb) Payments (Lend…" at bounding box center [784, 372] width 1568 height 744
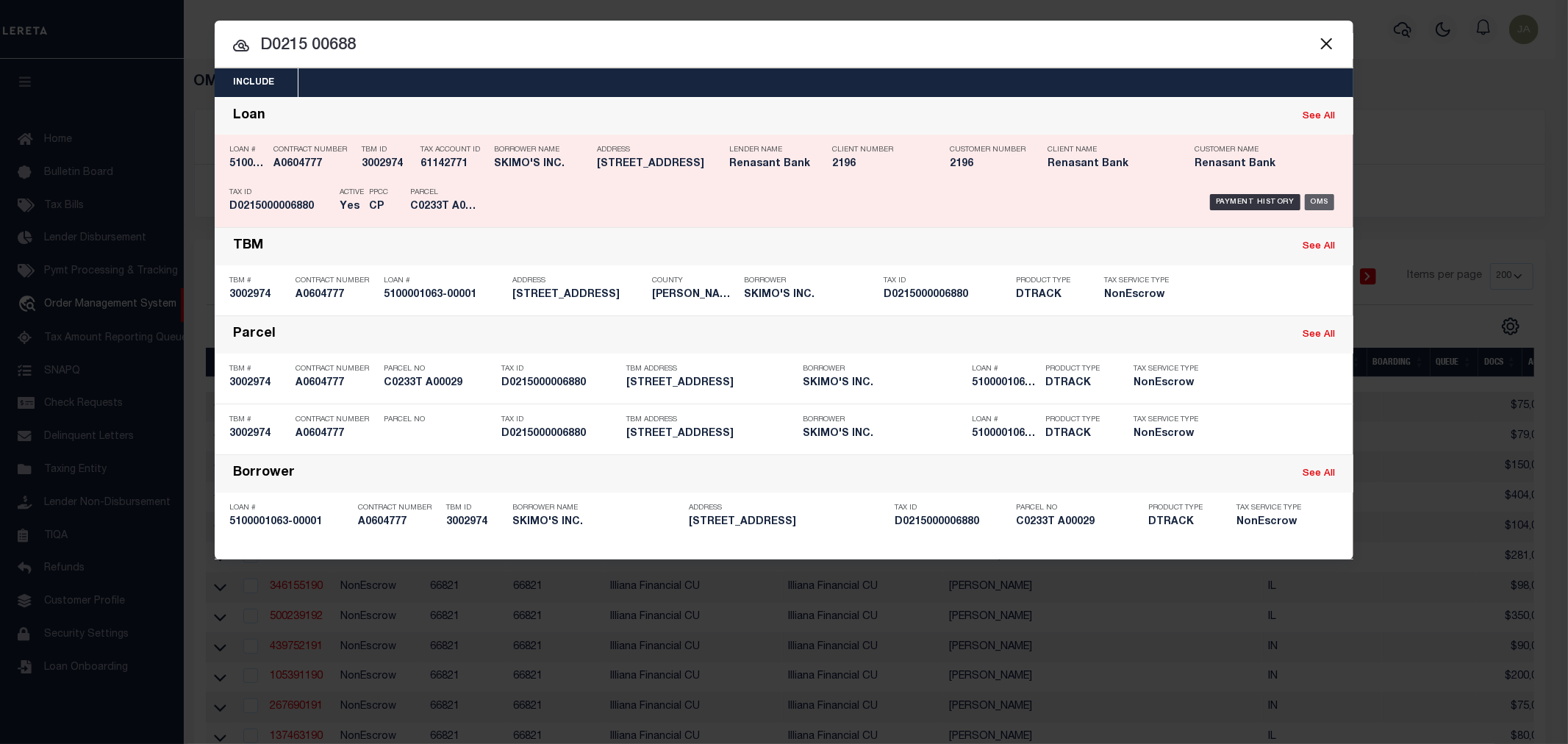
click at [1325, 199] on div "OMS" at bounding box center [1320, 202] width 30 height 16
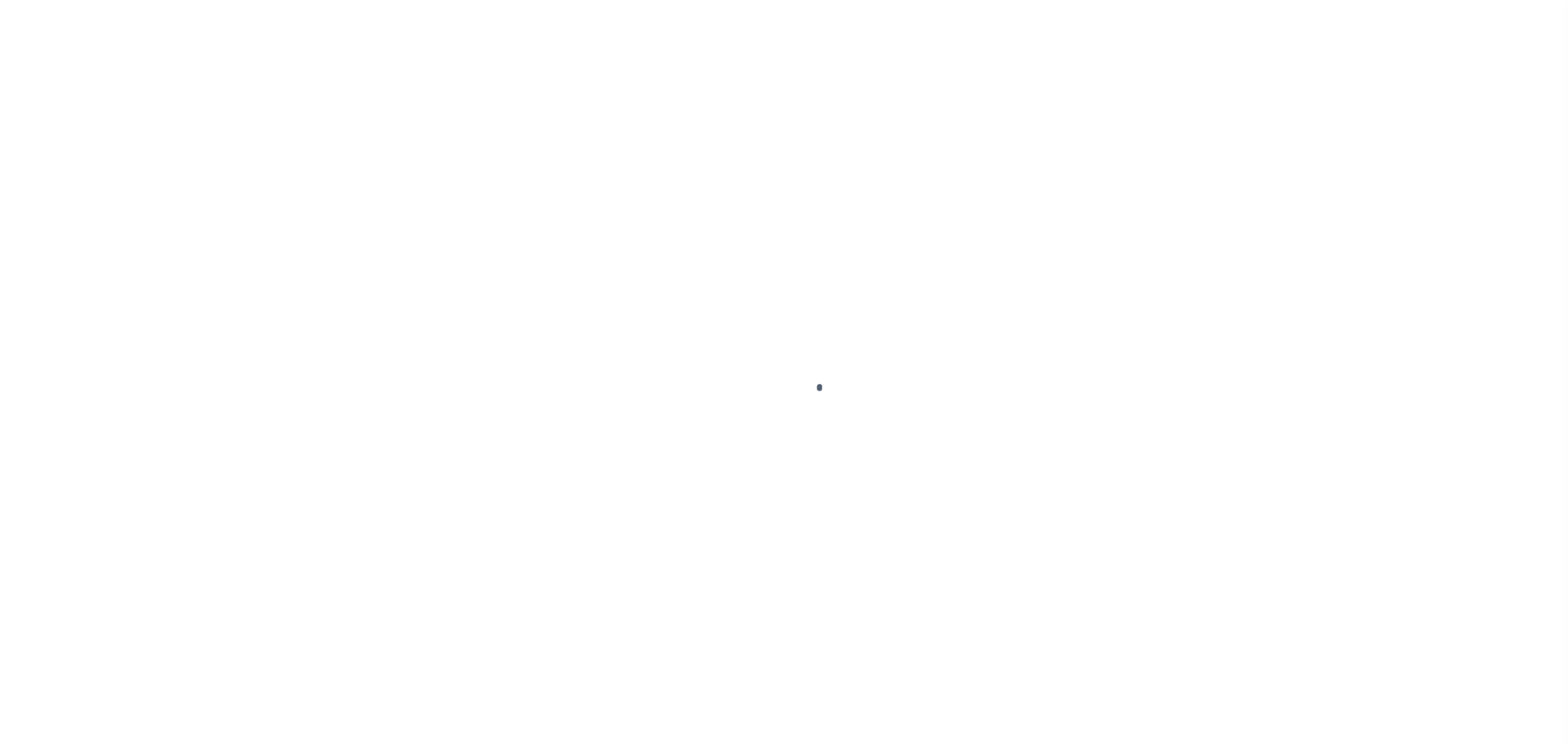
type input "5100001063-00001"
type input "SKIMO'S INC."
select select
select select "NonEscrow"
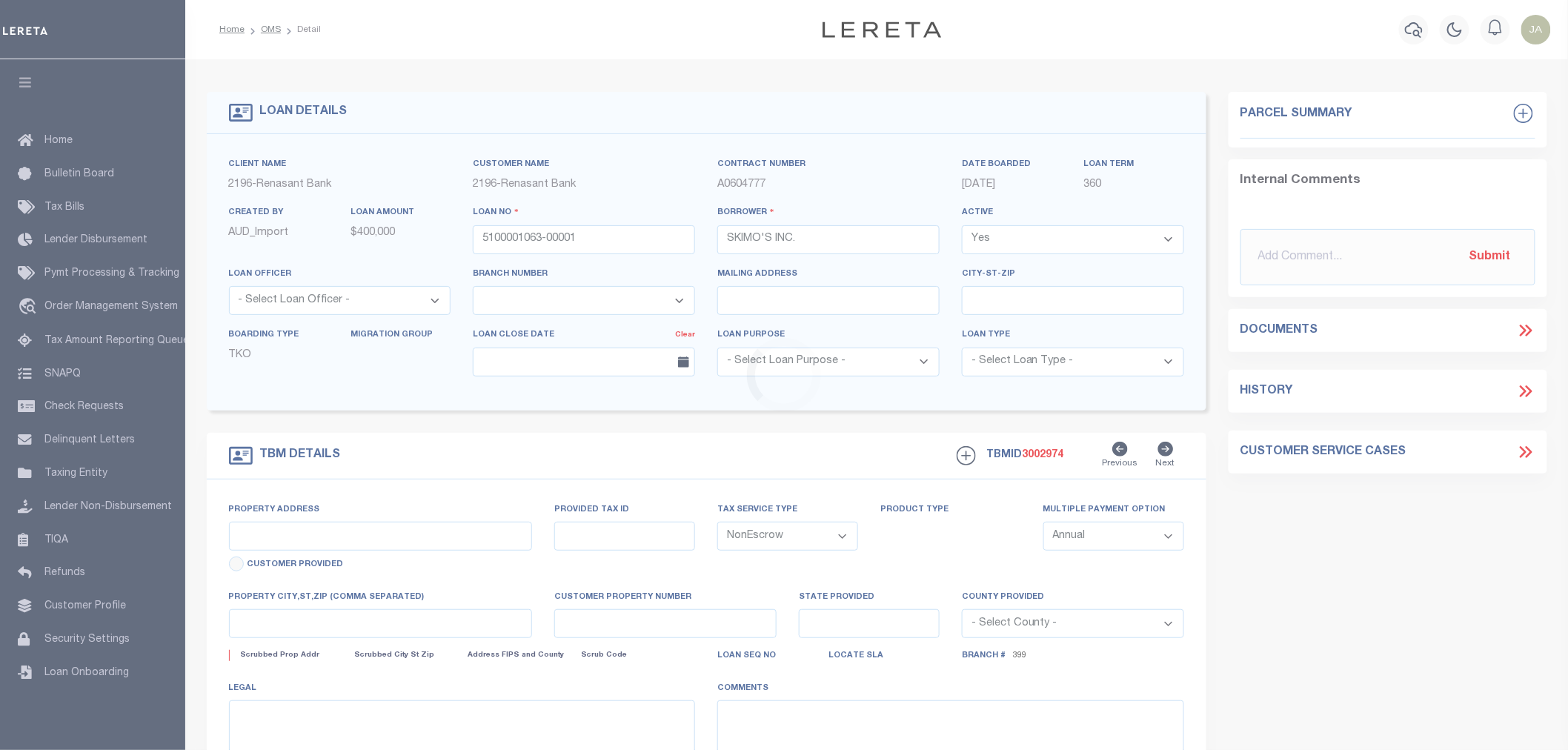
select select "5150"
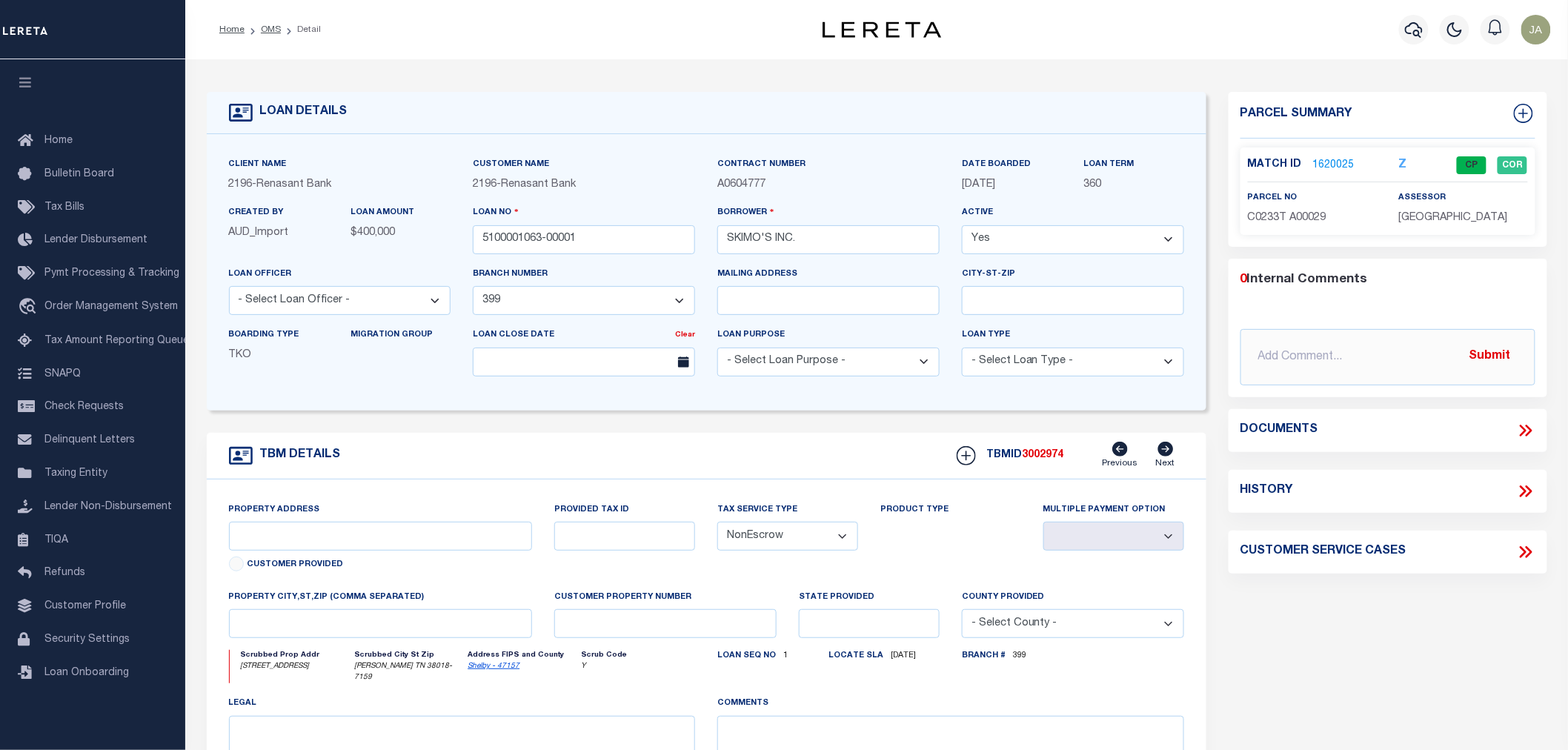
type input "[STREET_ADDRESS]"
select select
type input "[PERSON_NAME] TN 38018-7159"
type input "TN"
select select
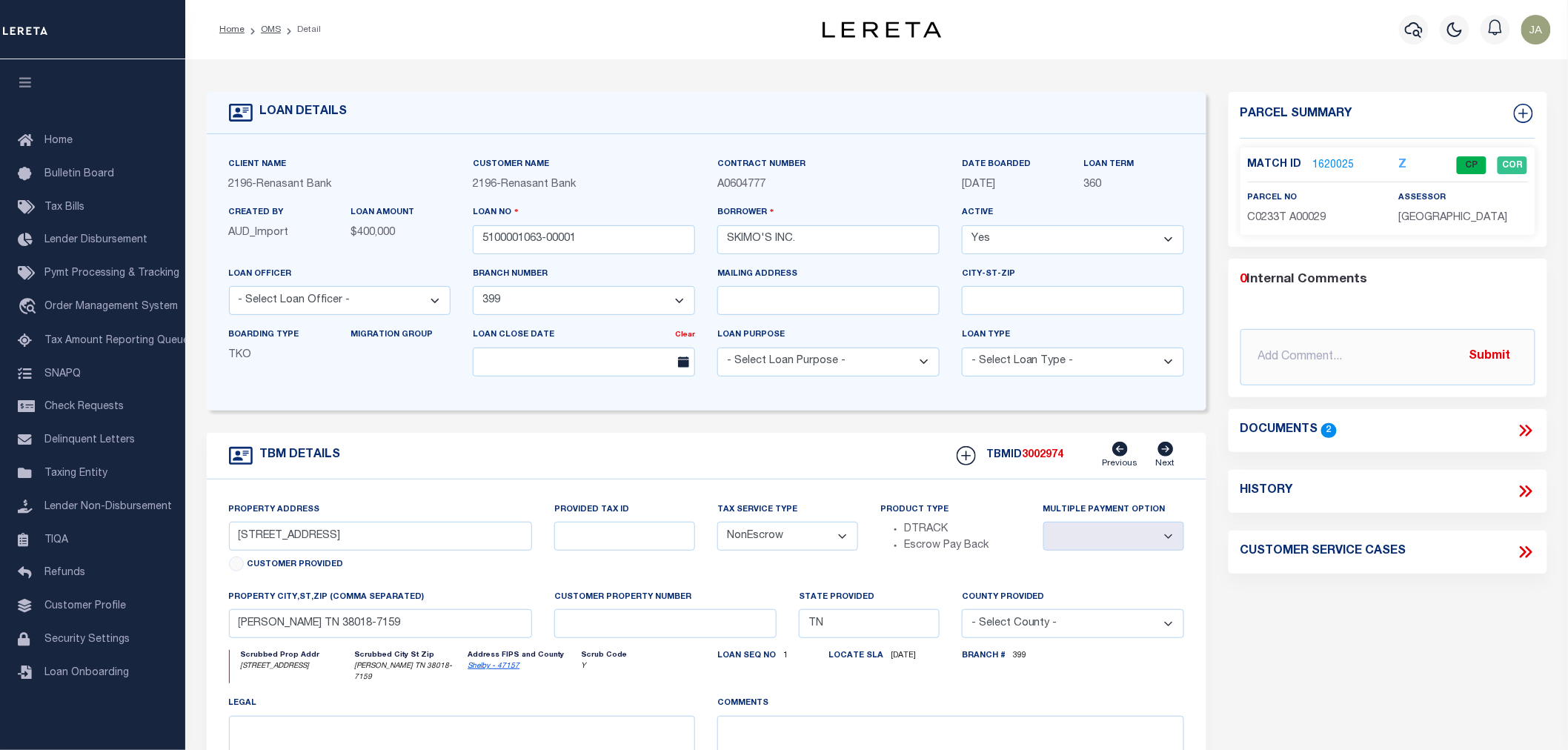
click at [1317, 169] on link "1620025" at bounding box center [1334, 165] width 42 height 15
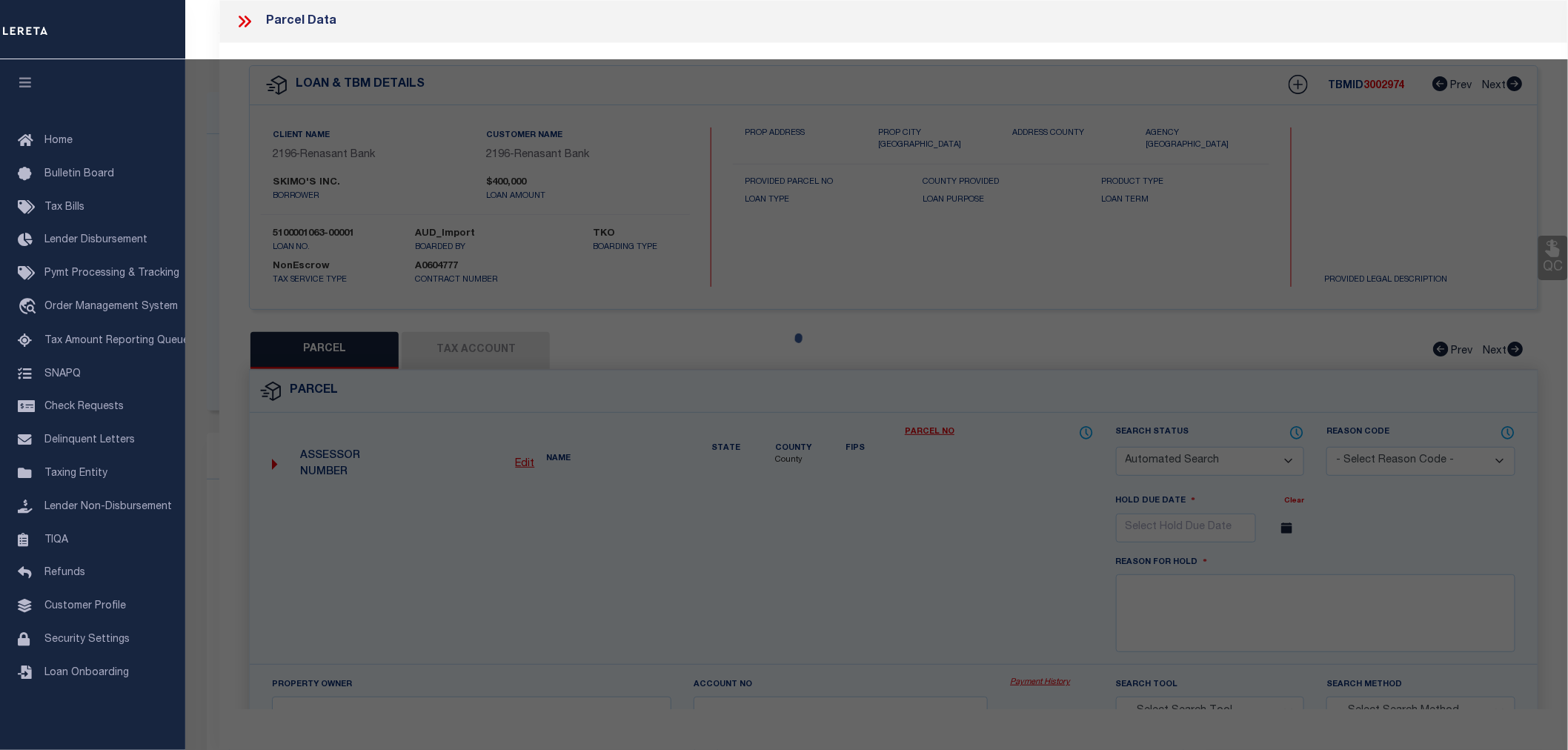
checkbox input "false"
select select "CP"
type input "[PERSON_NAME] & [PERSON_NAME]"
select select
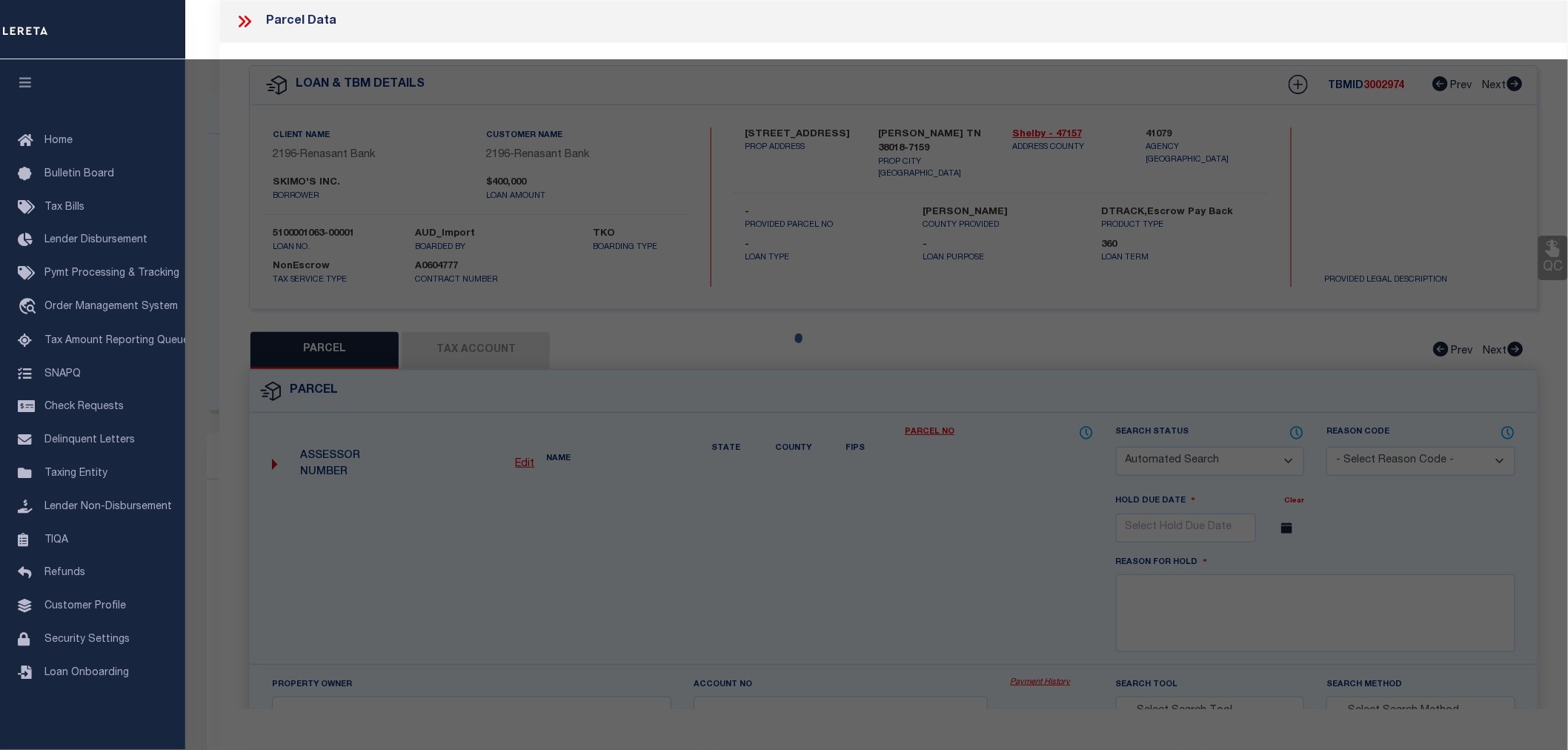
type input "1831 ELK RIVER CV"
checkbox input "false"
type input "COLLIERVILLE TN 38017"
type textarea "lot 29 , WELLINGTON RIDGE PHASE 1"
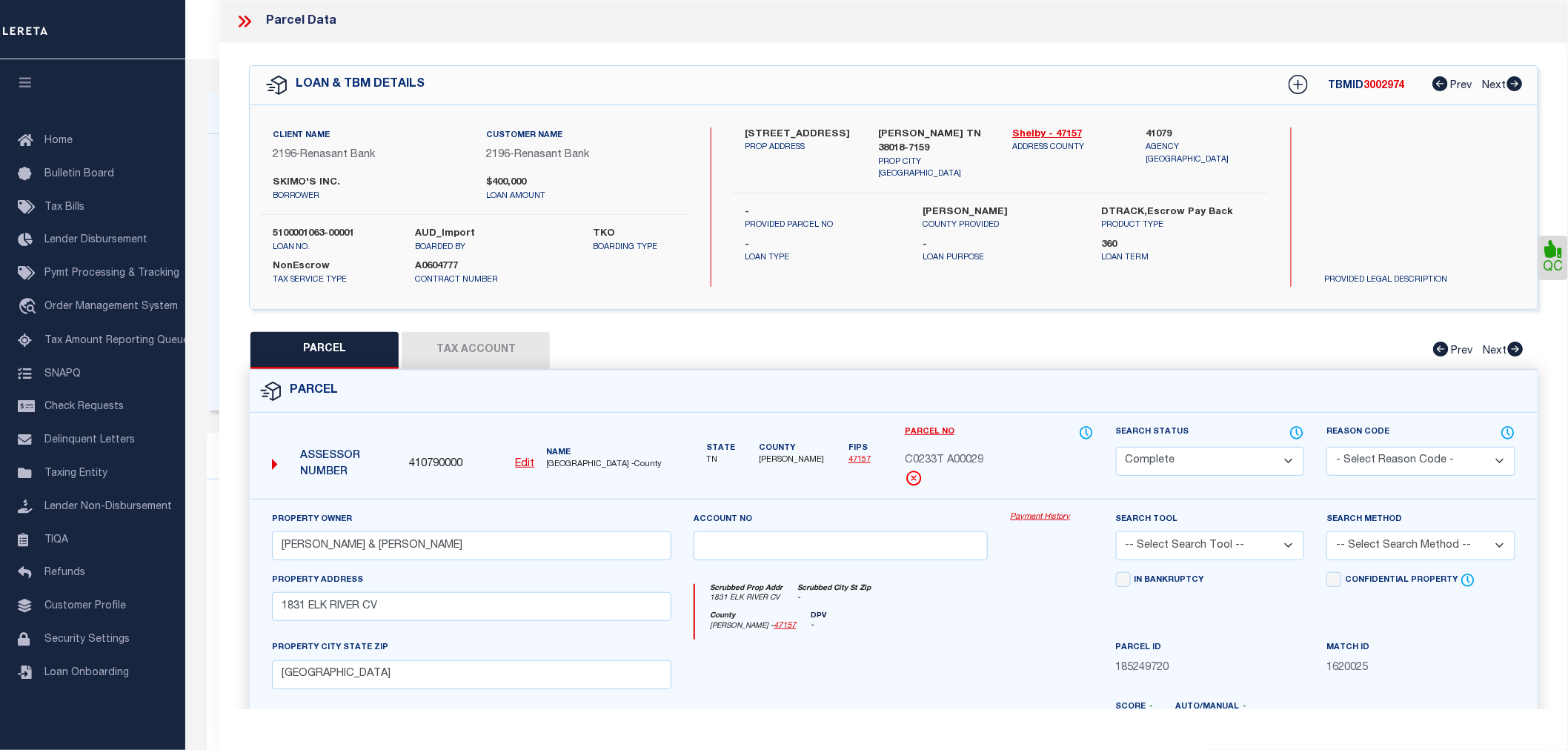
click at [452, 351] on button "Tax Account" at bounding box center [475, 351] width 149 height 37
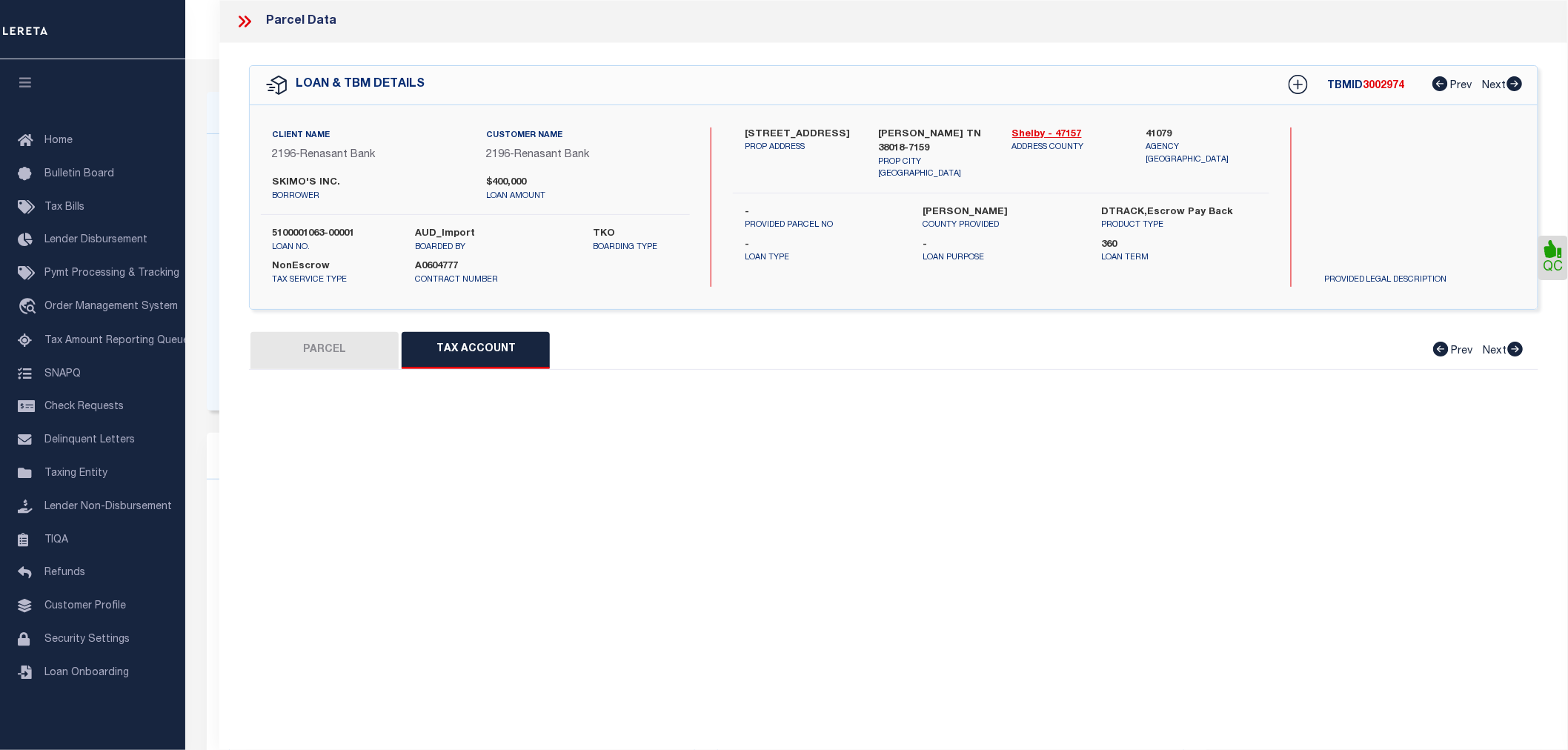
select select "100"
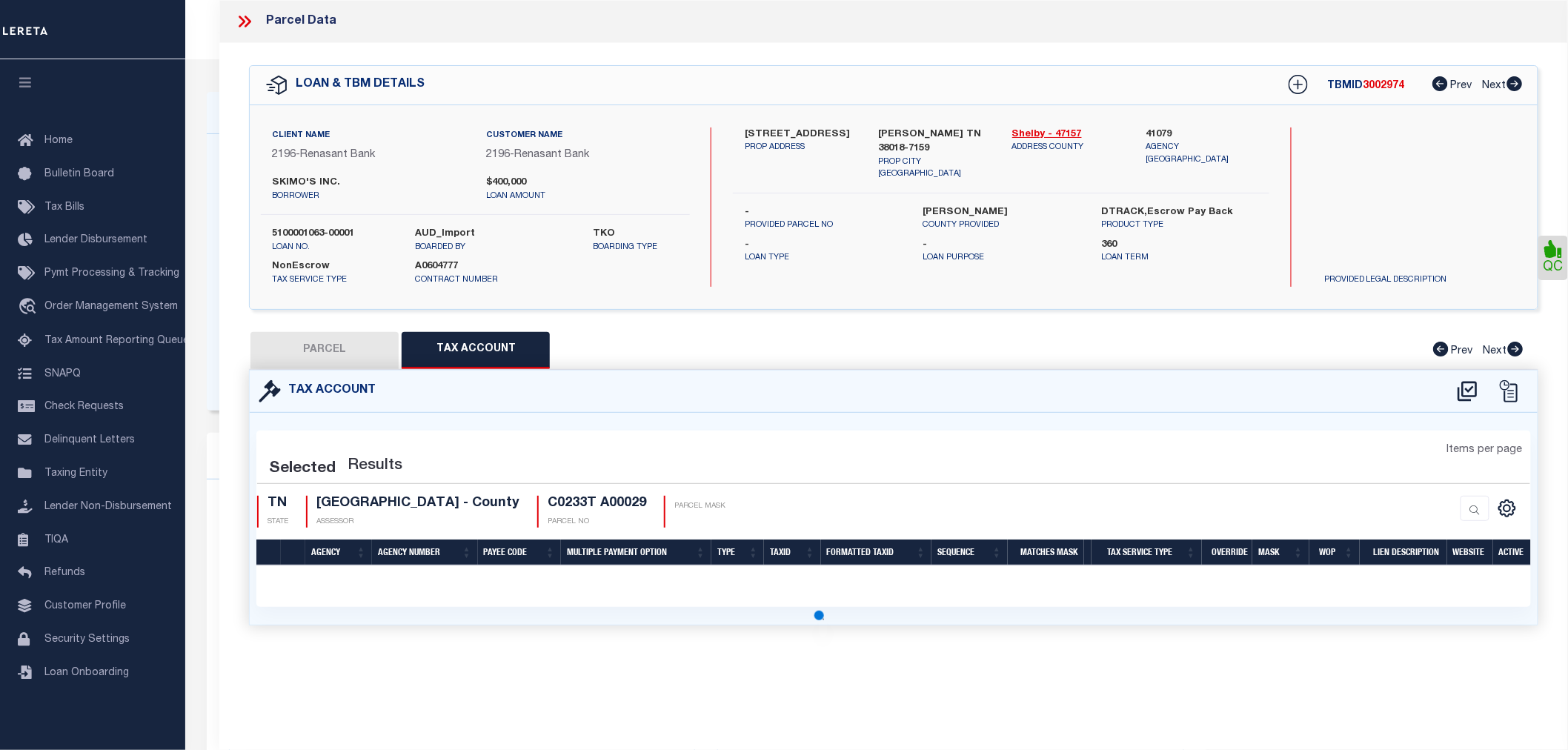
select select "100"
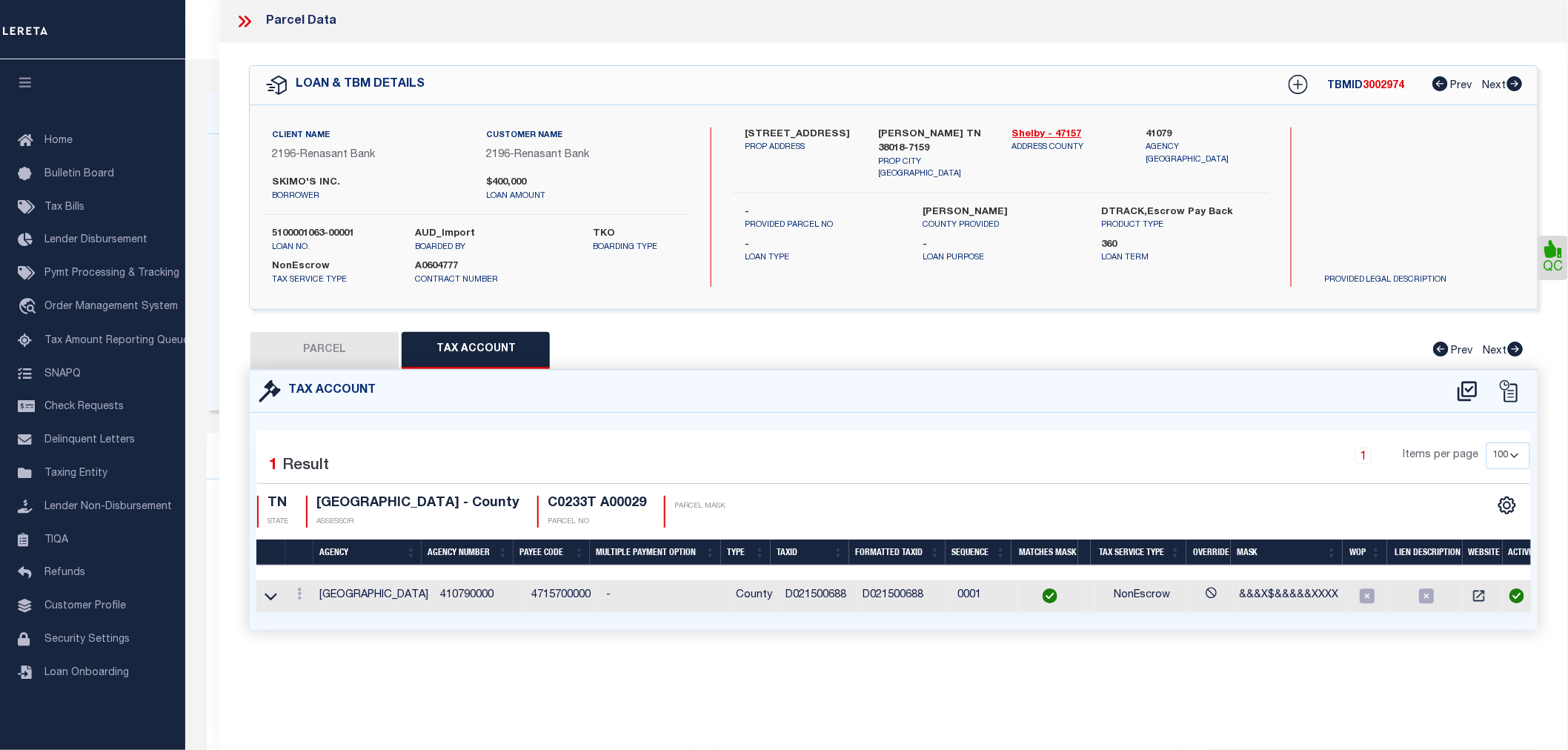
click at [242, 20] on icon at bounding box center [241, 20] width 6 height 12
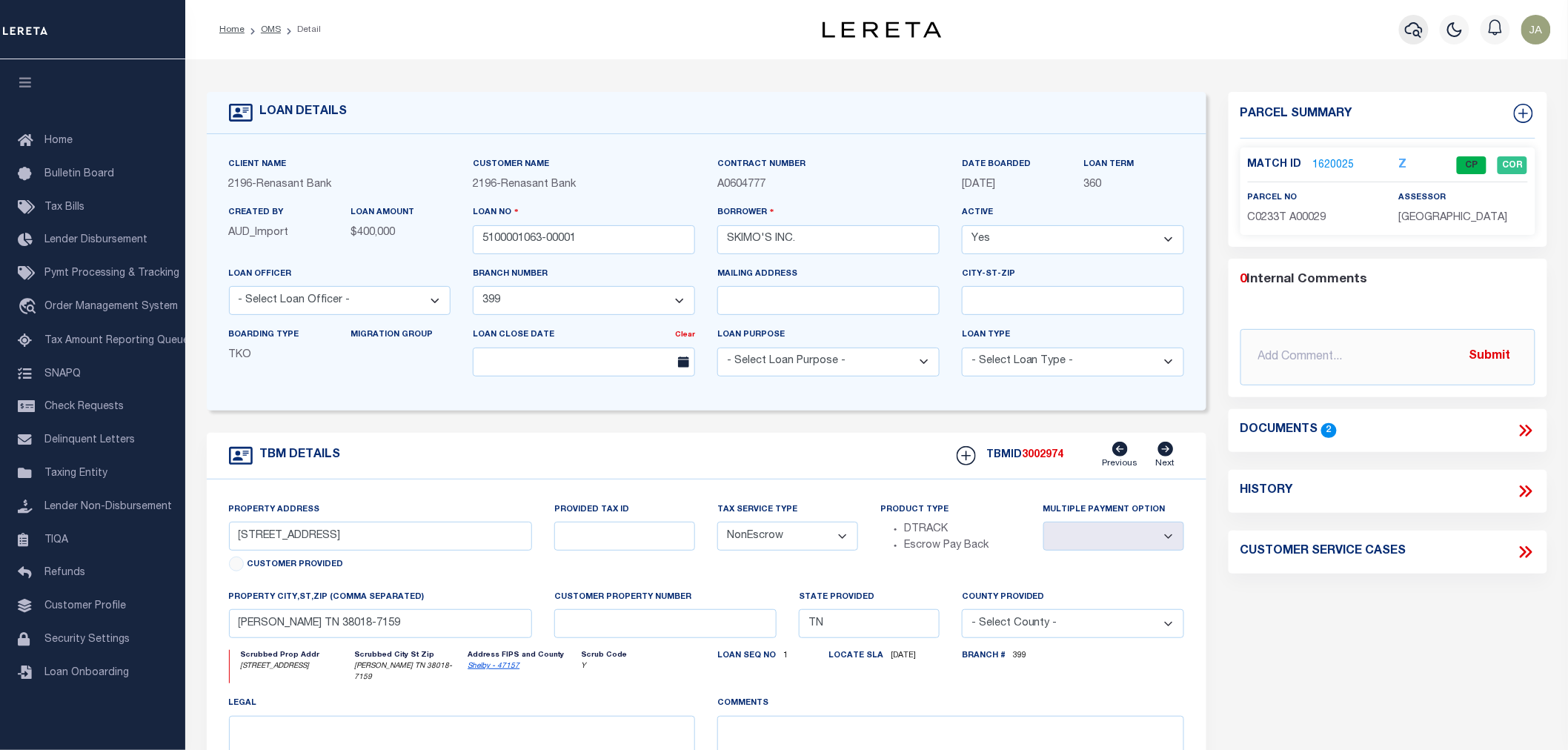
click at [1410, 24] on icon "button" at bounding box center [1414, 29] width 18 height 18
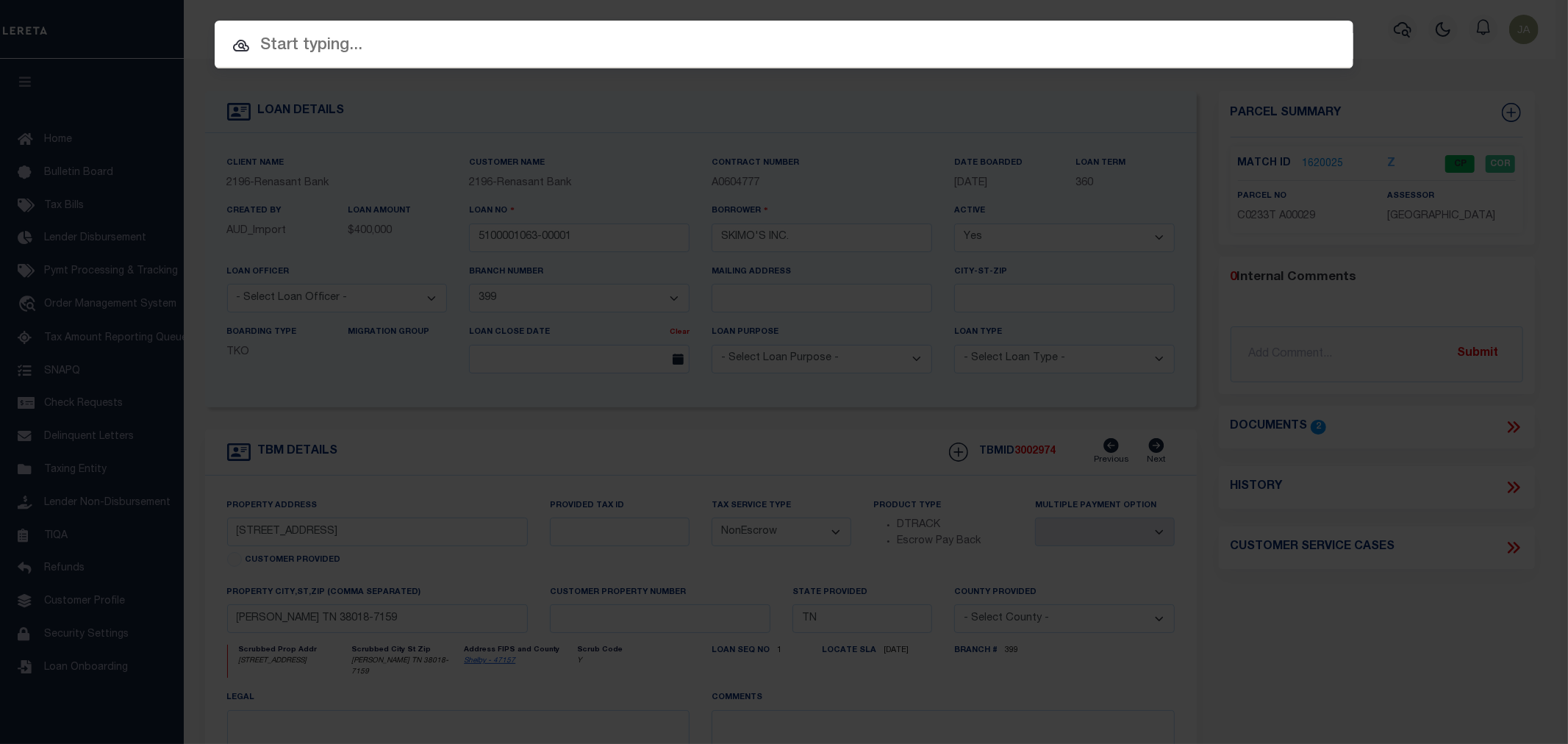
drag, startPoint x: 435, startPoint y: 33, endPoint x: 1335, endPoint y: 581, distance: 1053.7
click at [967, 310] on div "Include Loans TBM Customers Borrowers Payments (Lender Non-Disb) Payments (Lend…" at bounding box center [784, 372] width 1568 height 744
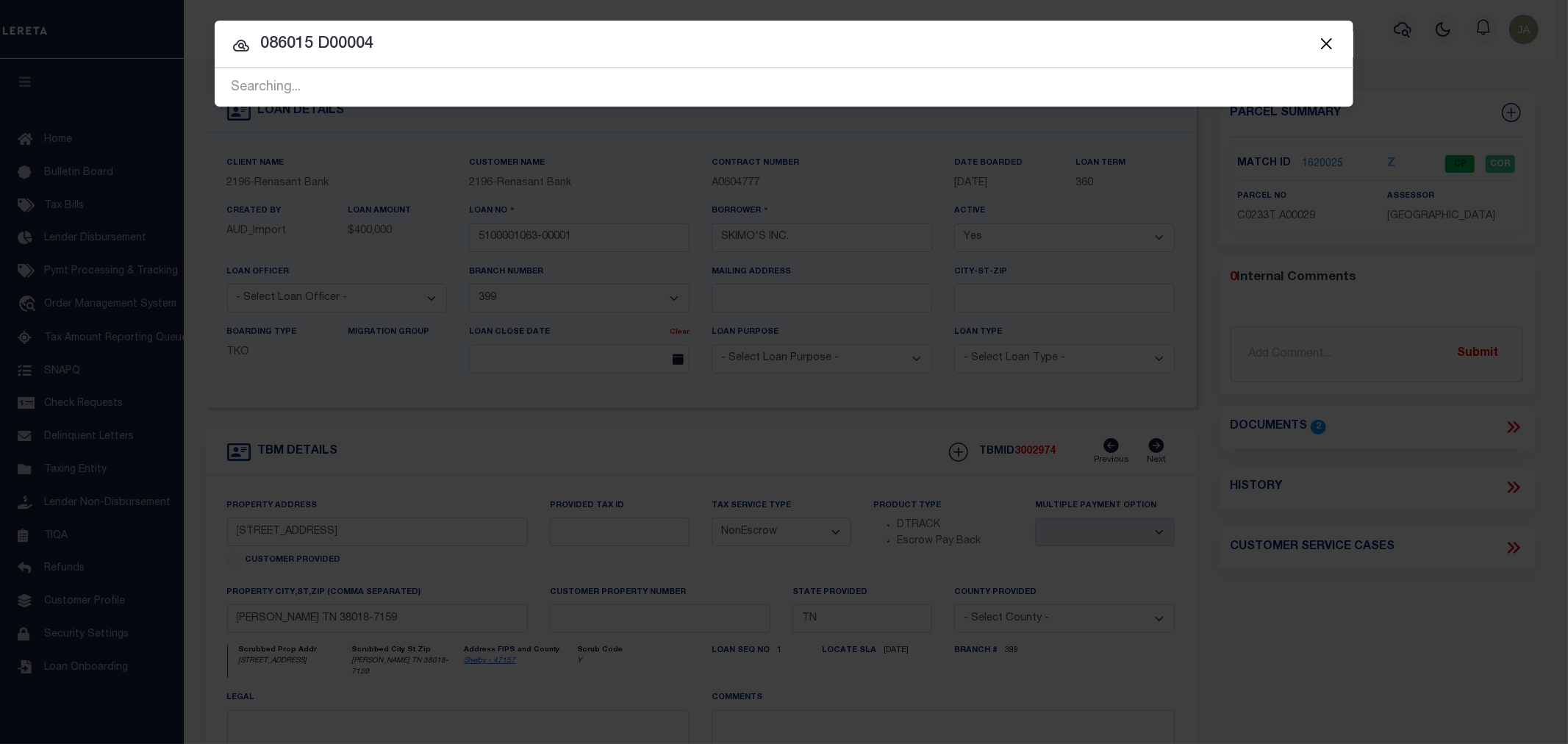
type input "086015 D00004"
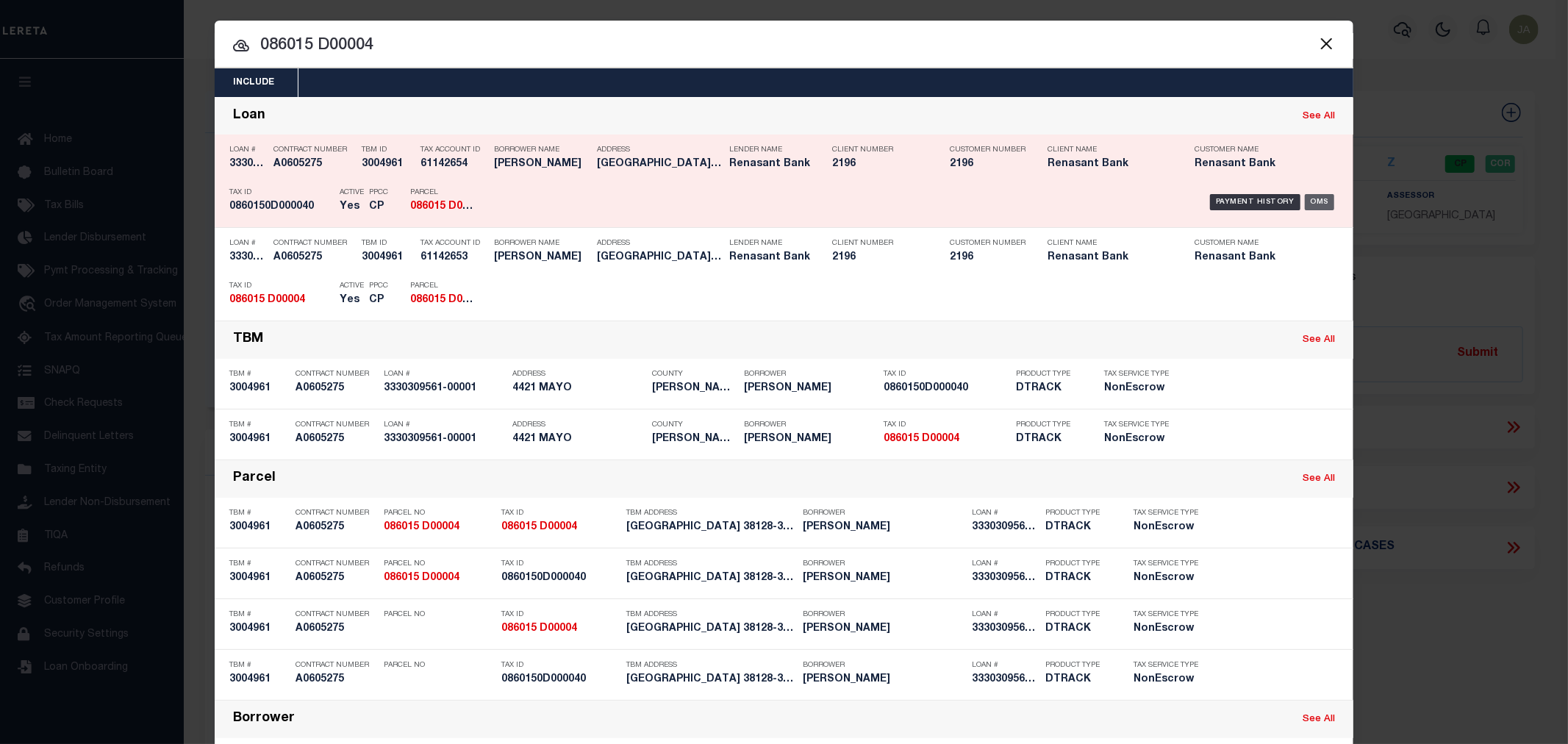
click at [1311, 199] on div "OMS" at bounding box center [1320, 202] width 30 height 16
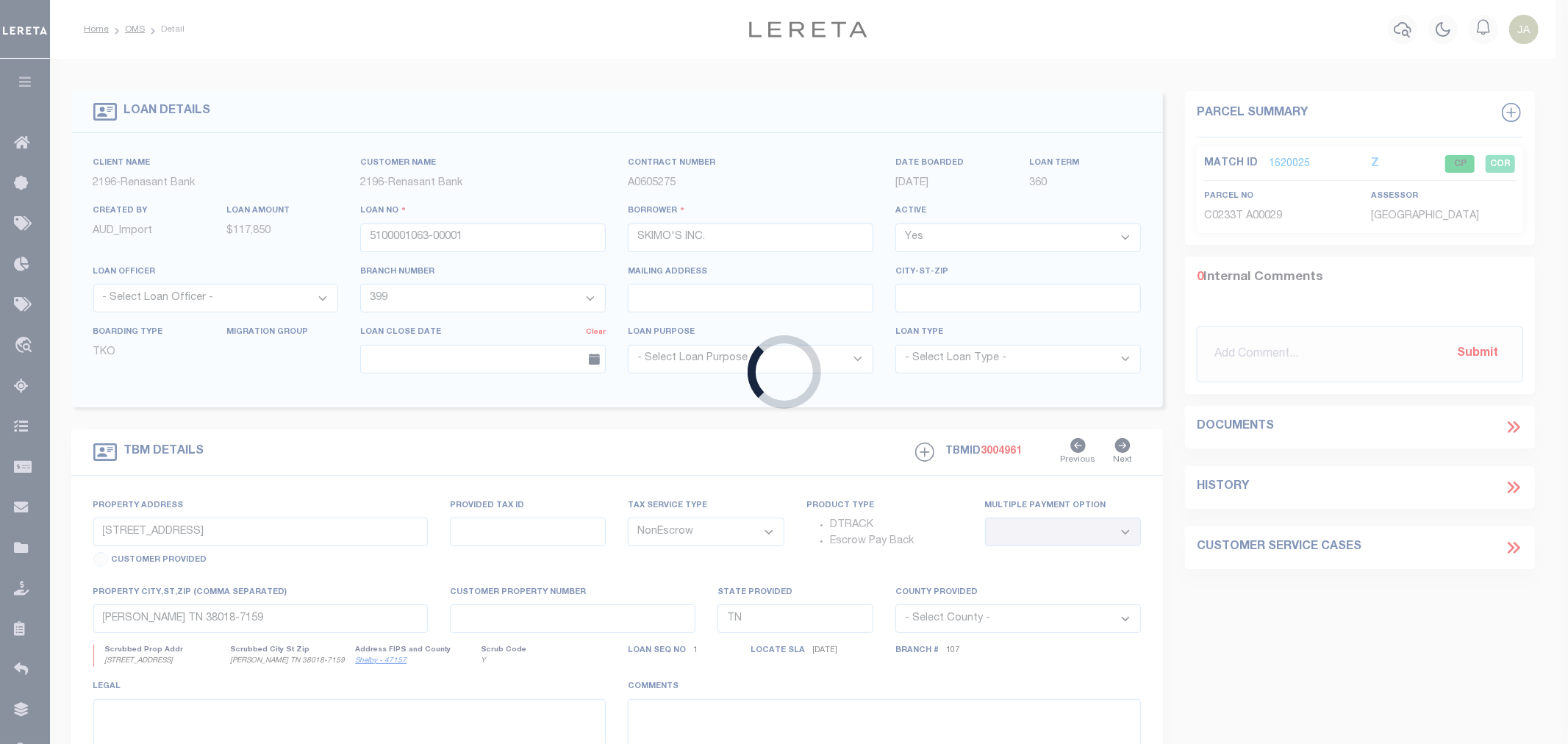
type input "3330309561-00001"
type input "SHAW HERMAN C"
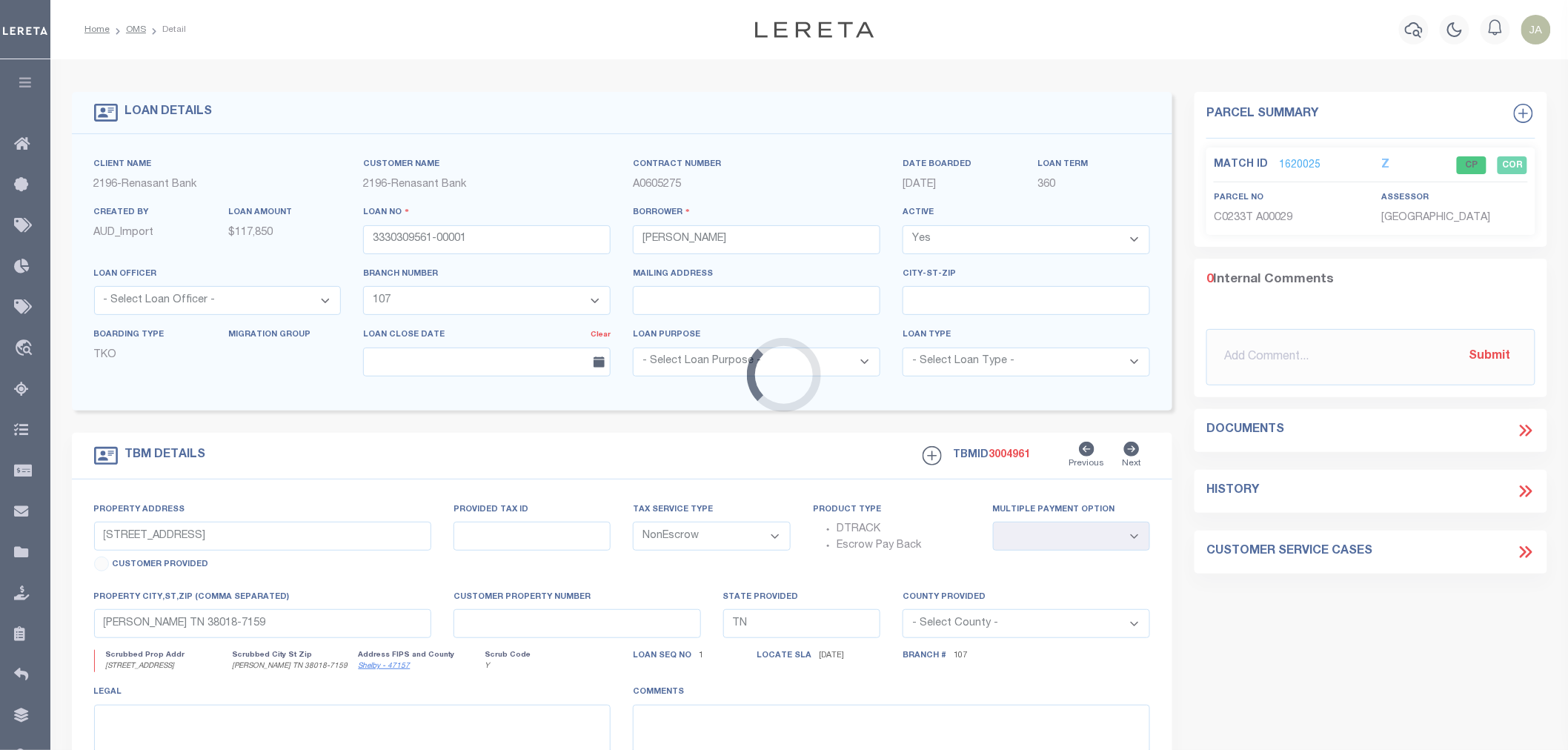
select select "5100"
type input "4421 MAYO"
select select
type input "MEMPHIS TN 38128-3602"
select select
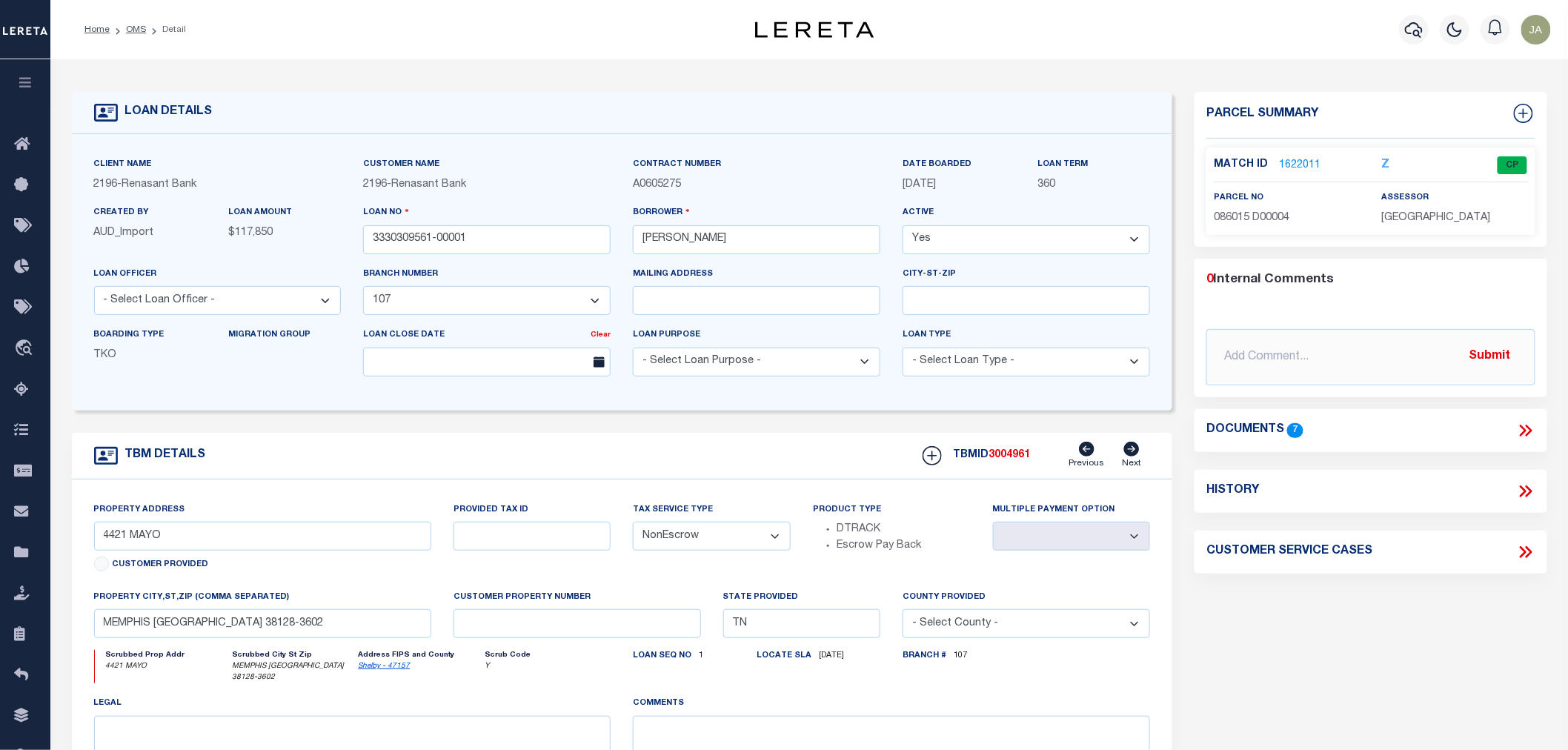
click at [1300, 163] on link "1622011" at bounding box center [1299, 165] width 42 height 15
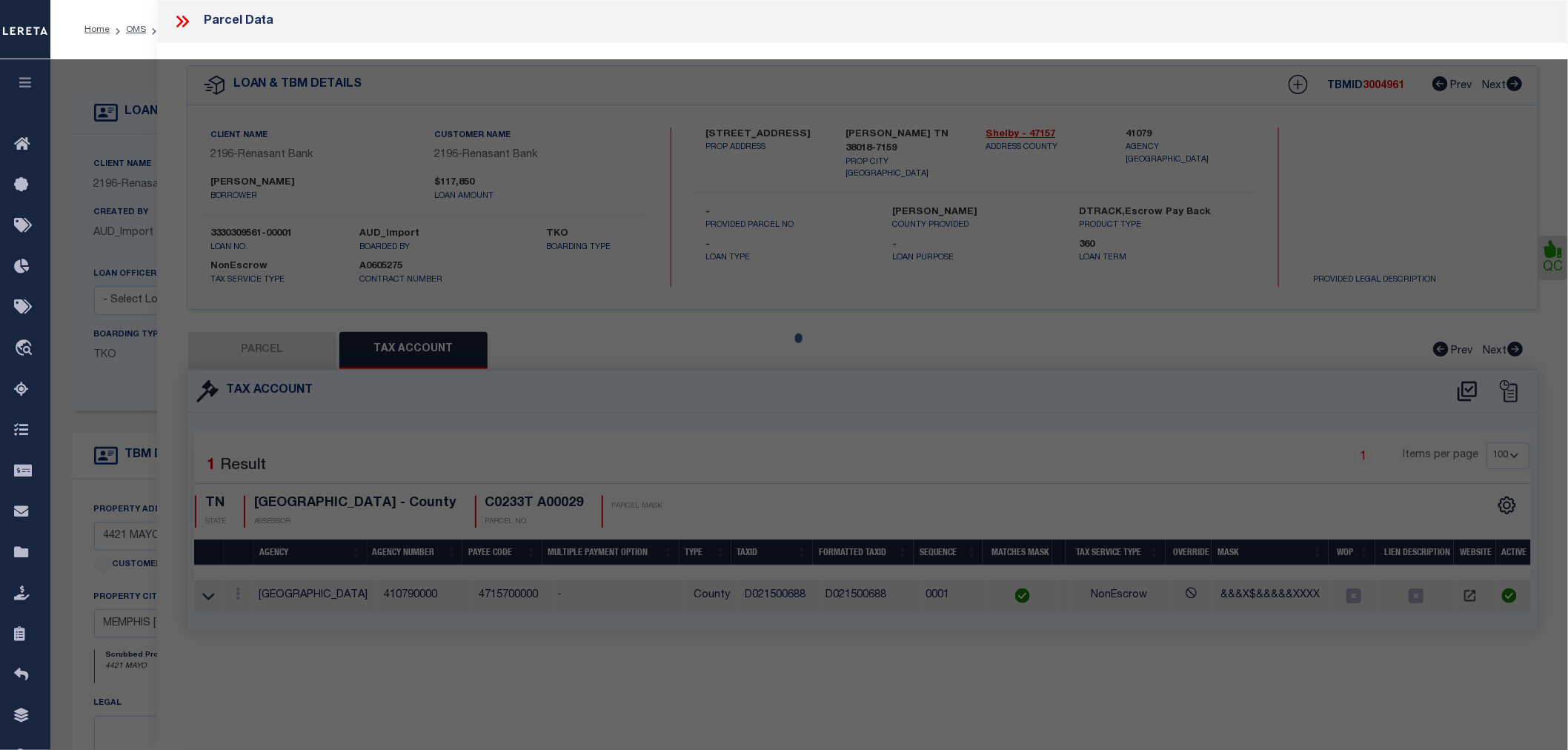
select select "AS"
checkbox input "false"
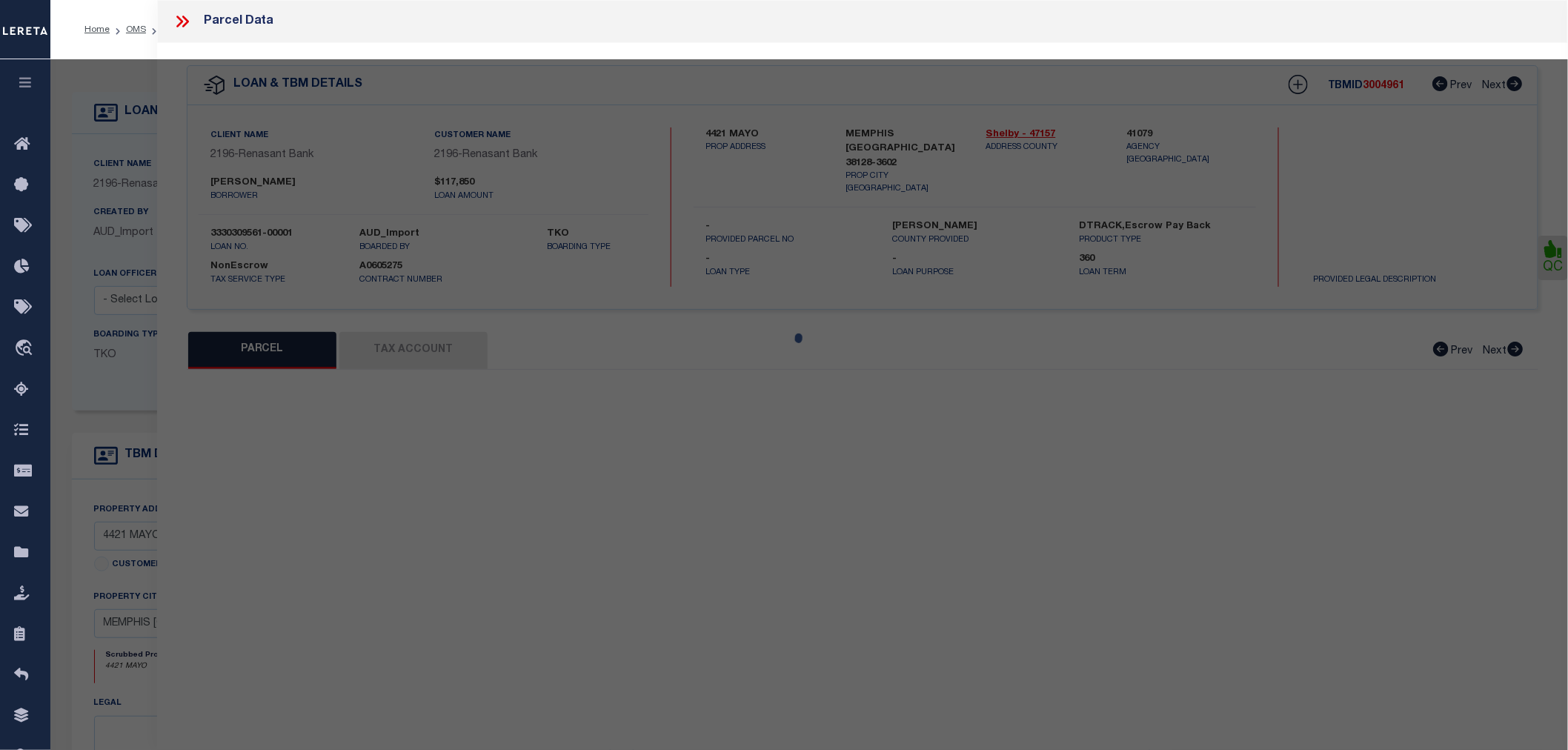
select select "CP"
type input "ROBERTS-YOUNG ROBERT"
type input "Jurisdiction: MEMPHIS"
select select
type input "4421 MAYO AVE"
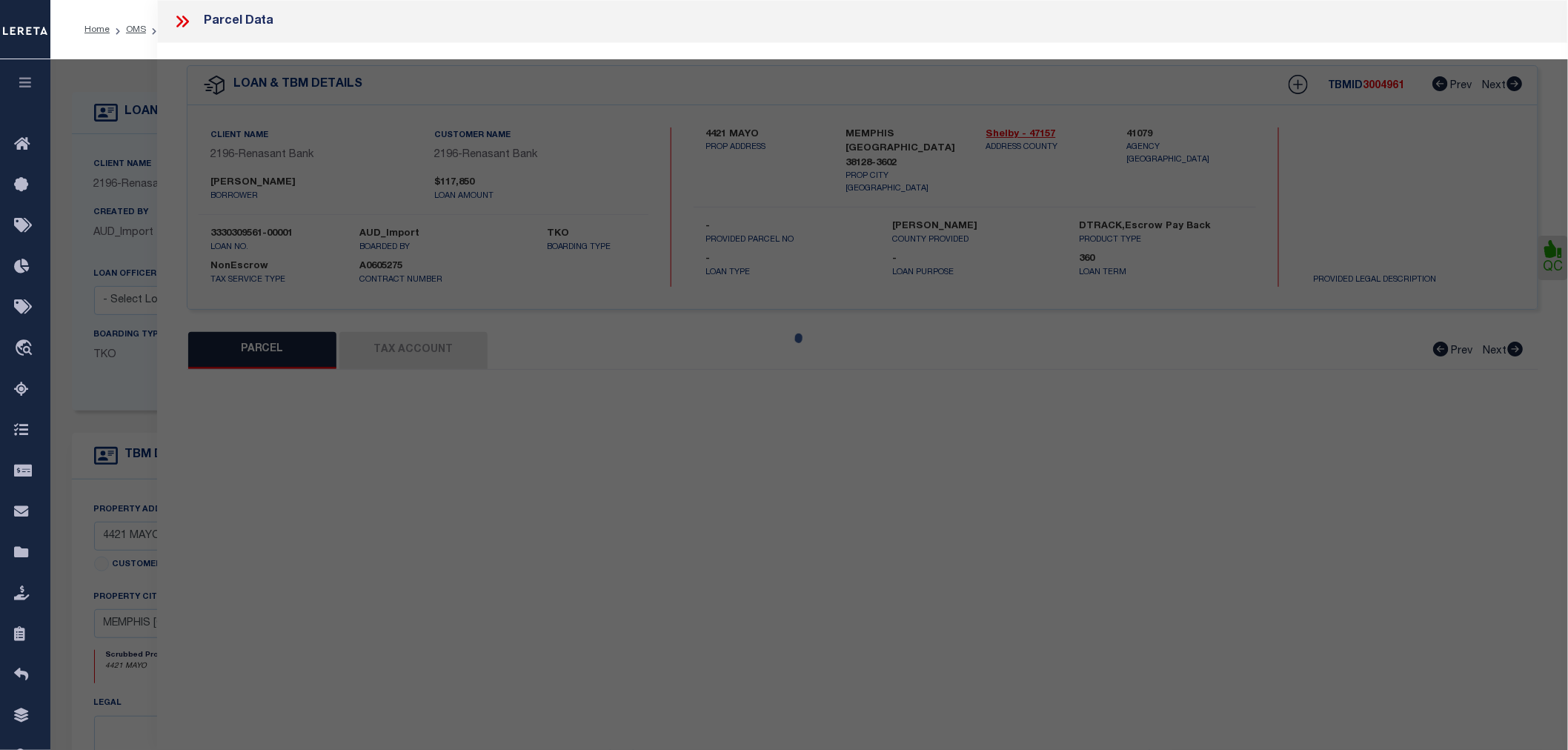
checkbox input "false"
type input "TN"
type textarea "SPRINGBROOK Subdivision Lot Number : 71"
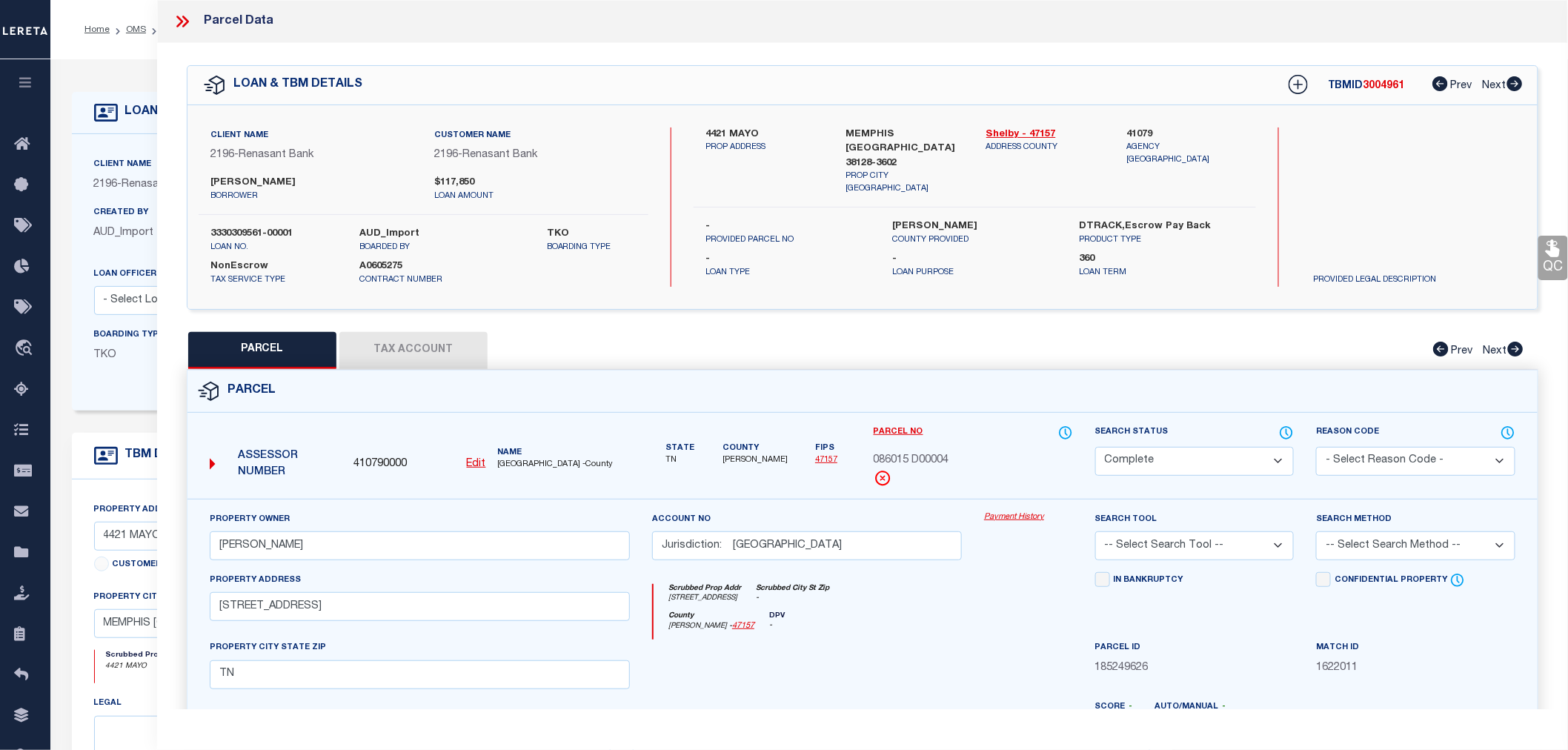
click at [410, 357] on button "Tax Account" at bounding box center [413, 351] width 149 height 37
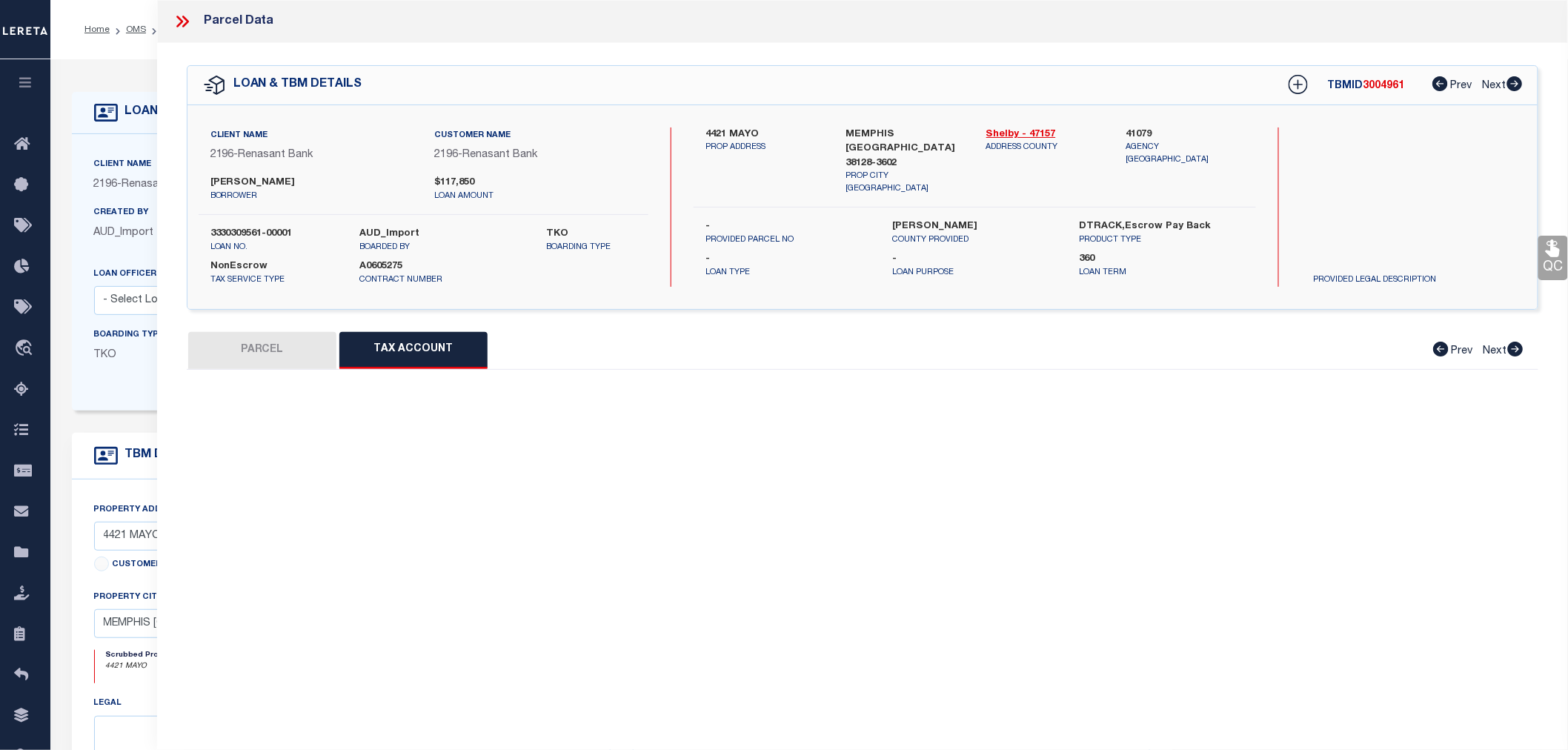
select select "100"
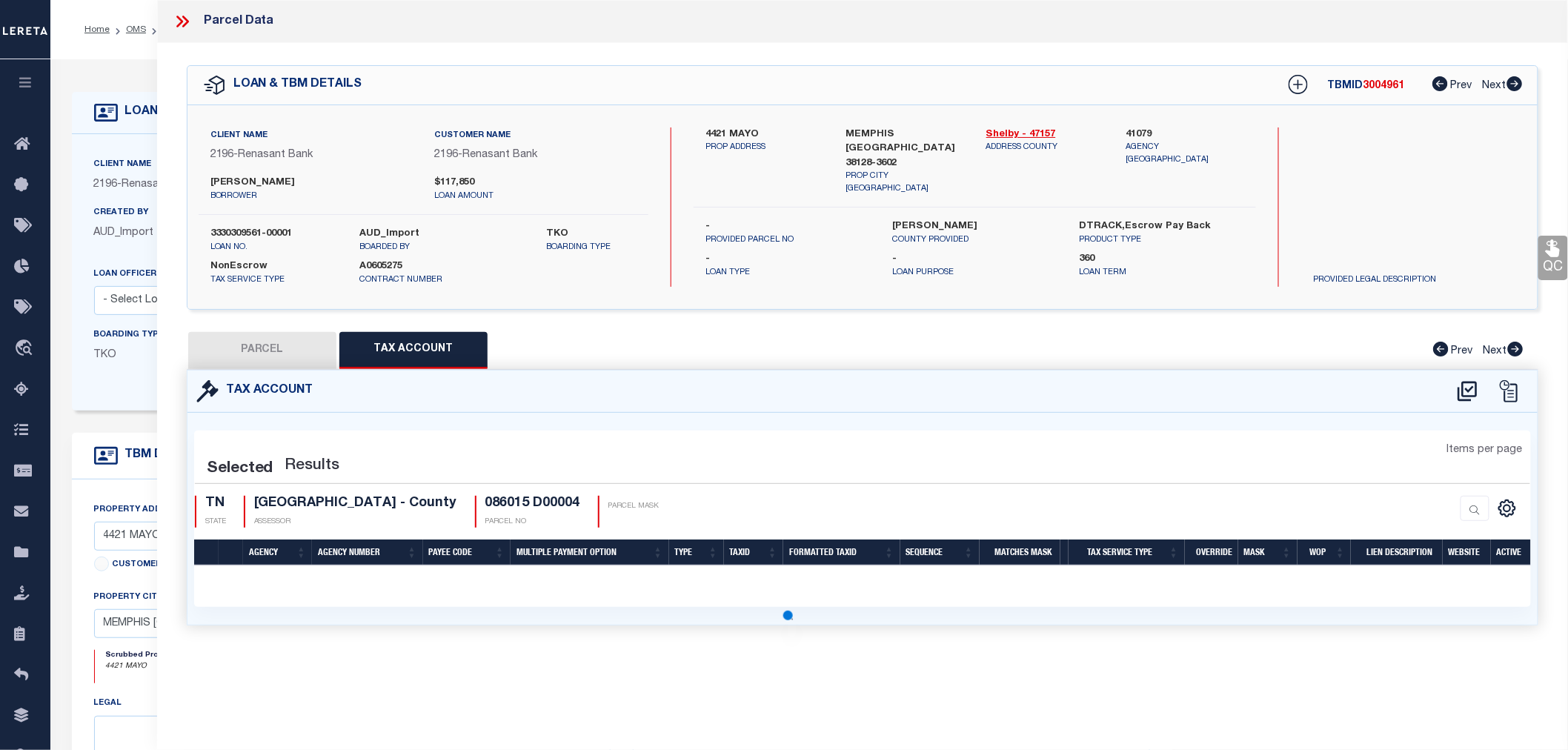
select select "100"
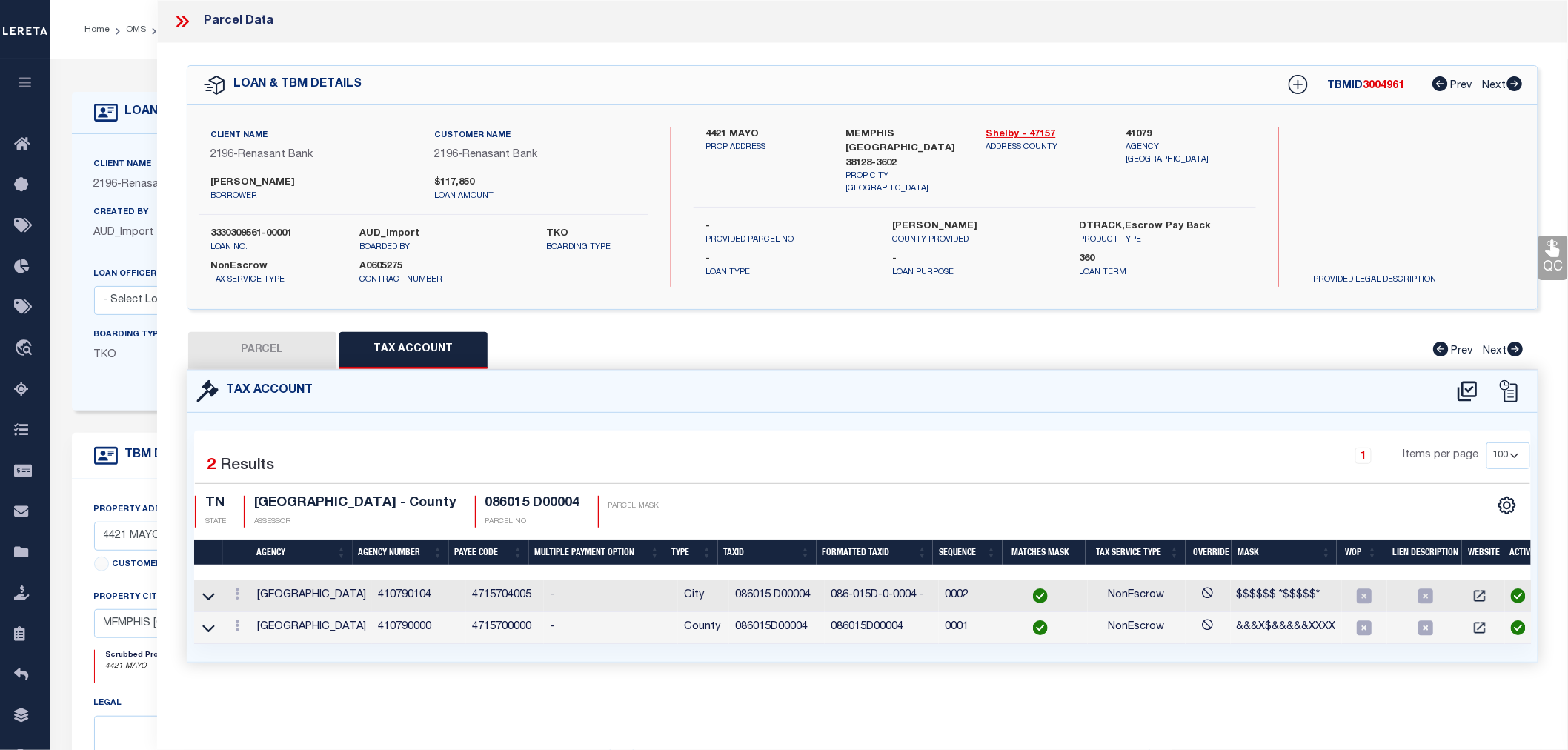
click at [222, 336] on button "PARCEL" at bounding box center [263, 351] width 149 height 37
select select "AS"
checkbox input "false"
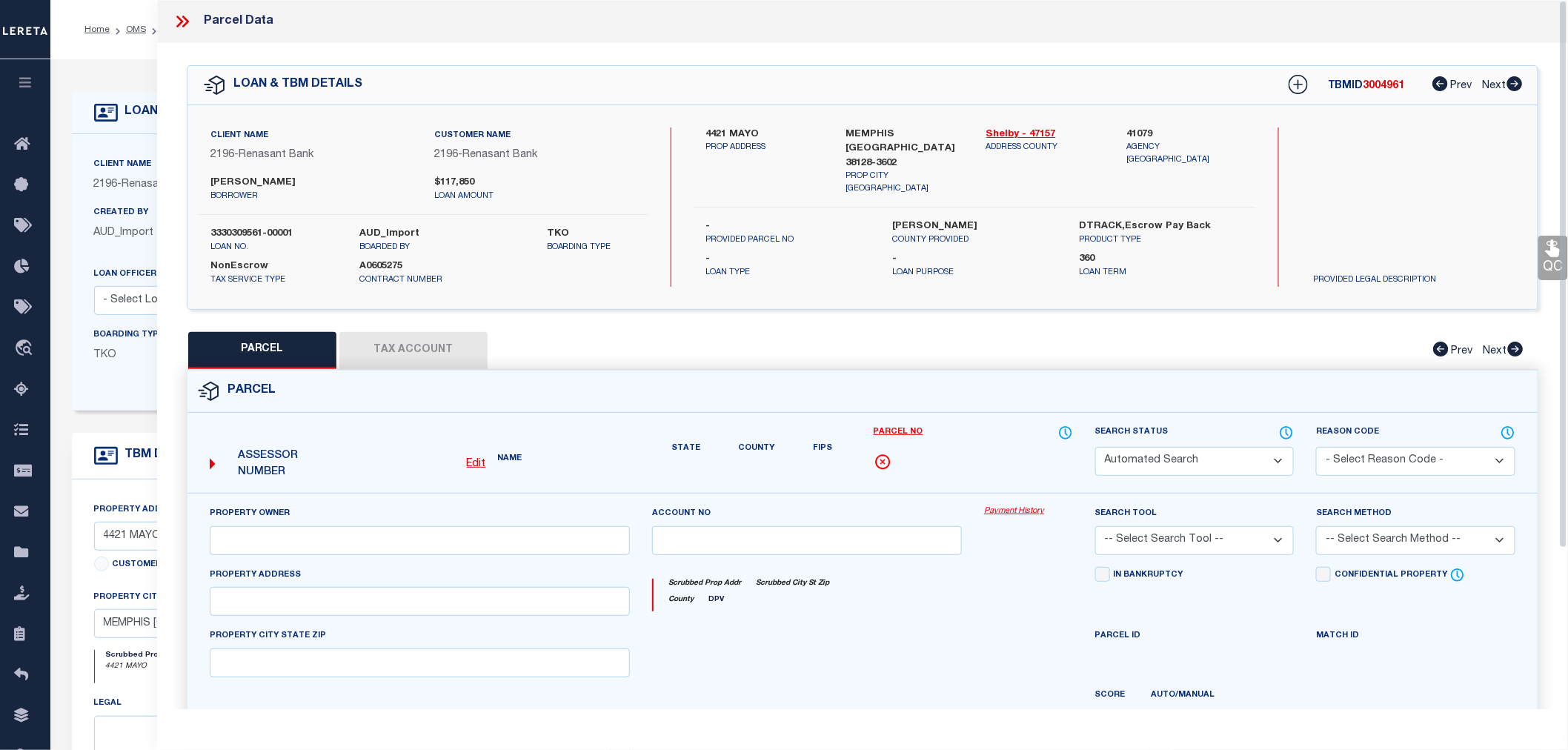
select select "CP"
type input "ROBERTS-YOUNG ROBERT"
type input "Jurisdiction: MEMPHIS"
select select
type input "4421 MAYO AVE"
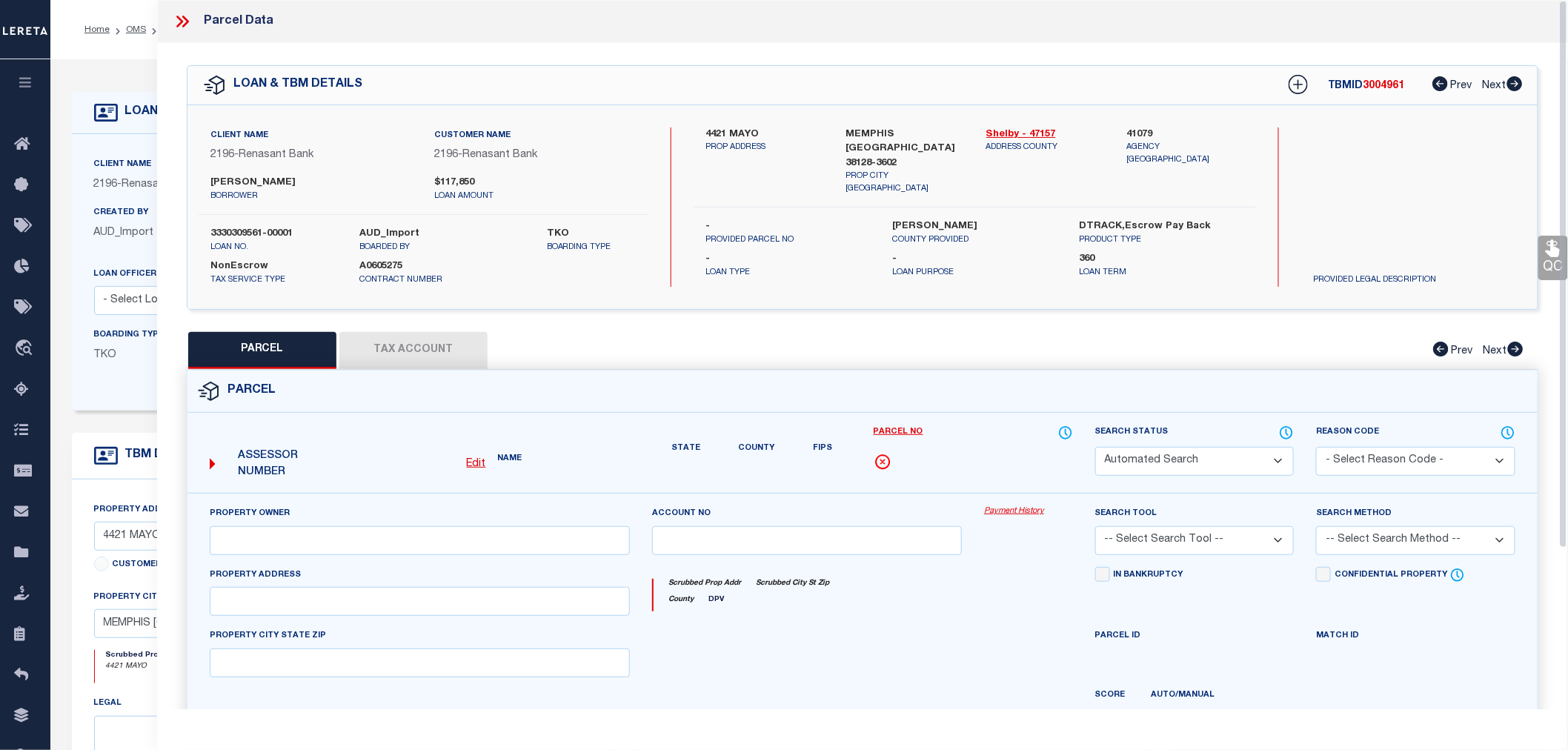
checkbox input "false"
type input "TN"
type textarea "SPRINGBROOK Subdivision Lot Number : 71"
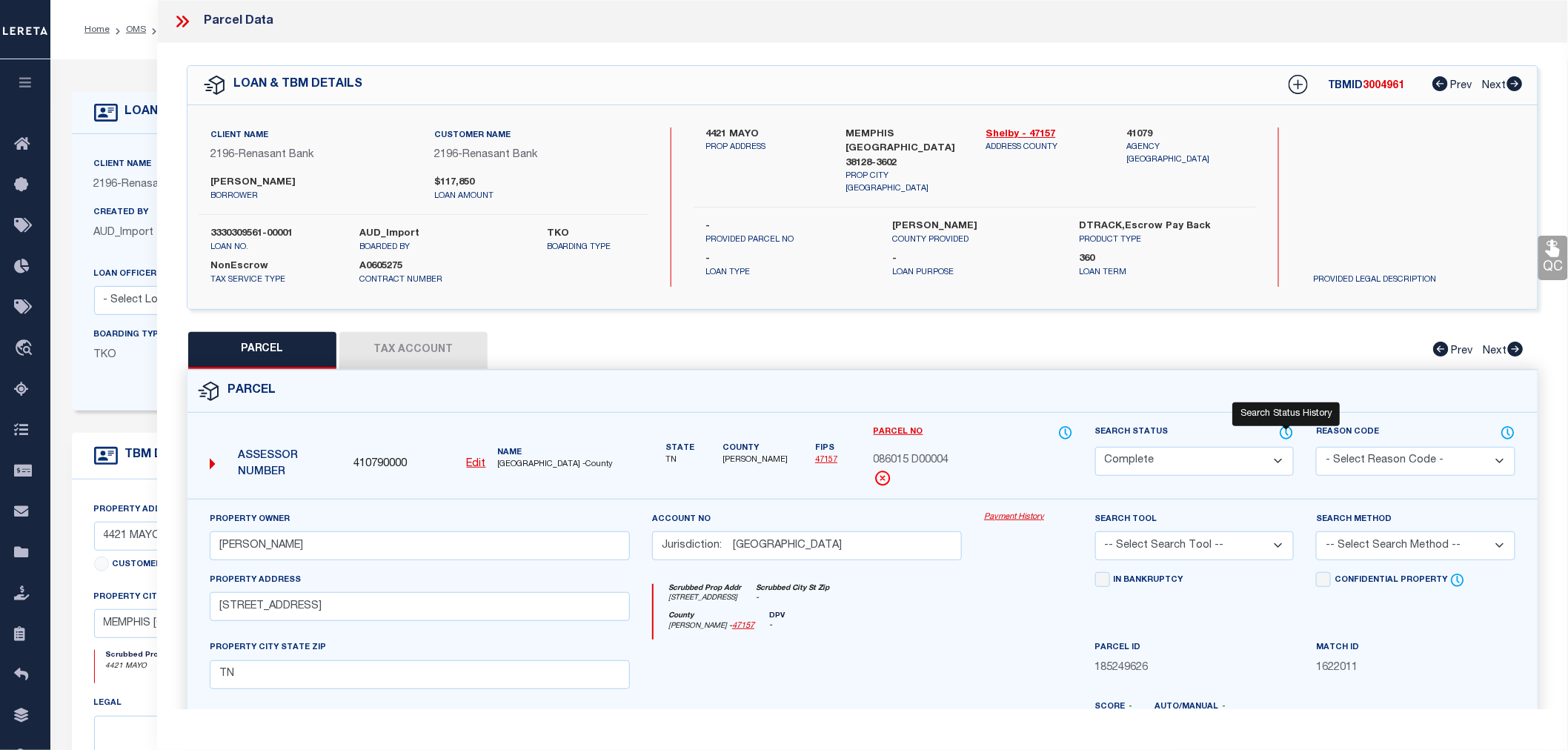
click at [1290, 431] on icon at bounding box center [1286, 432] width 15 height 16
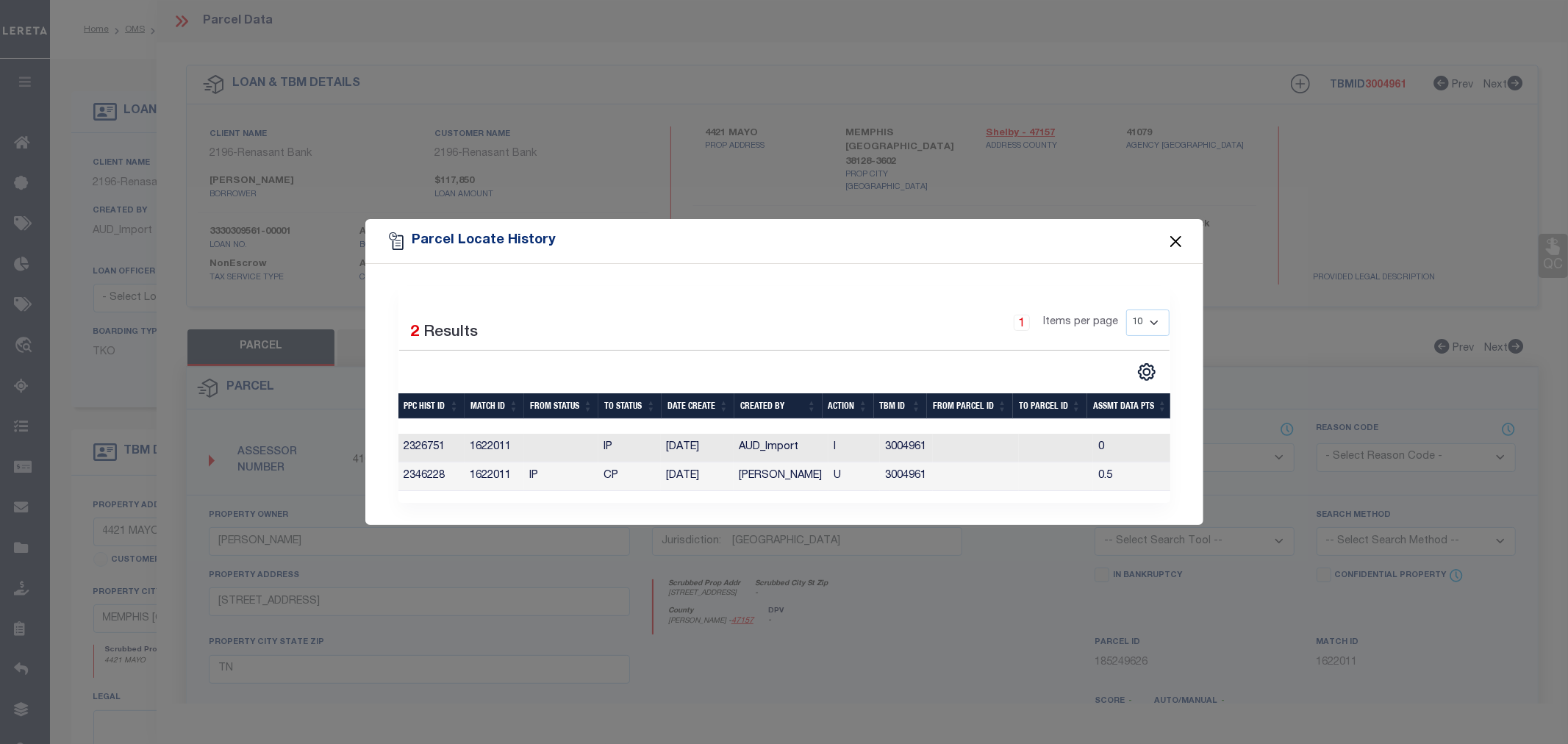
click at [1174, 235] on button "Close" at bounding box center [1176, 241] width 19 height 19
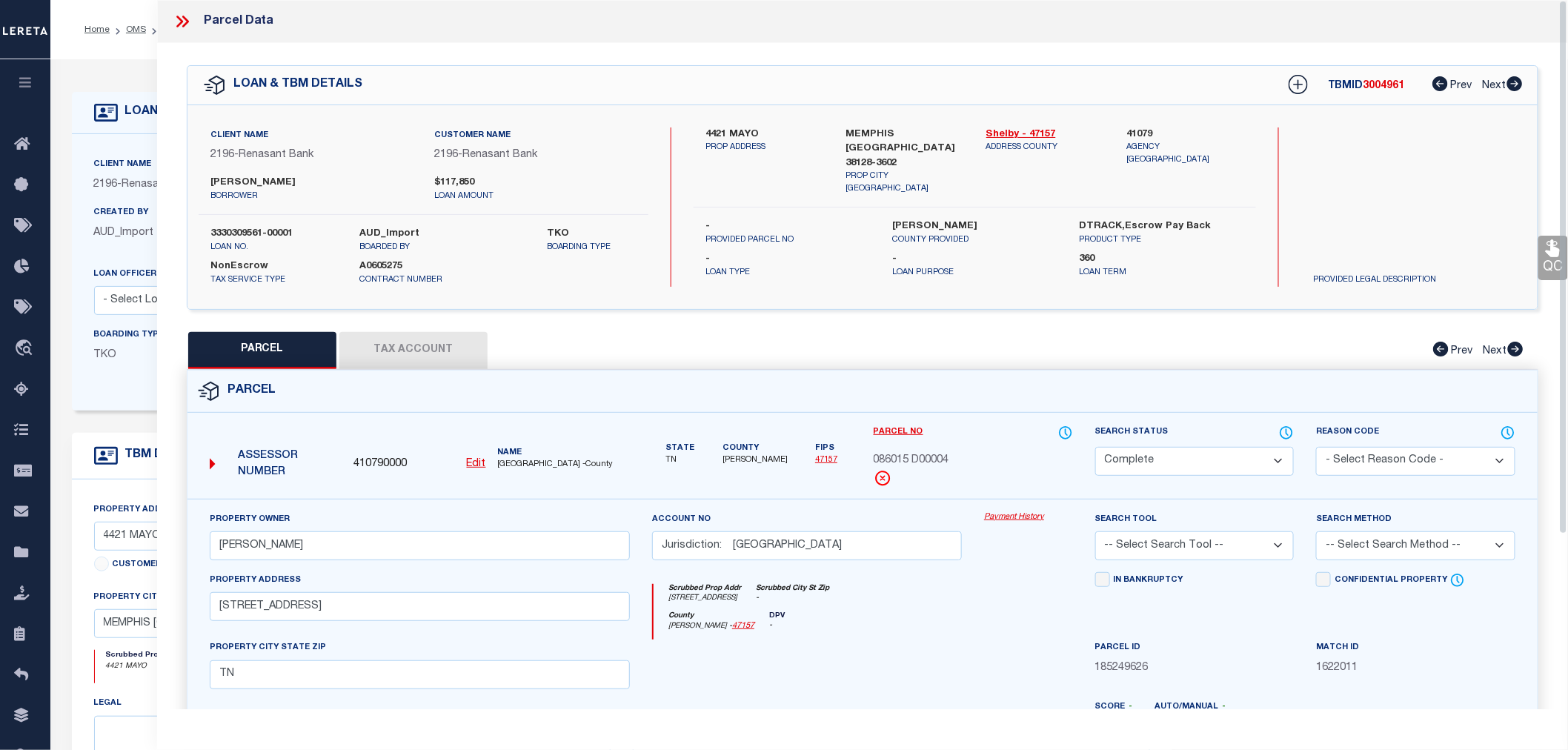
click at [175, 19] on icon at bounding box center [182, 21] width 20 height 20
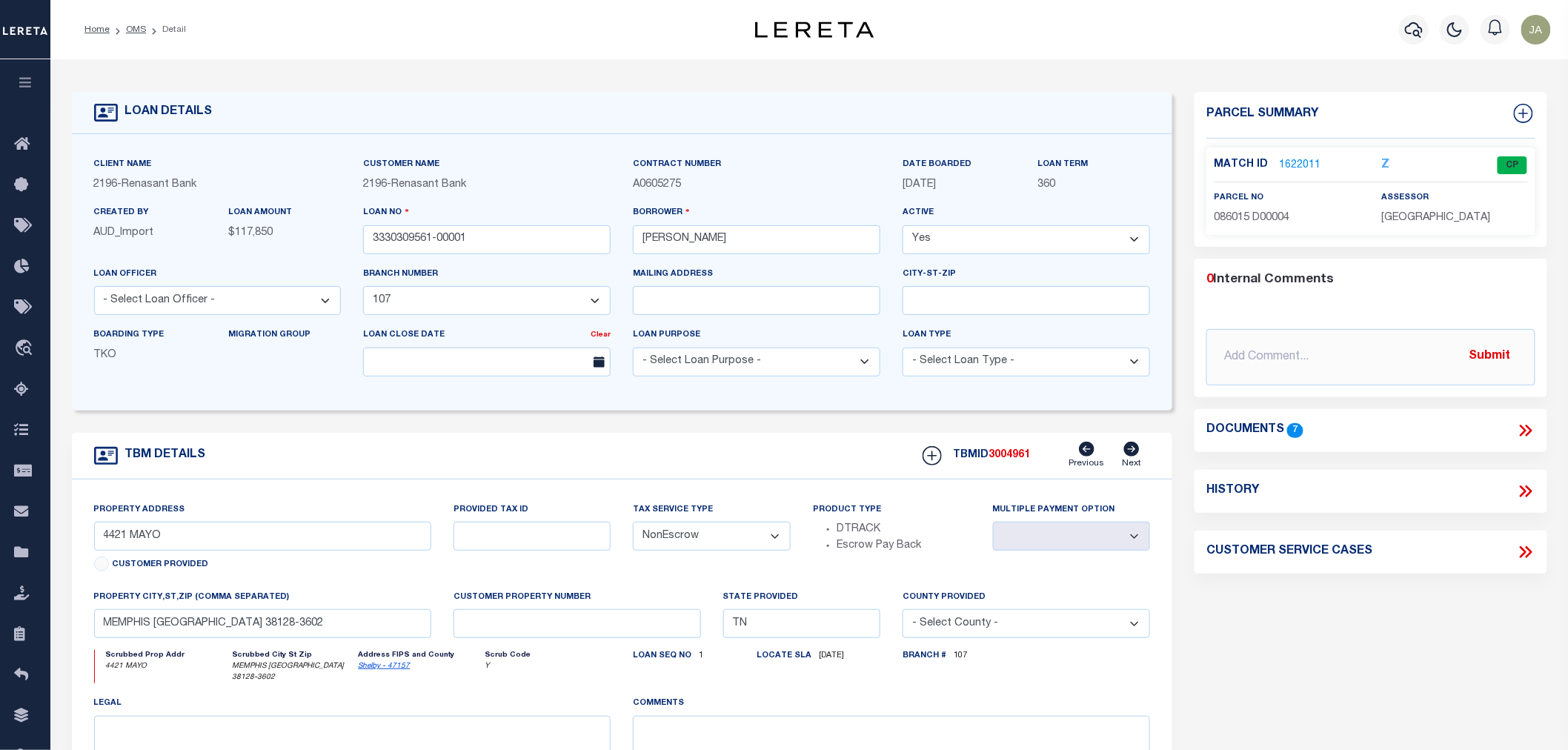
click at [1402, 482] on div "History" at bounding box center [1370, 491] width 328 height 20
click at [1524, 494] on icon at bounding box center [1526, 491] width 20 height 20
select select "100"
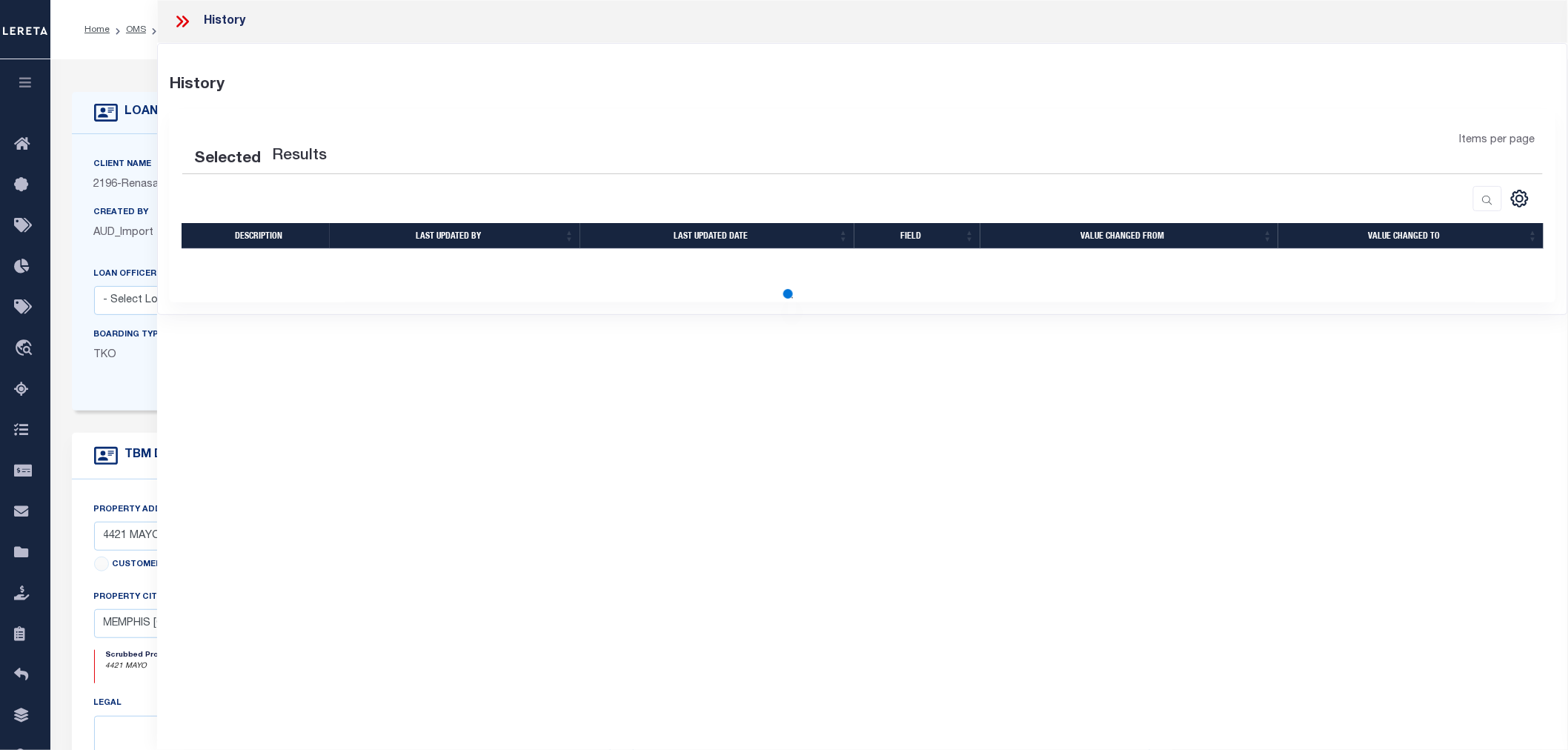
select select "100"
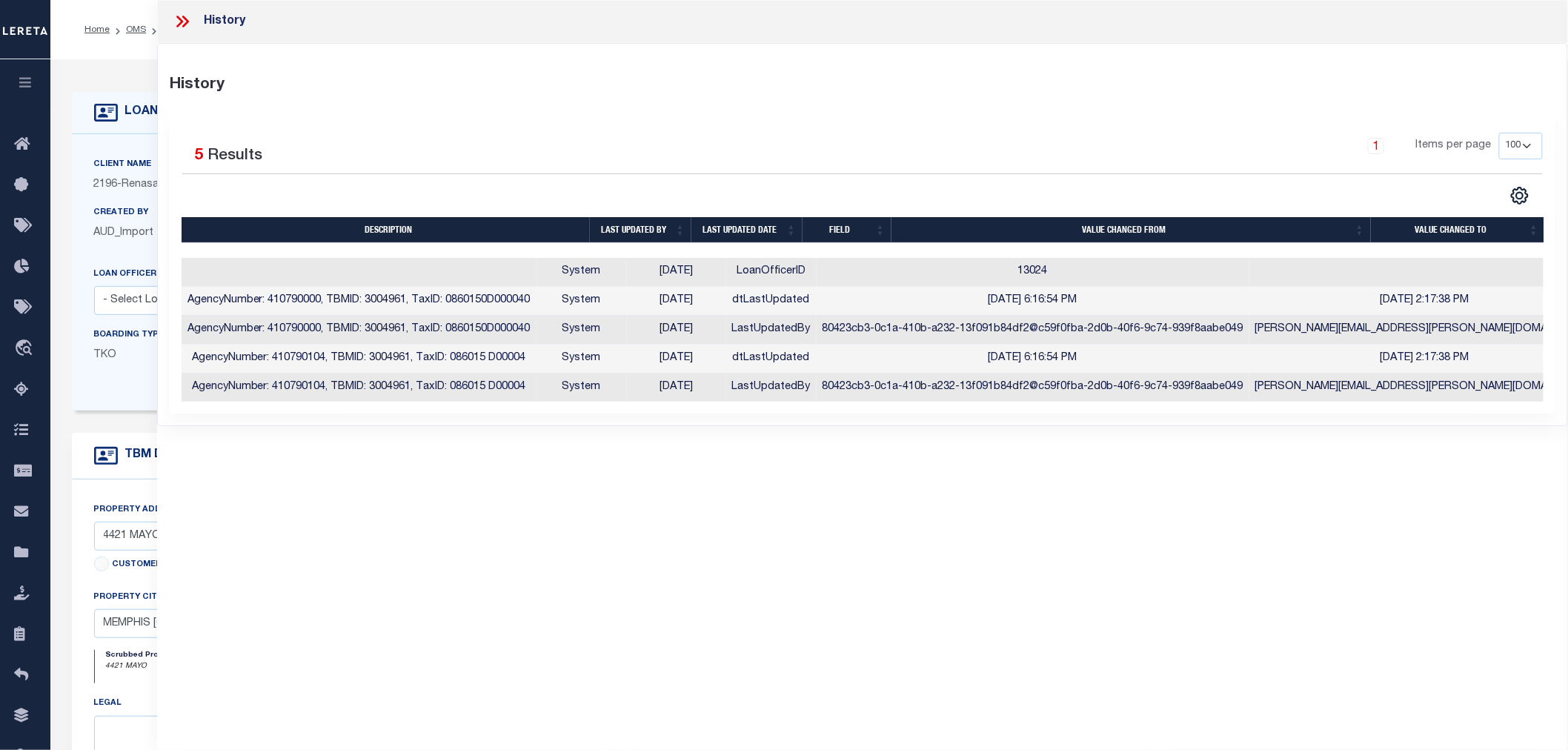
click at [186, 20] on icon at bounding box center [182, 21] width 20 height 20
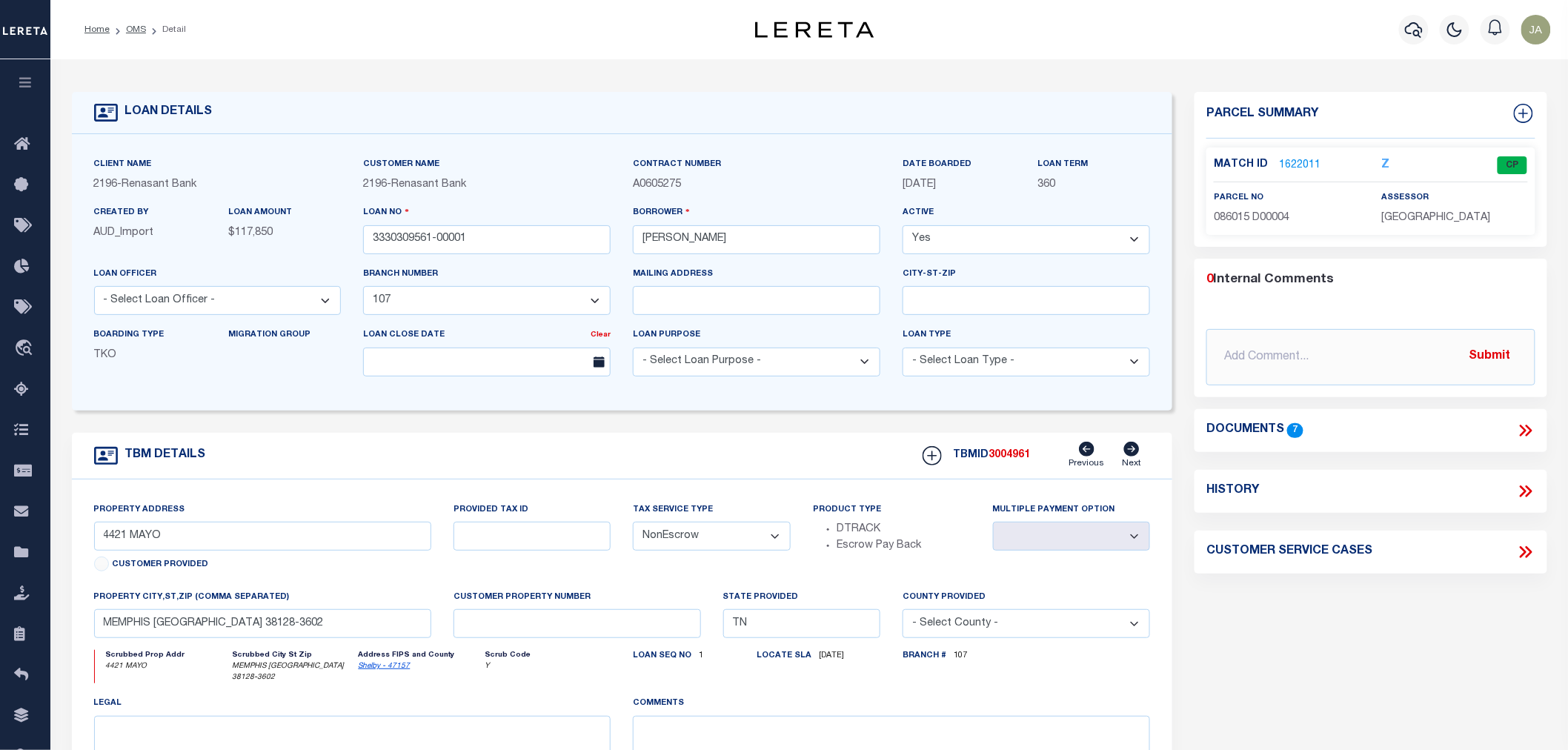
click at [1291, 159] on link "1622011" at bounding box center [1299, 165] width 42 height 15
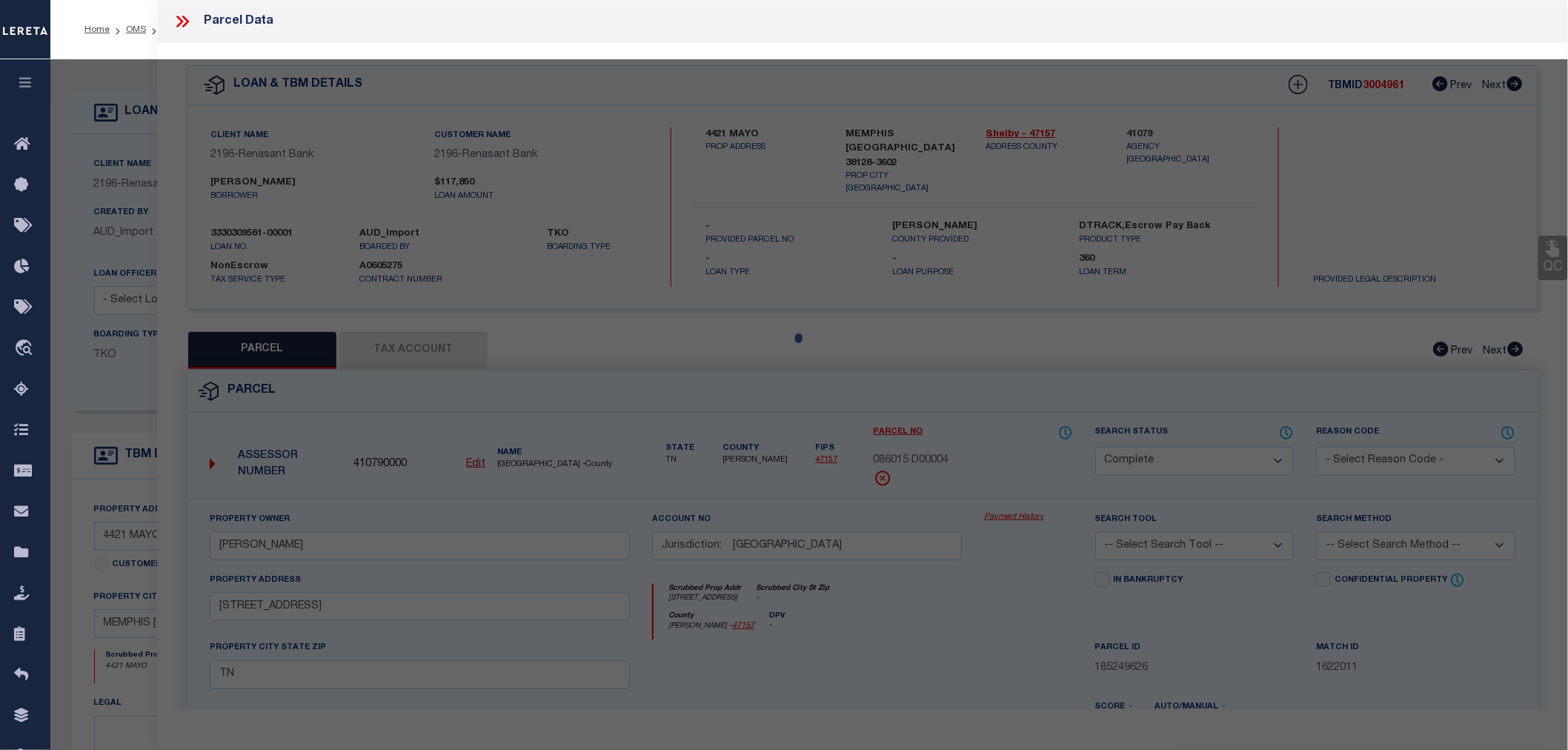
select select "AS"
checkbox input "false"
select select "CP"
type input "ROBERTS-YOUNG ROBERT"
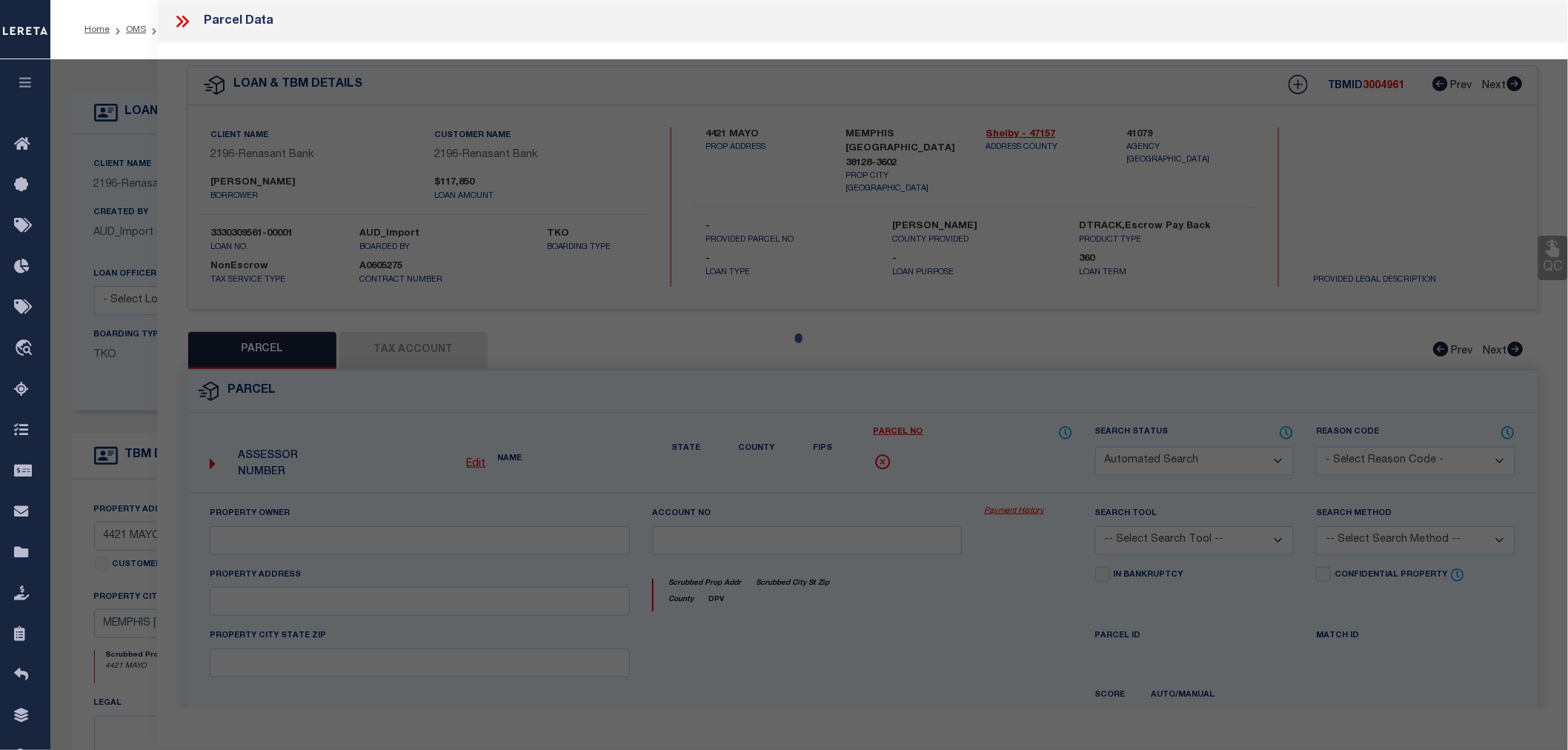
type input "Jurisdiction: MEMPHIS"
select select
type input "4421 MAYO AVE"
checkbox input "false"
type input "TN"
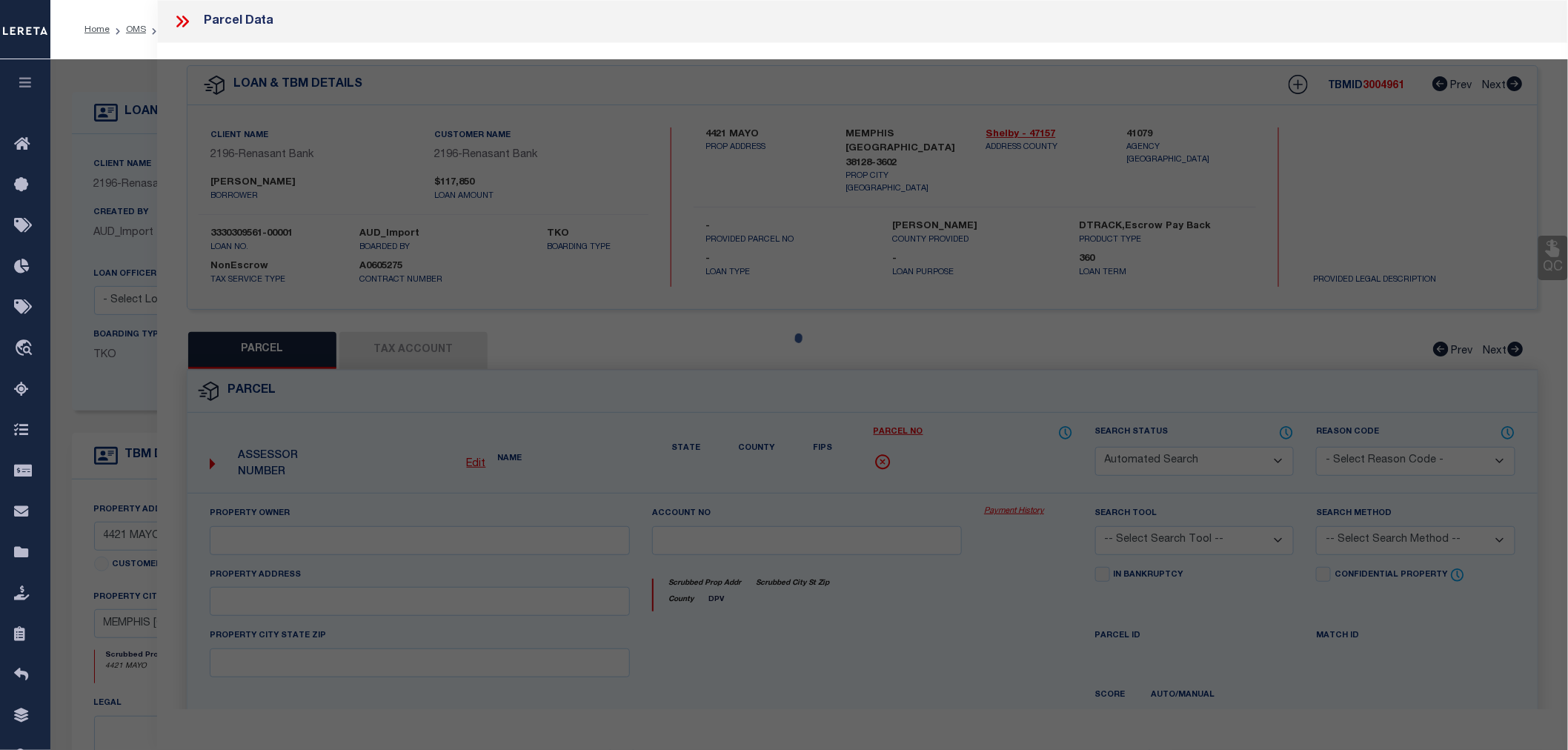
type textarea "SPRINGBROOK Subdivision Lot Number : 71"
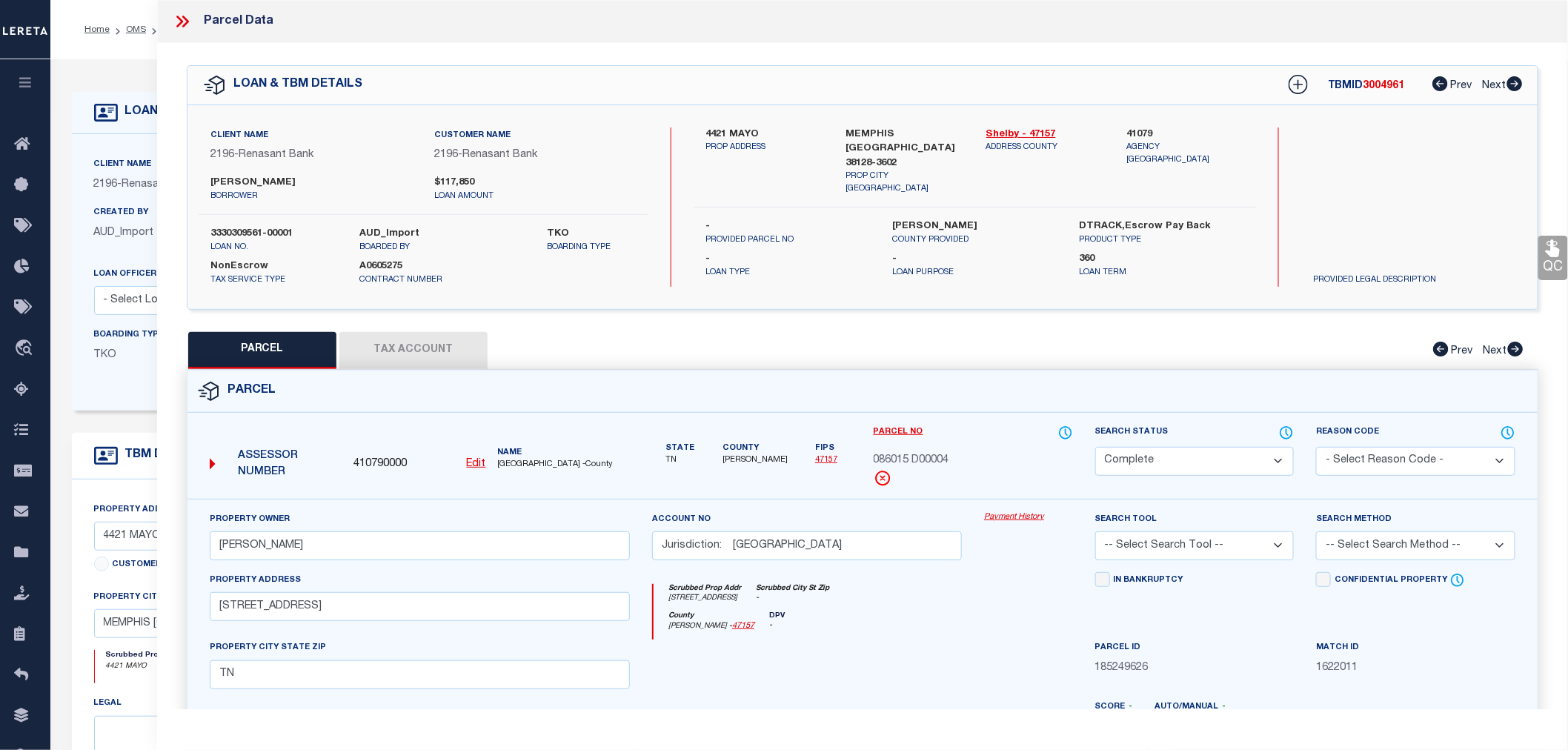
click at [417, 343] on button "Tax Account" at bounding box center [413, 351] width 149 height 37
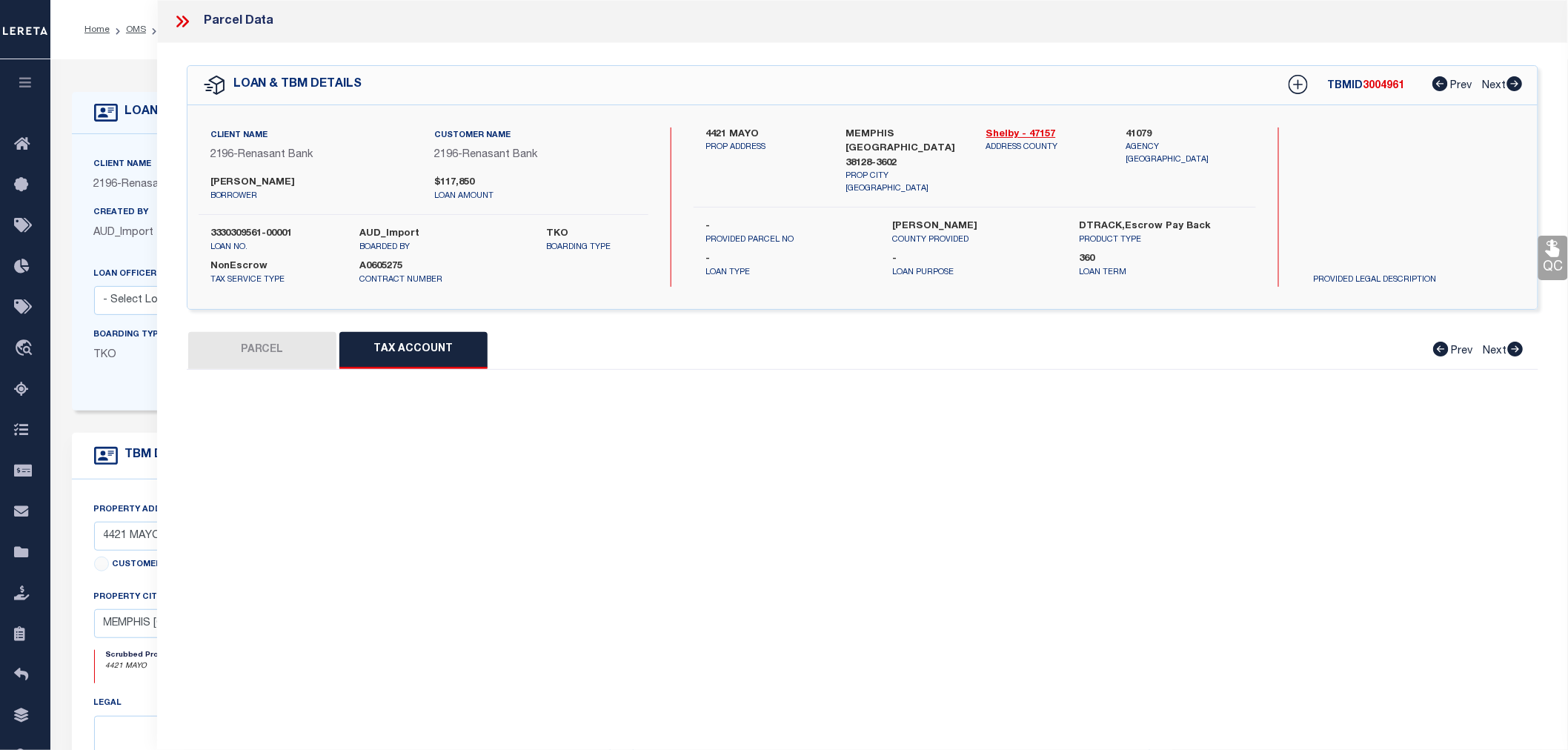
select select "100"
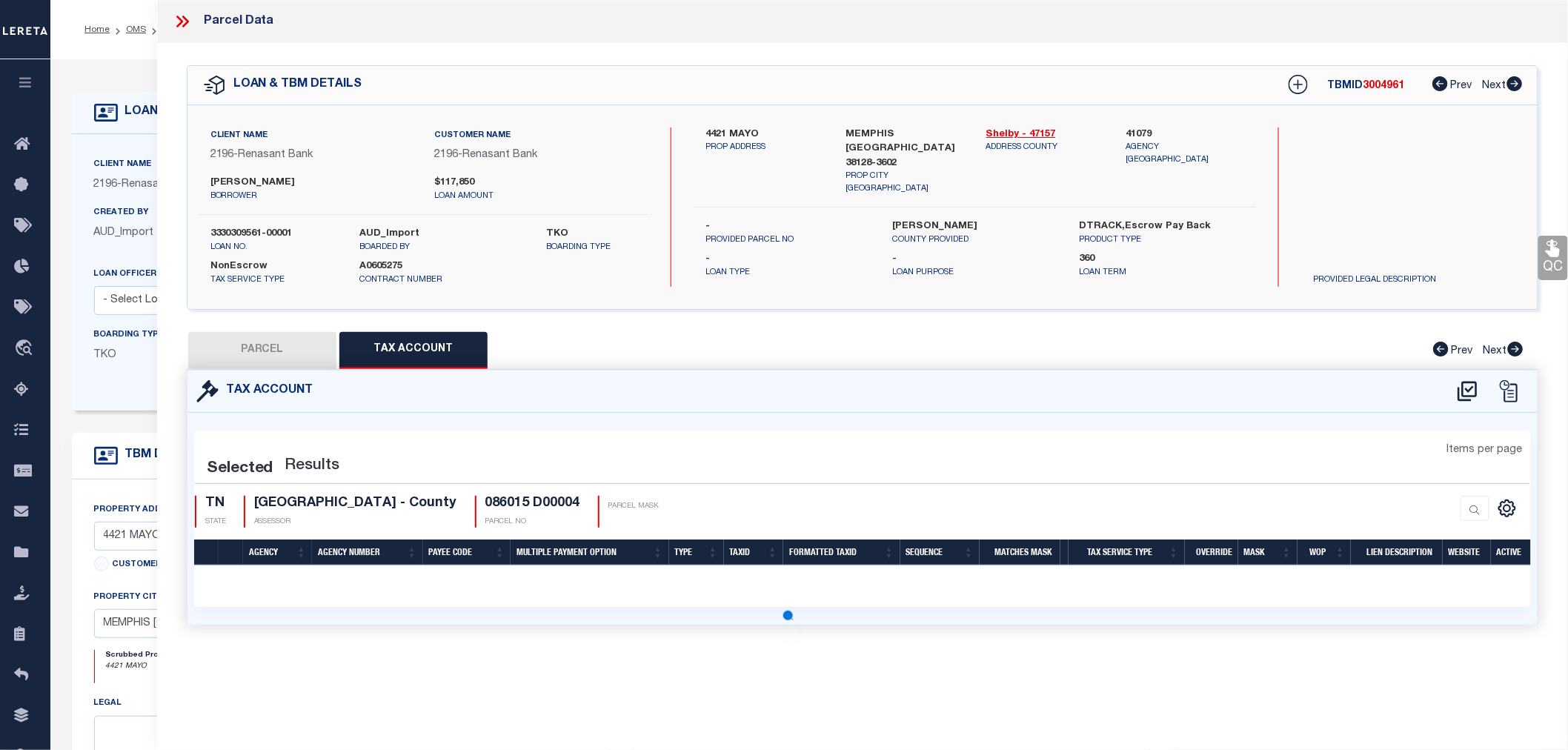
select select "100"
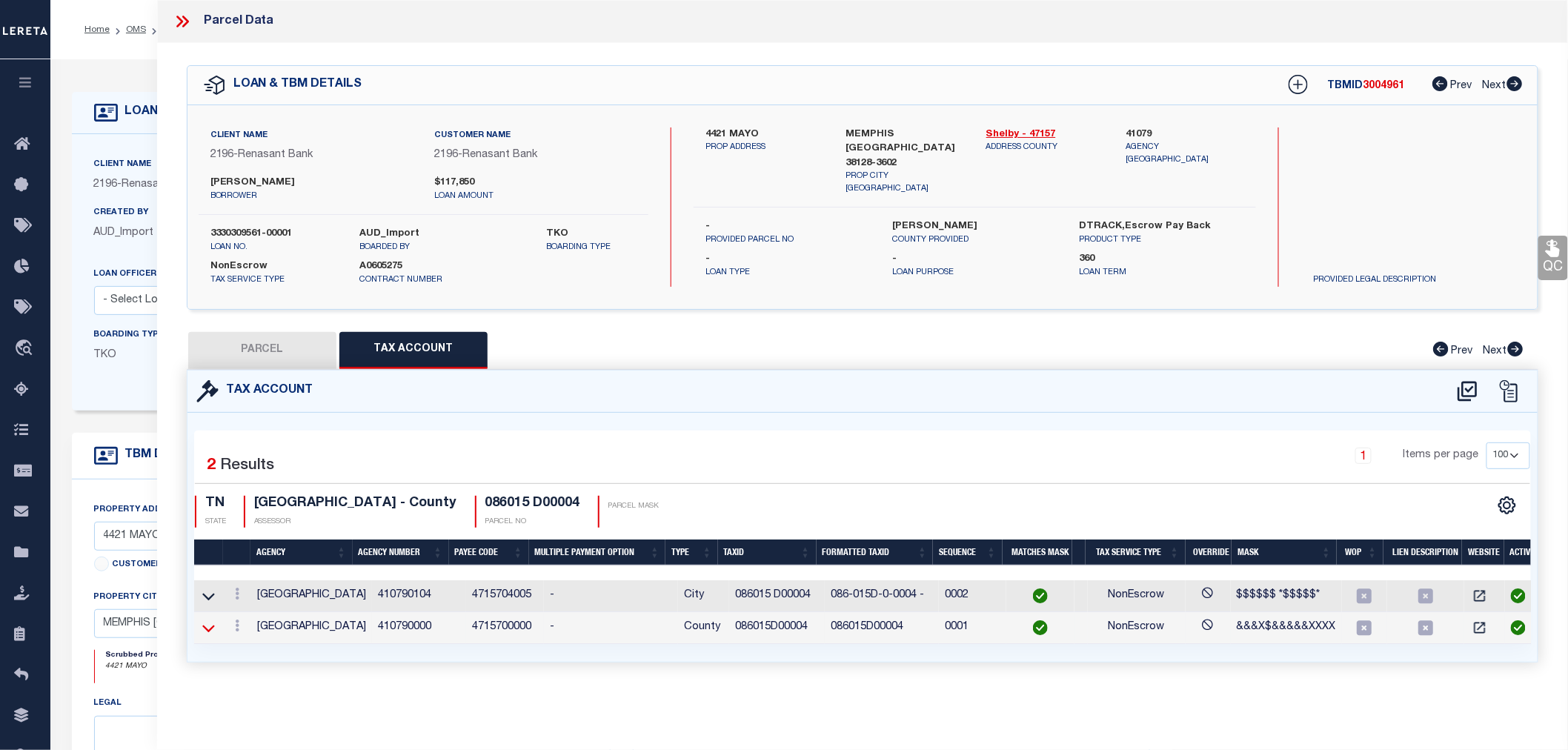
click at [210, 626] on icon at bounding box center [208, 627] width 12 height 15
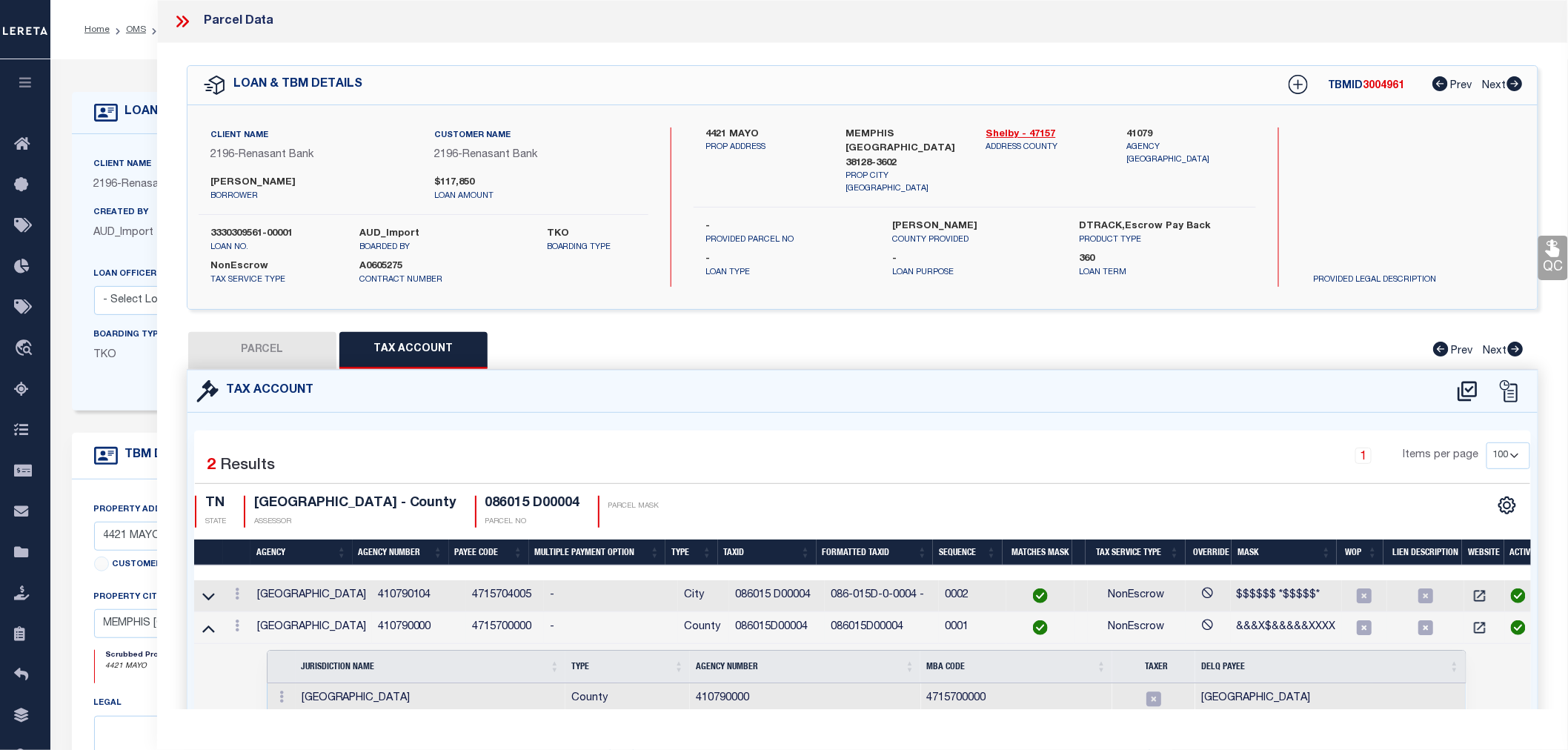
click at [211, 626] on icon at bounding box center [208, 627] width 12 height 15
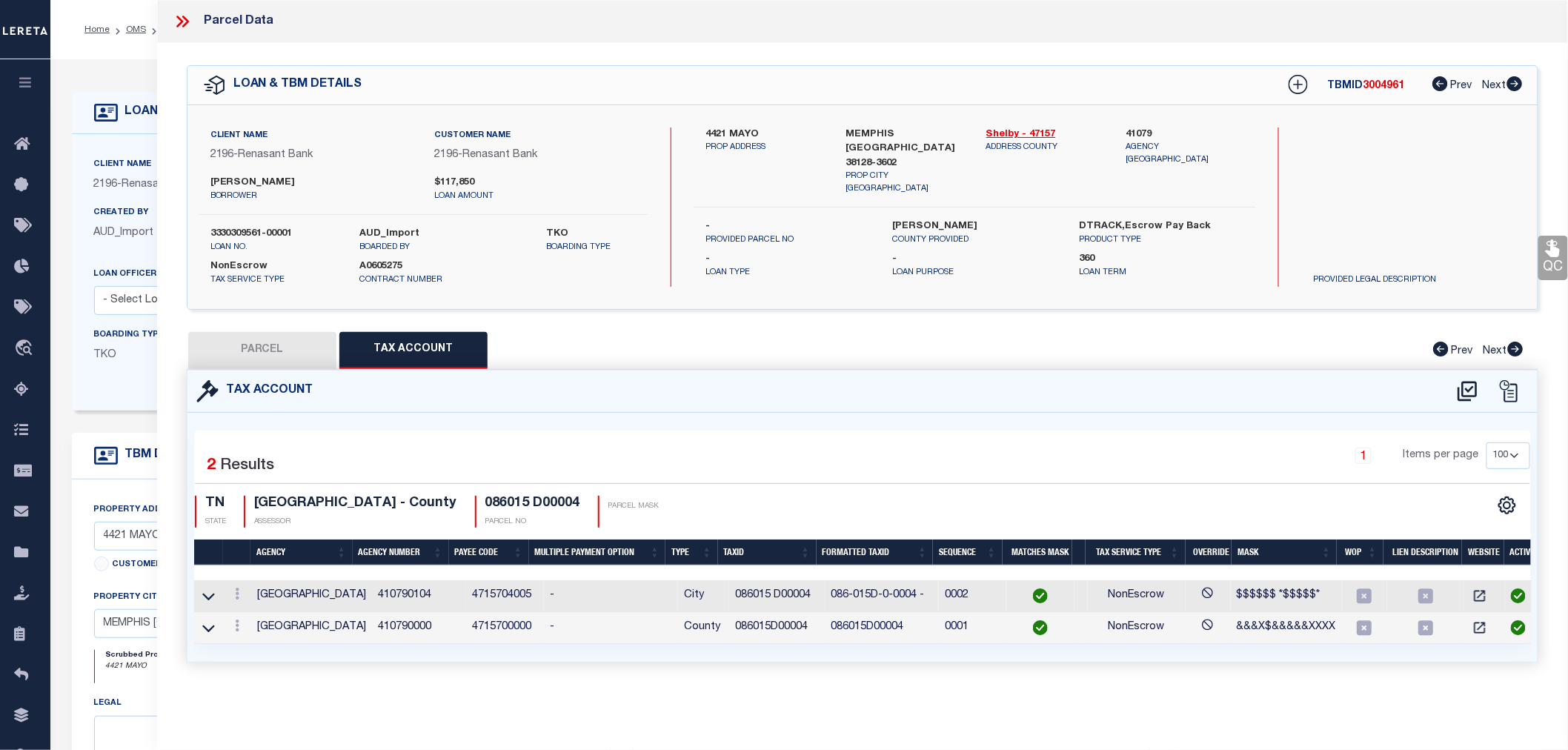
click at [294, 349] on button "PARCEL" at bounding box center [263, 351] width 149 height 37
select select "AS"
checkbox input "false"
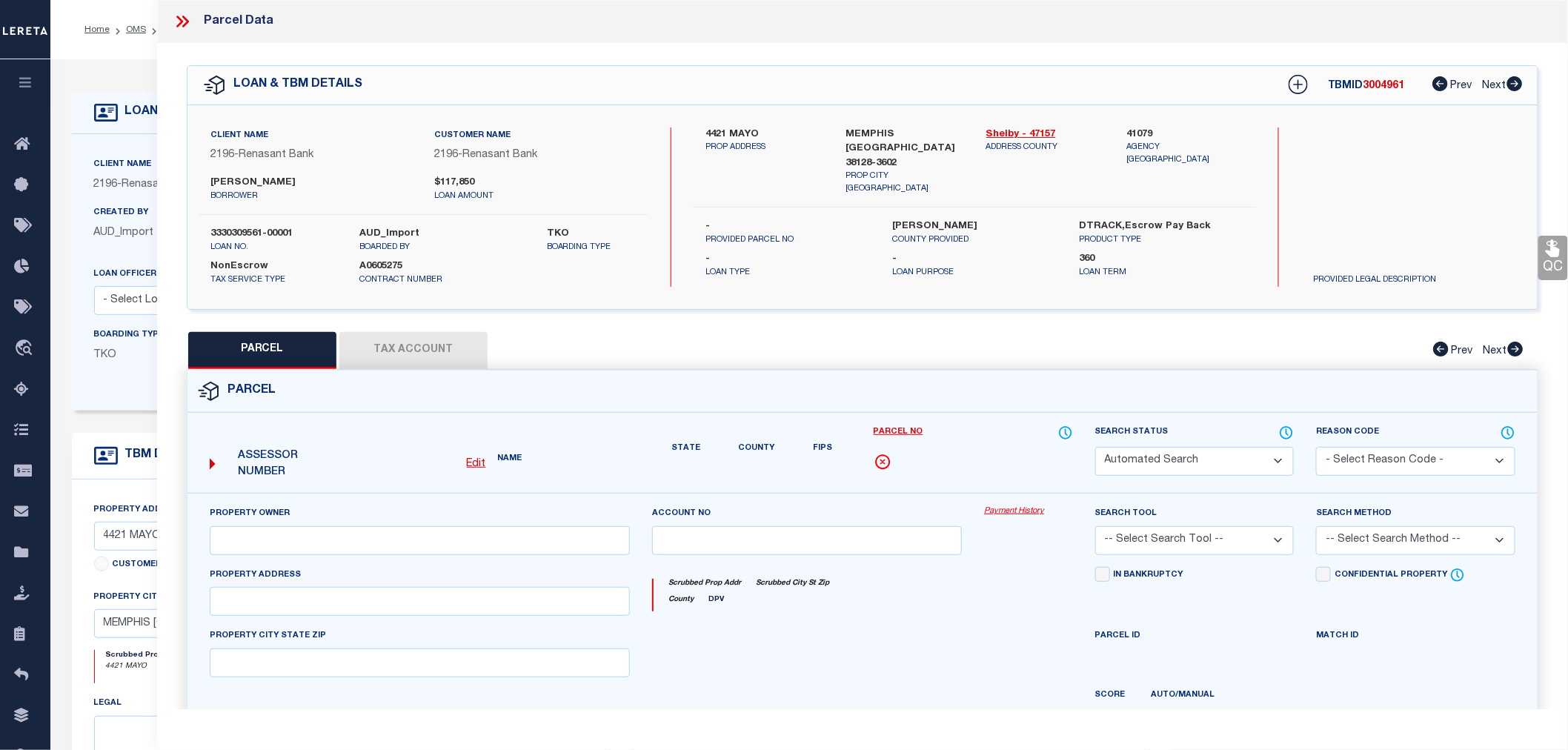
select select "CP"
type input "ROBERTS-YOUNG ROBERT"
type input "Jurisdiction: MEMPHIS"
select select
type input "4421 MAYO AVE"
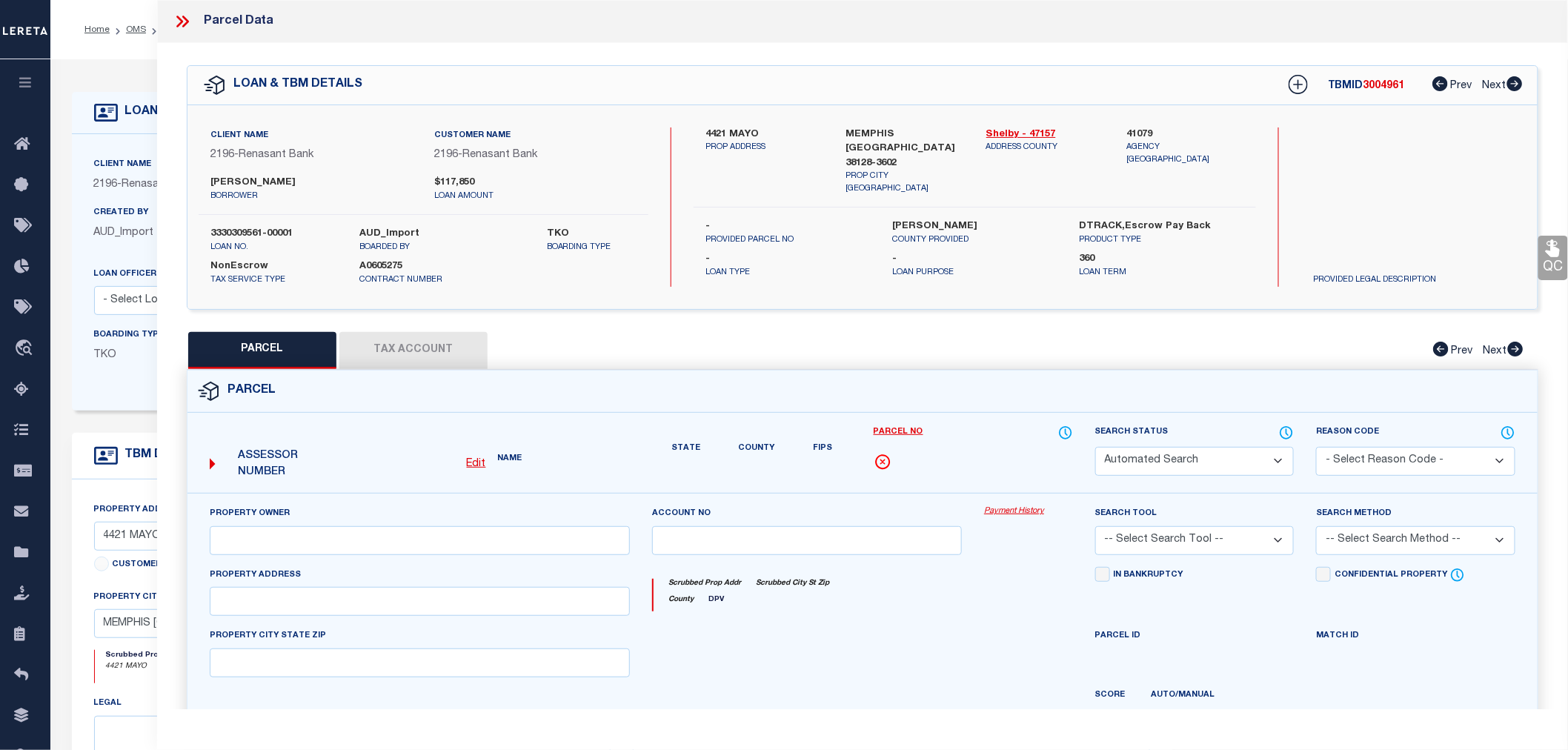
checkbox input "false"
type input "TN"
type textarea "SPRINGBROOK Subdivision Lot Number : 71"
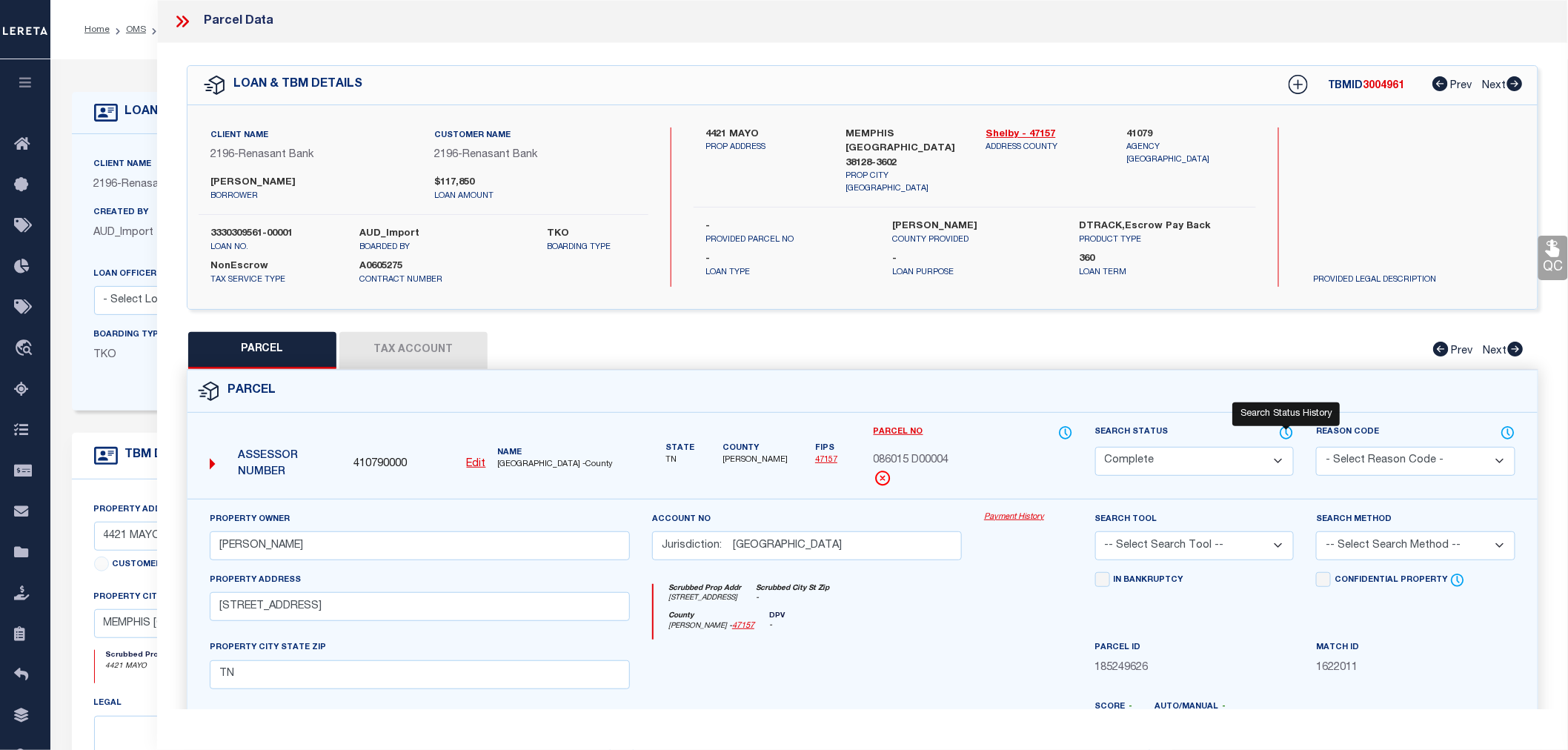
click at [1287, 431] on icon at bounding box center [1286, 432] width 15 height 16
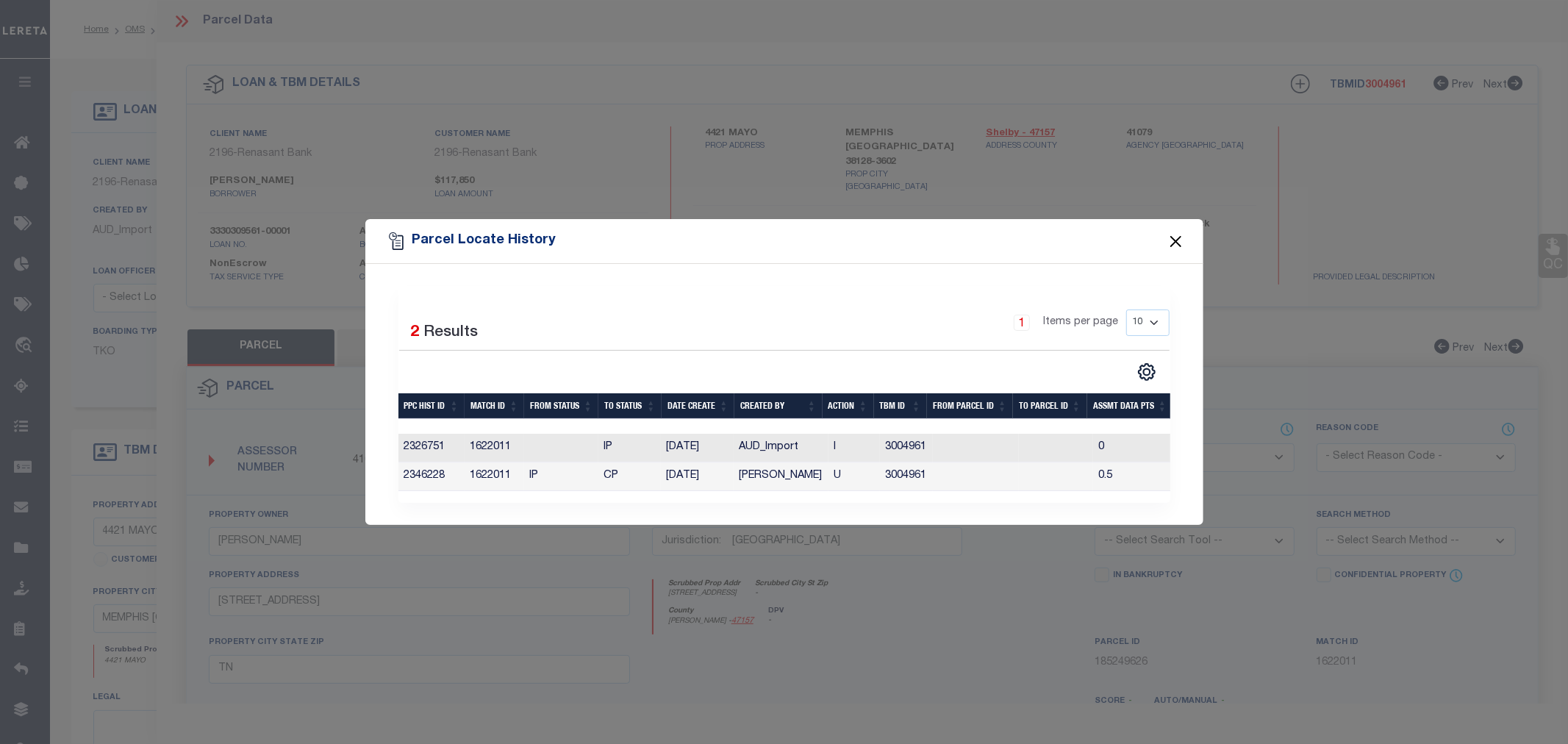
click at [1175, 231] on button "Close" at bounding box center [1176, 241] width 19 height 19
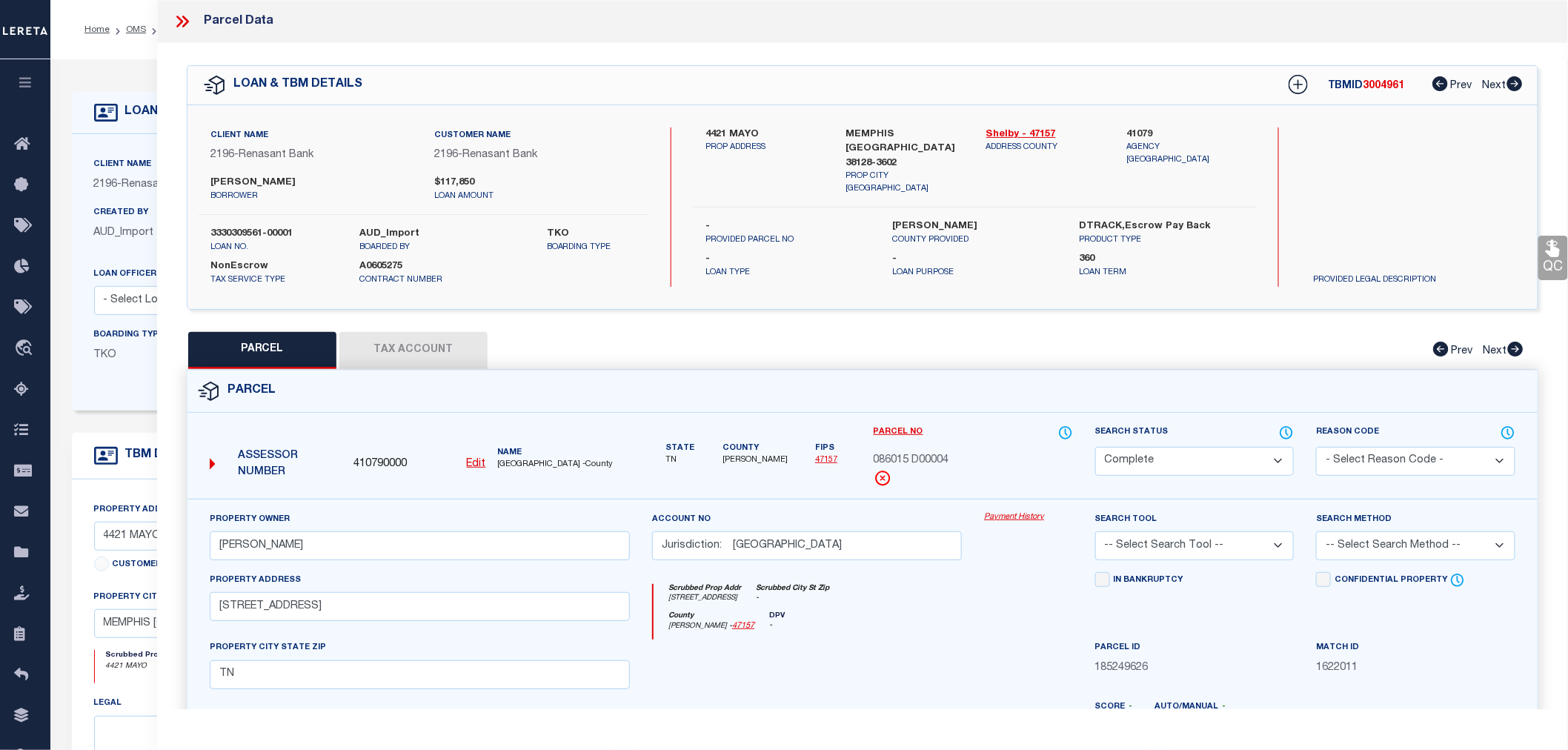
click at [178, 23] on icon at bounding box center [182, 21] width 20 height 20
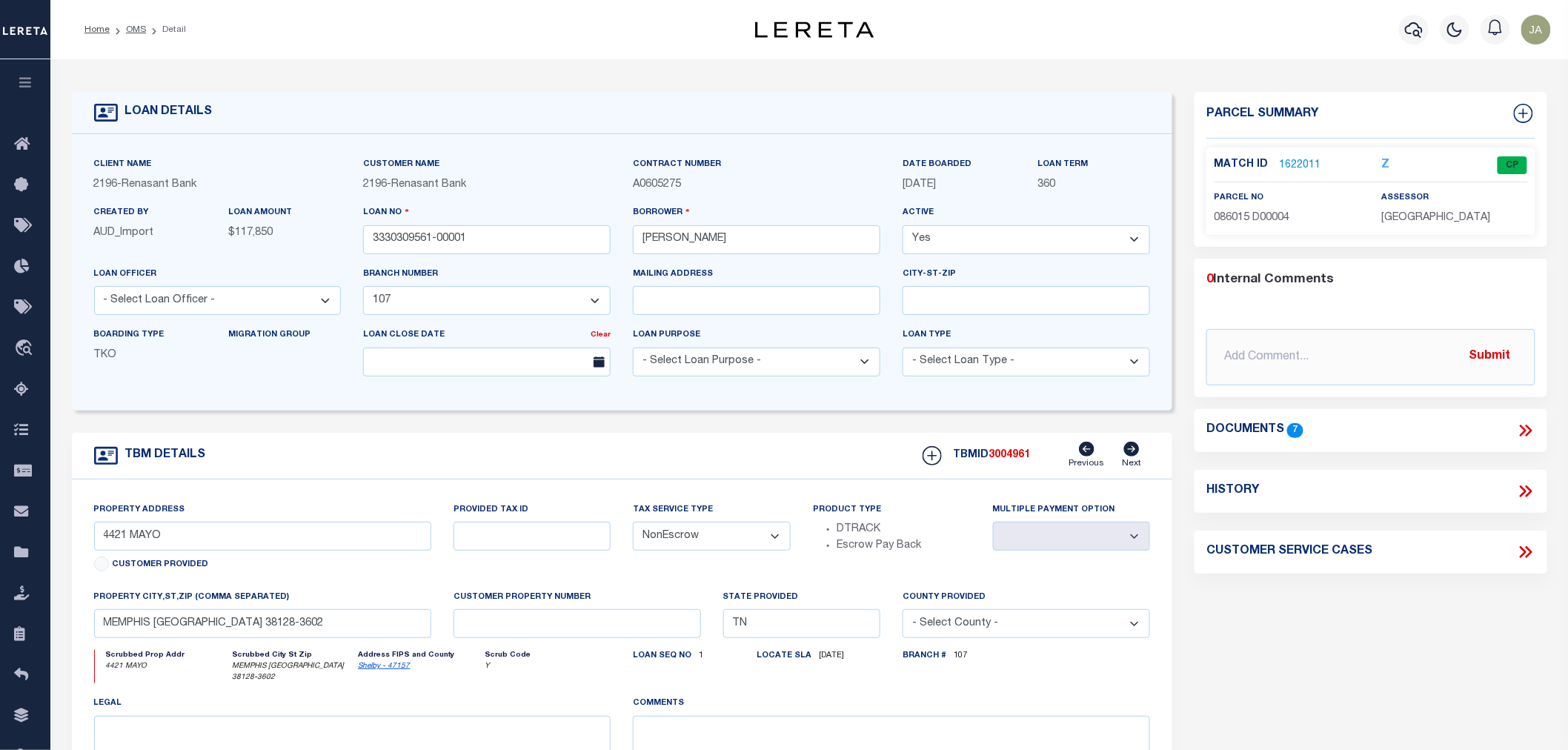
click at [1365, 483] on div "History" at bounding box center [1370, 491] width 328 height 20
click at [1517, 490] on icon at bounding box center [1526, 491] width 20 height 20
select select "100"
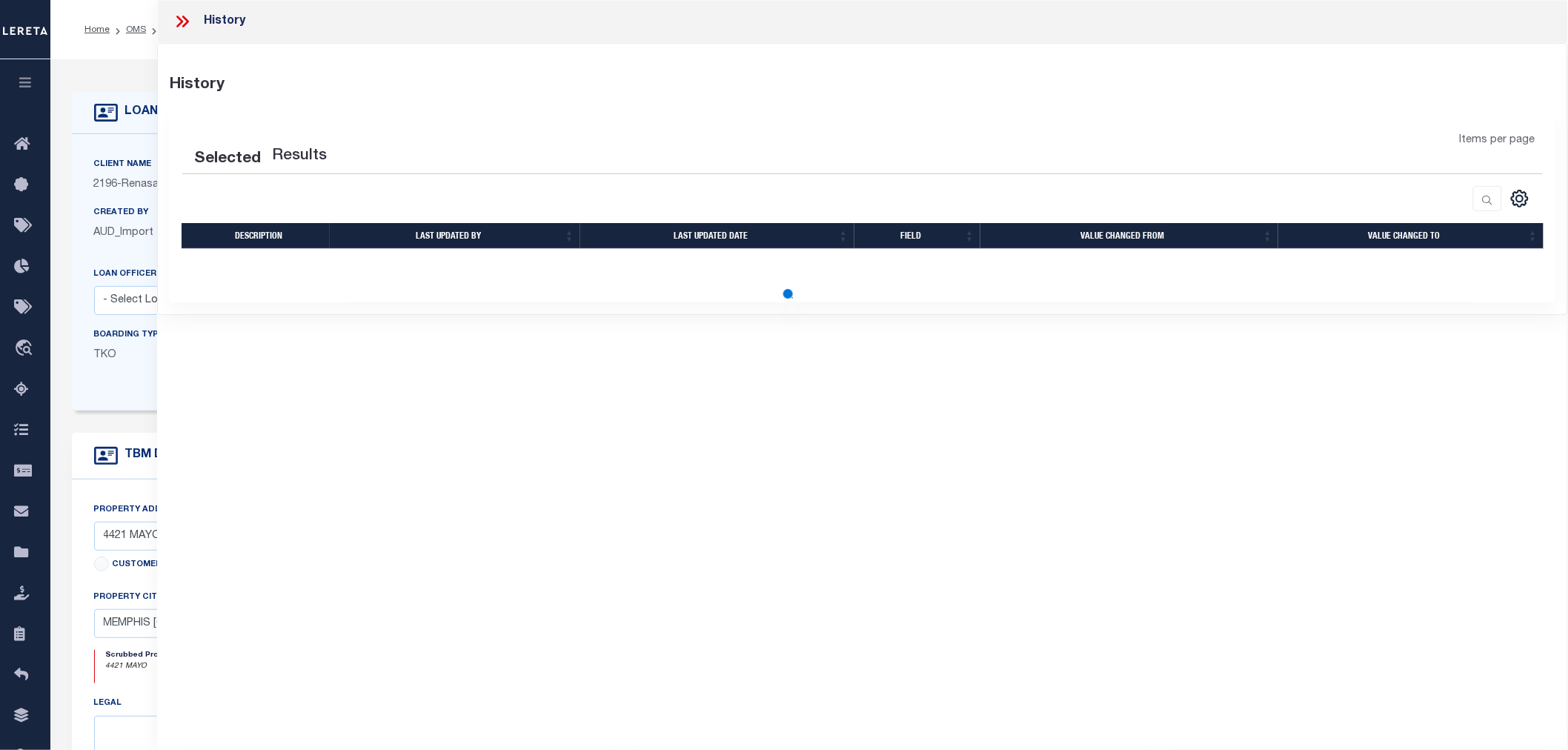
select select "100"
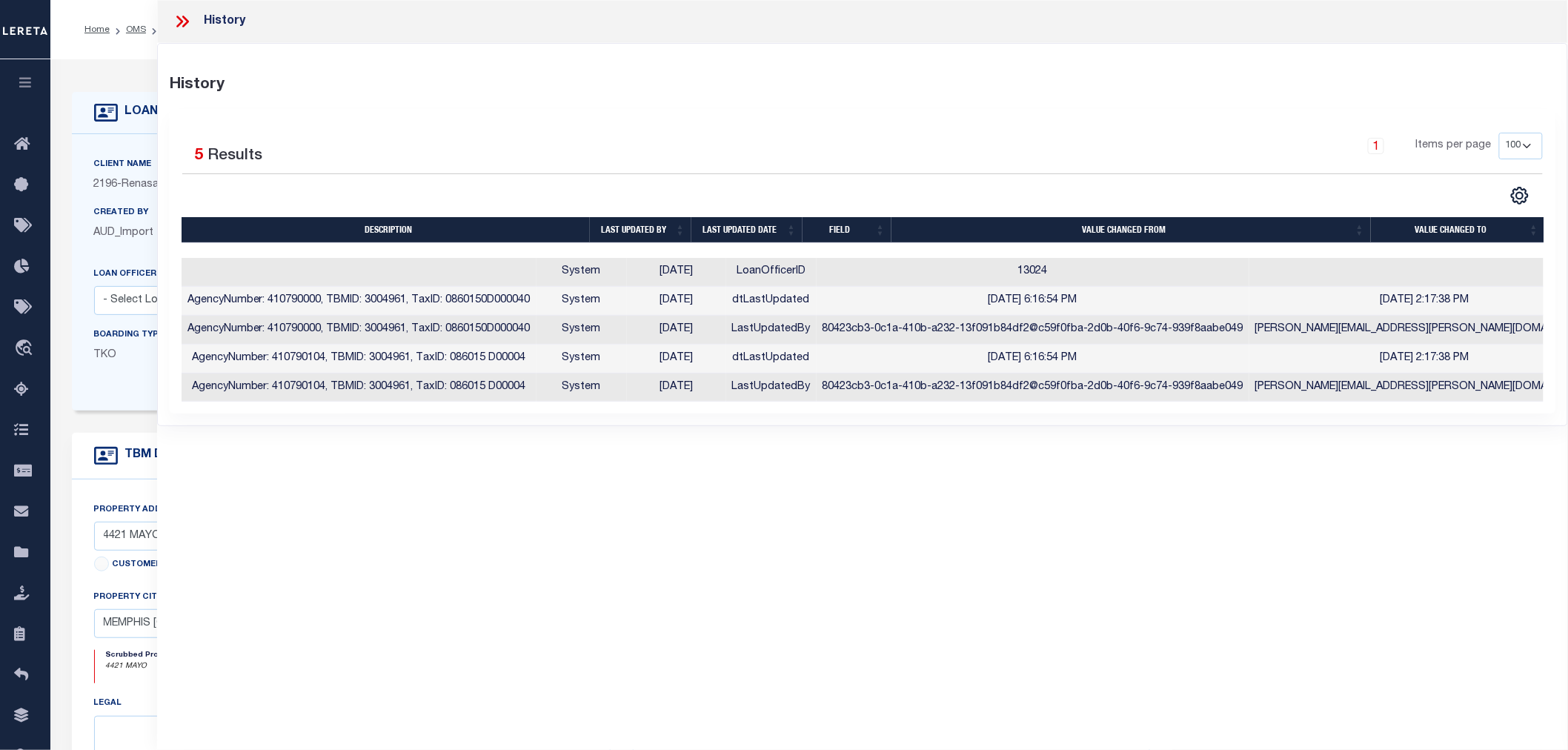
click at [182, 28] on icon at bounding box center [182, 21] width 20 height 20
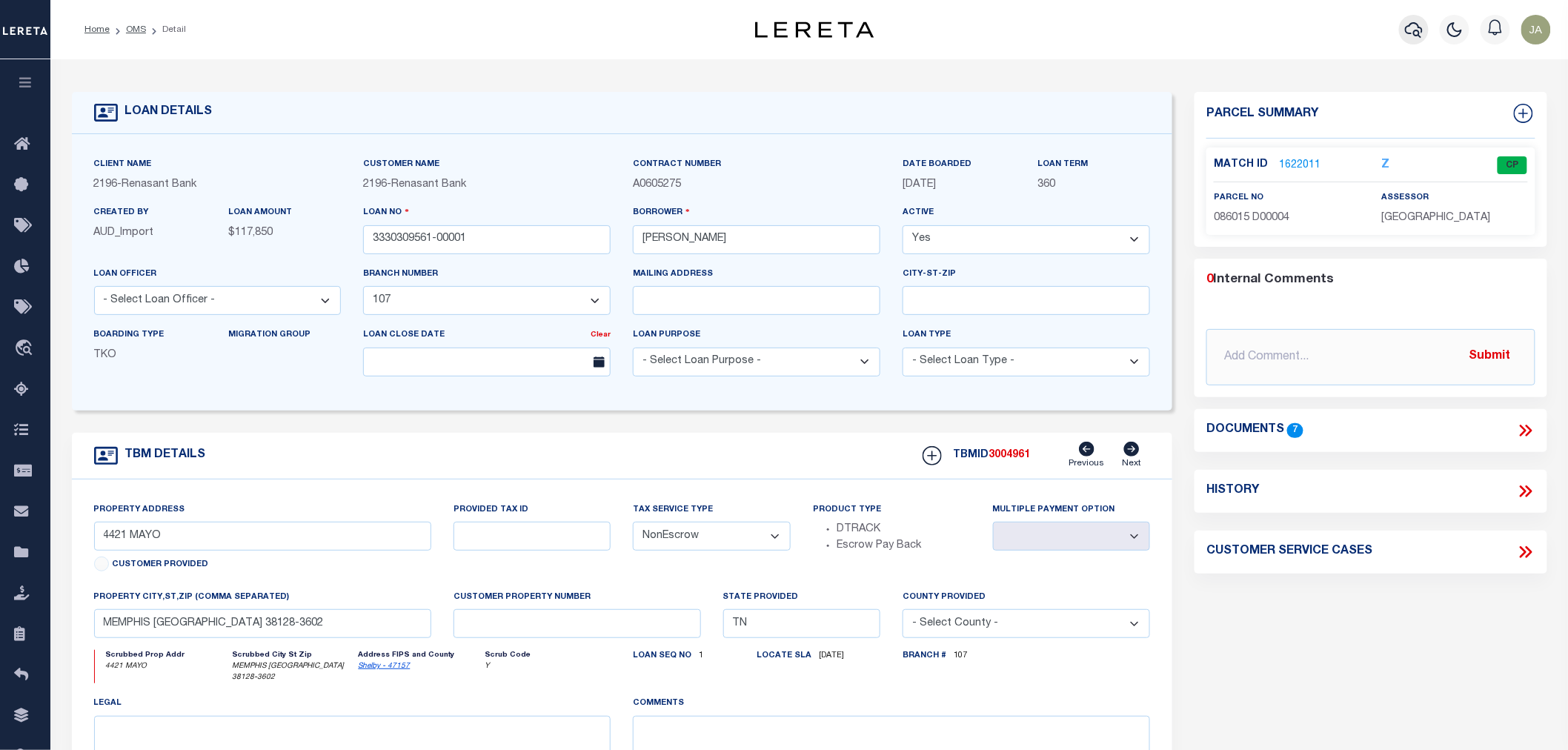
click at [1415, 26] on icon "button" at bounding box center [1414, 29] width 18 height 18
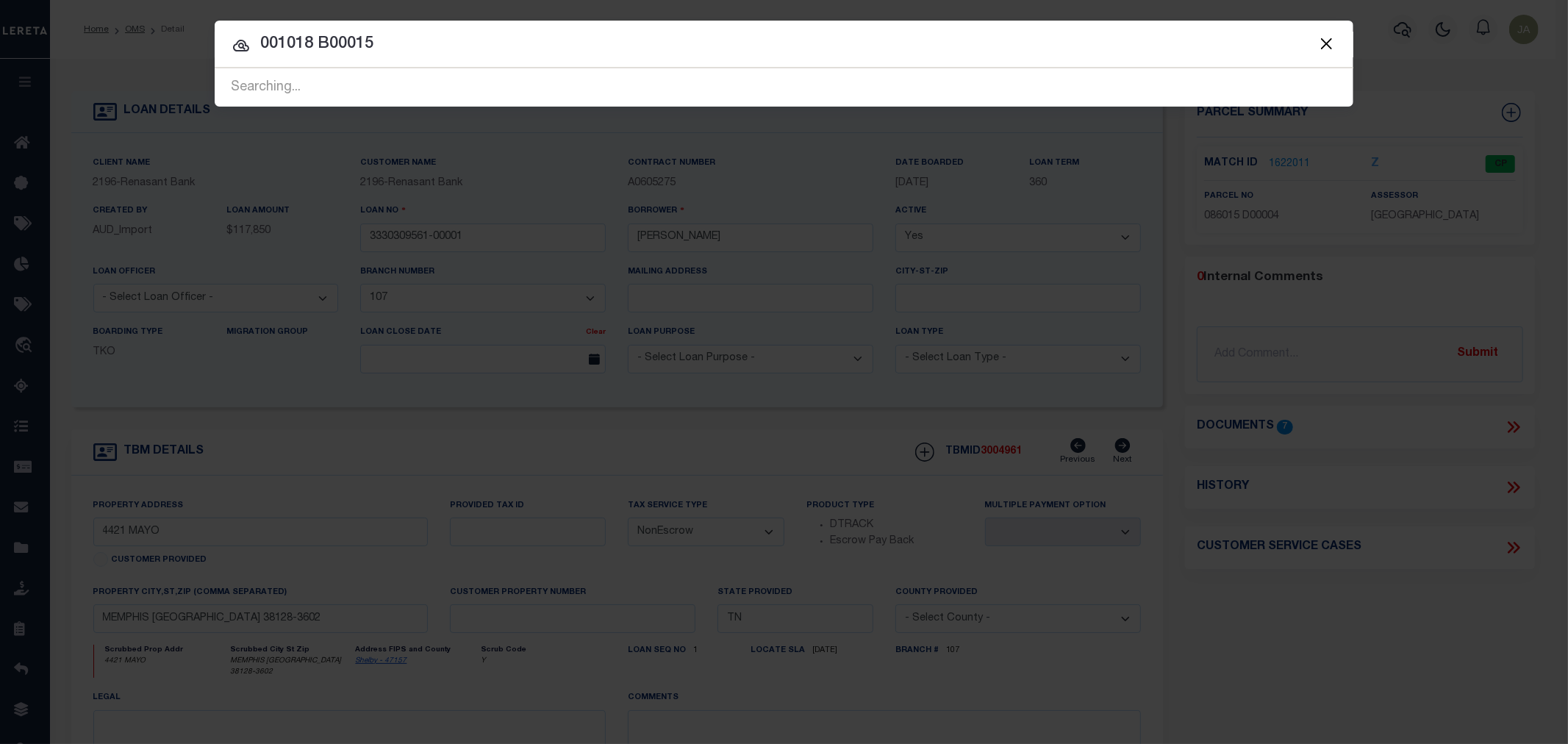
type input "001018 B00015"
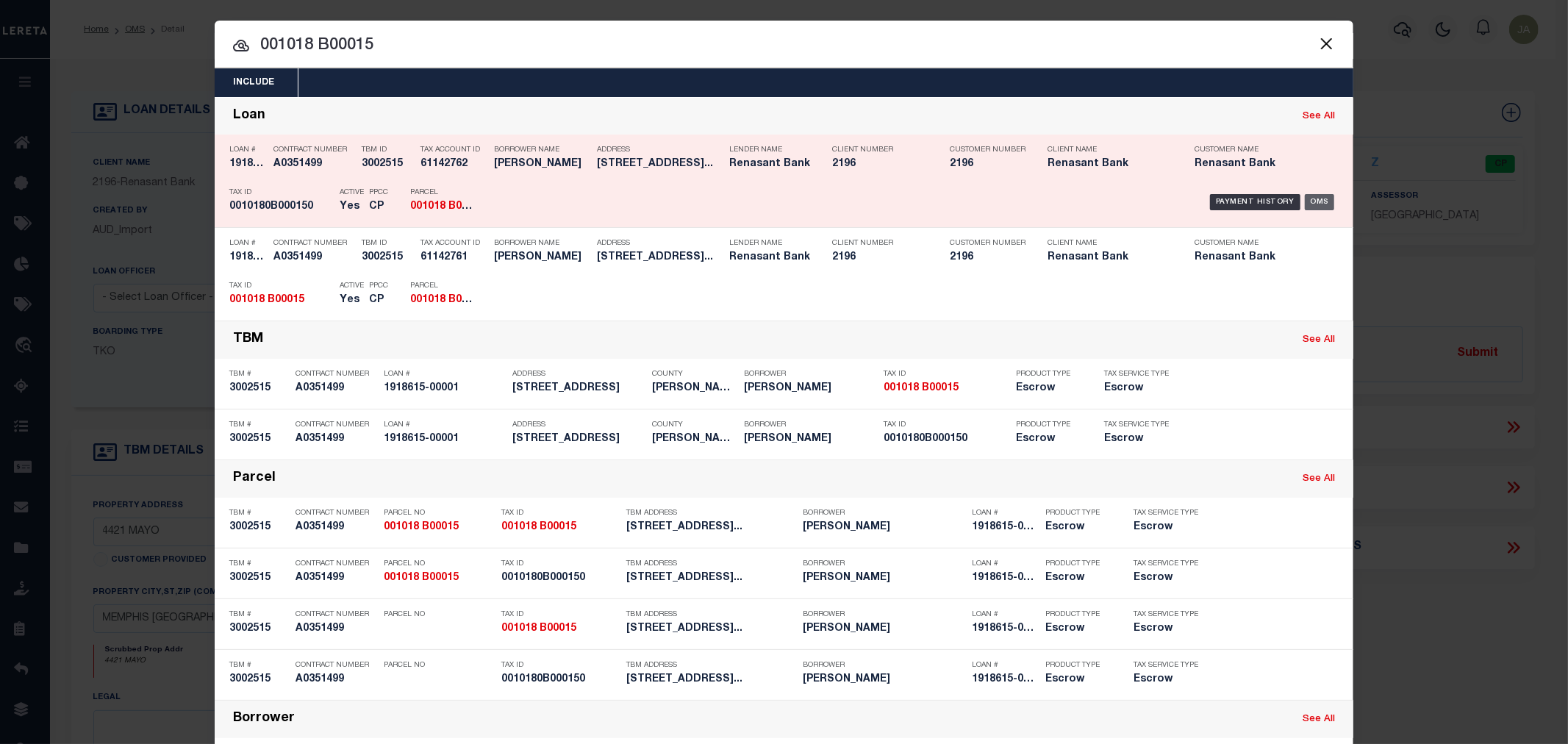
click at [1321, 201] on div "OMS" at bounding box center [1320, 202] width 30 height 16
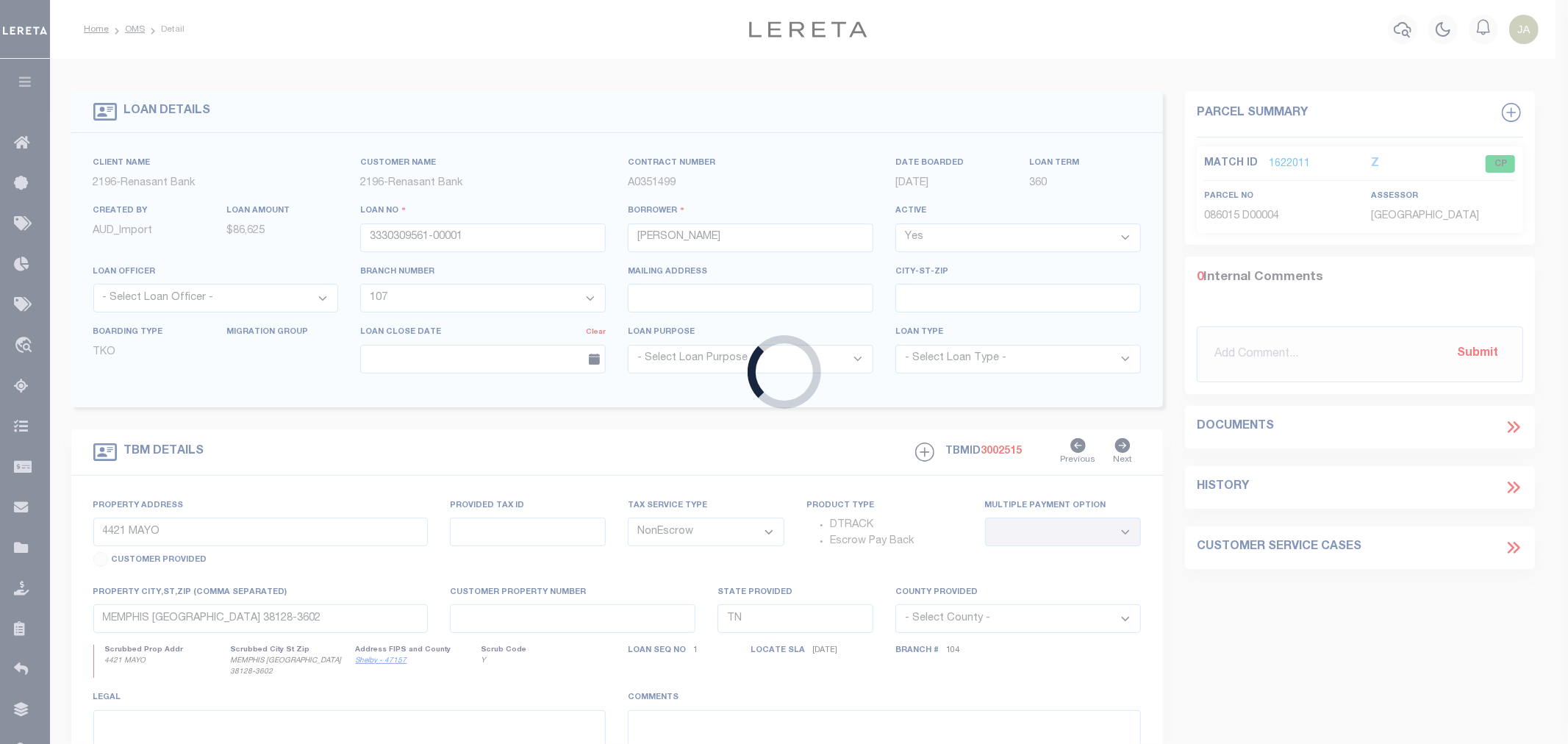
type input "1918615-00001"
type input "CRONK MICHAEL"
select select "5098"
select select "Escrow"
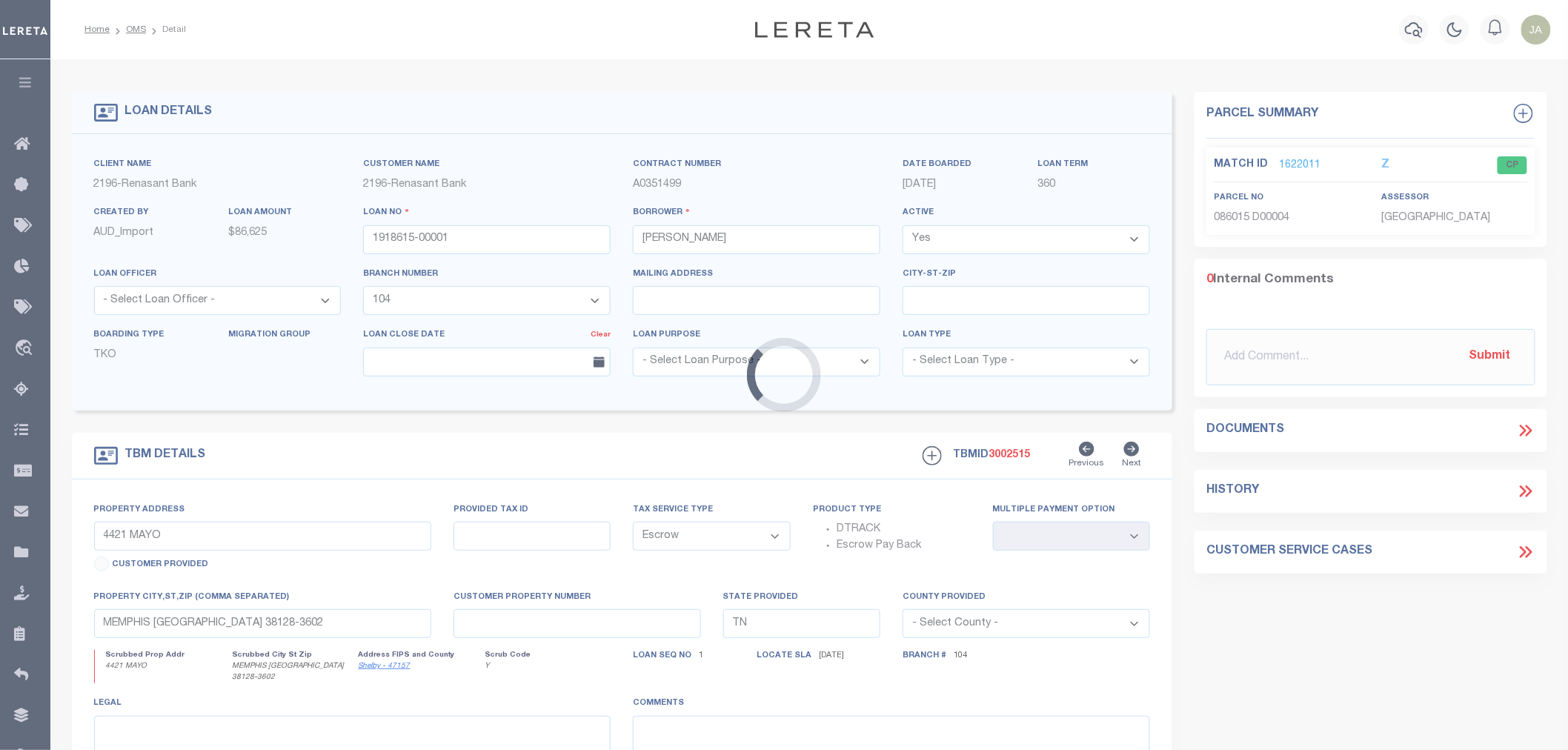
select select "5098"
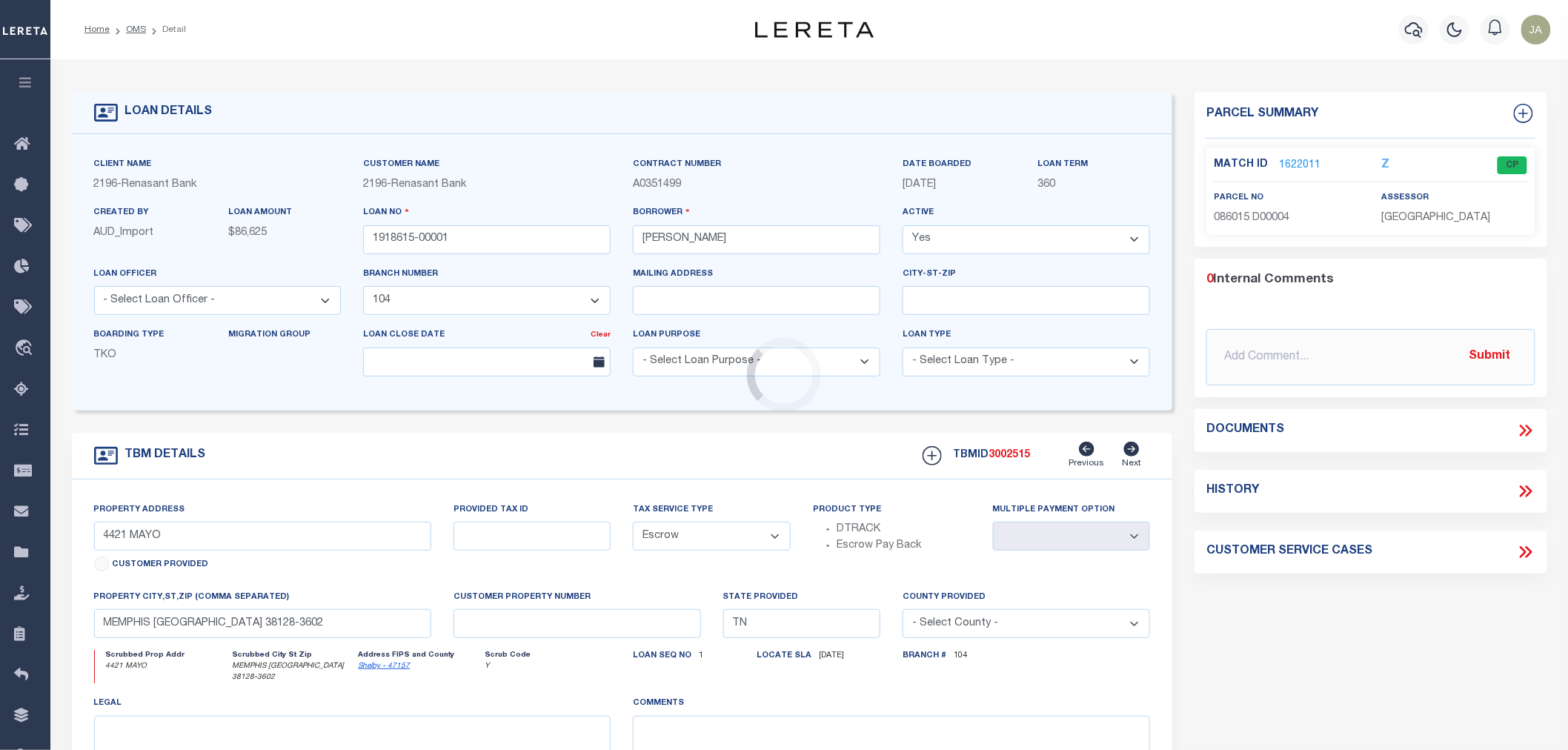
type input "426 N FRONT ST"
select select
type input "MEMPHIS TN 38103-1535"
select select
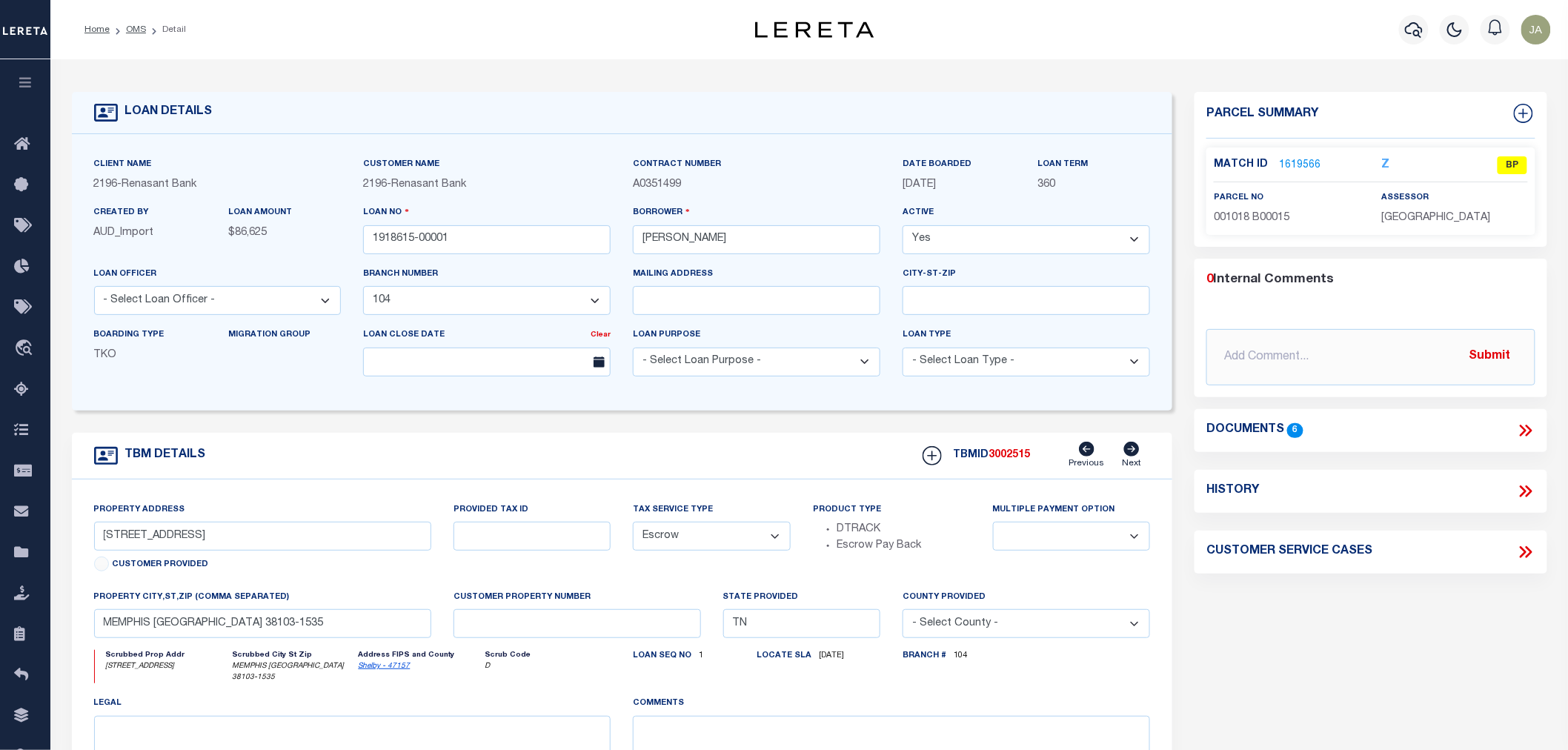
click at [42, 71] on button "button" at bounding box center [25, 85] width 51 height 51
click at [1300, 162] on link "1619566" at bounding box center [1299, 165] width 42 height 15
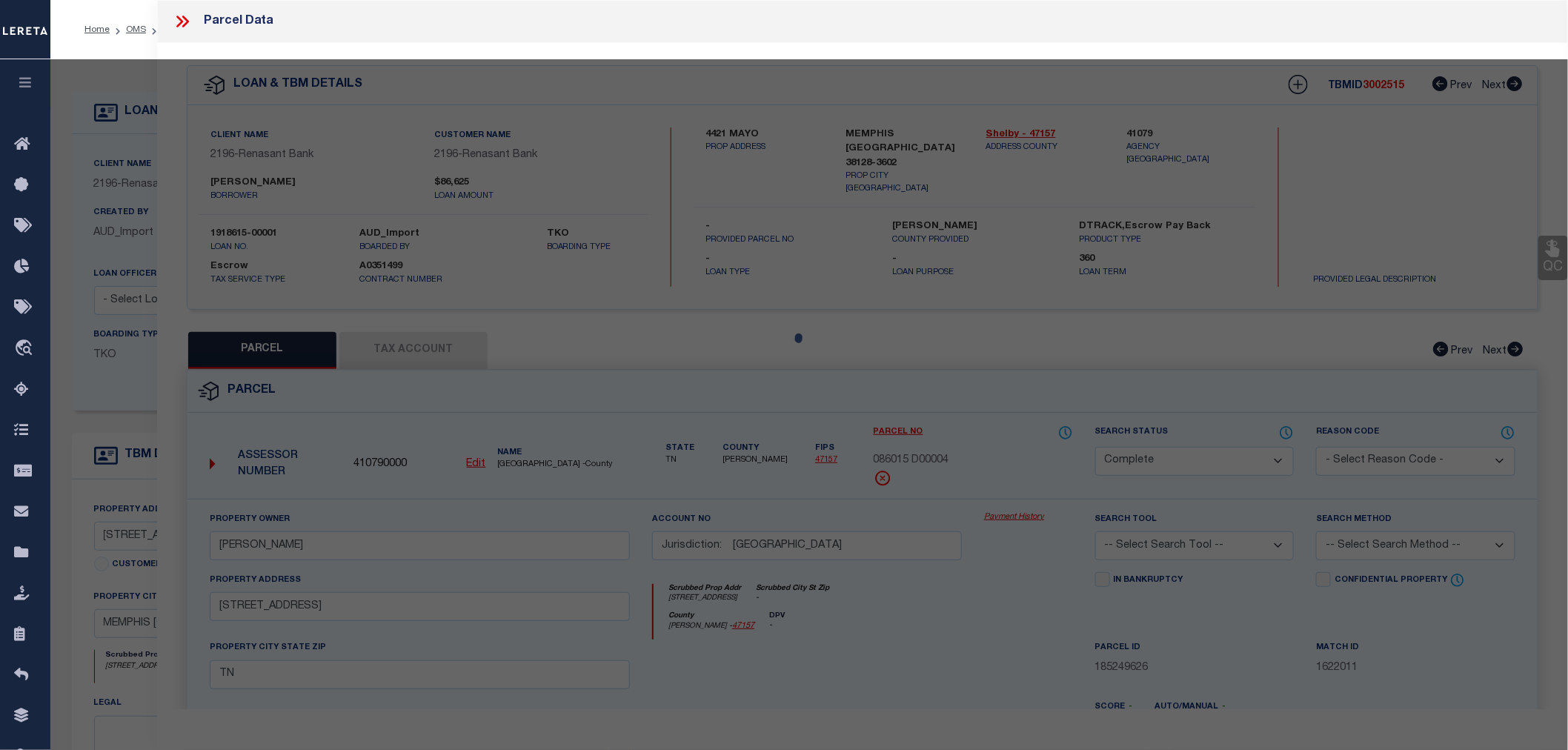
select select "AS"
checkbox input "false"
select select "BP"
type input "CRONK MICHAEL T"
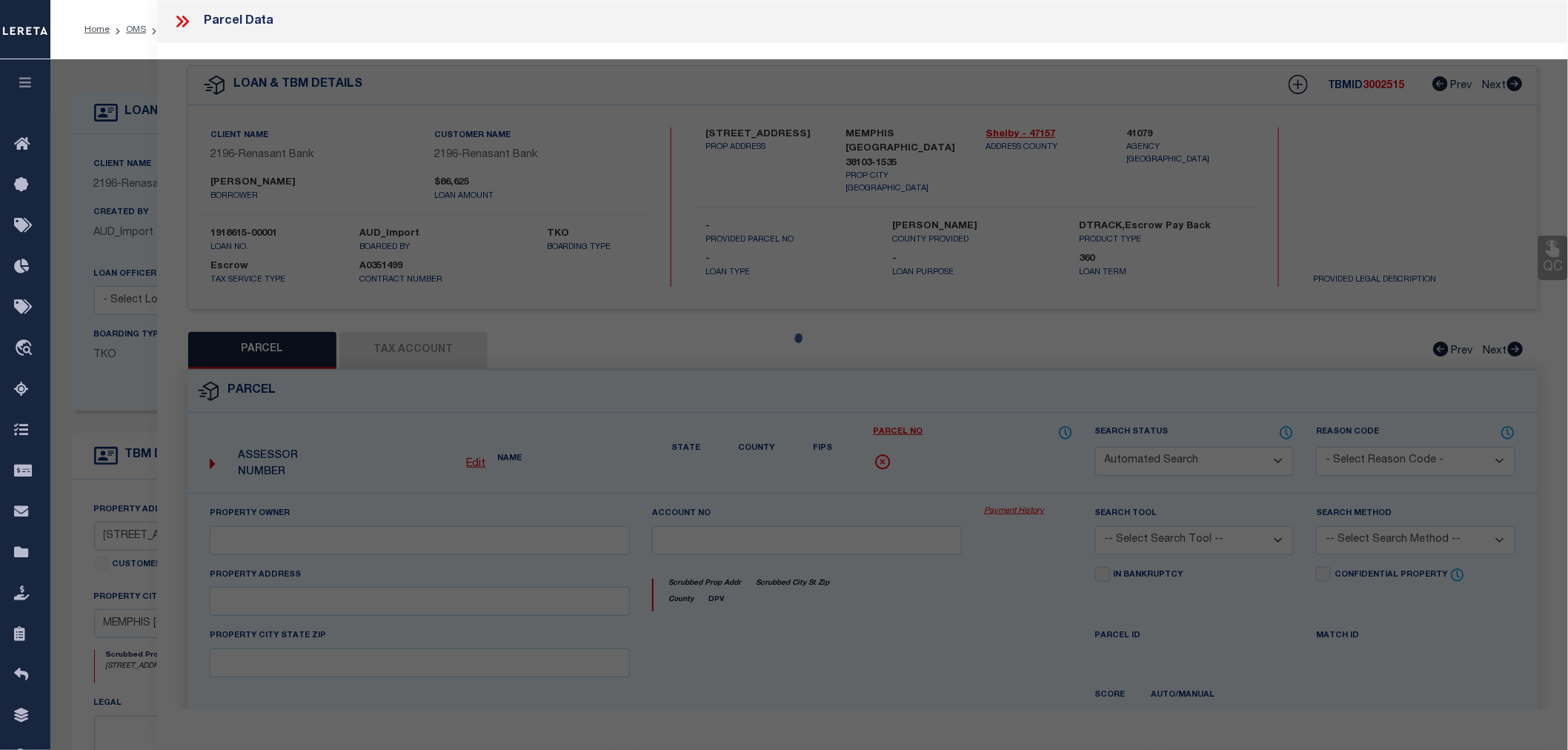
type input "Jurisdiction: MEMPHIS"
select select
type input "426 N FRONT ST # 303"
checkbox input "false"
type input "MEMPHIS TN"
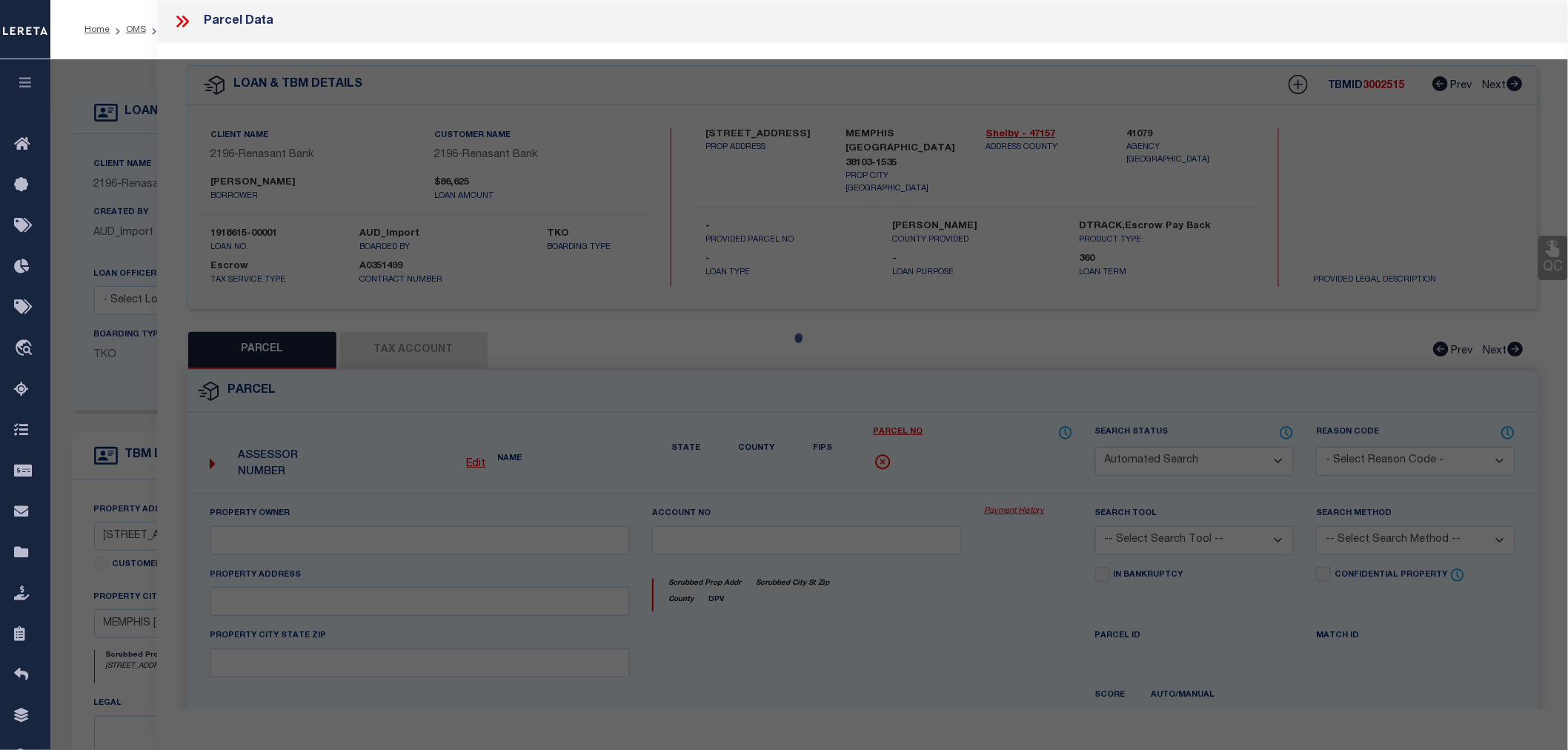
type textarea "HARBOR LIGHTS CONDOS 2ND AMENDMENTS Subdivision Lot Number : MD"
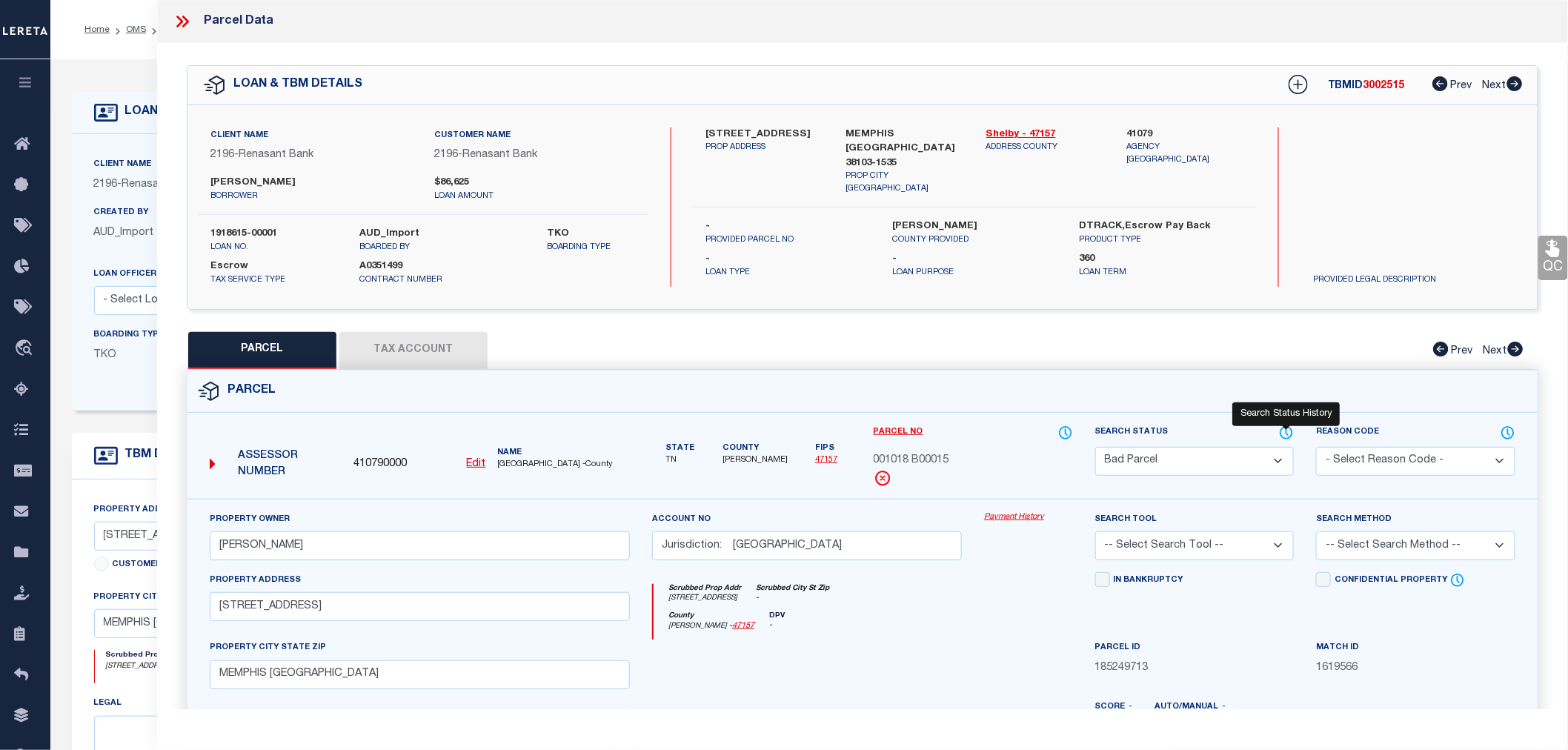
click at [1287, 431] on icon at bounding box center [1288, 431] width 2 height 6
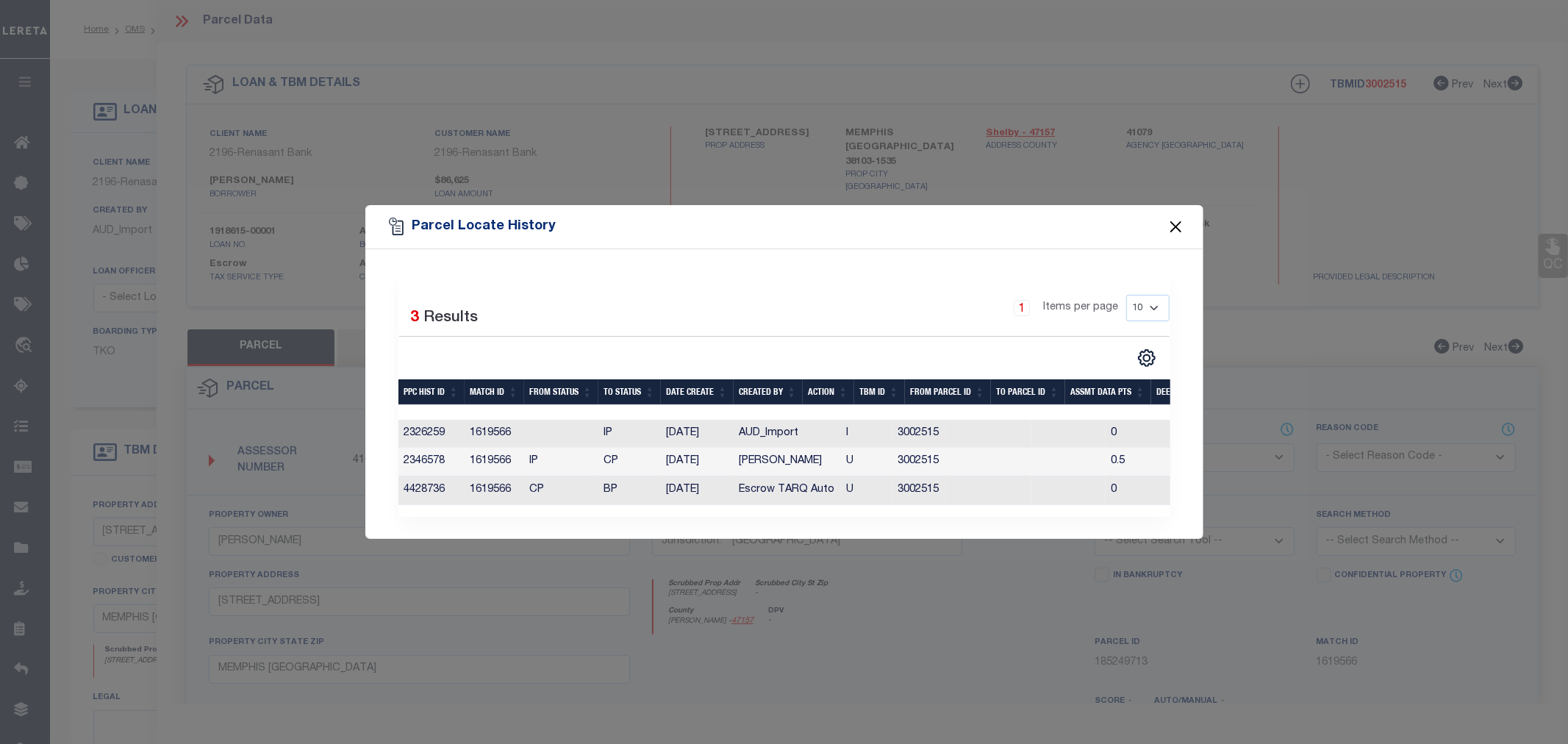
click at [1171, 229] on button "Close" at bounding box center [1176, 227] width 19 height 19
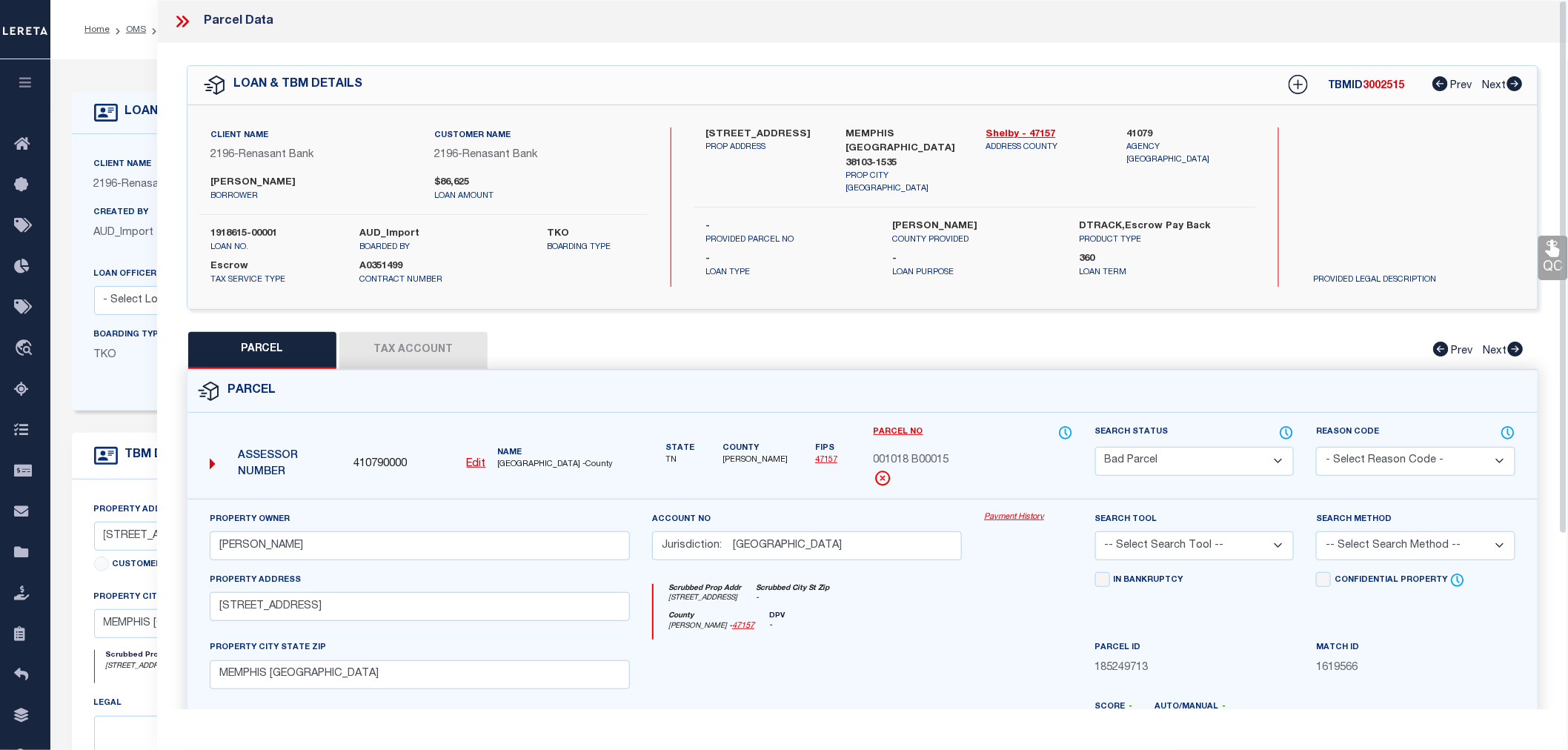
click at [189, 13] on icon at bounding box center [182, 21] width 20 height 20
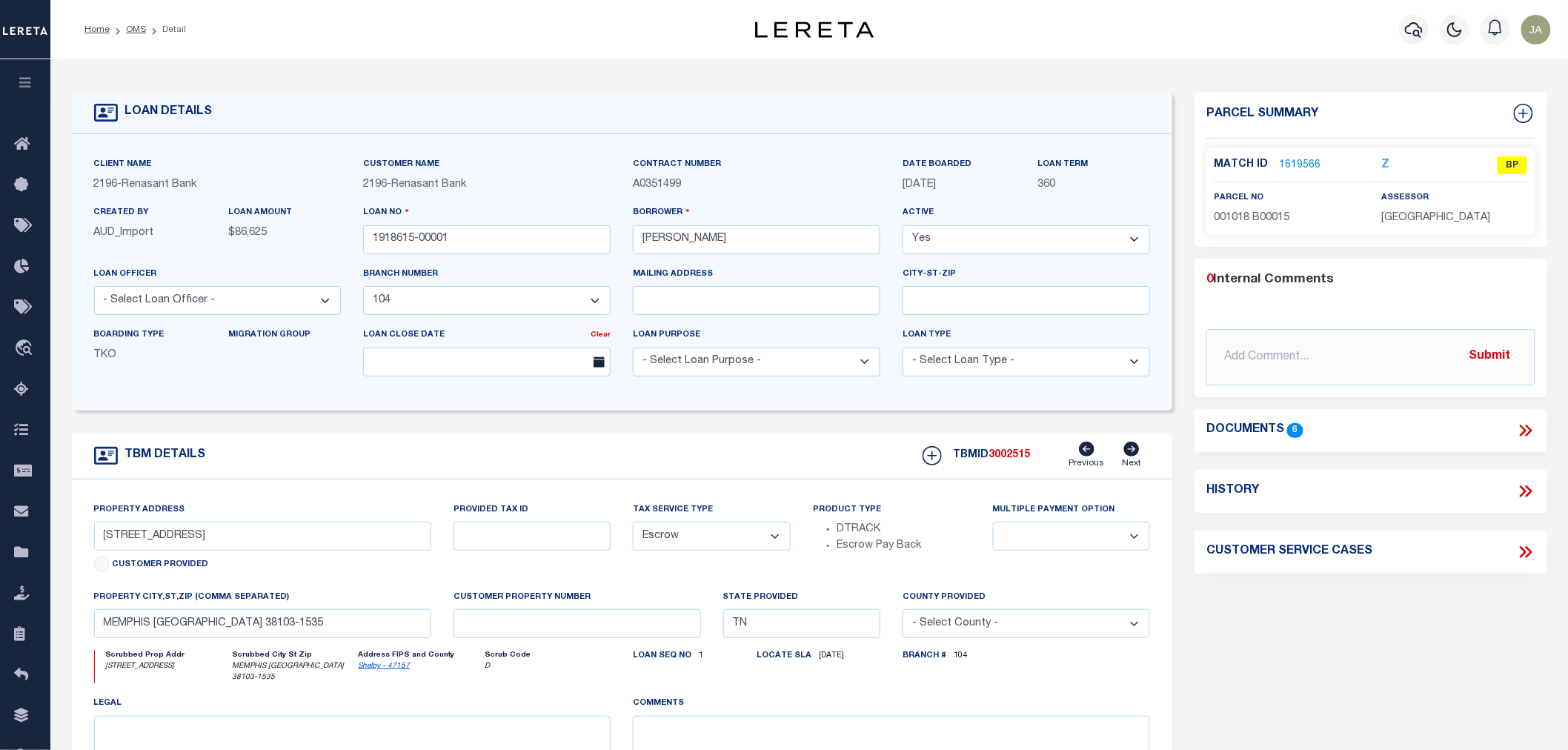
click at [13, 84] on button "button" at bounding box center [25, 85] width 51 height 51
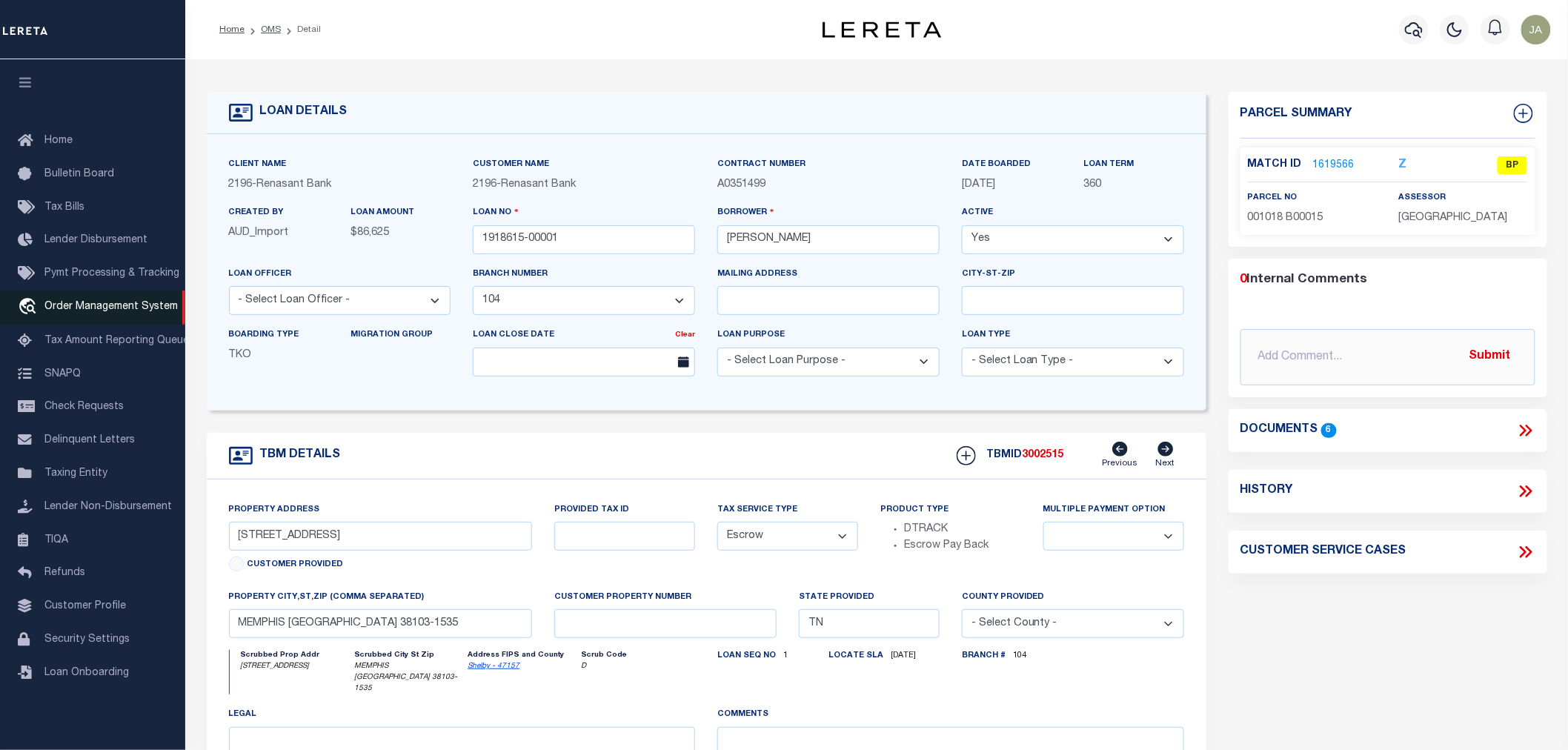
click at [102, 312] on span "Order Management System" at bounding box center [111, 307] width 133 height 11
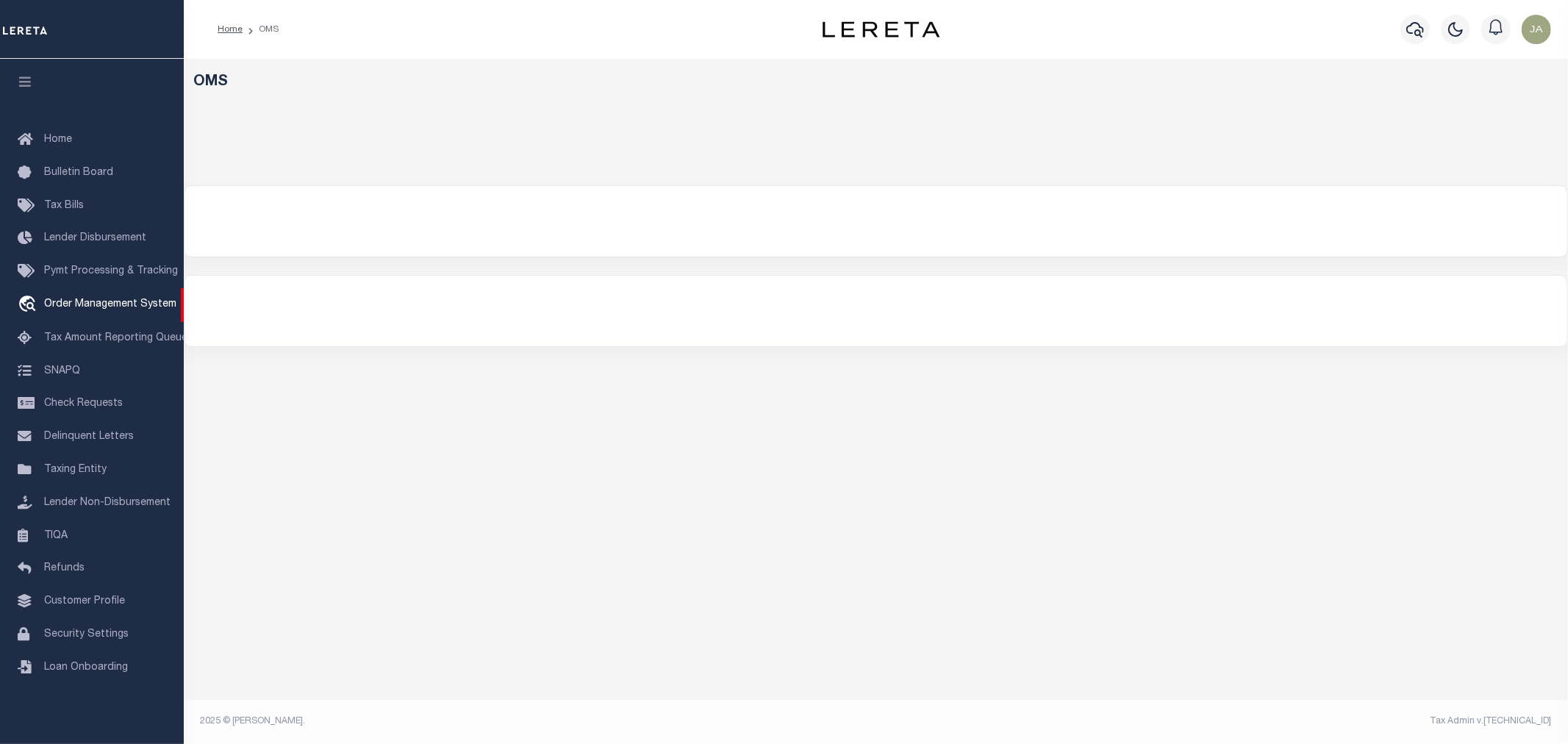
select select "200"
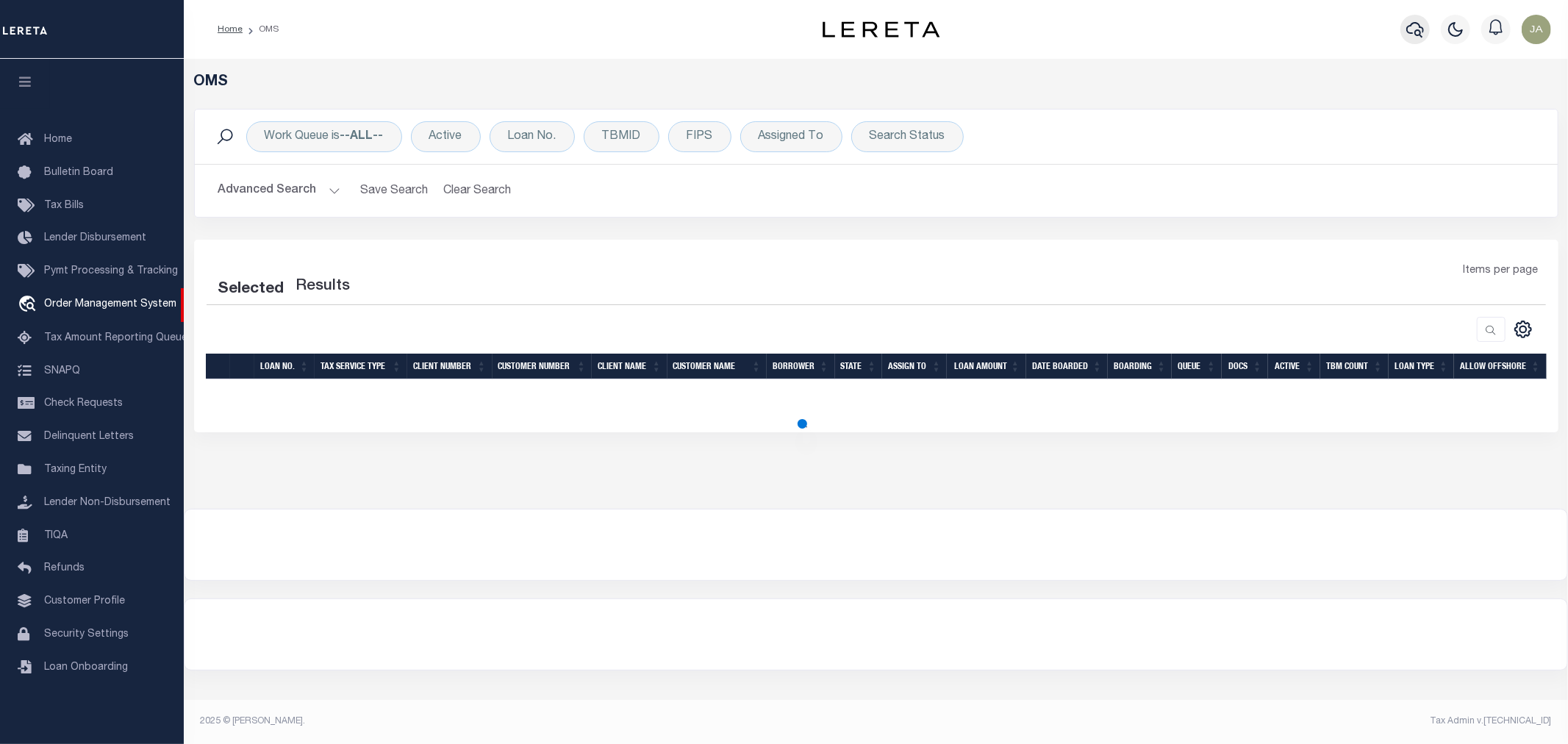
click at [1413, 26] on icon "button" at bounding box center [1415, 29] width 18 height 18
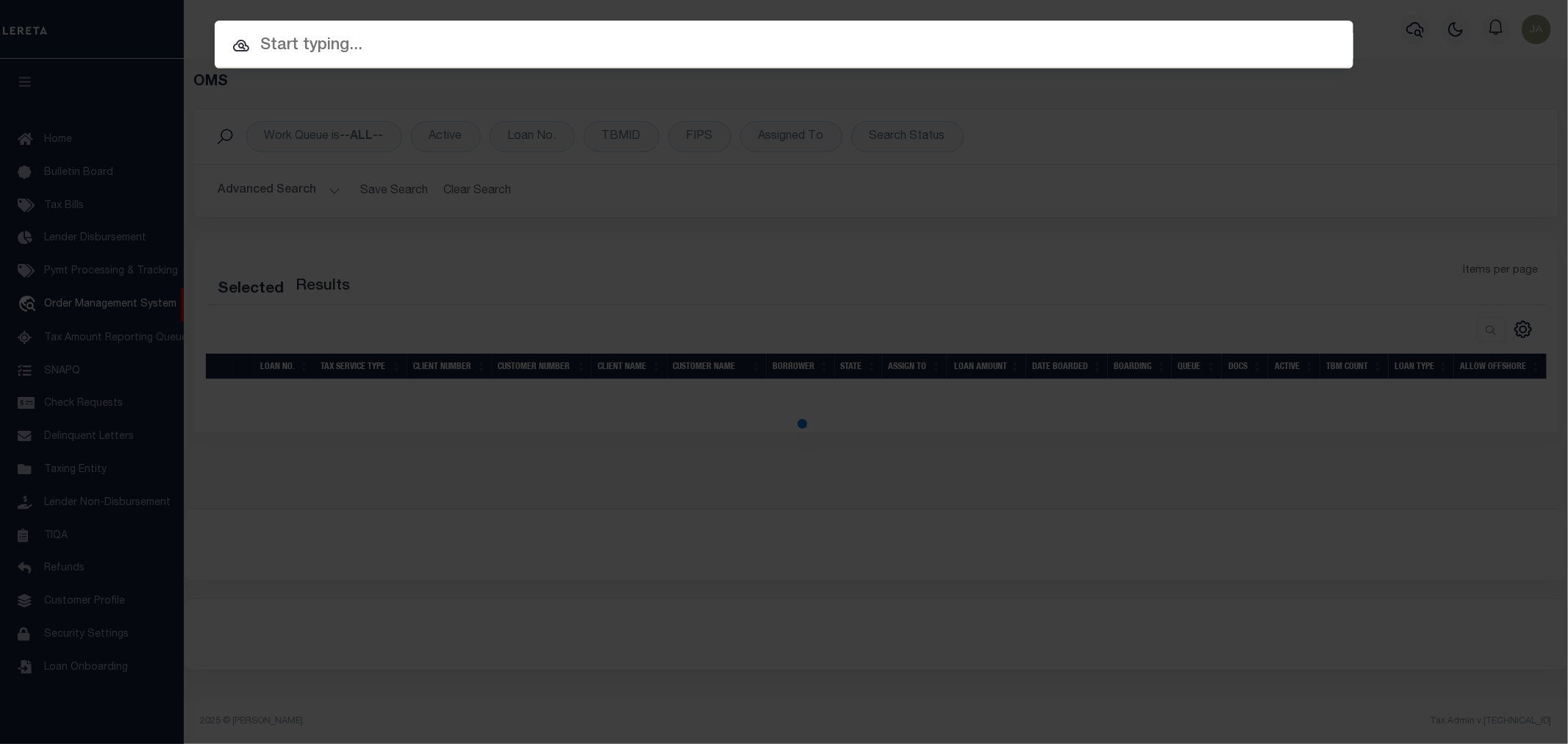
select select "200"
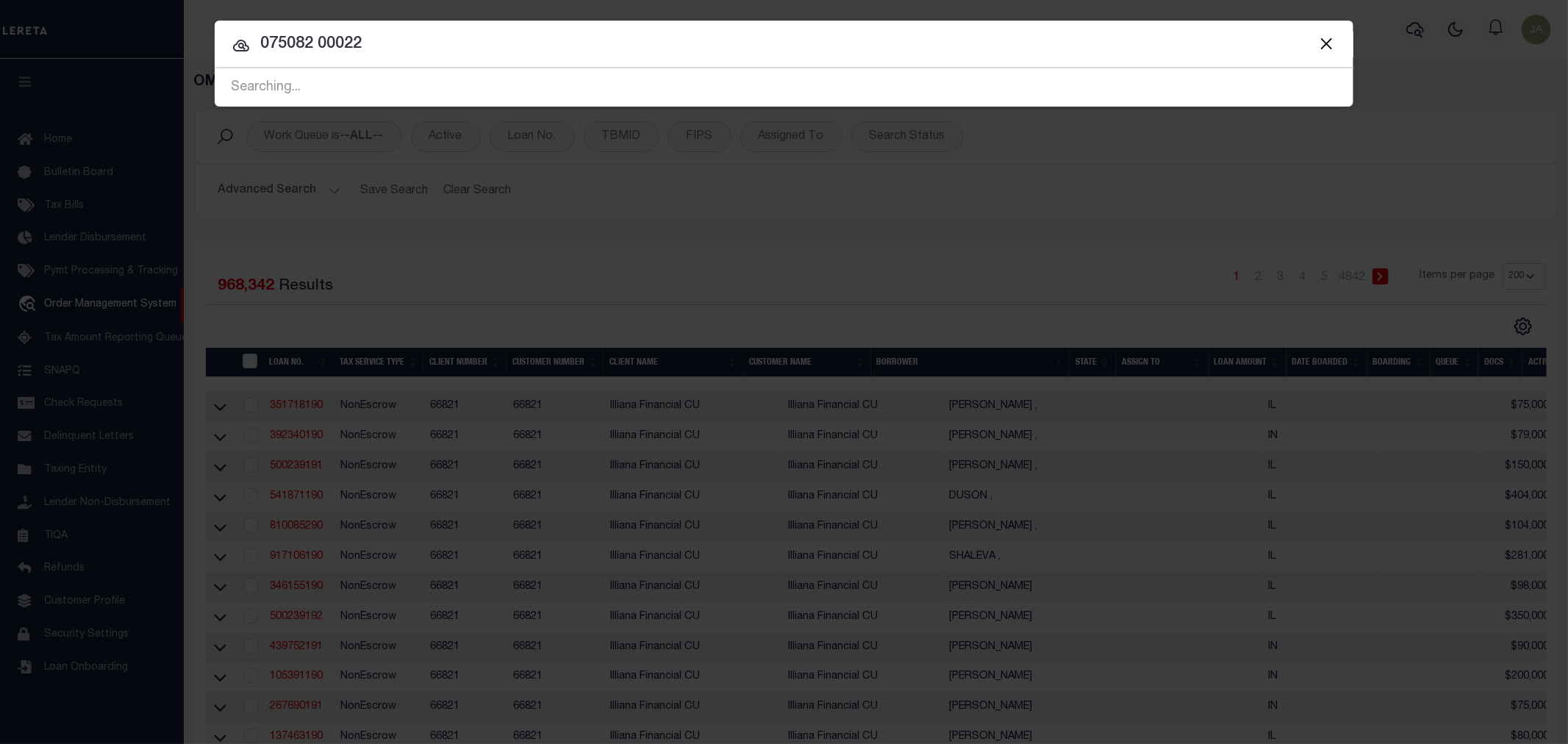
type input "075082 00022"
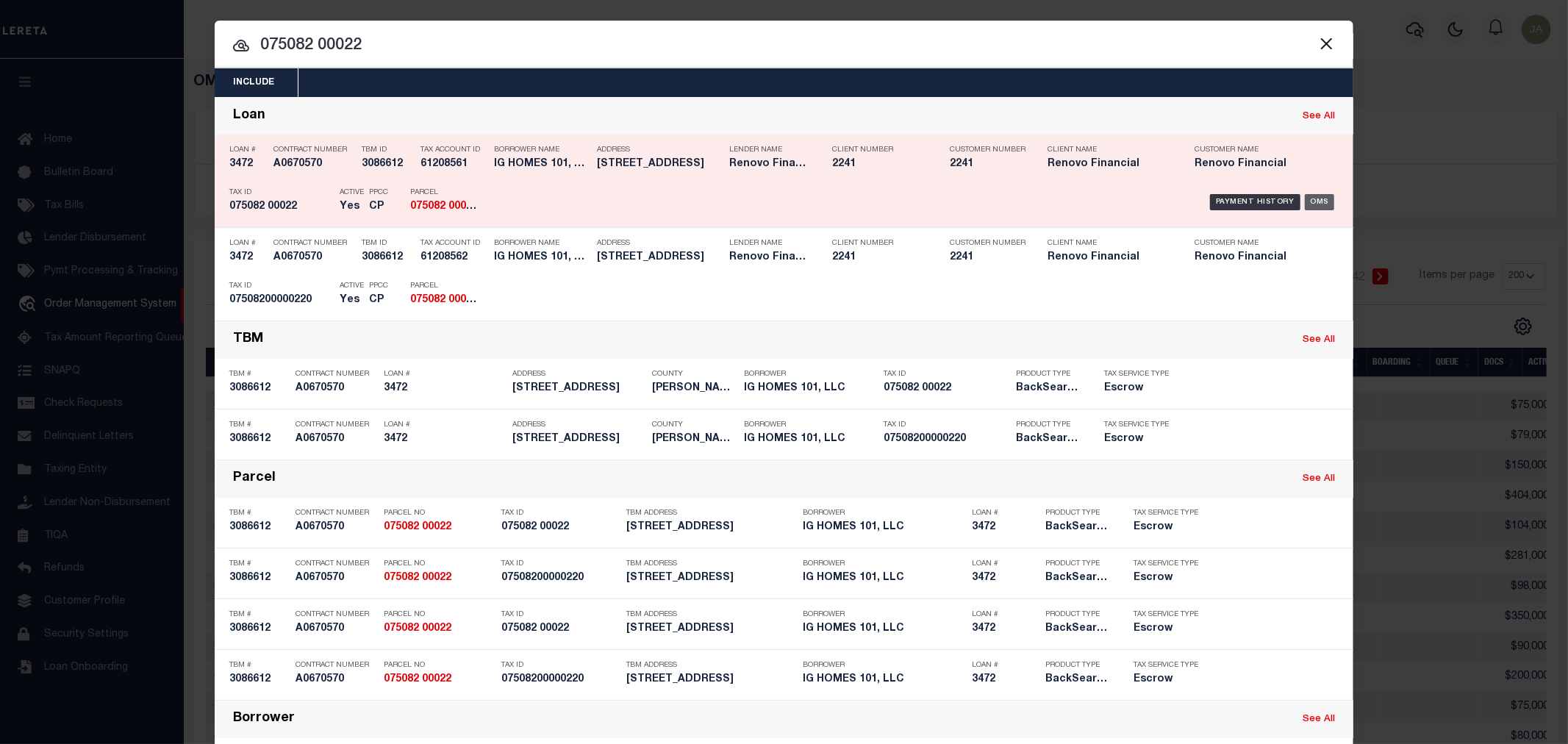
click at [1315, 199] on div "OMS" at bounding box center [1320, 202] width 30 height 16
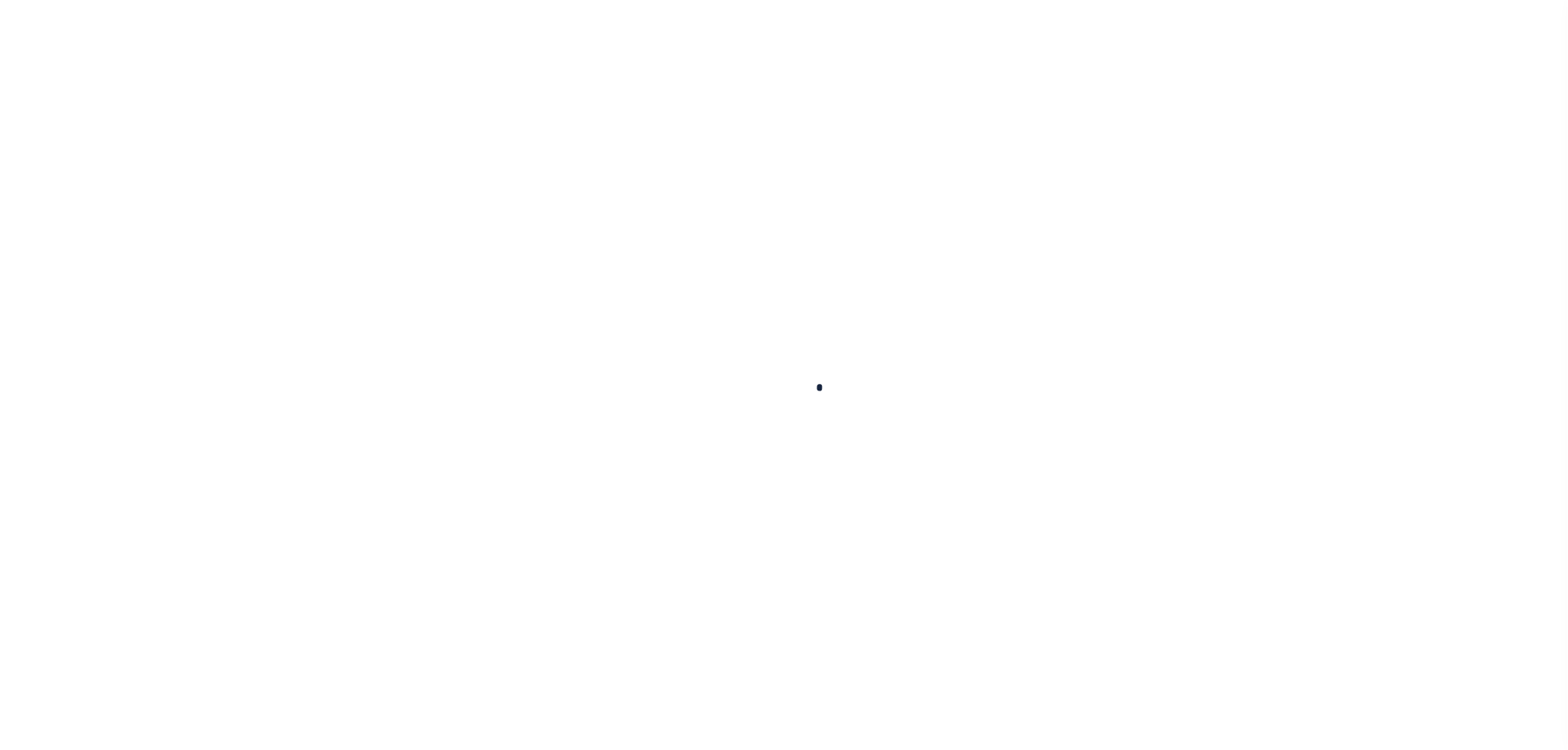
type input "3472"
type input "IG HOMES 101, LLC"
select select
type input "[STREET_ADDRESS]"
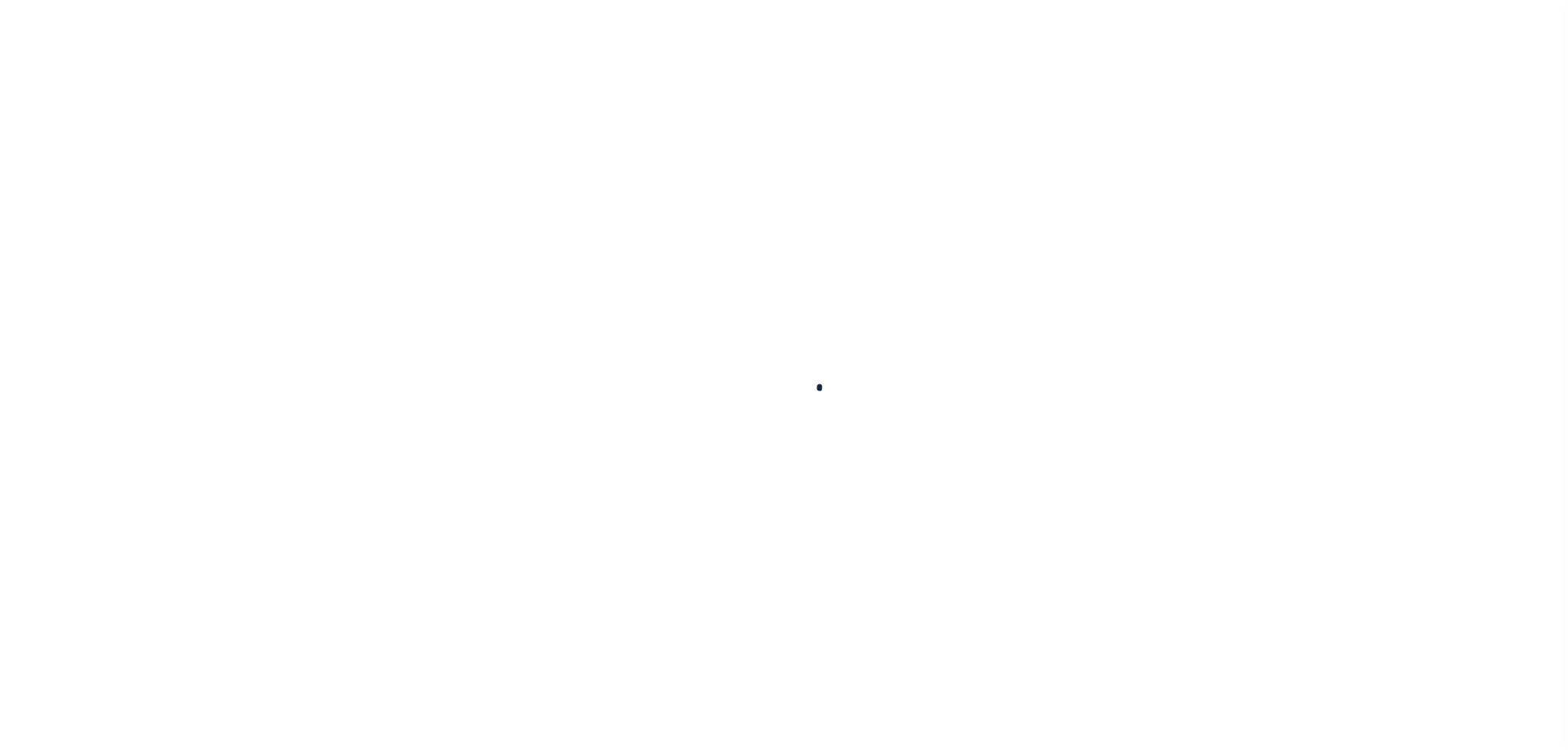
type input "[GEOGRAPHIC_DATA]"
select select "Escrow"
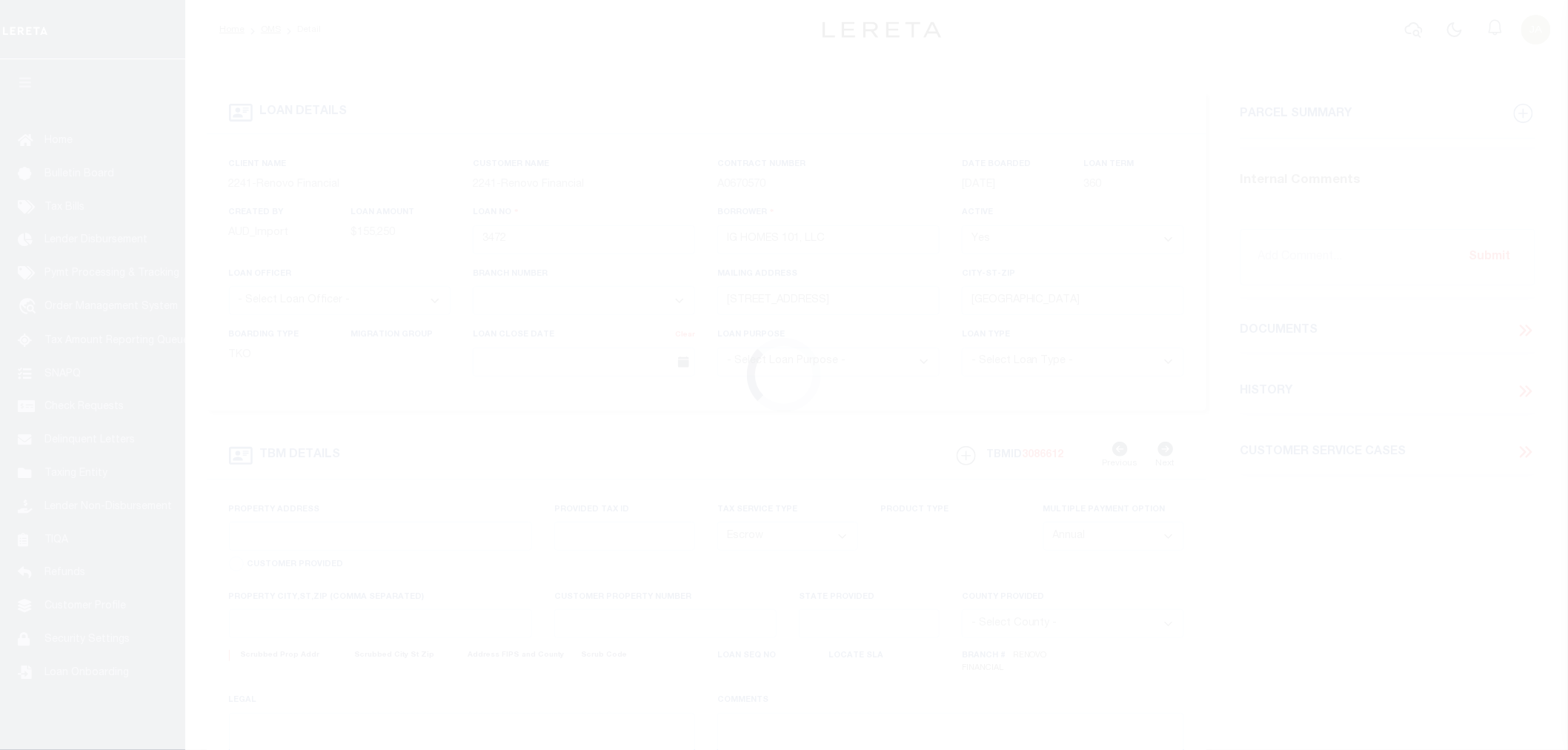
select select "25066"
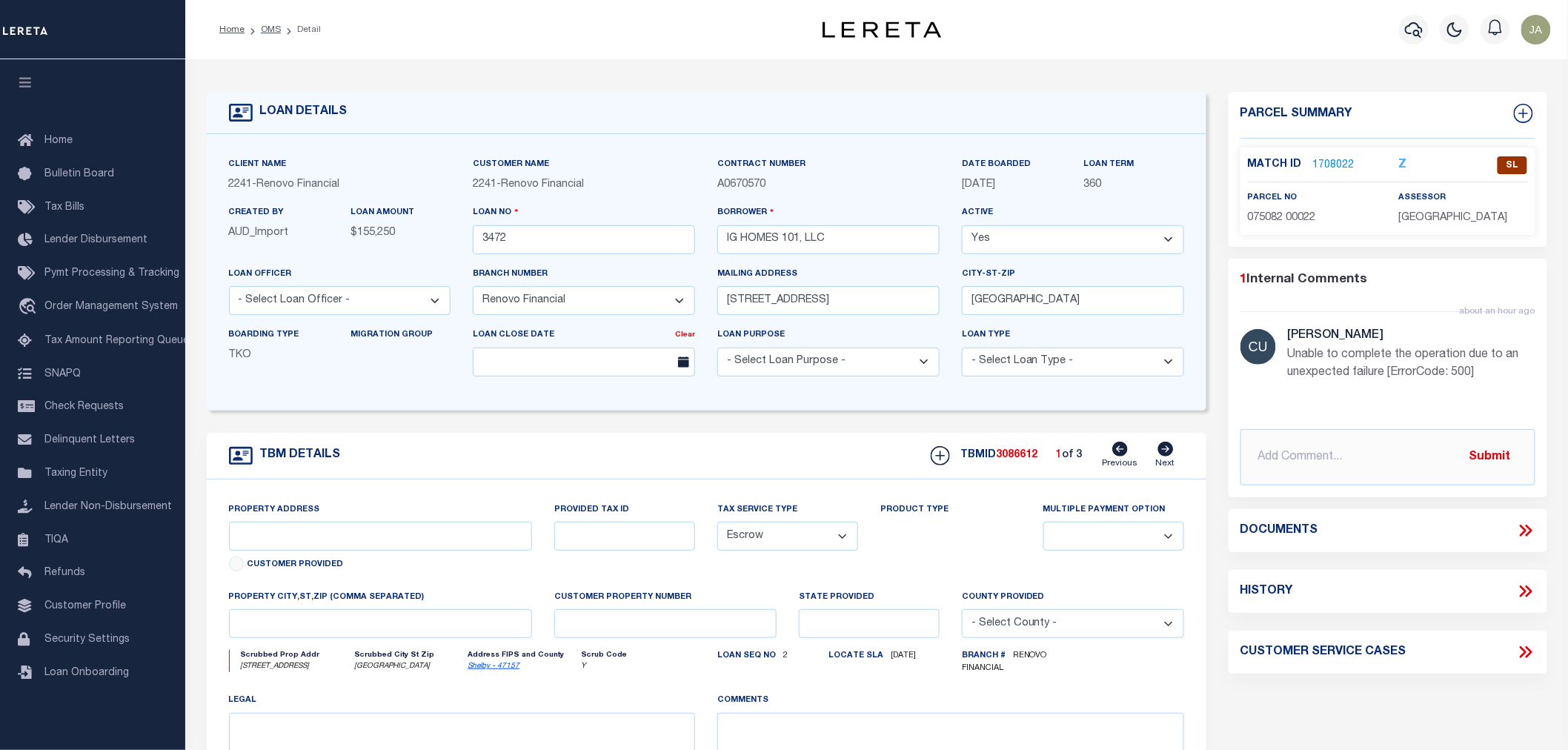
type input "[STREET_ADDRESS]"
type input "075082 00022"
select select
type input "[GEOGRAPHIC_DATA]"
type input "a0k2L00001OoraT"
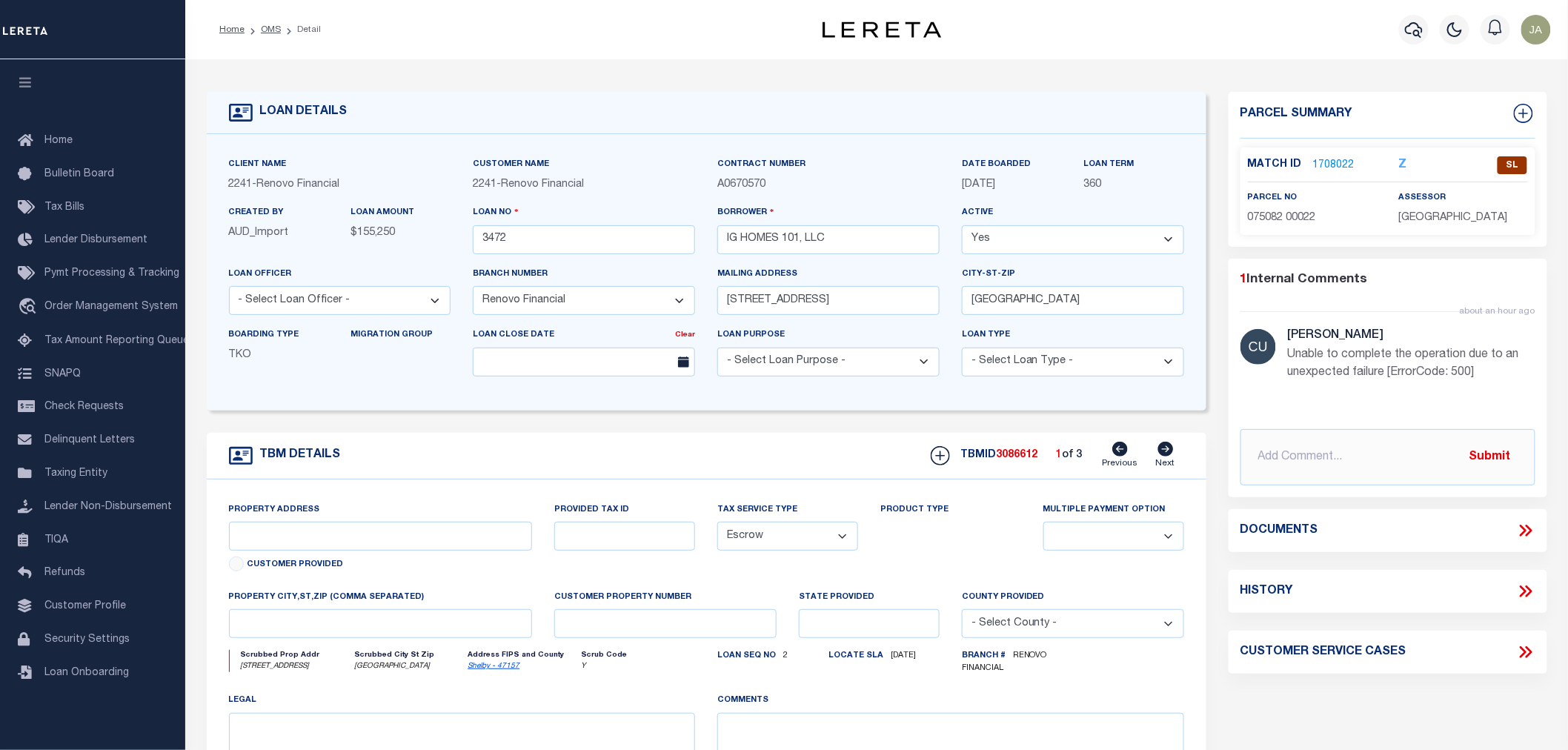
type input "TN"
select select
click at [1168, 454] on icon at bounding box center [1166, 448] width 15 height 15
type input "[STREET_ADDRESS]"
type input "071056 00012"
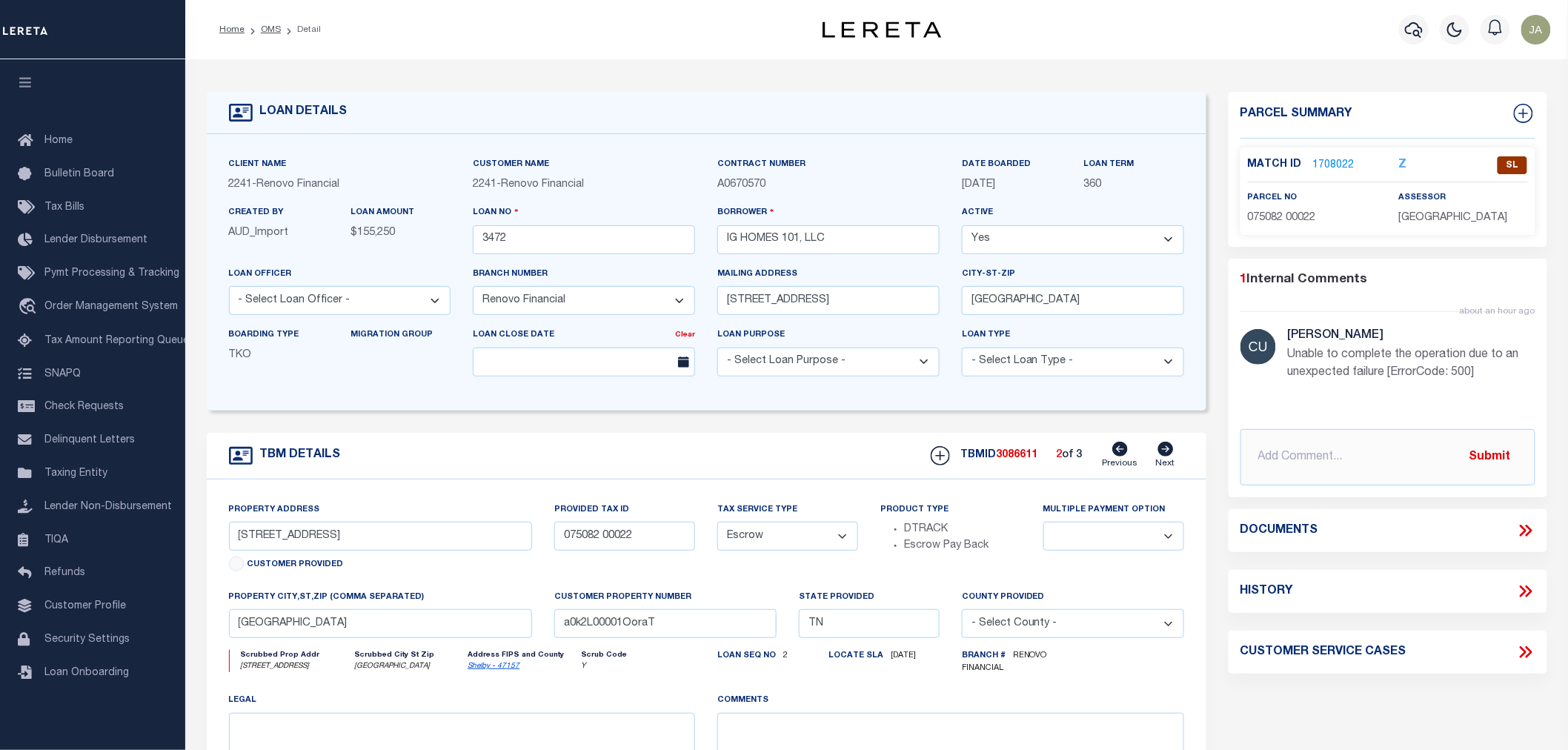
select select
type input "a0k2L00001Oorad"
select select
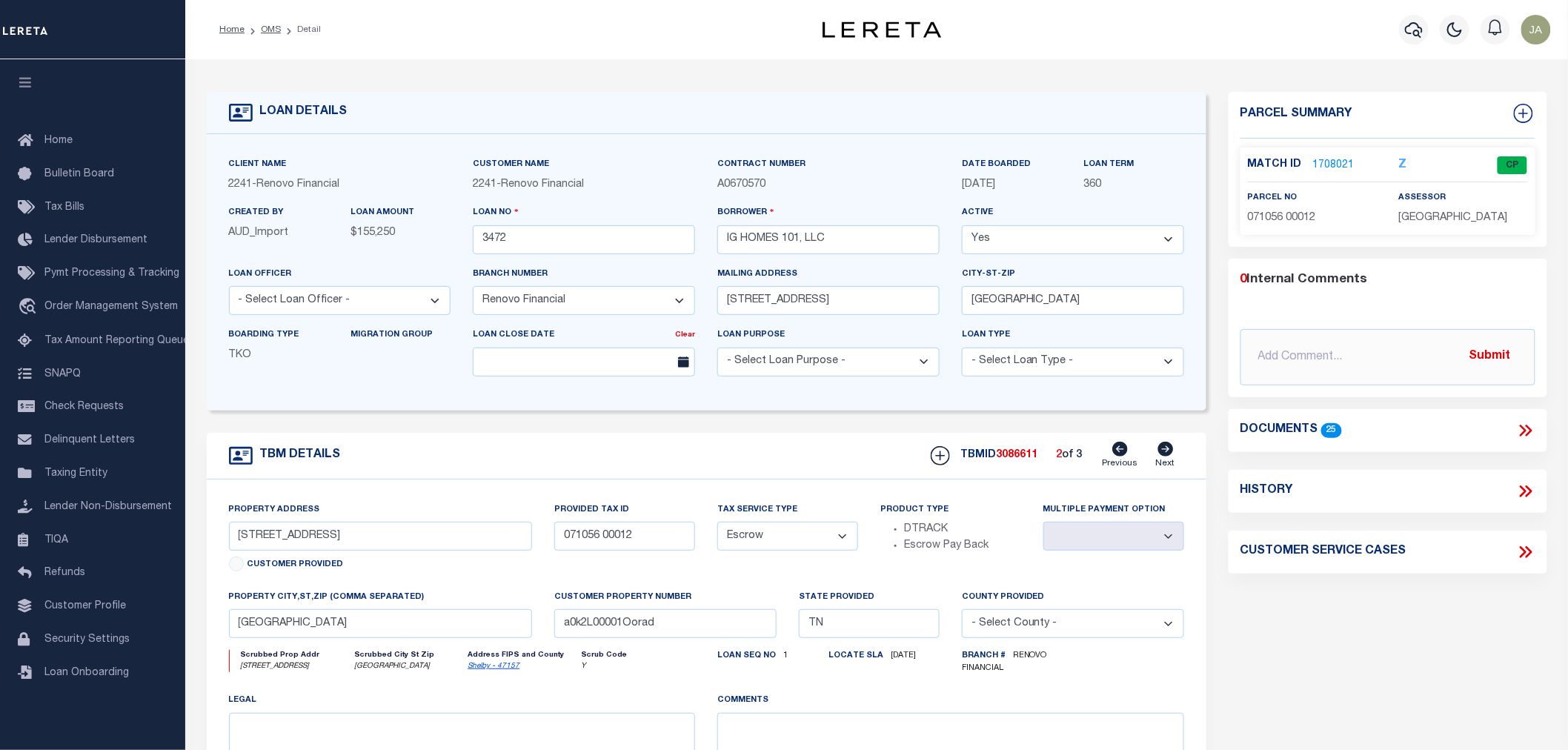
click at [1168, 454] on icon at bounding box center [1166, 448] width 15 height 15
type input "[STREET_ADDRESS]"
type input "078031 00017"
select select
type input "a0k2L00001OoraY"
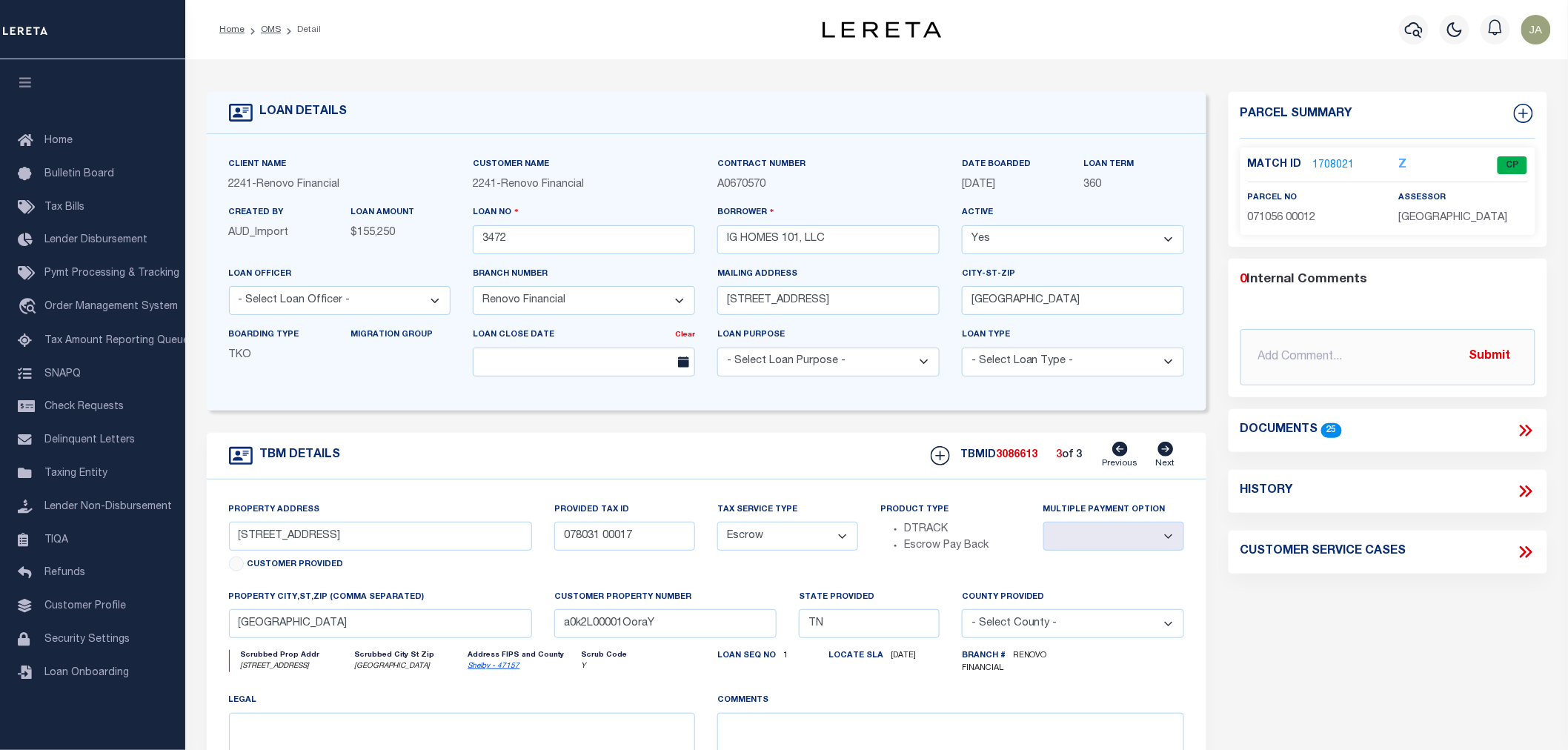
select select
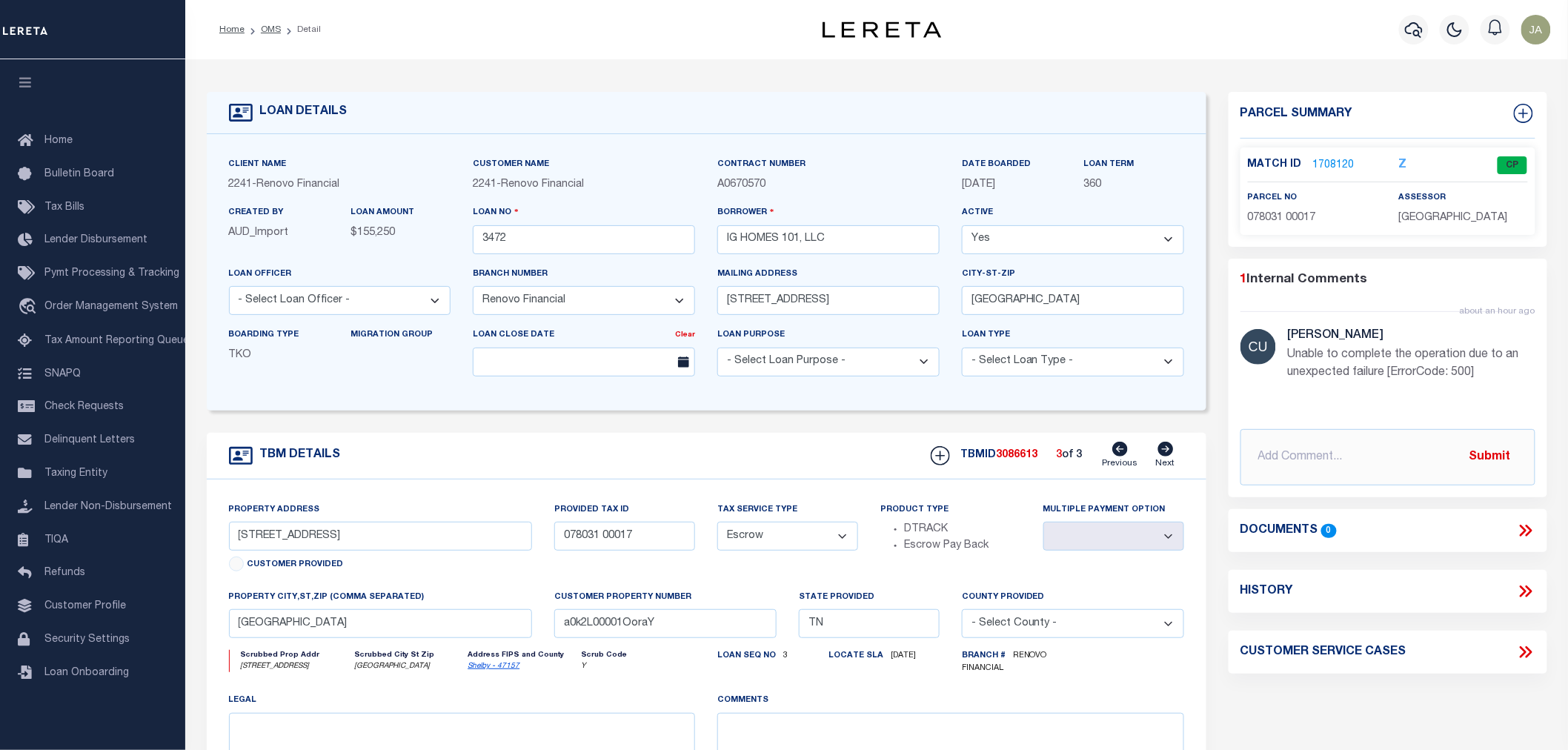
click at [1119, 443] on div "TBM DETAILS TBMID 3086613 3 of 3 Next" at bounding box center [706, 456] width 999 height 46
click at [1128, 450] on icon at bounding box center [1120, 448] width 15 height 15
type input "[STREET_ADDRESS]"
type input "071056 00012"
select select
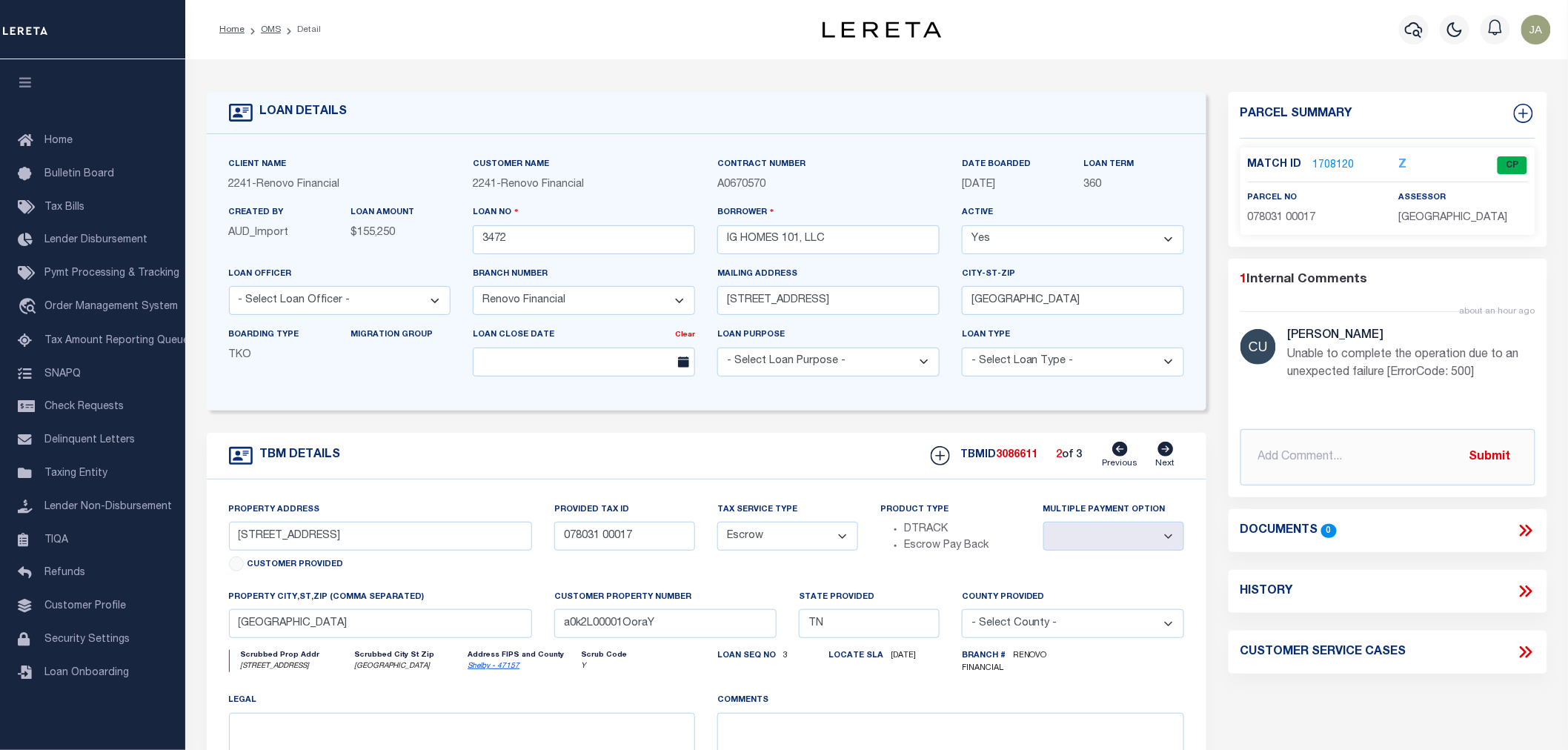
type input "a0k2L00001Oorad"
select select
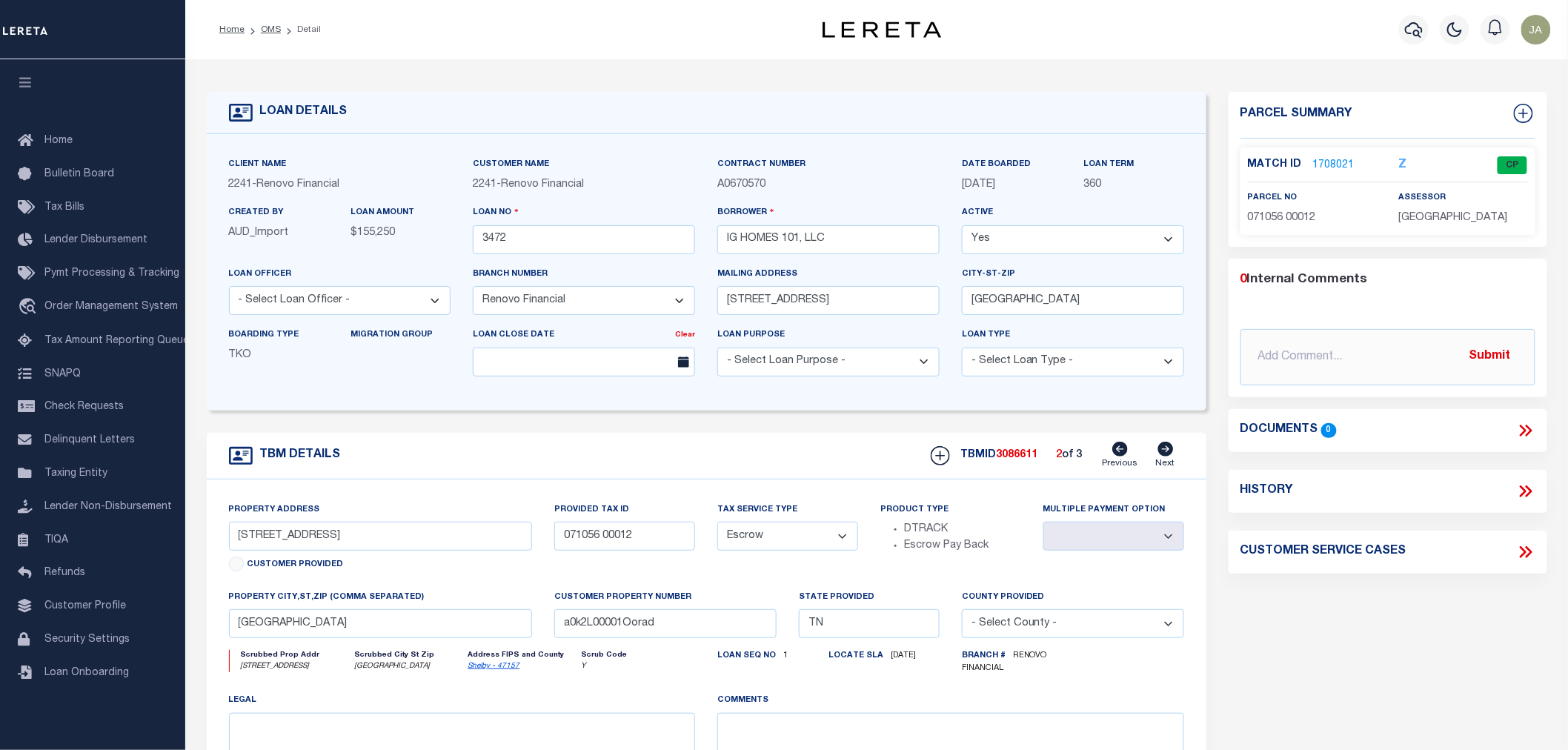
click at [1116, 453] on icon at bounding box center [1120, 448] width 15 height 15
type input "[STREET_ADDRESS]"
type input "075082 00022"
select select
type input "a0k2L00001OoraT"
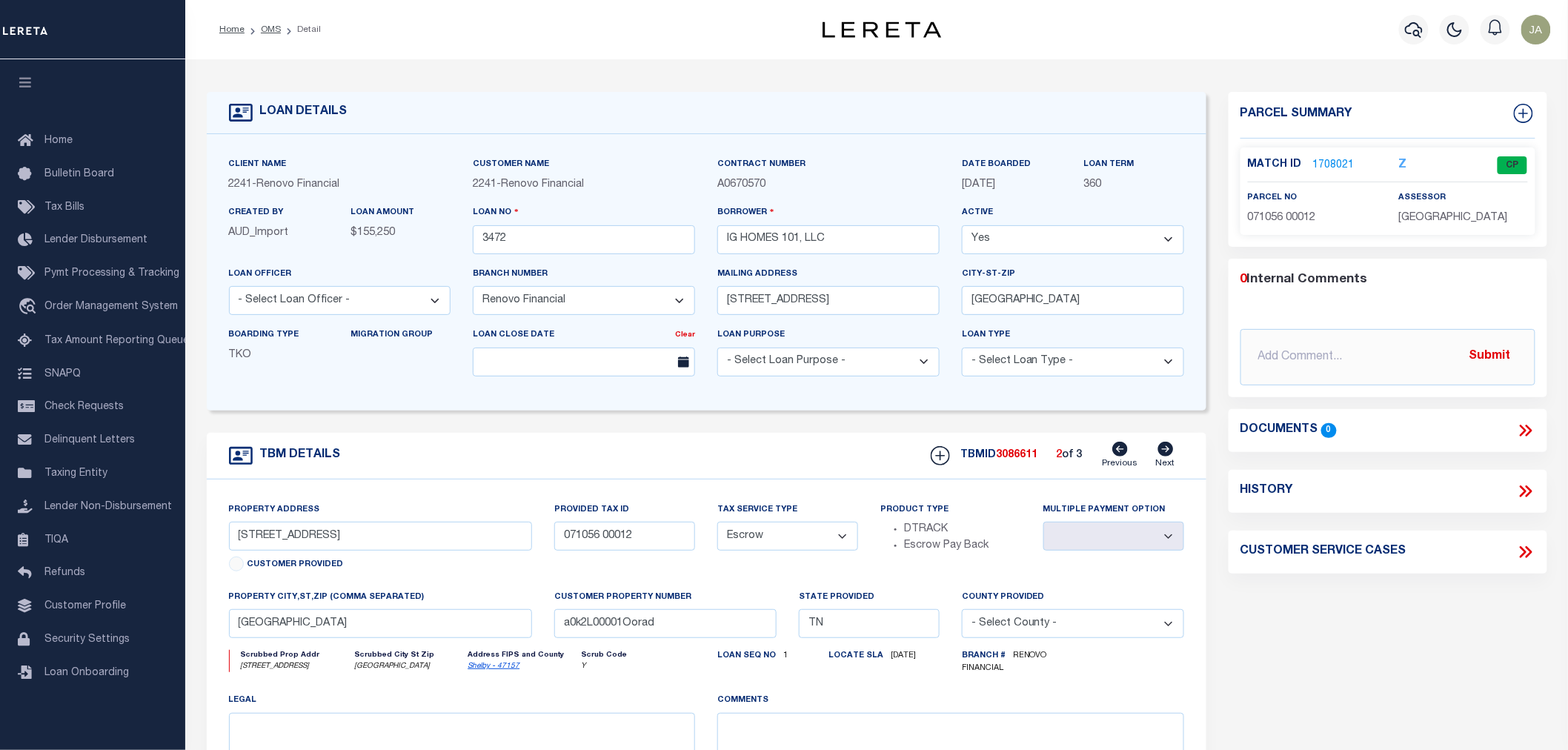
select select
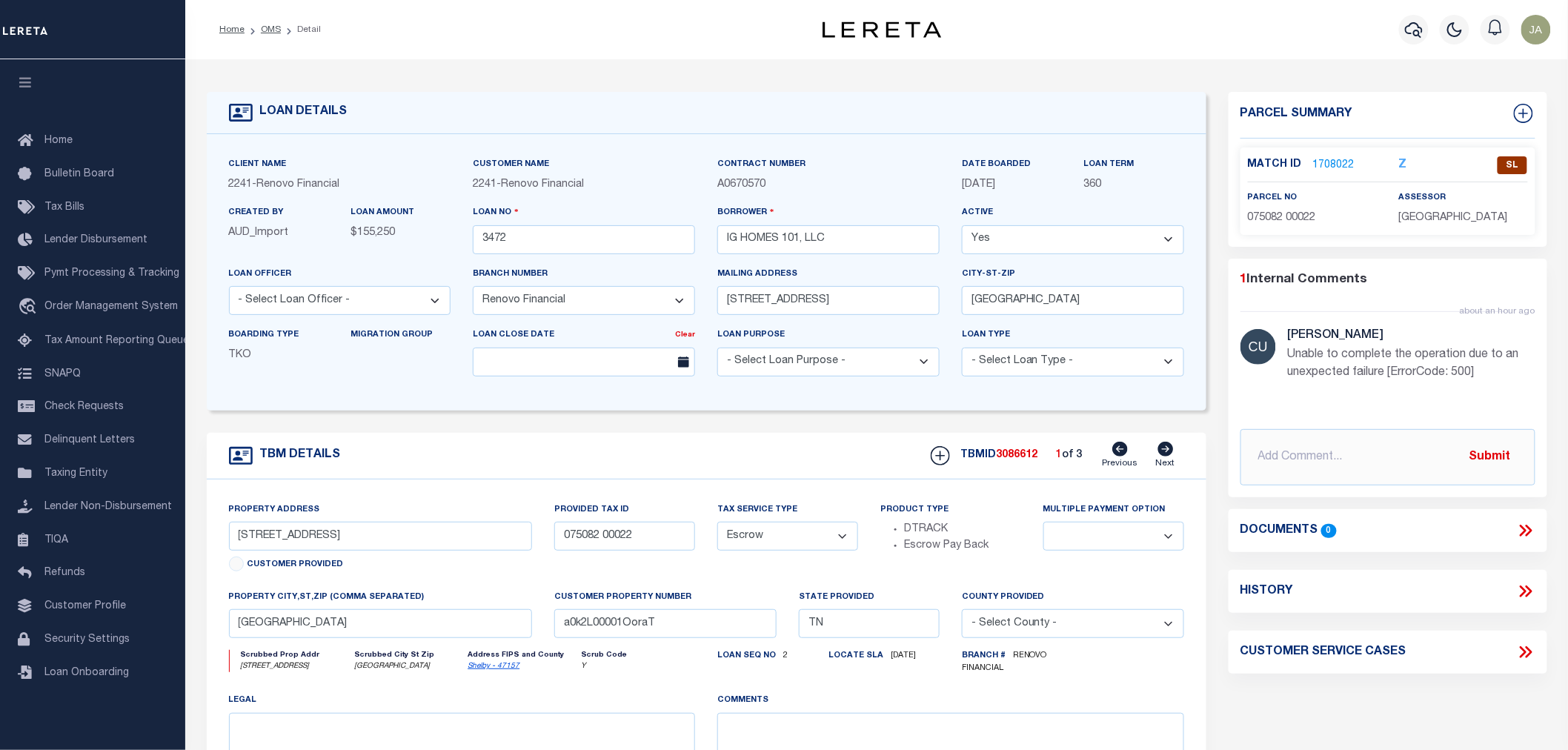
click at [1332, 160] on link "1708022" at bounding box center [1334, 165] width 42 height 15
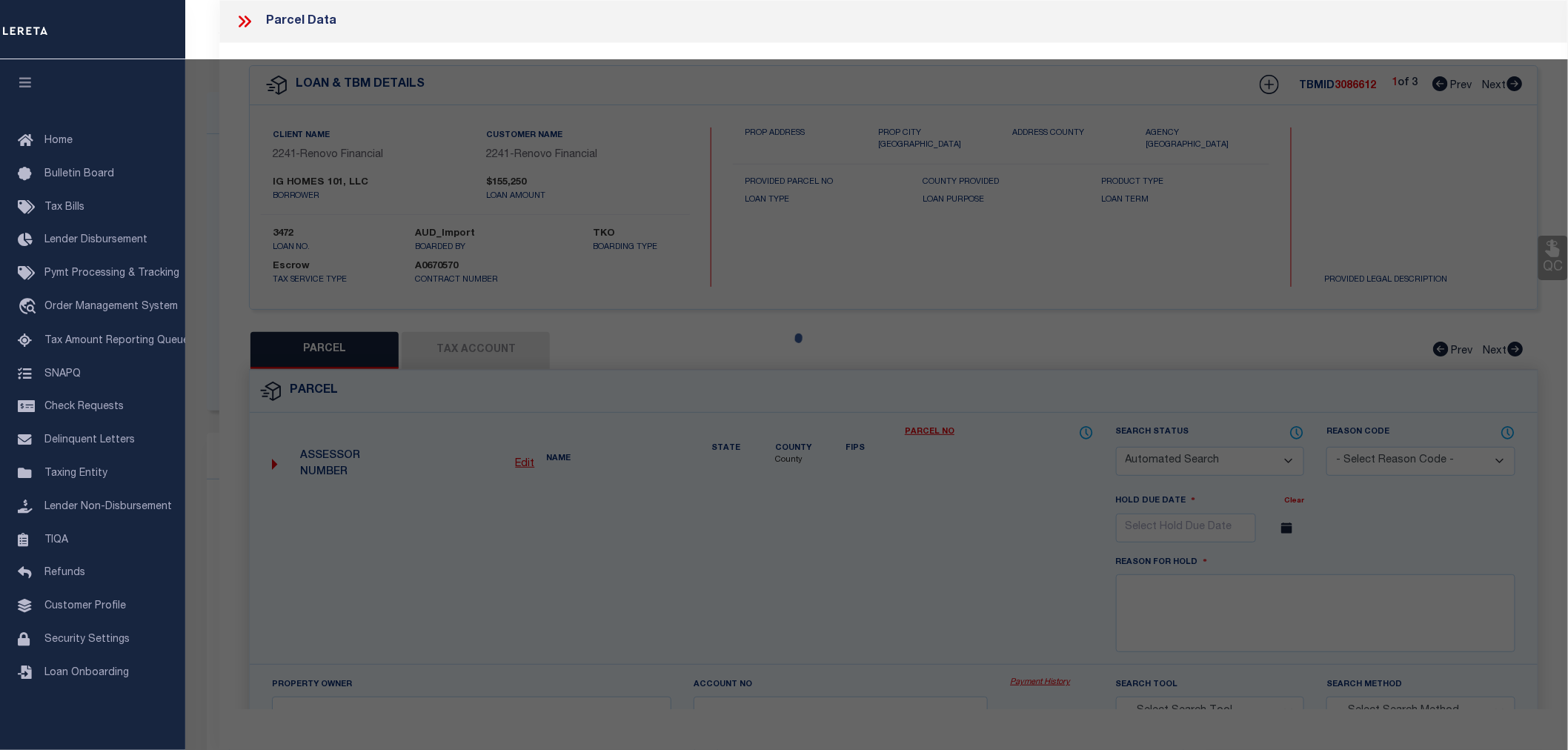
checkbox input "false"
select select "SL"
select select "099"
type input "IG HOMES 101 LLC"
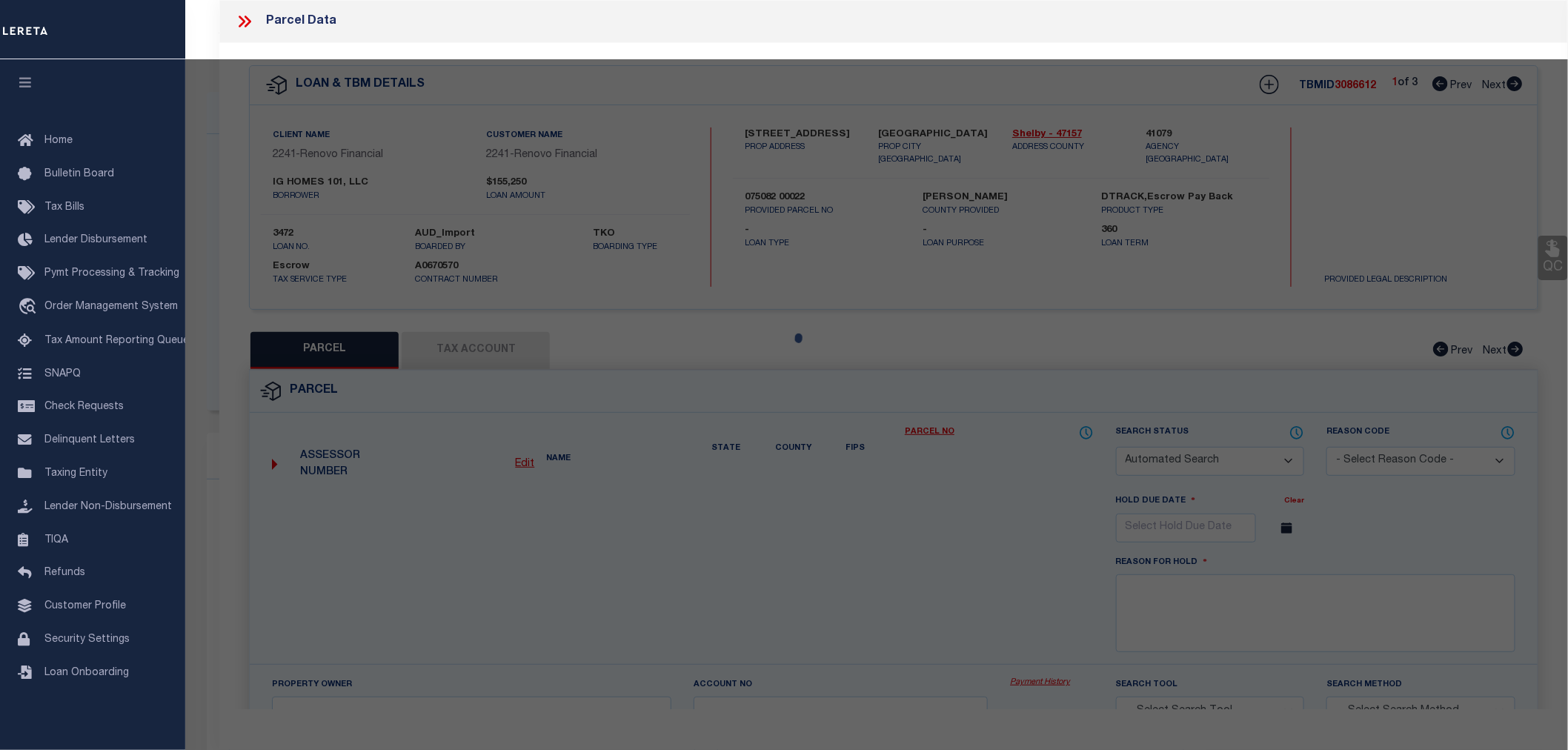
select select
type input "[STREET_ADDRESS]"
type input "TN"
type textarea "[PERSON_NAME] HOMES SECITON G LOT 0319"
type textarea "Unable to complete the operation due to an unexpected failure [ErrorCode: 500]"
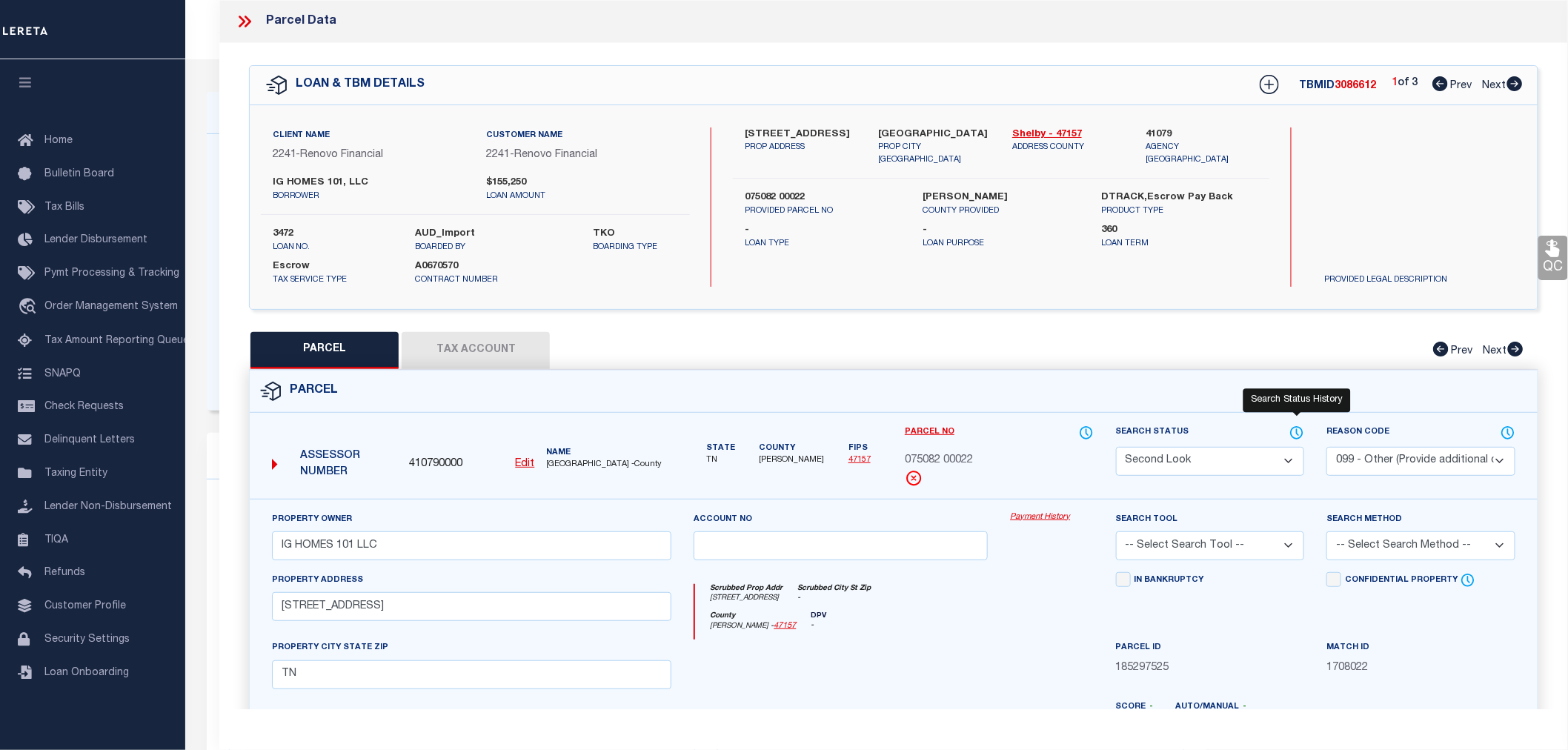
click at [1296, 427] on icon at bounding box center [1297, 432] width 15 height 16
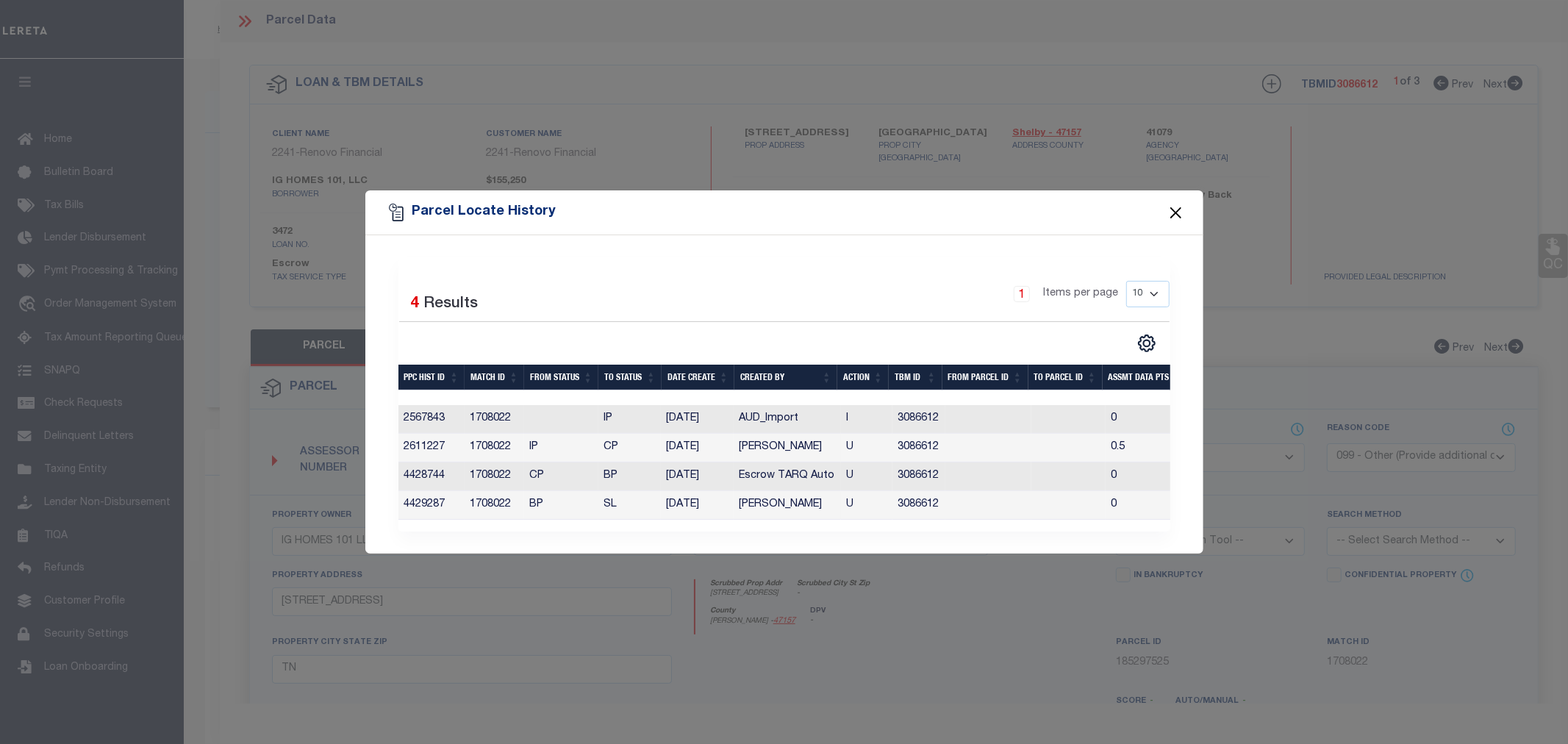
click at [1169, 204] on button "Close" at bounding box center [1176, 213] width 19 height 19
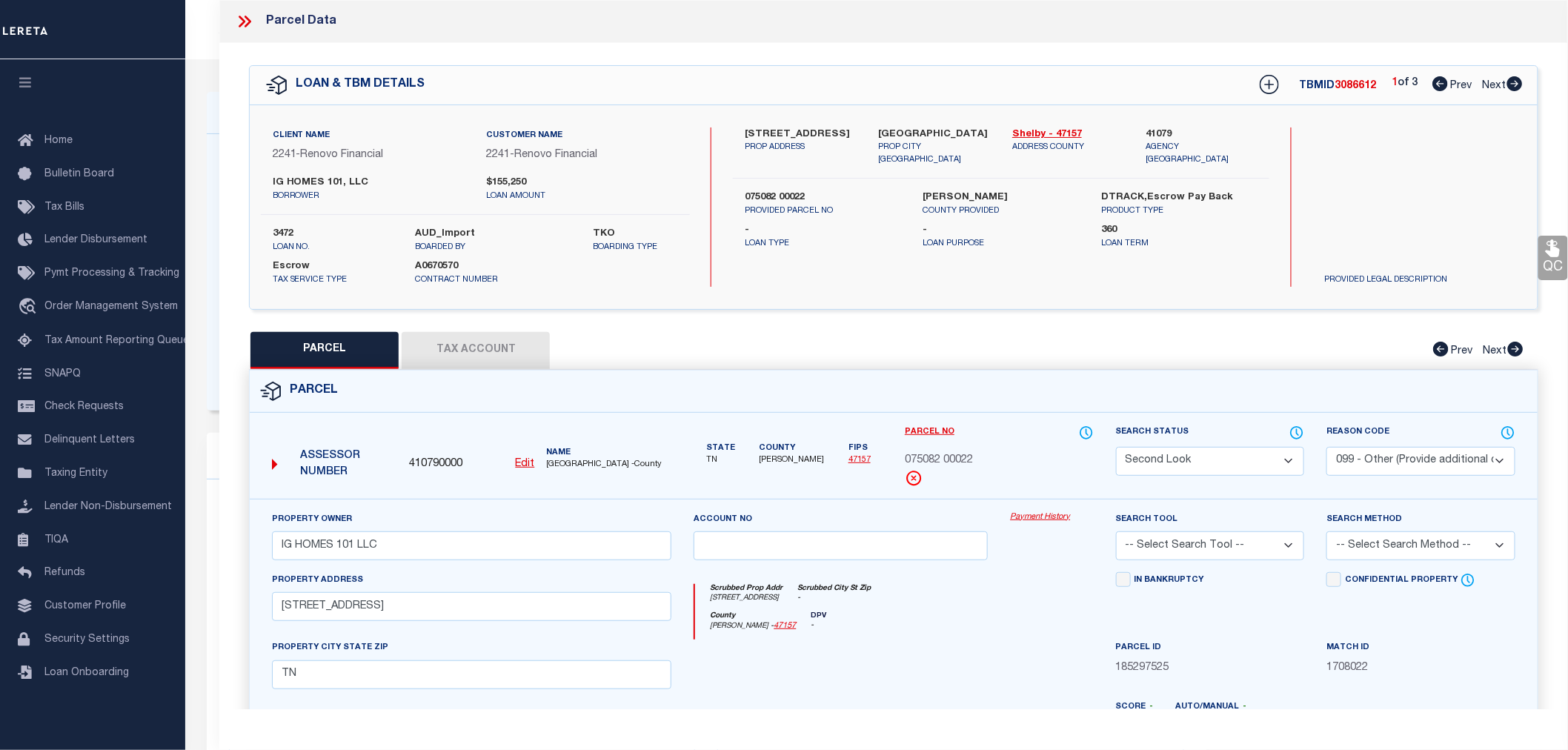
click at [237, 22] on icon at bounding box center [245, 21] width 20 height 20
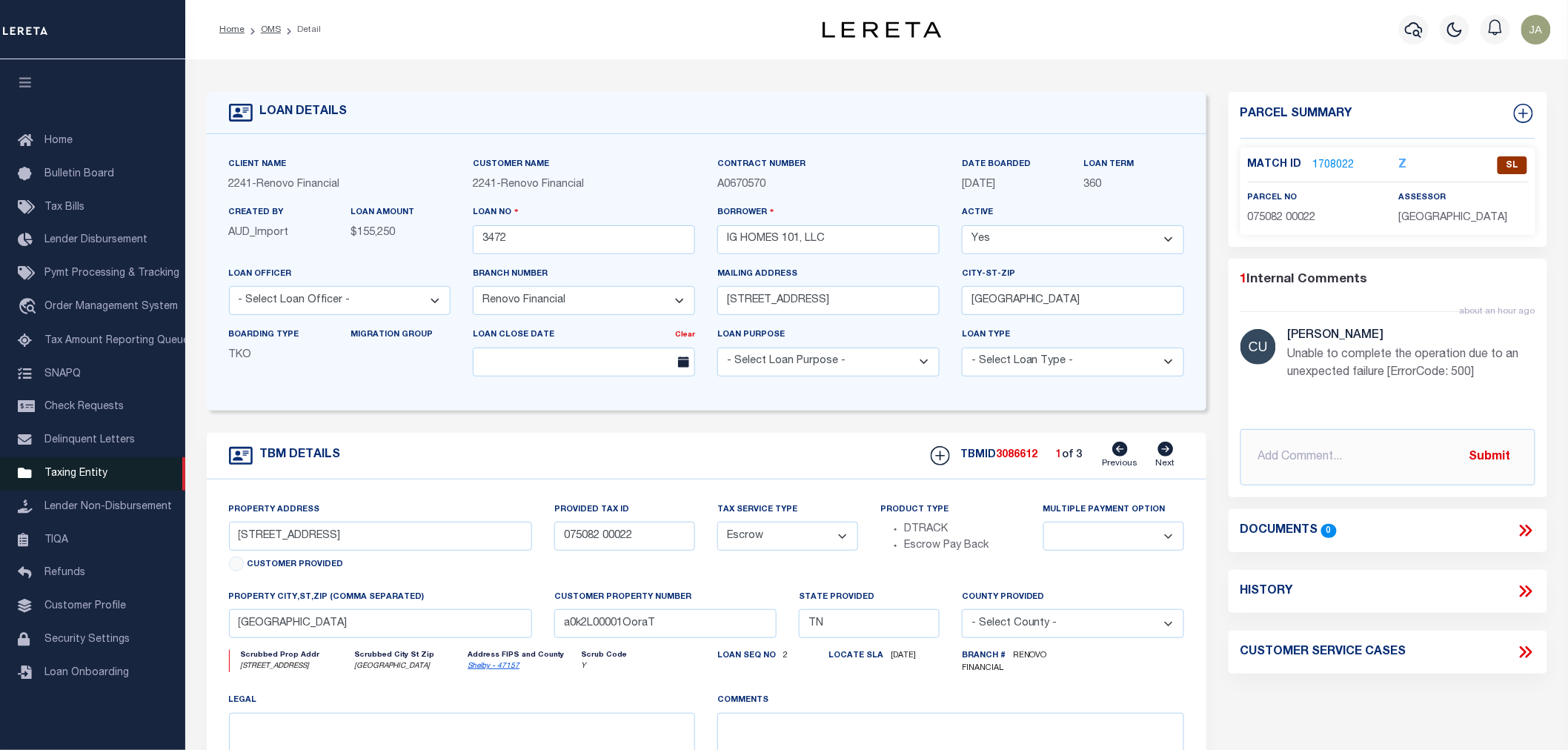
click at [84, 472] on span "Taxing Entity" at bounding box center [76, 473] width 63 height 11
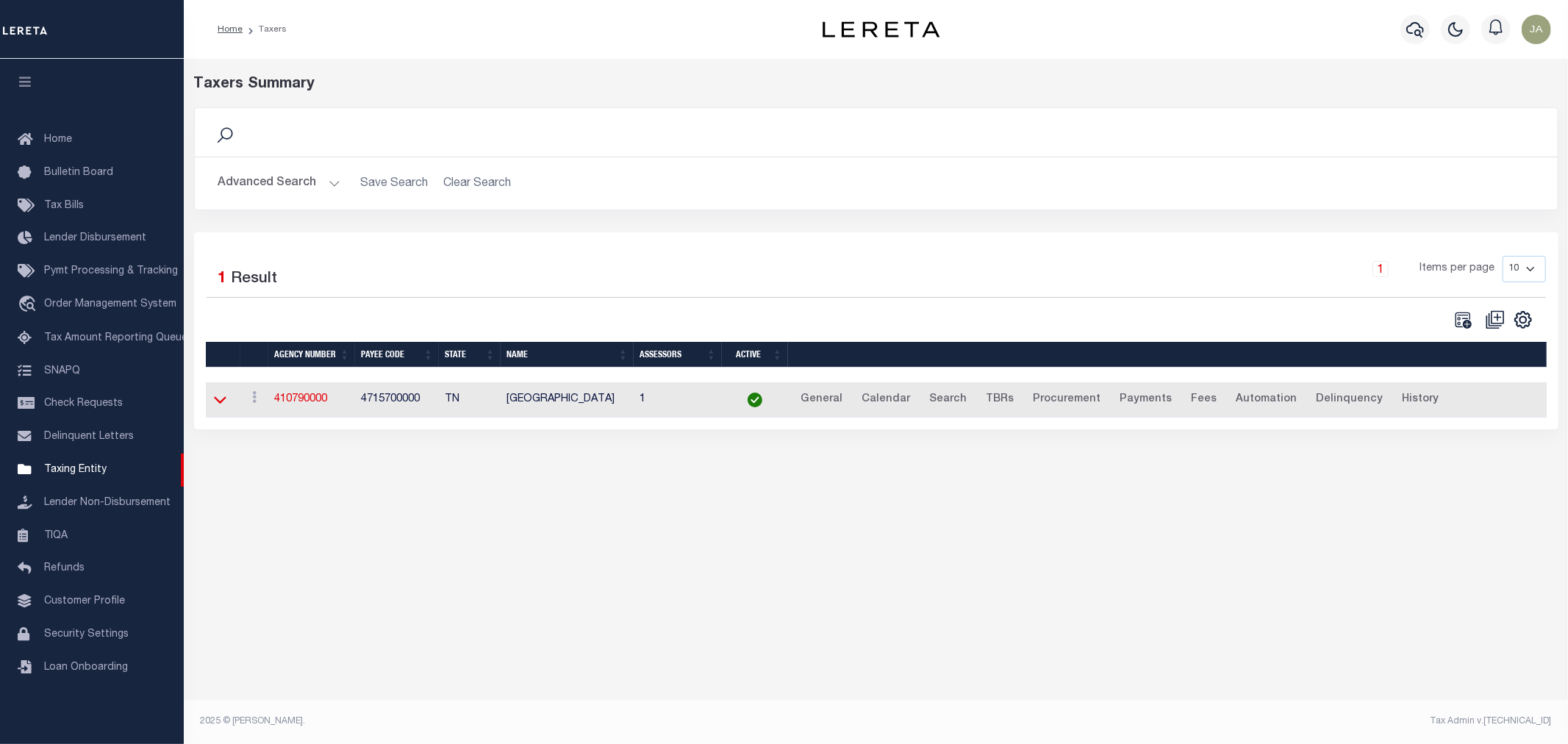
click at [216, 404] on icon at bounding box center [220, 399] width 12 height 15
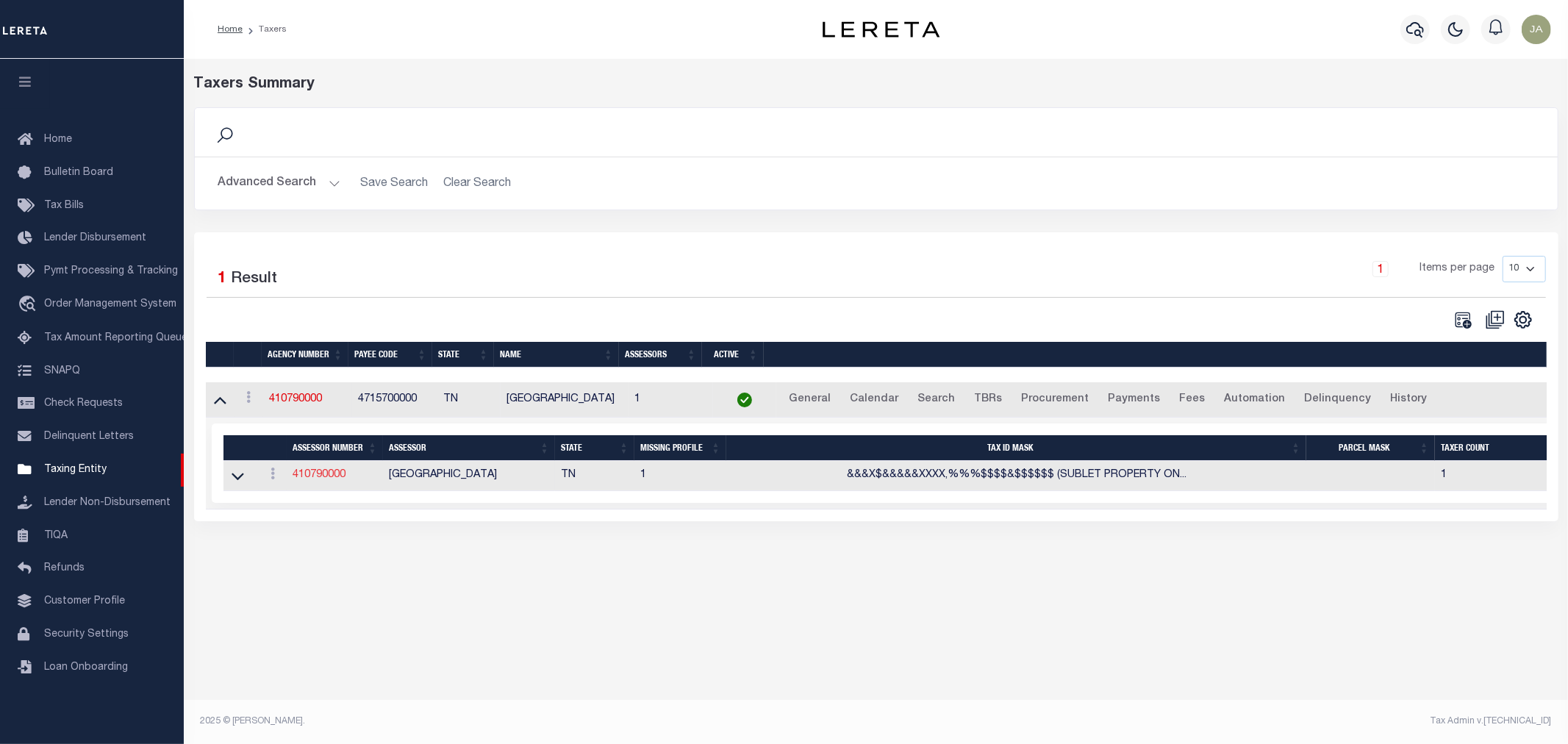
click at [313, 475] on link "410790000" at bounding box center [319, 475] width 53 height 11
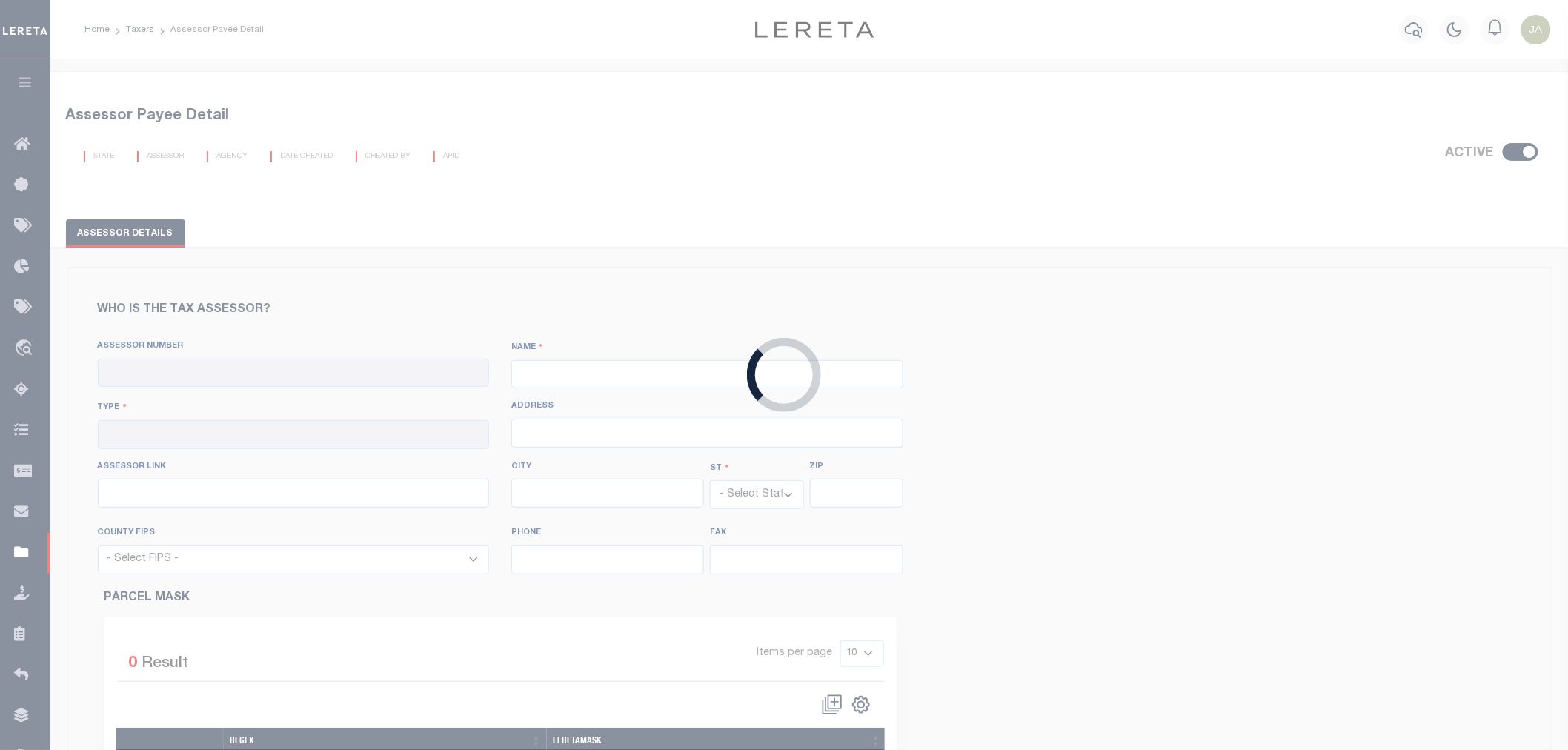
checkbox input "true"
type input "410790000"
type input "[GEOGRAPHIC_DATA]"
type input "00 - County"
type input "[STREET_ADDRESS]"
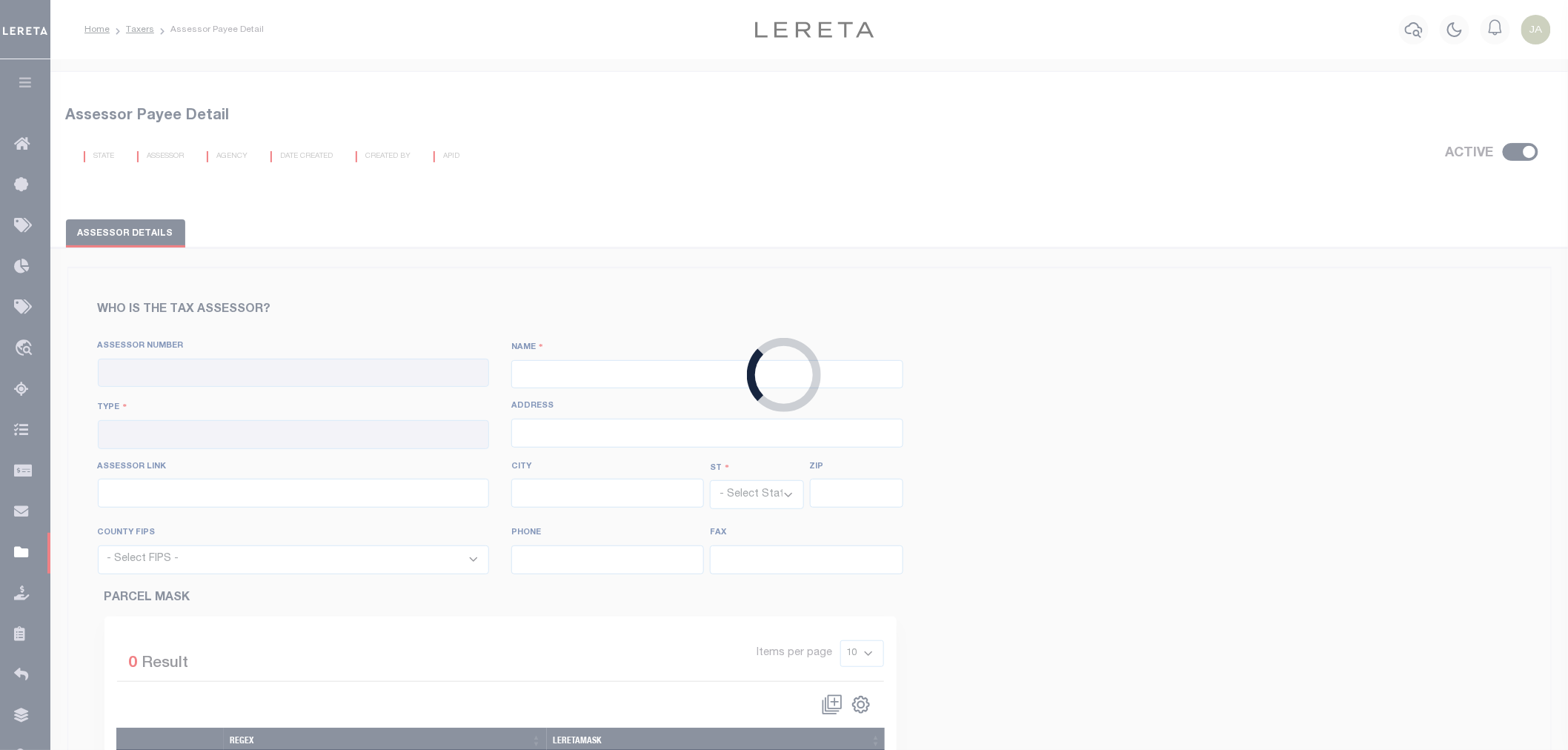
type input "[URL][DOMAIN_NAME]"
type input "[GEOGRAPHIC_DATA]"
select select "TN"
type input "38103"
select select "47157"
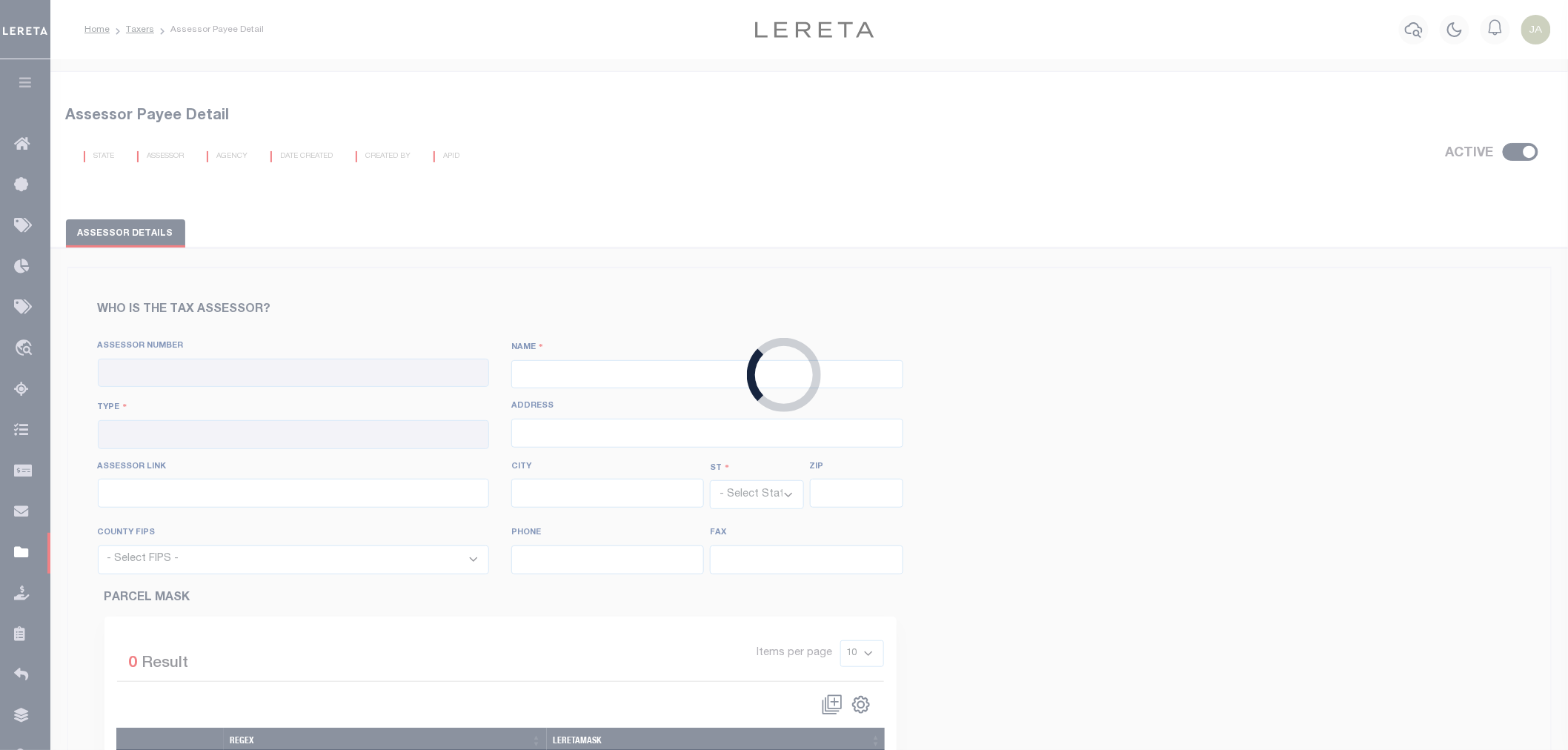
type input "[PHONE_NUMBER]"
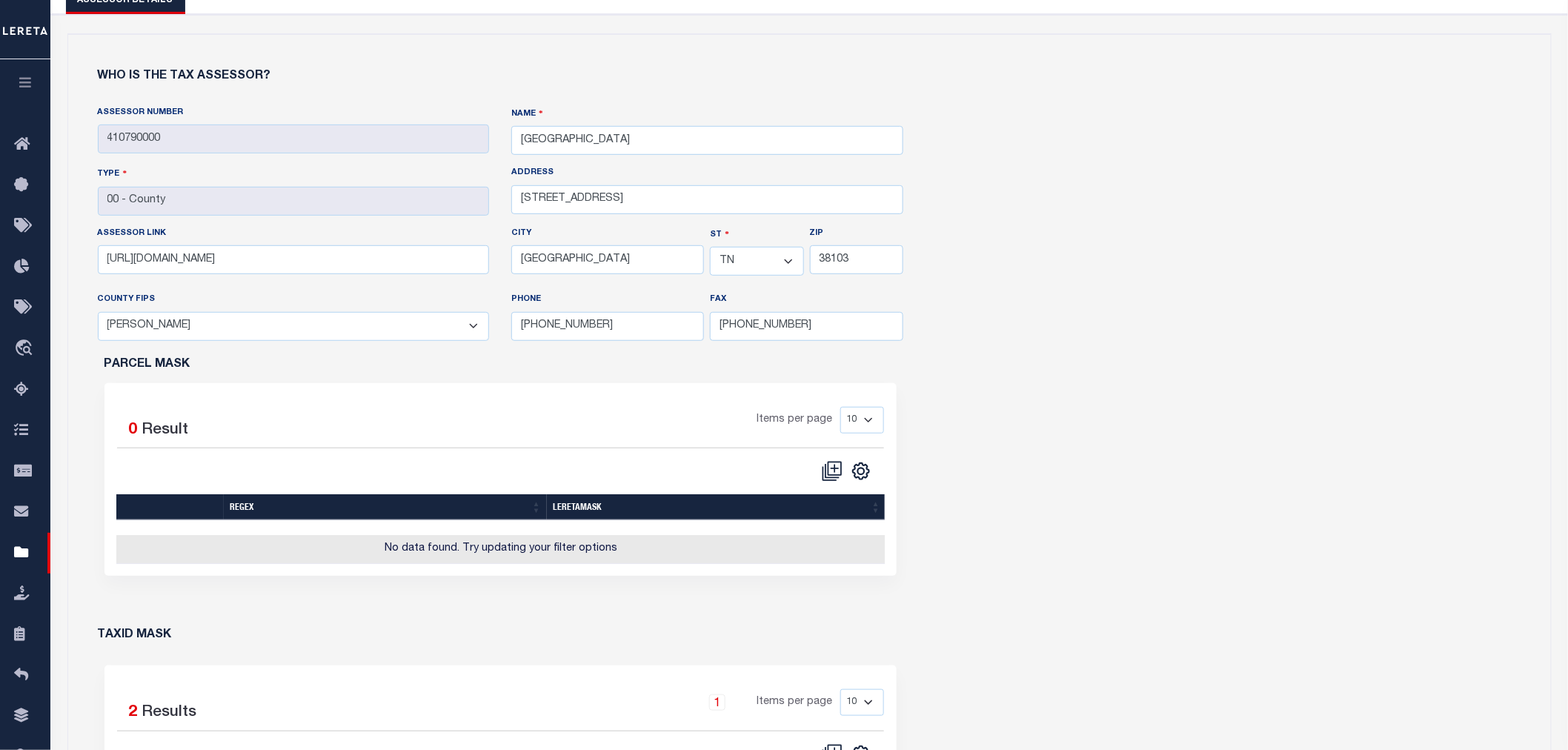
scroll to position [82, 0]
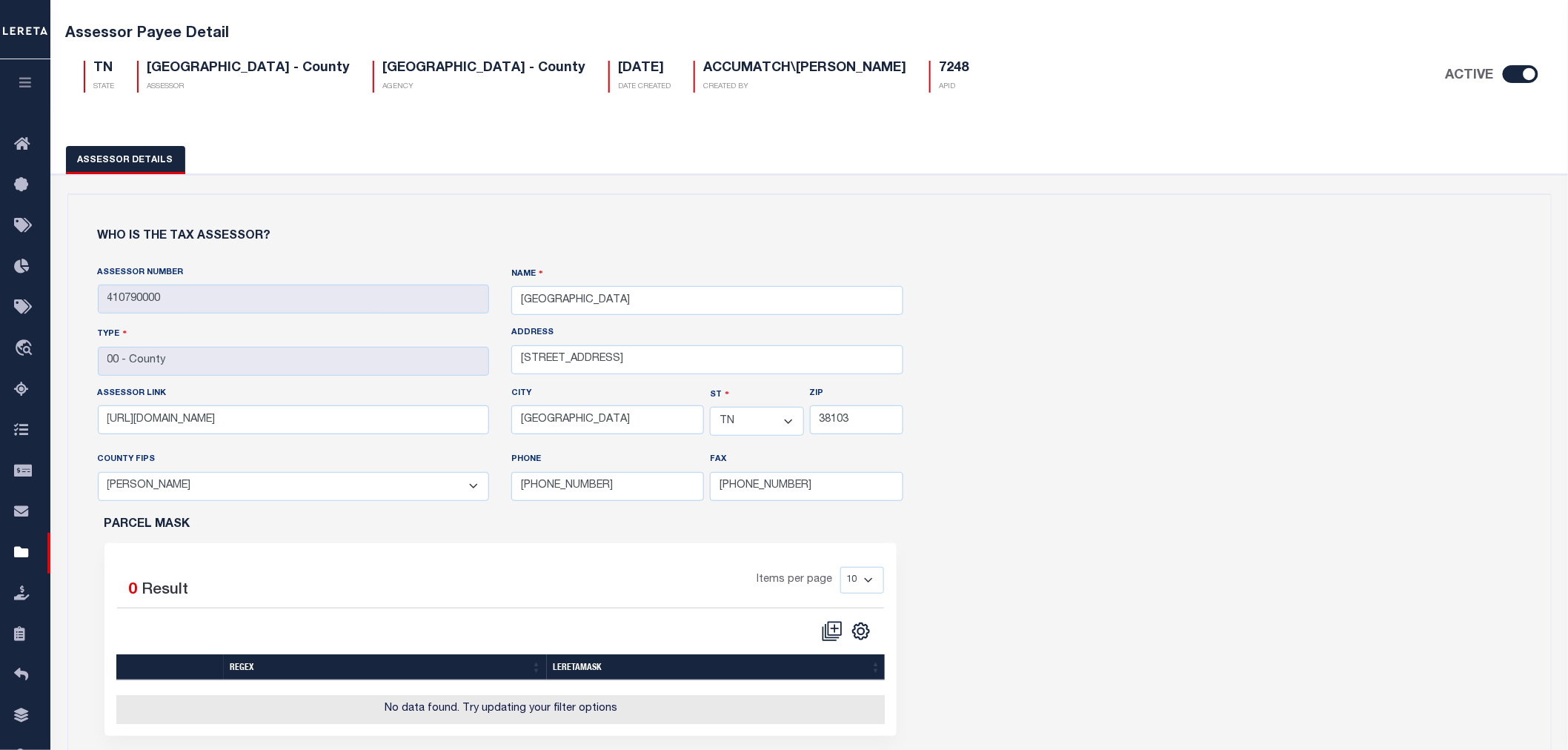
click at [23, 83] on icon "button" at bounding box center [25, 82] width 17 height 13
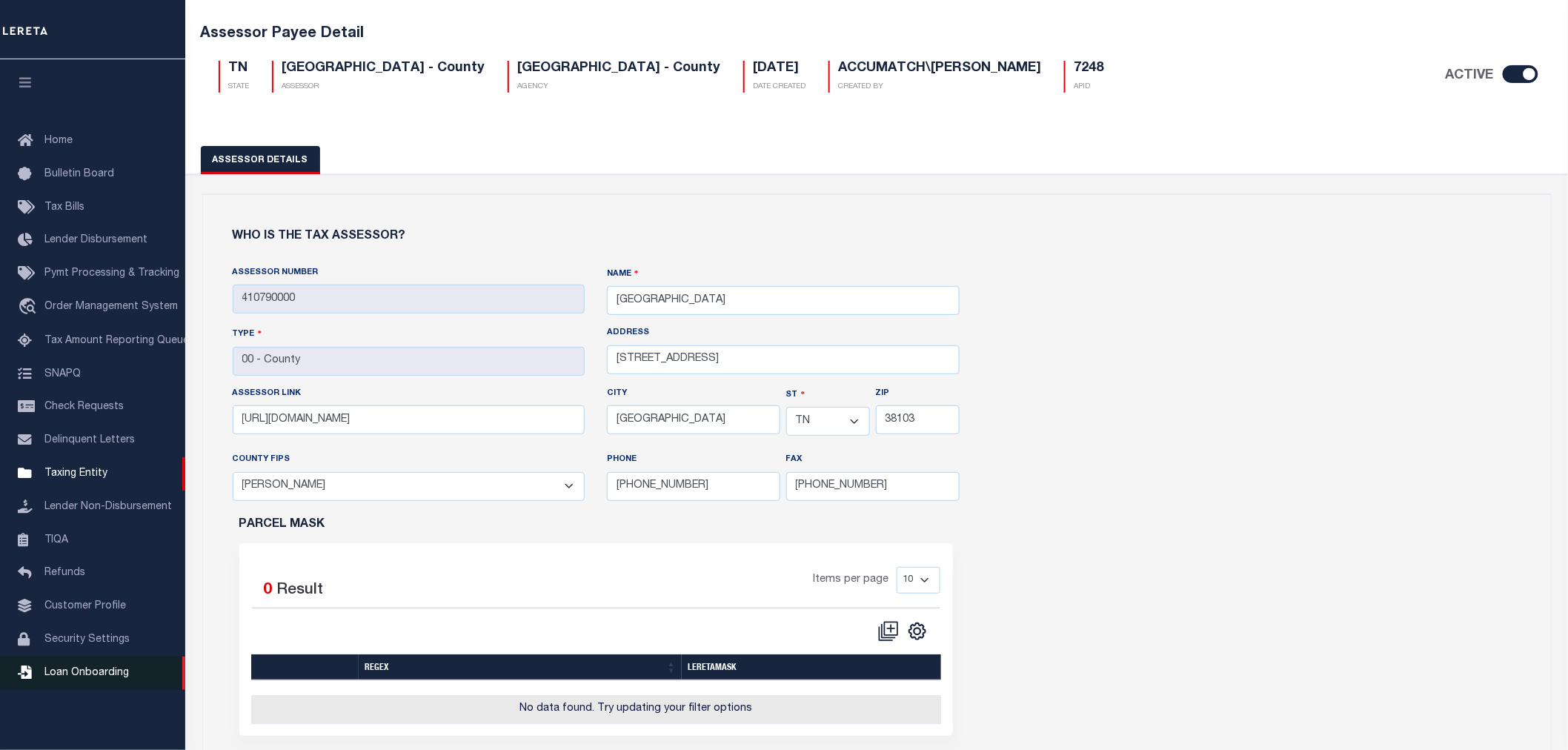
click at [102, 675] on span "Loan Onboarding" at bounding box center [86, 673] width 85 height 11
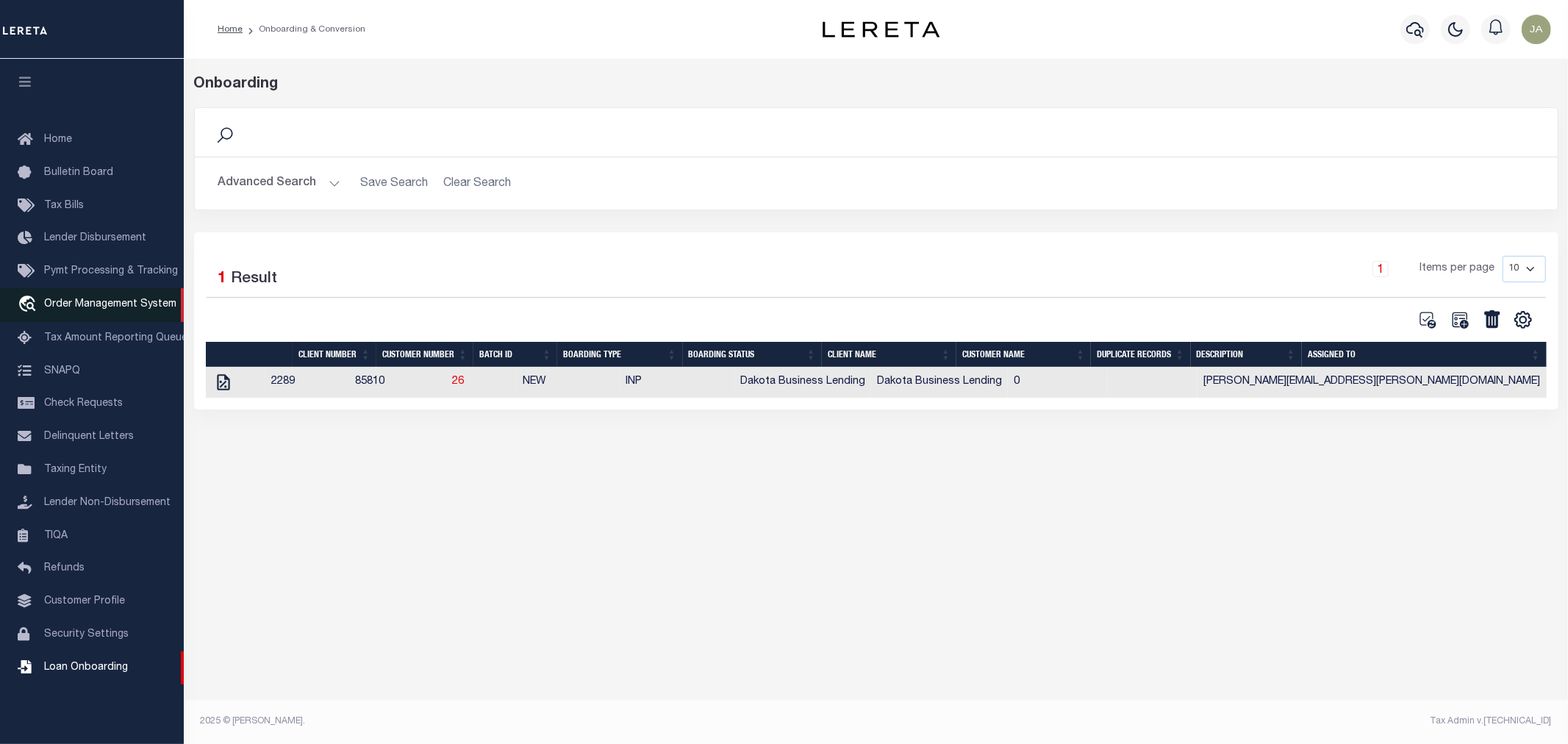
click at [67, 304] on span "Order Management System" at bounding box center [110, 304] width 132 height 11
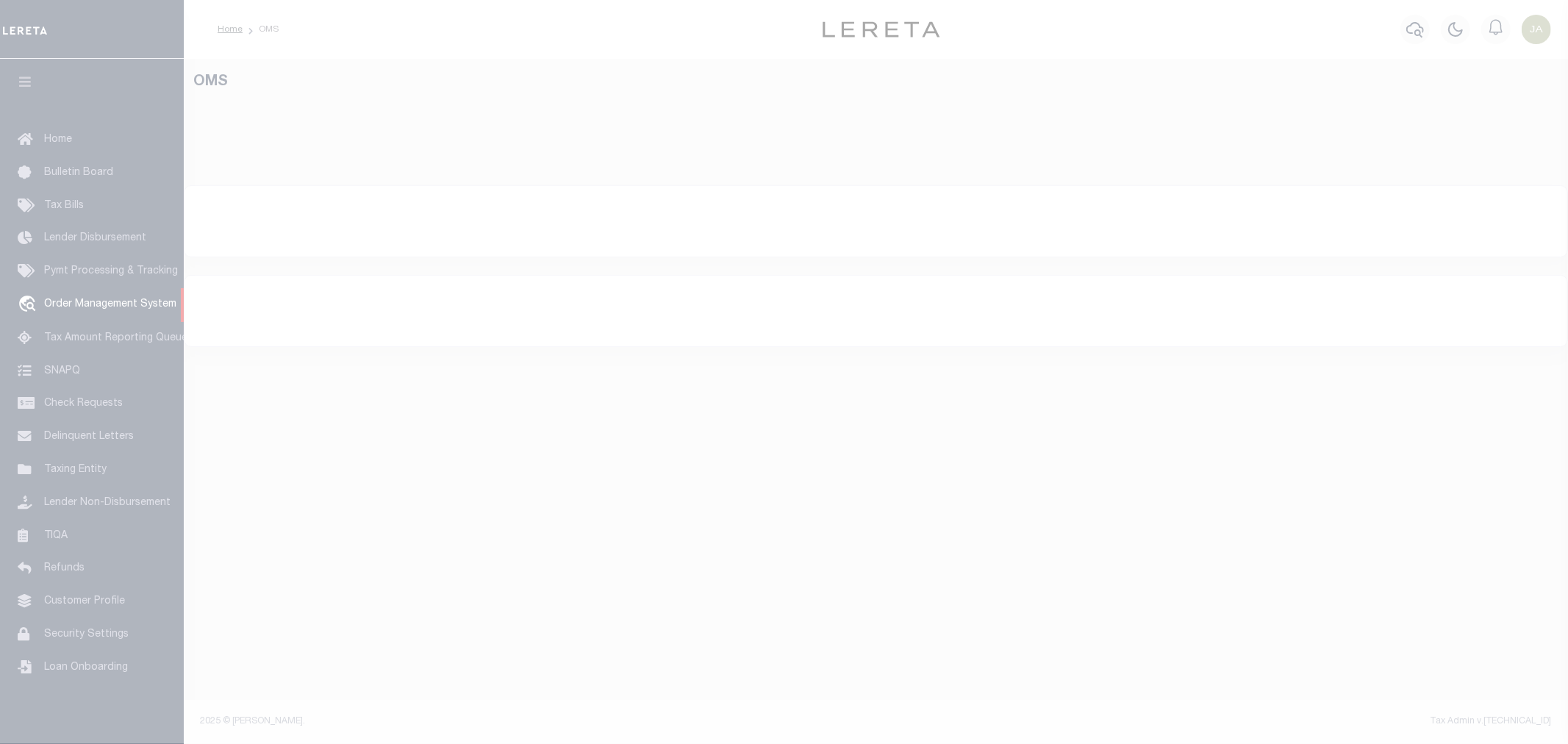
select select "200"
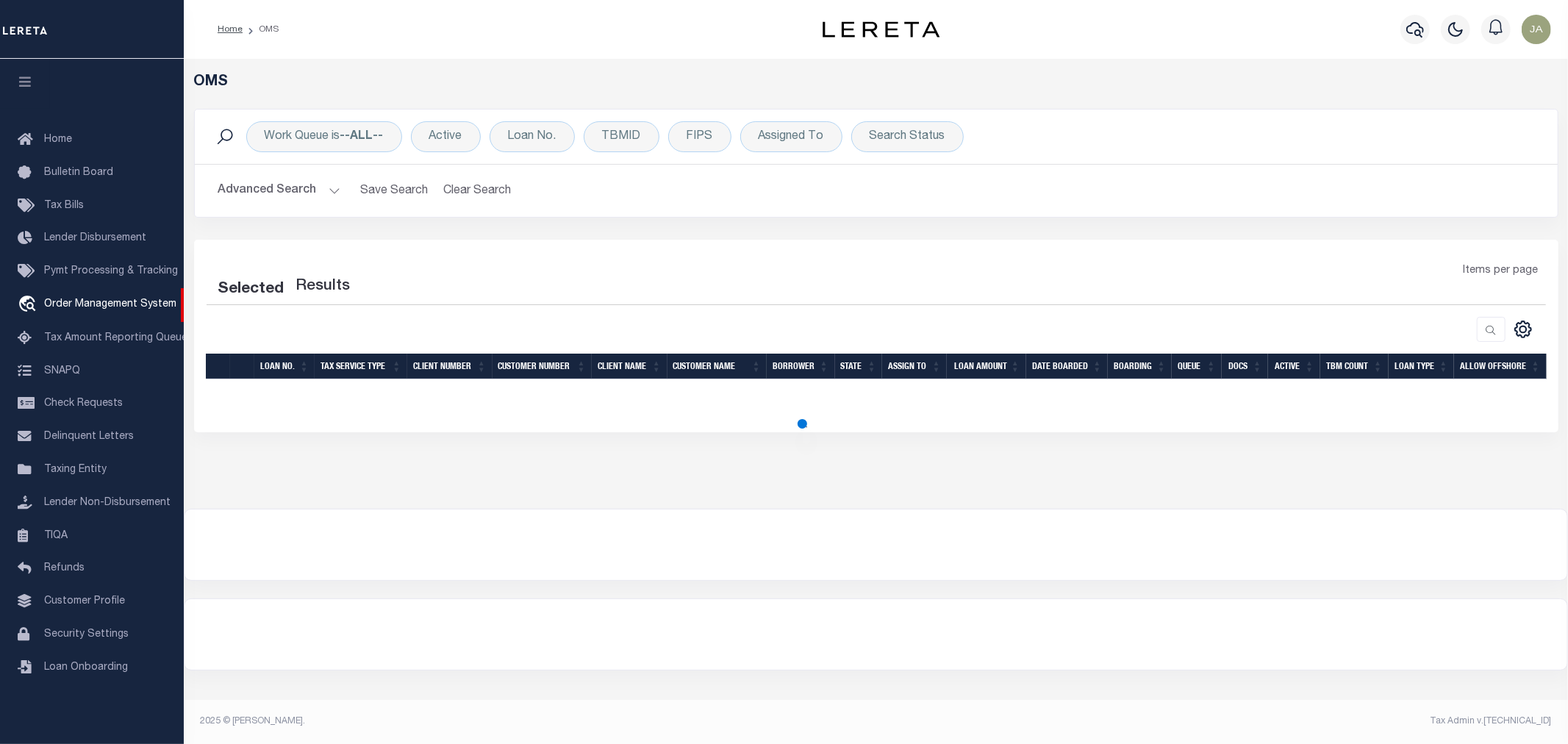
select select "200"
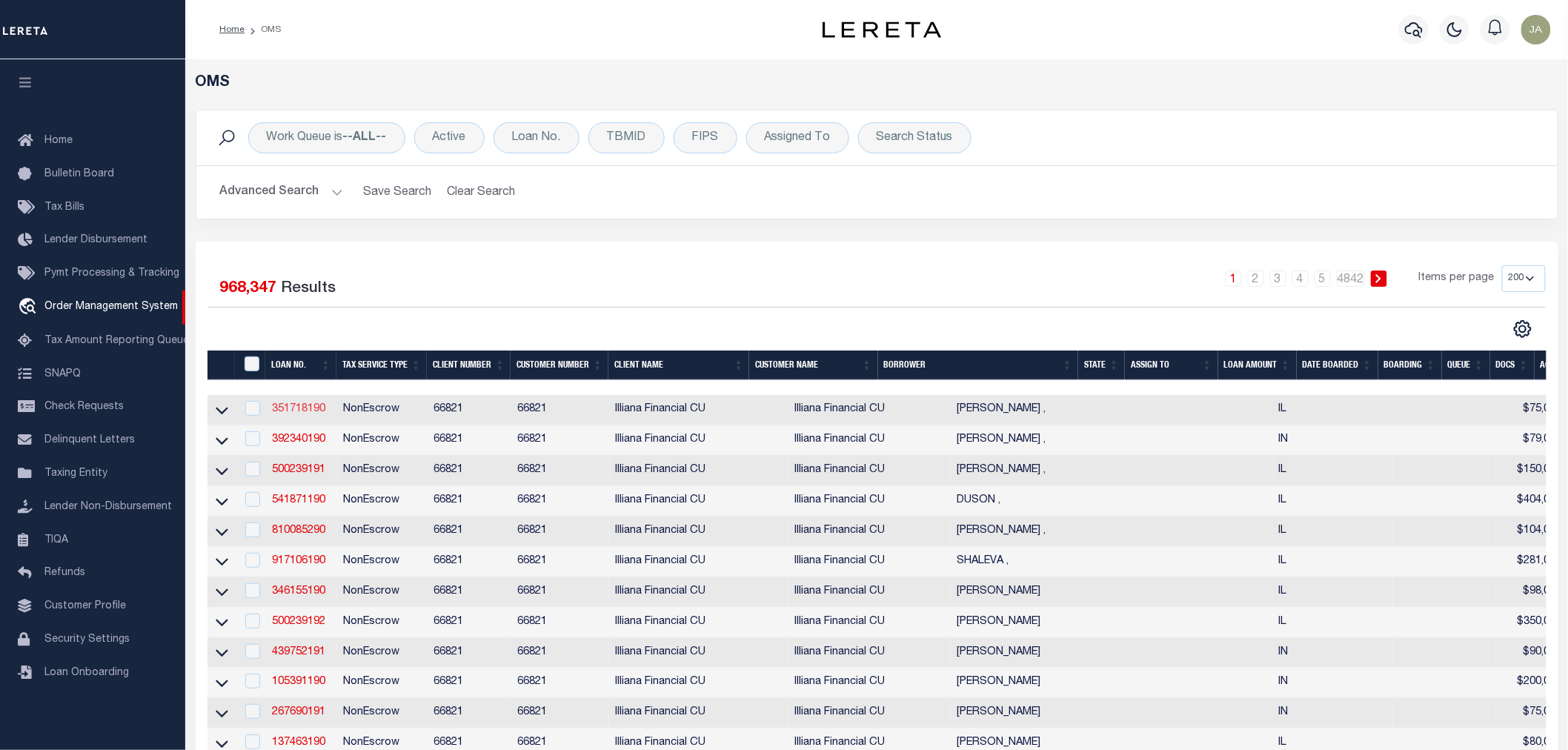
click at [296, 414] on link "351718190" at bounding box center [299, 409] width 53 height 11
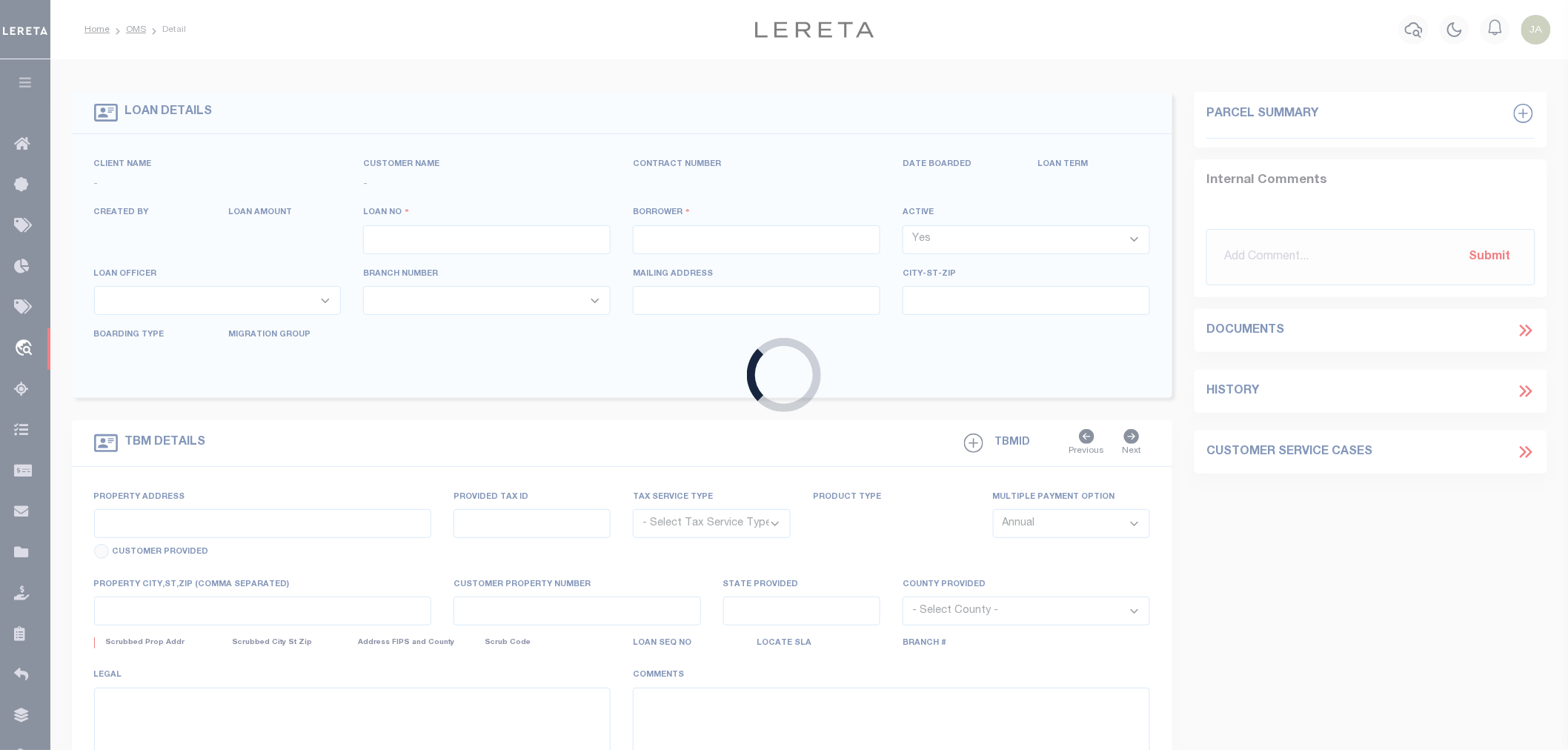
type input "351718190"
type input "[PERSON_NAME] ,"
select select
type input "[STREET_ADDRESS]"
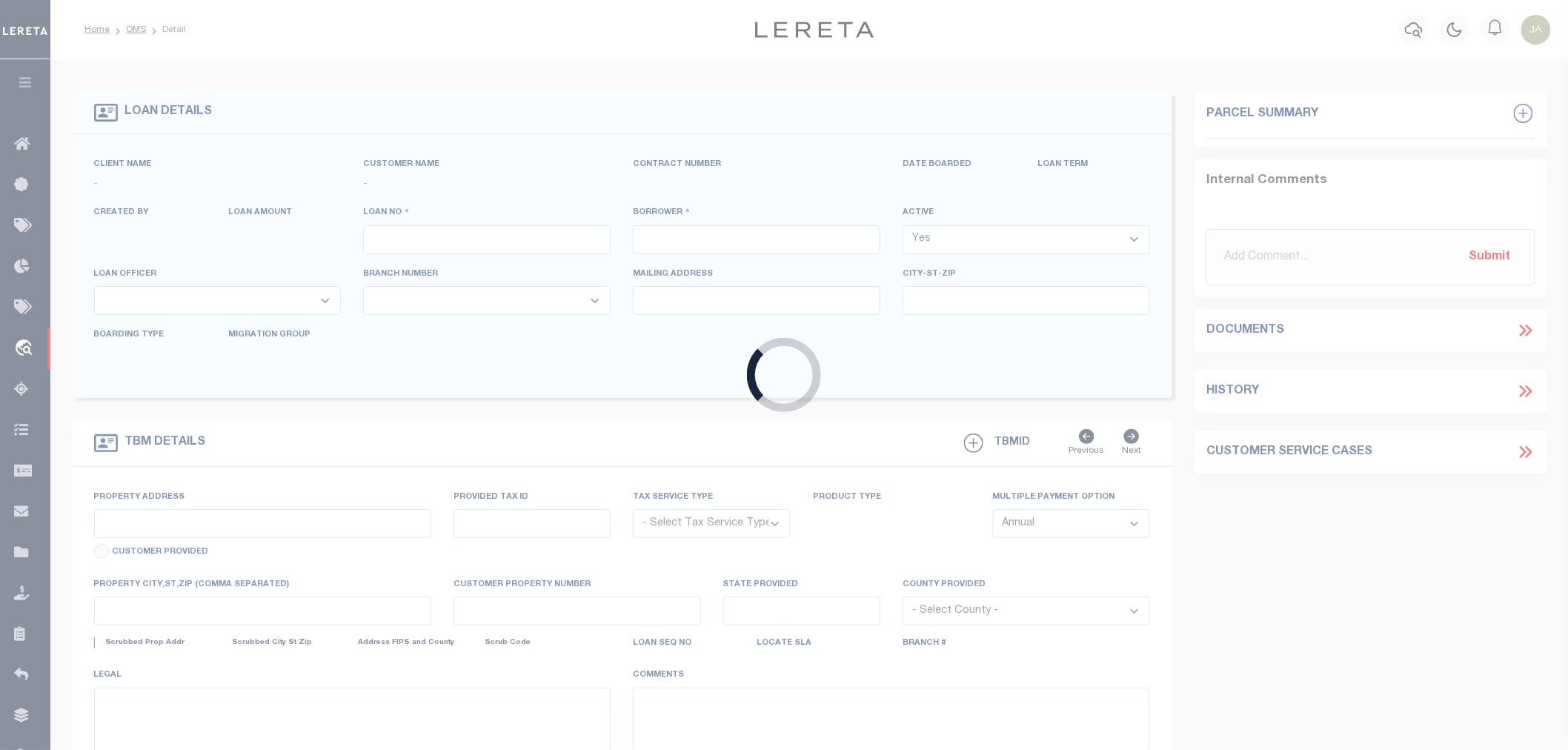
type input "[GEOGRAPHIC_DATA] IL 60619"
select select
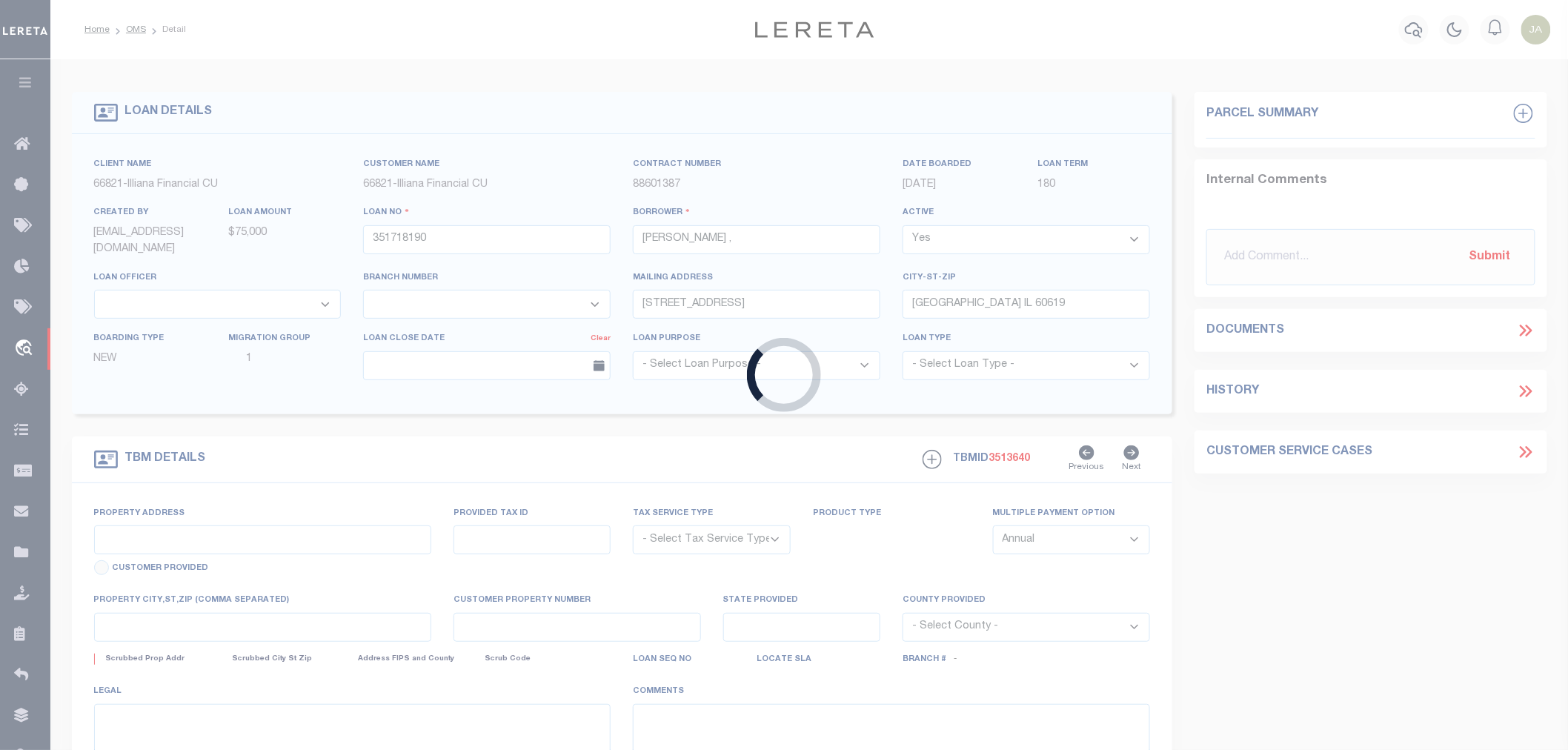
type input "[STREET_ADDRESS]"
radio input "true"
select select "NonEscrow"
select select
type input "[GEOGRAPHIC_DATA] IL 606192118"
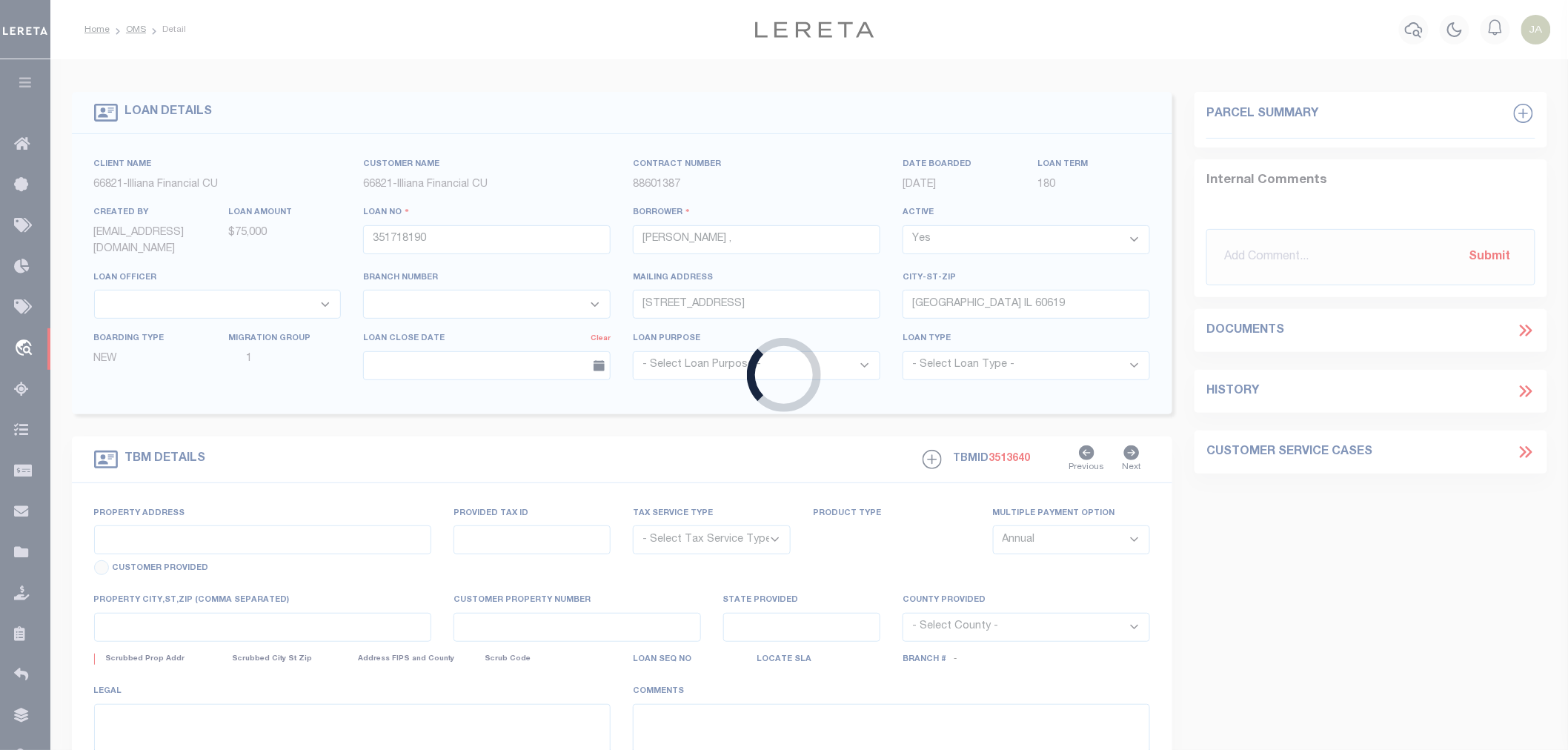
type input "351718190"
type input "IL"
